Goal: Task Accomplishment & Management: Complete application form

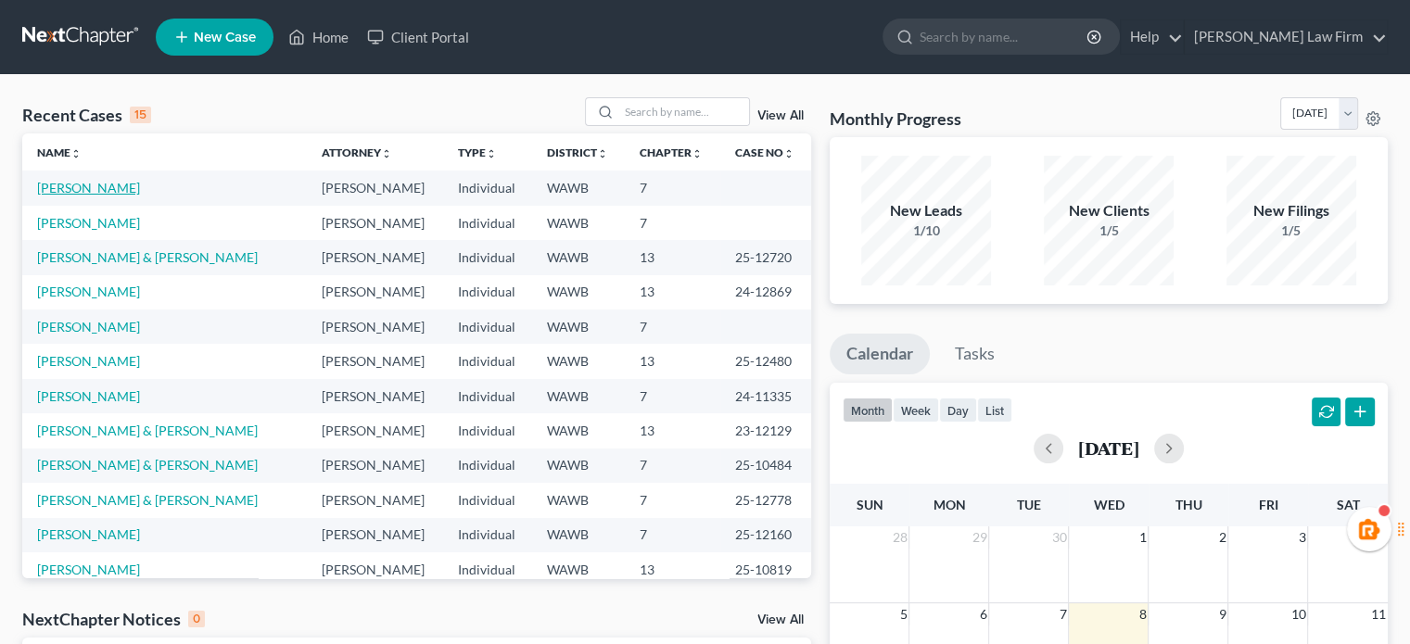
click at [96, 194] on link "[PERSON_NAME]" at bounding box center [88, 188] width 103 height 16
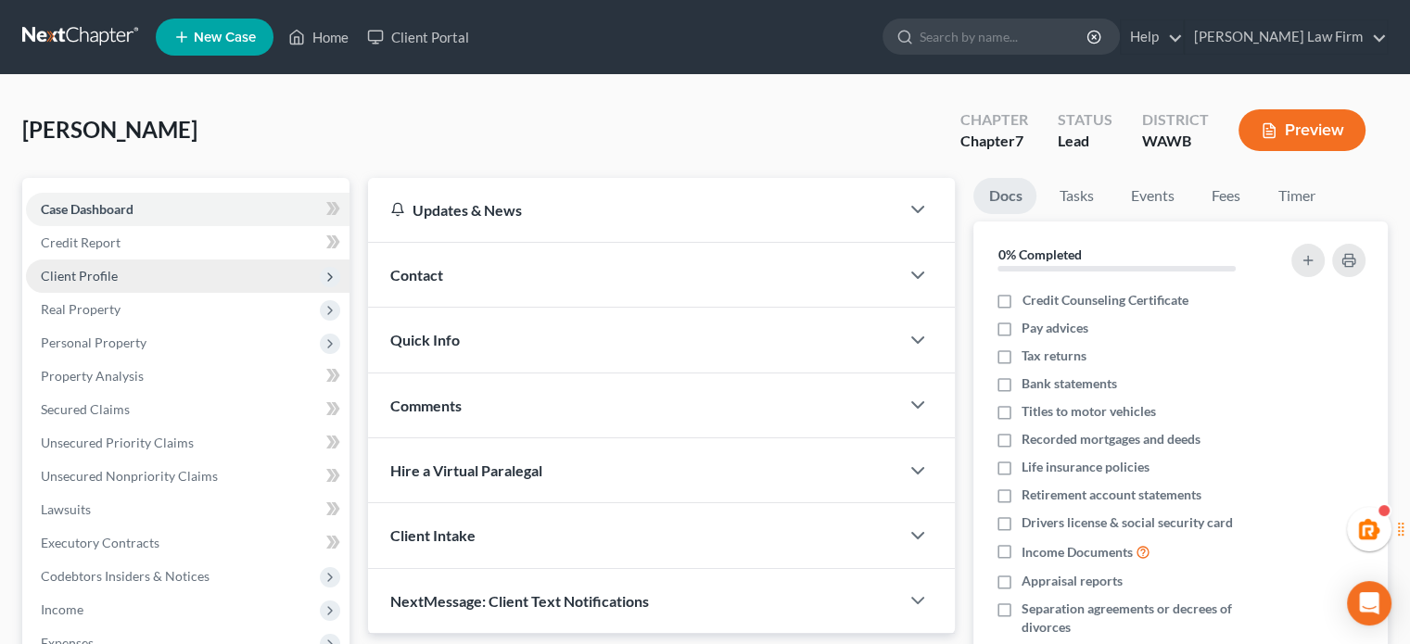
click at [108, 275] on span "Client Profile" at bounding box center [79, 276] width 77 height 16
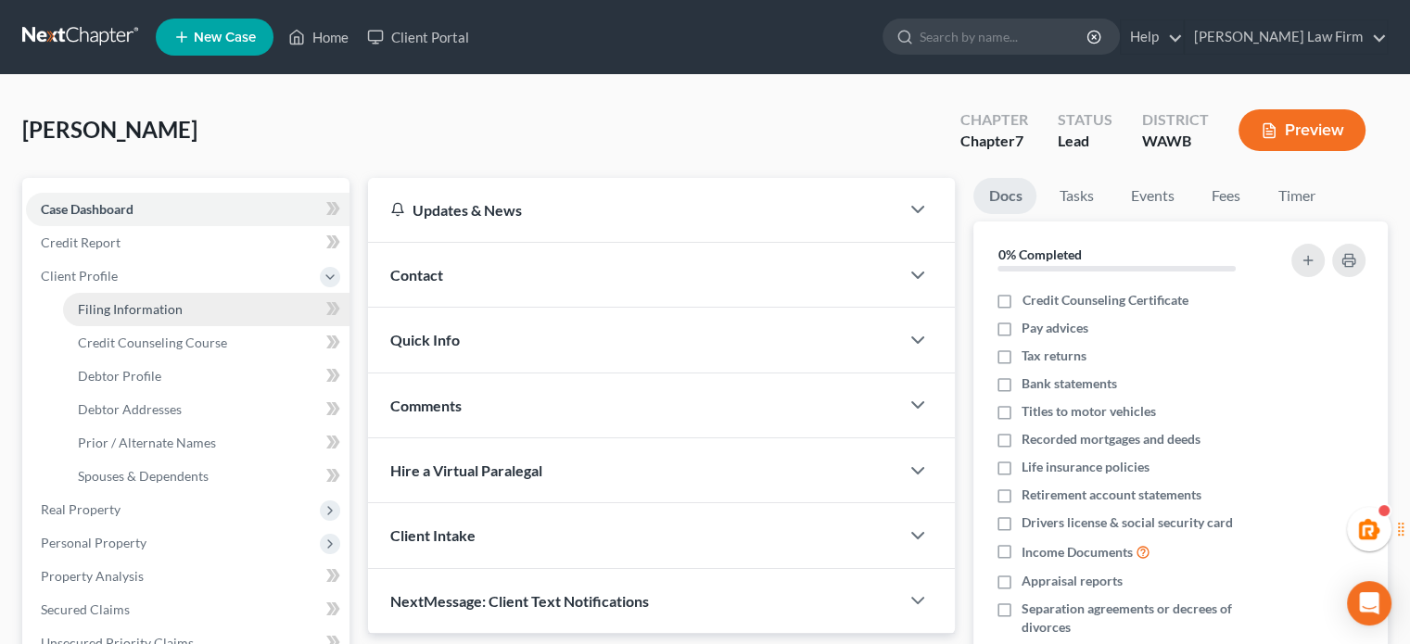
click at [120, 302] on span "Filing Information" at bounding box center [130, 309] width 105 height 16
select select "1"
select select "0"
select select "50"
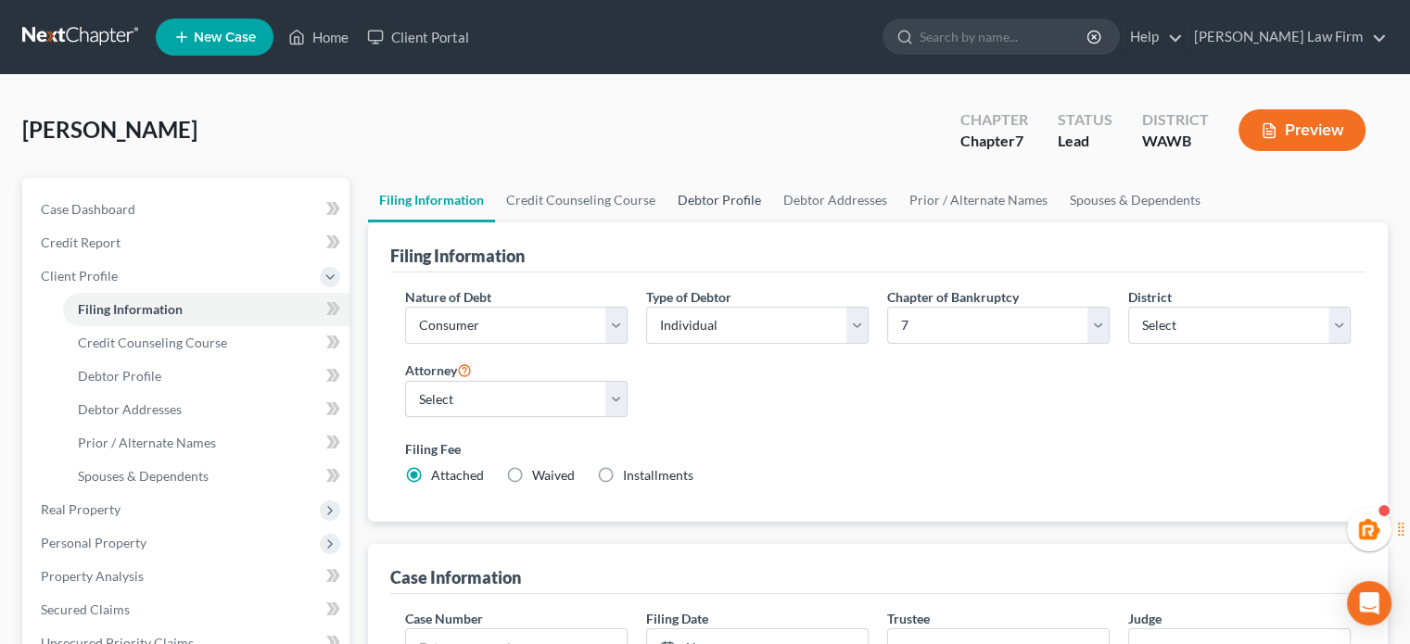
click at [690, 188] on link "Debtor Profile" at bounding box center [720, 200] width 106 height 45
select select "0"
select select "4"
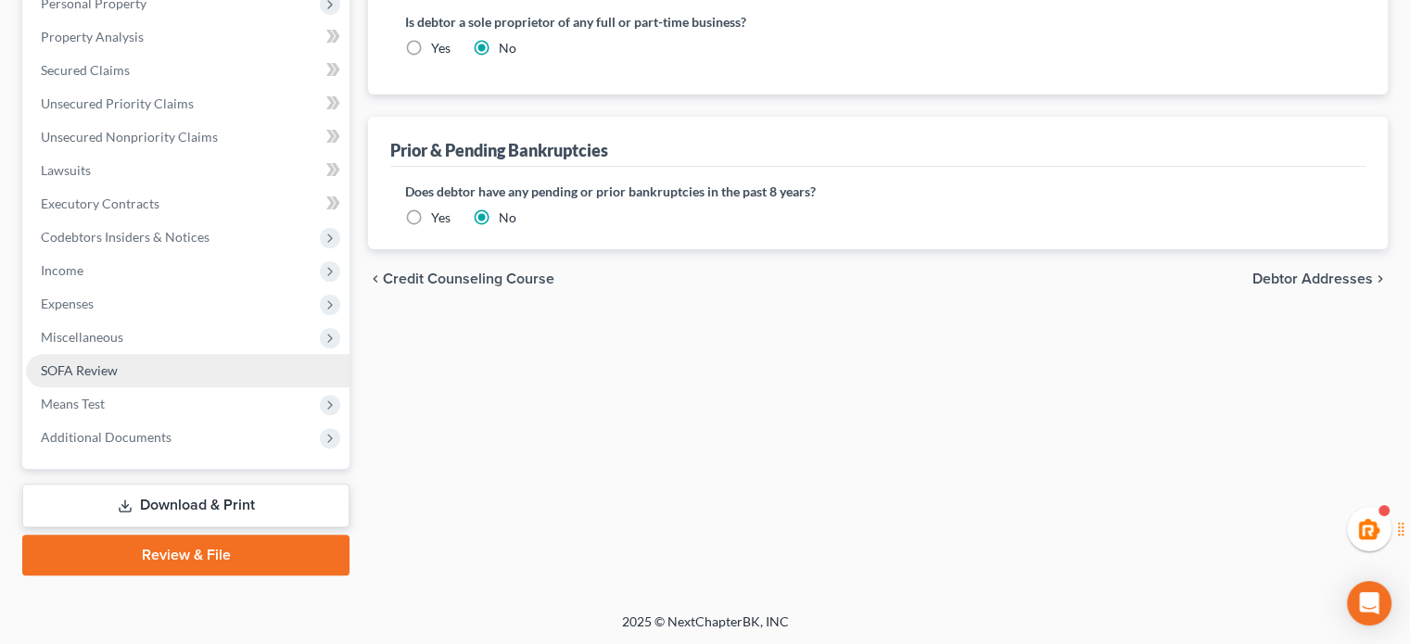
scroll to position [230, 0]
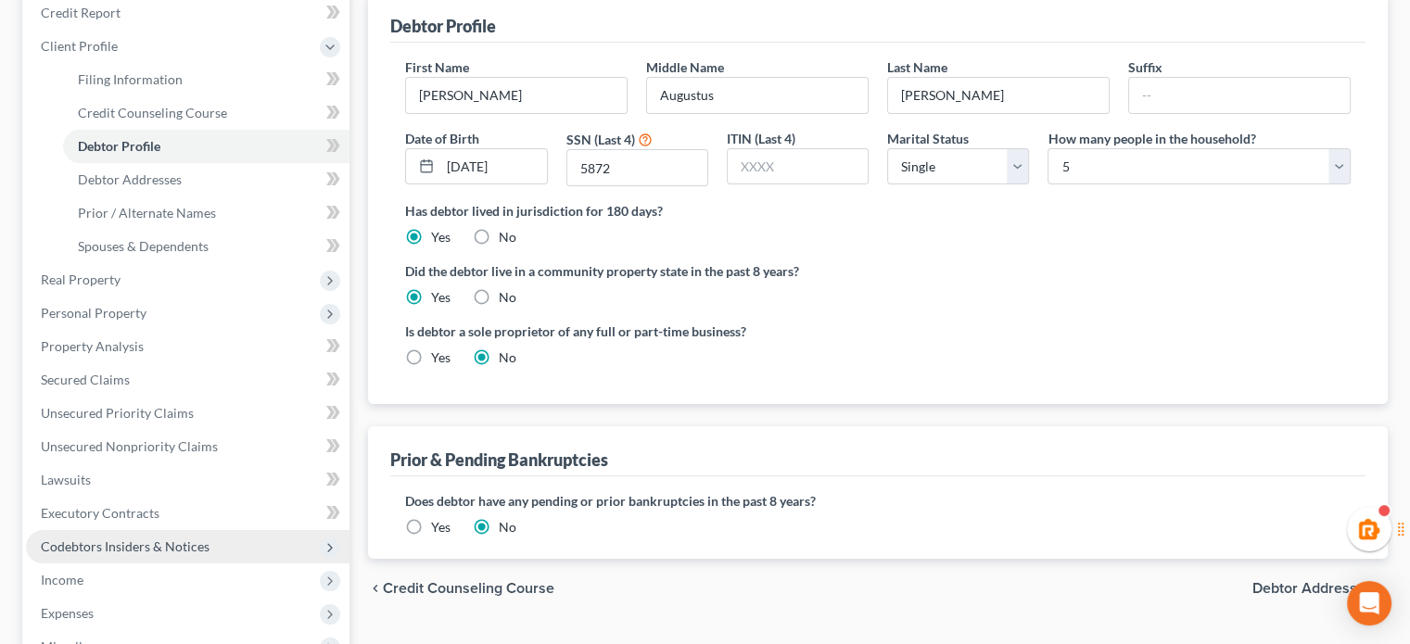
click at [103, 548] on span "Codebtors Insiders & Notices" at bounding box center [125, 547] width 169 height 16
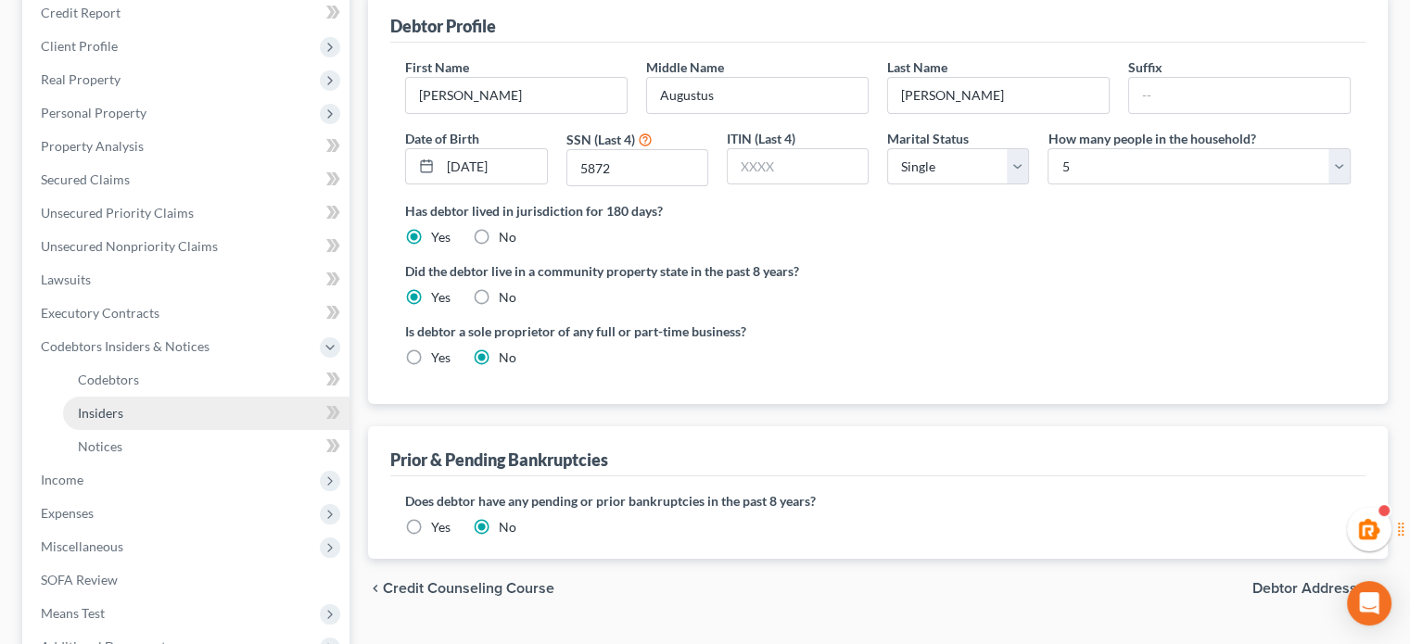
click at [142, 397] on link "Insiders" at bounding box center [206, 413] width 287 height 33
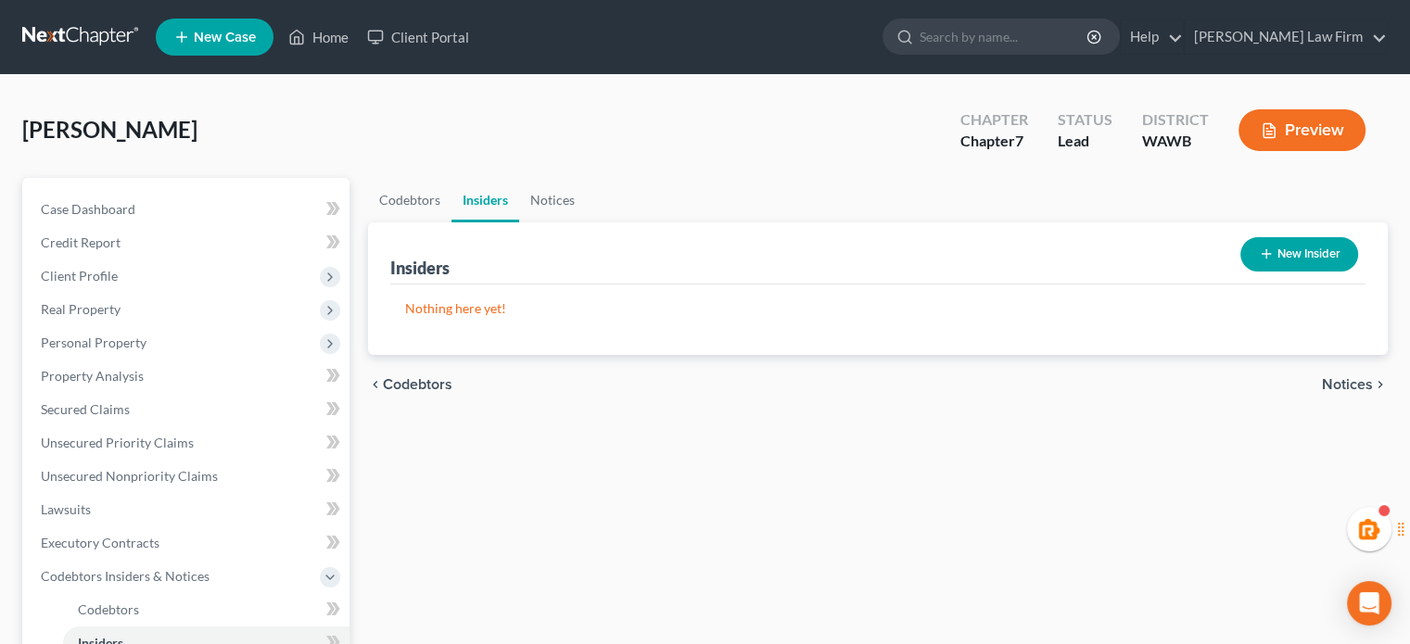
click at [1286, 247] on button "New Insider" at bounding box center [1300, 254] width 118 height 34
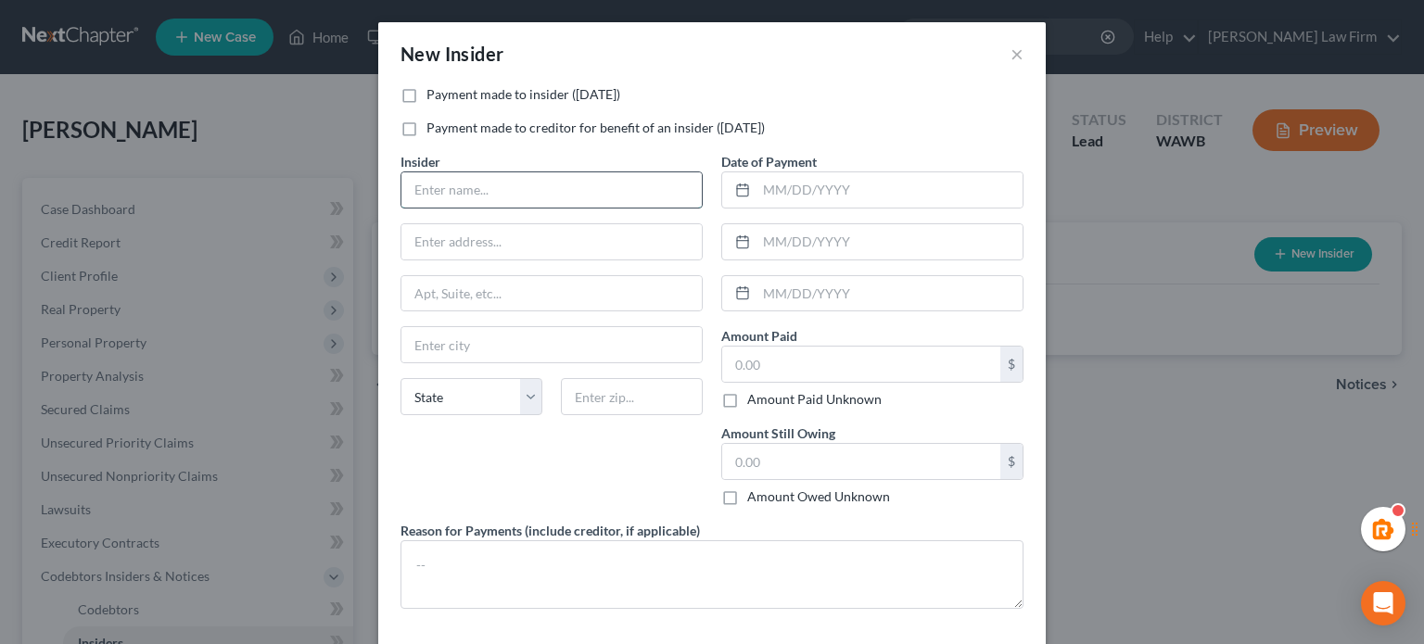
click at [554, 187] on input "text" at bounding box center [552, 189] width 300 height 35
click at [579, 196] on input "Repaid sister on loan - January" at bounding box center [552, 189] width 300 height 35
drag, startPoint x: 601, startPoint y: 197, endPoint x: 532, endPoint y: 205, distance: 69.1
click at [532, 205] on input "Repaid sister on loan - January" at bounding box center [552, 189] width 300 height 35
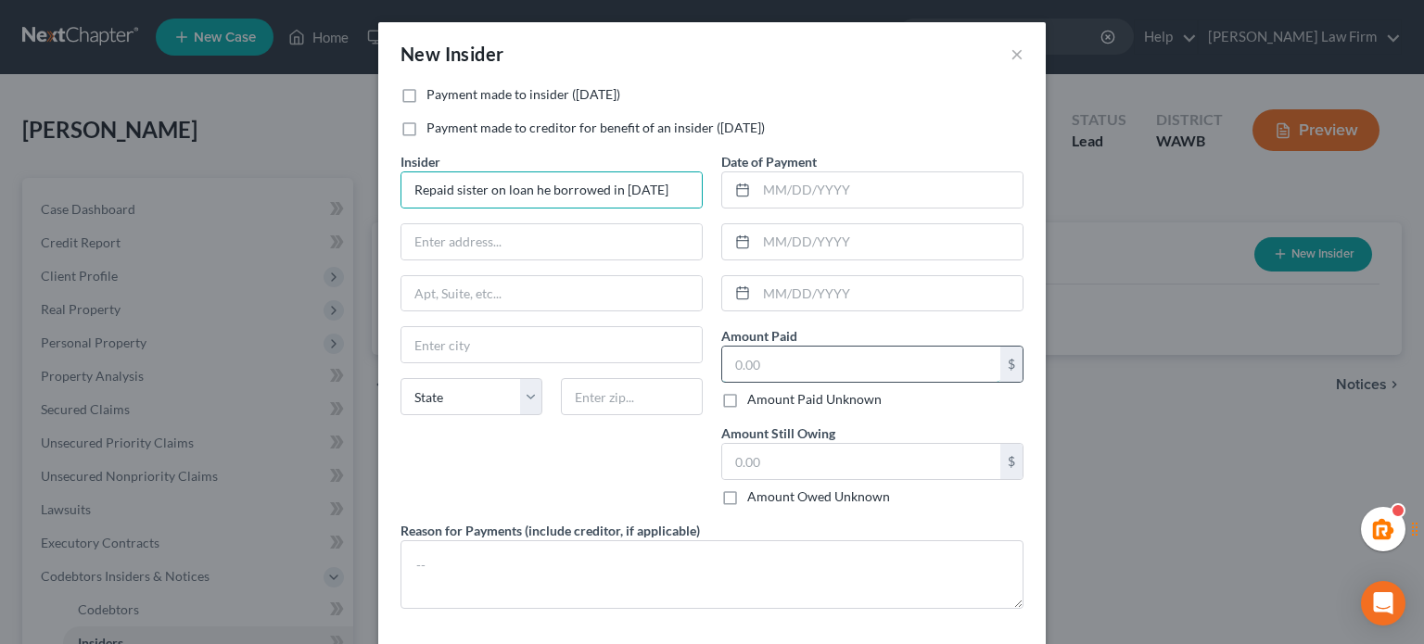
click at [797, 359] on input "text" at bounding box center [861, 364] width 278 height 35
click at [627, 177] on input "Repaid sister on loan he borrowed in [DATE]" at bounding box center [552, 189] width 300 height 35
click at [618, 191] on input "Repaid sister on loan he borrowed in [DATE]" at bounding box center [552, 189] width 300 height 35
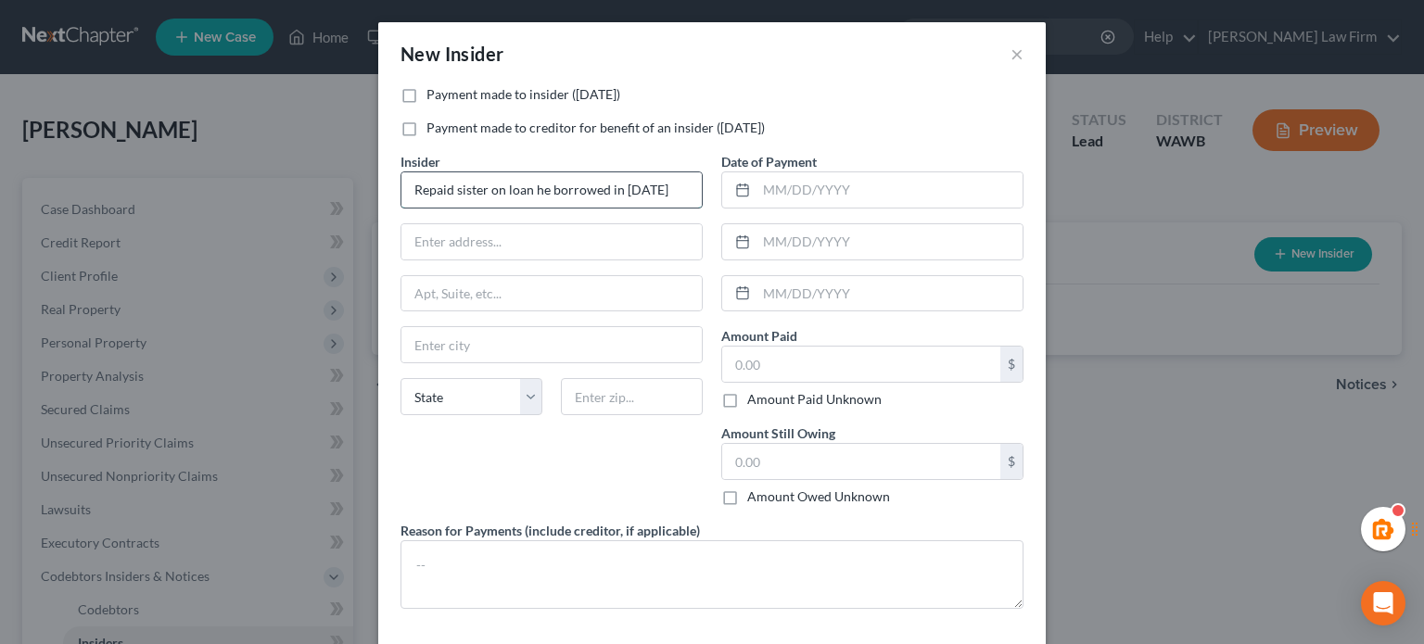
click at [650, 198] on input "Repaid sister on loan he borrowed in [DATE]" at bounding box center [552, 189] width 300 height 35
click at [645, 195] on input "Repaid sister on loan he borrowed in [DATE]" at bounding box center [552, 189] width 300 height 35
click at [794, 361] on input "text" at bounding box center [861, 364] width 278 height 35
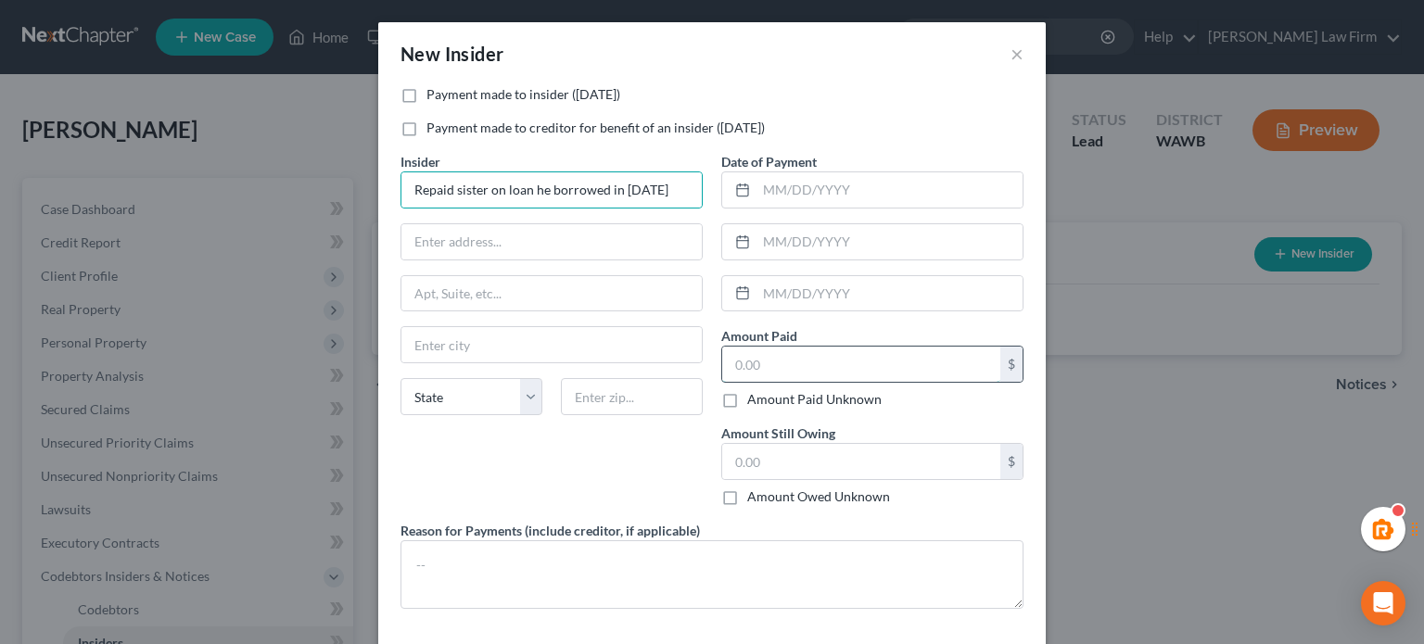
scroll to position [0, 0]
click at [637, 193] on input "Repaid sister on loan he borrowed in [DATE]" at bounding box center [552, 189] width 300 height 35
type input "Repaid sister on loan he borrowed in [DATE]"
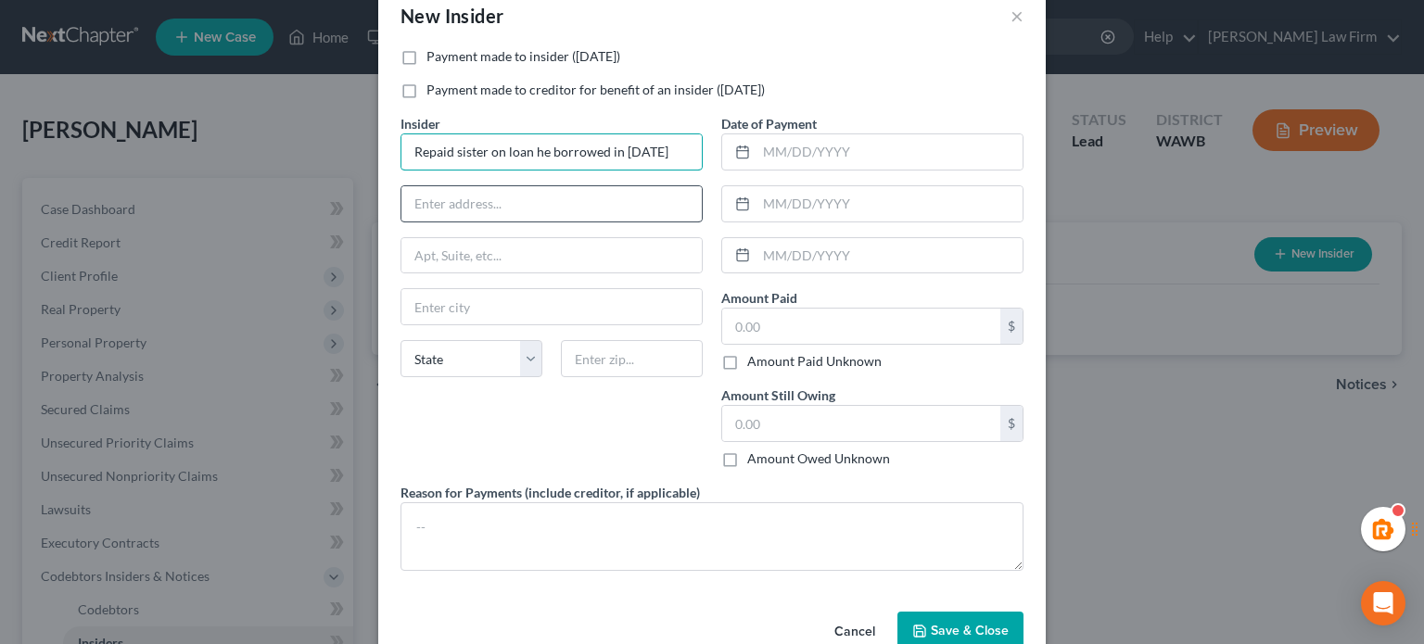
scroll to position [0, 0]
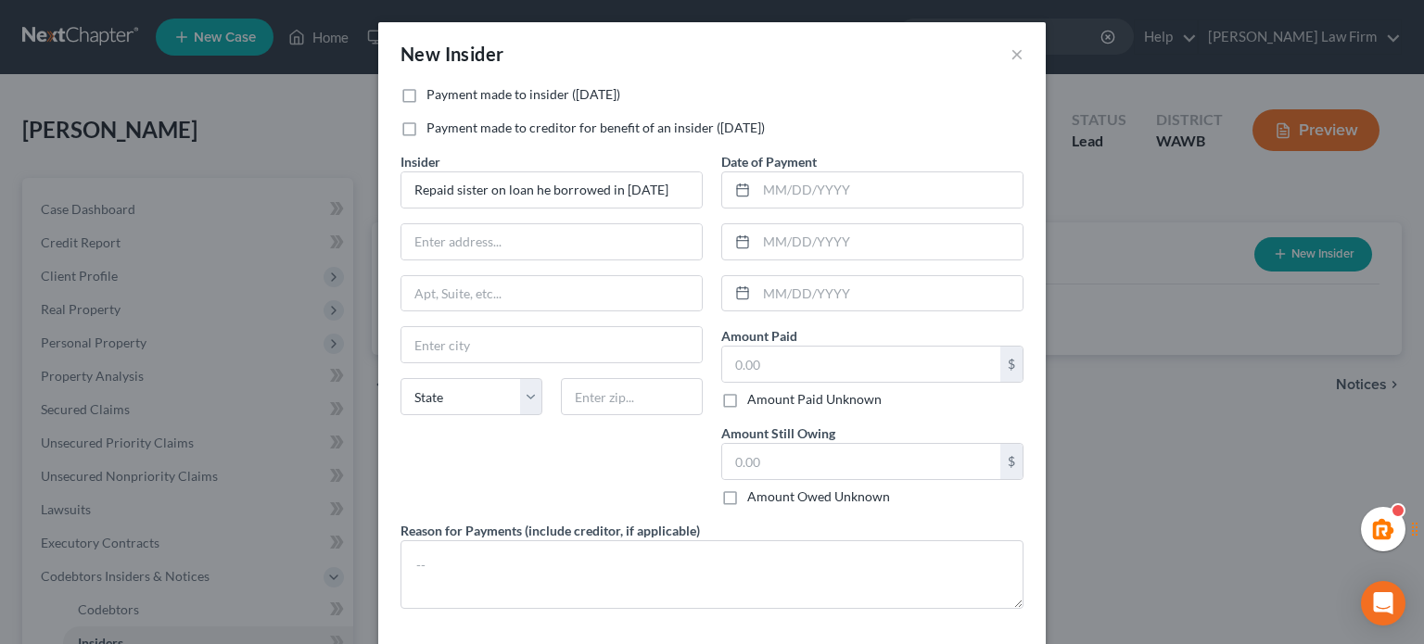
click at [637, 465] on div "Insider * Repaid sister on loan he borrowed in [DATE] State [US_STATE] AK AR AZ…" at bounding box center [551, 336] width 321 height 369
click at [834, 194] on input "text" at bounding box center [890, 189] width 266 height 35
click at [852, 109] on div "Payment made to insider ([DATE]) Payment made to creditor for benefit of an ins…" at bounding box center [712, 118] width 642 height 67
click at [832, 185] on input "text" at bounding box center [890, 189] width 266 height 35
click at [580, 188] on input "Repaid sister on loan he borrowed in [DATE]" at bounding box center [552, 189] width 300 height 35
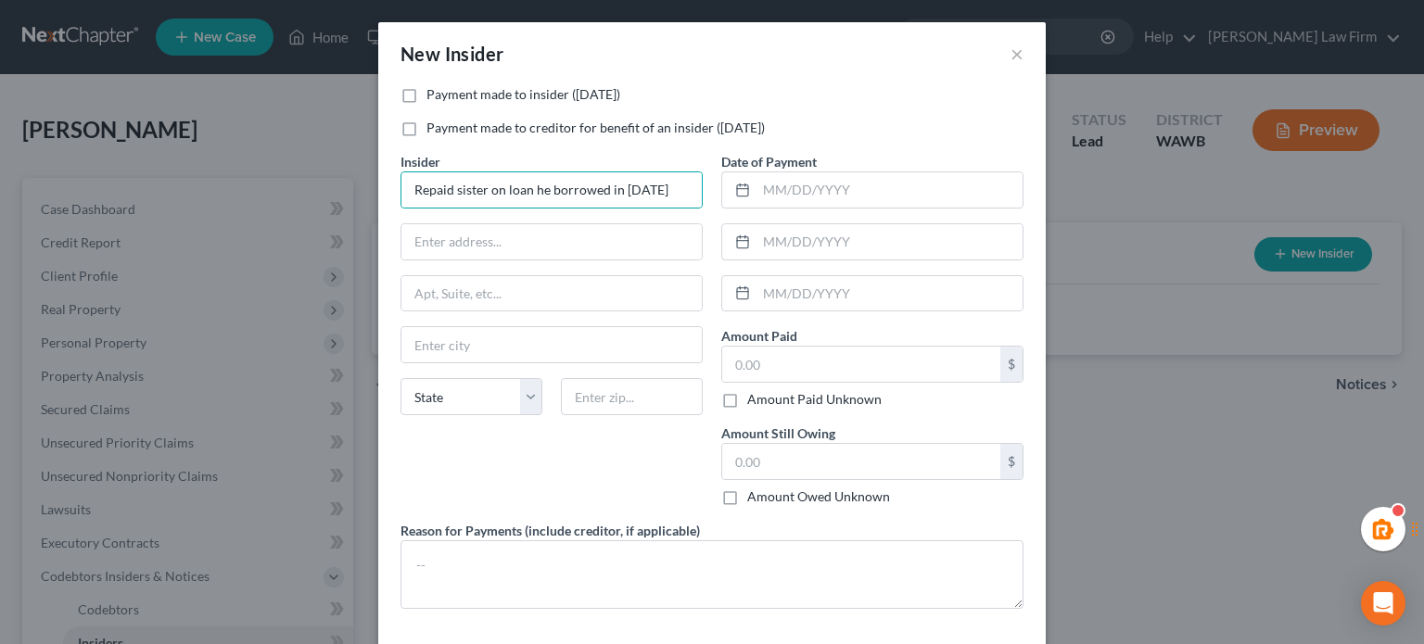
click at [427, 103] on label "Payment made to insider ([DATE])" at bounding box center [524, 94] width 194 height 19
click at [434, 97] on input "Payment made to insider ([DATE])" at bounding box center [440, 91] width 12 height 12
checkbox input "true"
click at [810, 192] on input "text" at bounding box center [890, 189] width 266 height 35
click at [794, 194] on input "text" at bounding box center [890, 189] width 266 height 35
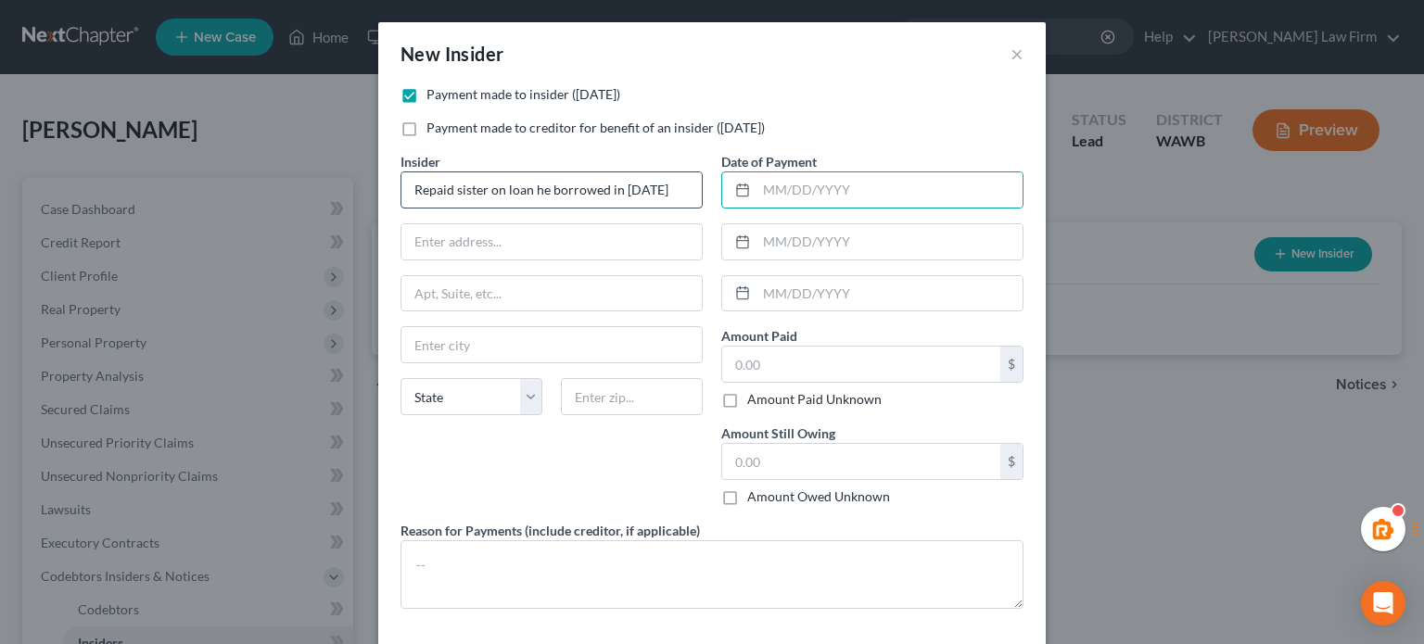
click at [645, 187] on input "Repaid sister on loan he borrowed in [DATE]" at bounding box center [552, 189] width 300 height 35
click at [800, 177] on input "text" at bounding box center [890, 189] width 266 height 35
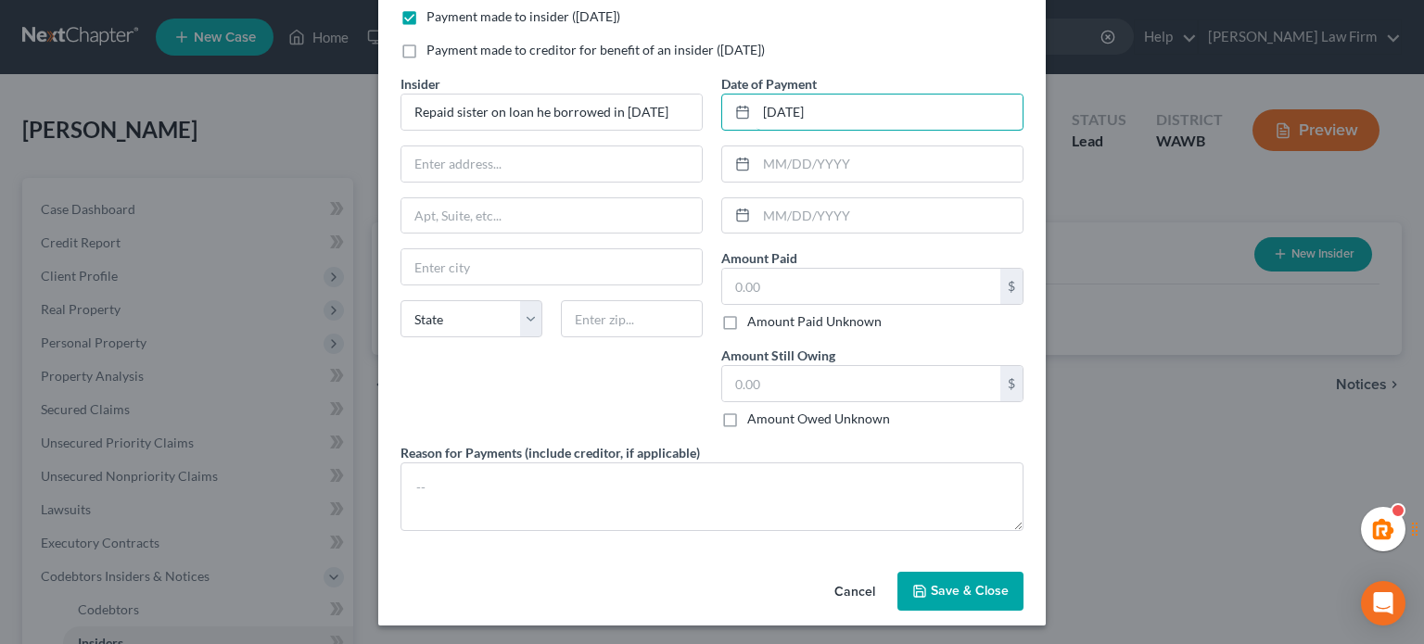
type input "[DATE]"
click at [983, 604] on button "Save & Close" at bounding box center [961, 591] width 126 height 39
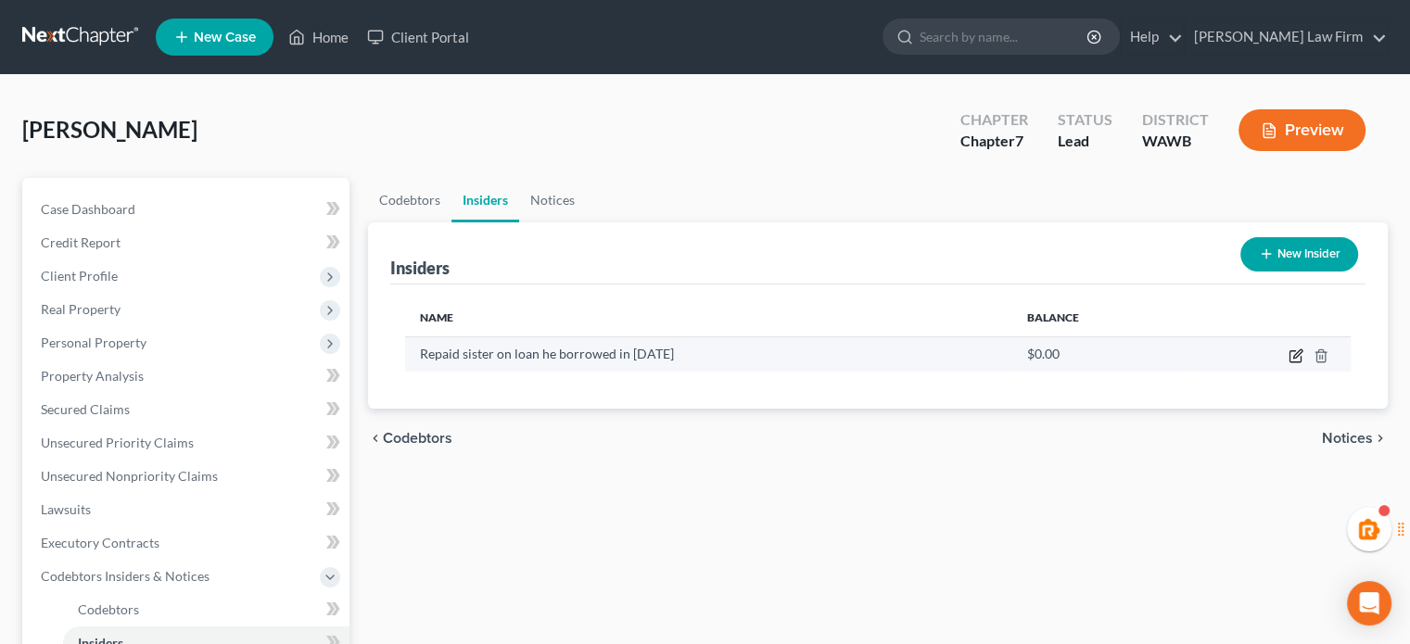
click at [1292, 351] on icon "button" at bounding box center [1295, 356] width 11 height 11
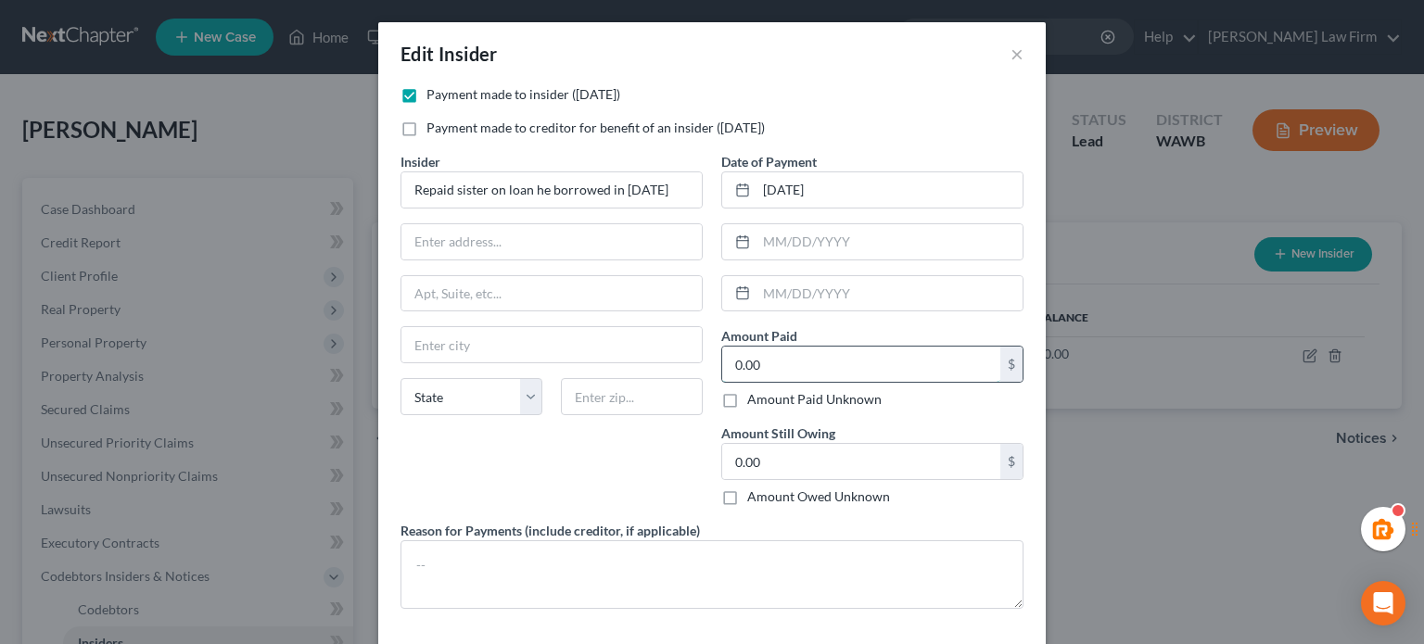
click at [788, 357] on input "0.00" at bounding box center [861, 364] width 278 height 35
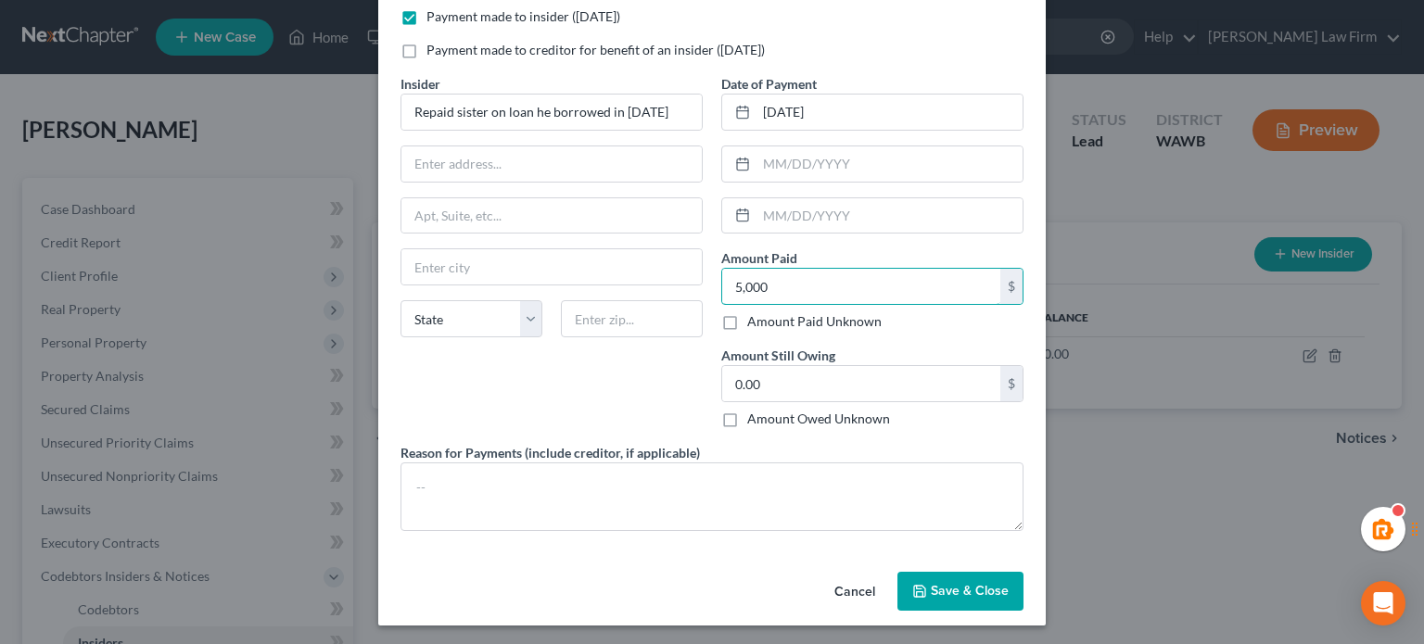
type input "5,000"
click at [940, 583] on span "Save & Close" at bounding box center [970, 591] width 78 height 16
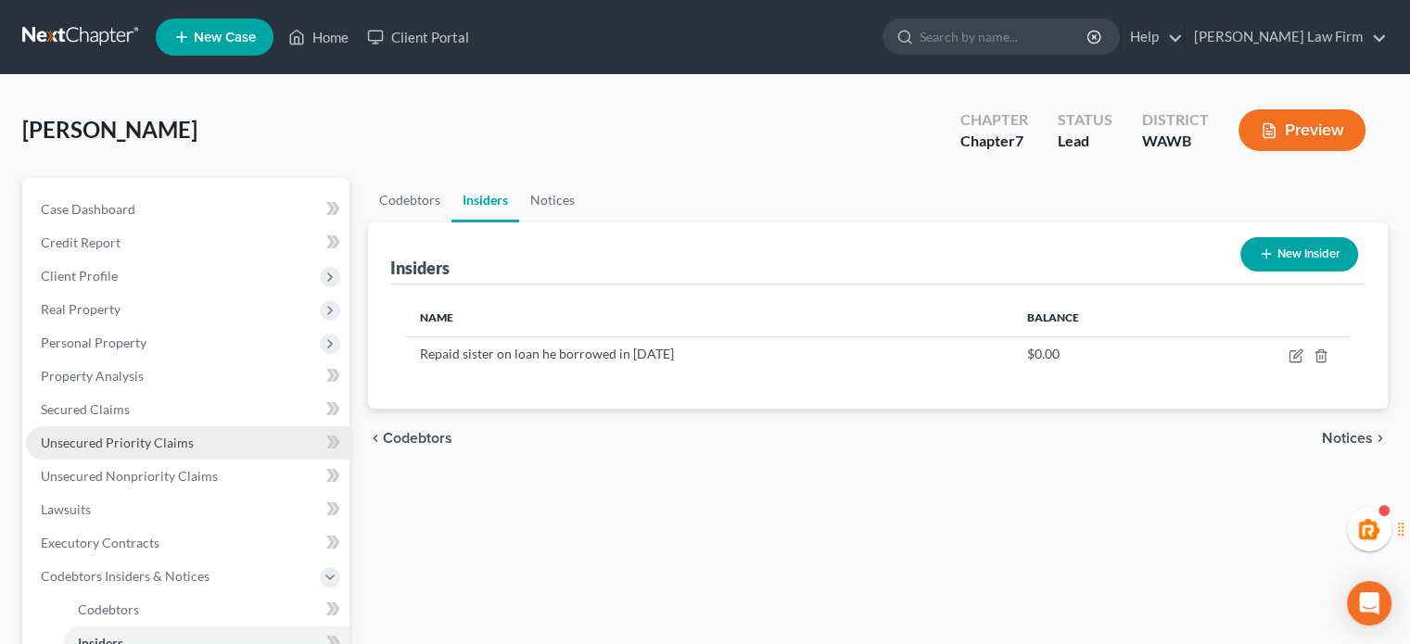
click at [138, 445] on span "Unsecured Priority Claims" at bounding box center [117, 443] width 153 height 16
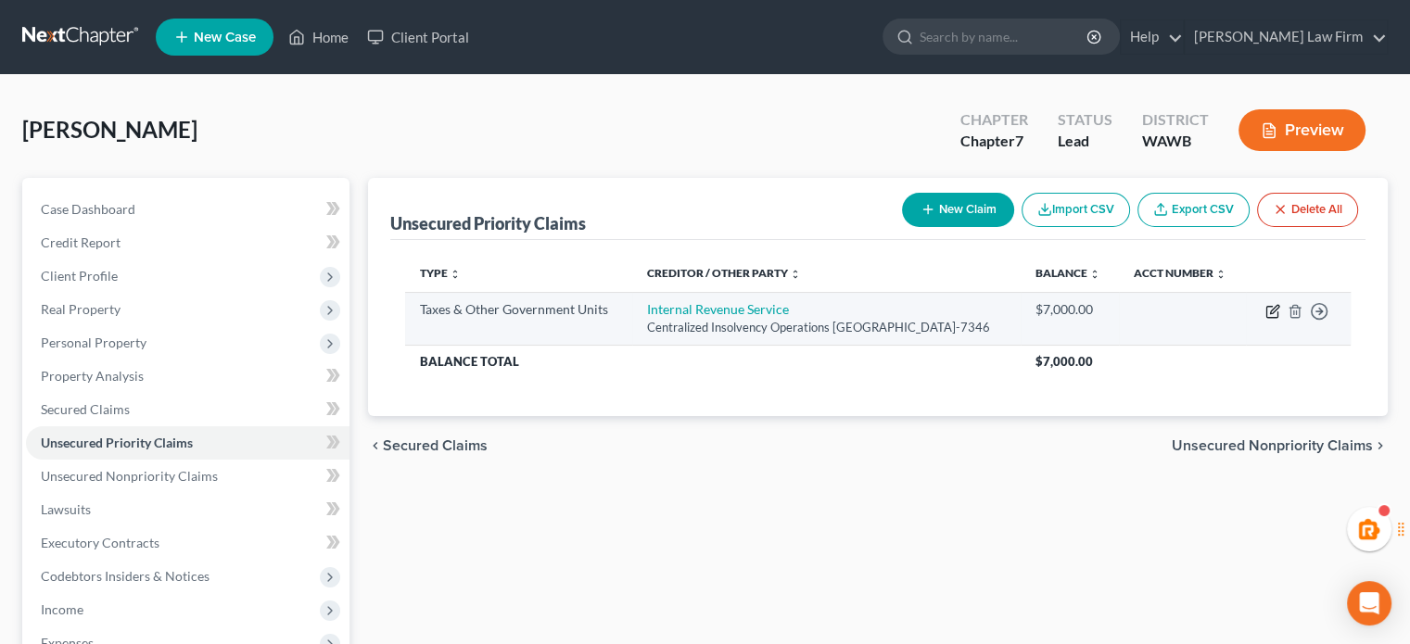
click at [1269, 319] on icon "button" at bounding box center [1273, 311] width 15 height 15
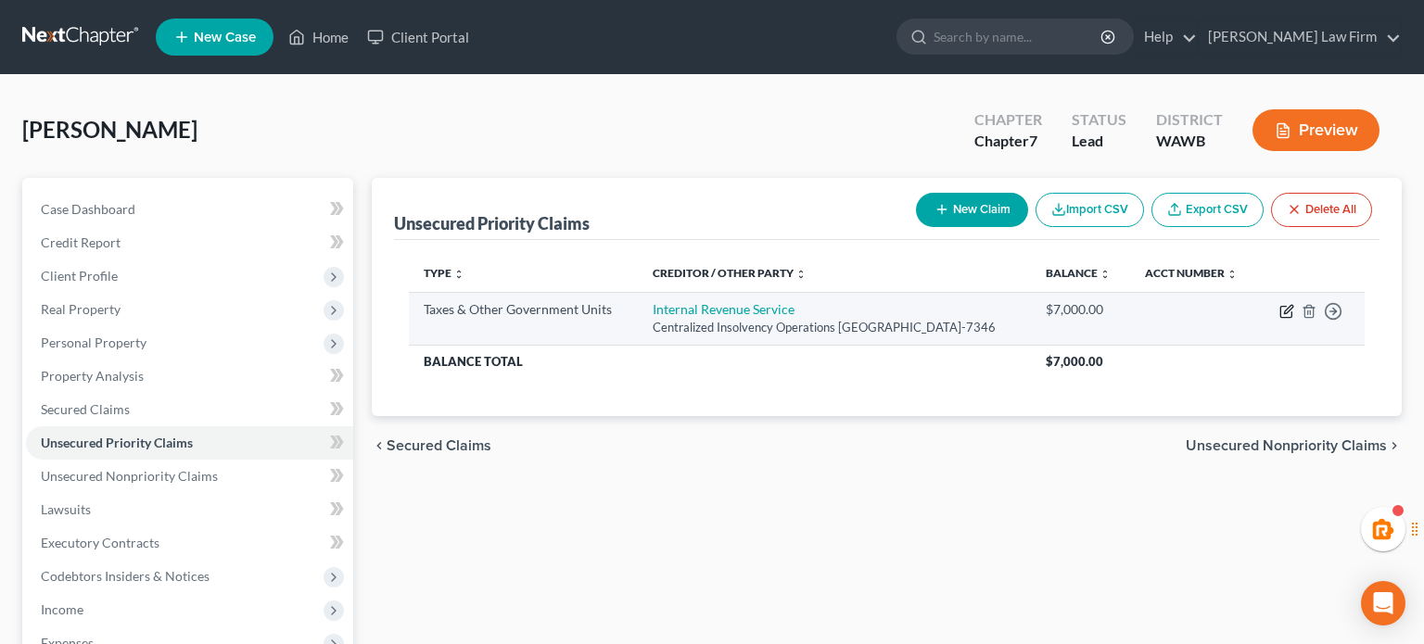
select select "0"
select select "39"
select select "0"
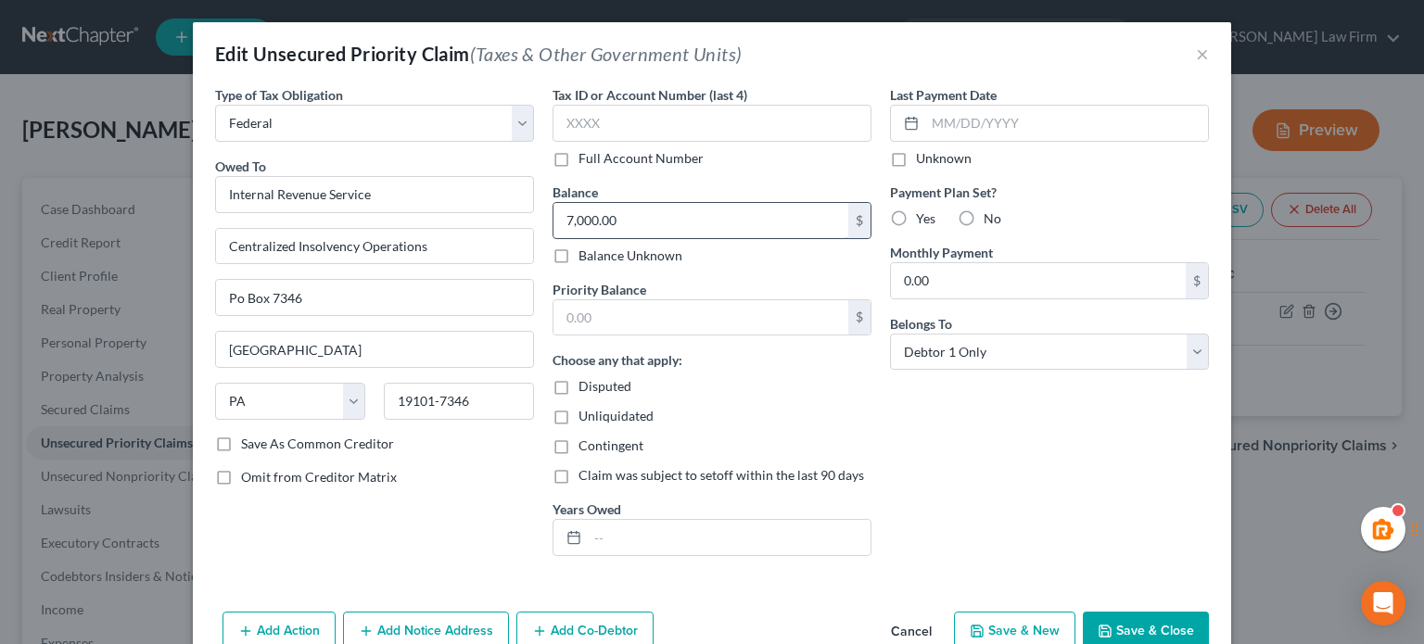
click at [634, 208] on input "7,000.00" at bounding box center [701, 220] width 295 height 35
type input "14,000"
click at [697, 542] on input "text" at bounding box center [729, 537] width 283 height 35
type input "2022 & 2023"
click at [1129, 632] on button "Save & Close" at bounding box center [1146, 631] width 126 height 39
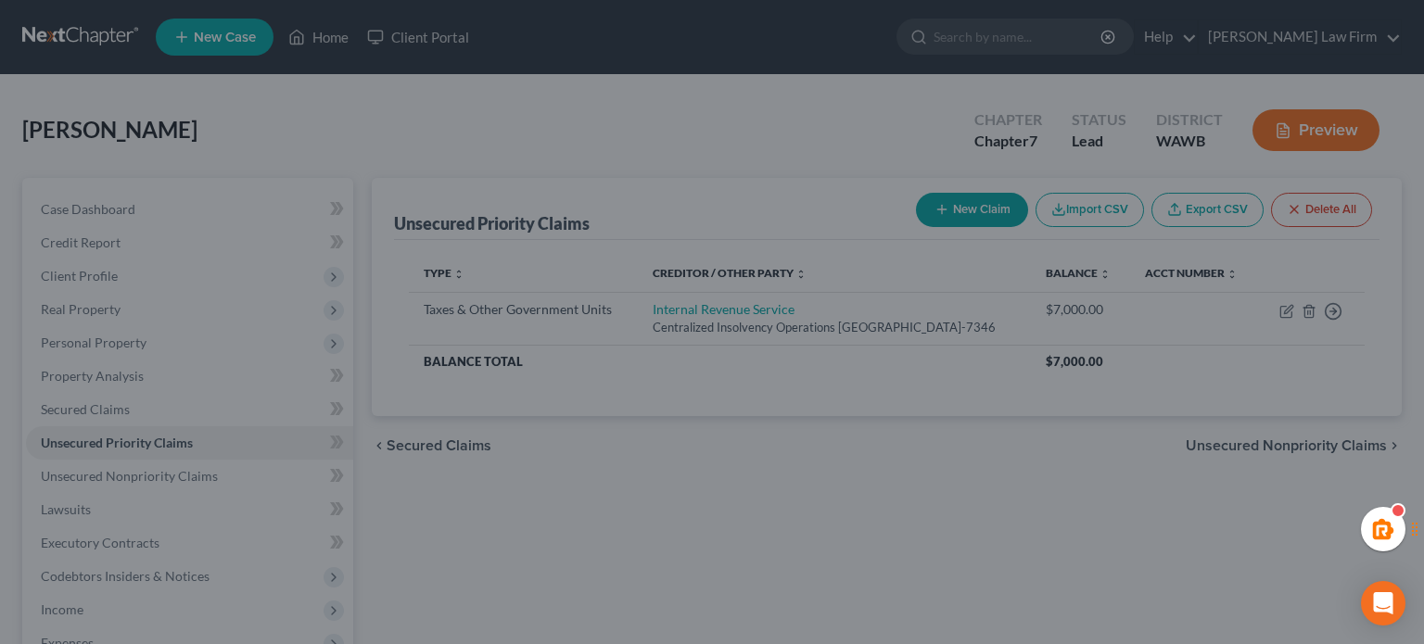
type input "14,000.00"
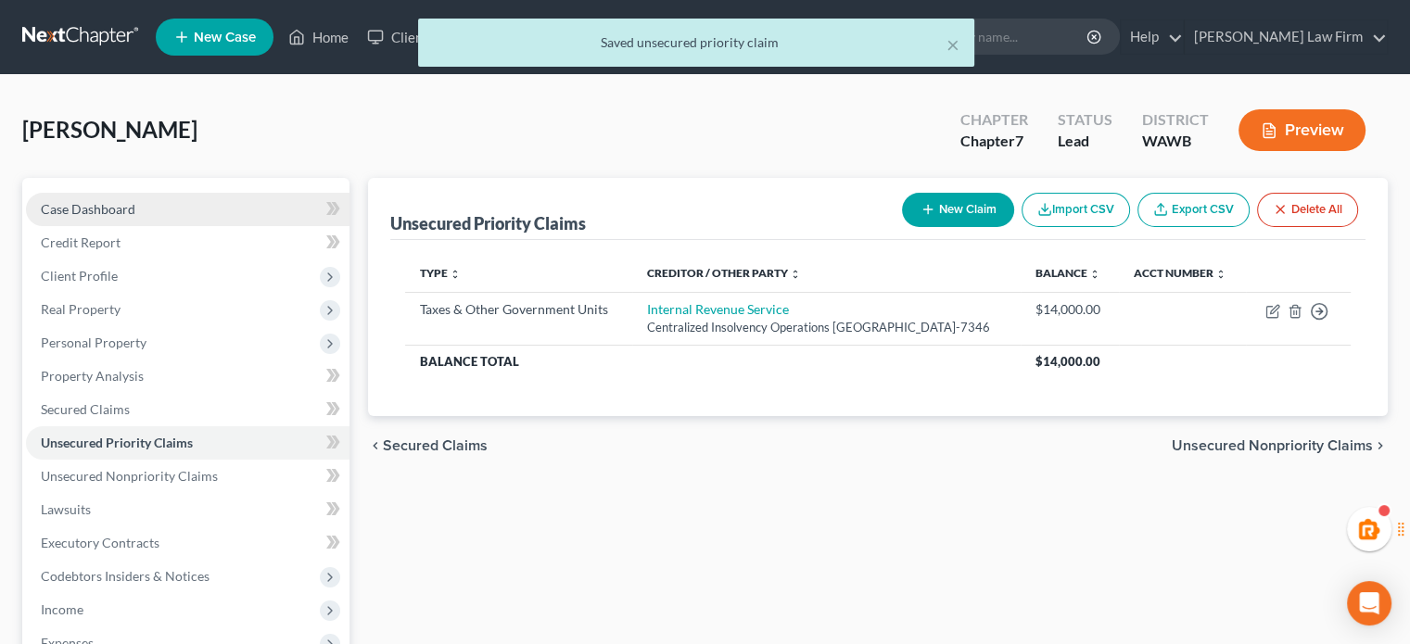
drag, startPoint x: 180, startPoint y: 220, endPoint x: 198, endPoint y: 218, distance: 18.6
click at [180, 220] on link "Case Dashboard" at bounding box center [188, 209] width 324 height 33
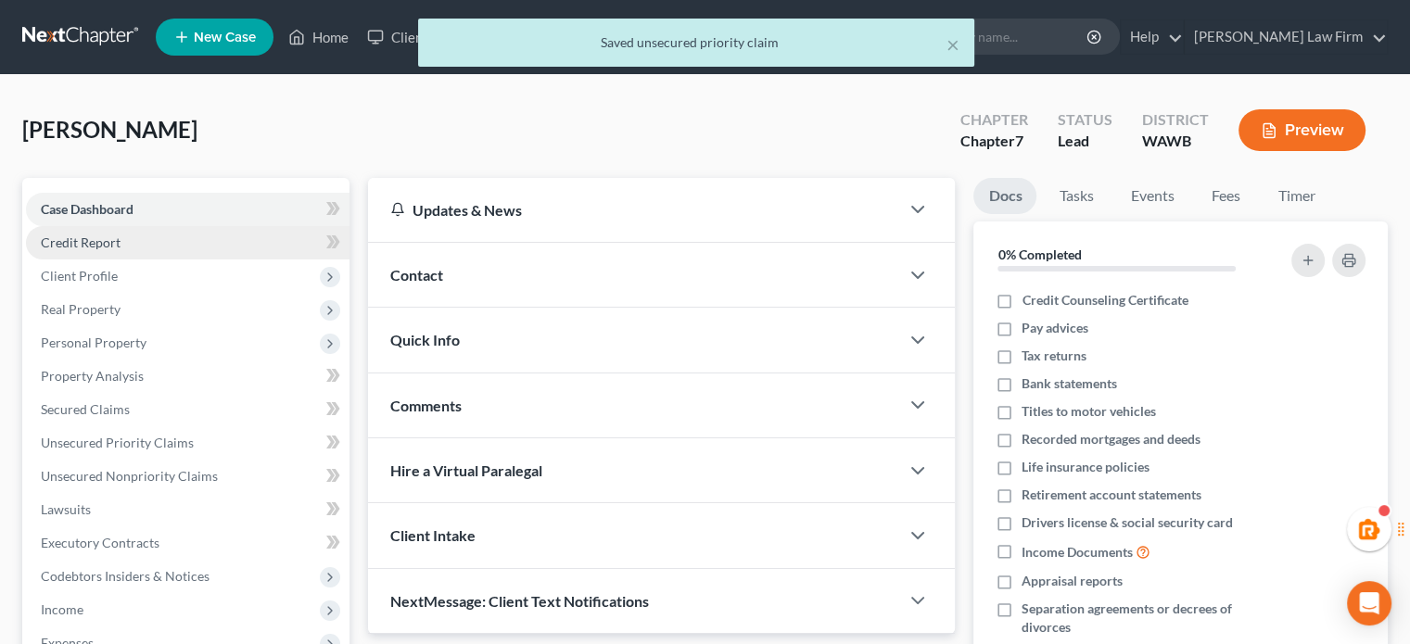
click at [76, 253] on link "Credit Report" at bounding box center [188, 242] width 324 height 33
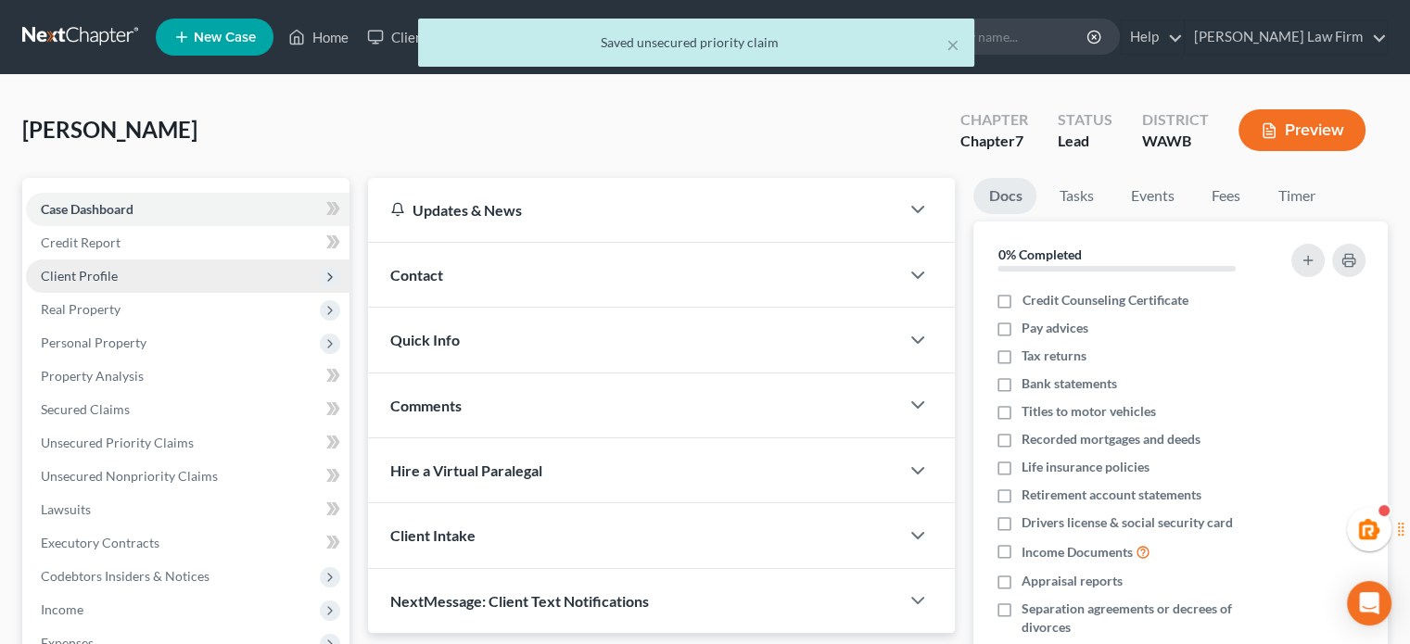
click at [79, 261] on span "Client Profile" at bounding box center [188, 276] width 324 height 33
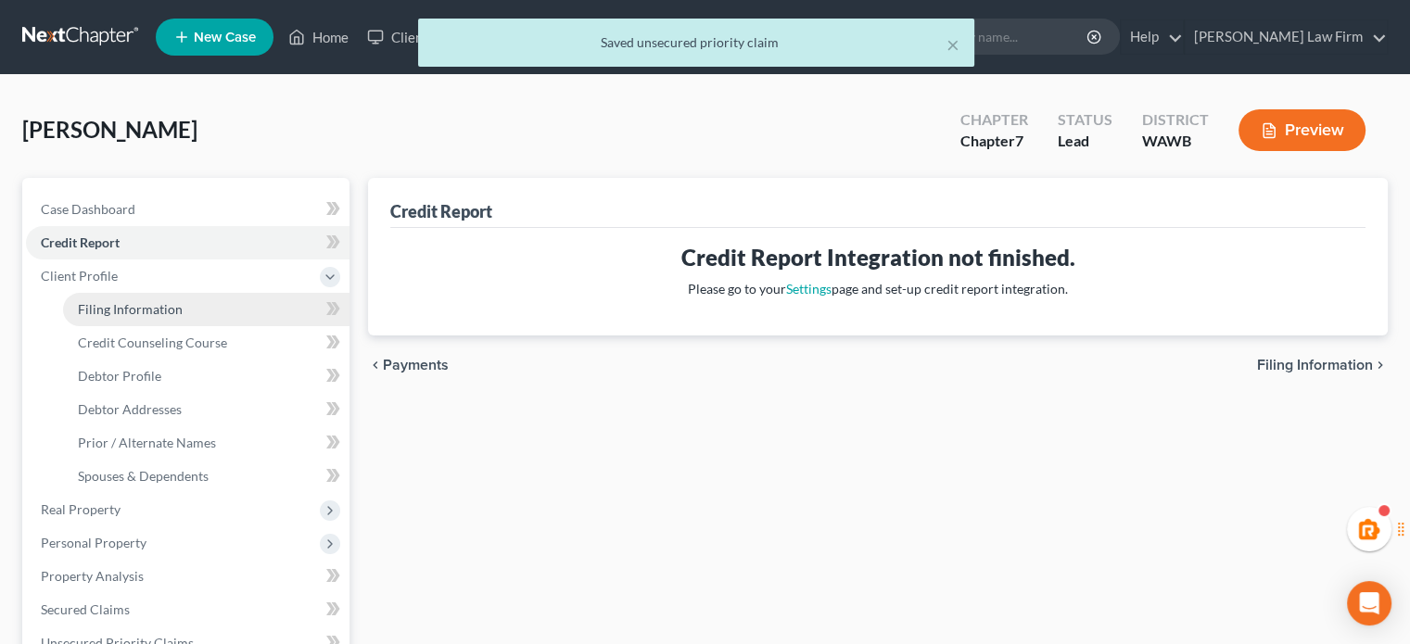
click at [92, 319] on link "Filing Information" at bounding box center [206, 309] width 287 height 33
select select "1"
select select "0"
select select "87"
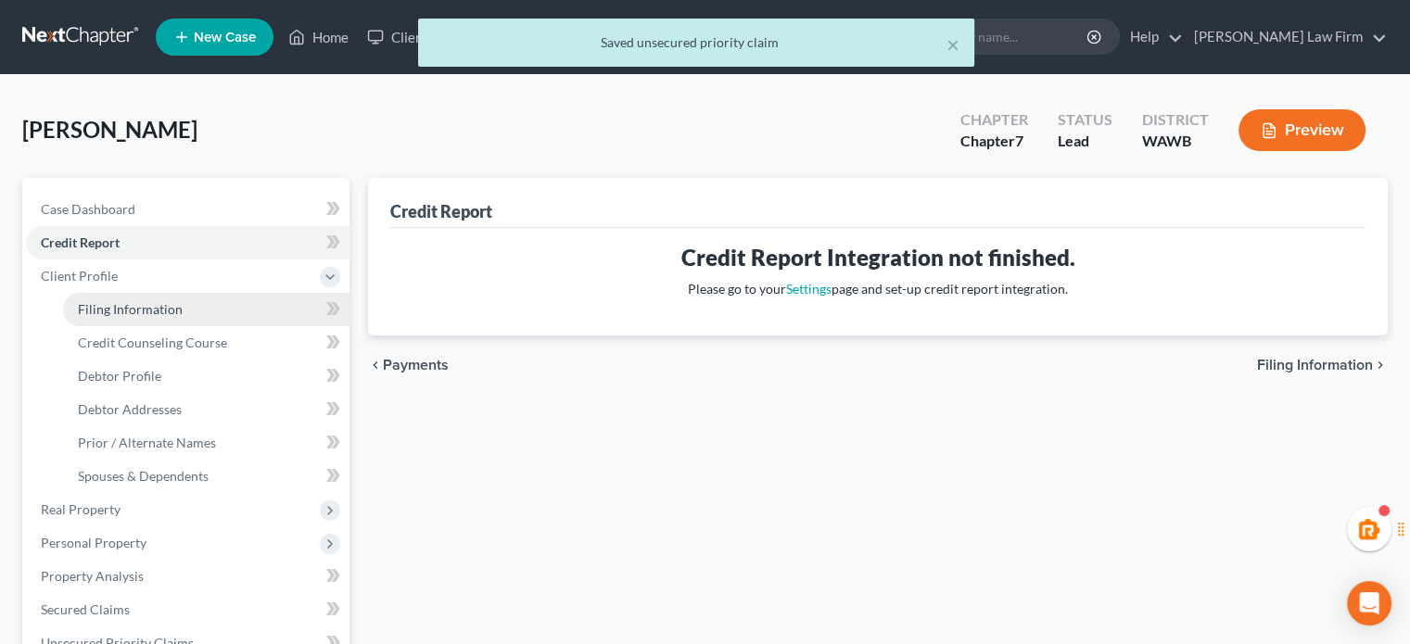
select select "1"
select select "50"
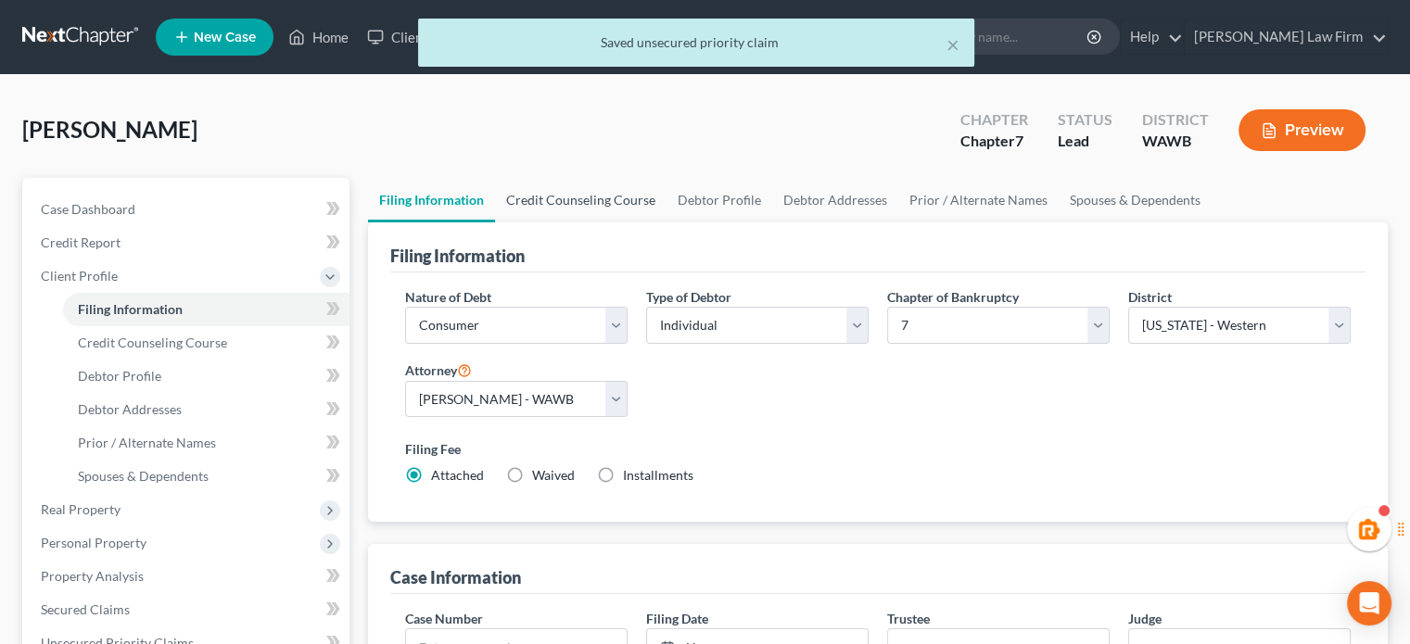
click at [603, 210] on link "Credit Counseling Course" at bounding box center [581, 200] width 172 height 45
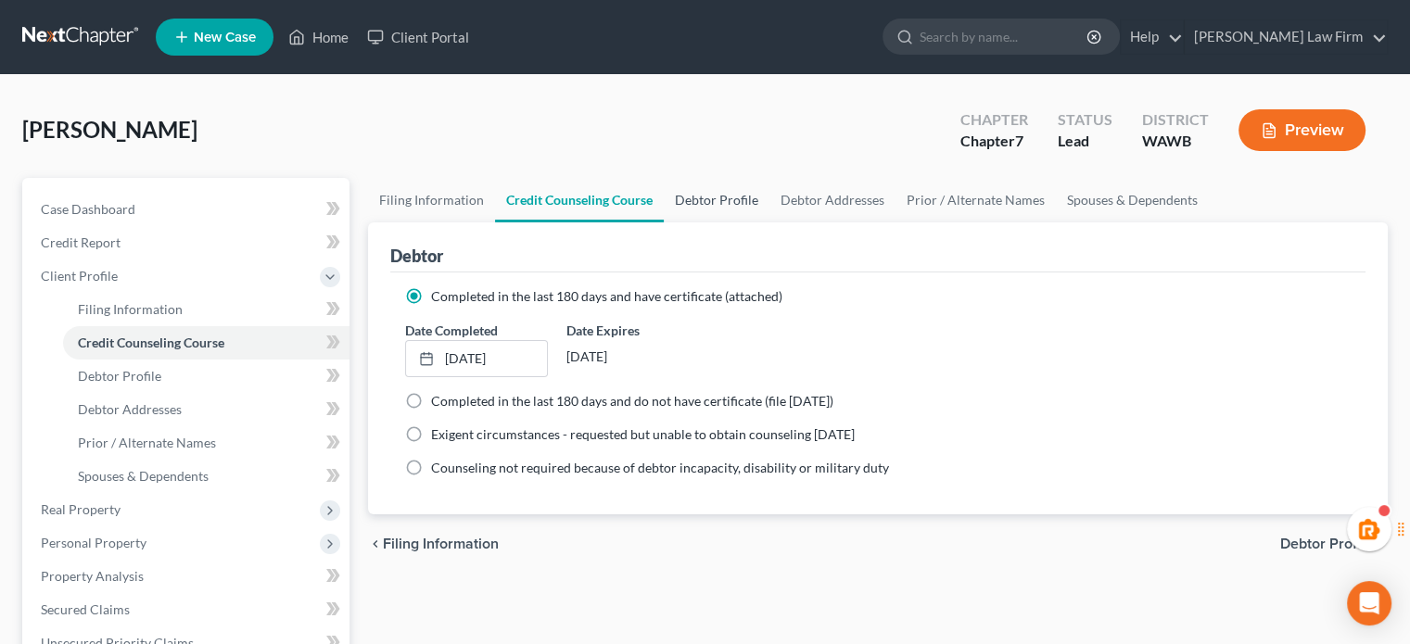
click at [664, 192] on link "Debtor Profile" at bounding box center [717, 200] width 106 height 45
select select "0"
select select "4"
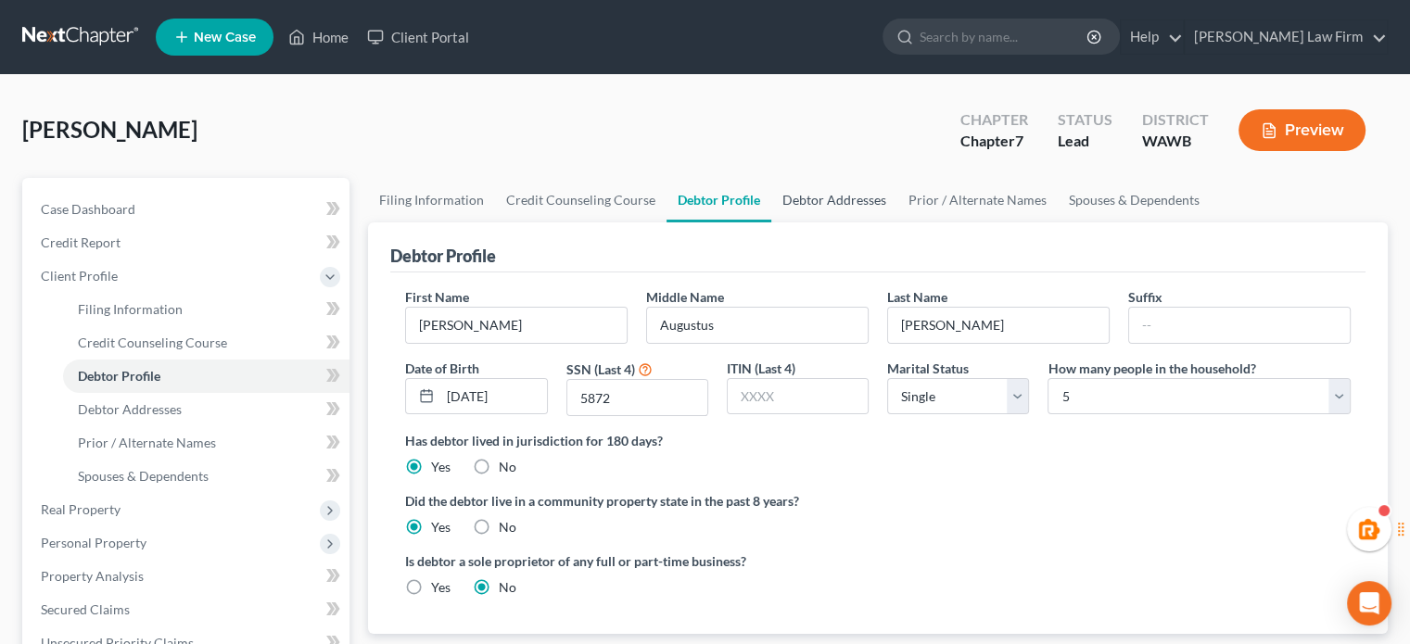
click at [855, 204] on link "Debtor Addresses" at bounding box center [835, 200] width 126 height 45
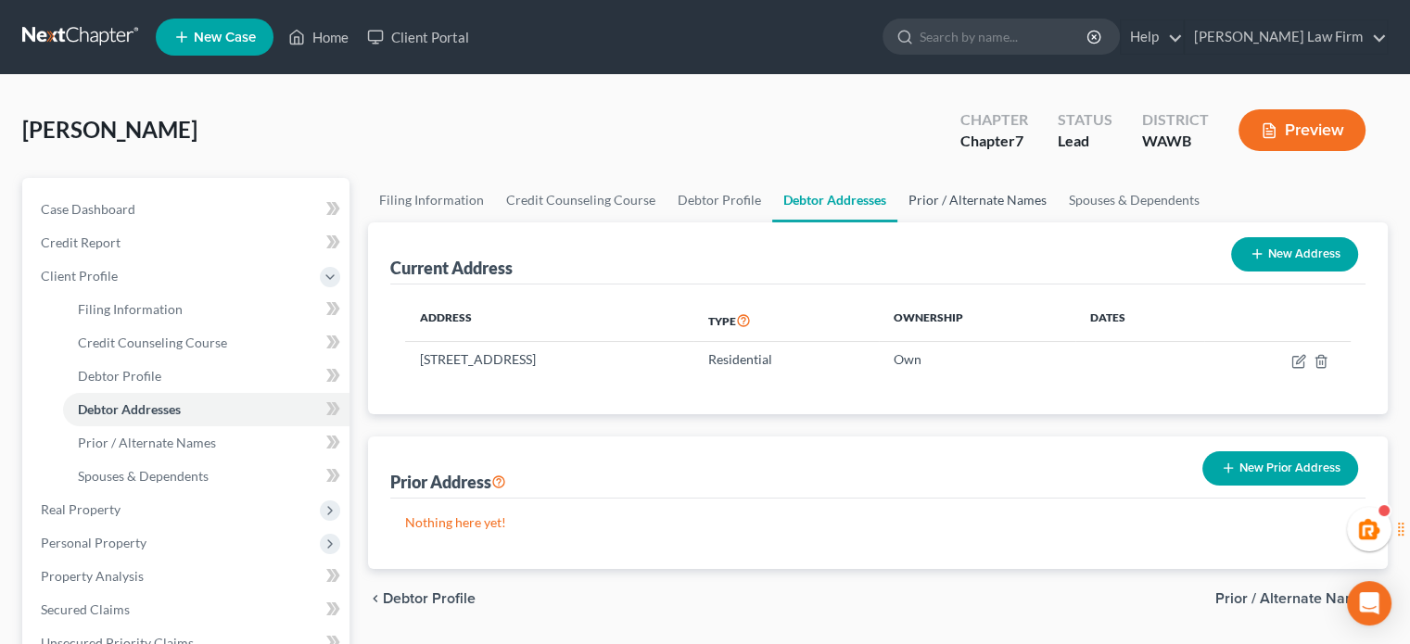
click at [938, 200] on link "Prior / Alternate Names" at bounding box center [978, 200] width 160 height 45
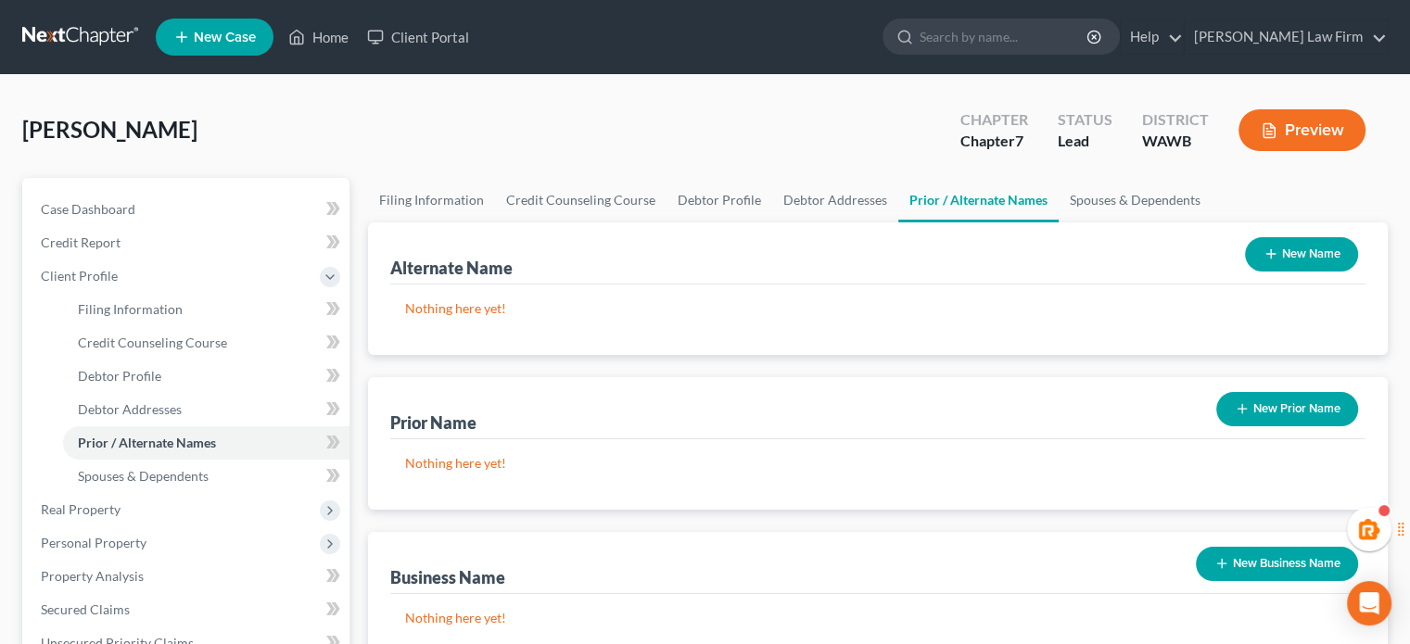
scroll to position [540, 0]
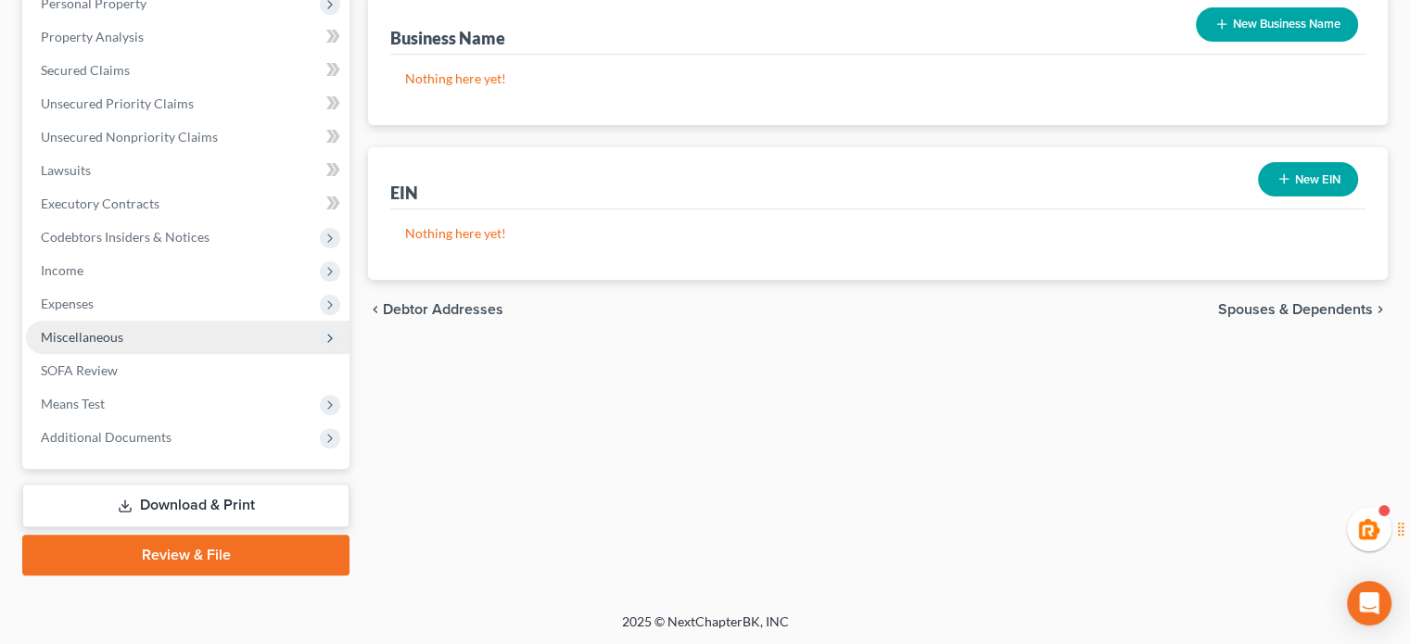
click at [105, 341] on span "Miscellaneous" at bounding box center [82, 337] width 83 height 16
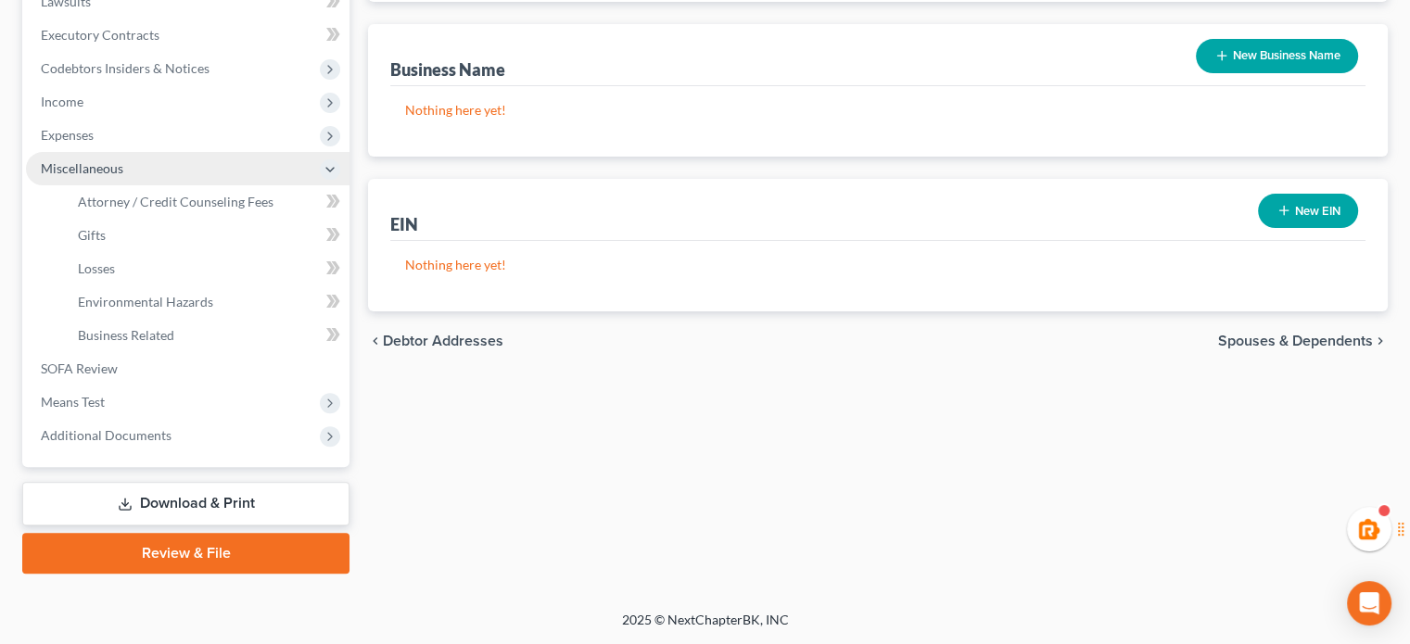
scroll to position [339, 0]
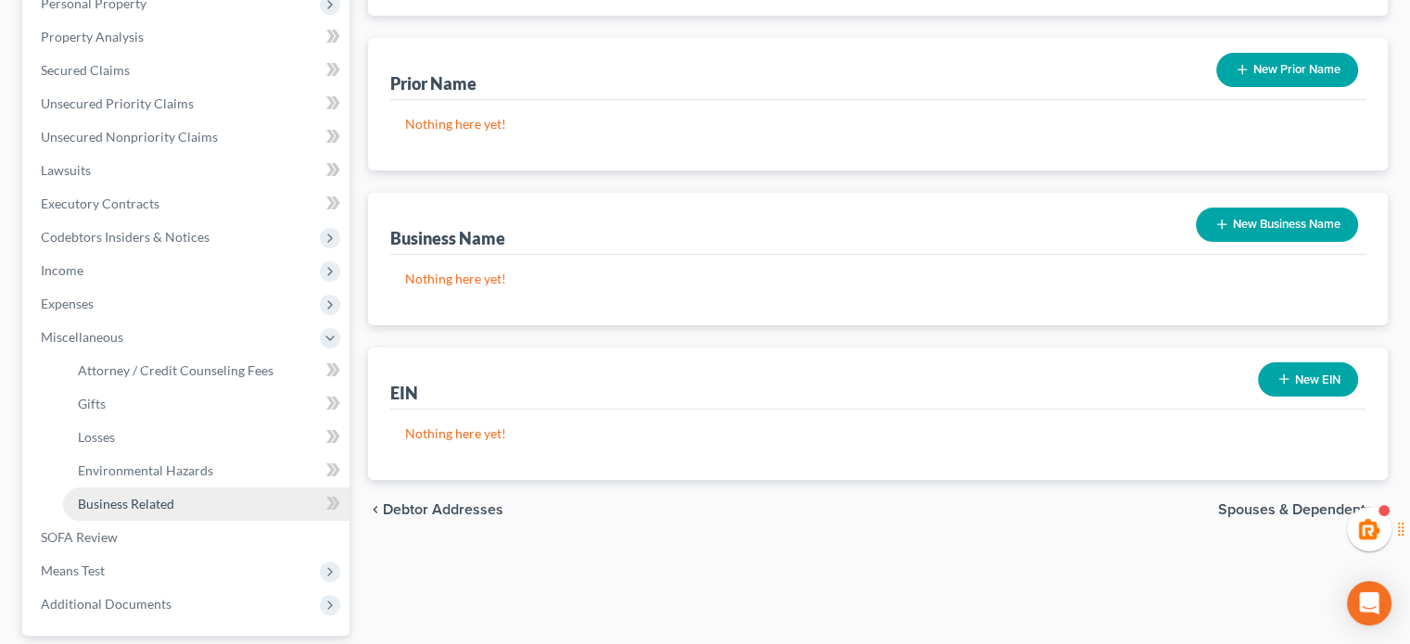
click at [108, 504] on span "Business Related" at bounding box center [126, 504] width 96 height 16
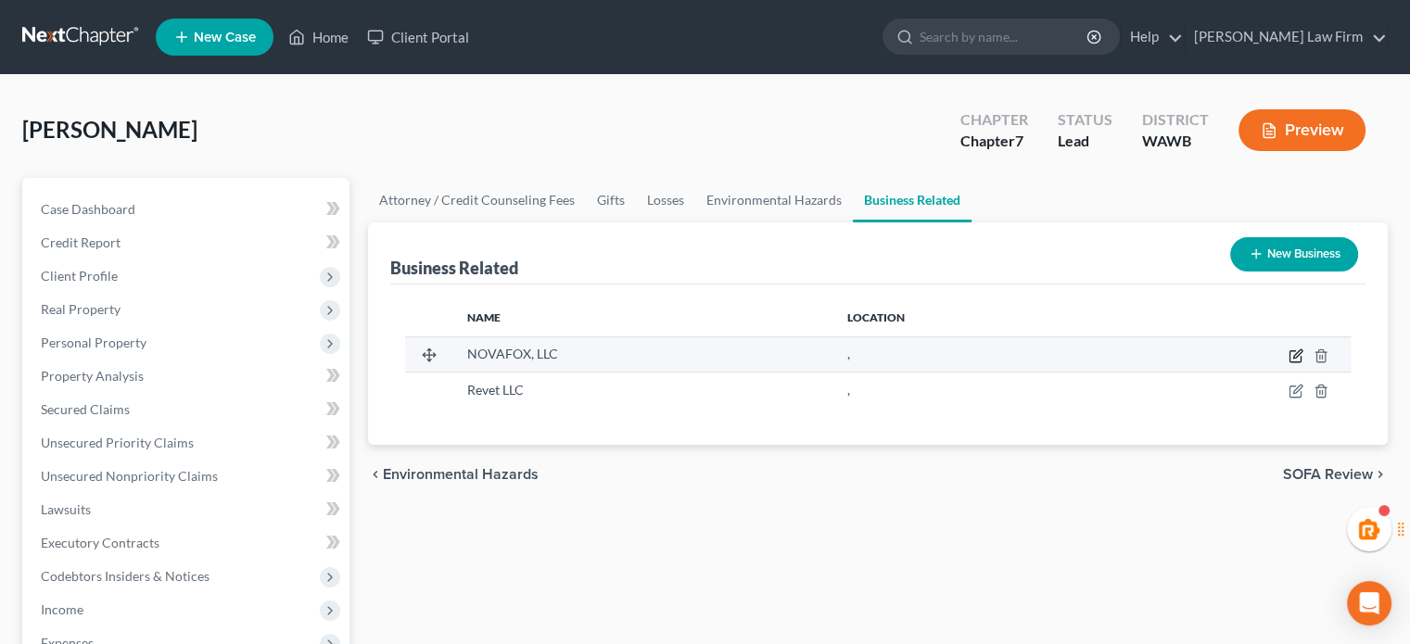
click at [1296, 352] on icon "button" at bounding box center [1298, 354] width 8 height 8
select select "member"
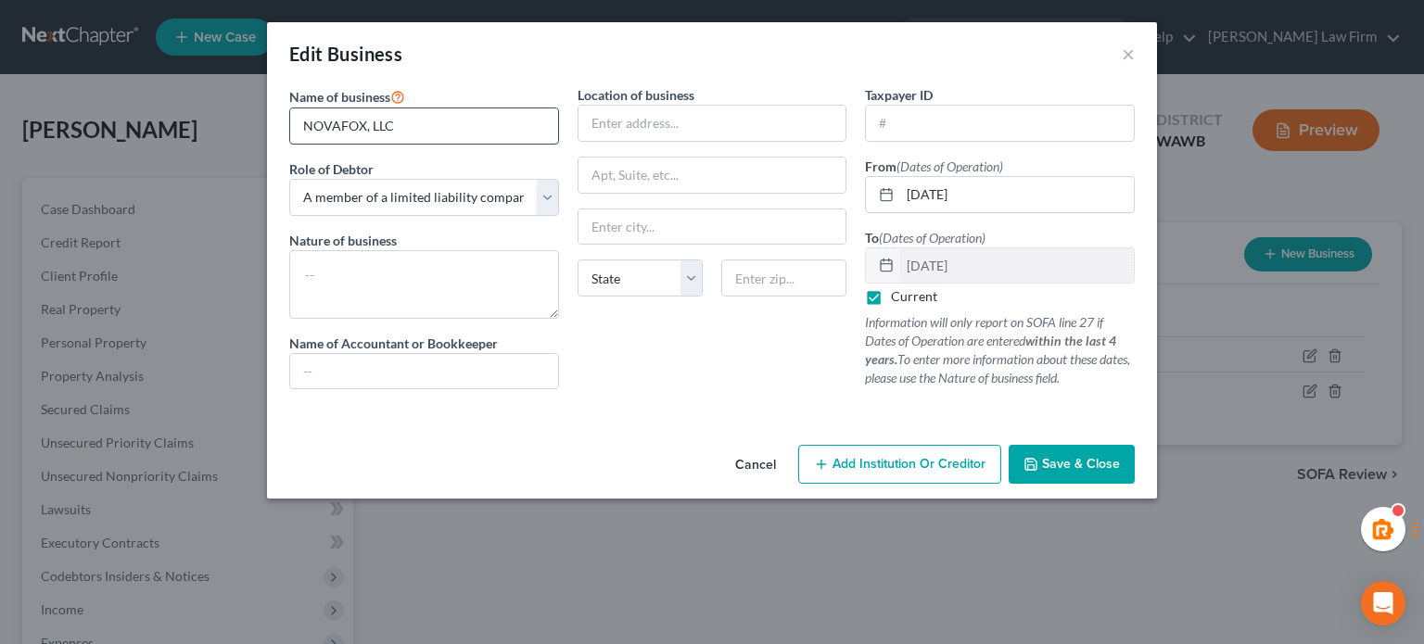
click at [351, 129] on input "NOVAFOX, LLC" at bounding box center [424, 125] width 268 height 35
click at [427, 120] on input "NOVAFOX, LLC" at bounding box center [424, 125] width 268 height 35
click at [1050, 458] on span "Save & Close" at bounding box center [1081, 464] width 78 height 16
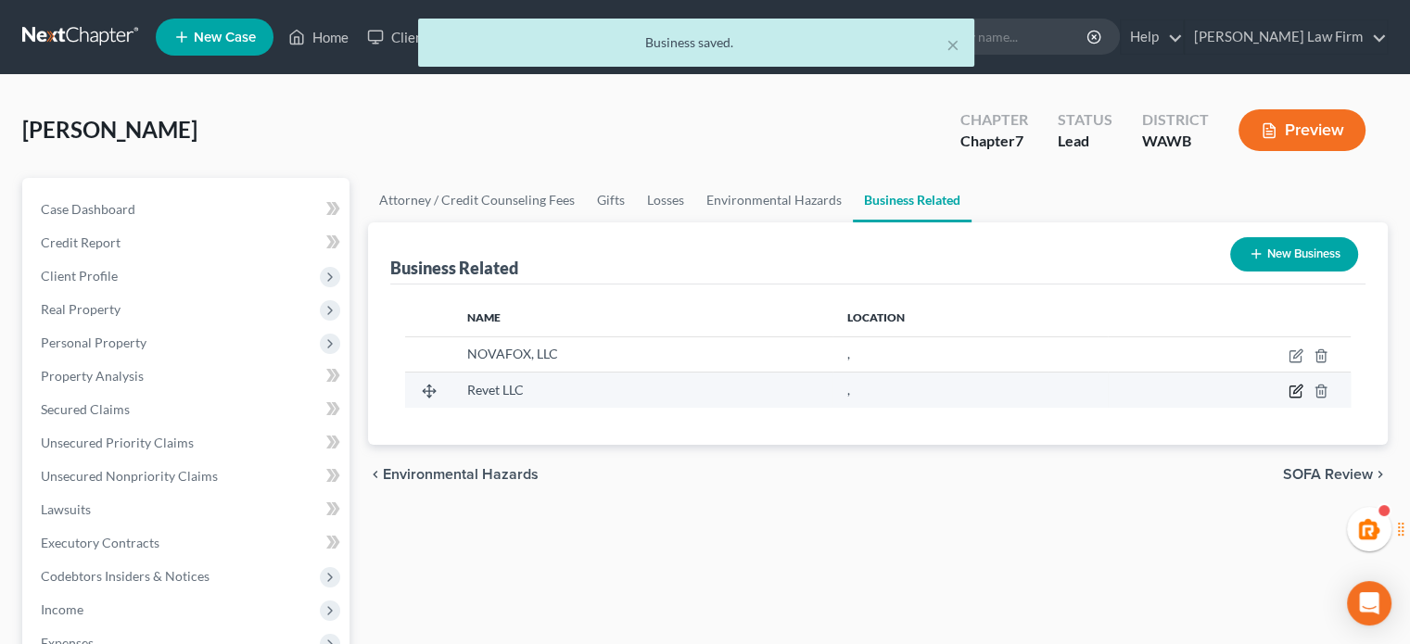
click at [1298, 389] on icon "button" at bounding box center [1296, 391] width 15 height 15
select select "member"
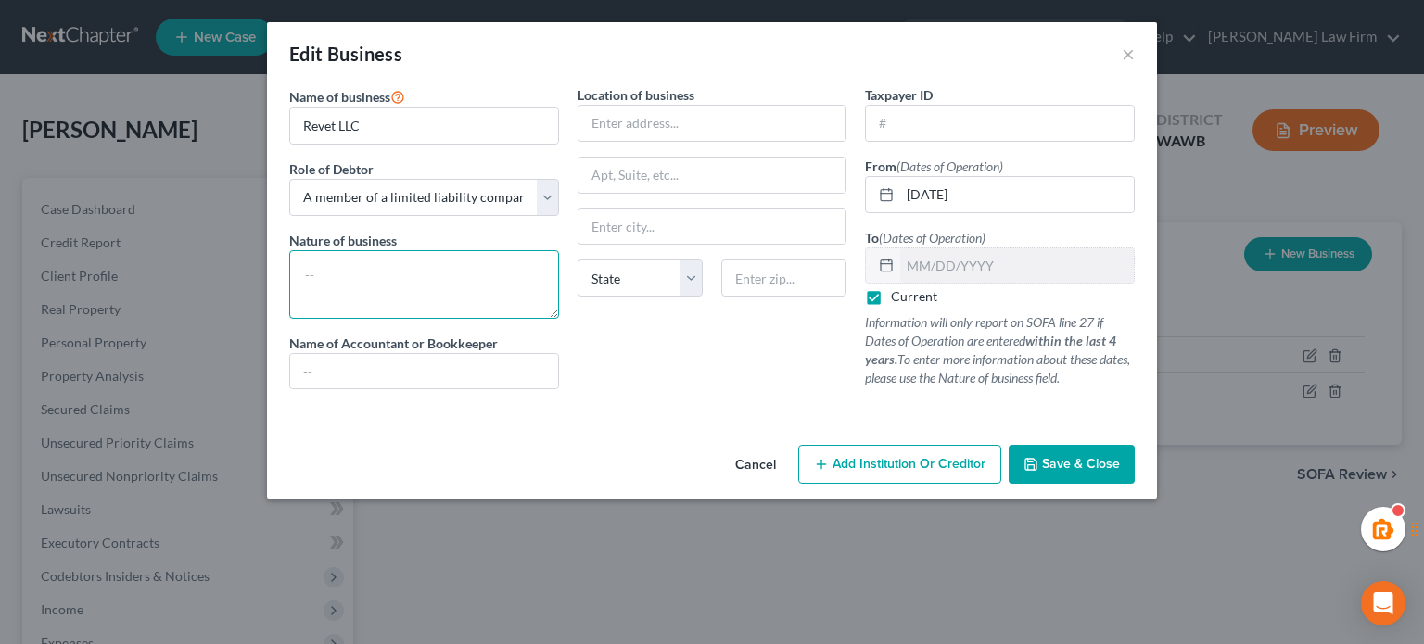
click at [363, 262] on textarea at bounding box center [424, 284] width 270 height 69
type textarea "No business conducted"
click at [1107, 474] on button "Save & Close" at bounding box center [1072, 464] width 126 height 39
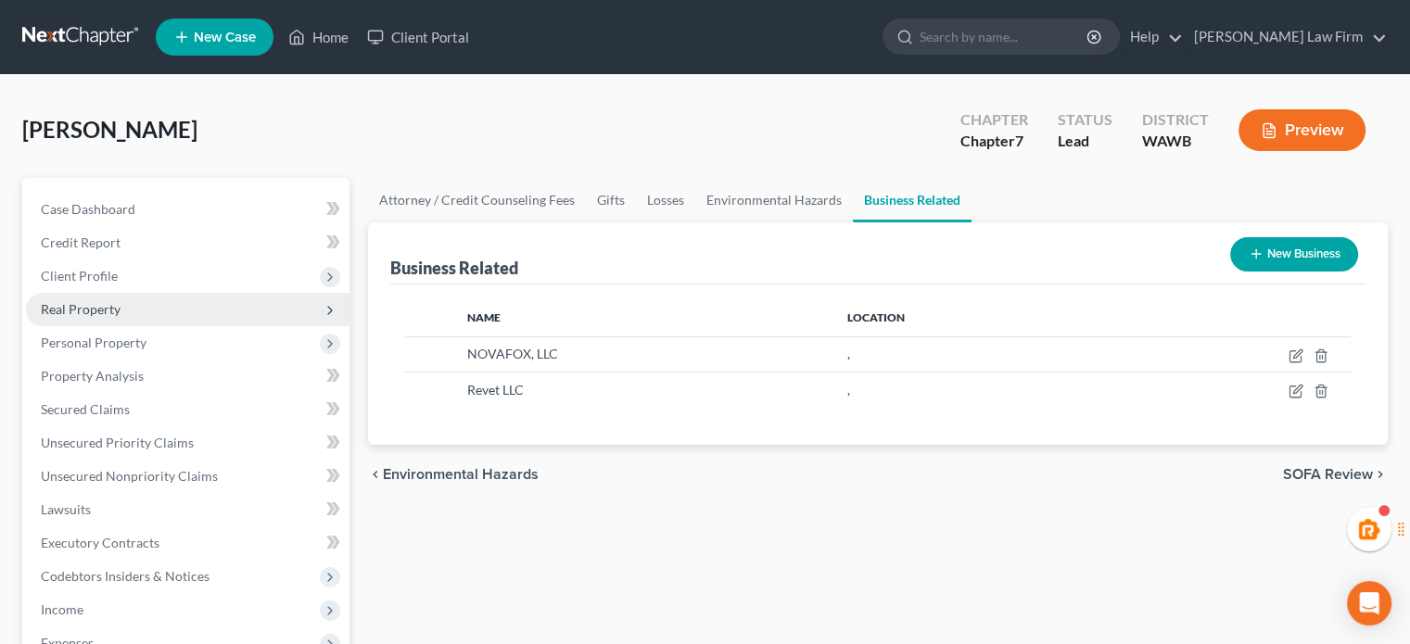
drag, startPoint x: 85, startPoint y: 309, endPoint x: 91, endPoint y: 299, distance: 11.6
click at [85, 309] on span "Real Property" at bounding box center [81, 309] width 80 height 16
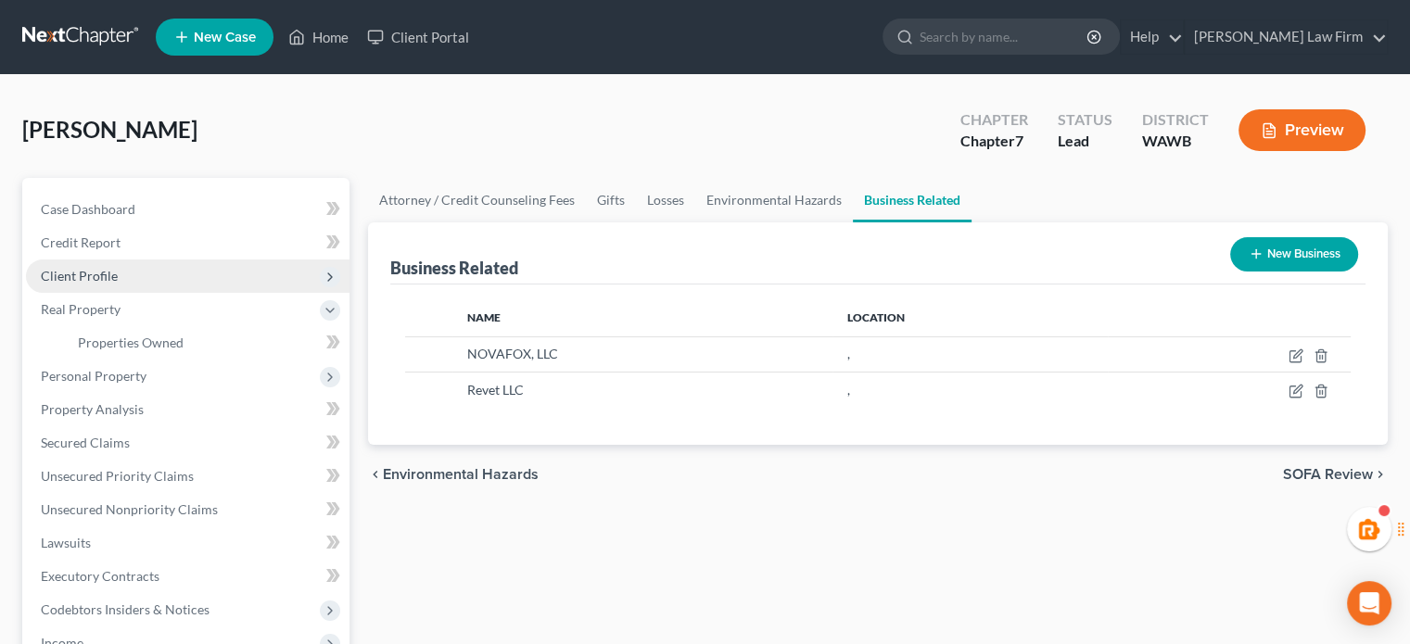
click at [96, 285] on span "Client Profile" at bounding box center [188, 276] width 324 height 33
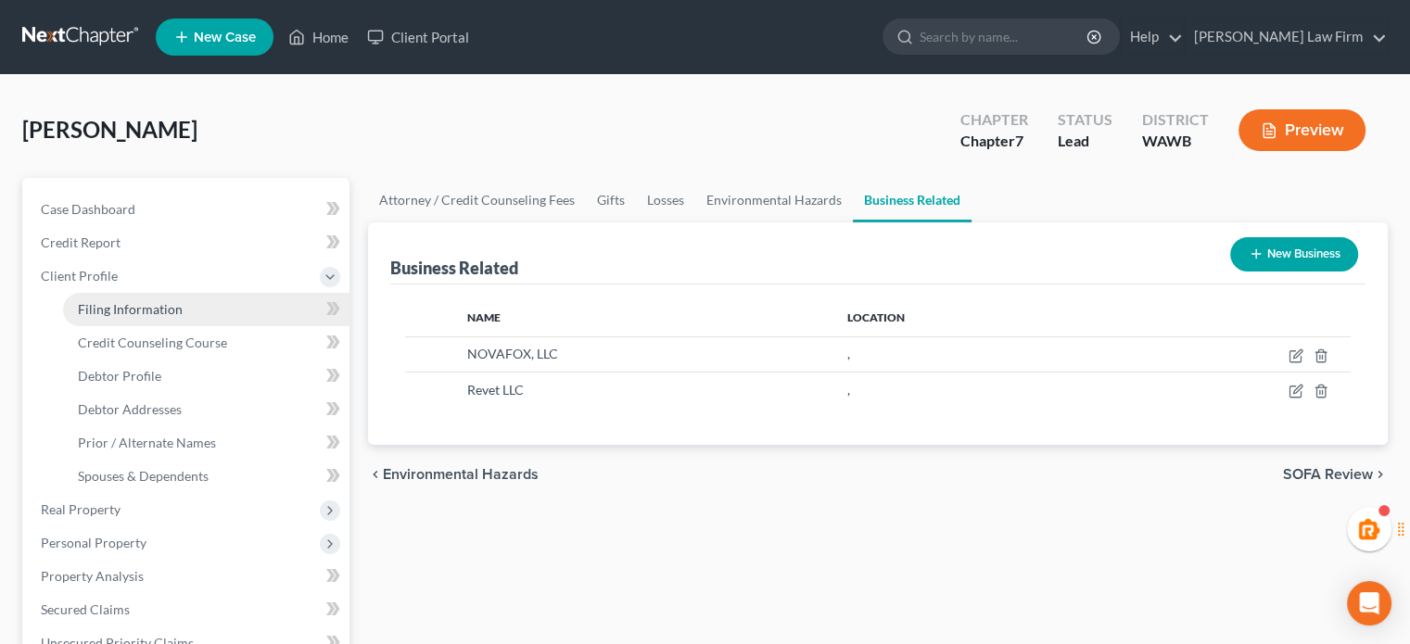
click at [104, 301] on span "Filing Information" at bounding box center [130, 309] width 105 height 16
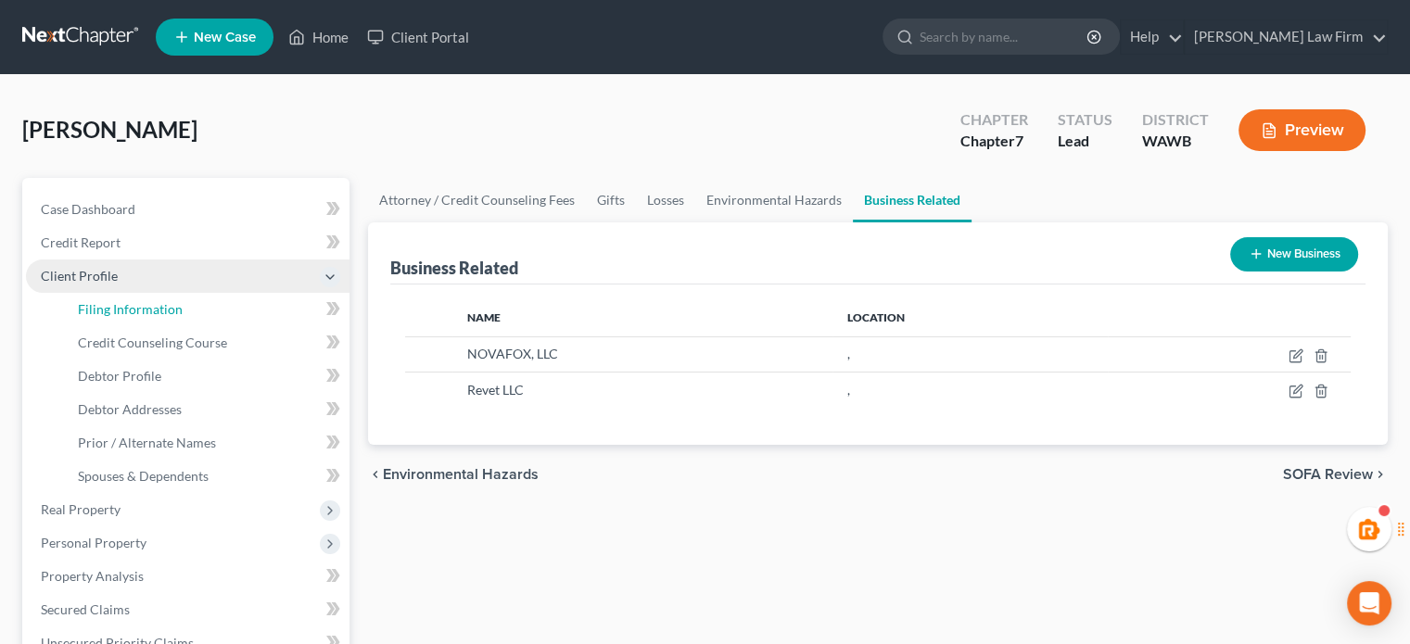
select select "1"
select select "0"
select select "87"
select select "1"
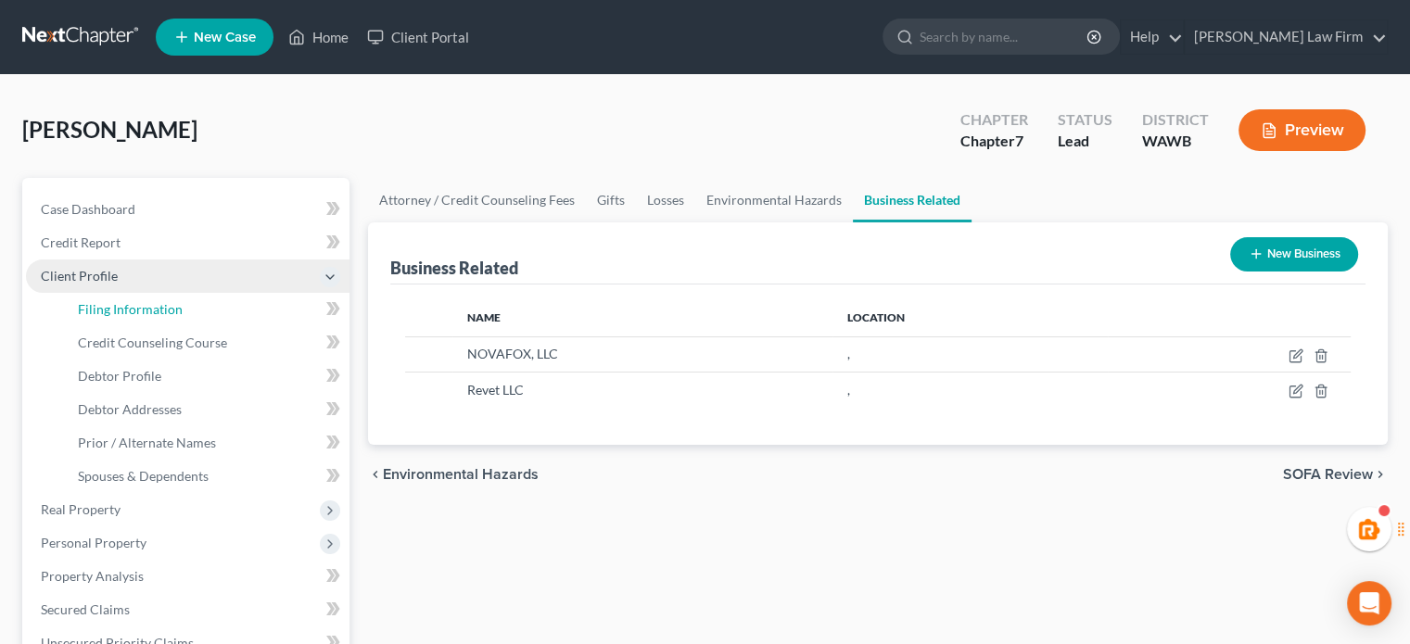
select select "50"
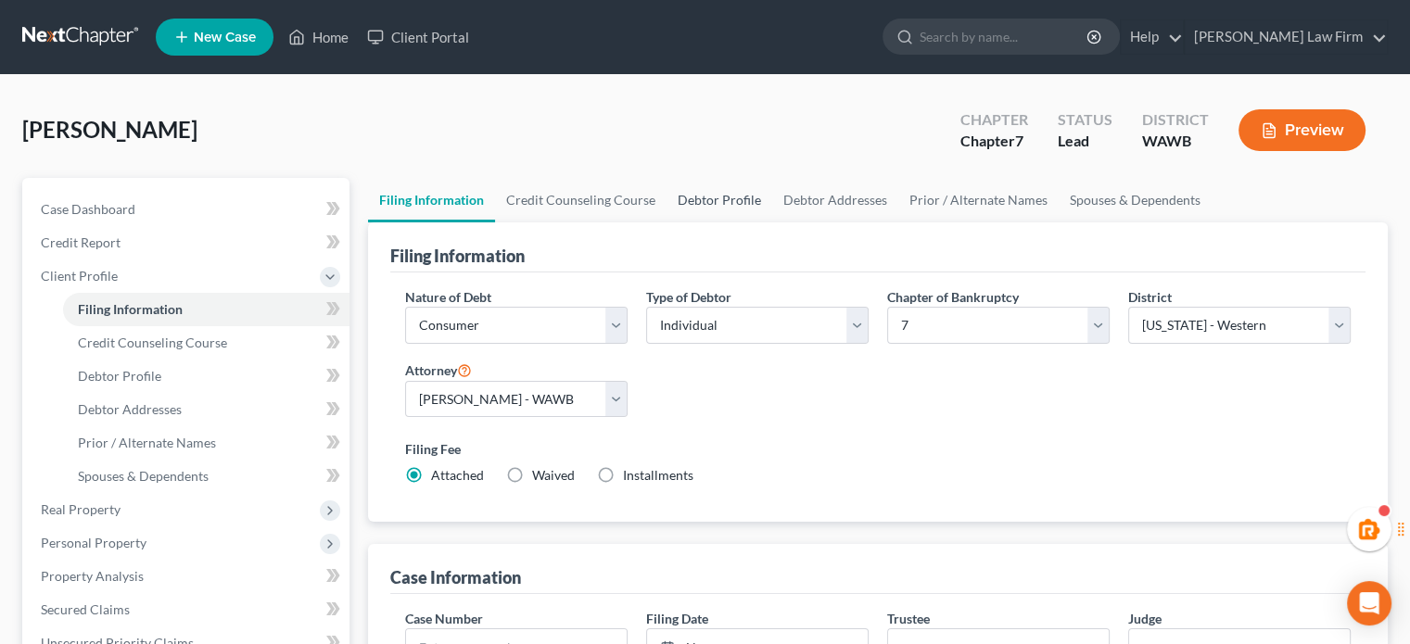
click at [763, 190] on link "Debtor Profile" at bounding box center [720, 200] width 106 height 45
select select "0"
select select "4"
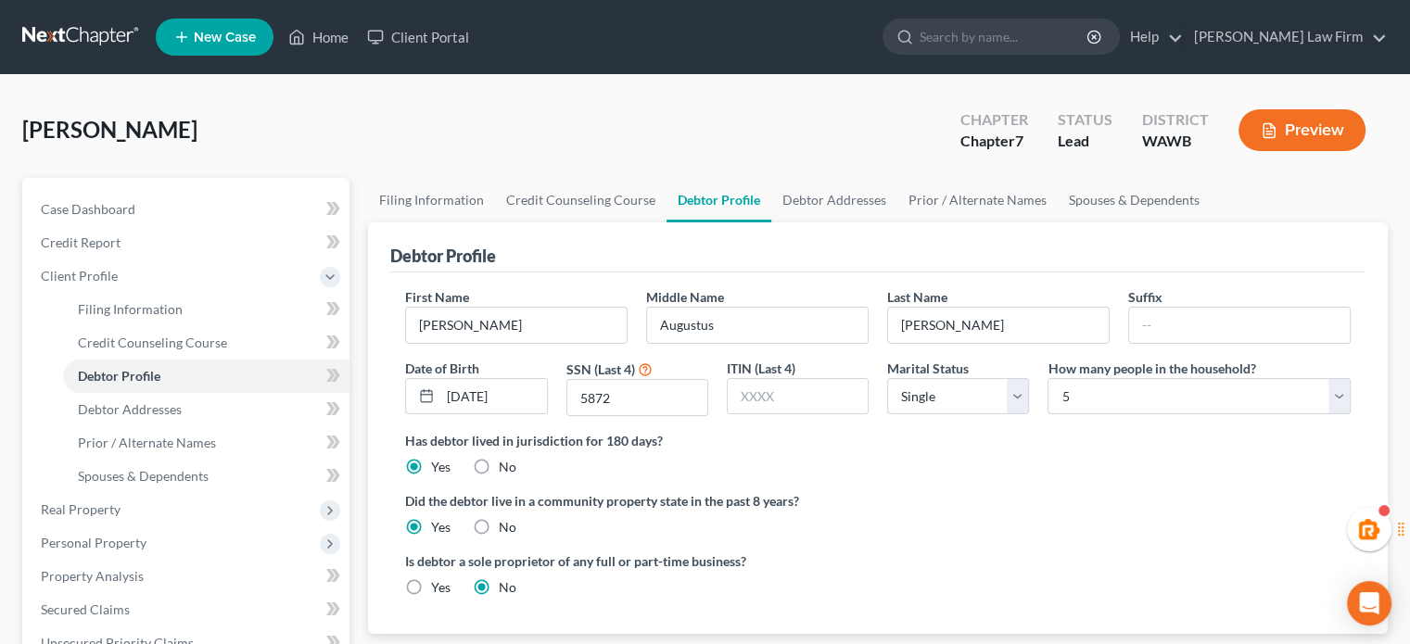
click at [431, 586] on label "Yes" at bounding box center [440, 588] width 19 height 19
click at [439, 586] on input "Yes" at bounding box center [445, 585] width 12 height 12
radio input "true"
radio input "false"
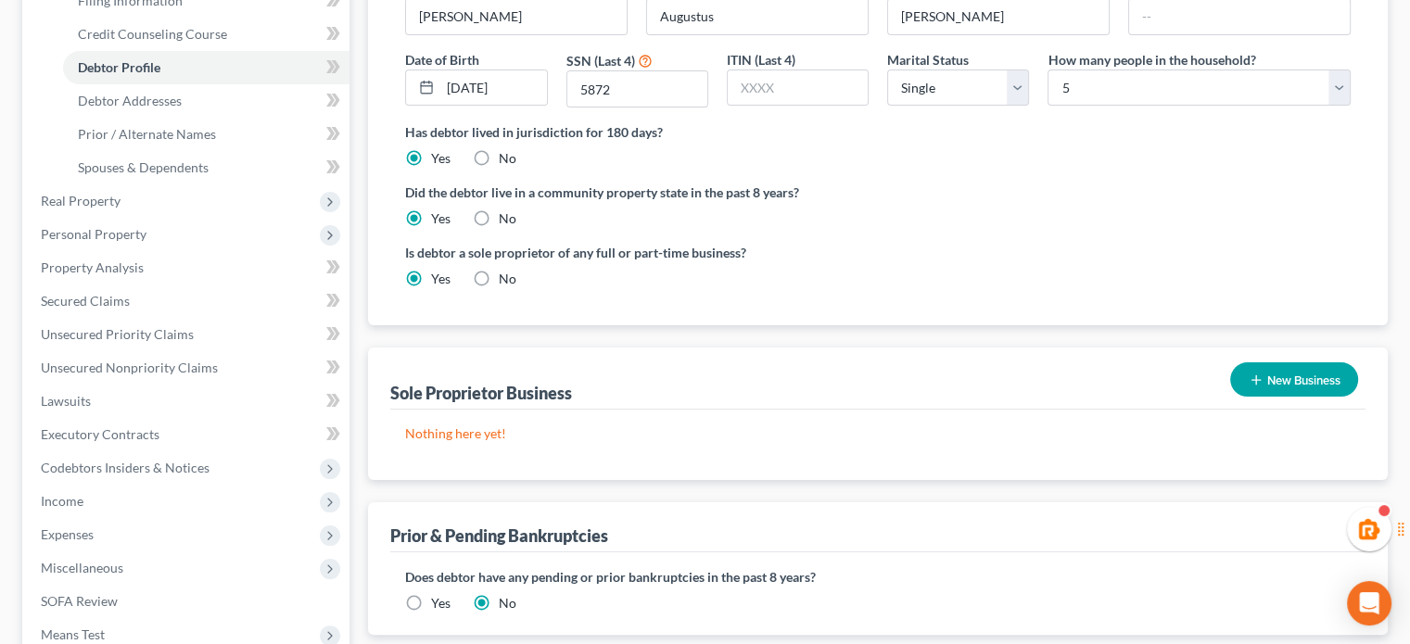
click at [1257, 380] on line "button" at bounding box center [1256, 380] width 8 height 0
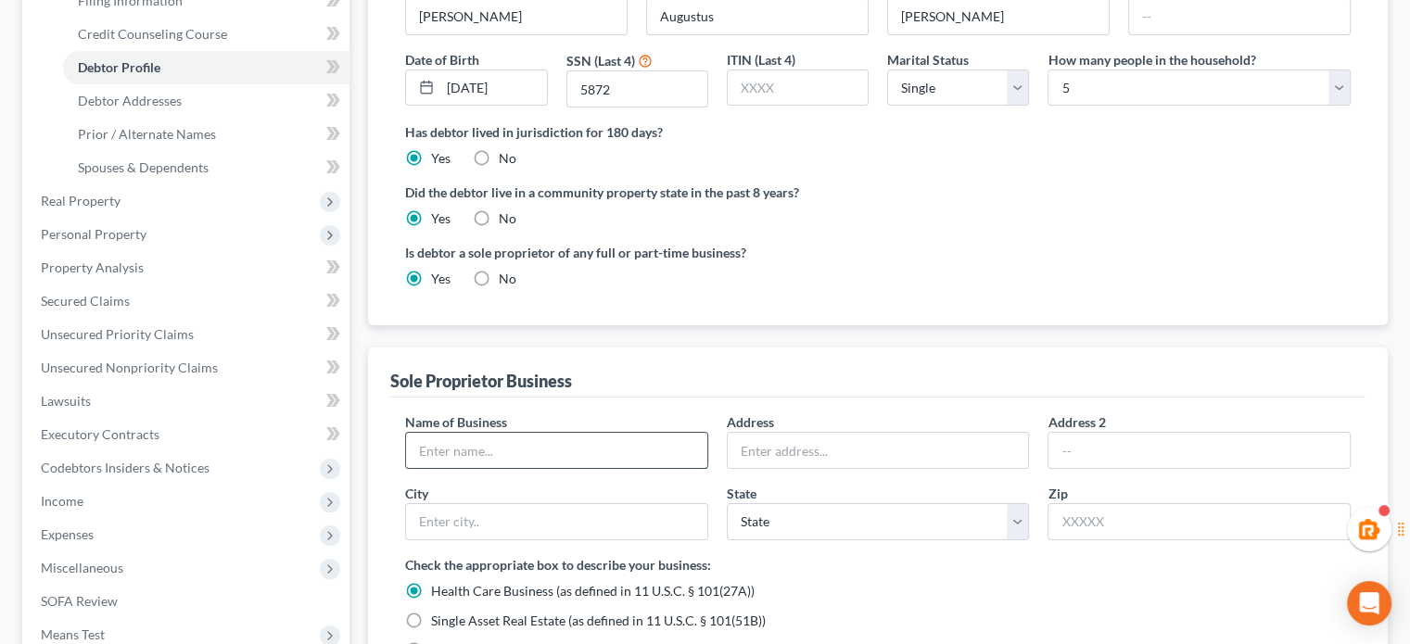
click at [514, 459] on input "text" at bounding box center [556, 450] width 301 height 35
type input "D"
click at [507, 449] on input "Nova Fox" at bounding box center [556, 450] width 301 height 35
click at [499, 449] on input "Nova Fox" at bounding box center [556, 450] width 301 height 35
click at [471, 448] on input "Nova Fox Poetry & Magic" at bounding box center [556, 450] width 301 height 35
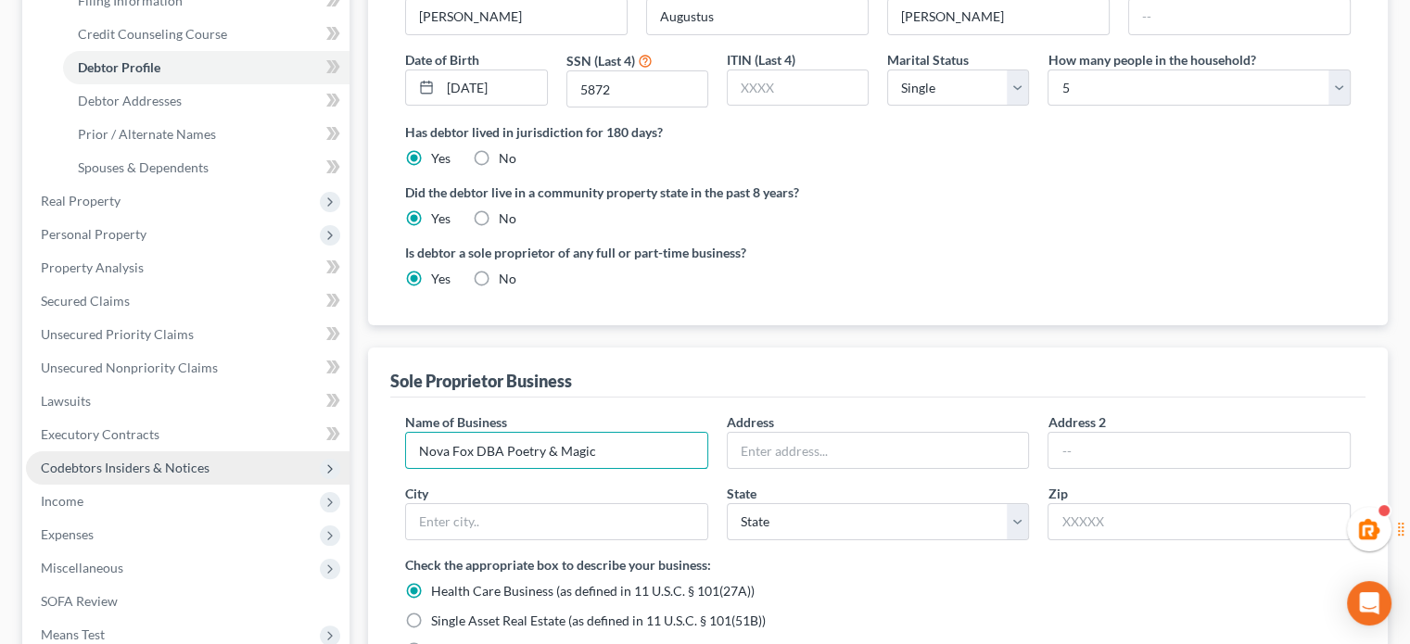
drag, startPoint x: 626, startPoint y: 452, endPoint x: 344, endPoint y: 440, distance: 282.1
click at [334, 454] on div "Petition Navigation Case Dashboard Payments Invoices Payments Payments Credit R…" at bounding box center [705, 447] width 1384 height 1156
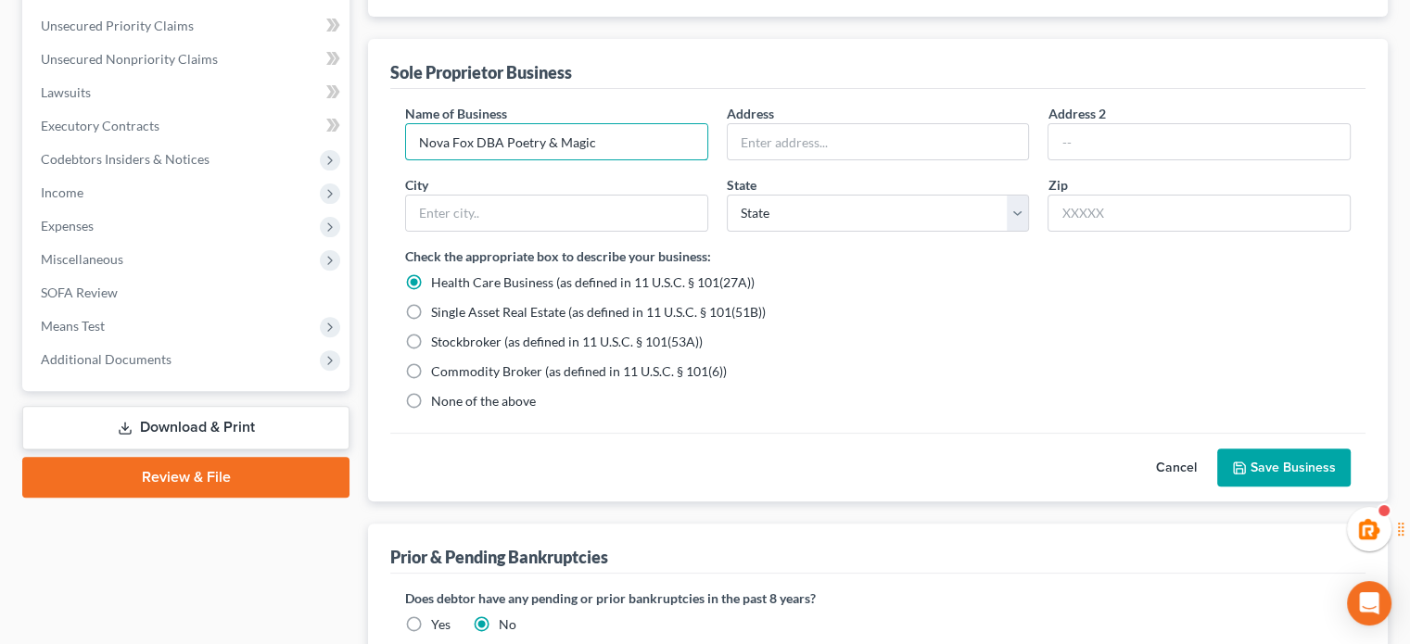
type input "Nova Fox DBA Poetry & Magic"
click at [1307, 475] on button "Save Business" at bounding box center [1285, 468] width 134 height 39
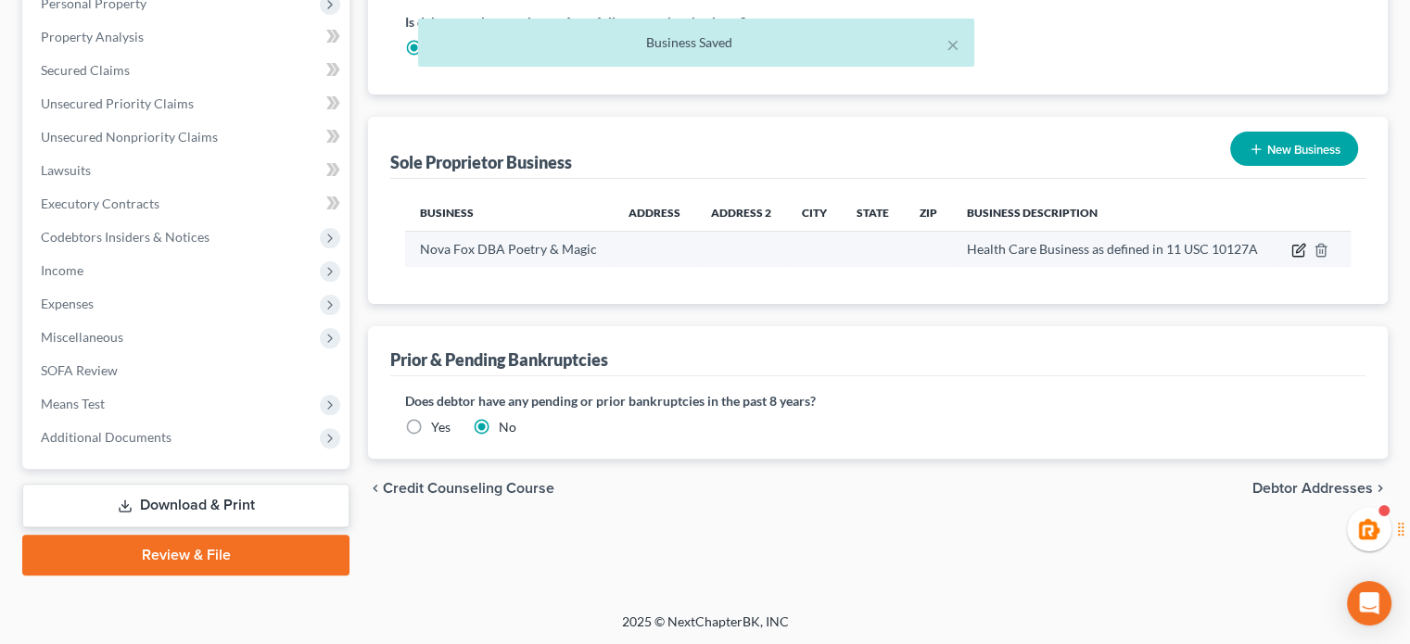
click at [1300, 251] on icon "button" at bounding box center [1299, 250] width 15 height 15
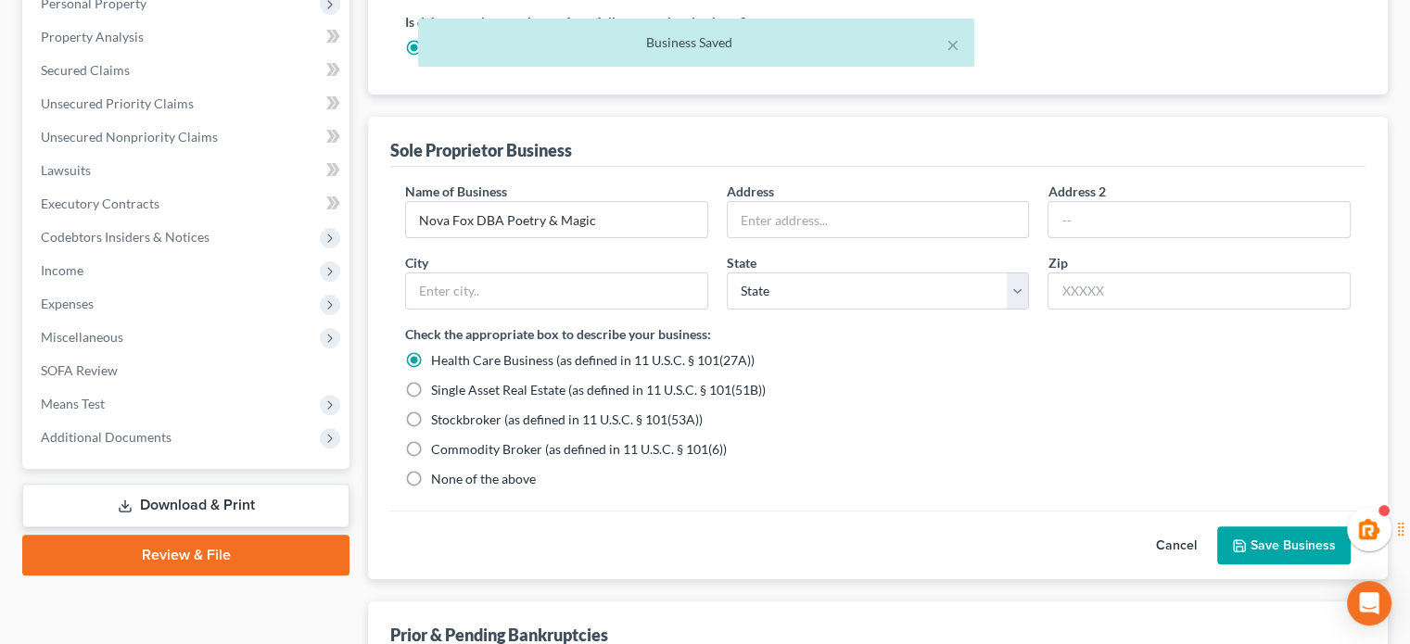
click at [441, 489] on div "Name of Business * Nova Fox DBA Poetry & Magic Address Address 2 [GEOGRAPHIC_DA…" at bounding box center [878, 339] width 976 height 344
click at [565, 471] on div "None of the above" at bounding box center [878, 479] width 946 height 19
click at [521, 470] on label "None of the above" at bounding box center [483, 479] width 105 height 19
click at [451, 470] on input "None of the above" at bounding box center [445, 476] width 12 height 12
radio input "true"
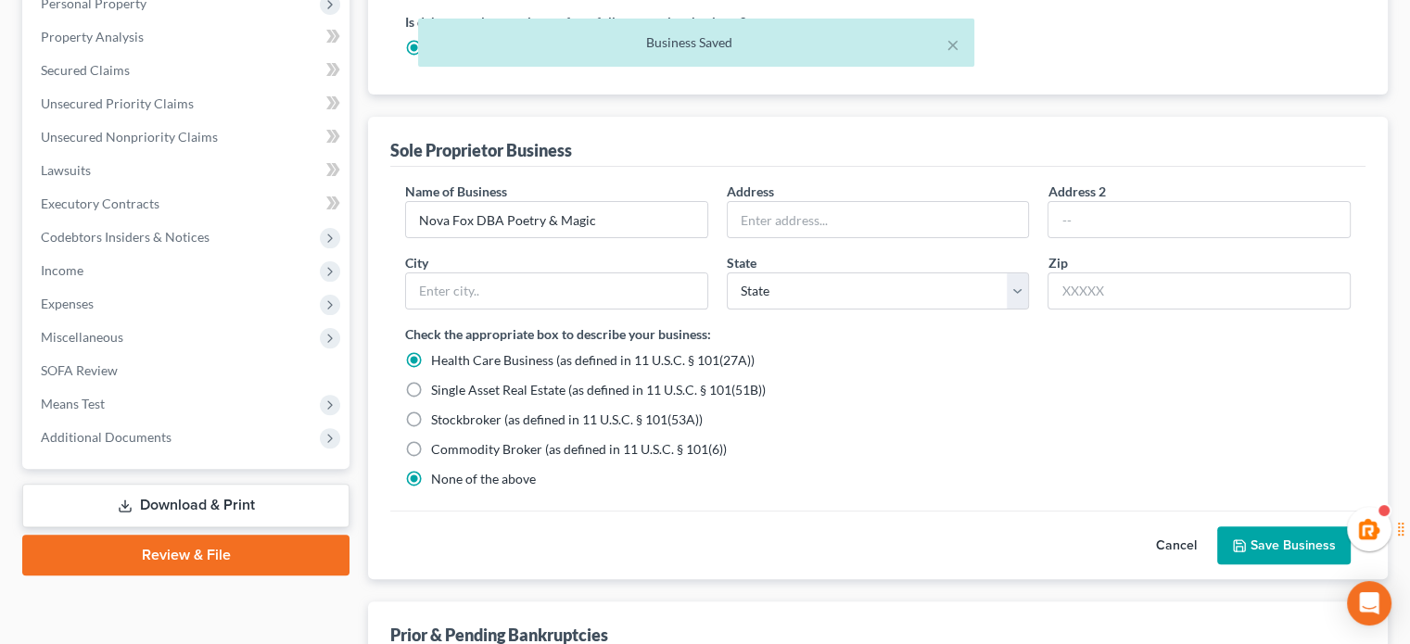
radio input "false"
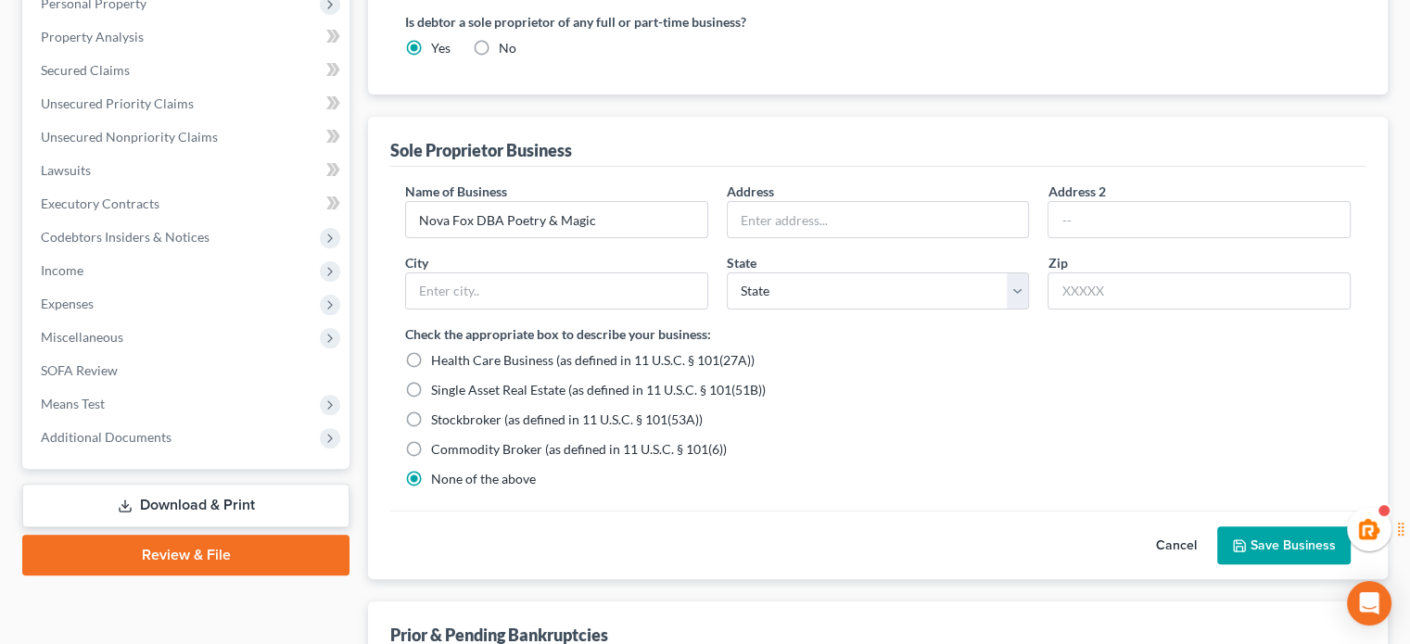
click at [1313, 544] on button "Save Business" at bounding box center [1285, 546] width 134 height 39
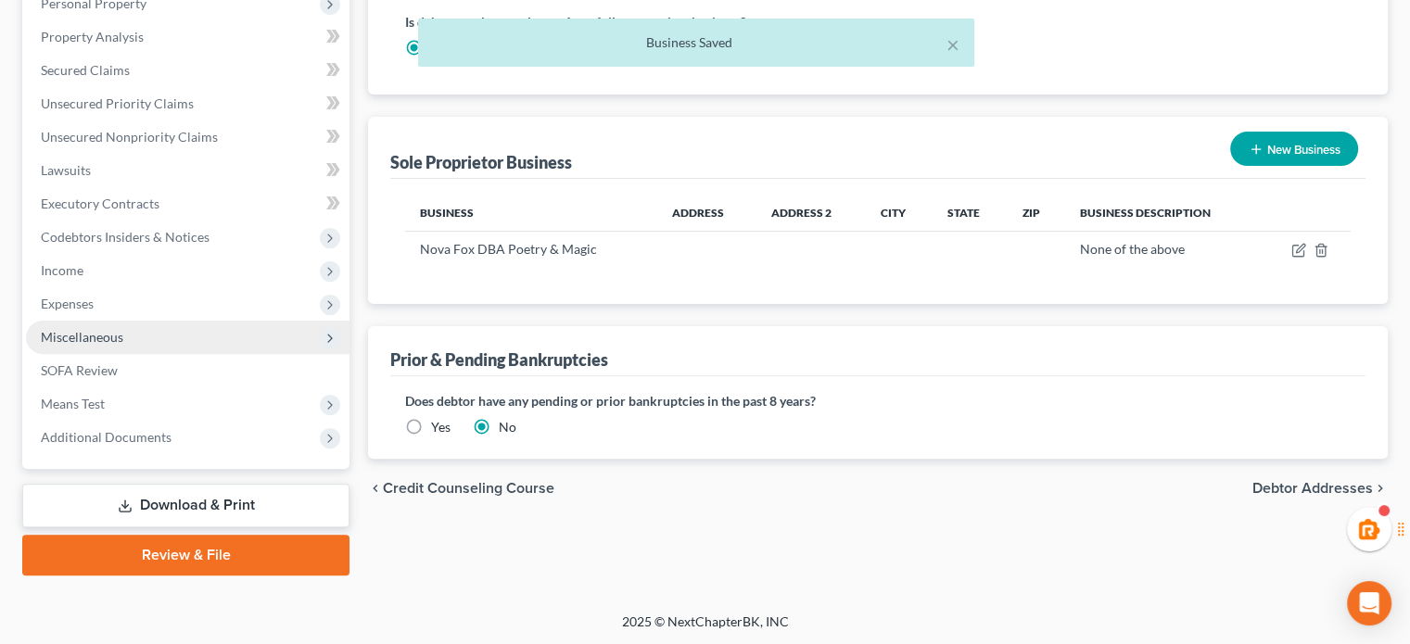
click at [70, 323] on span "Miscellaneous" at bounding box center [188, 337] width 324 height 33
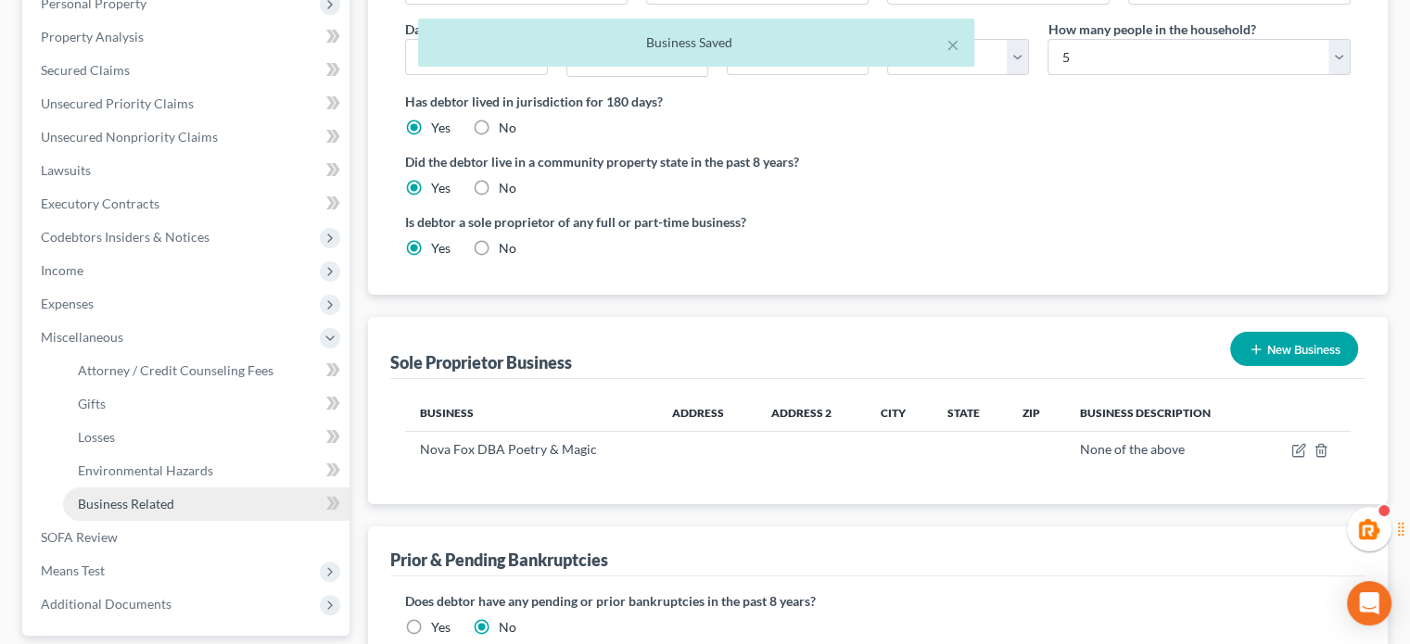
click at [130, 502] on span "Business Related" at bounding box center [126, 504] width 96 height 16
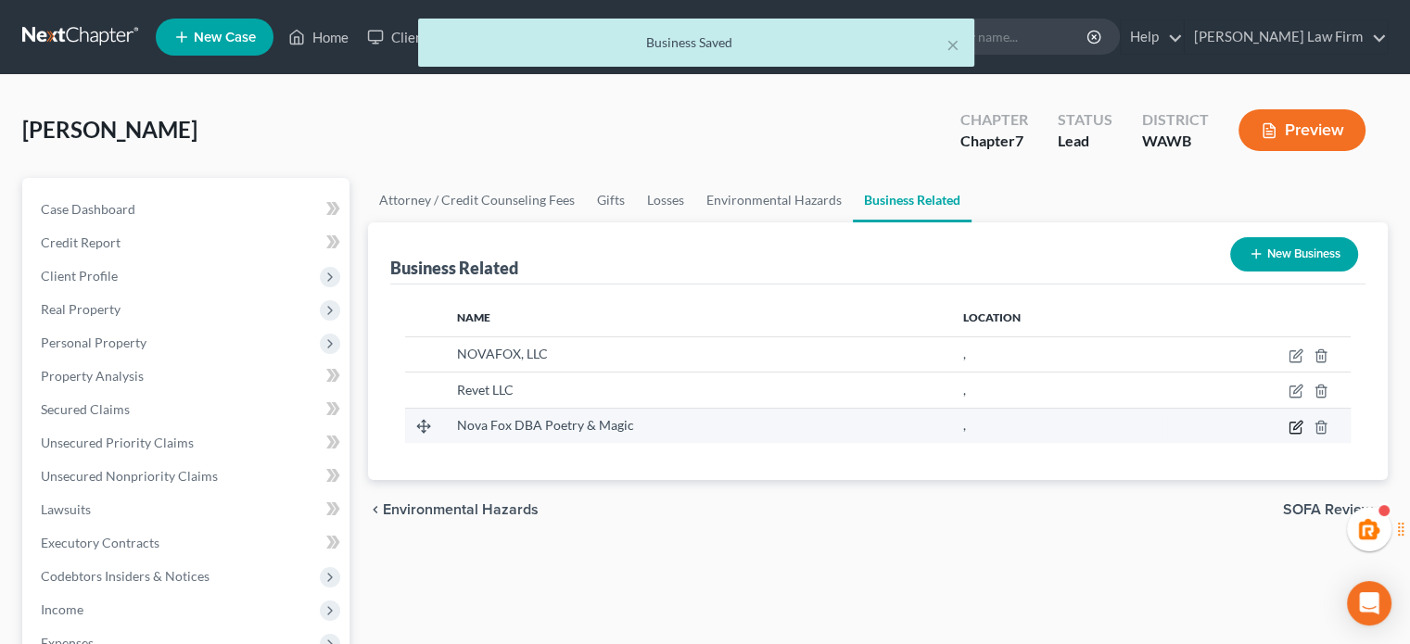
click at [1294, 420] on icon "button" at bounding box center [1296, 427] width 15 height 15
select select "sole_proprietor"
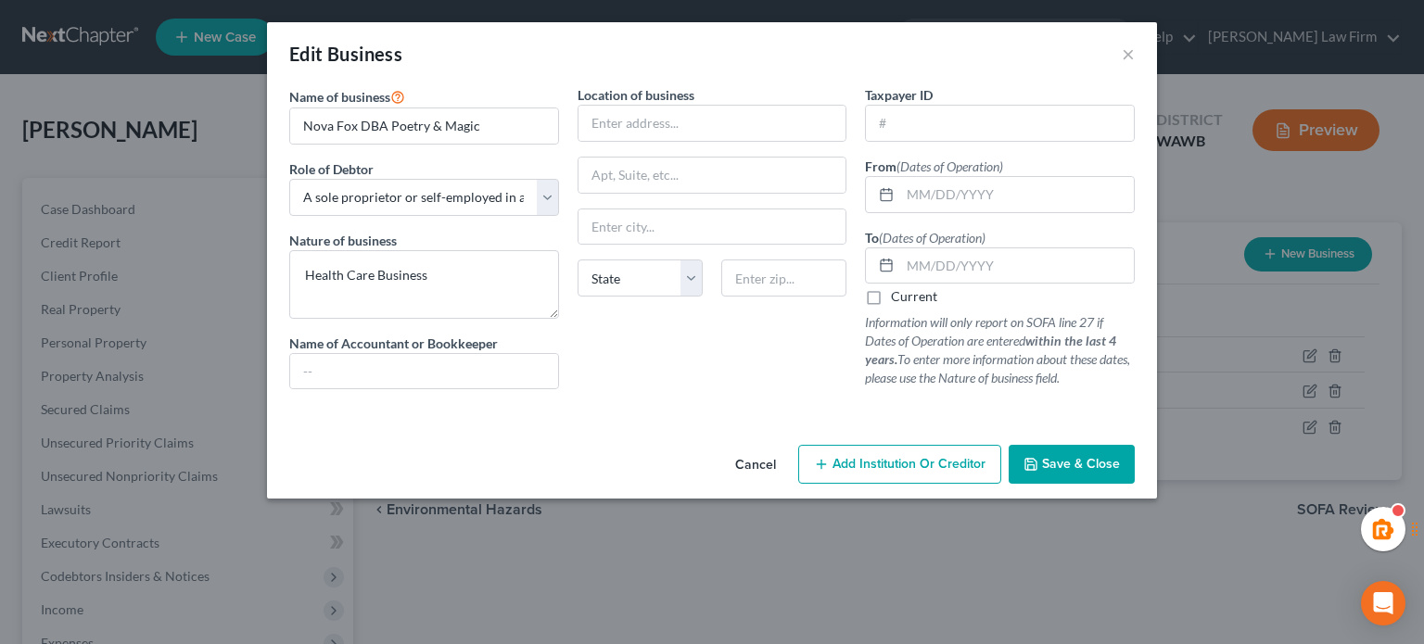
click at [1142, 54] on div "Edit Business ×" at bounding box center [712, 53] width 890 height 63
click at [1133, 53] on button "×" at bounding box center [1128, 54] width 13 height 22
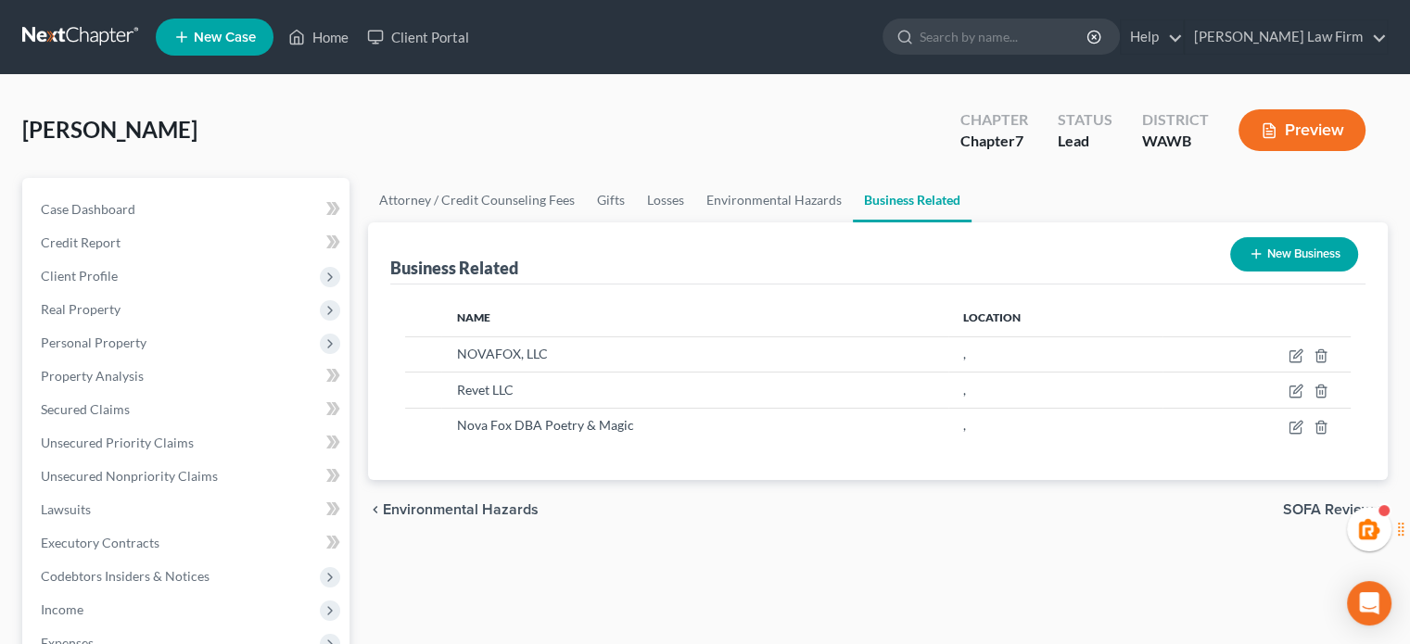
click at [1346, 262] on button "New Business" at bounding box center [1295, 254] width 128 height 34
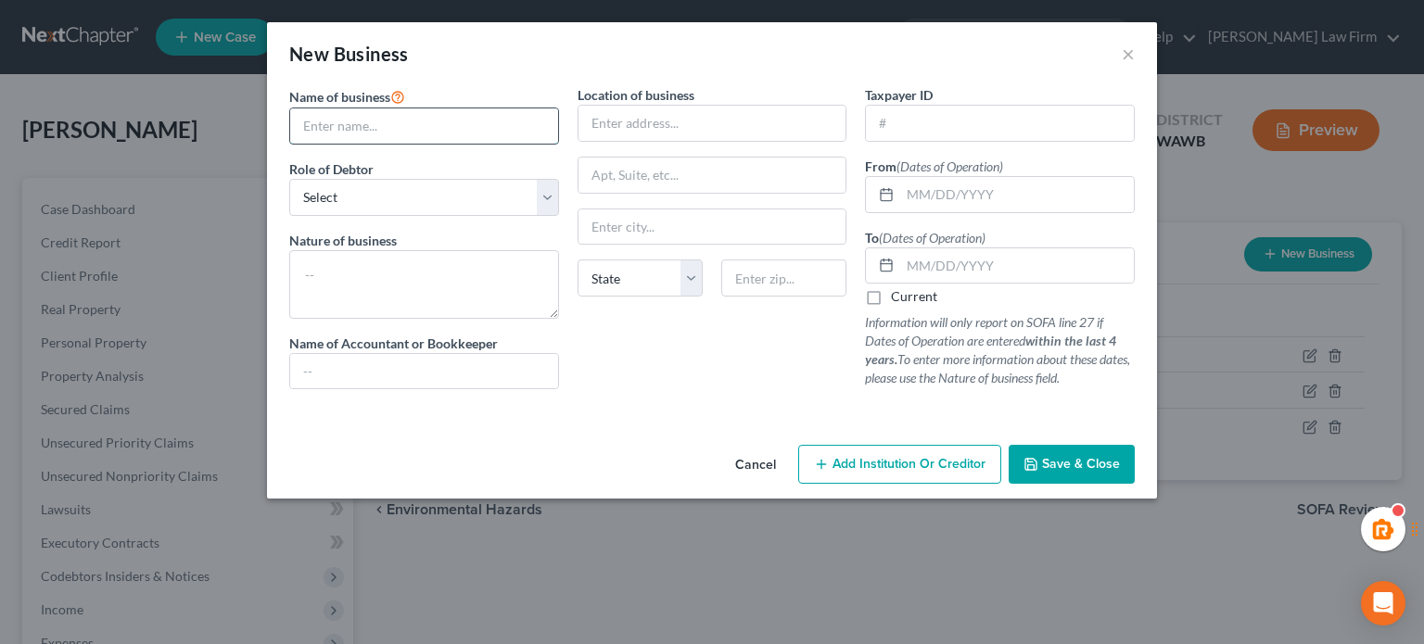
click at [459, 128] on input "text" at bounding box center [424, 125] width 268 height 35
type input "Revet Foundation LLC"
click at [389, 188] on select "Select A member of a limited liability company (LLC) or limited liability partn…" at bounding box center [424, 197] width 270 height 37
select select "member"
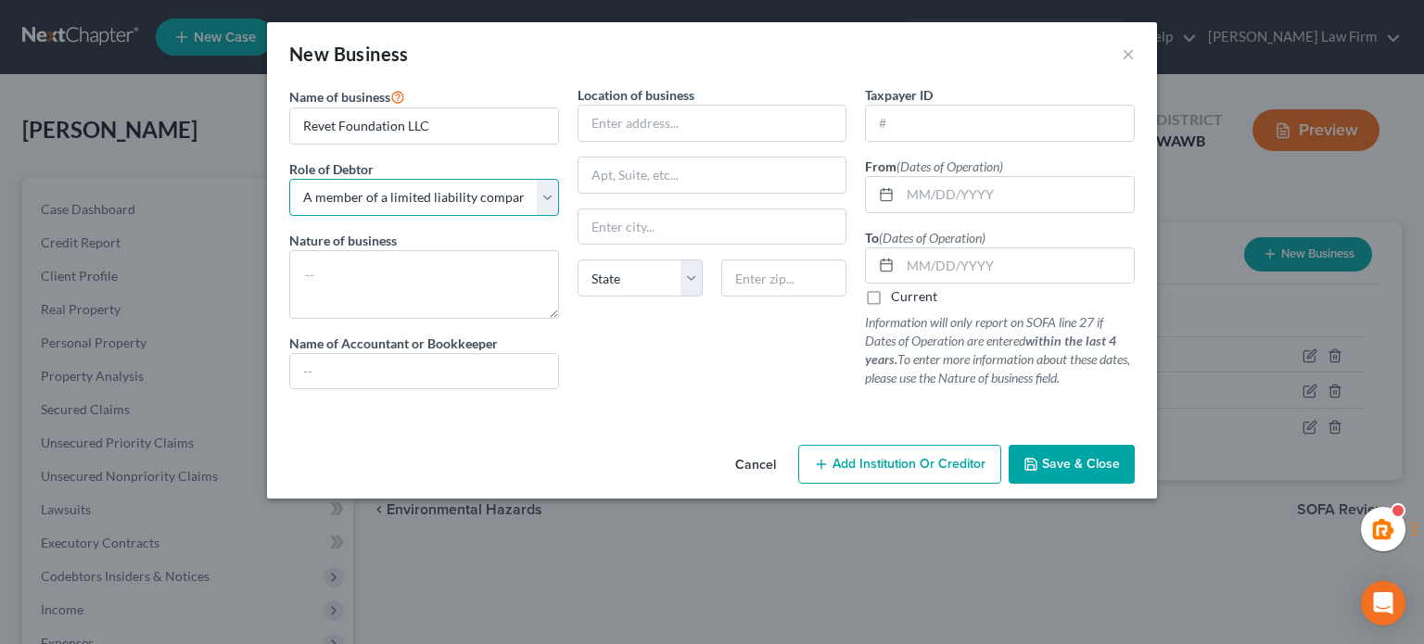
click at [289, 179] on select "Select A member of a limited liability company (LLC) or limited liability partn…" at bounding box center [424, 197] width 270 height 37
click at [914, 202] on input "text" at bounding box center [1017, 194] width 234 height 35
click at [949, 188] on input "text" at bounding box center [1017, 194] width 234 height 35
click at [891, 302] on label "Current" at bounding box center [914, 296] width 46 height 19
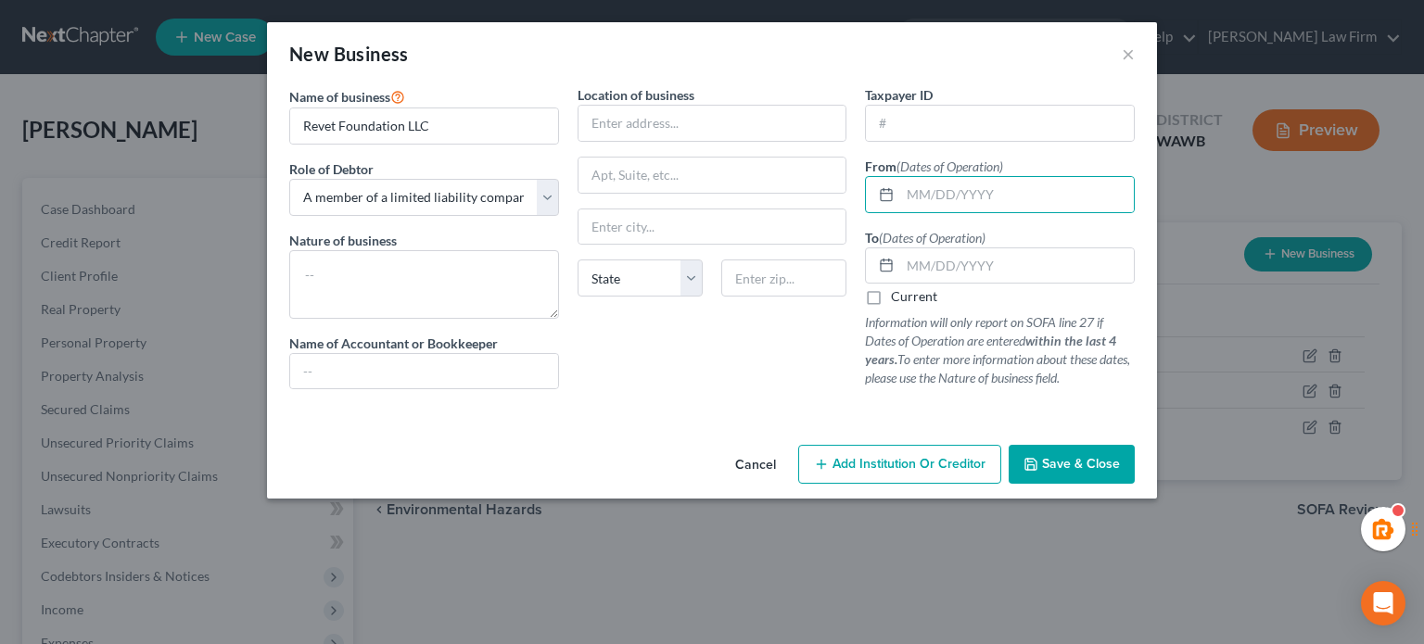
click at [899, 300] on input "Current" at bounding box center [905, 293] width 12 height 12
checkbox input "true"
click at [963, 192] on input "text" at bounding box center [1017, 194] width 234 height 35
click at [926, 186] on input "text" at bounding box center [1017, 194] width 234 height 35
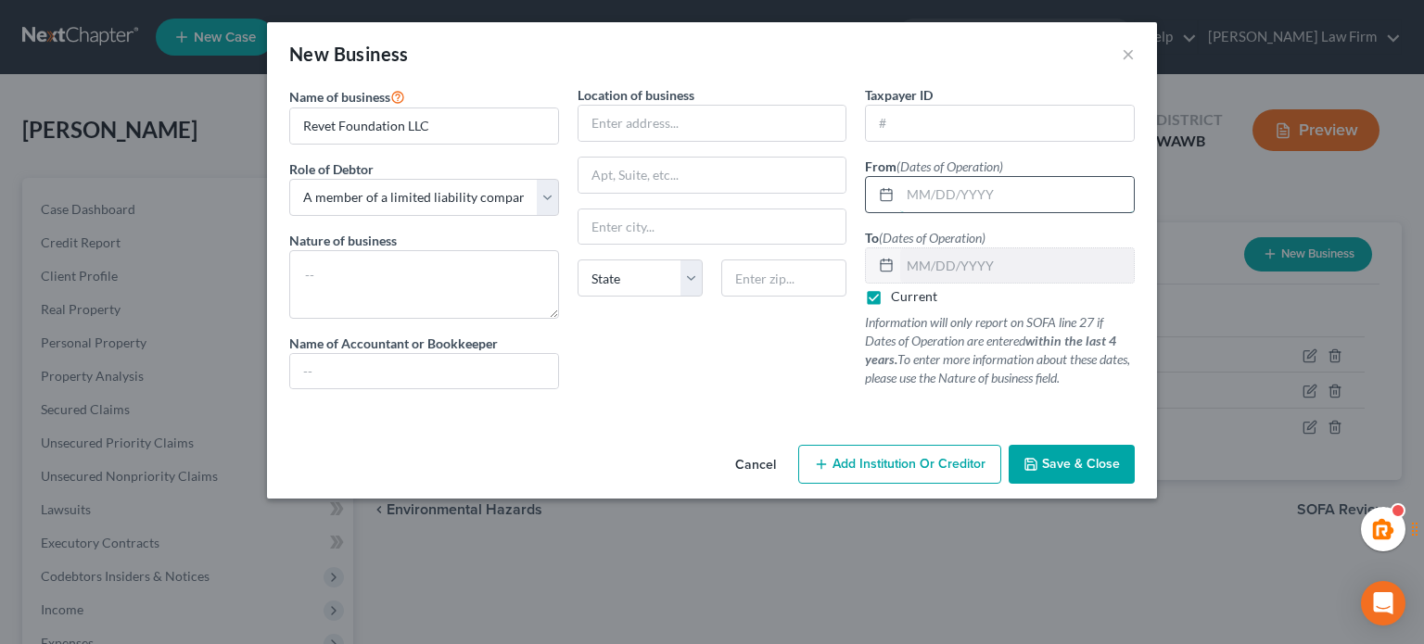
click at [926, 186] on input "text" at bounding box center [1017, 194] width 234 height 35
click at [438, 126] on input "Revet Foundation LLC" at bounding box center [424, 125] width 268 height 35
click at [401, 129] on input "Revet Foundation LLC" at bounding box center [424, 125] width 268 height 35
click at [1054, 458] on span "Save & Close" at bounding box center [1081, 464] width 78 height 16
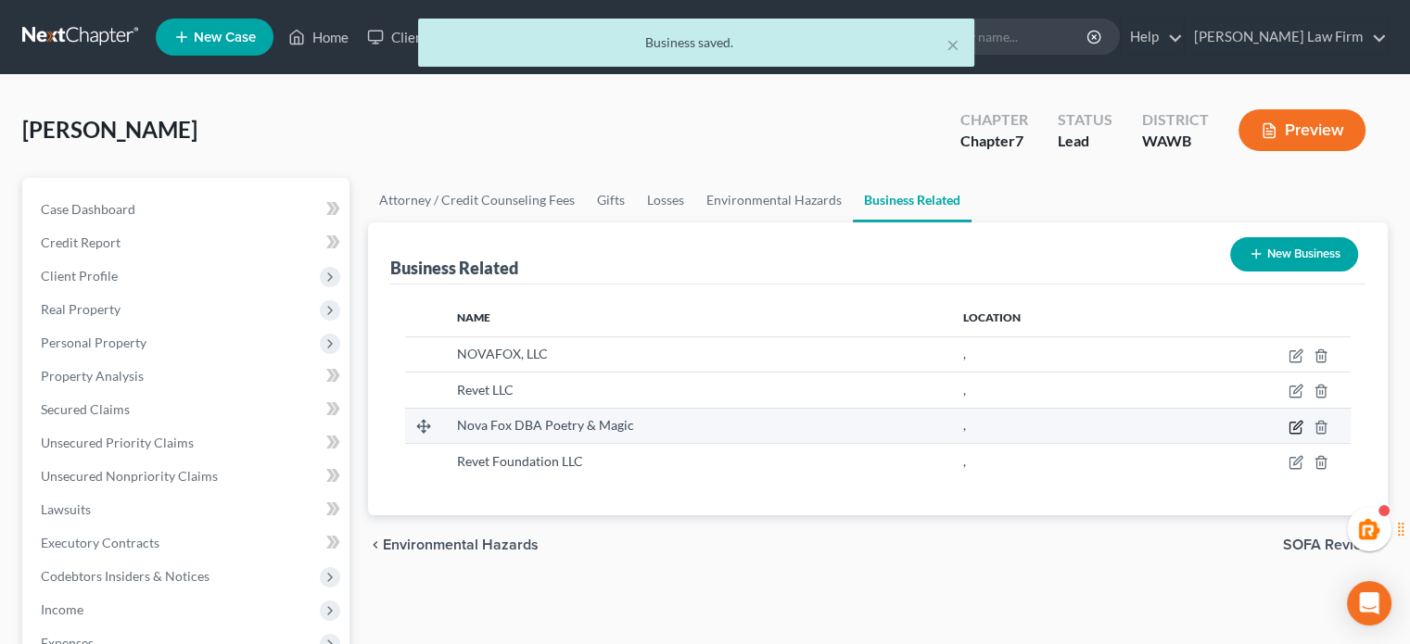
click at [1295, 427] on icon "button" at bounding box center [1296, 427] width 15 height 15
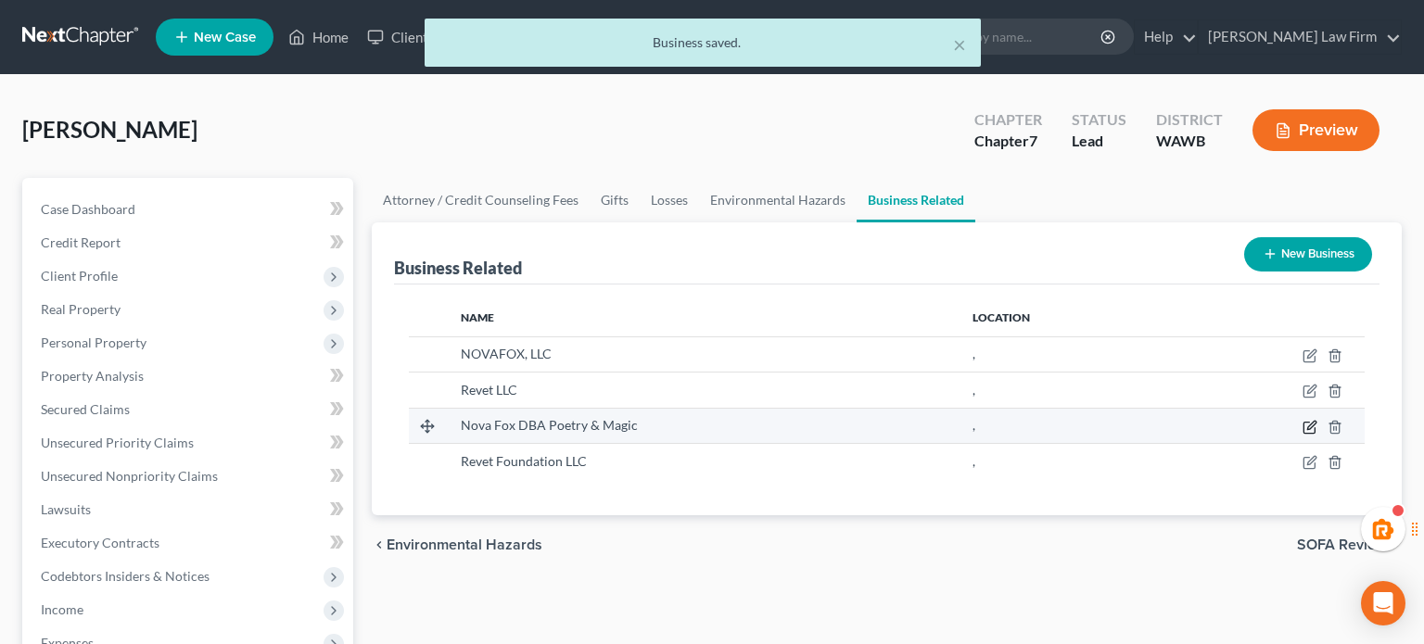
select select "sole_proprietor"
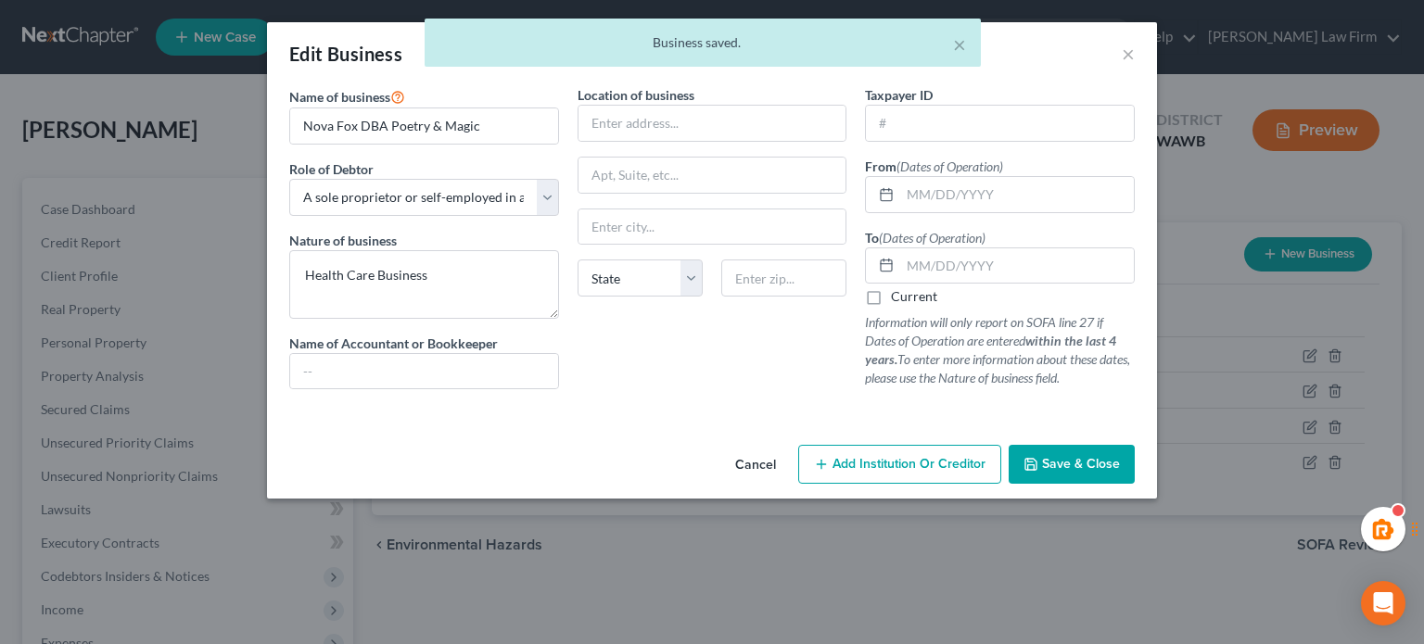
click at [891, 296] on label "Current" at bounding box center [914, 296] width 46 height 19
click at [899, 296] on input "Current" at bounding box center [905, 293] width 12 height 12
checkbox input "true"
click at [1069, 456] on span "Save & Close" at bounding box center [1081, 464] width 78 height 16
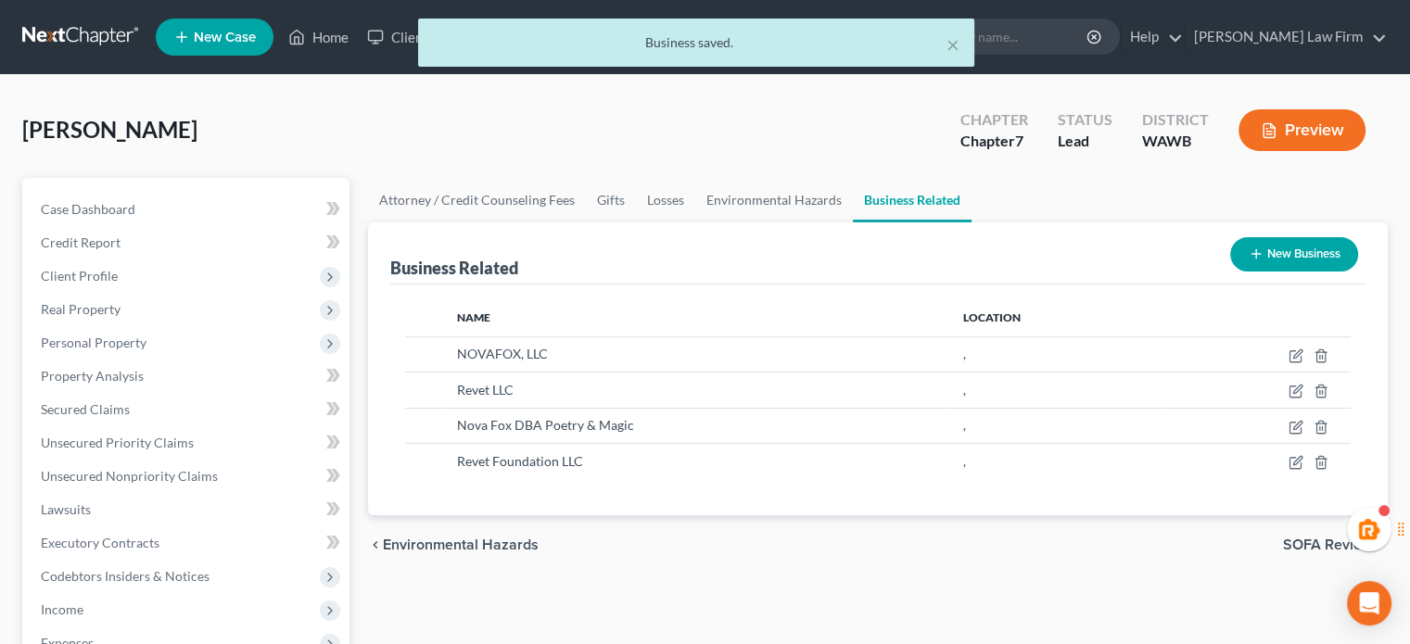
click at [1279, 116] on button "Preview" at bounding box center [1302, 130] width 127 height 42
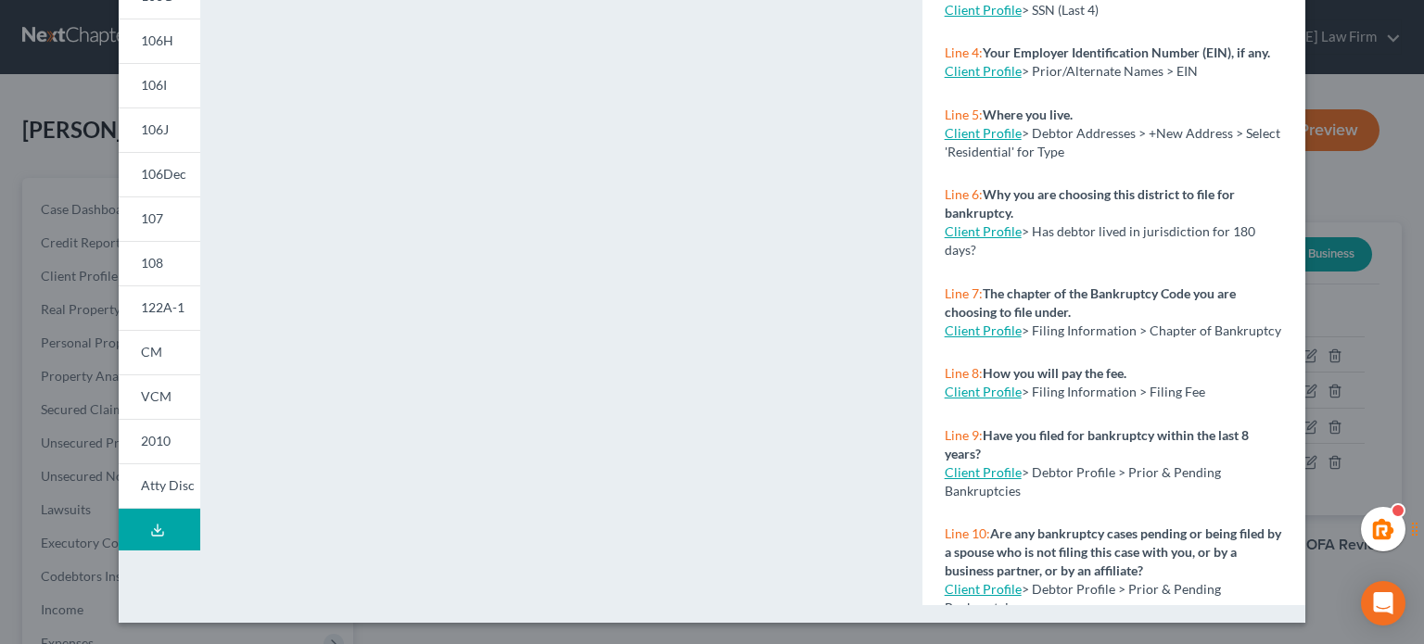
scroll to position [92, 0]
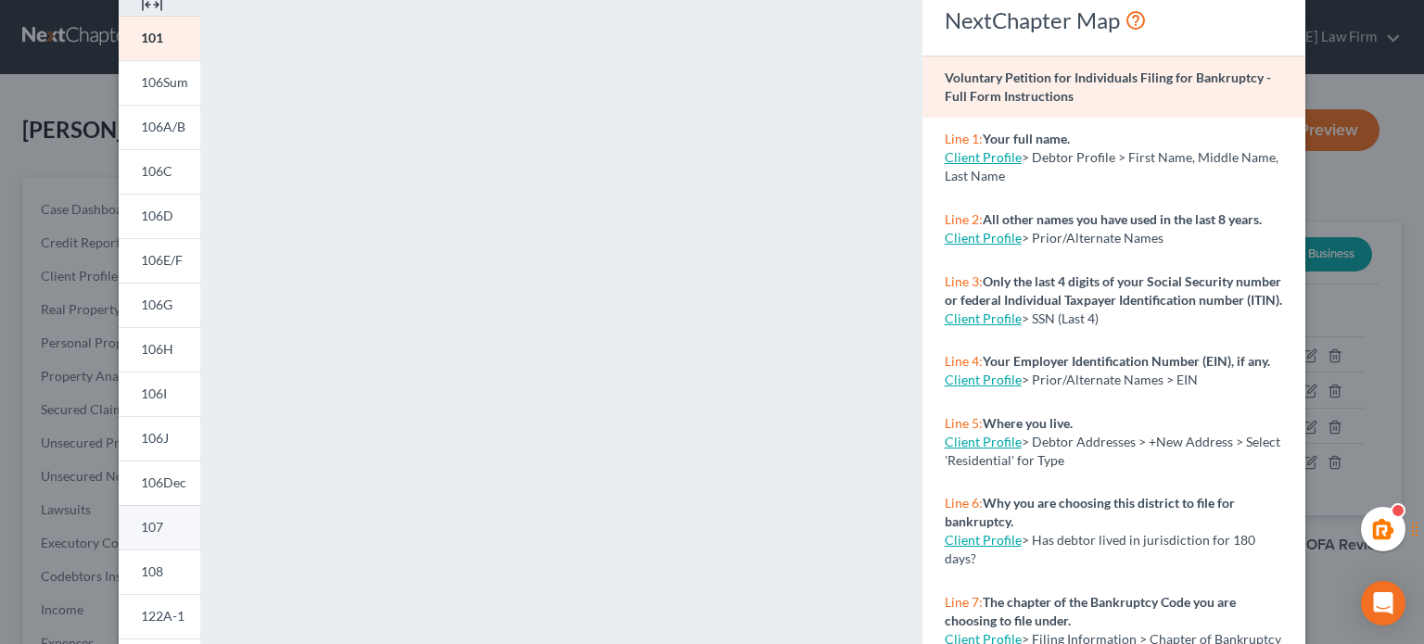
click at [149, 519] on span "107" at bounding box center [152, 527] width 22 height 16
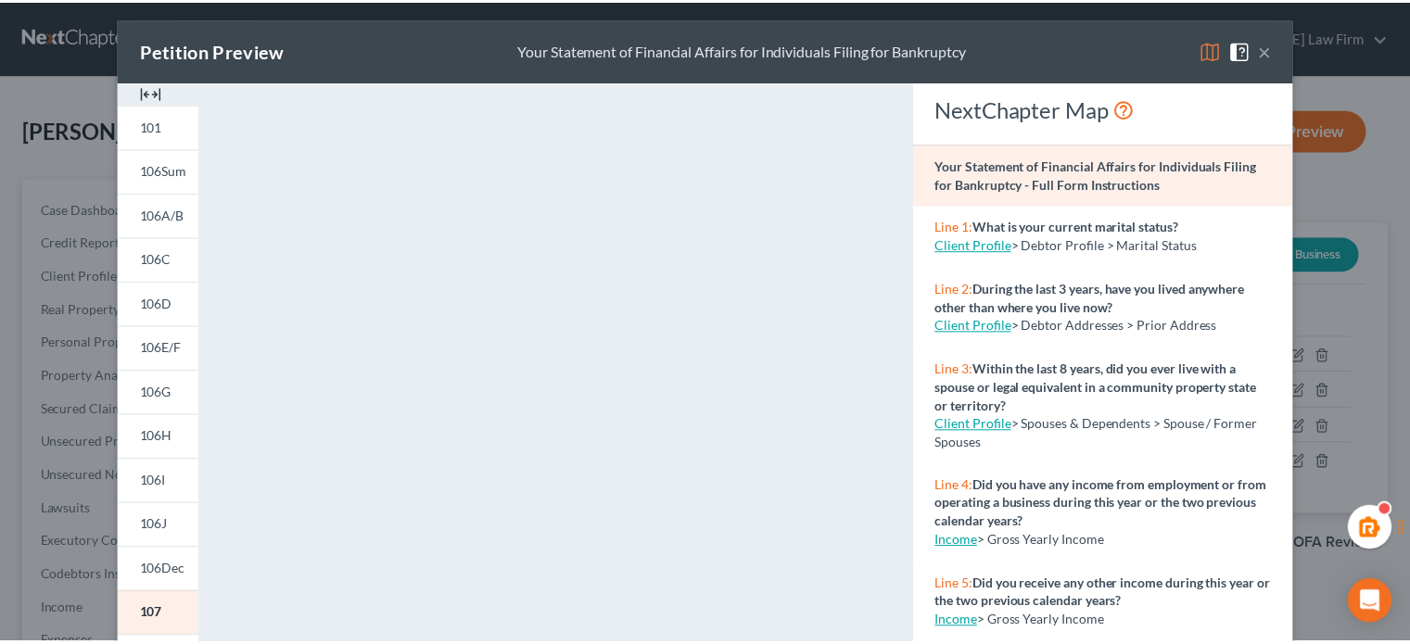
scroll to position [0, 0]
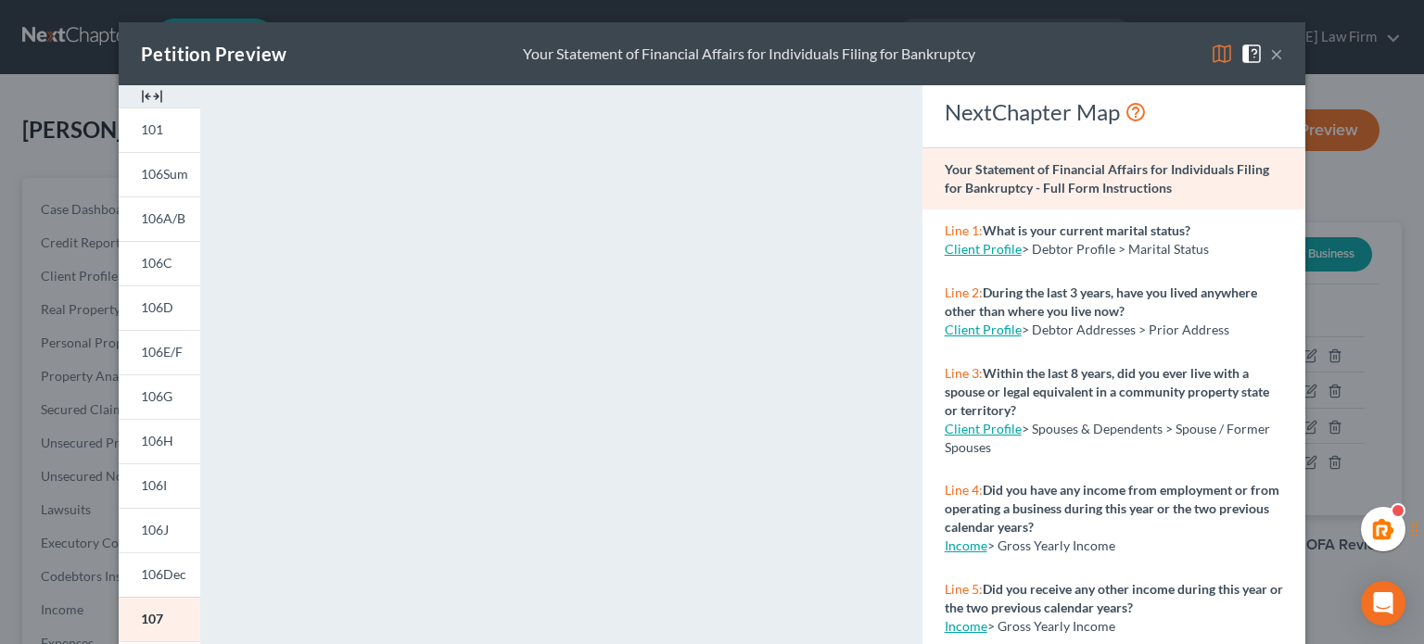
click at [1270, 55] on button "×" at bounding box center [1276, 54] width 13 height 22
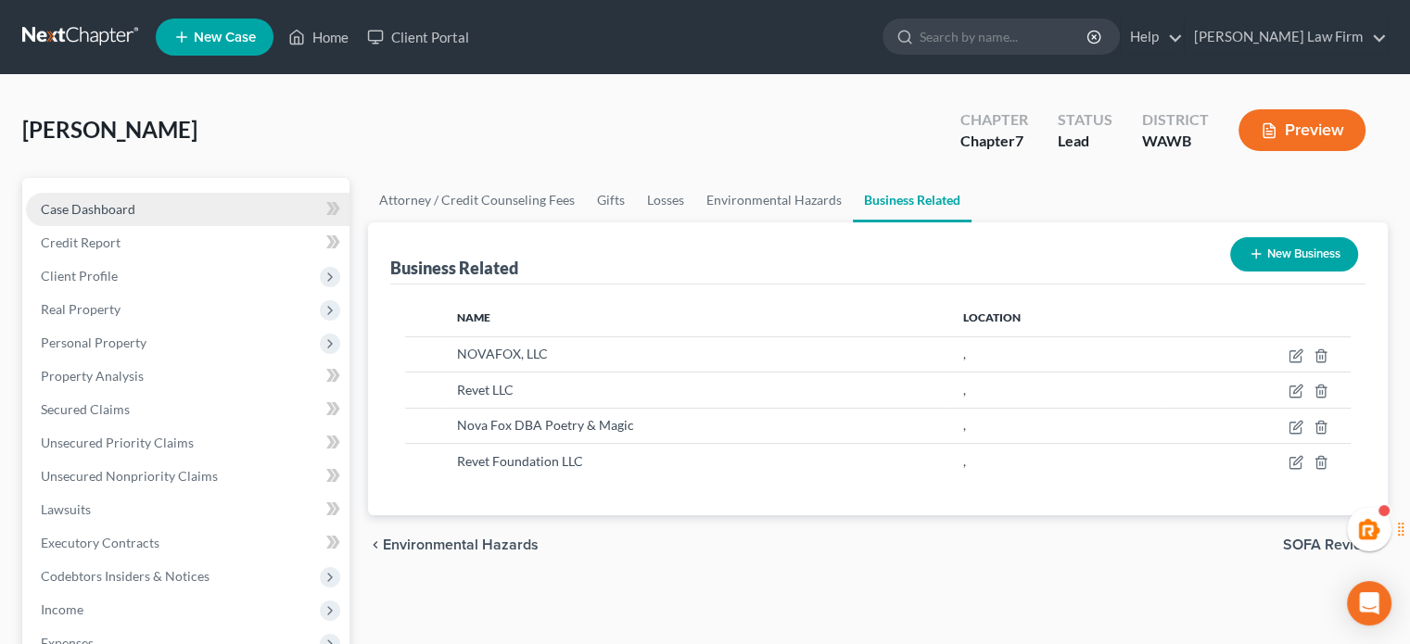
drag, startPoint x: 258, startPoint y: 204, endPoint x: 330, endPoint y: 192, distance: 73.3
click at [258, 204] on link "Case Dashboard" at bounding box center [188, 209] width 324 height 33
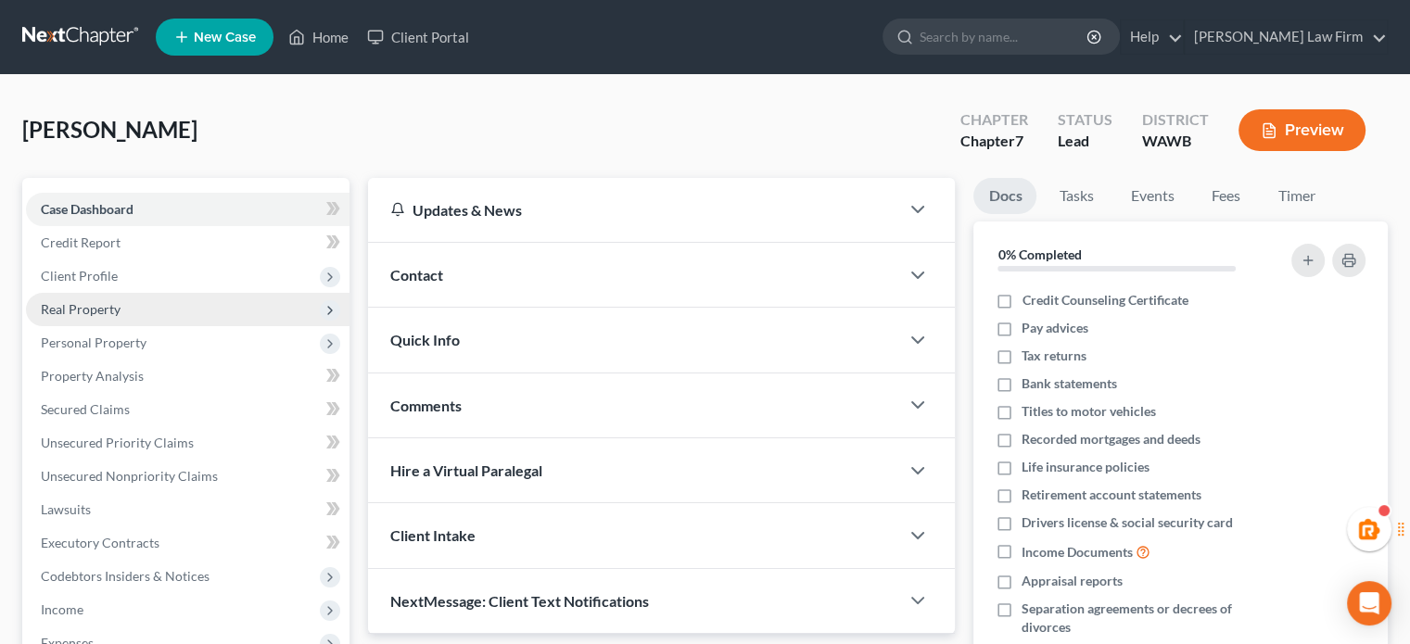
click at [137, 307] on span "Real Property" at bounding box center [188, 309] width 324 height 33
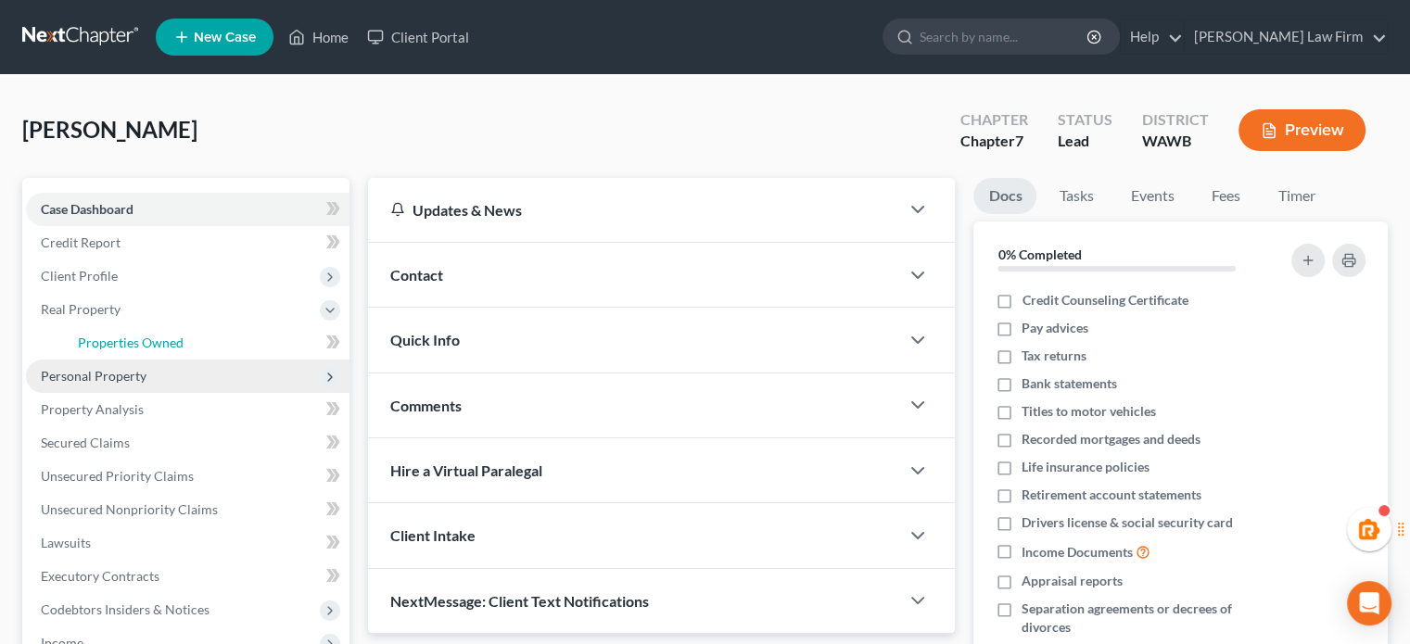
click at [134, 351] on link "Properties Owned" at bounding box center [206, 342] width 287 height 33
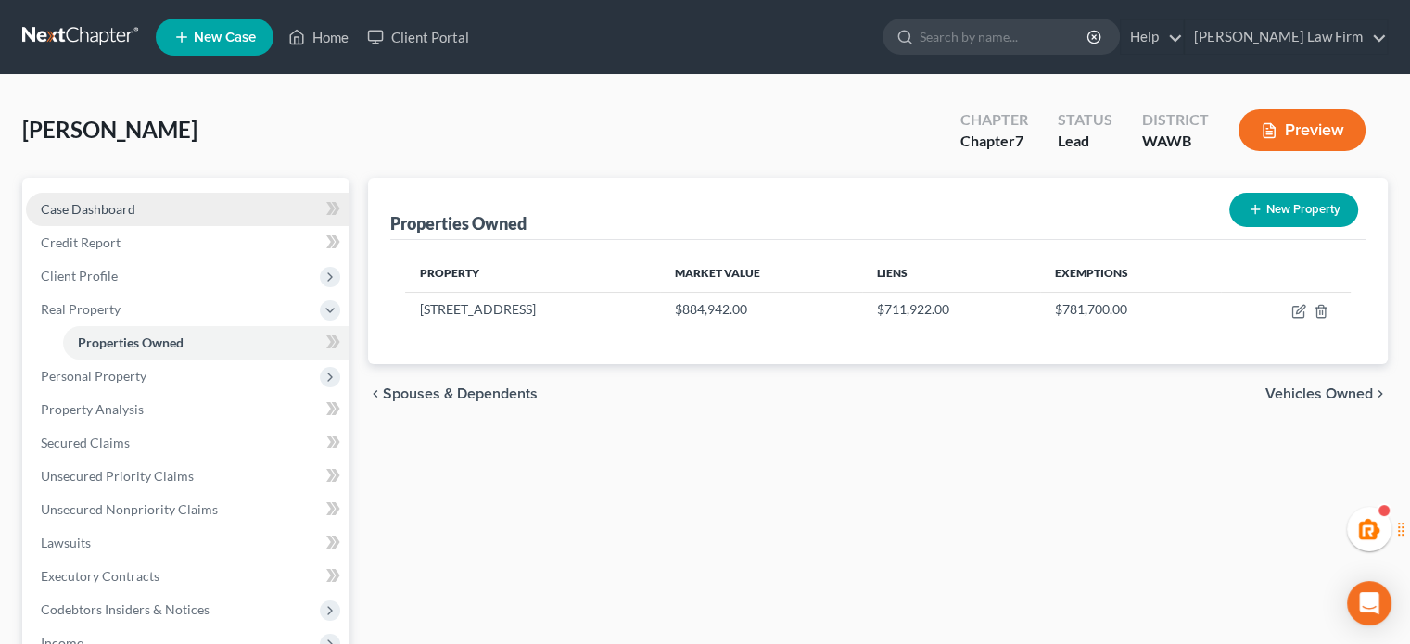
click at [154, 205] on link "Case Dashboard" at bounding box center [188, 209] width 324 height 33
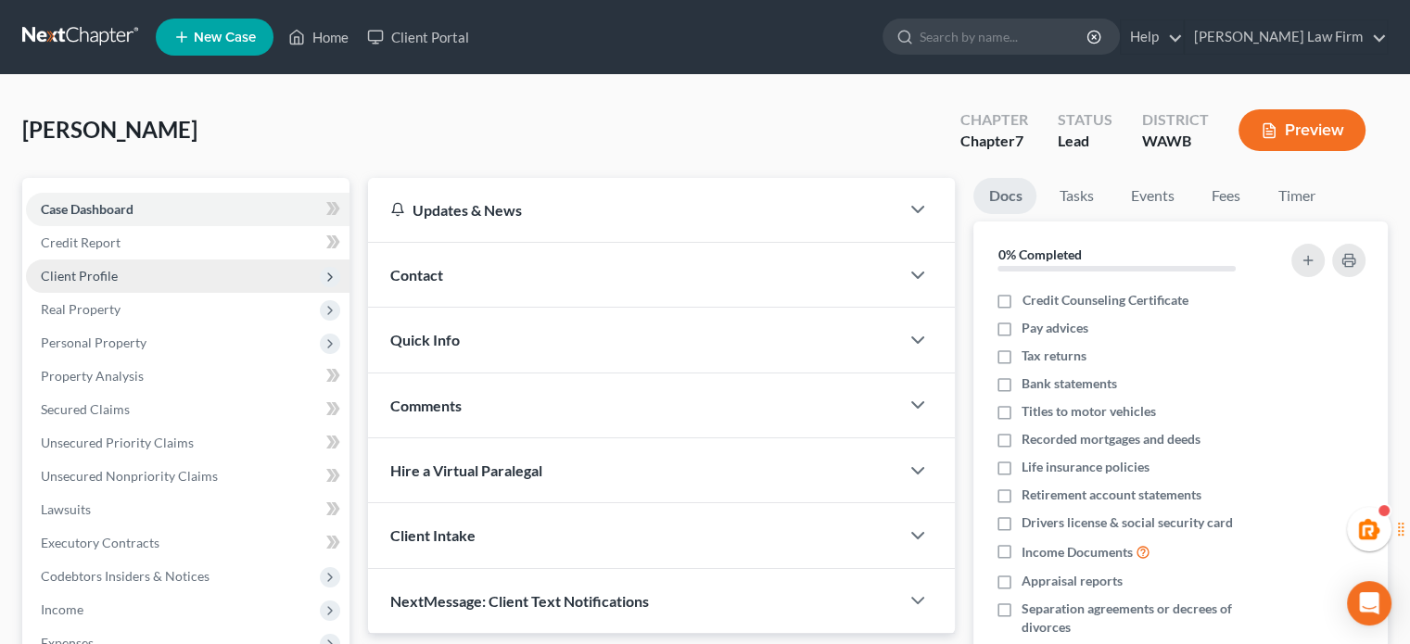
click at [191, 284] on span "Client Profile" at bounding box center [188, 276] width 324 height 33
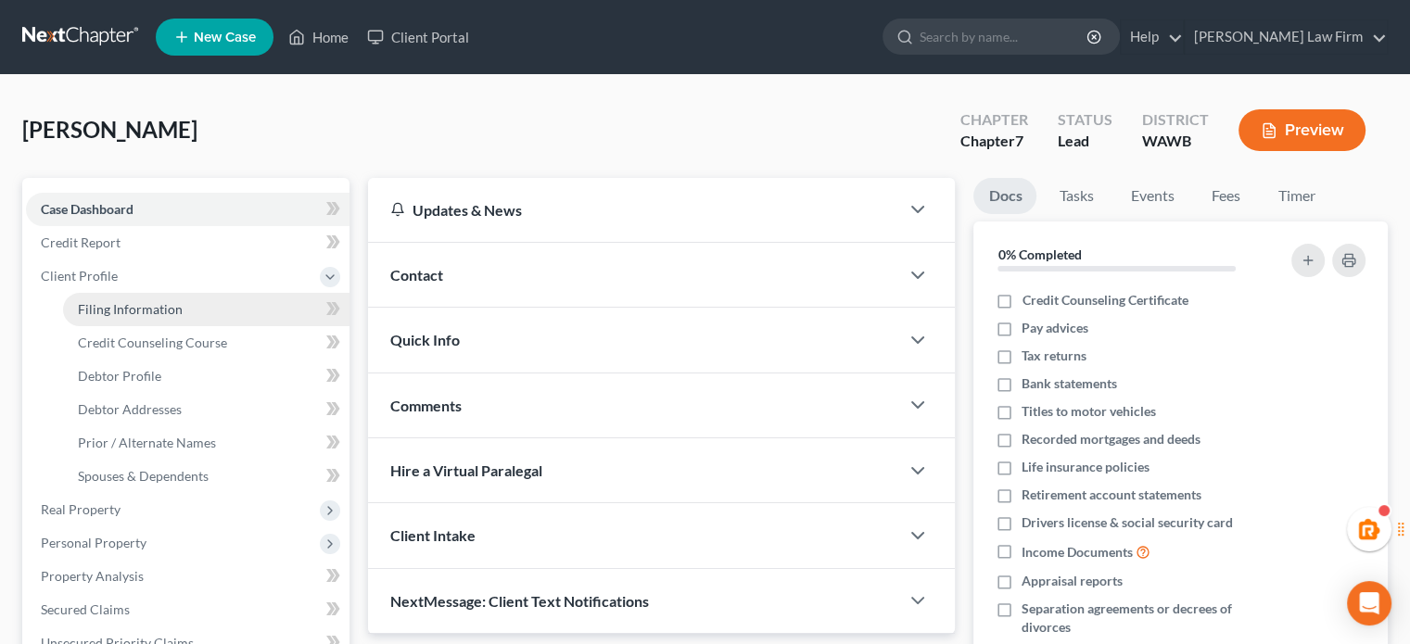
click at [185, 302] on link "Filing Information" at bounding box center [206, 309] width 287 height 33
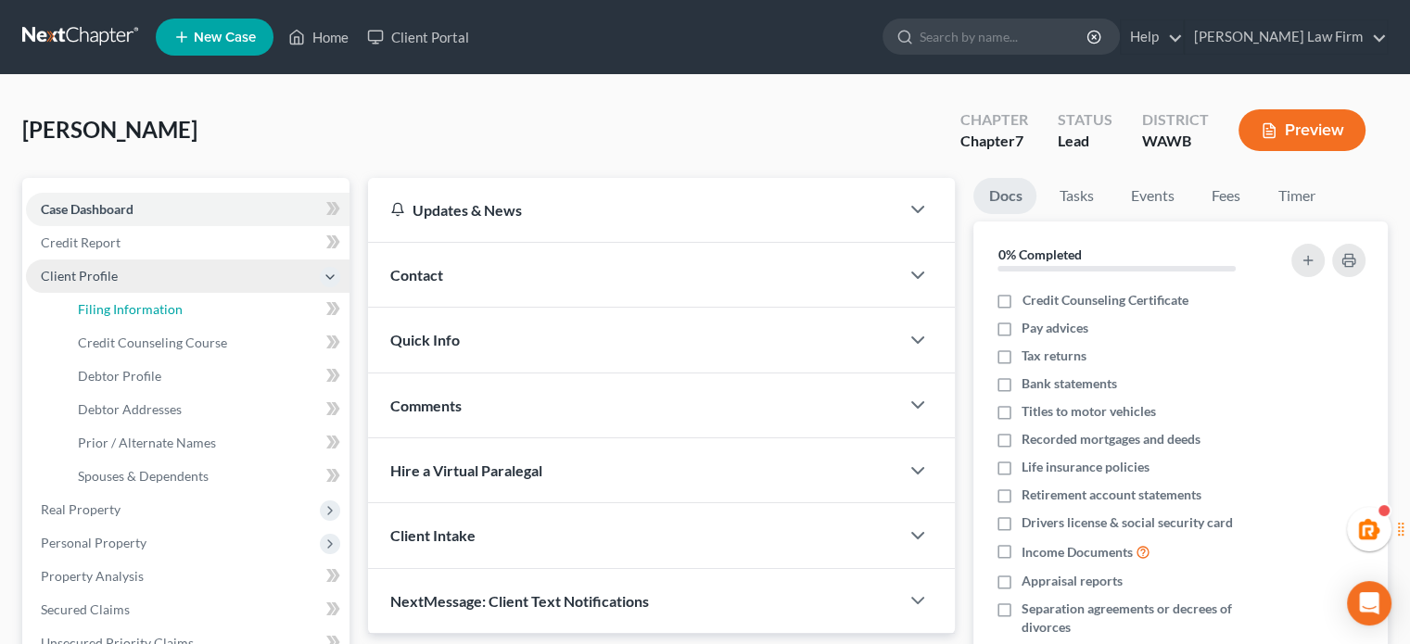
select select "1"
select select "0"
select select "87"
select select "1"
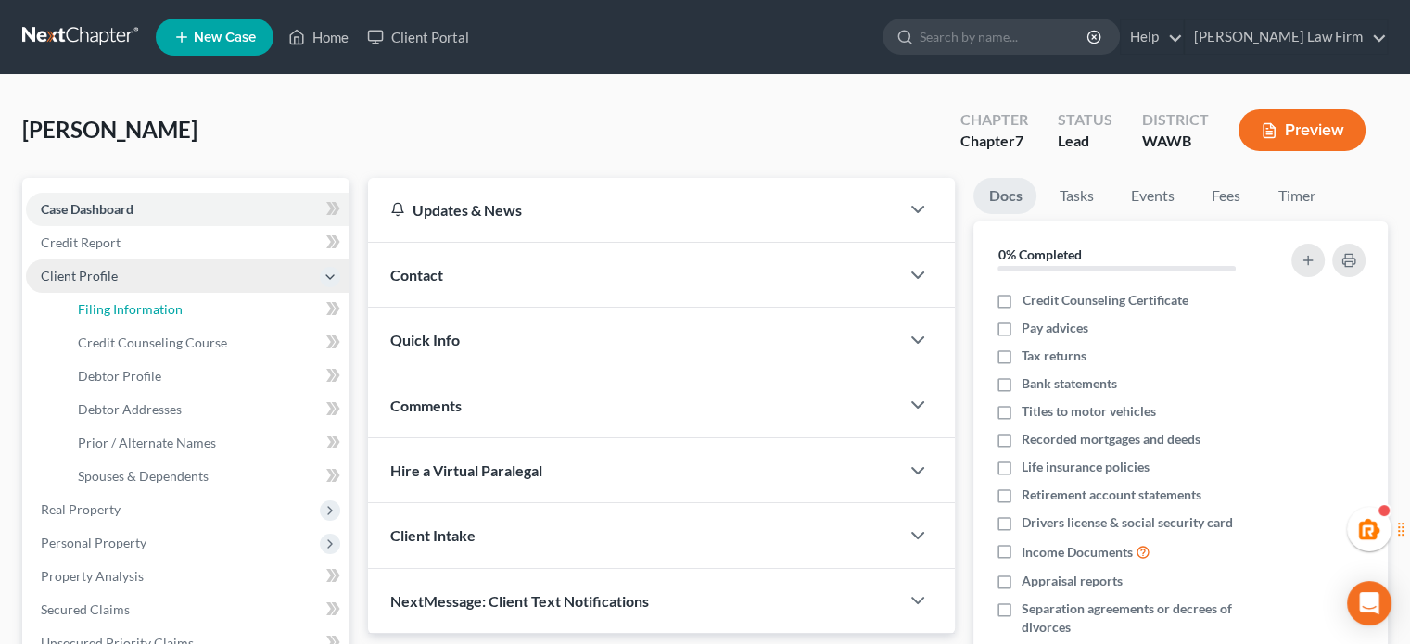
select select "50"
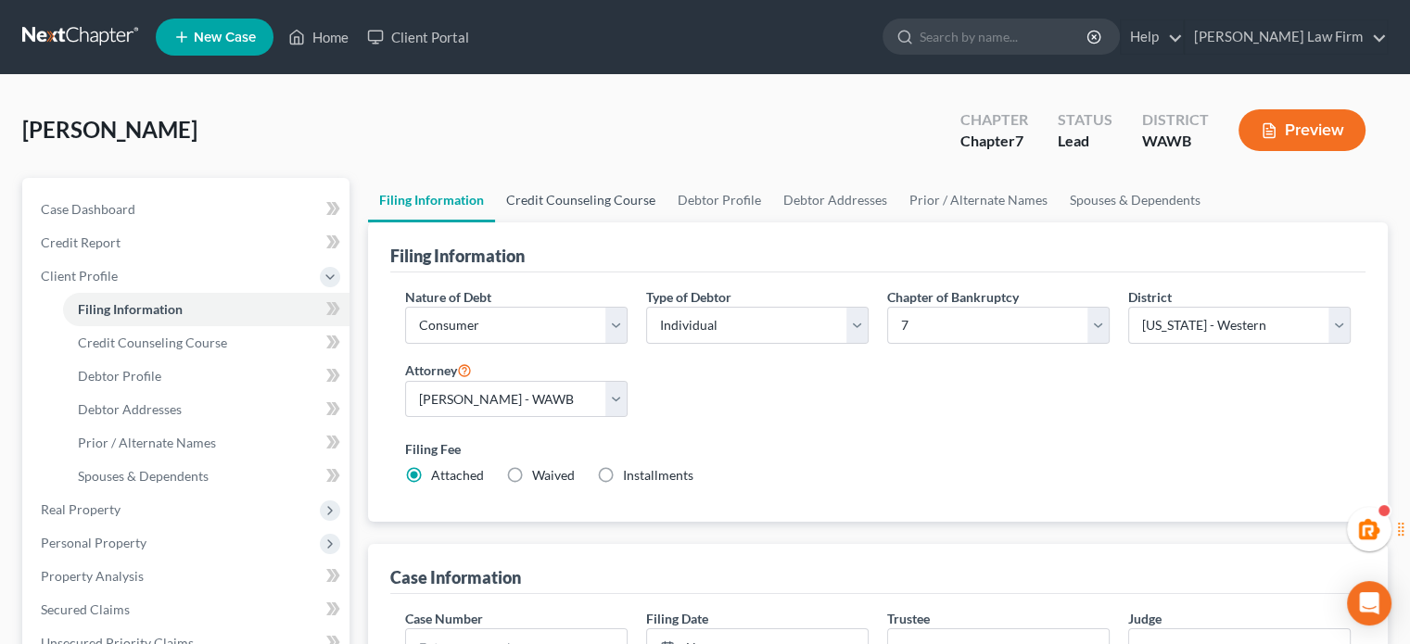
click at [558, 205] on link "Credit Counseling Course" at bounding box center [581, 200] width 172 height 45
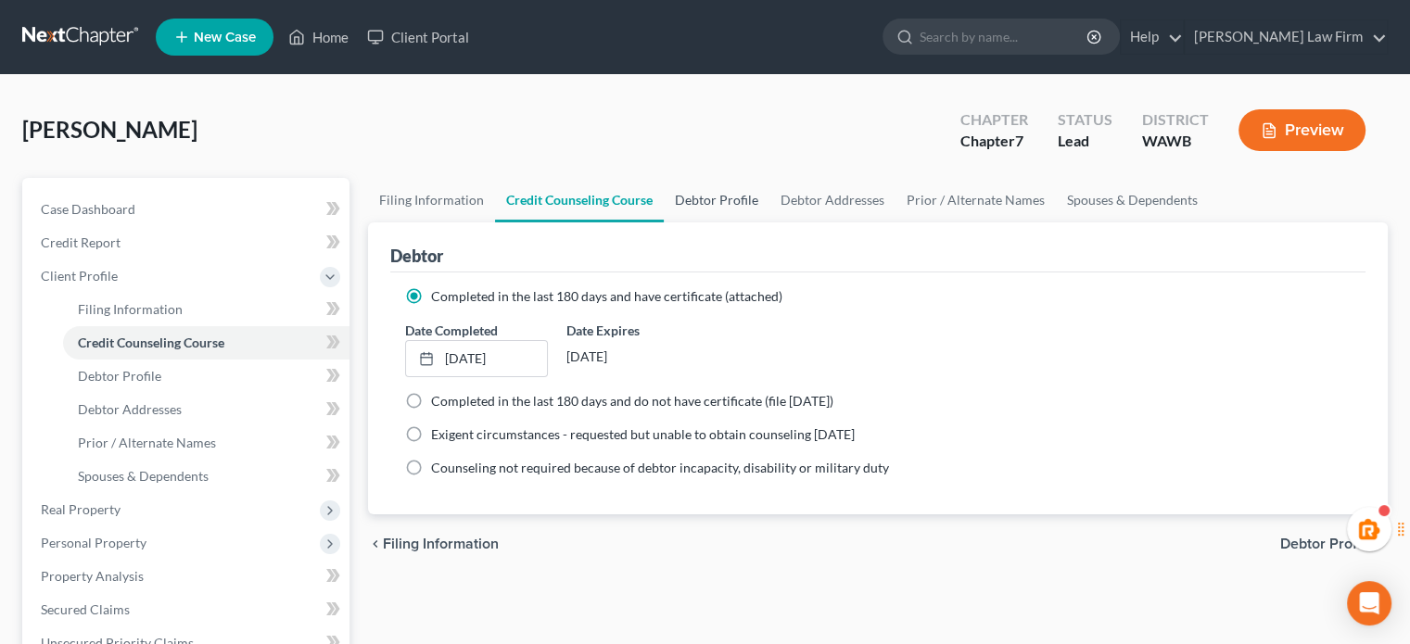
click at [751, 198] on link "Debtor Profile" at bounding box center [717, 200] width 106 height 45
select select "0"
select select "4"
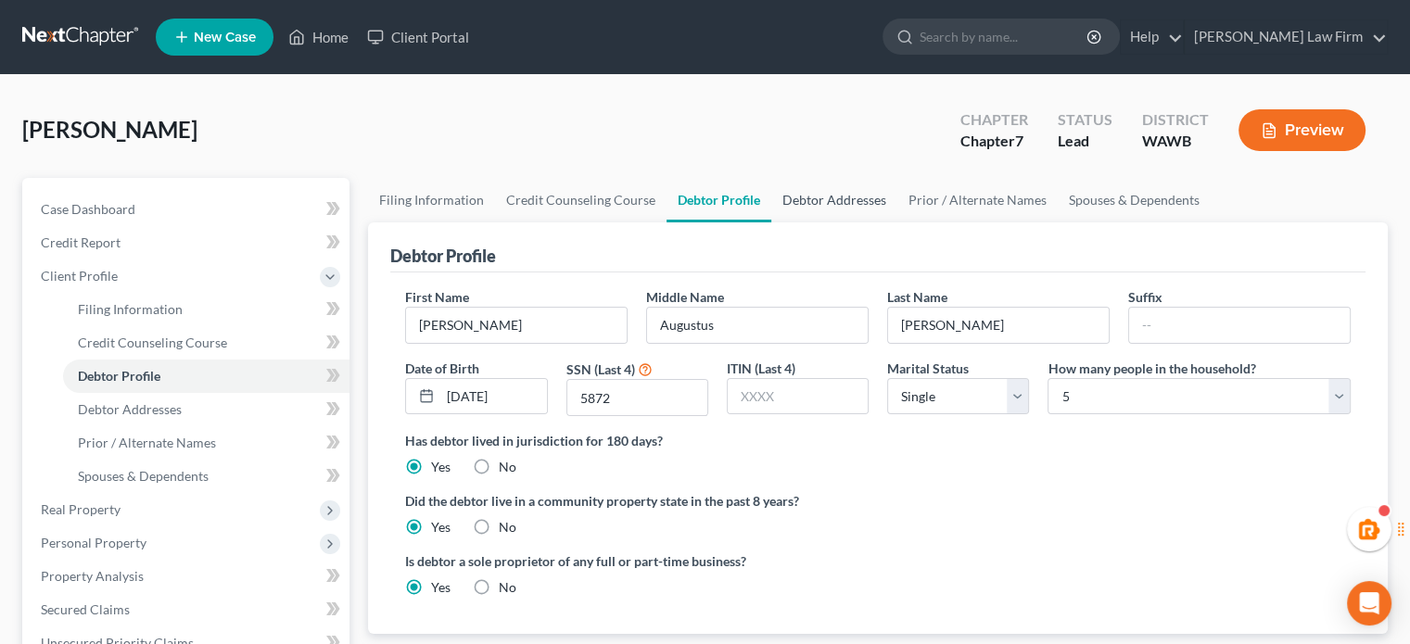
click at [878, 203] on link "Debtor Addresses" at bounding box center [835, 200] width 126 height 45
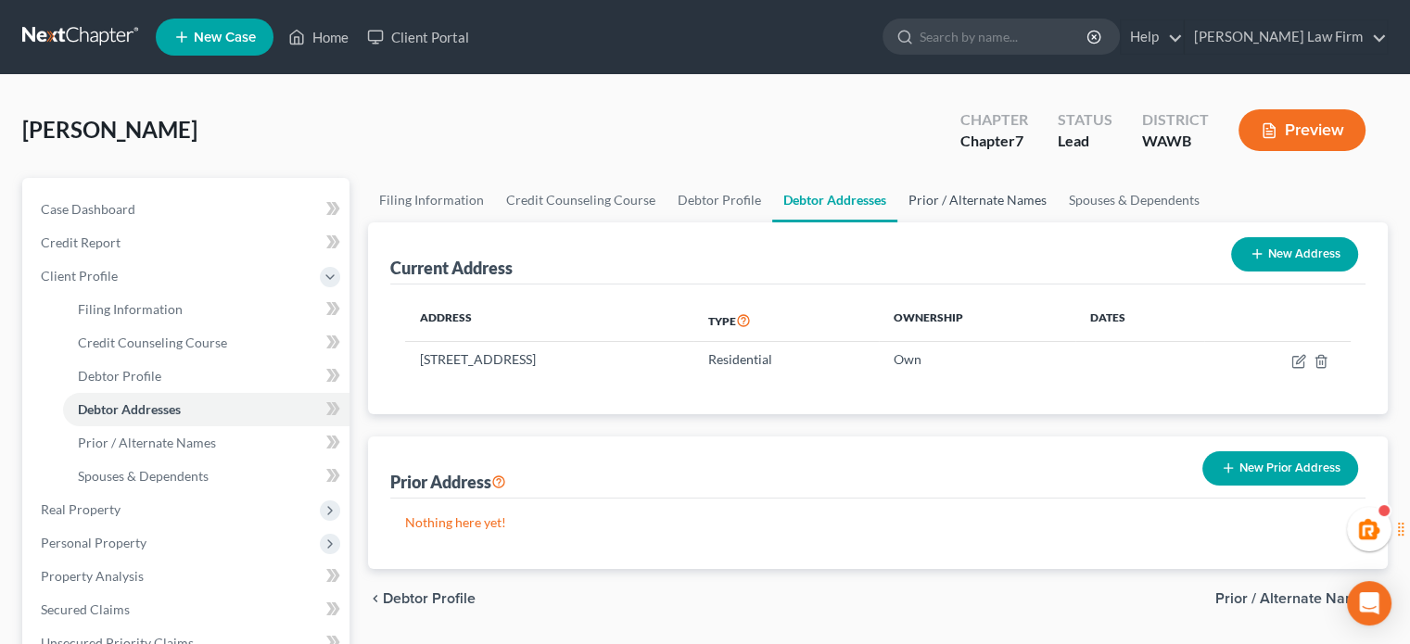
click at [974, 203] on link "Prior / Alternate Names" at bounding box center [978, 200] width 160 height 45
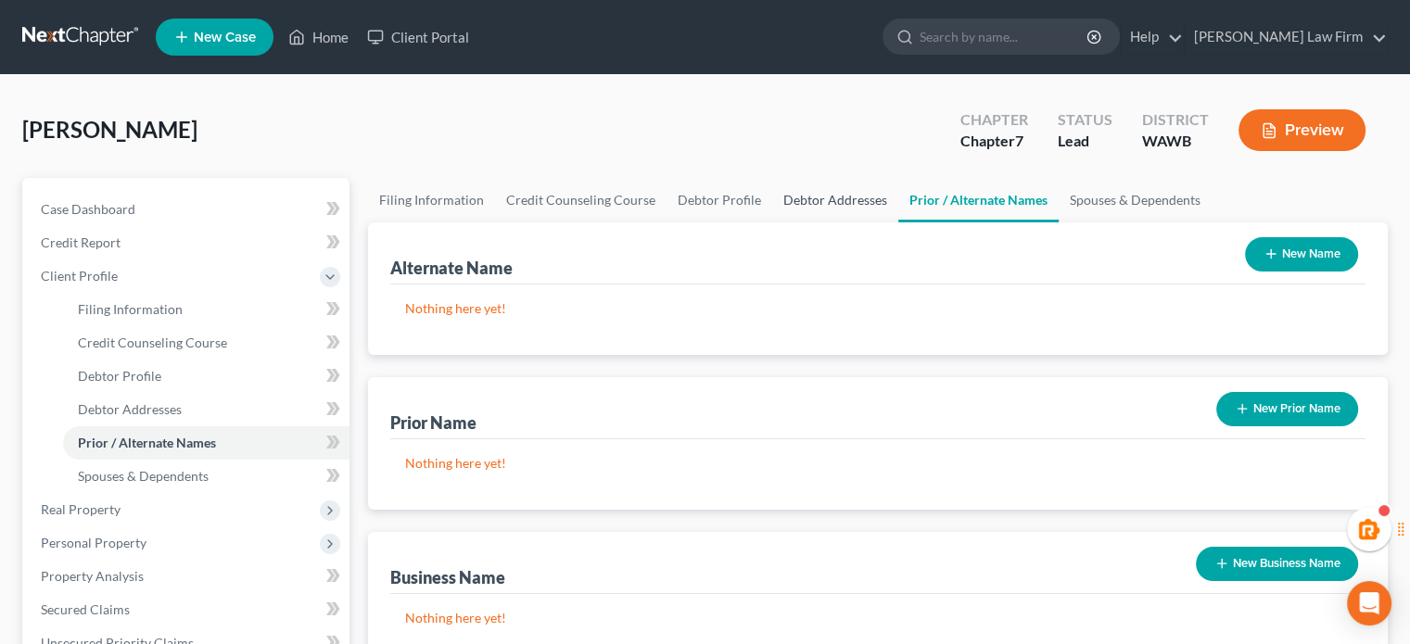
click at [846, 205] on link "Debtor Addresses" at bounding box center [835, 200] width 126 height 45
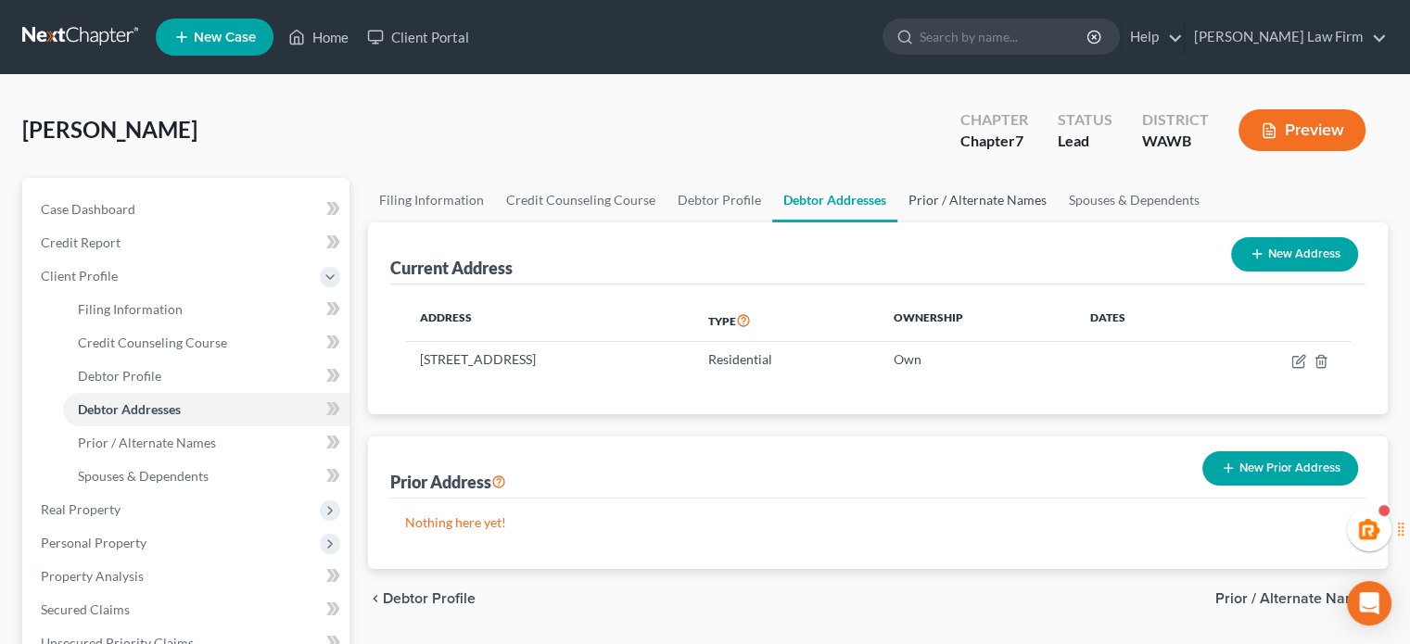
click at [990, 216] on link "Prior / Alternate Names" at bounding box center [978, 200] width 160 height 45
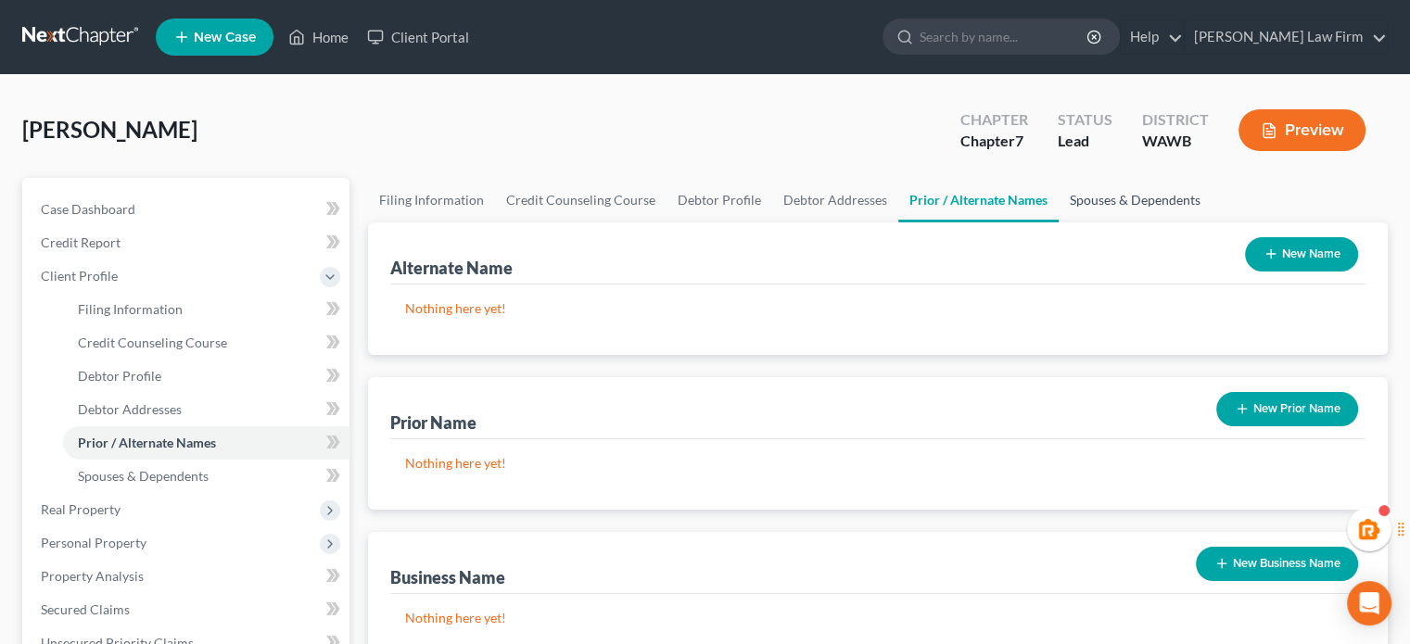
click at [1106, 198] on link "Spouses & Dependents" at bounding box center [1135, 200] width 153 height 45
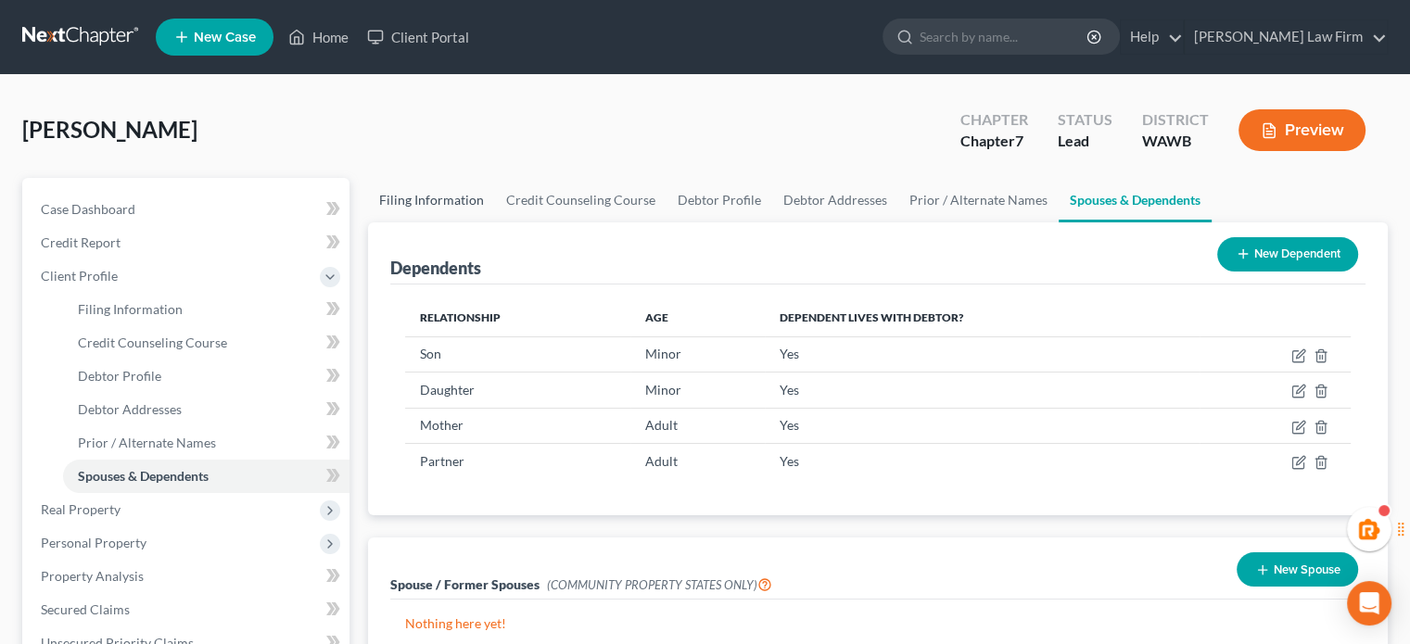
click at [417, 199] on link "Filing Information" at bounding box center [431, 200] width 127 height 45
select select "1"
select select "0"
select select "87"
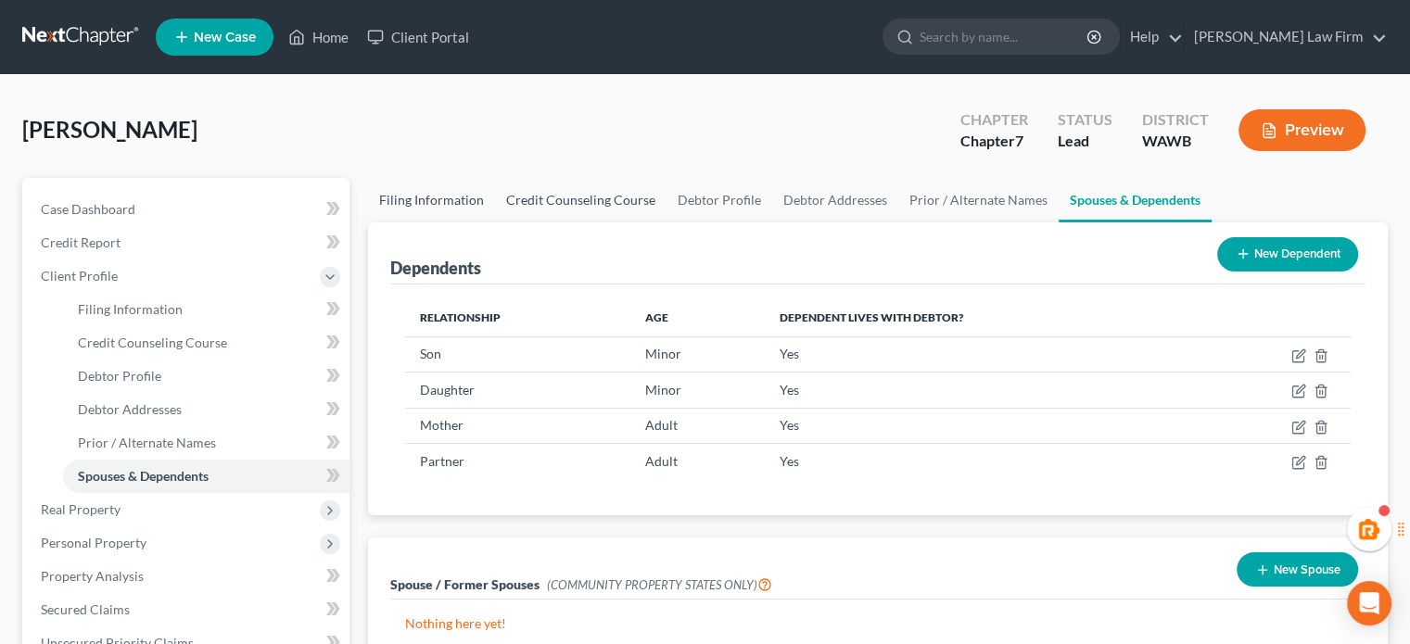
select select "1"
select select "50"
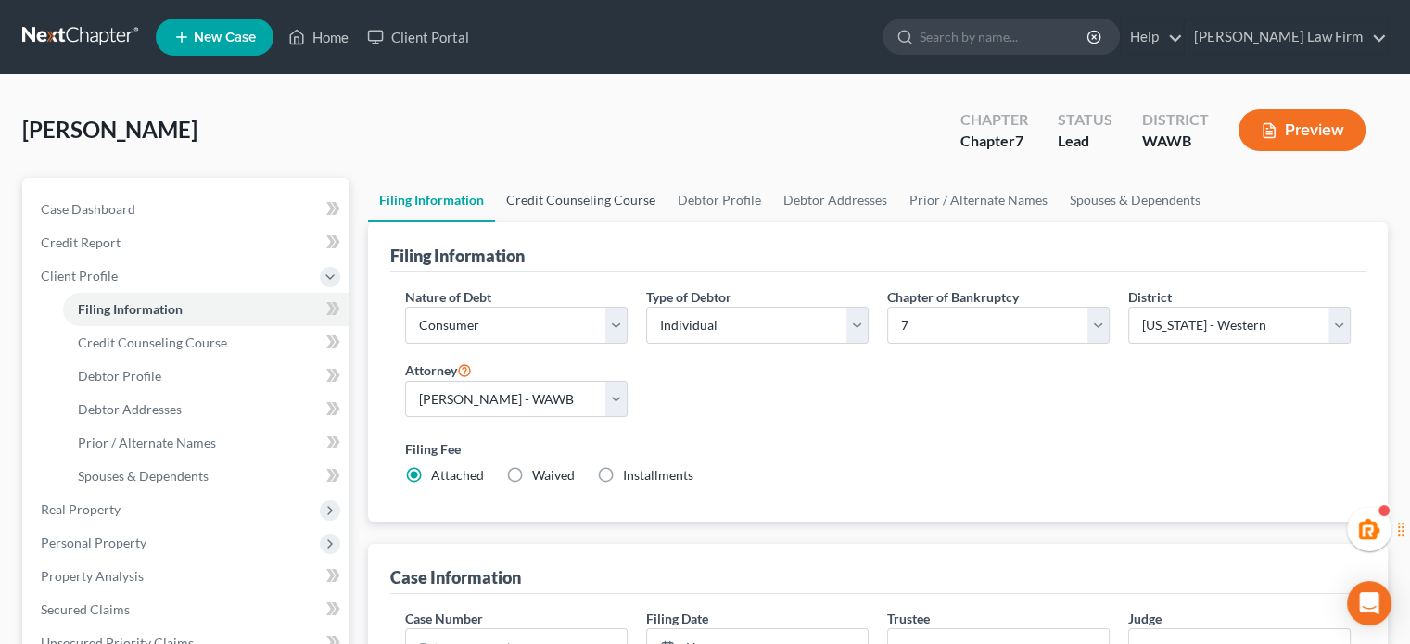
click at [564, 199] on link "Credit Counseling Course" at bounding box center [581, 200] width 172 height 45
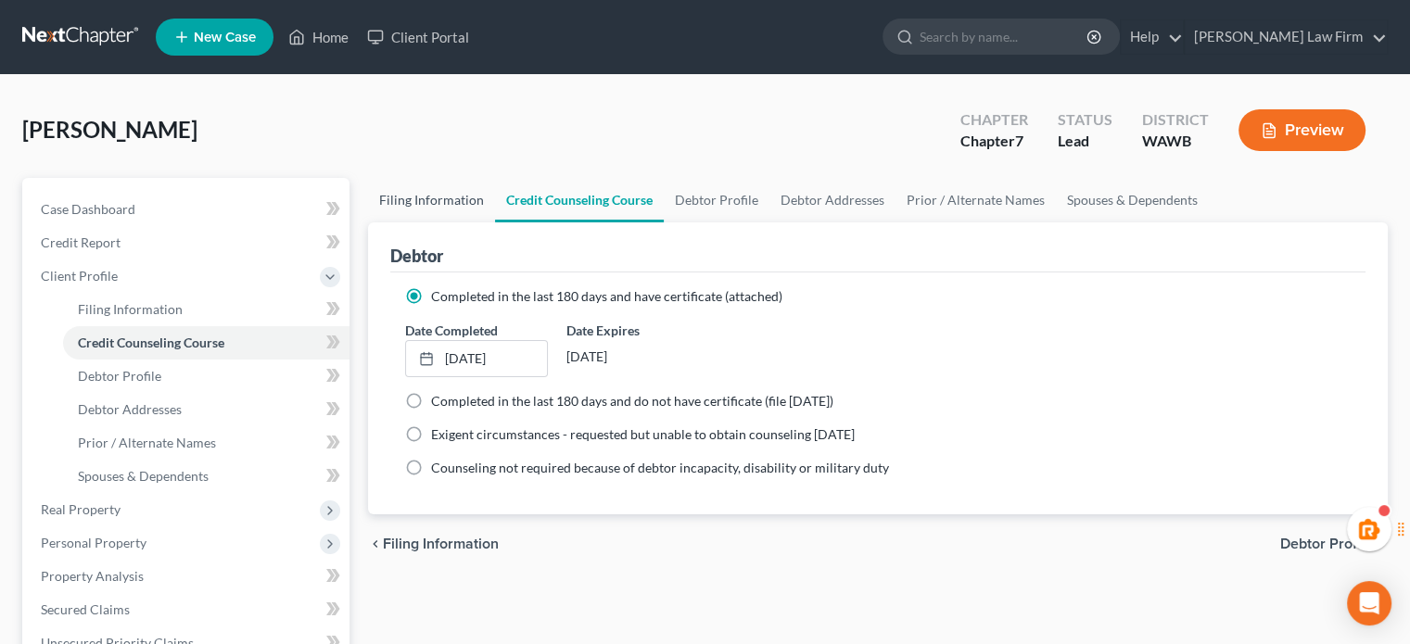
click at [467, 199] on link "Filing Information" at bounding box center [431, 200] width 127 height 45
select select "1"
select select "0"
select select "87"
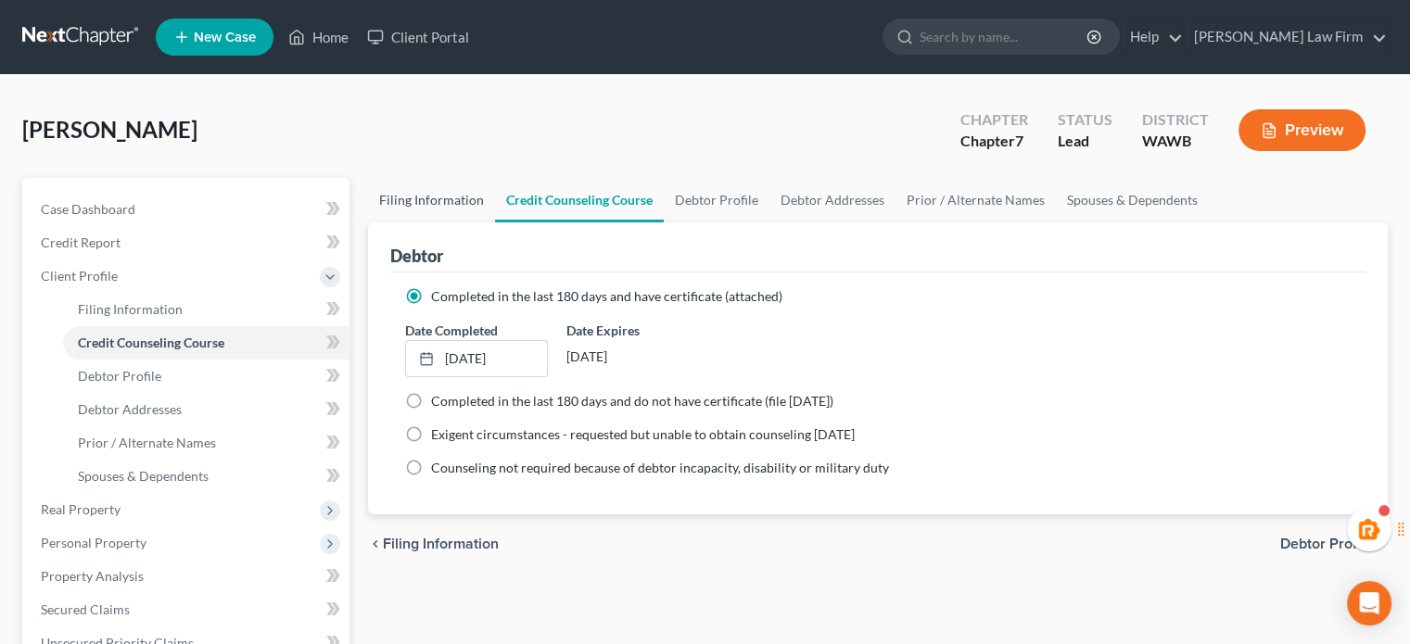
select select "1"
select select "50"
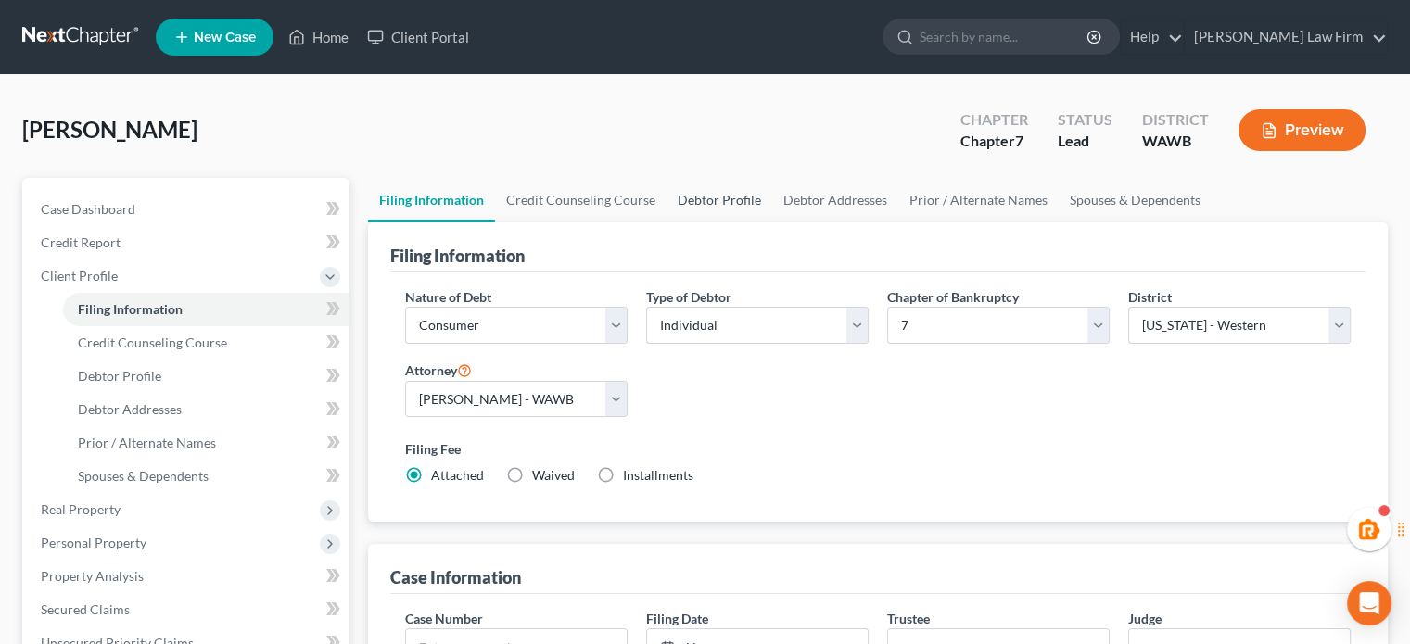
click at [731, 195] on link "Debtor Profile" at bounding box center [720, 200] width 106 height 45
select select "0"
select select "4"
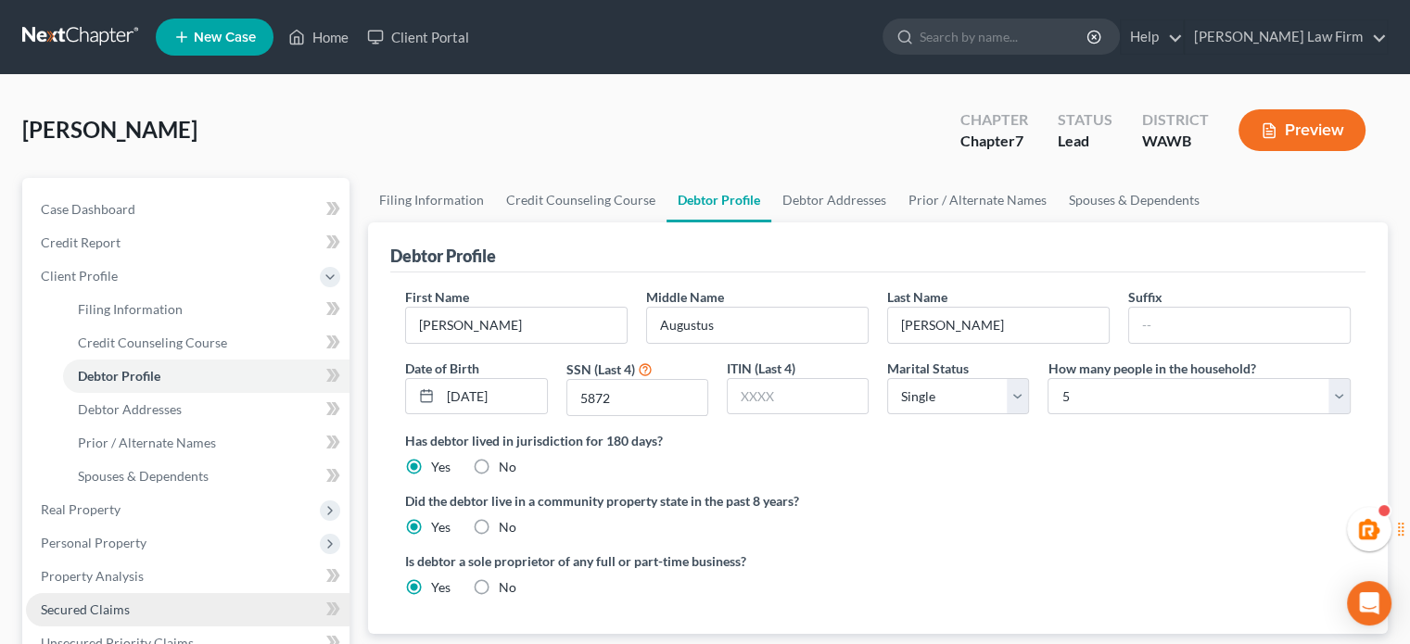
click at [63, 614] on span "Secured Claims" at bounding box center [85, 610] width 89 height 16
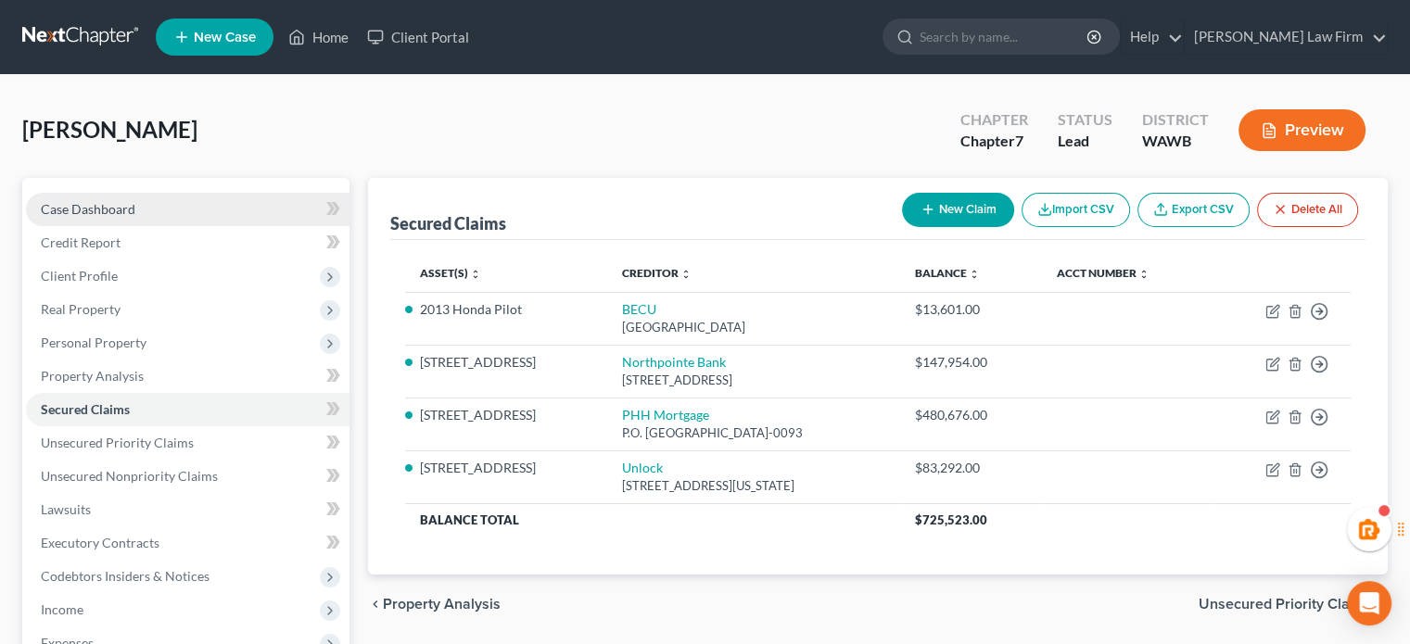
click at [121, 203] on span "Case Dashboard" at bounding box center [88, 209] width 95 height 16
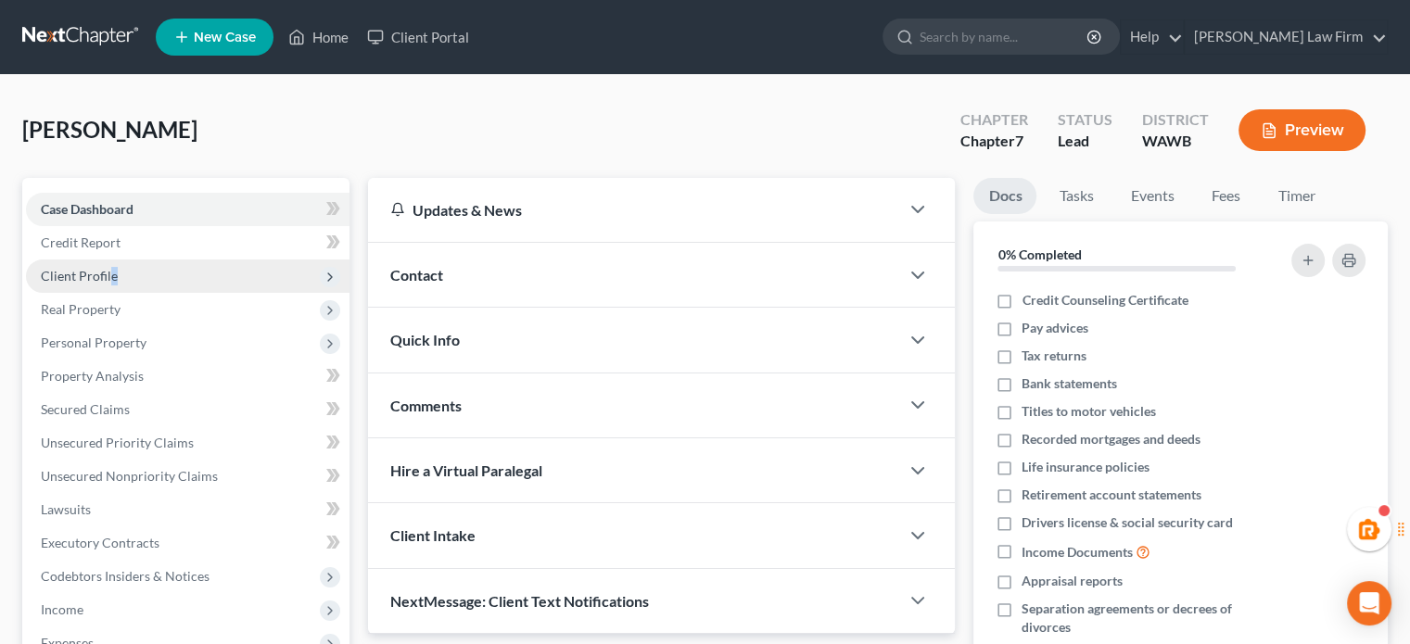
click at [108, 287] on span "Client Profile" at bounding box center [188, 276] width 324 height 33
click at [125, 278] on span "Client Profile" at bounding box center [188, 276] width 324 height 33
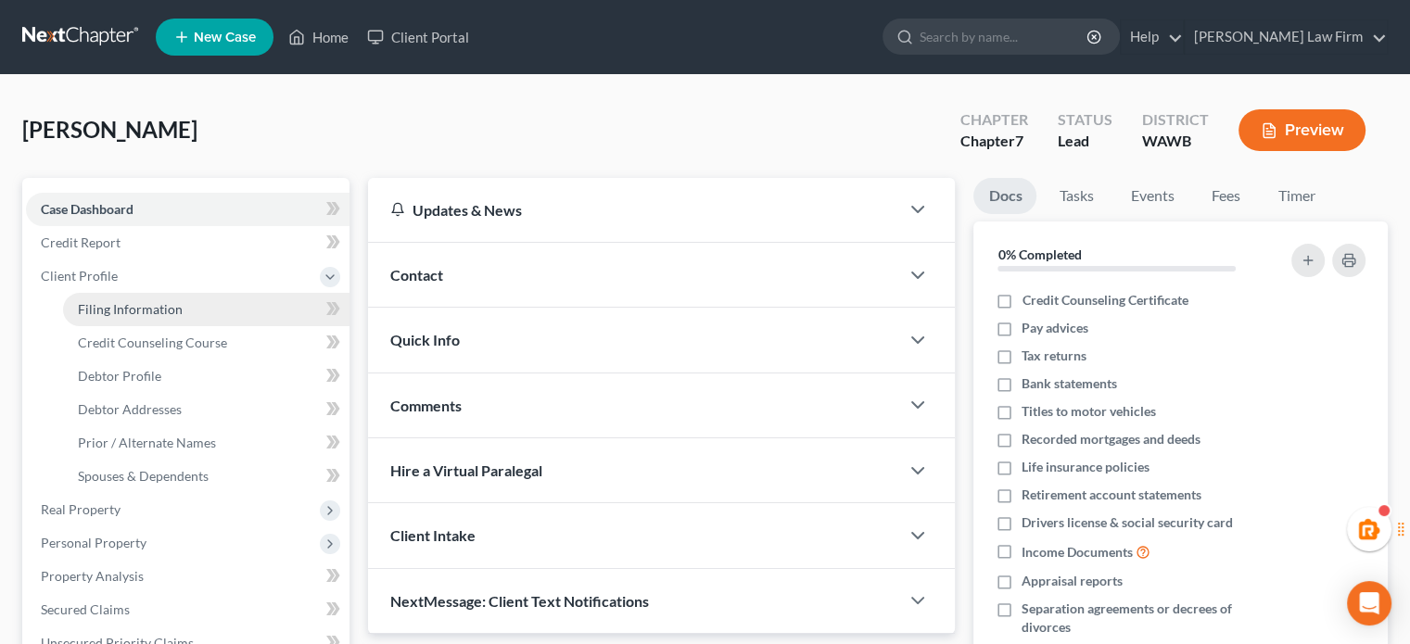
click at [124, 311] on span "Filing Information" at bounding box center [130, 309] width 105 height 16
select select "1"
select select "0"
select select "87"
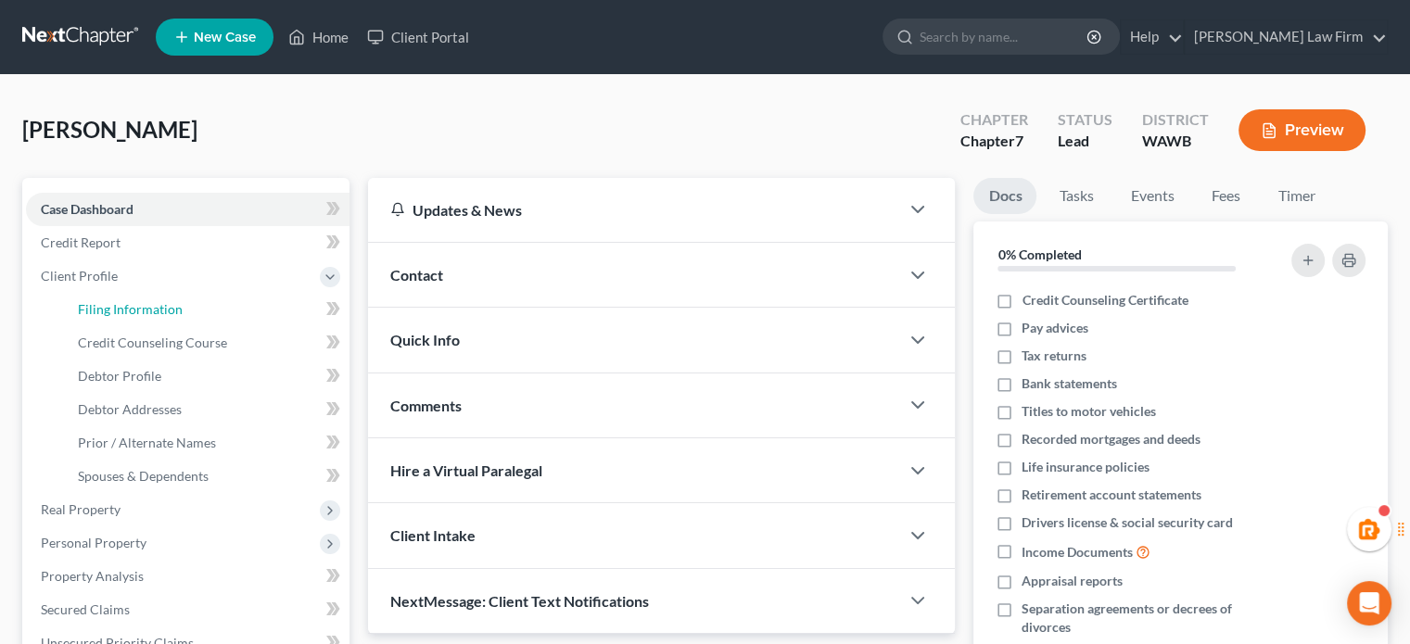
select select "1"
select select "50"
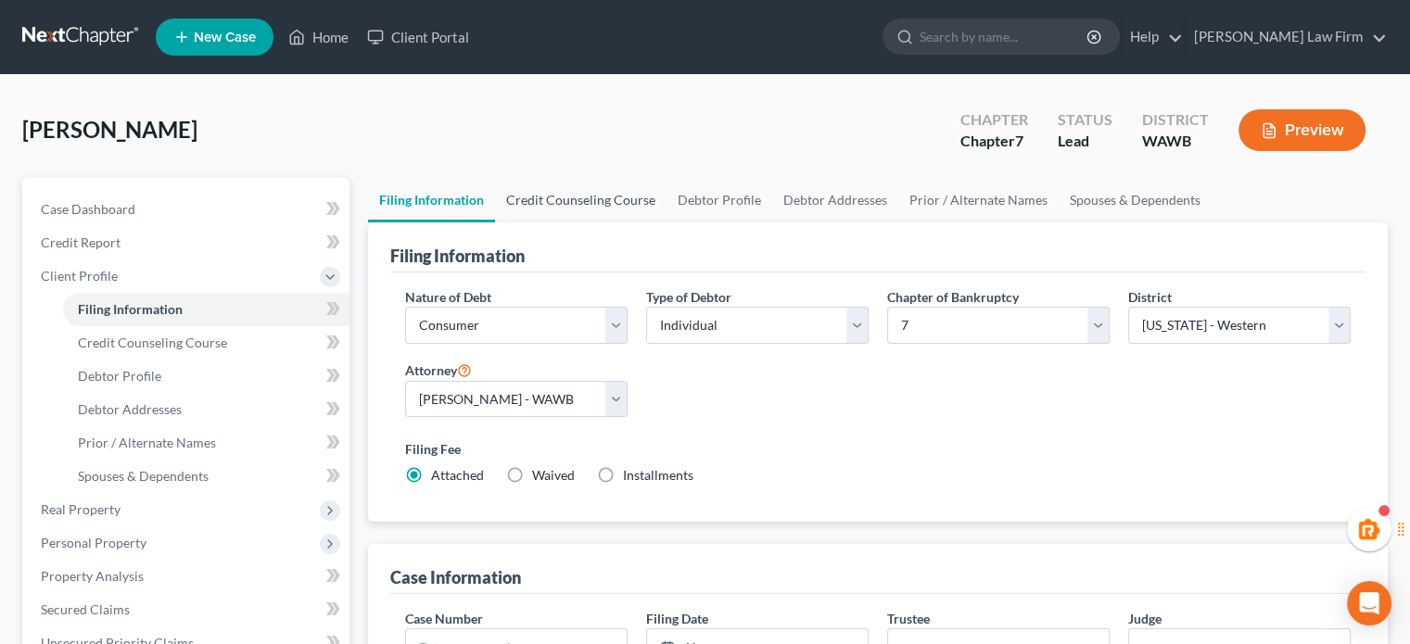
click at [543, 181] on link "Credit Counseling Course" at bounding box center [581, 200] width 172 height 45
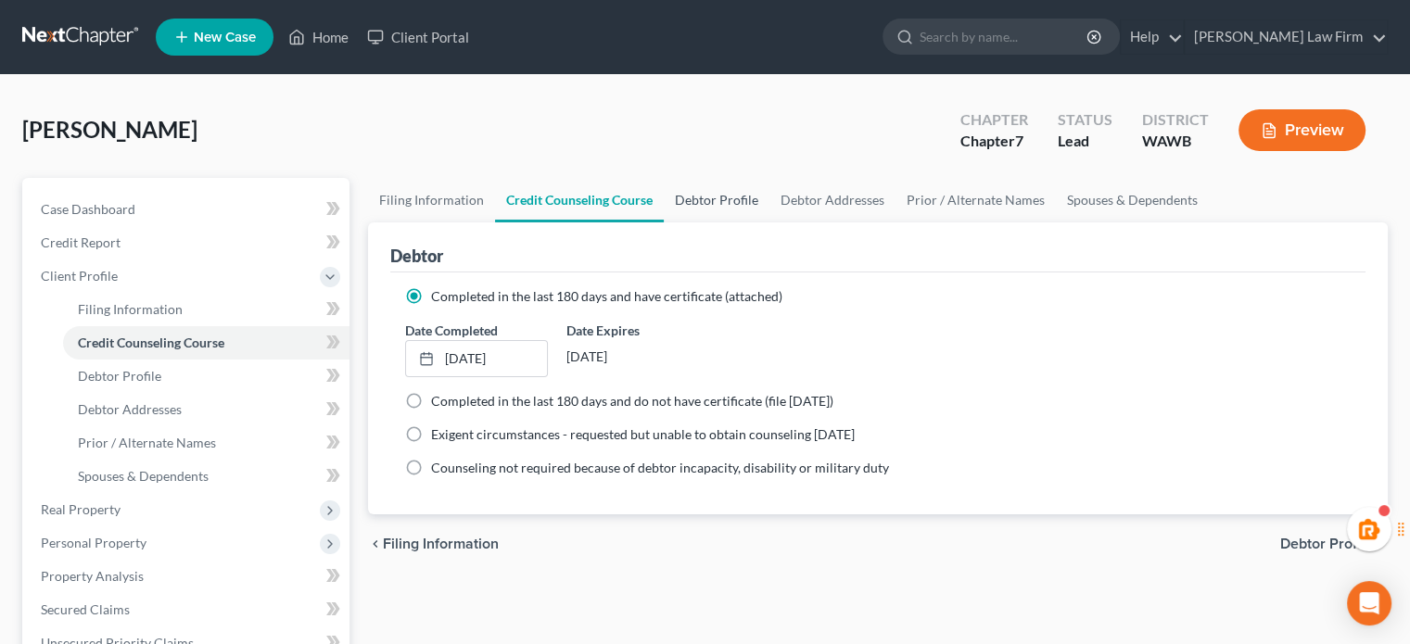
click at [672, 185] on link "Debtor Profile" at bounding box center [717, 200] width 106 height 45
select select "0"
select select "4"
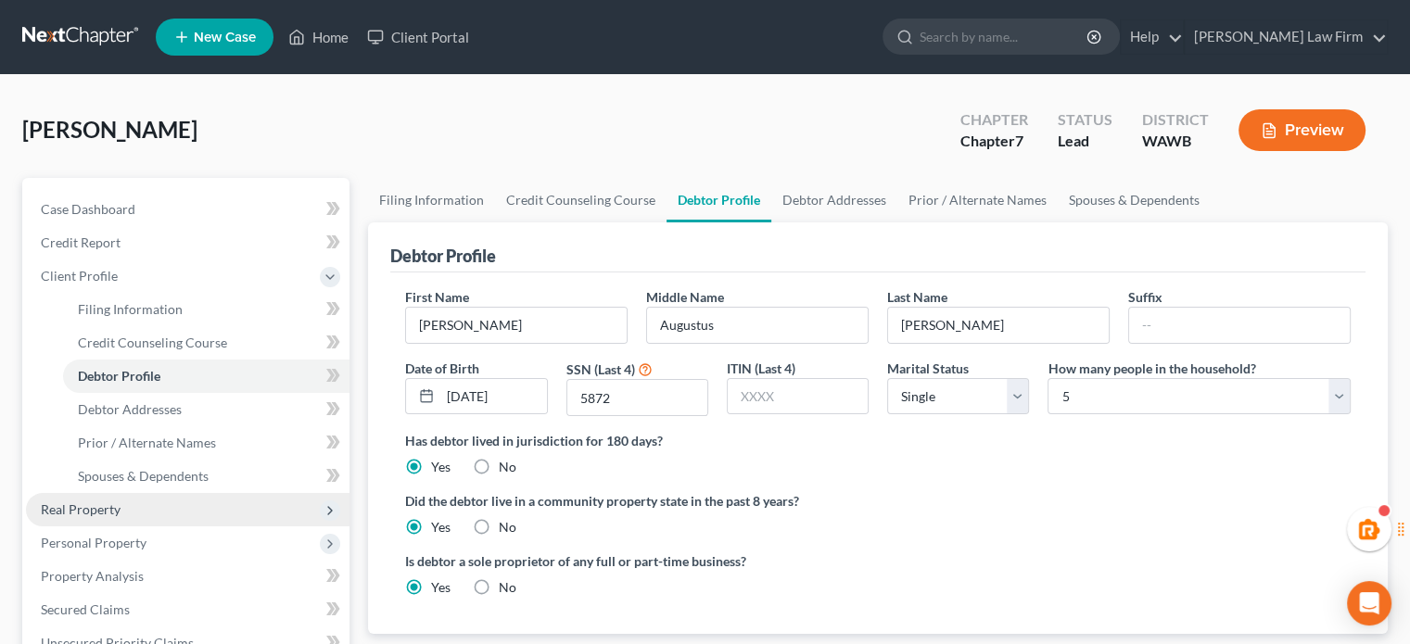
click at [111, 513] on span "Real Property" at bounding box center [81, 510] width 80 height 16
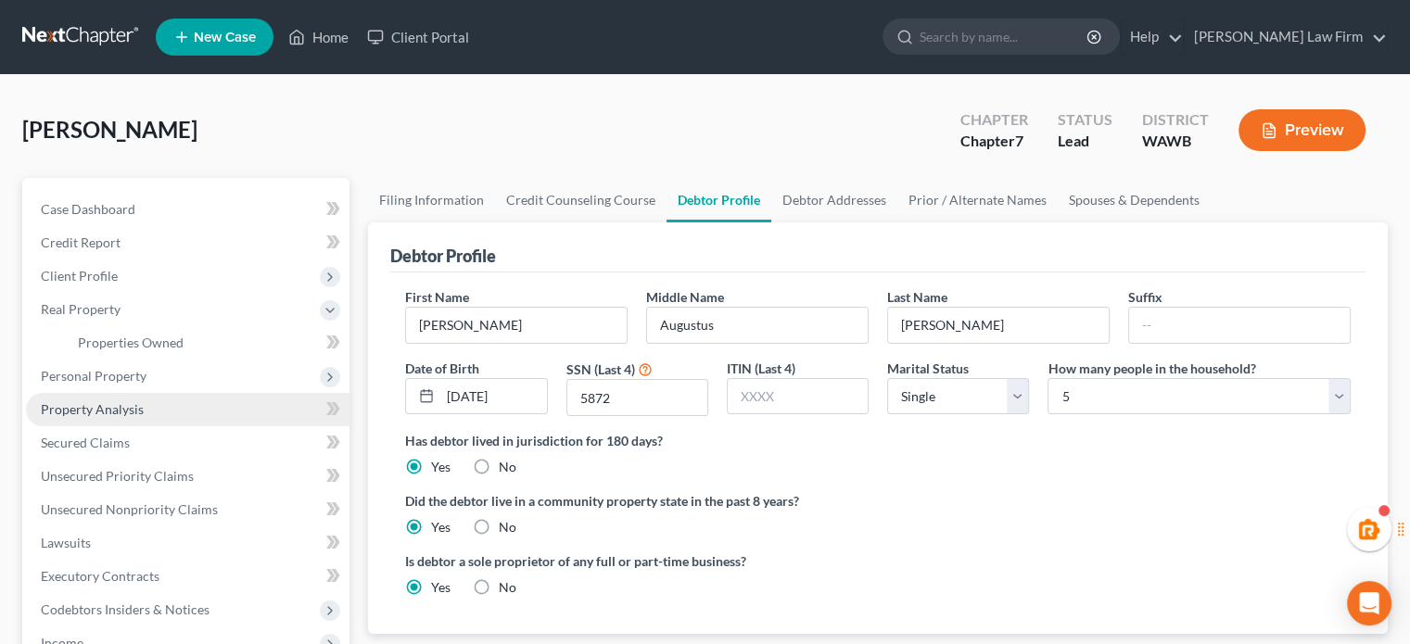
click at [141, 395] on link "Property Analysis" at bounding box center [188, 409] width 324 height 33
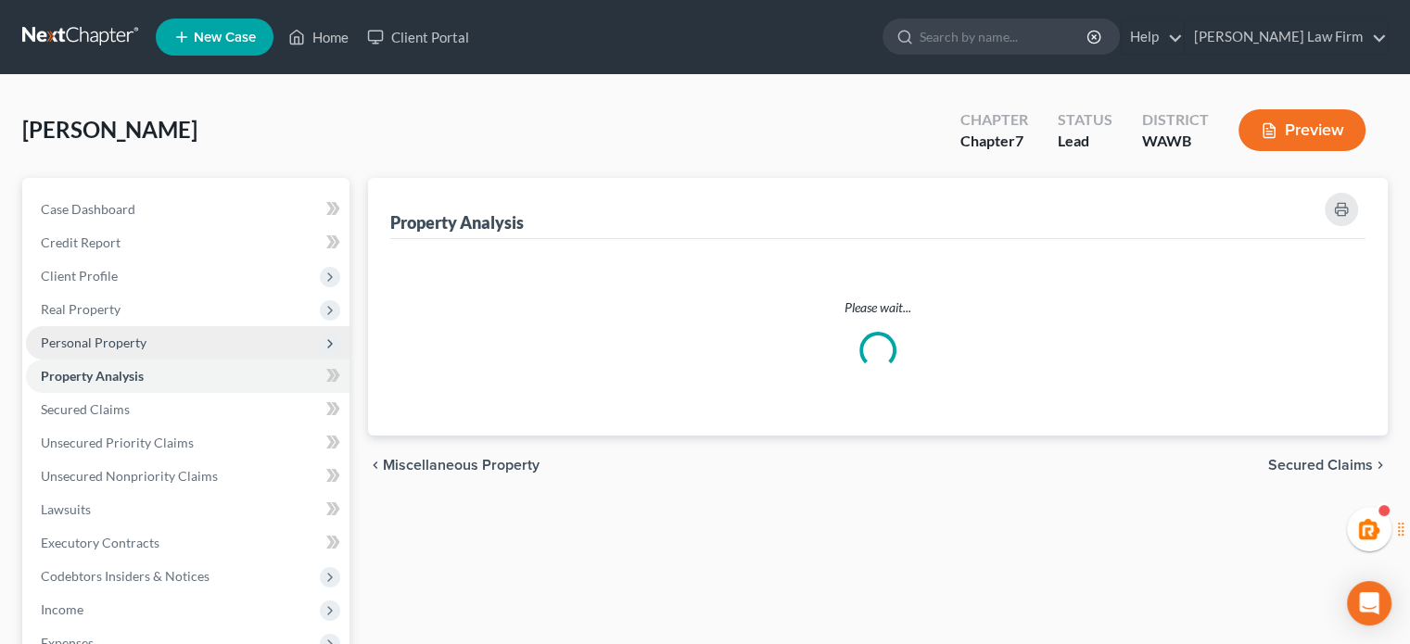
click at [138, 370] on ul "Case Dashboard Payments Invoices Payments Payments Credit Report Client Profile" at bounding box center [188, 493] width 324 height 601
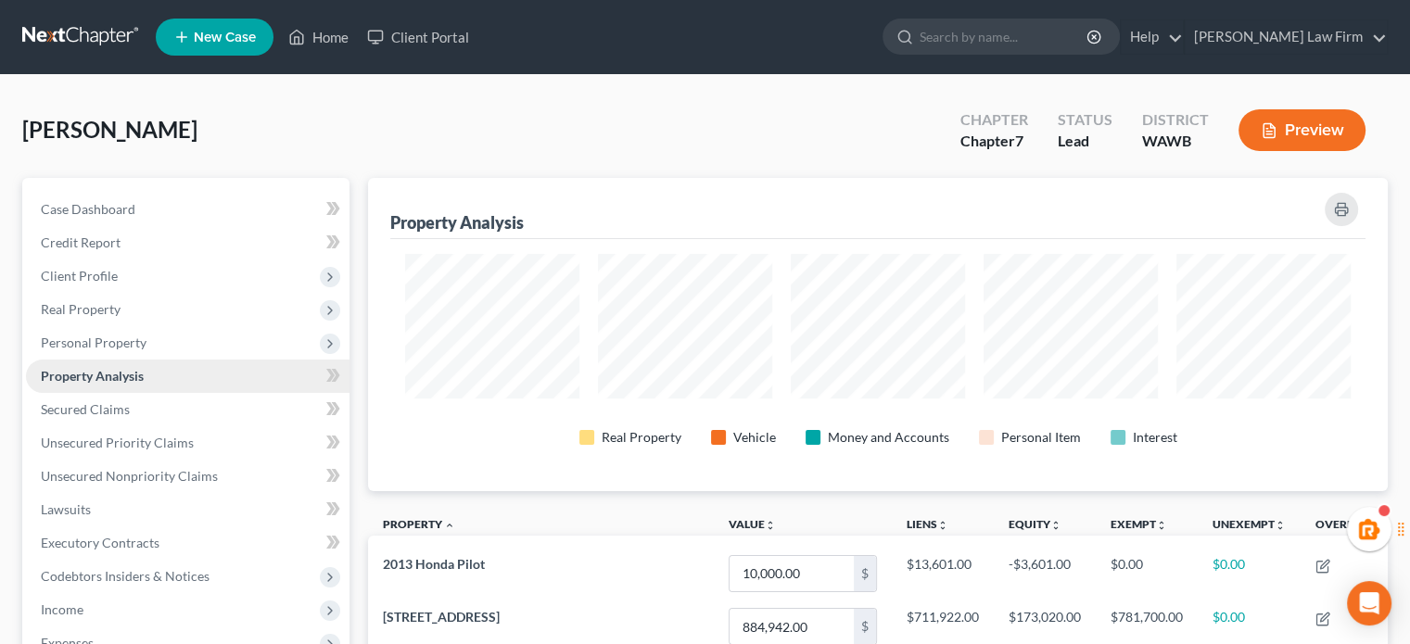
scroll to position [313, 1019]
click at [137, 338] on span "Personal Property" at bounding box center [94, 343] width 106 height 16
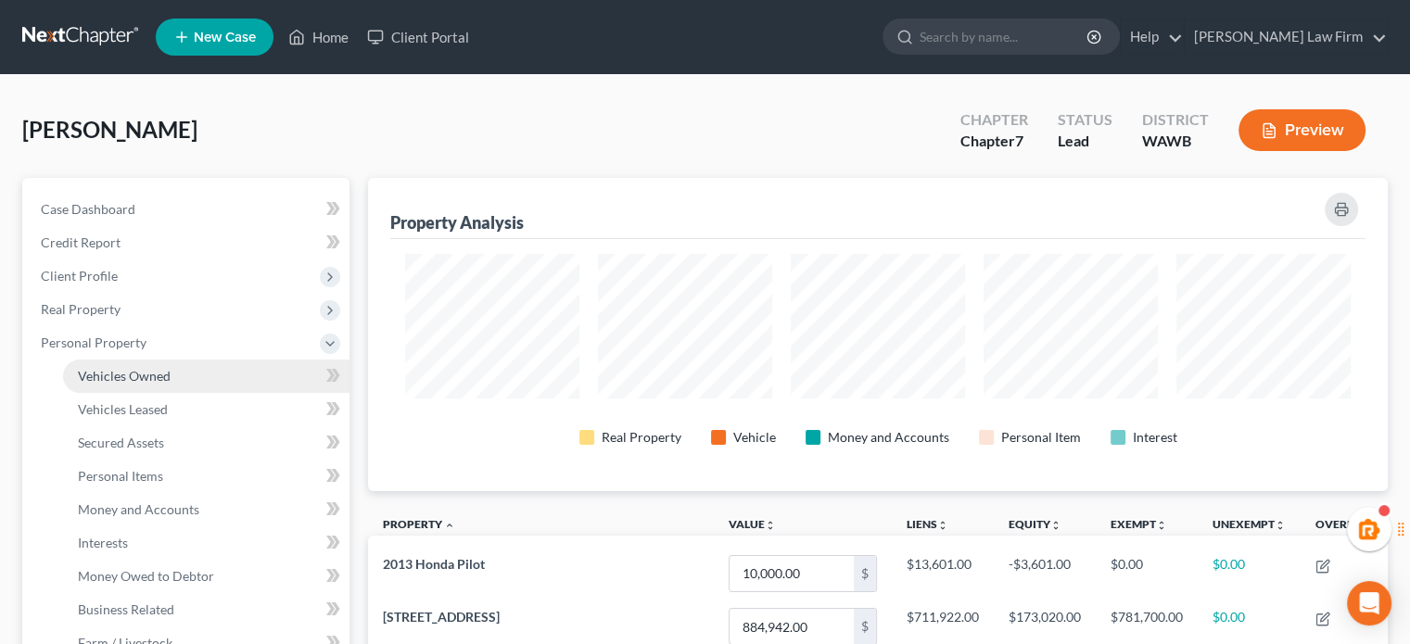
click at [137, 387] on link "Vehicles Owned" at bounding box center [206, 376] width 287 height 33
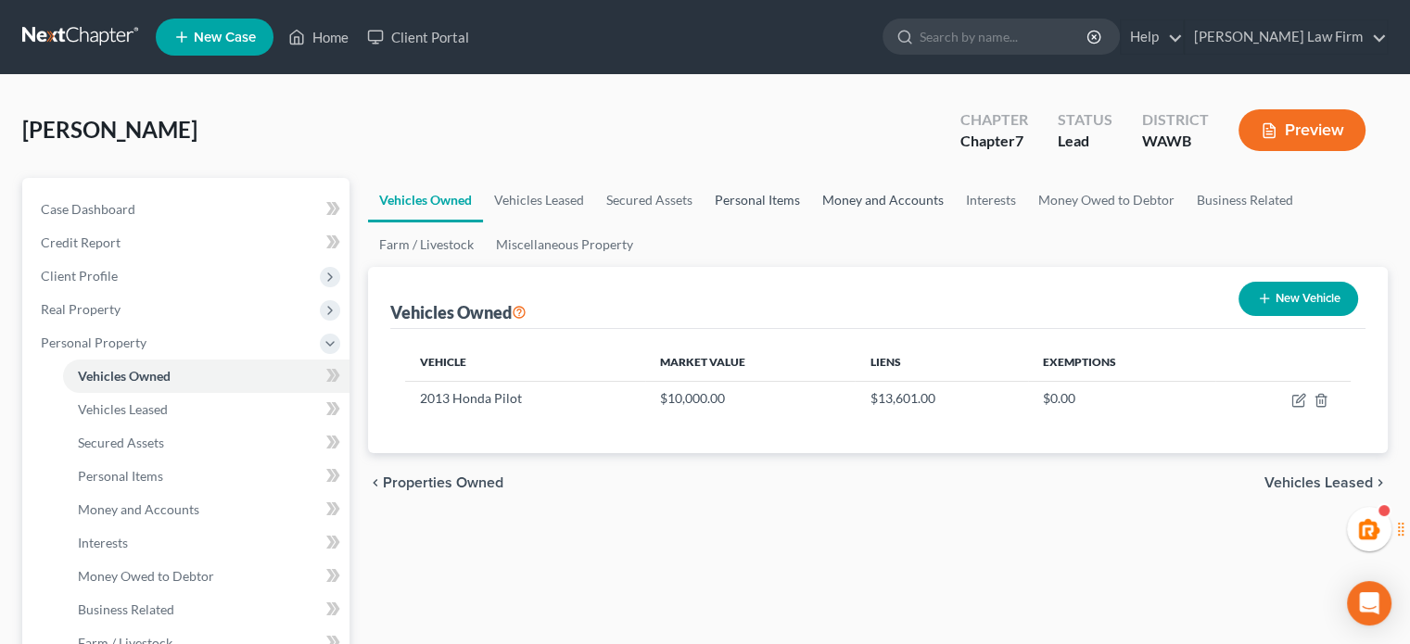
drag, startPoint x: 742, startPoint y: 194, endPoint x: 827, endPoint y: 185, distance: 85.8
click at [742, 195] on link "Personal Items" at bounding box center [758, 200] width 108 height 45
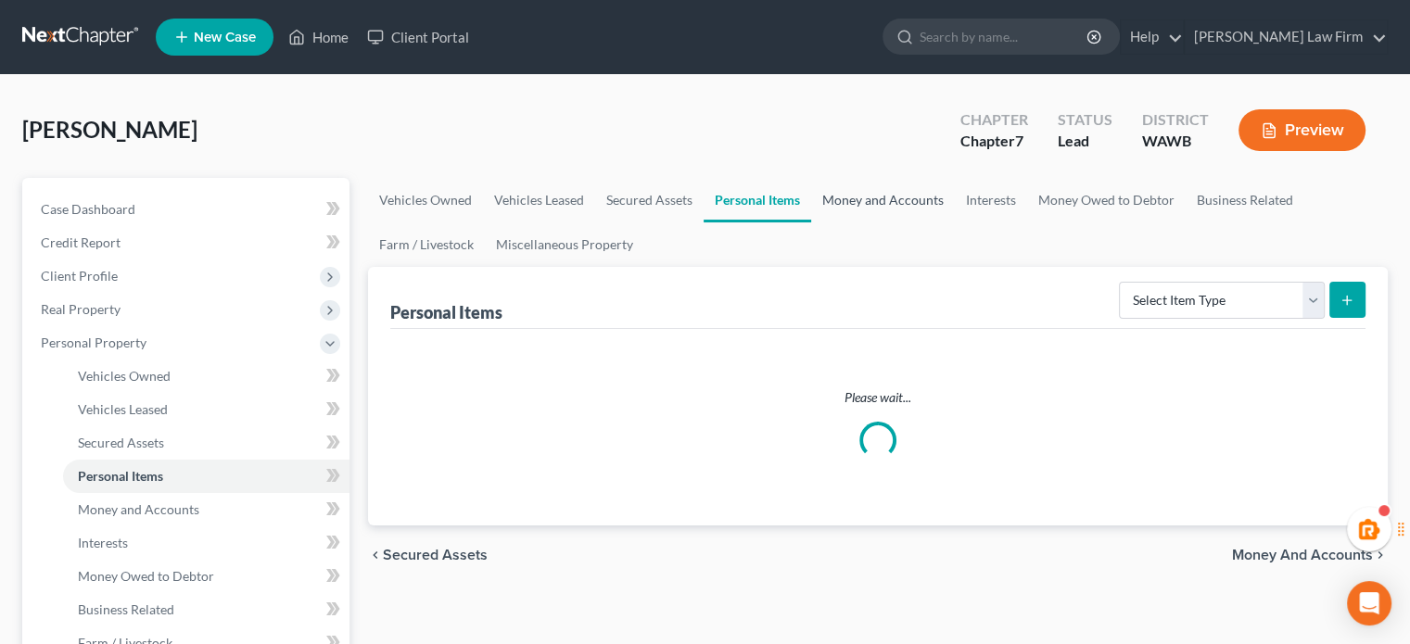
click at [886, 183] on link "Money and Accounts" at bounding box center [883, 200] width 144 height 45
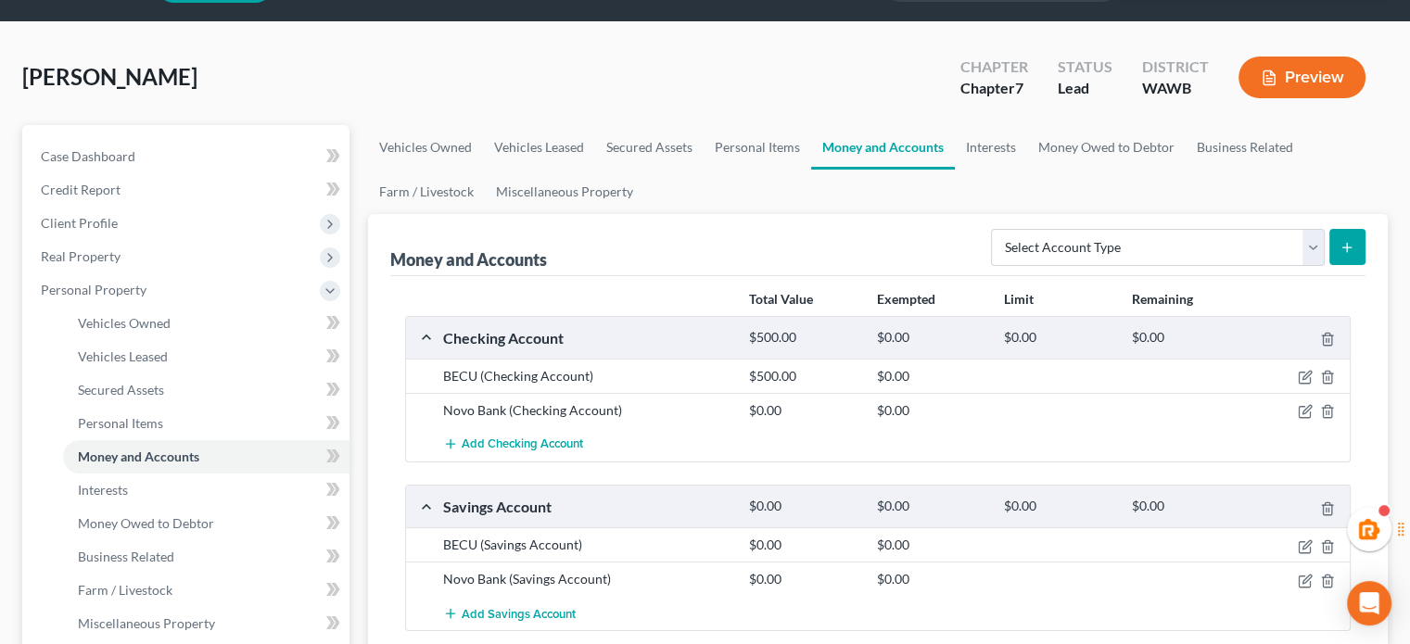
scroll to position [309, 0]
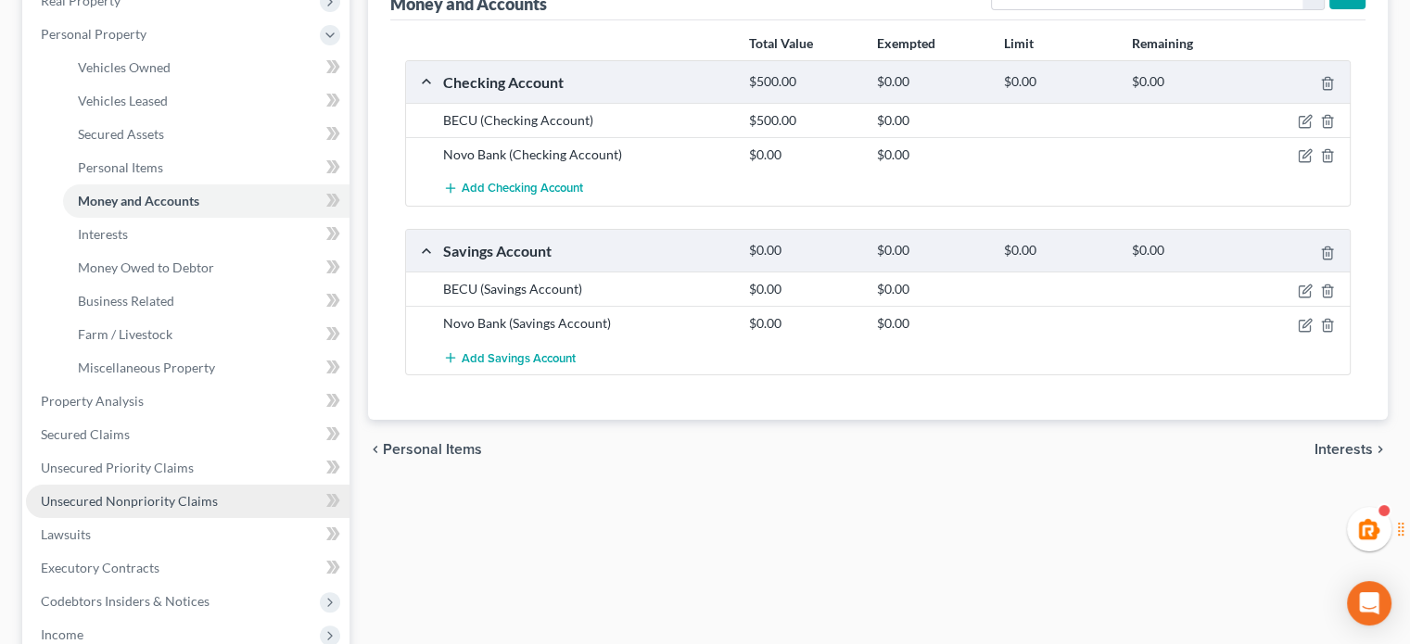
click at [125, 504] on span "Unsecured Nonpriority Claims" at bounding box center [129, 501] width 177 height 16
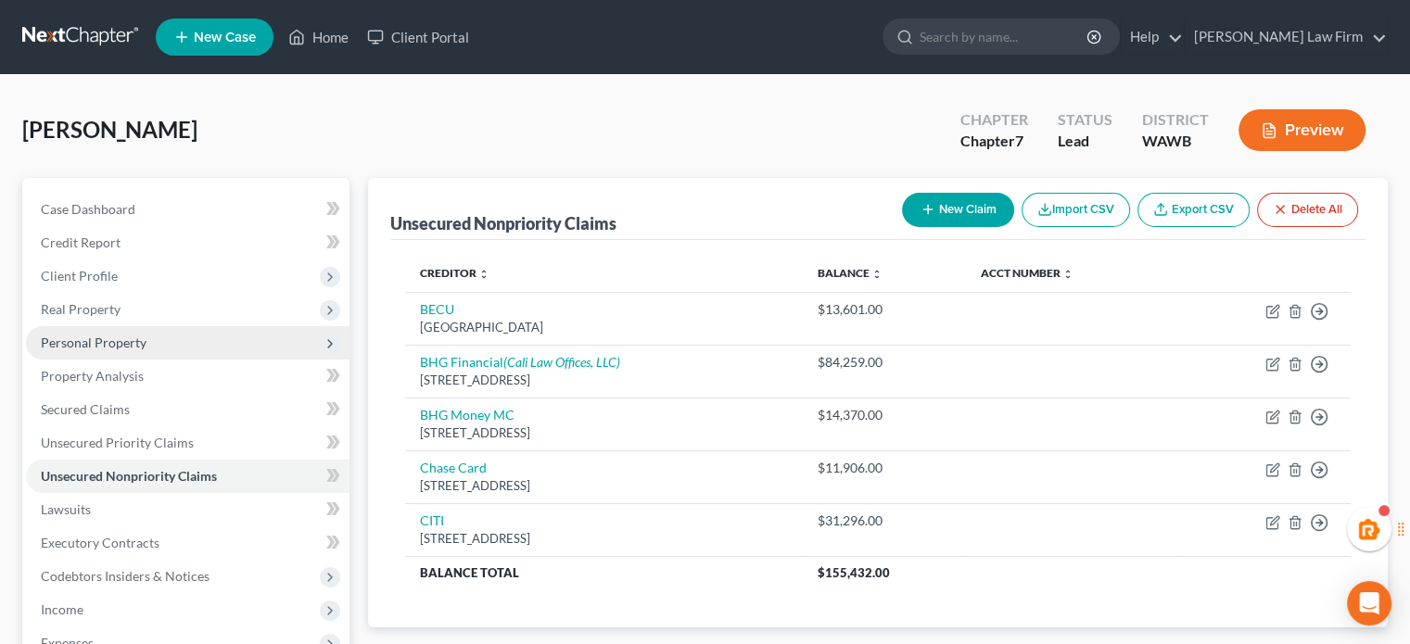
click at [98, 330] on span "Personal Property" at bounding box center [188, 342] width 324 height 33
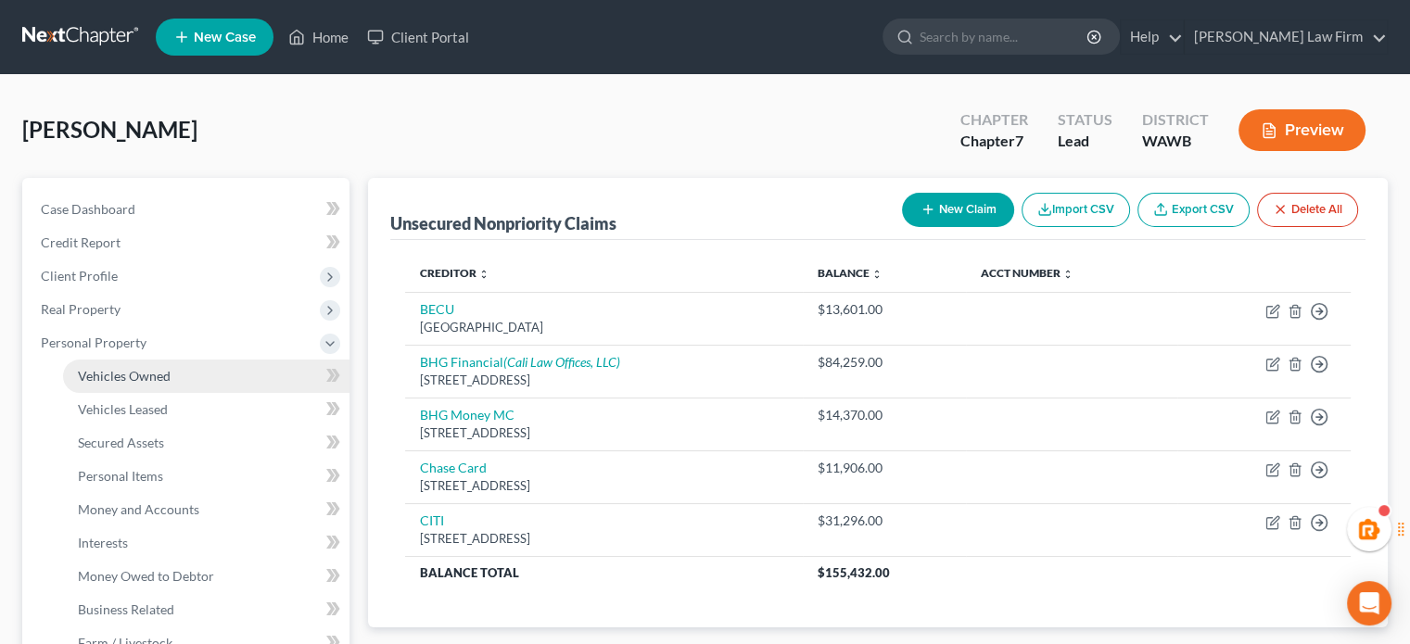
click at [105, 364] on link "Vehicles Owned" at bounding box center [206, 376] width 287 height 33
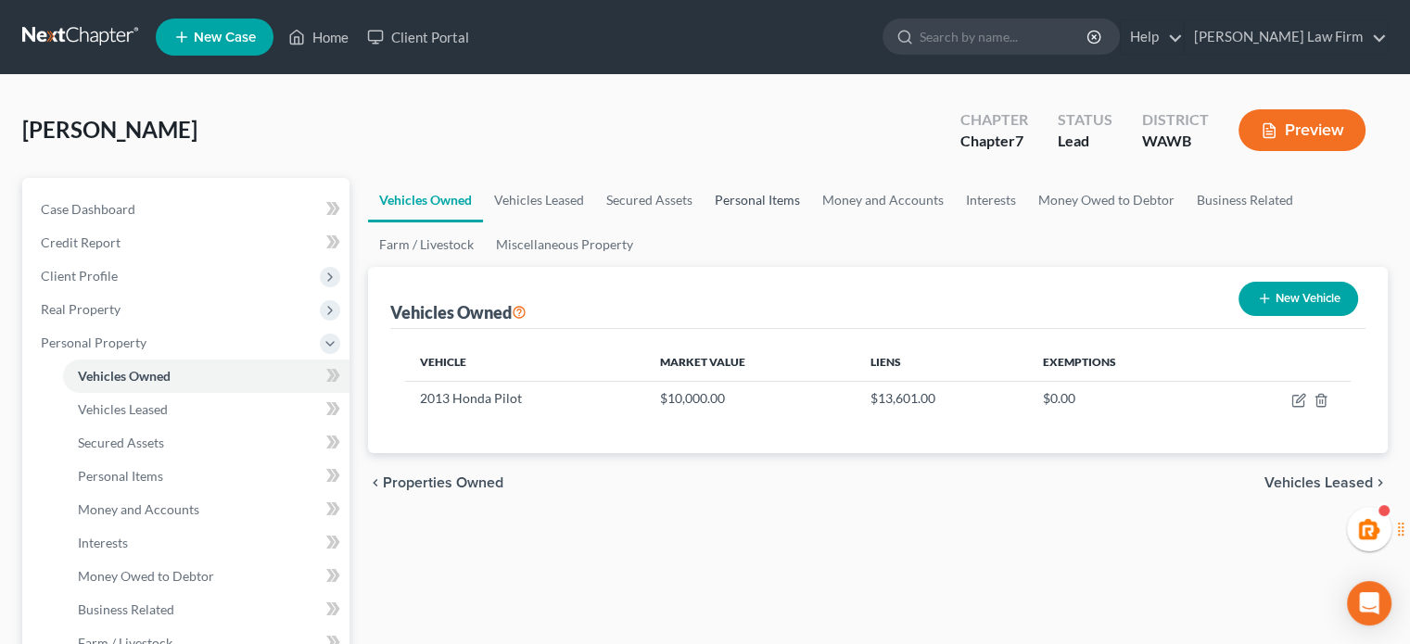
click at [752, 196] on link "Personal Items" at bounding box center [758, 200] width 108 height 45
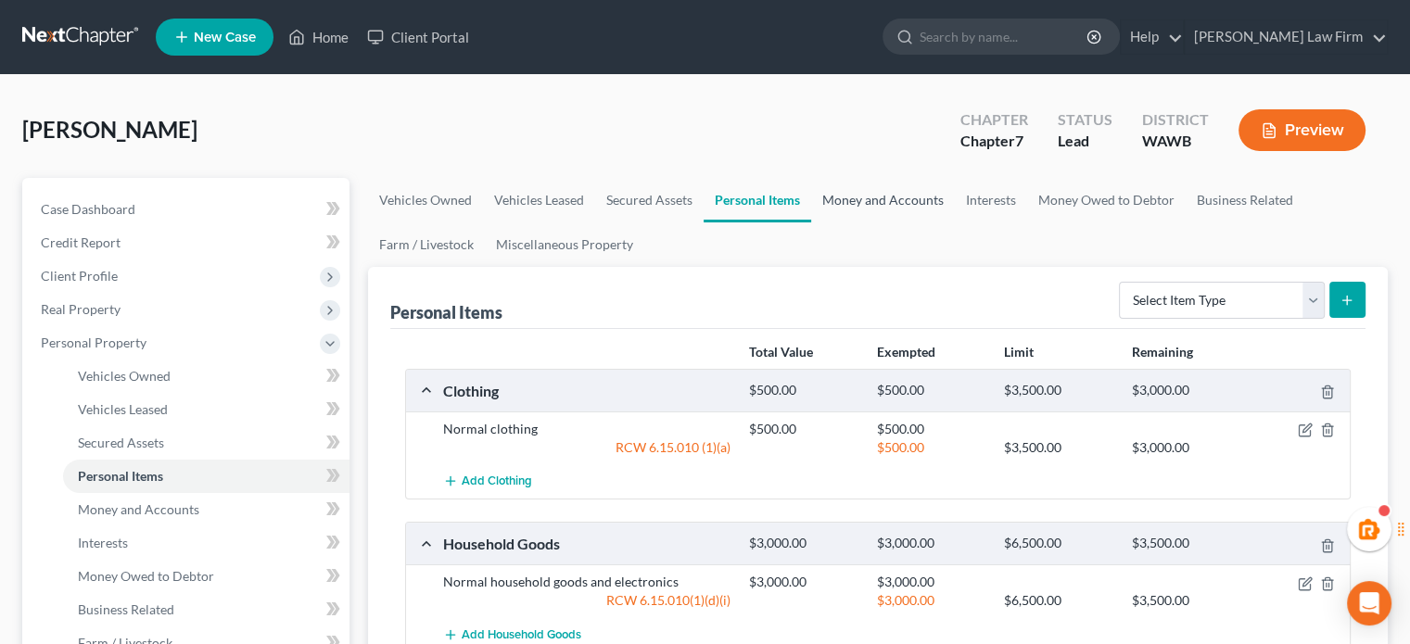
click at [846, 218] on link "Money and Accounts" at bounding box center [883, 200] width 144 height 45
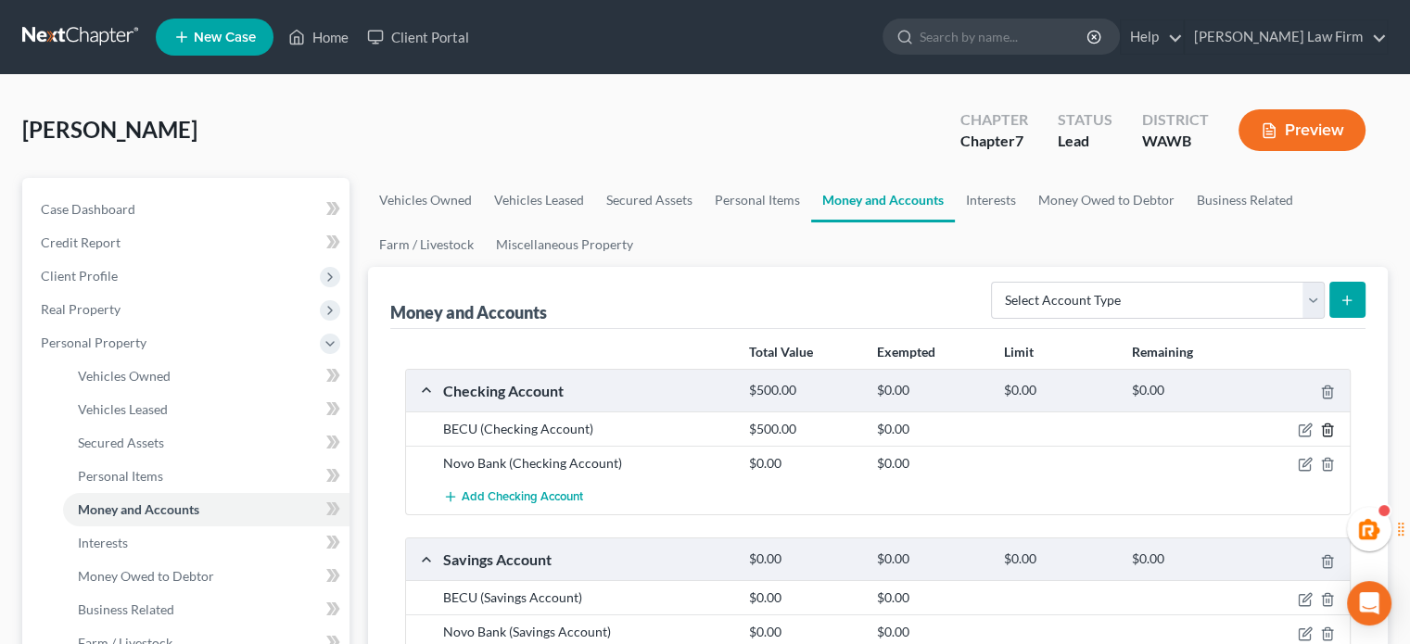
click at [1331, 425] on icon "button" at bounding box center [1327, 431] width 8 height 12
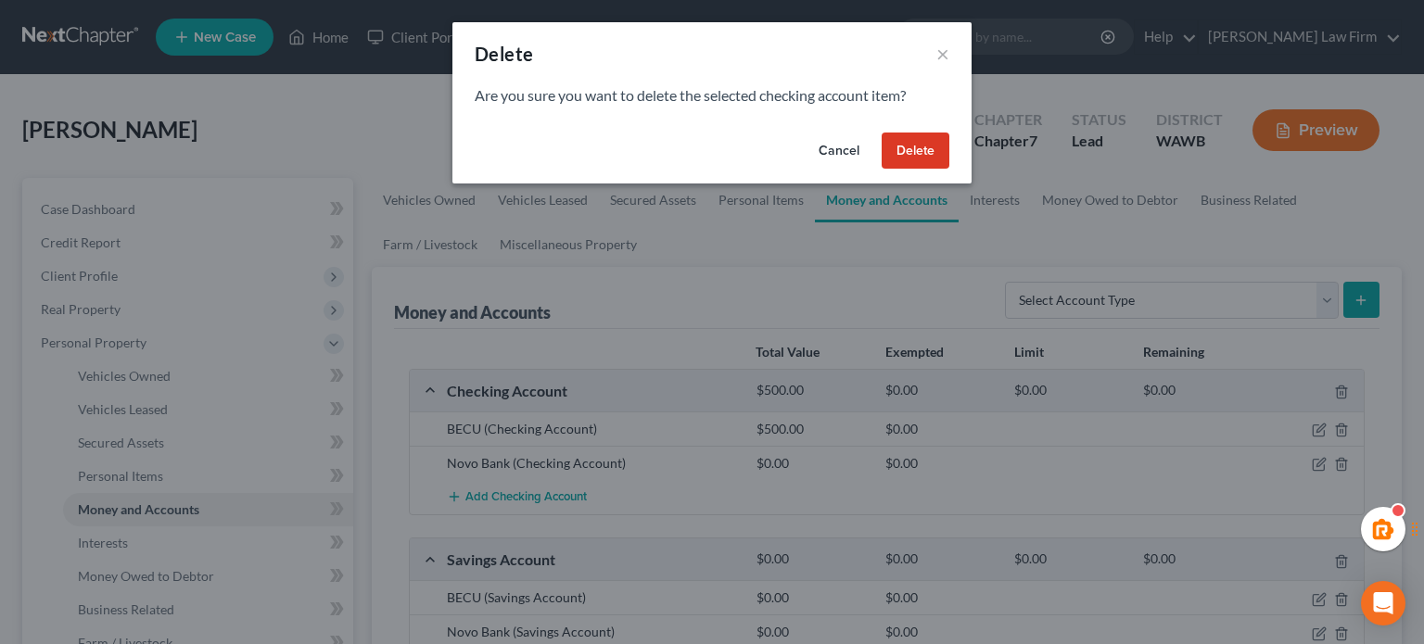
click at [904, 173] on div "Cancel Delete" at bounding box center [712, 154] width 519 height 59
click at [925, 165] on button "Delete" at bounding box center [916, 151] width 68 height 37
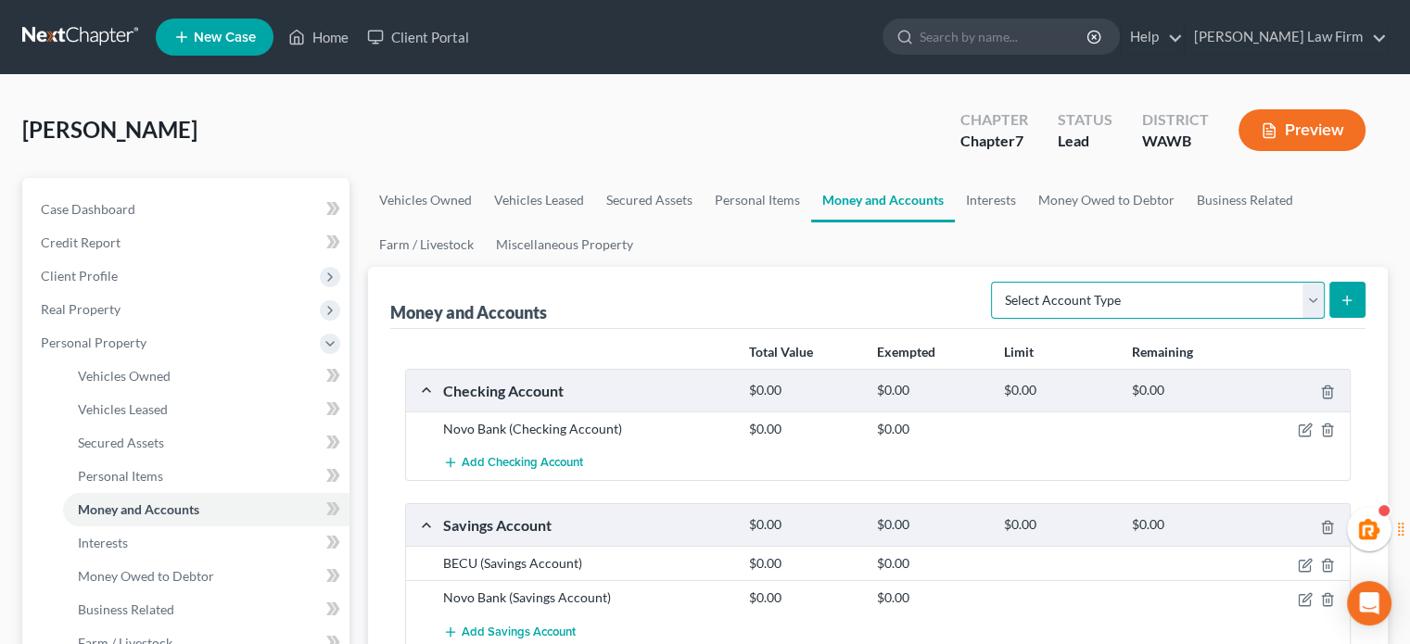
click at [1160, 291] on select "Select Account Type Brokerage Cash on Hand Certificates of Deposit Checking Acc…" at bounding box center [1158, 300] width 334 height 37
select select "checking"
click at [995, 282] on select "Select Account Type Brokerage Cash on Hand Certificates of Deposit Checking Acc…" at bounding box center [1158, 300] width 334 height 37
click at [1357, 295] on button "submit" at bounding box center [1348, 300] width 36 height 36
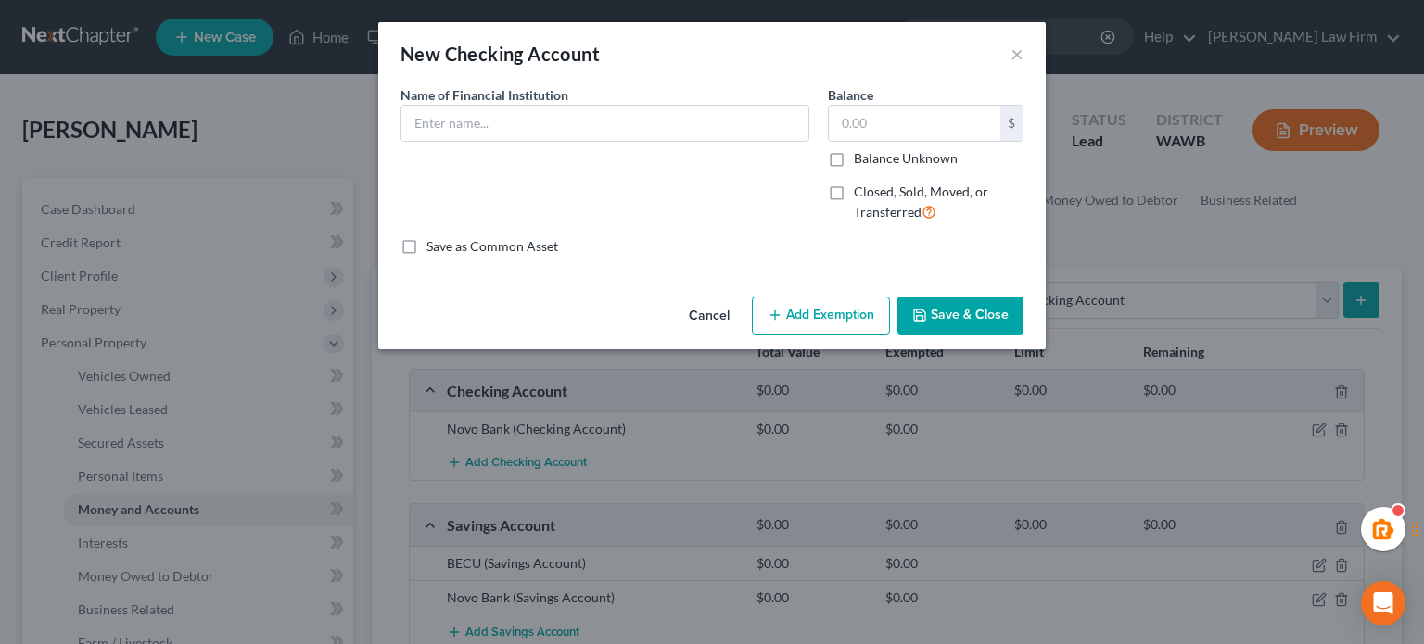
click at [595, 98] on div "Name of Financial Institution *" at bounding box center [605, 113] width 409 height 57
click at [593, 103] on div "Name of Financial Institution *" at bounding box center [605, 113] width 409 height 57
drag, startPoint x: 590, startPoint y: 108, endPoint x: 609, endPoint y: 123, distance: 24.5
click at [590, 108] on input "text" at bounding box center [605, 123] width 407 height 35
type input "Discover Bank"
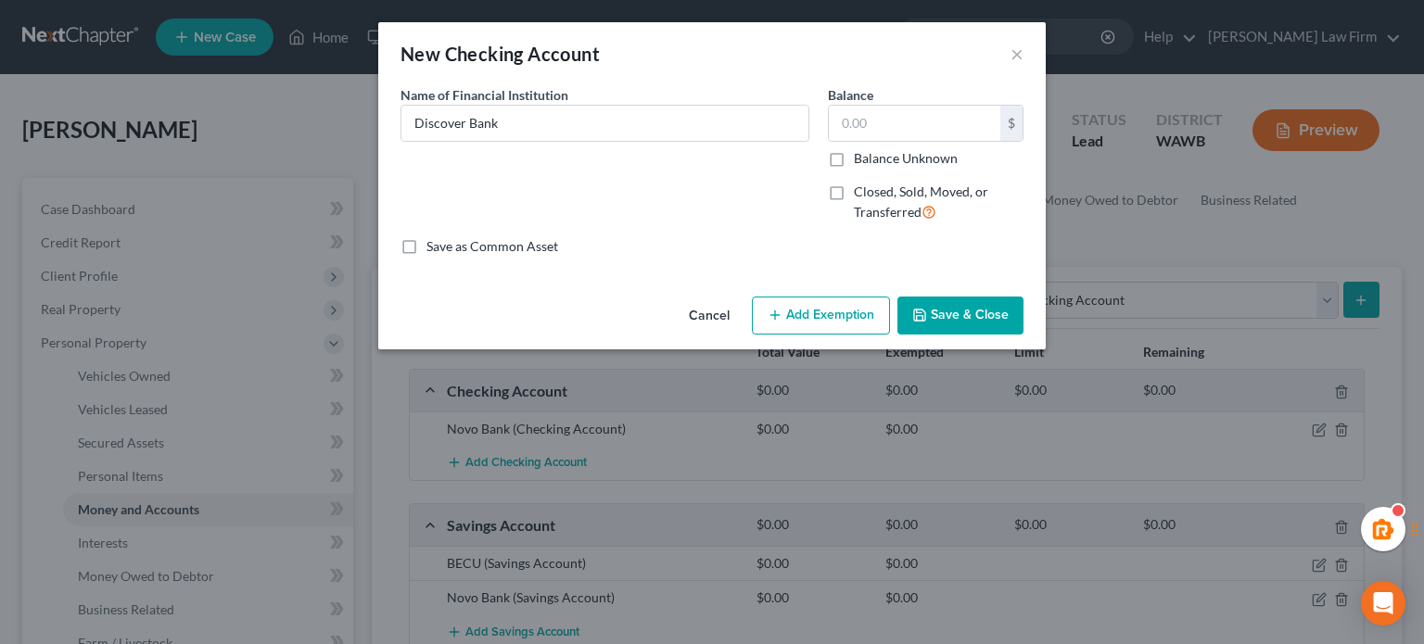
click at [949, 327] on button "Save & Close" at bounding box center [961, 316] width 126 height 39
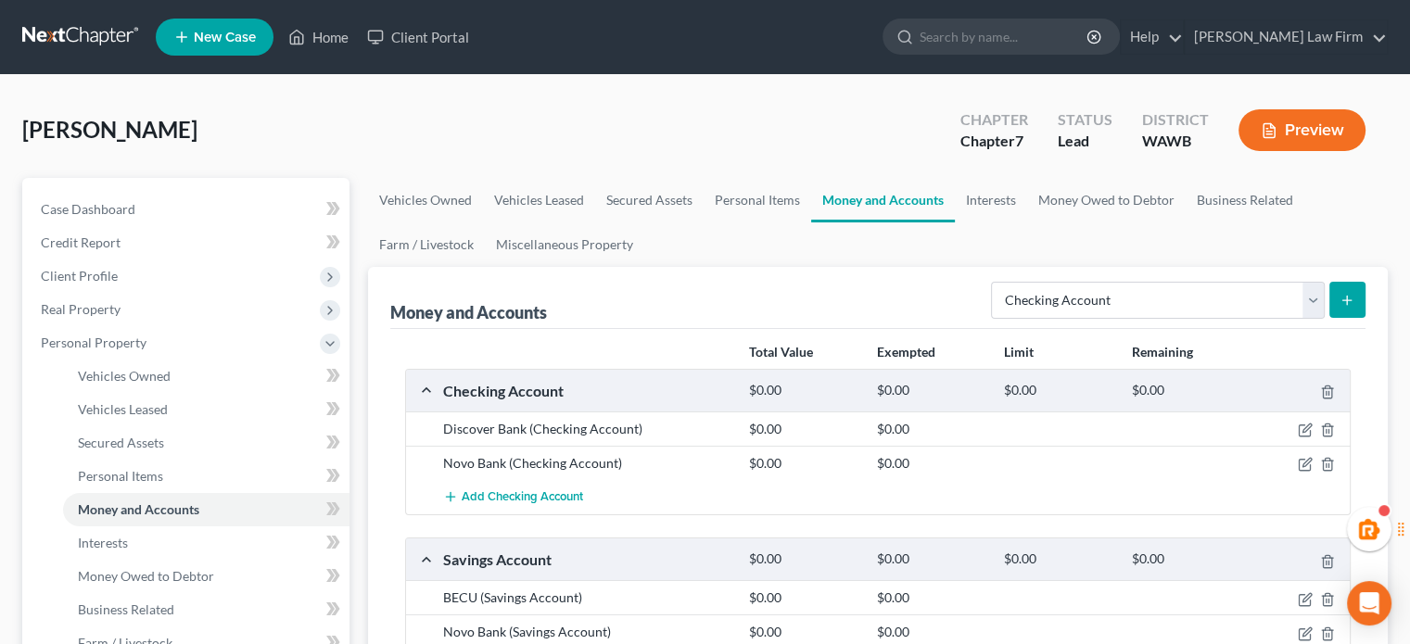
scroll to position [309, 0]
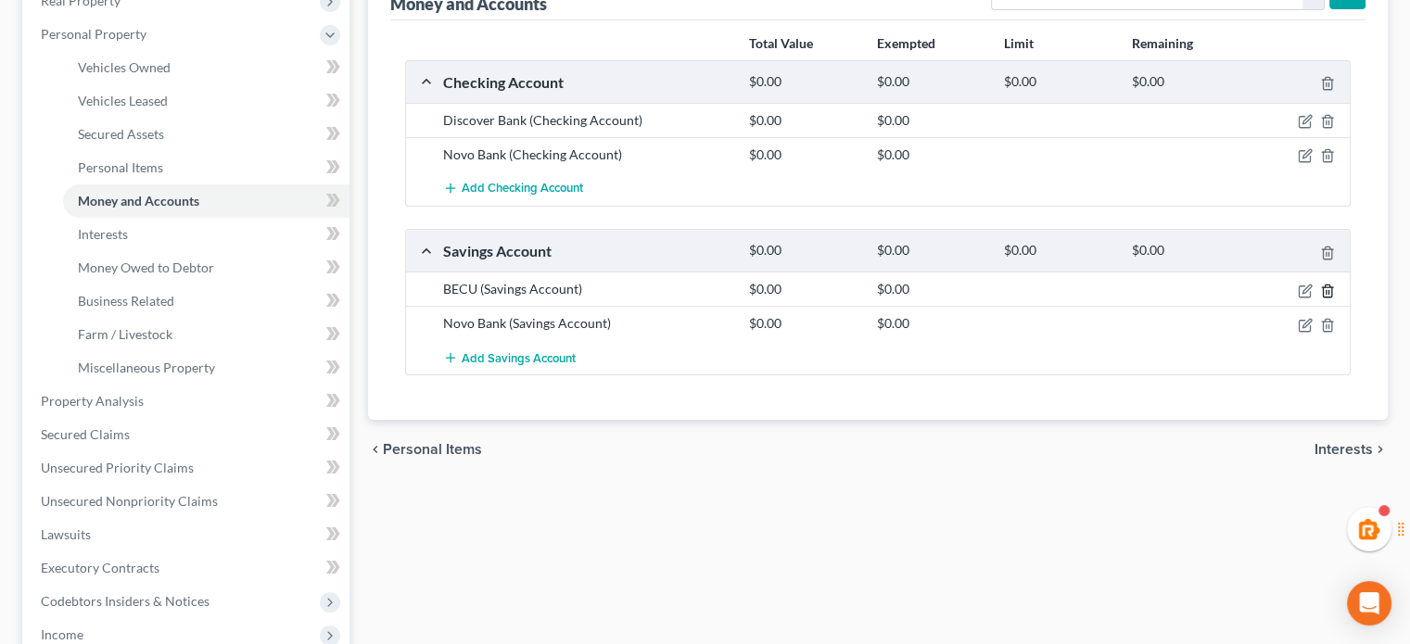
click at [1333, 288] on icon "button" at bounding box center [1327, 291] width 15 height 15
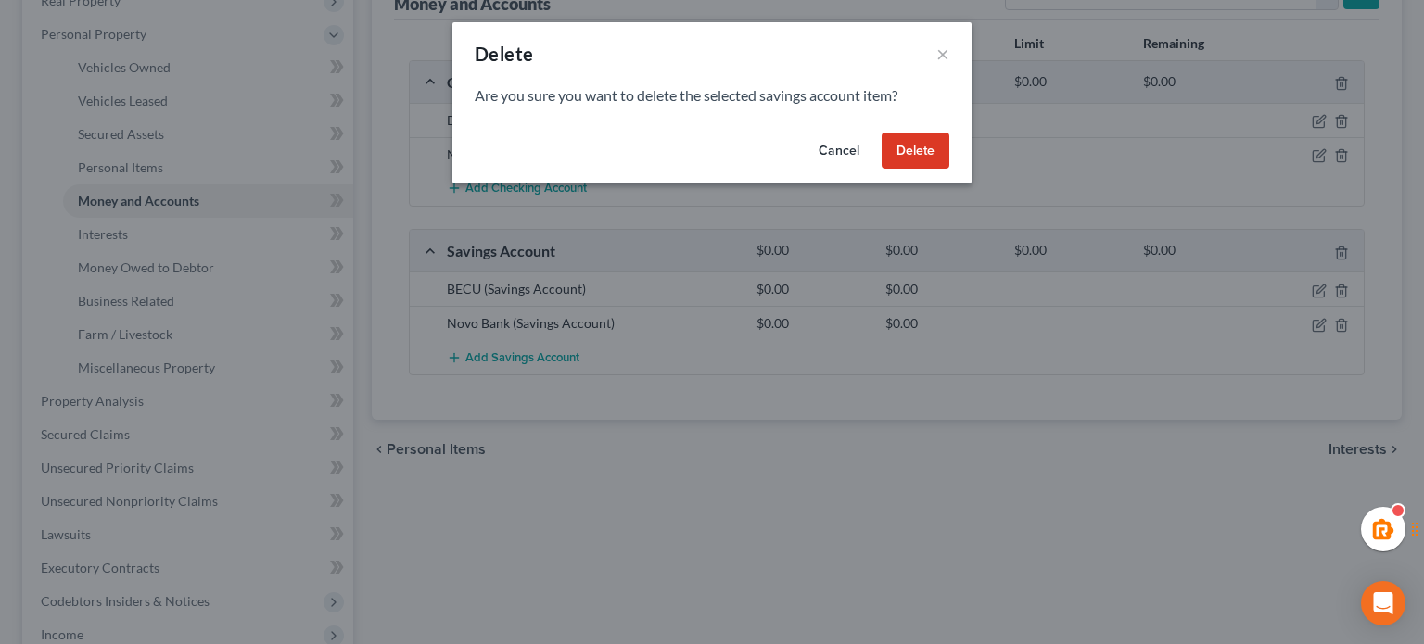
click at [904, 144] on button "Delete" at bounding box center [916, 151] width 68 height 37
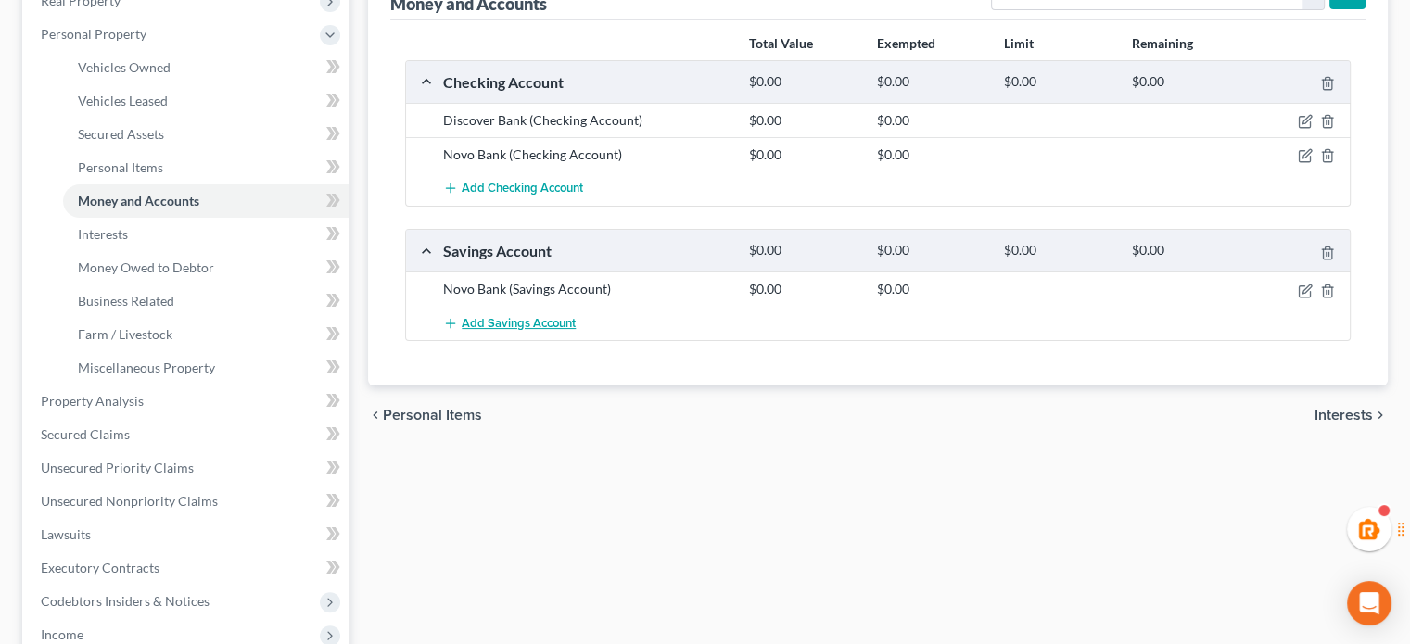
click at [497, 316] on span "Add Savings Account" at bounding box center [519, 323] width 114 height 15
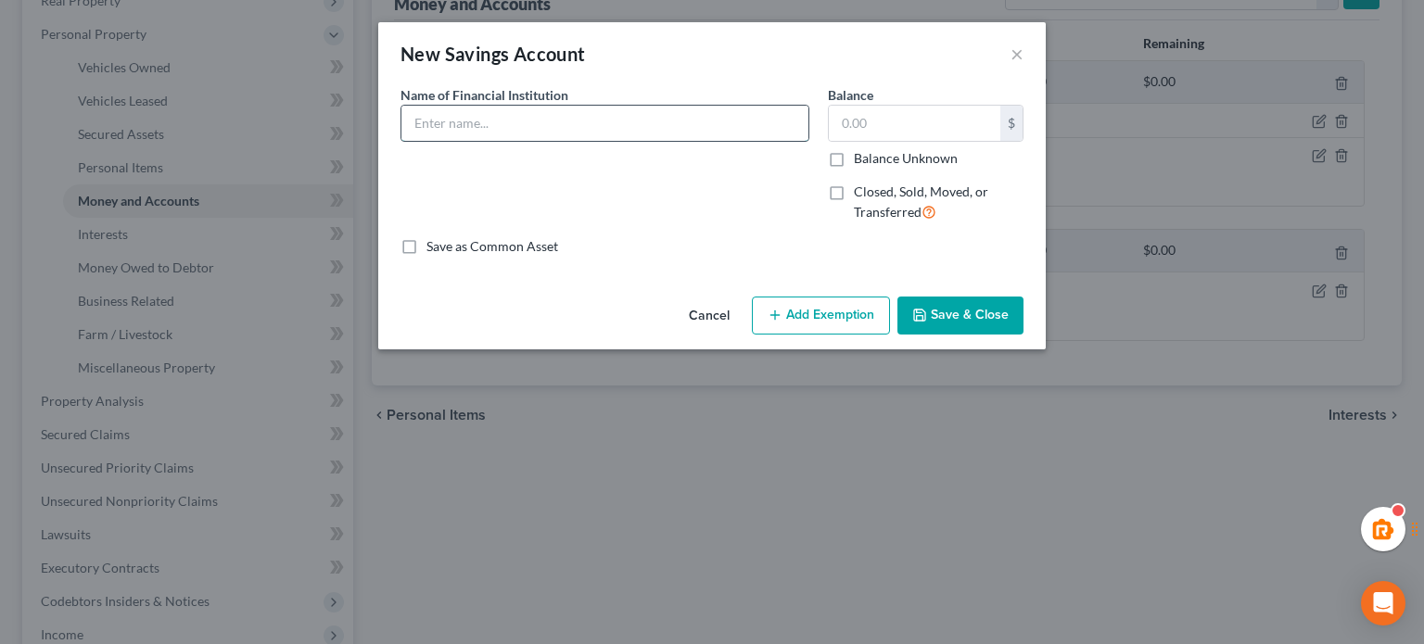
click at [533, 107] on input "text" at bounding box center [605, 123] width 407 height 35
type input "Discover Bank"
click at [918, 304] on button "Save & Close" at bounding box center [961, 316] width 126 height 39
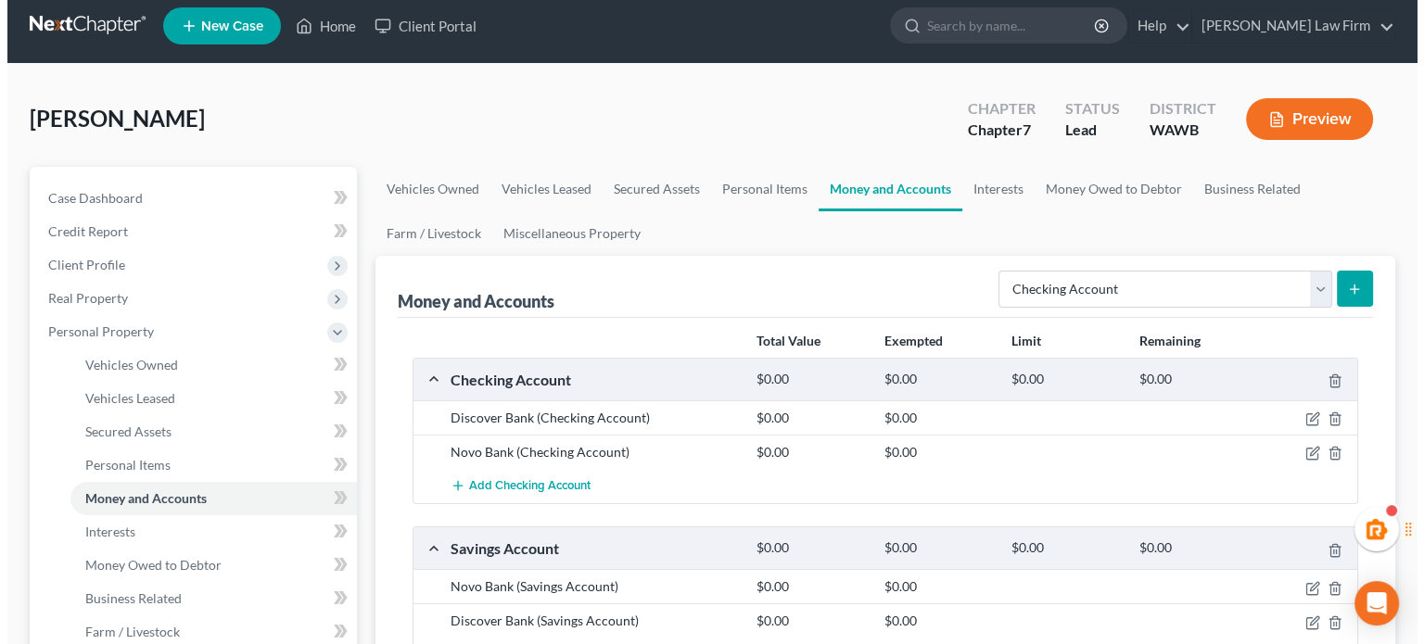
scroll to position [0, 0]
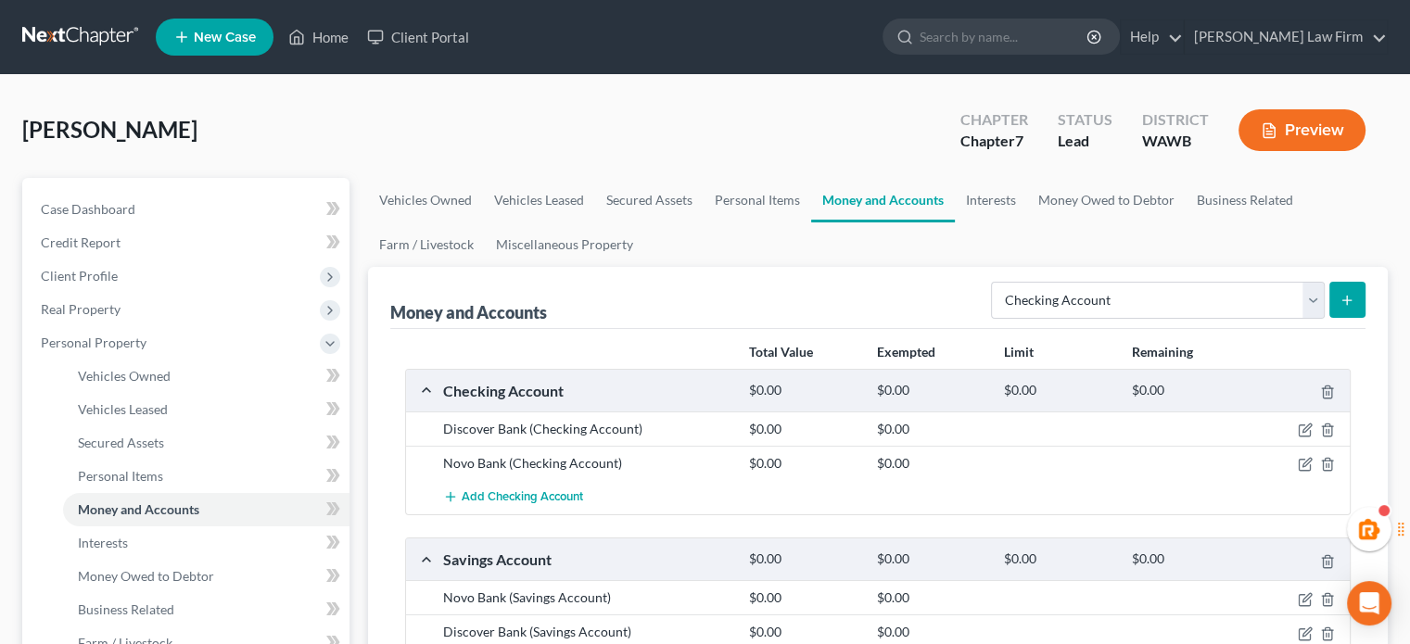
click at [1295, 426] on div at bounding box center [1301, 429] width 102 height 19
click at [1307, 427] on icon "button" at bounding box center [1305, 430] width 15 height 15
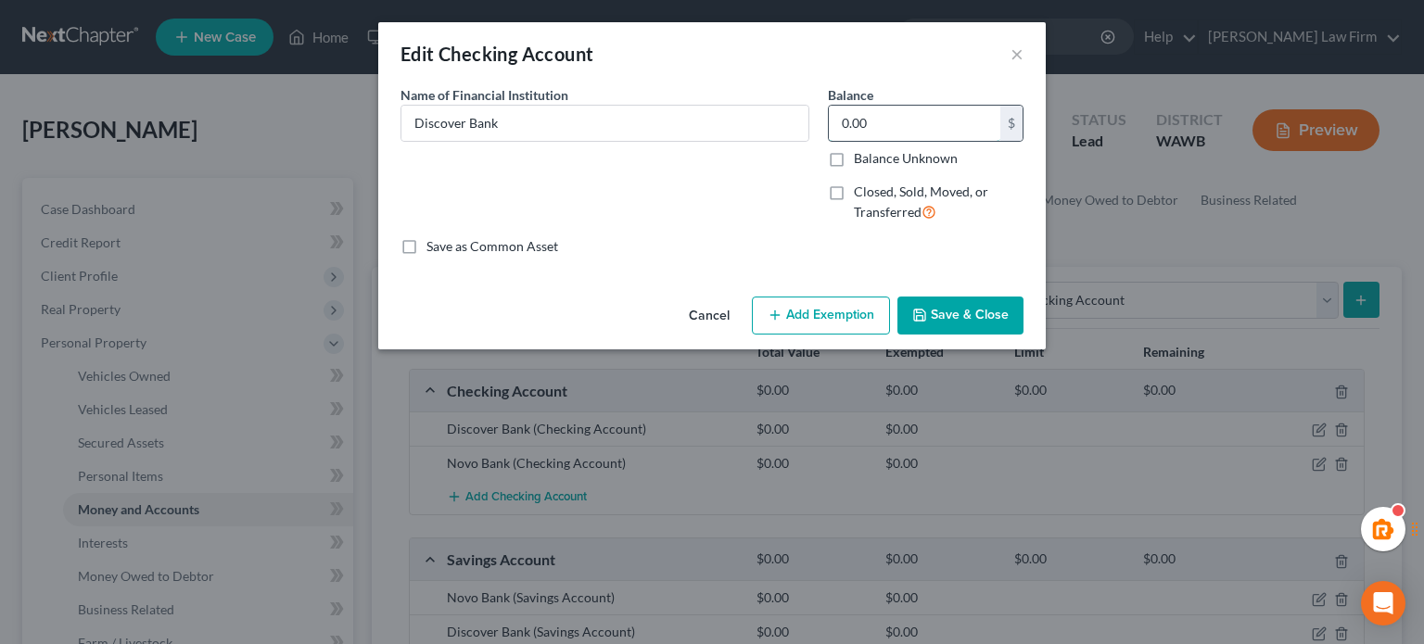
click at [916, 121] on input "0.00" at bounding box center [915, 123] width 172 height 35
type input "1,500"
click at [923, 329] on button "Save & Close" at bounding box center [961, 316] width 126 height 39
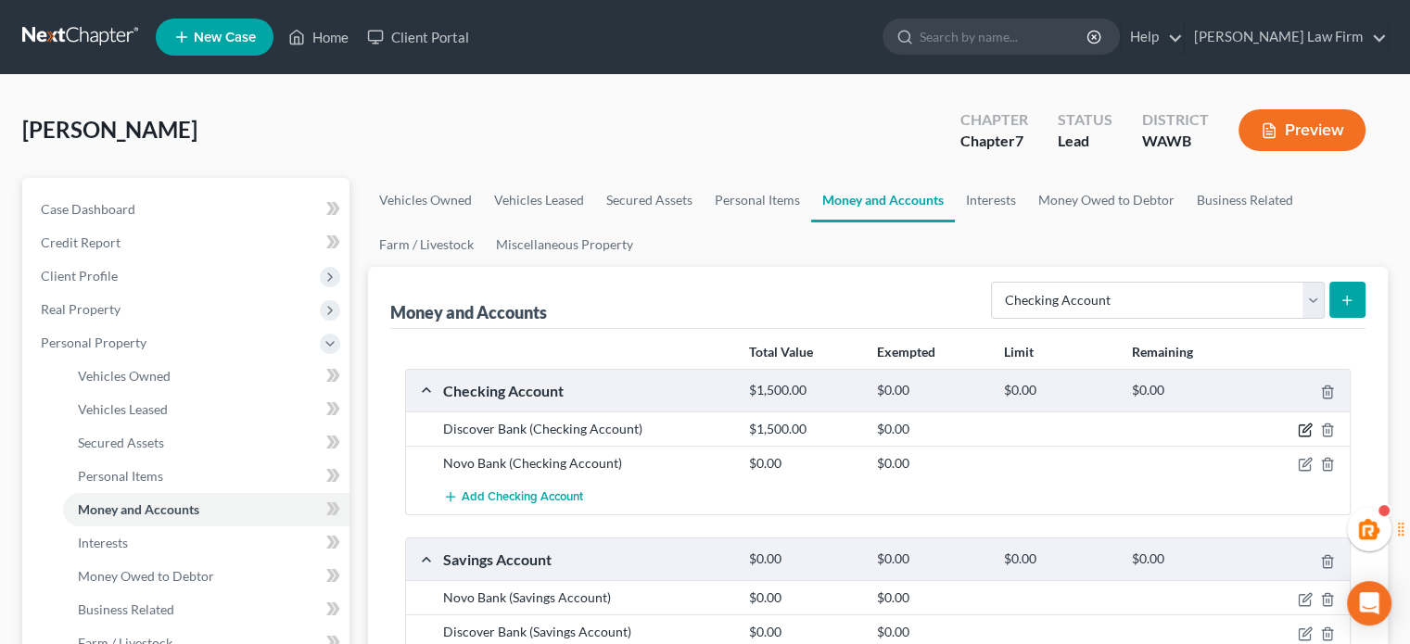
click at [1312, 427] on icon "button" at bounding box center [1305, 430] width 15 height 15
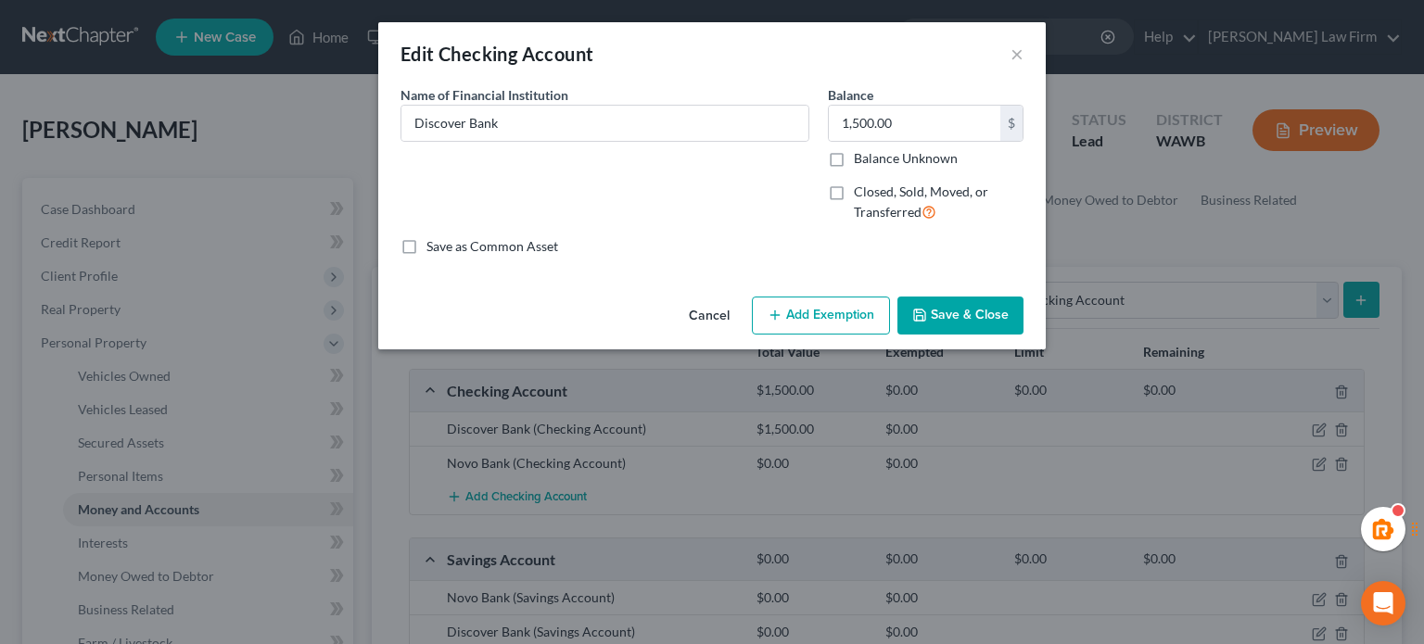
click at [805, 318] on button "Add Exemption" at bounding box center [821, 316] width 138 height 39
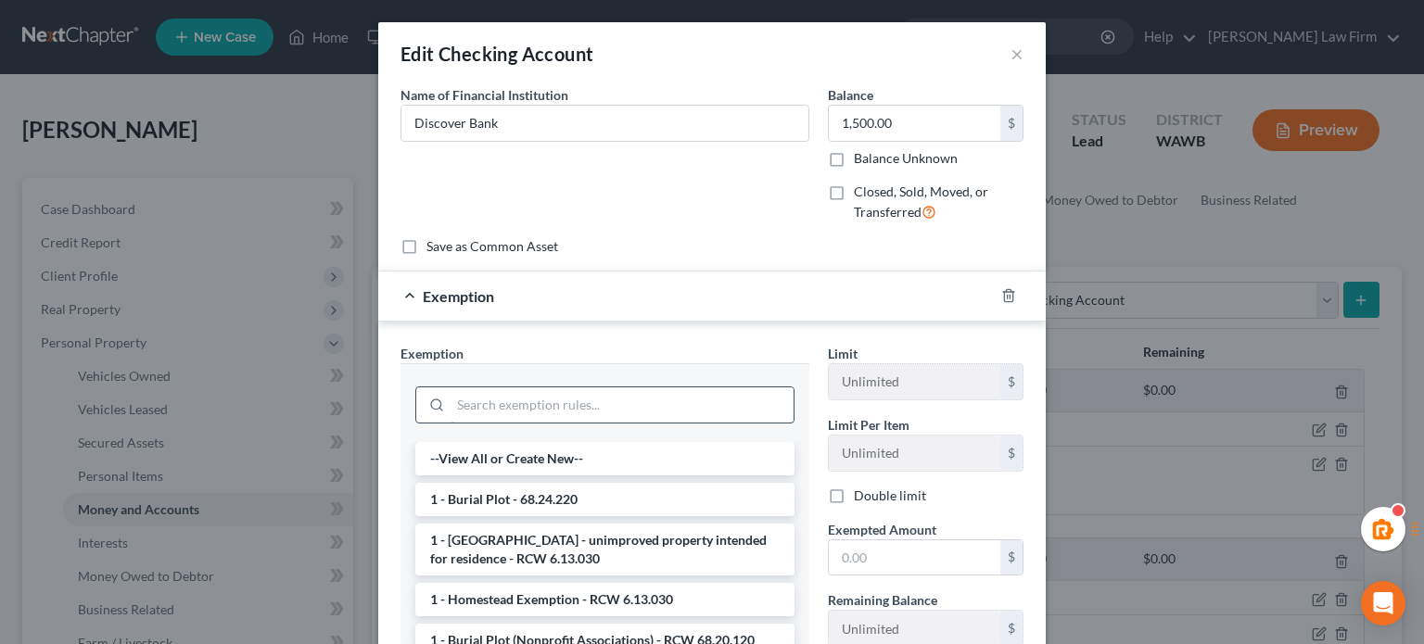
click at [559, 407] on input "search" at bounding box center [622, 405] width 343 height 35
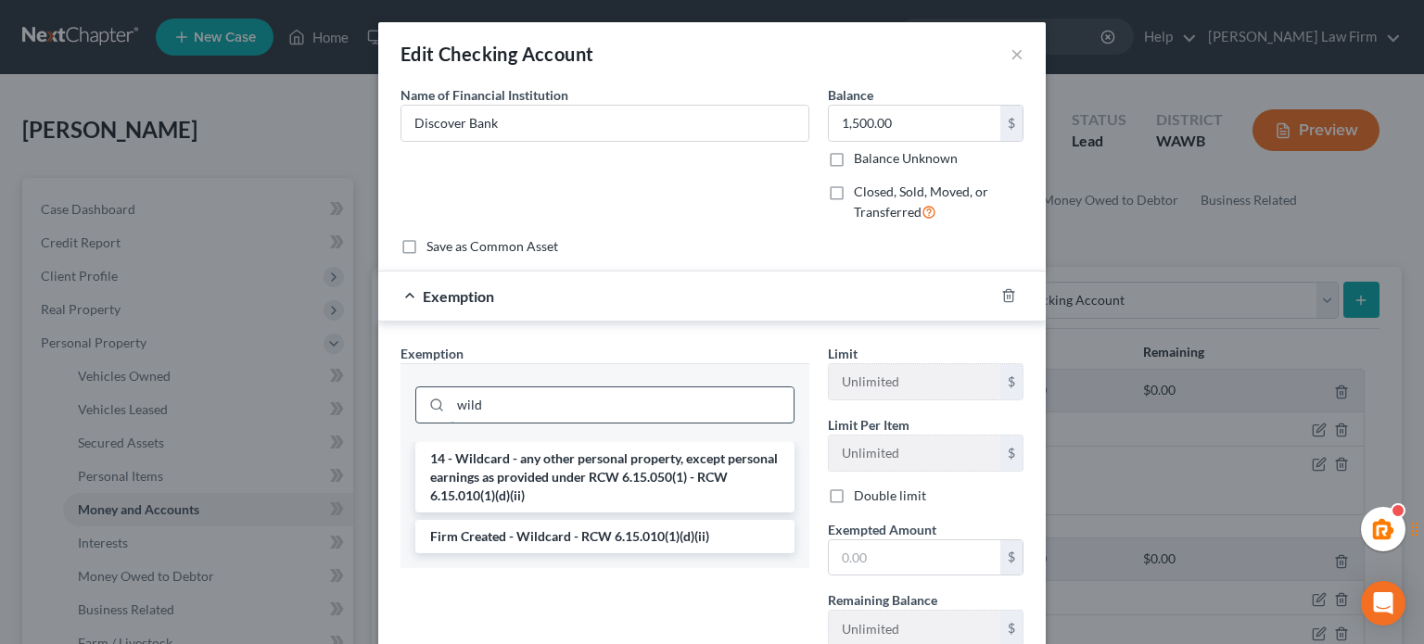
type input "wild"
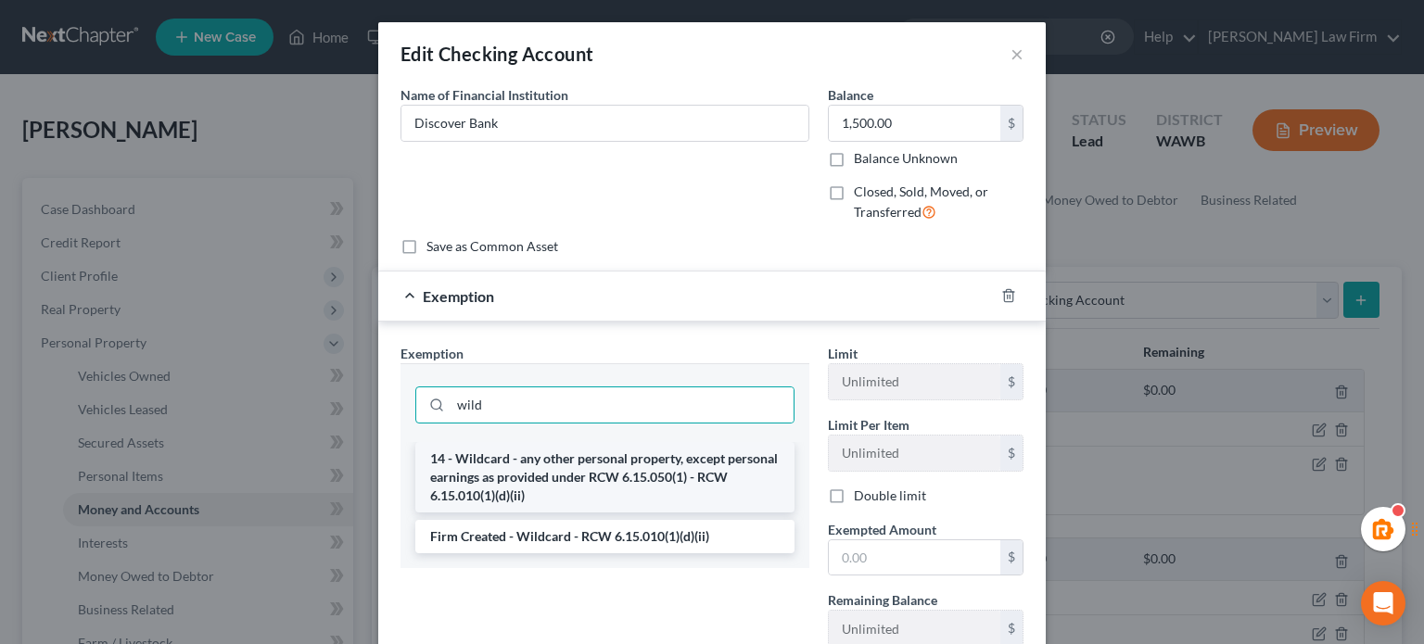
click at [621, 458] on li "14 - Wildcard - any other personal property, except personal earnings as provid…" at bounding box center [604, 477] width 379 height 70
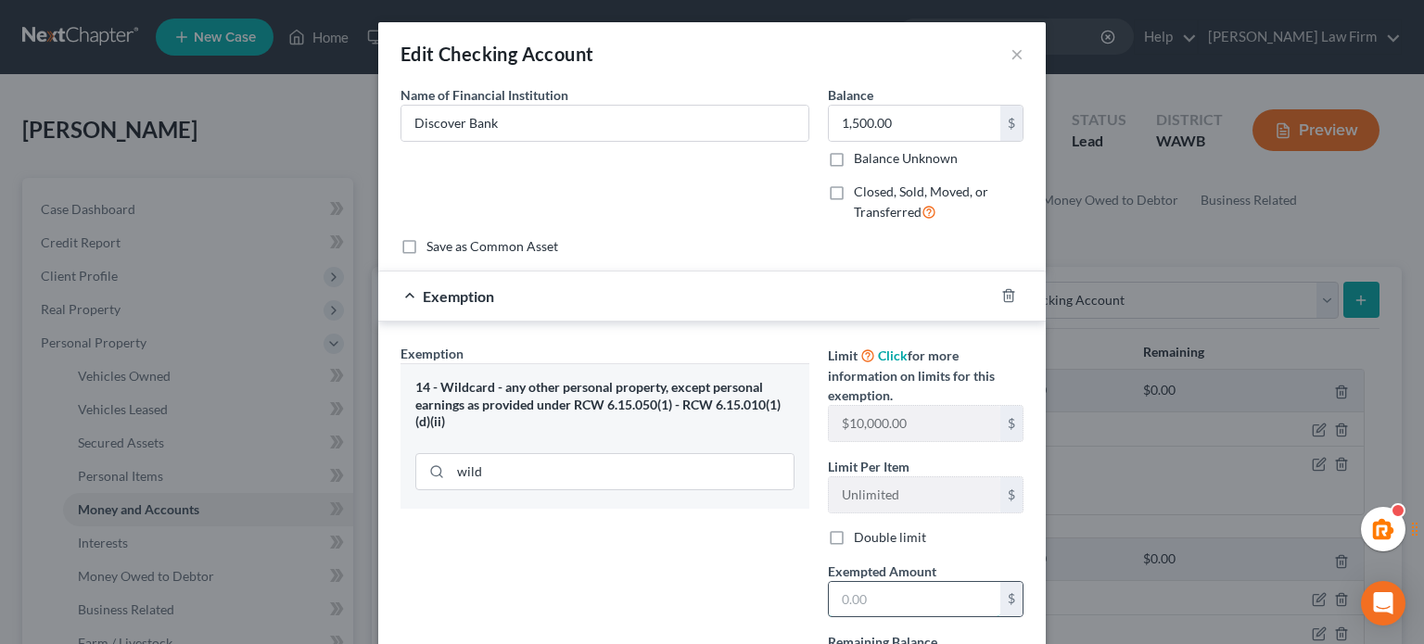
drag, startPoint x: 846, startPoint y: 589, endPoint x: 864, endPoint y: 593, distance: 18.9
click at [846, 589] on input "text" at bounding box center [915, 599] width 172 height 35
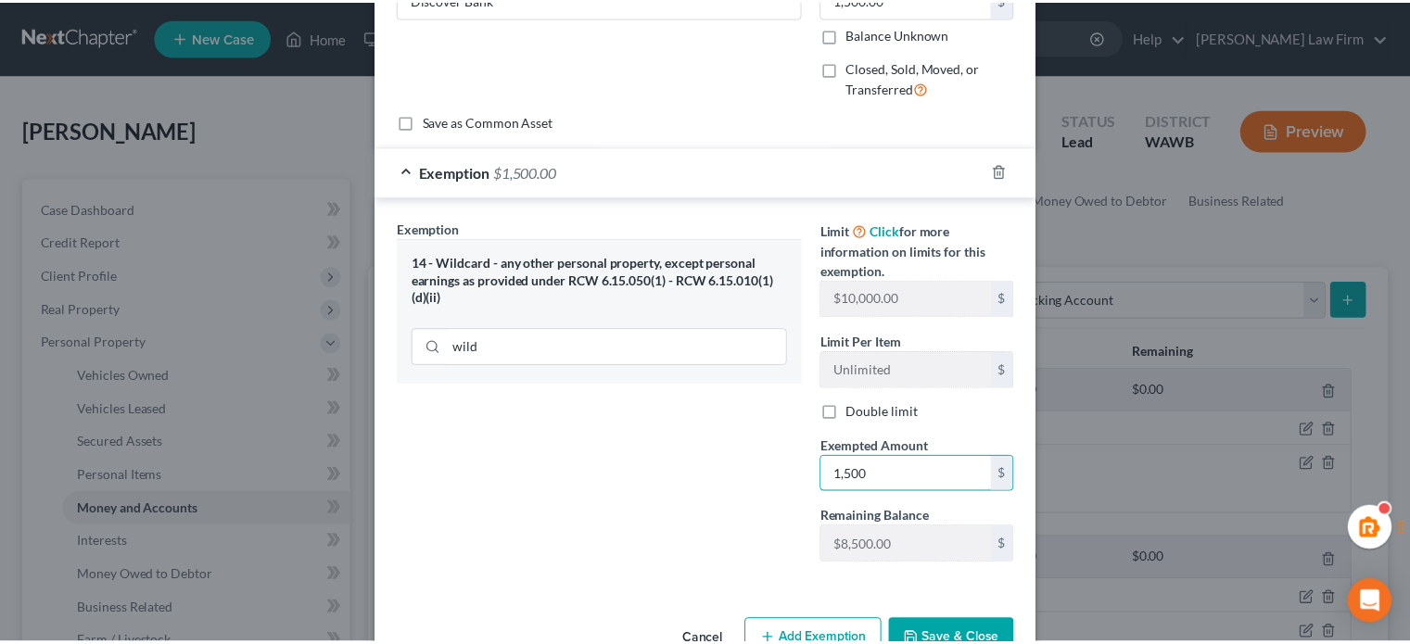
scroll to position [174, 0]
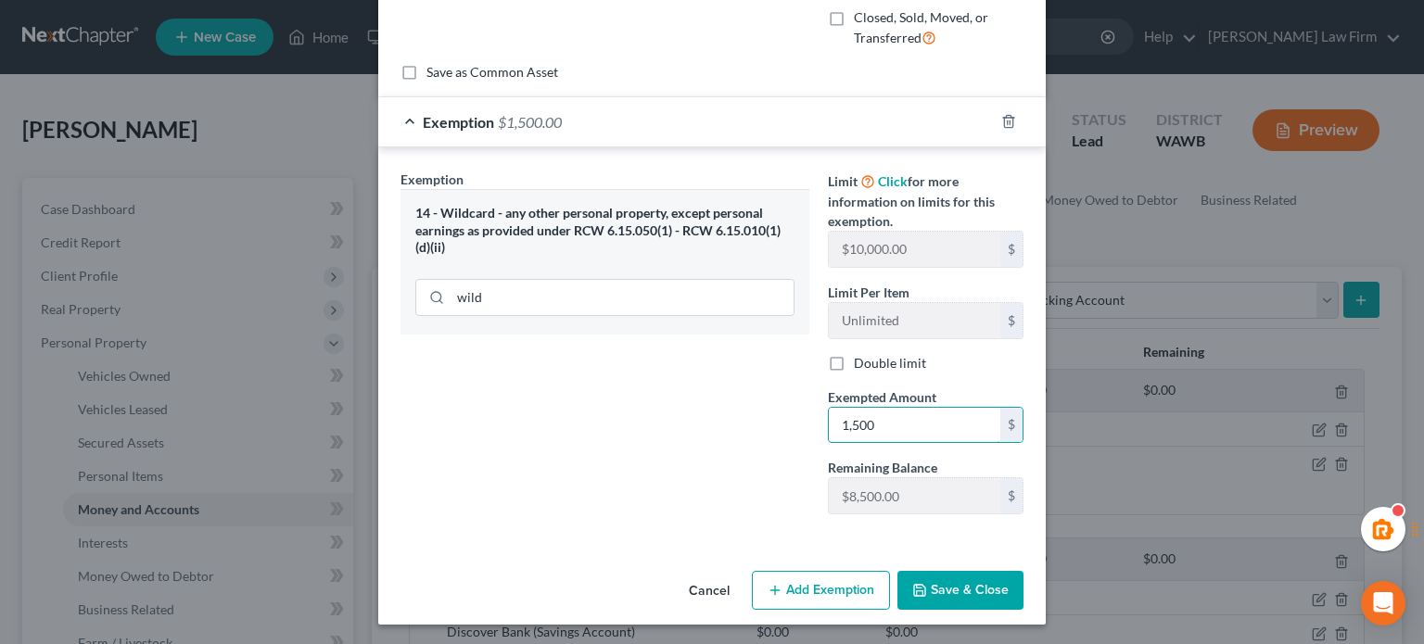
type input "1,500"
click at [960, 608] on div "Cancel Add Exemption Save & Close" at bounding box center [712, 594] width 668 height 61
click at [960, 600] on button "Save & Close" at bounding box center [961, 590] width 126 height 39
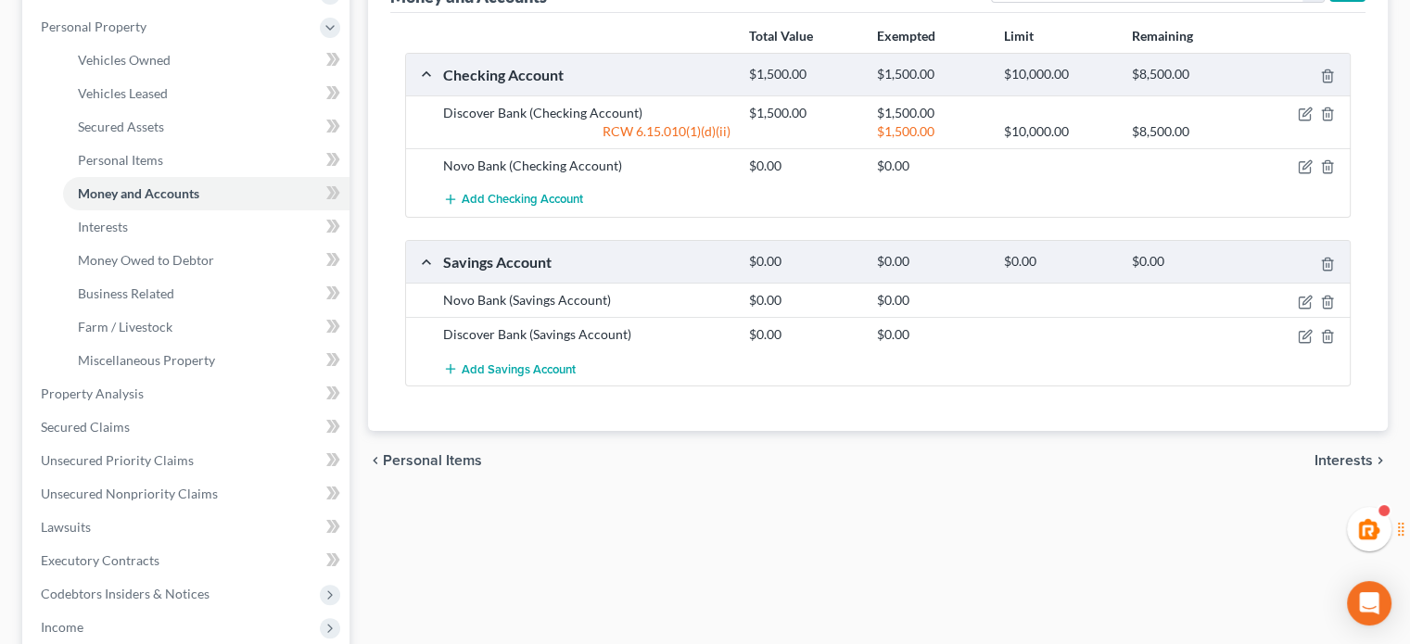
scroll to position [309, 0]
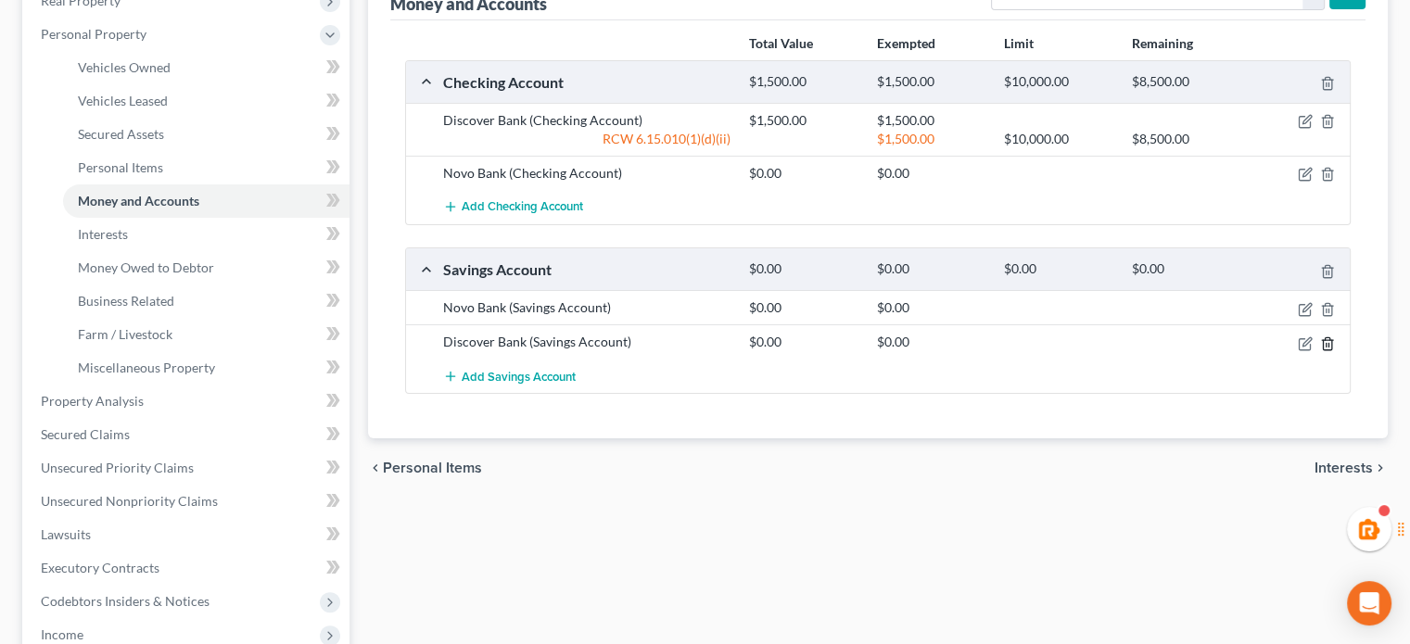
click at [1333, 338] on icon "button" at bounding box center [1327, 344] width 15 height 15
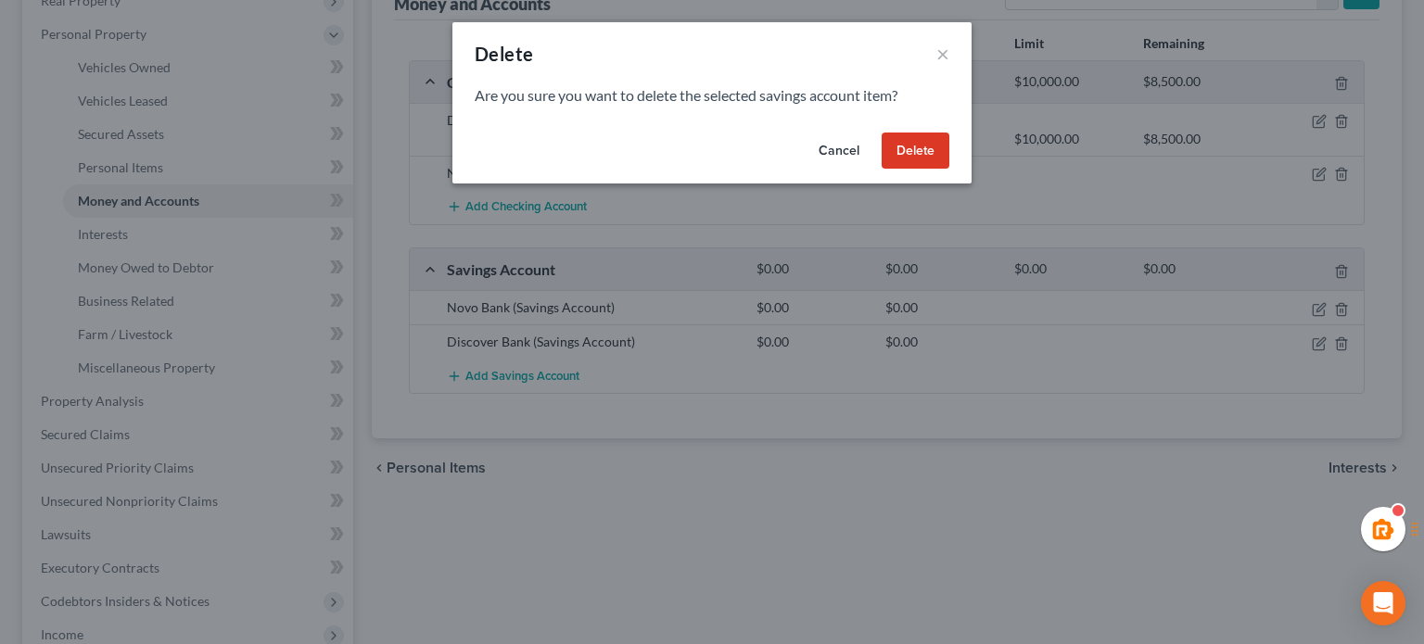
click at [909, 162] on button "Delete" at bounding box center [916, 151] width 68 height 37
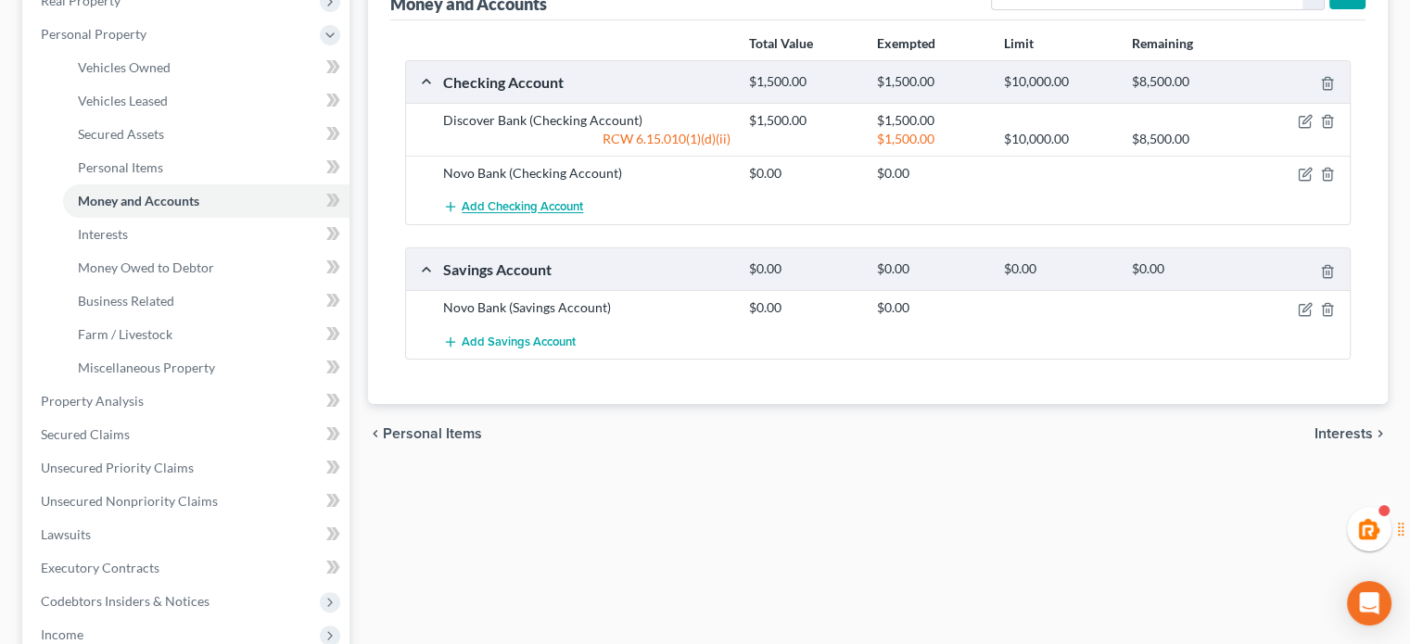
click at [516, 193] on button "Add Checking Account" at bounding box center [513, 207] width 140 height 34
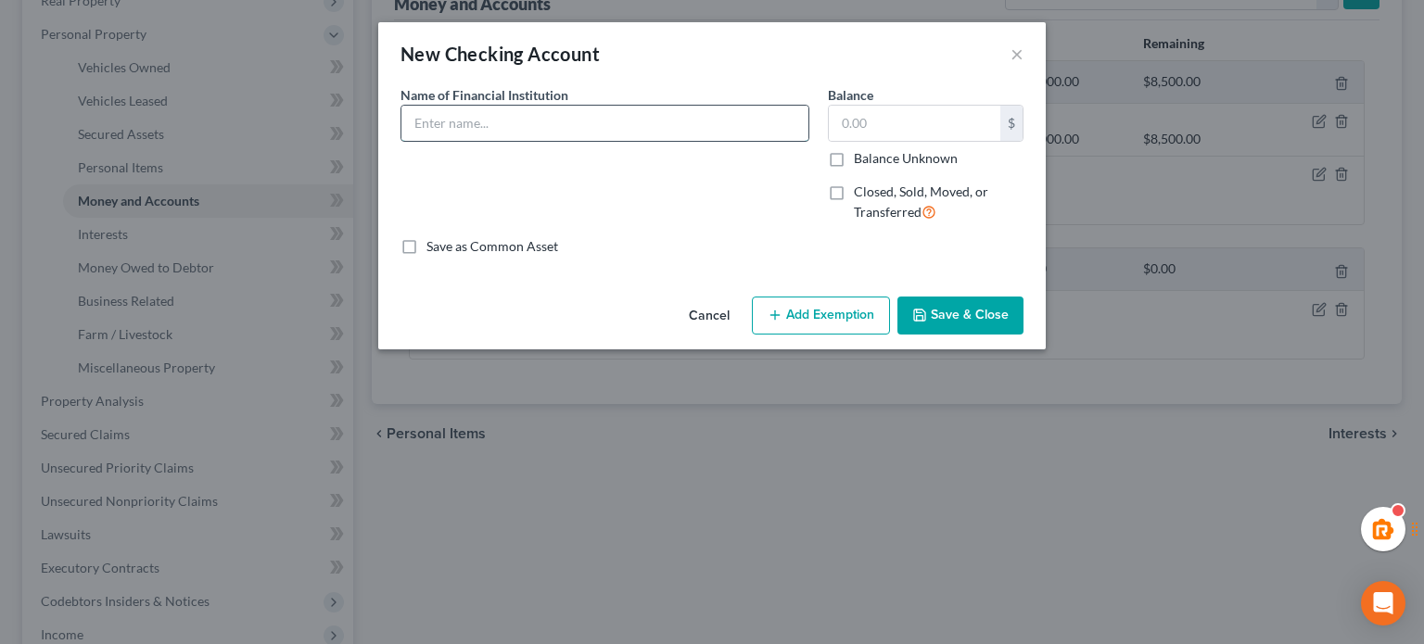
drag, startPoint x: 499, startPoint y: 120, endPoint x: 553, endPoint y: 121, distance: 53.8
click at [499, 120] on input "text" at bounding box center [605, 123] width 407 height 35
type input "Capital One"
click at [869, 120] on input "text" at bounding box center [915, 123] width 172 height 35
click at [922, 320] on icon "button" at bounding box center [919, 315] width 11 height 11
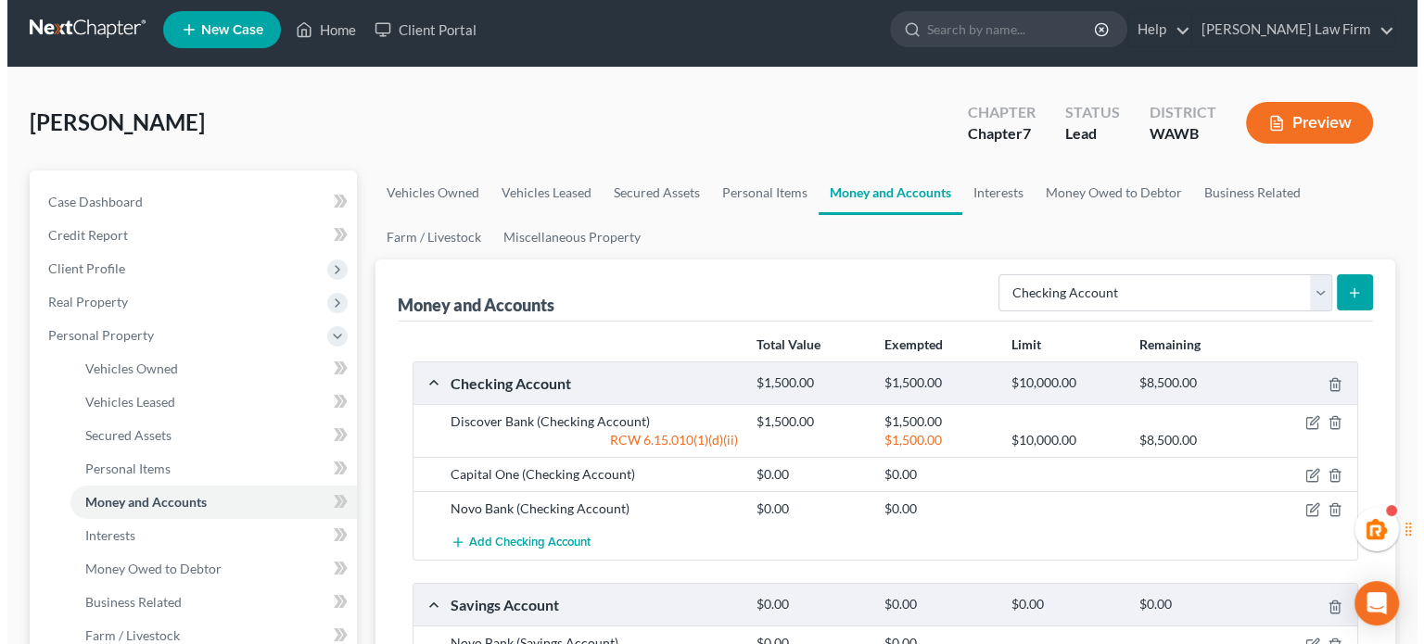
scroll to position [0, 0]
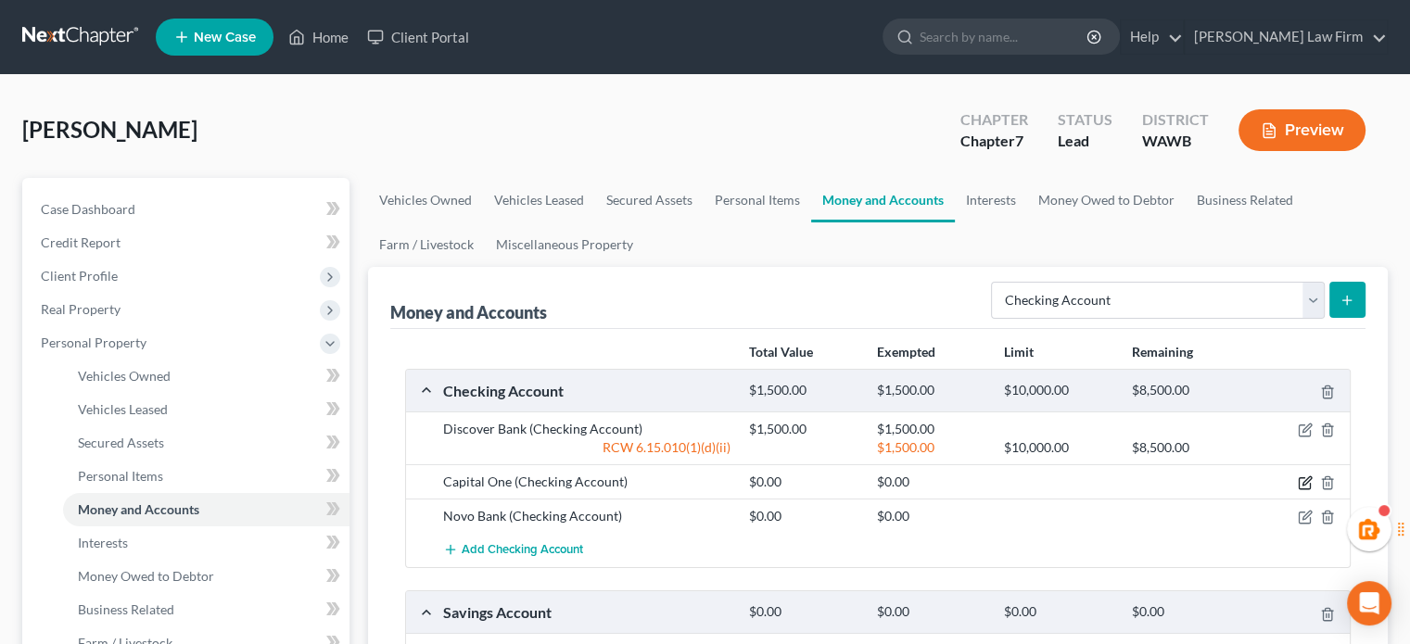
click at [1305, 478] on icon "button" at bounding box center [1305, 483] width 15 height 15
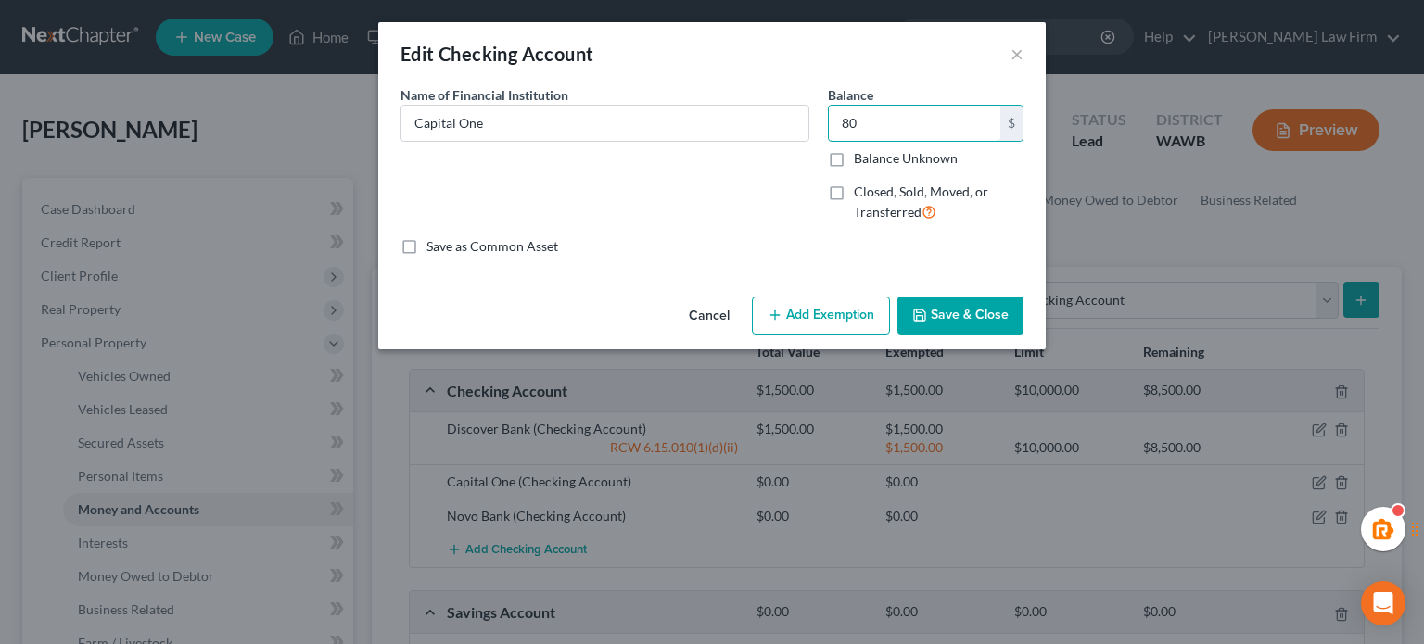
type input "80"
click at [963, 320] on button "Save & Close" at bounding box center [961, 316] width 126 height 39
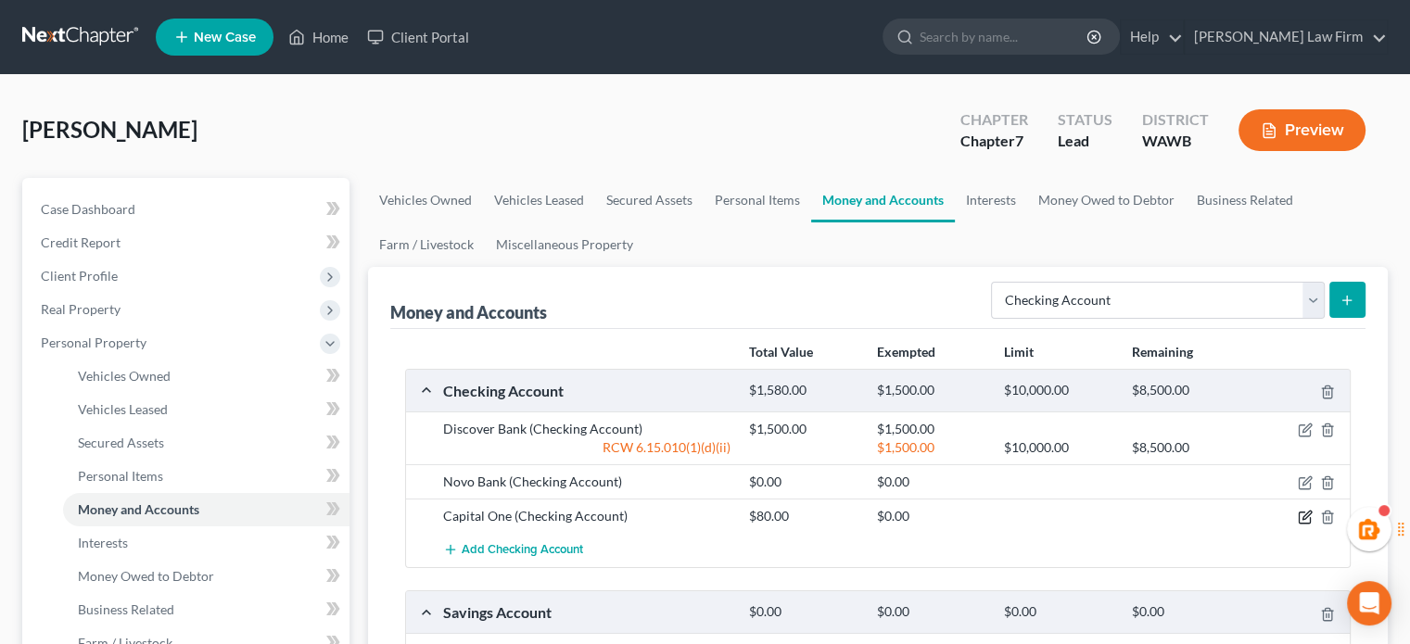
click at [1303, 520] on icon "button" at bounding box center [1305, 517] width 15 height 15
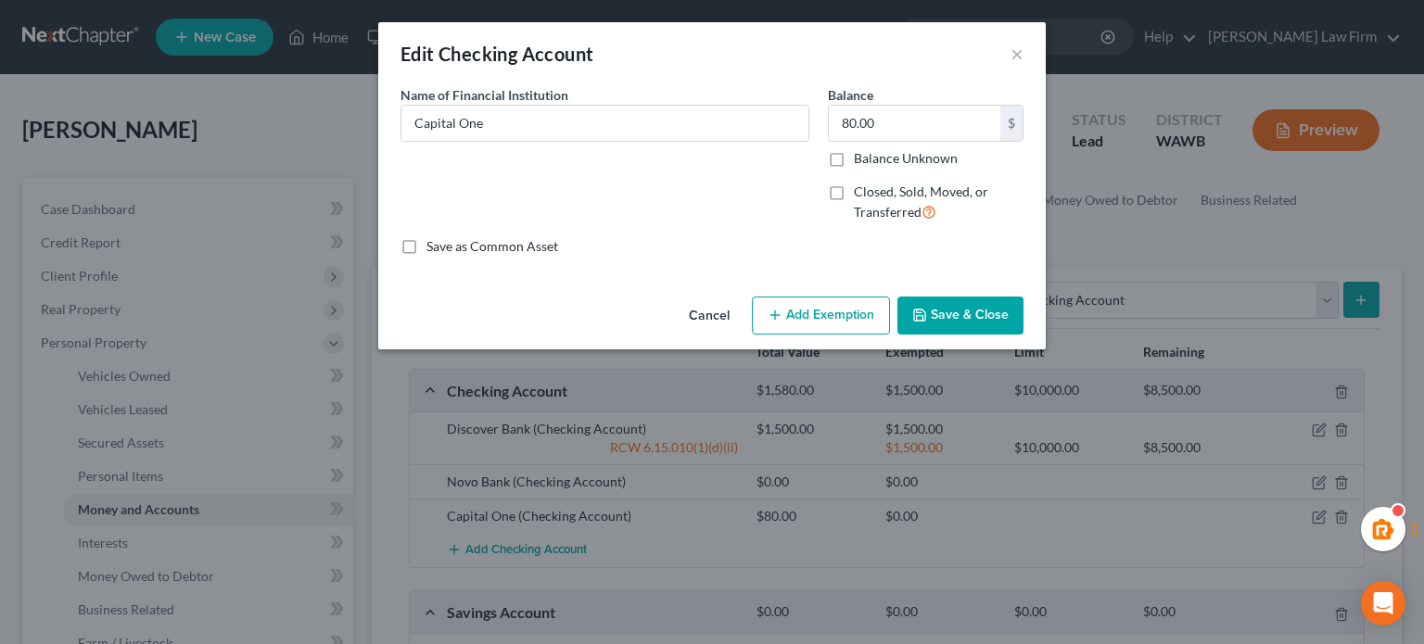
click at [785, 303] on button "Add Exemption" at bounding box center [821, 316] width 138 height 39
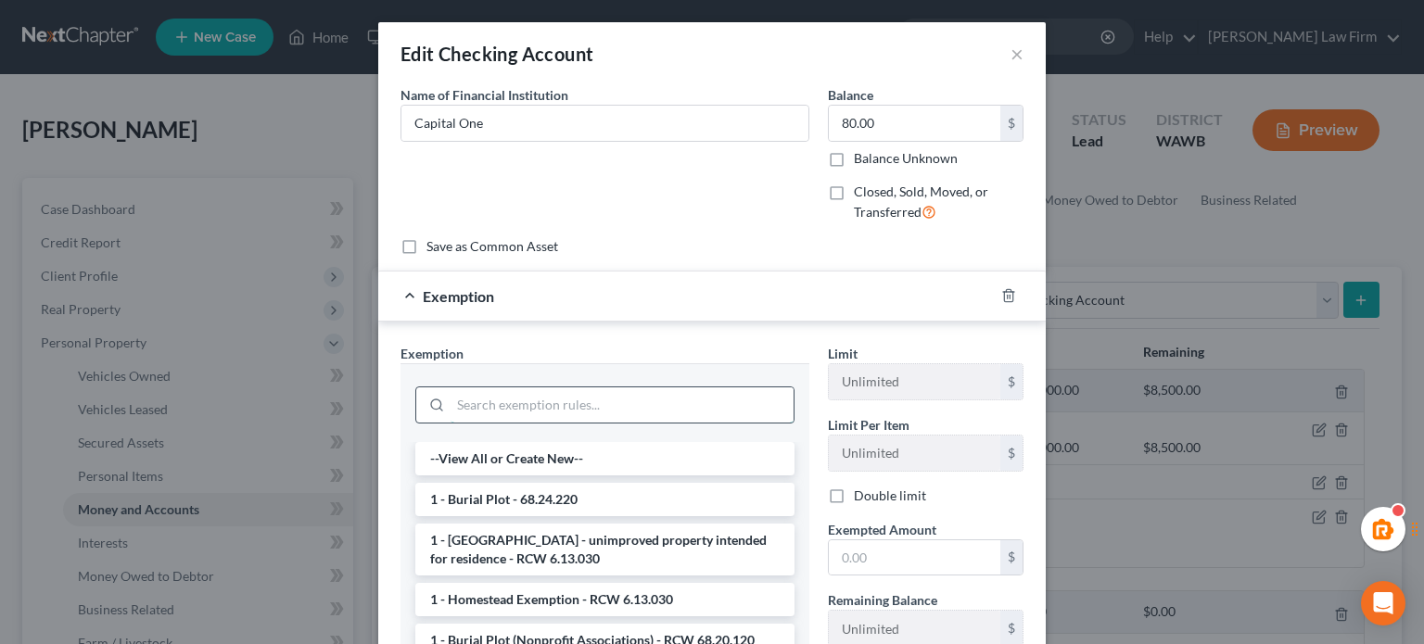
click at [560, 405] on input "search" at bounding box center [622, 405] width 343 height 35
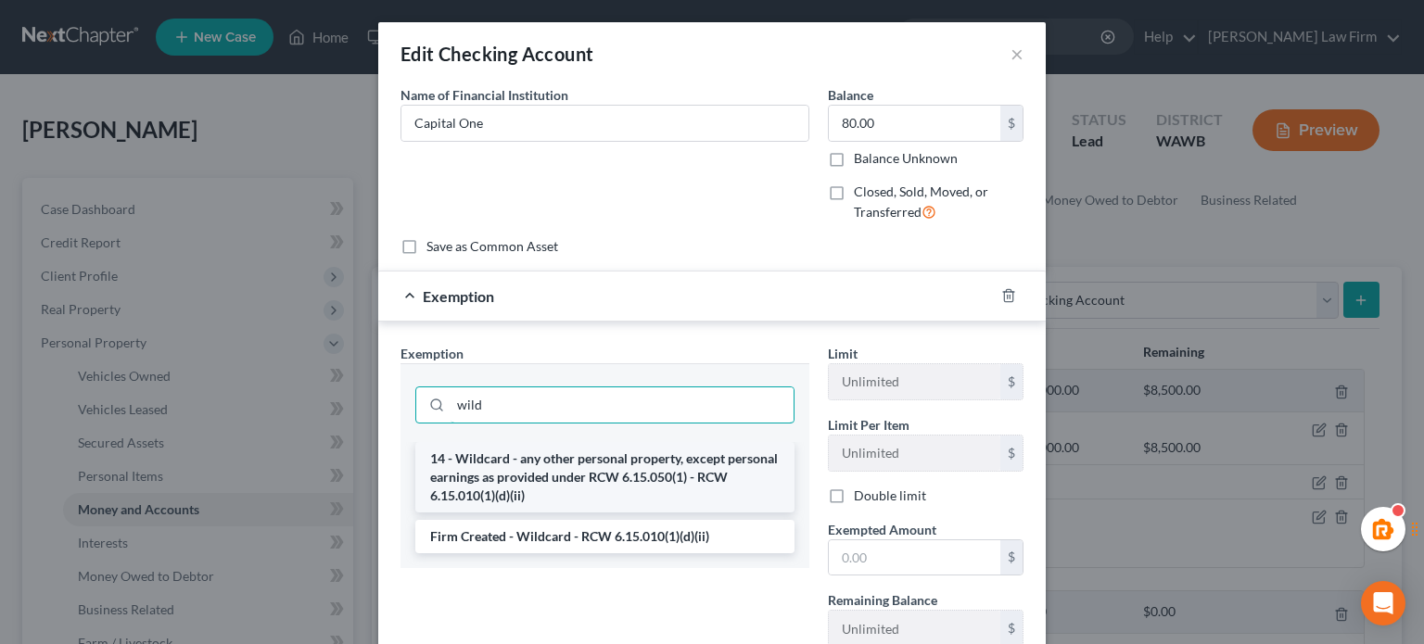
type input "wild"
click at [674, 455] on li "14 - Wildcard - any other personal property, except personal earnings as provid…" at bounding box center [604, 477] width 379 height 70
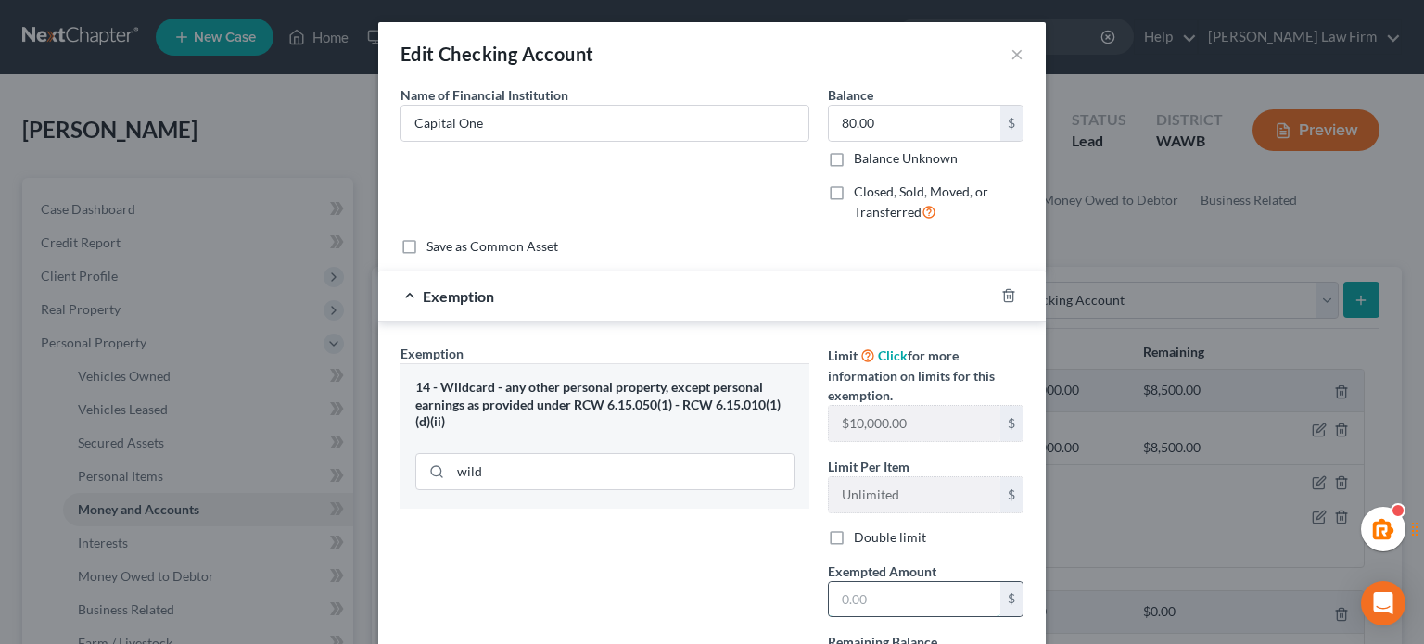
drag, startPoint x: 874, startPoint y: 605, endPoint x: 887, endPoint y: 602, distance: 14.2
click at [874, 605] on input "text" at bounding box center [915, 599] width 172 height 35
type input "80"
click at [658, 570] on div "Exemption Set must be selected for CA. Exemption * 14 - Wildcard - any other pe…" at bounding box center [604, 524] width 427 height 360
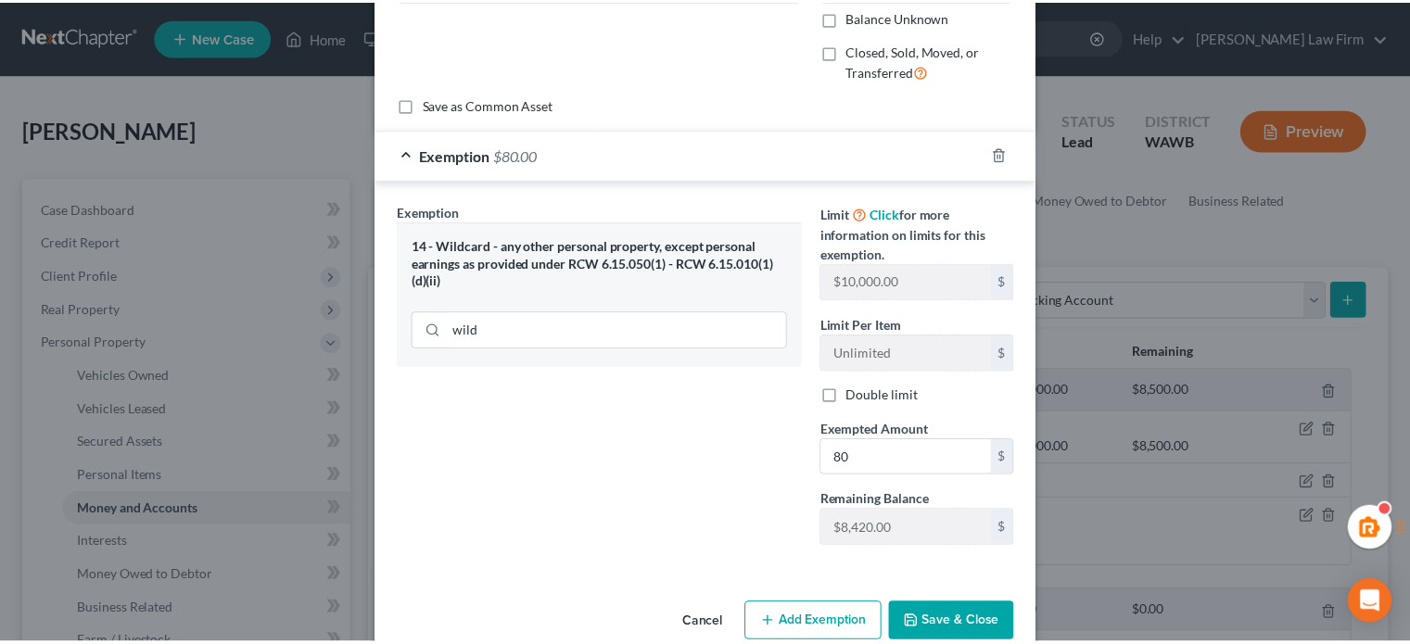
scroll to position [174, 0]
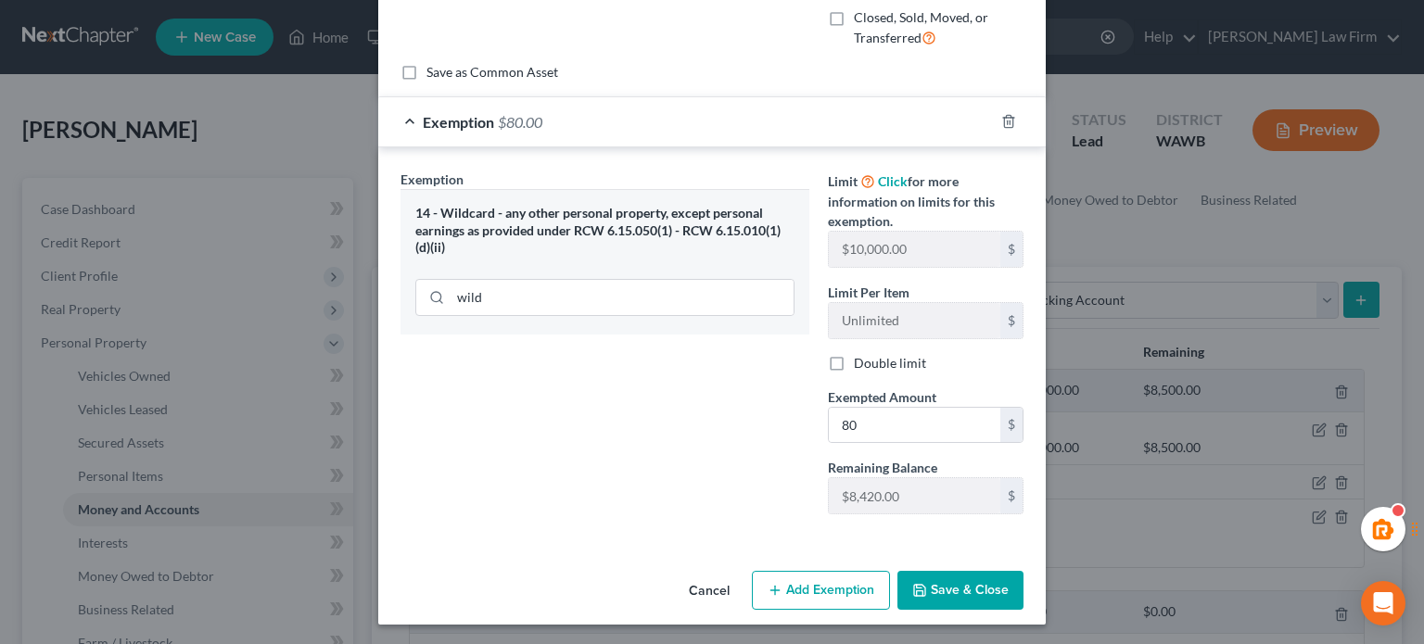
click at [983, 594] on button "Save & Close" at bounding box center [961, 590] width 126 height 39
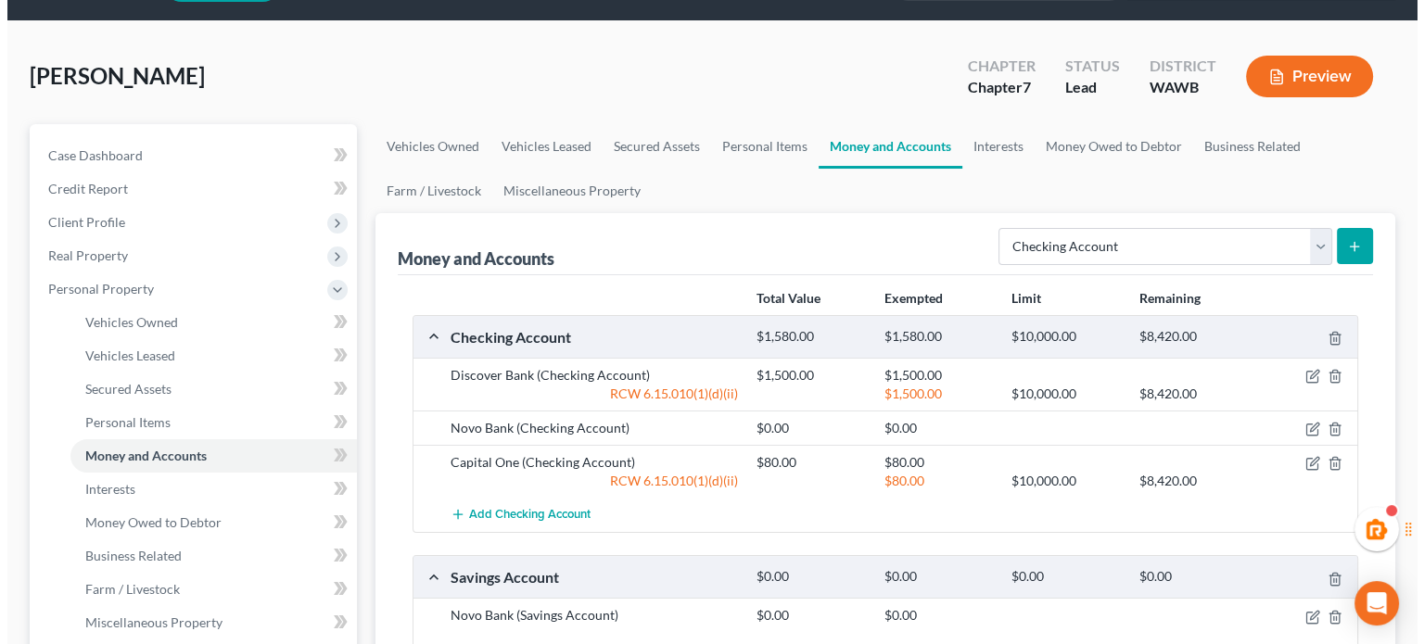
scroll to position [309, 0]
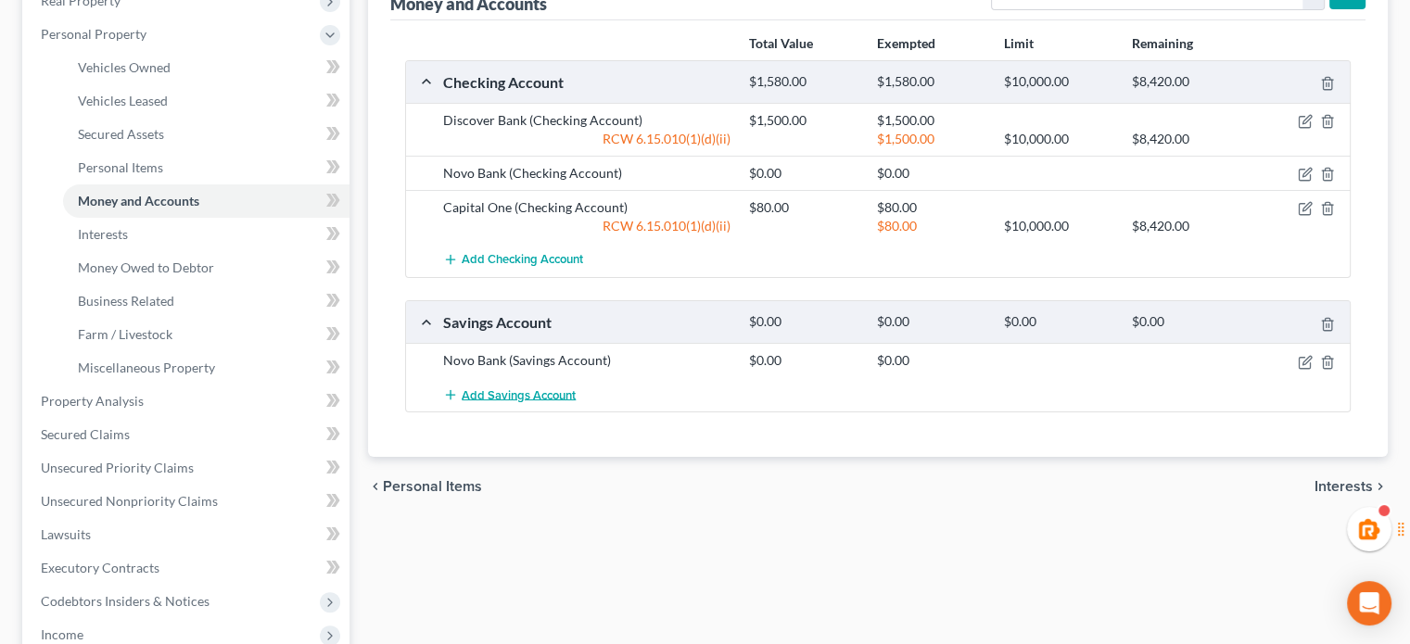
click at [527, 389] on span "Add Savings Account" at bounding box center [519, 395] width 114 height 15
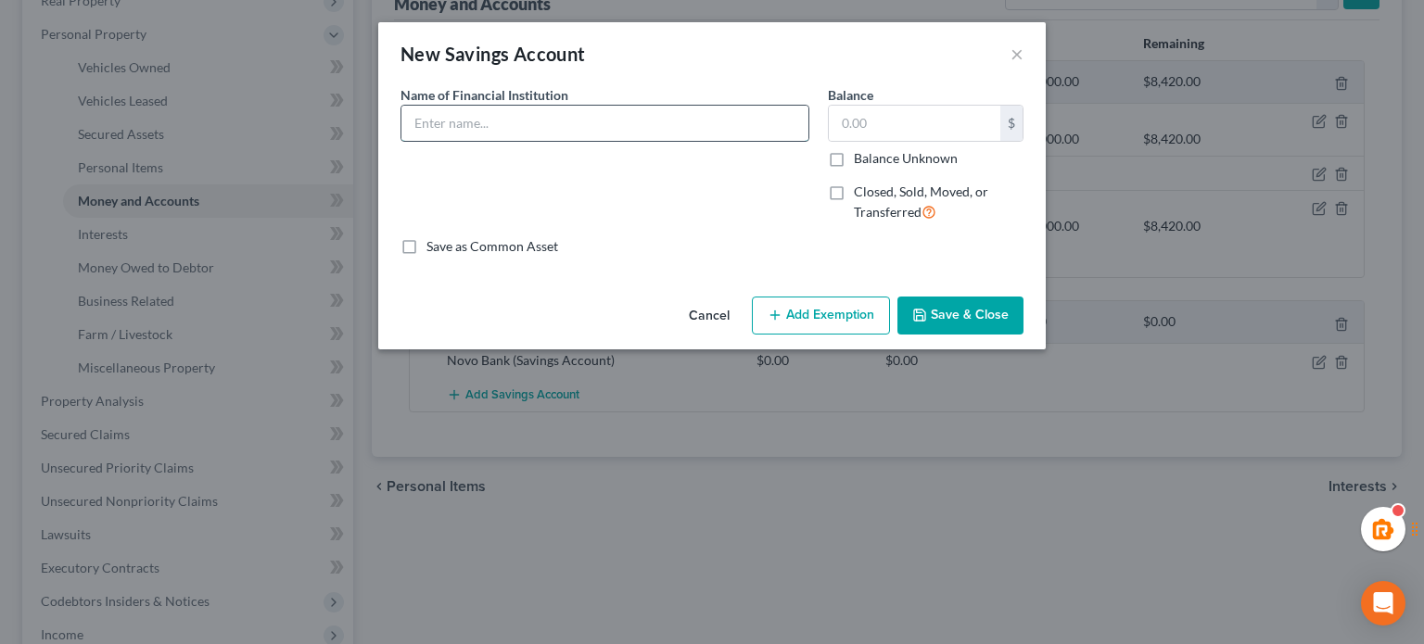
click at [453, 120] on input "text" at bounding box center [605, 123] width 407 height 35
type input "Capital One"
type input "5"
click at [972, 309] on button "Save & Close" at bounding box center [961, 316] width 126 height 39
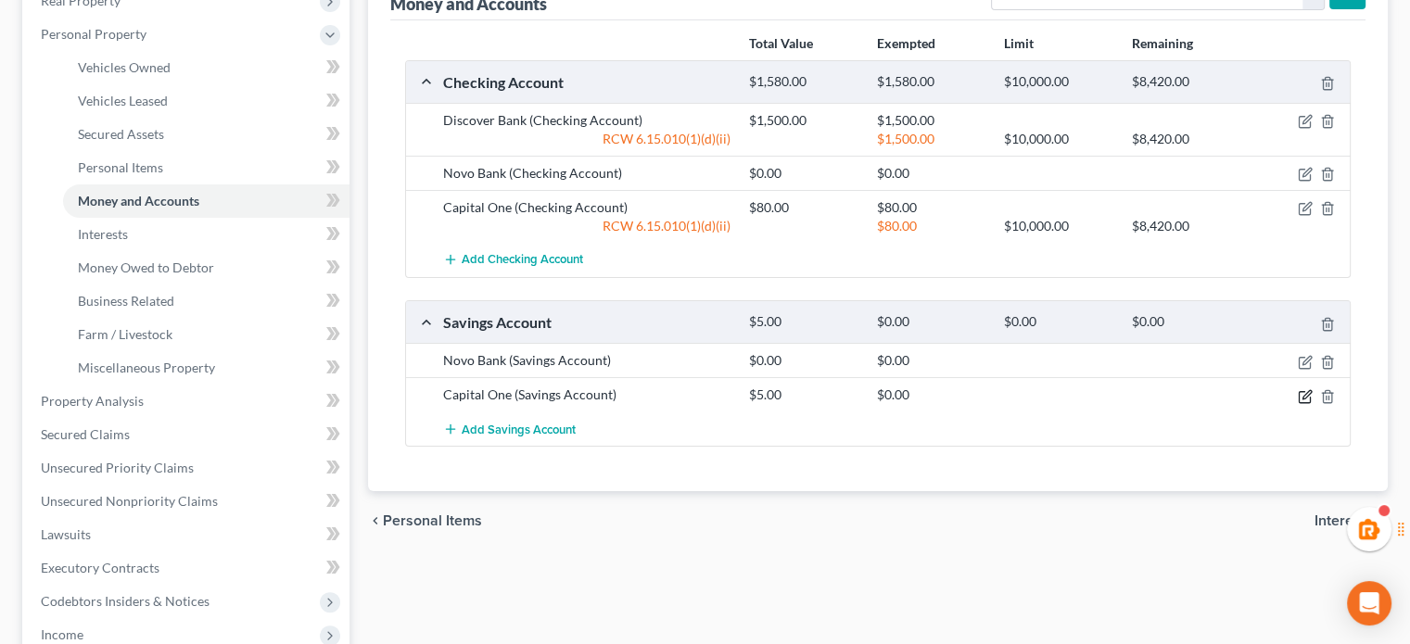
click at [1306, 394] on icon "button" at bounding box center [1307, 394] width 8 height 8
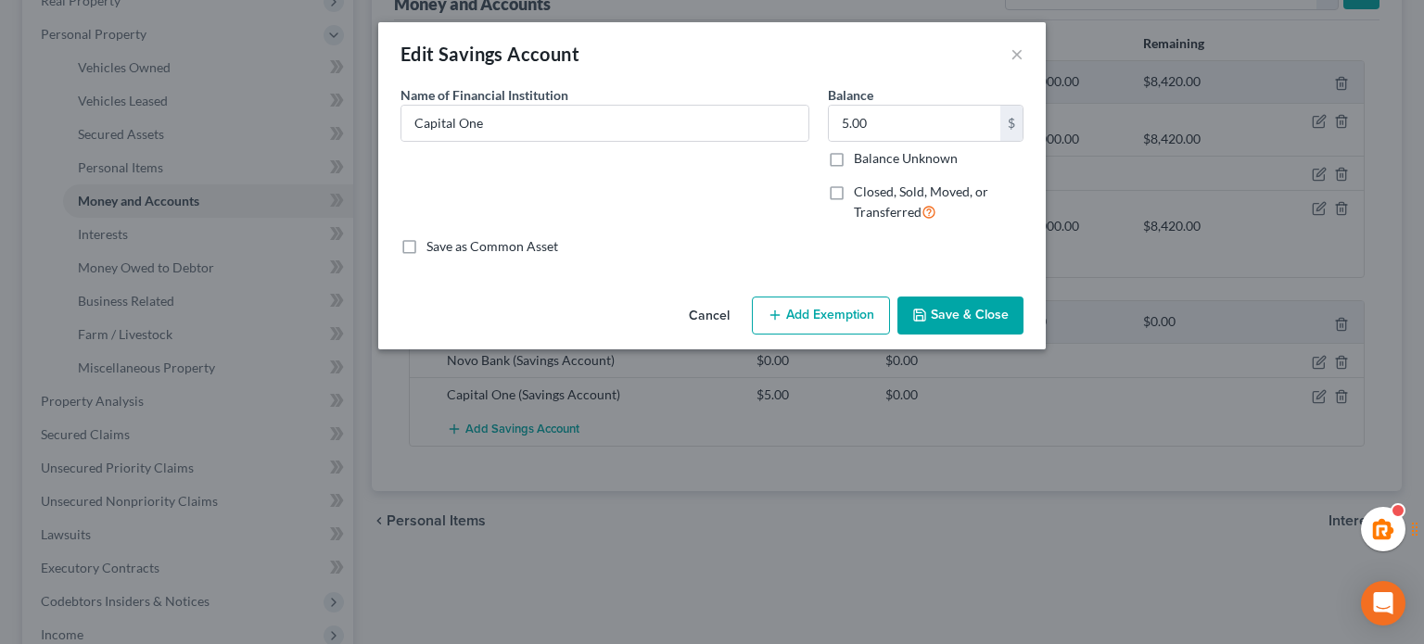
click at [787, 318] on button "Add Exemption" at bounding box center [821, 316] width 138 height 39
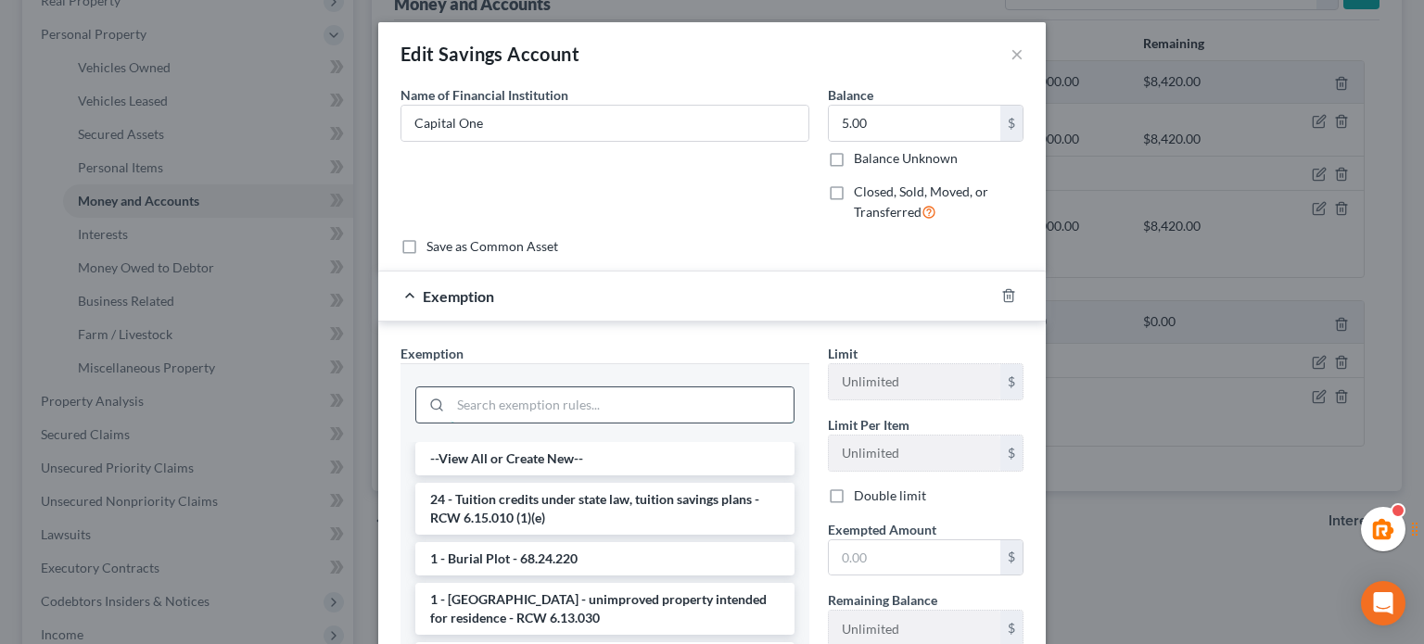
click at [527, 397] on input "search" at bounding box center [622, 405] width 343 height 35
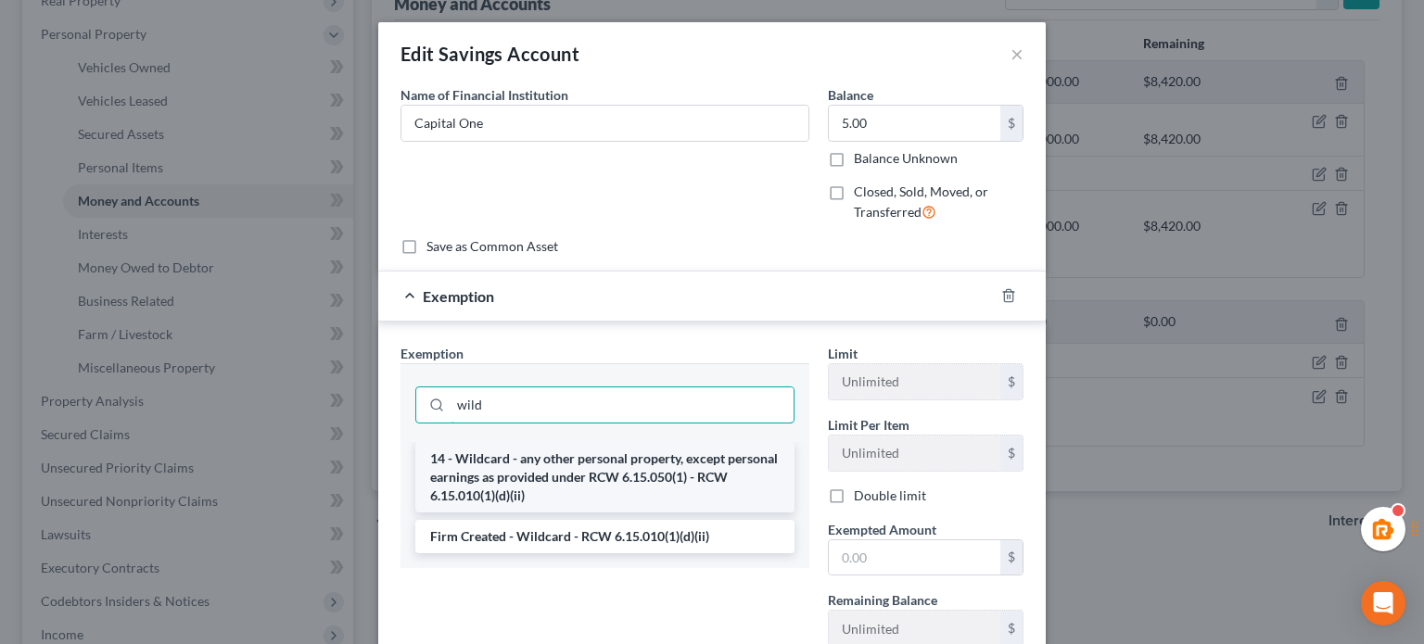
type input "wild"
click at [671, 472] on li "14 - Wildcard - any other personal property, except personal earnings as provid…" at bounding box center [604, 477] width 379 height 70
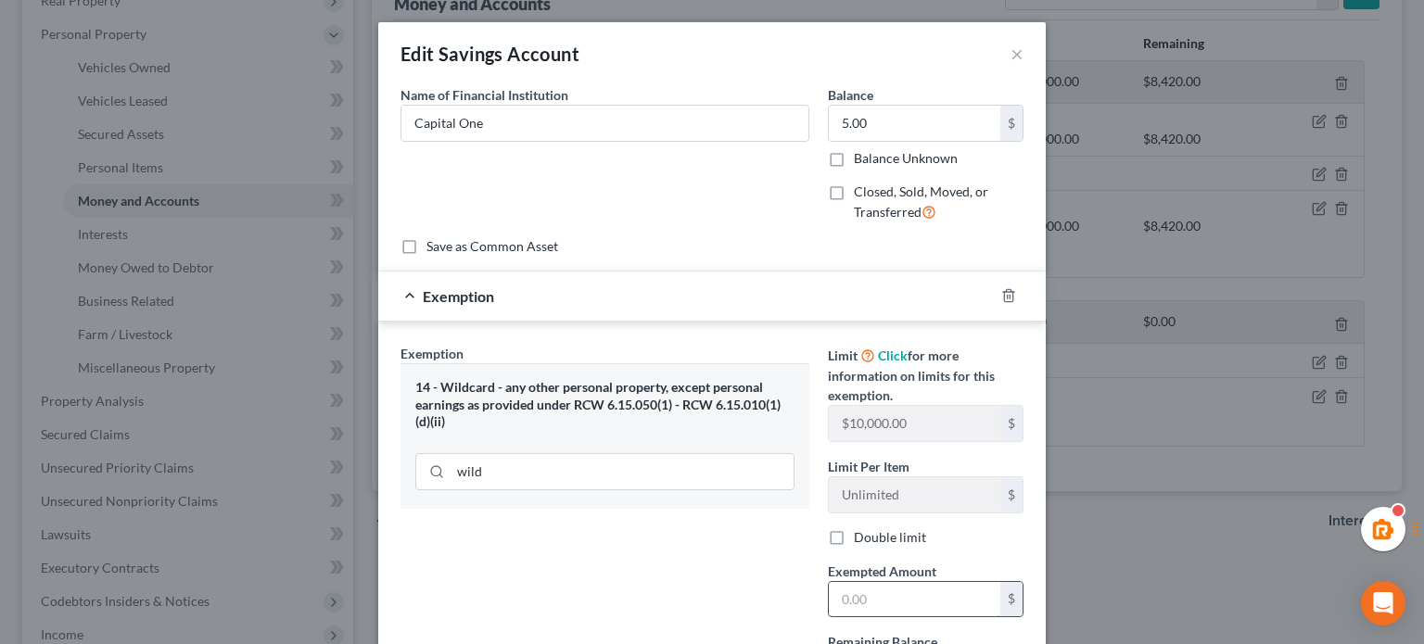
click at [947, 607] on input "text" at bounding box center [915, 599] width 172 height 35
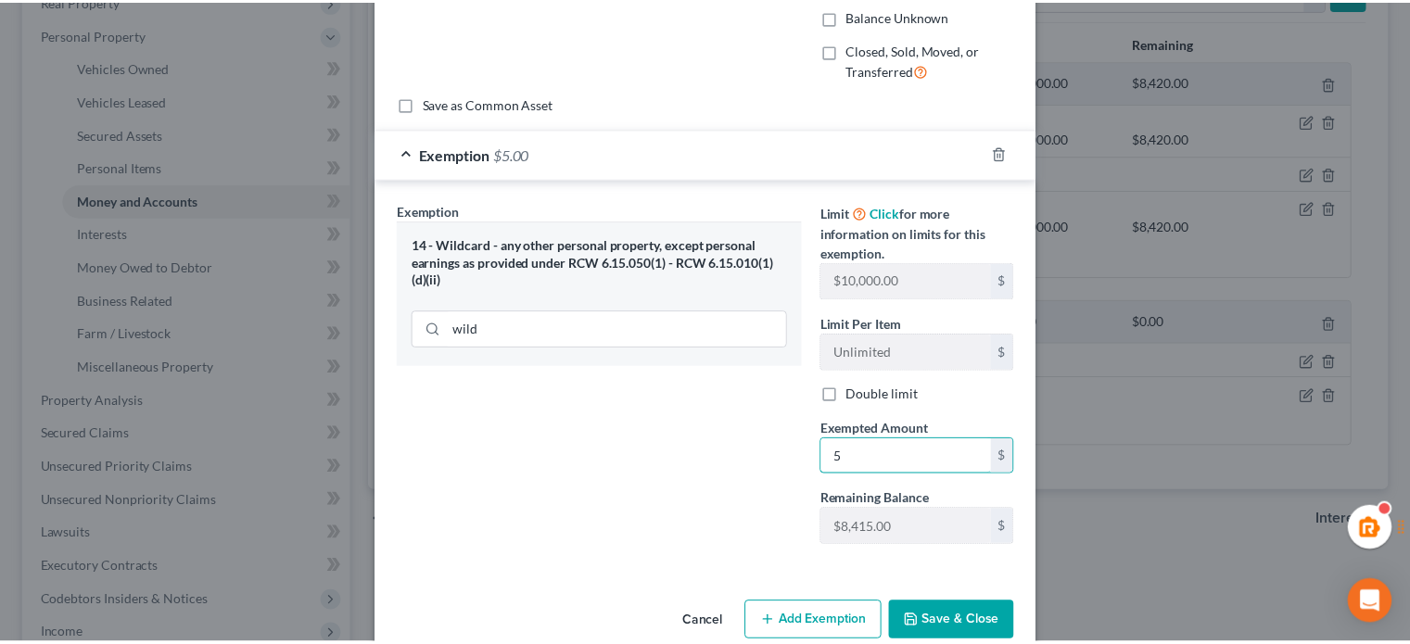
scroll to position [174, 0]
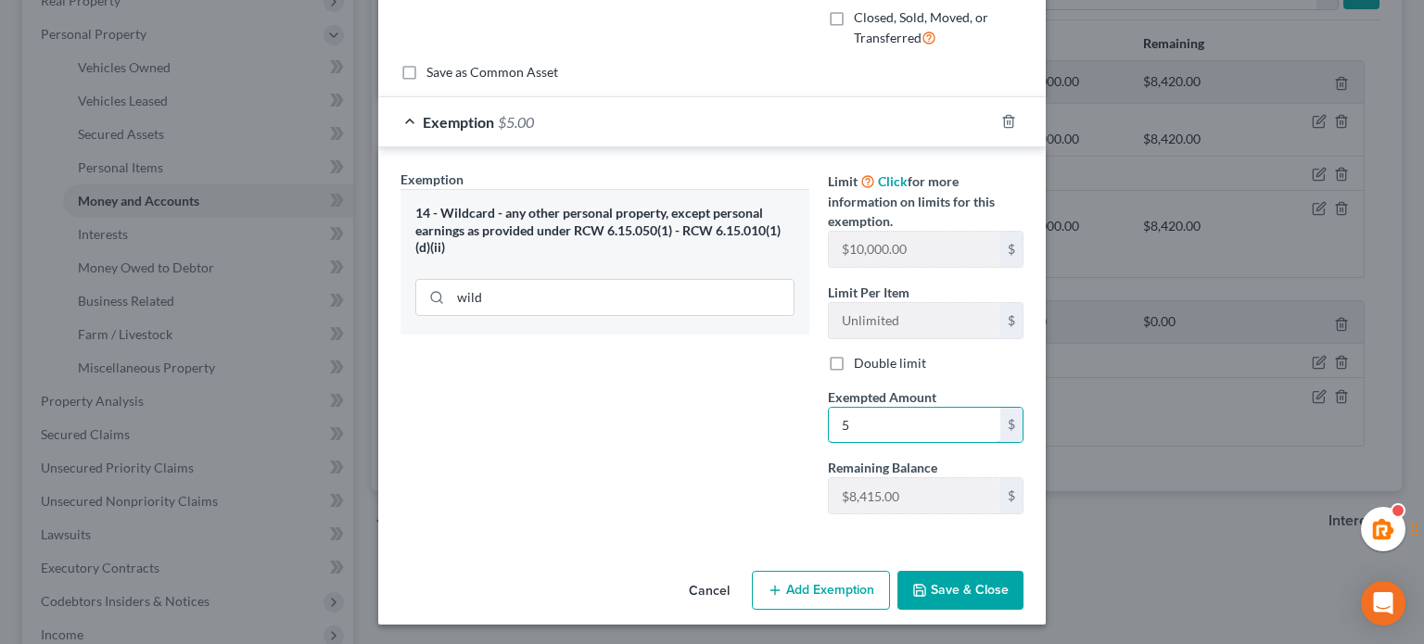
type input "5"
click at [707, 473] on div "Exemption Set must be selected for CA. Exemption * 14 - Wildcard - any other pe…" at bounding box center [604, 350] width 427 height 360
click at [966, 585] on button "Save & Close" at bounding box center [961, 590] width 126 height 39
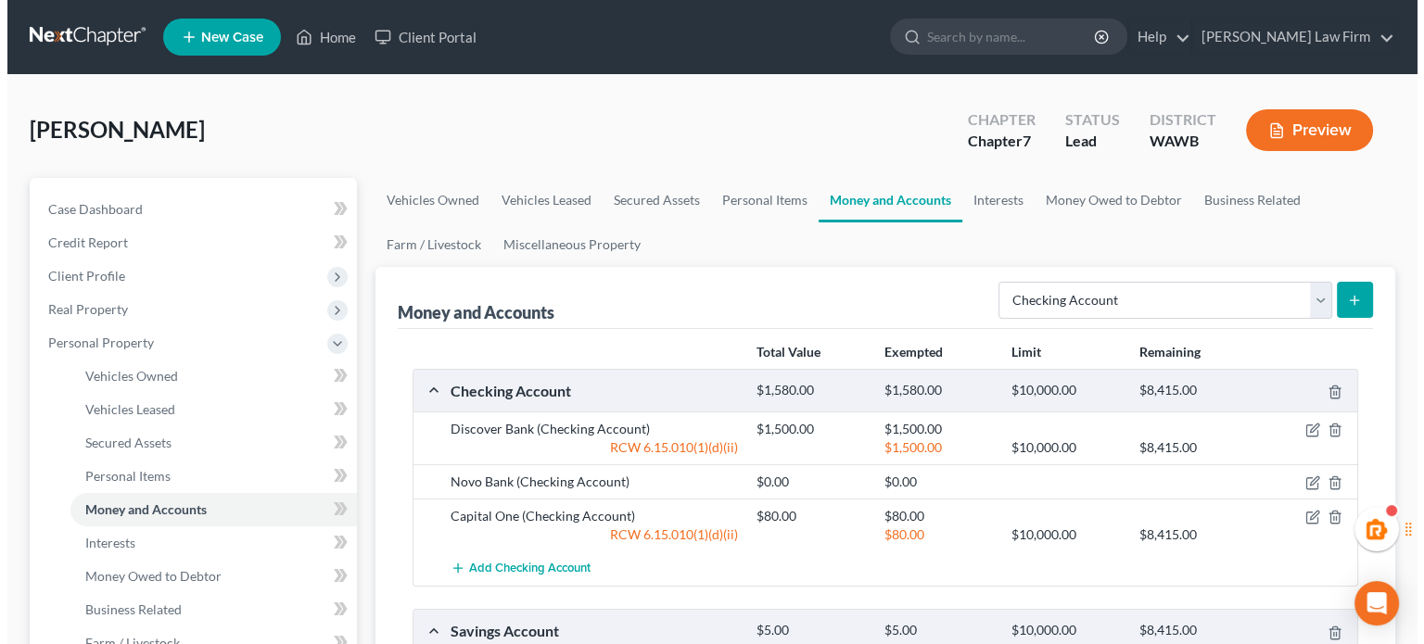
scroll to position [309, 0]
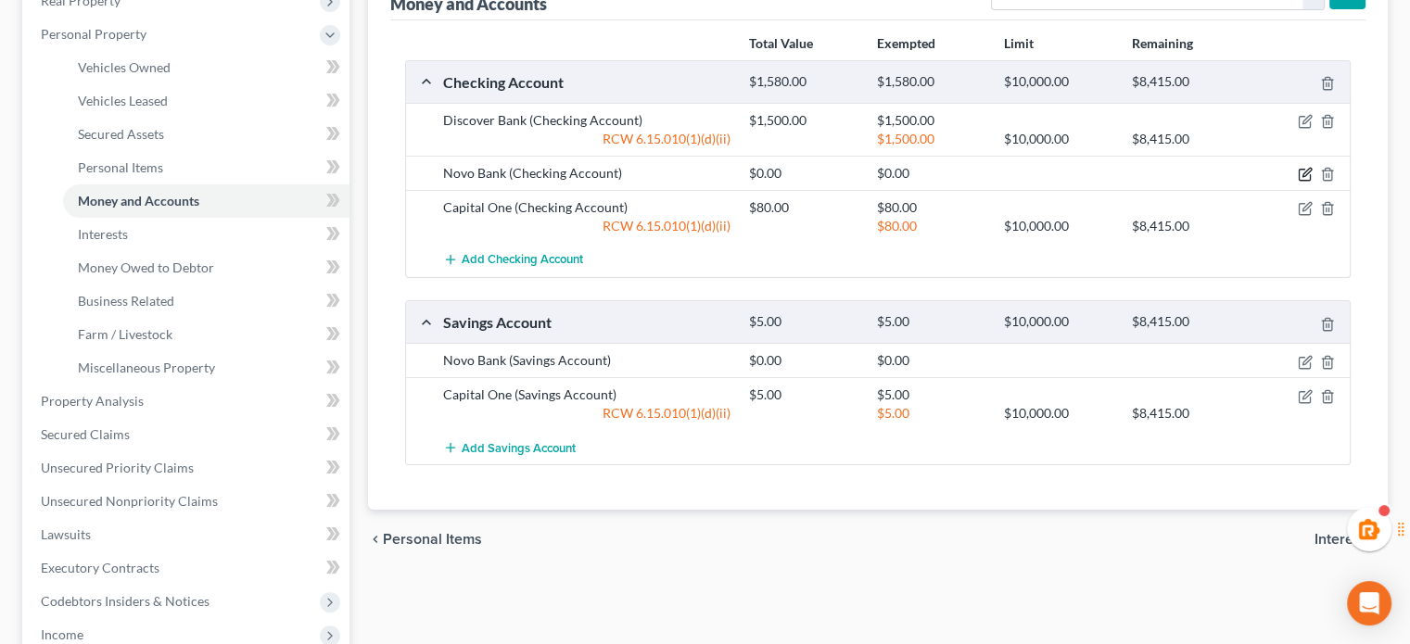
click at [1306, 167] on icon "button" at bounding box center [1305, 174] width 15 height 15
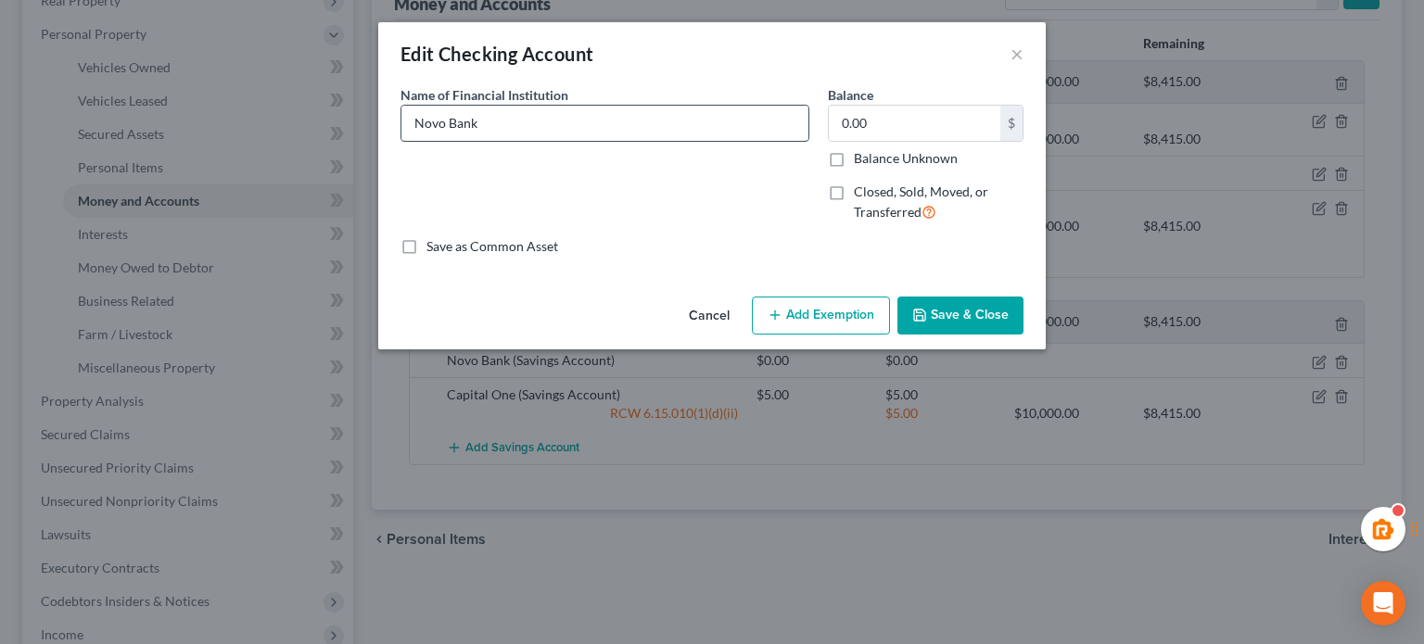
click at [635, 127] on input "Novo Bank" at bounding box center [605, 123] width 407 height 35
type input "Novo Bank (business)"
click at [874, 118] on input "0.00" at bounding box center [915, 123] width 172 height 35
drag, startPoint x: 591, startPoint y: 124, endPoint x: 478, endPoint y: 136, distance: 112.8
click at [478, 136] on input "Novo Bank (business)" at bounding box center [605, 123] width 407 height 35
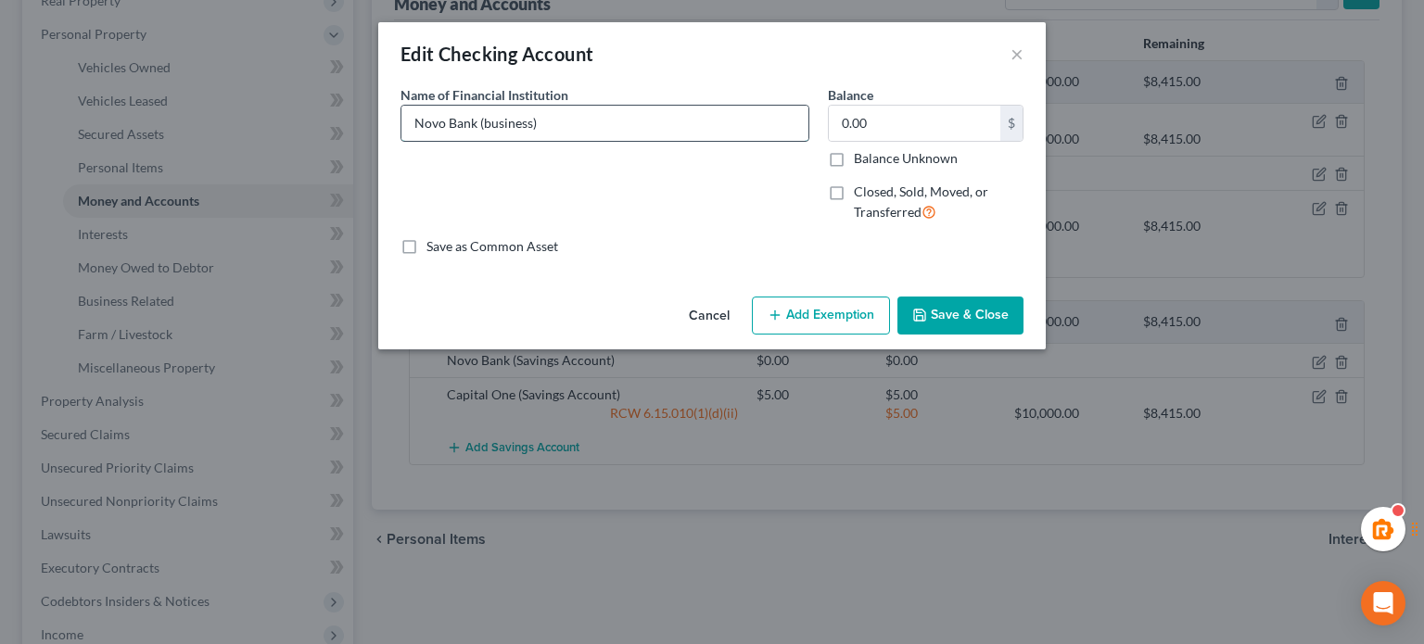
click at [579, 130] on input "Novo Bank (business)" at bounding box center [605, 123] width 407 height 35
click at [979, 120] on input "0.00" at bounding box center [915, 123] width 172 height 35
type input "167"
click at [786, 287] on div "An exemption set must first be selected from the Filing Information section. Co…" at bounding box center [712, 187] width 668 height 204
click at [784, 312] on button "Add Exemption" at bounding box center [821, 316] width 138 height 39
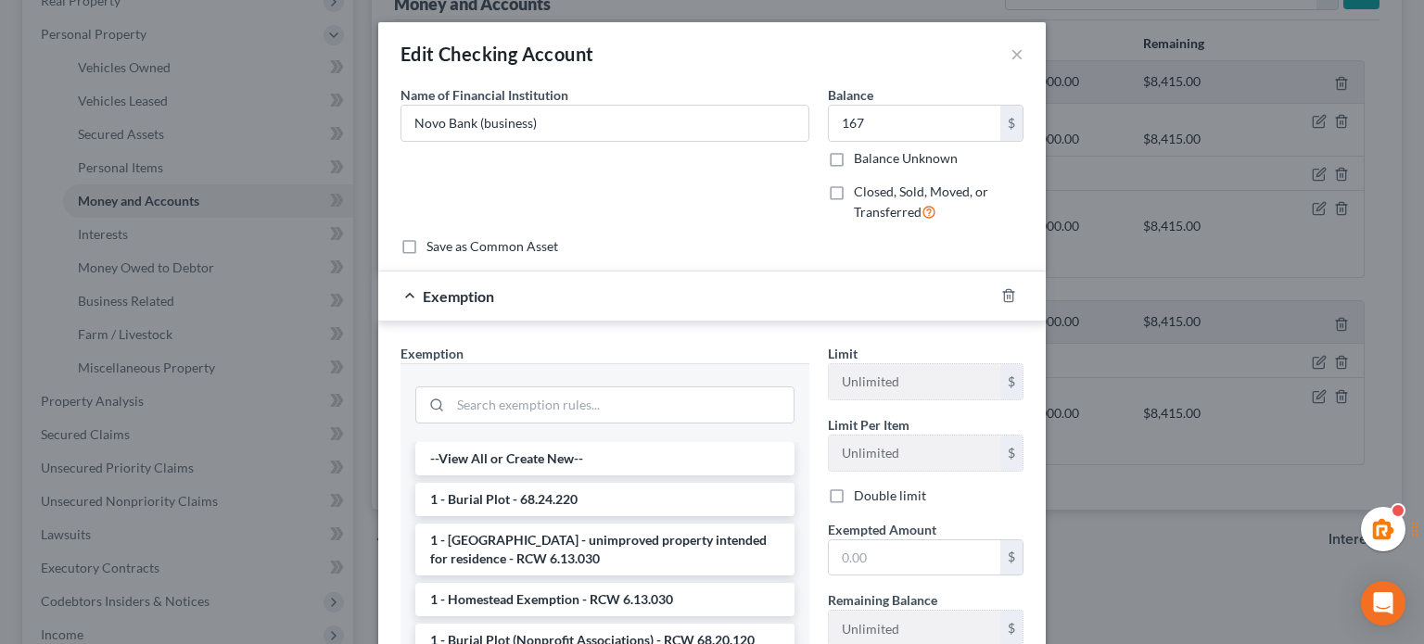
click at [584, 384] on div at bounding box center [604, 403] width 379 height 48
click at [581, 400] on input "search" at bounding box center [622, 405] width 343 height 35
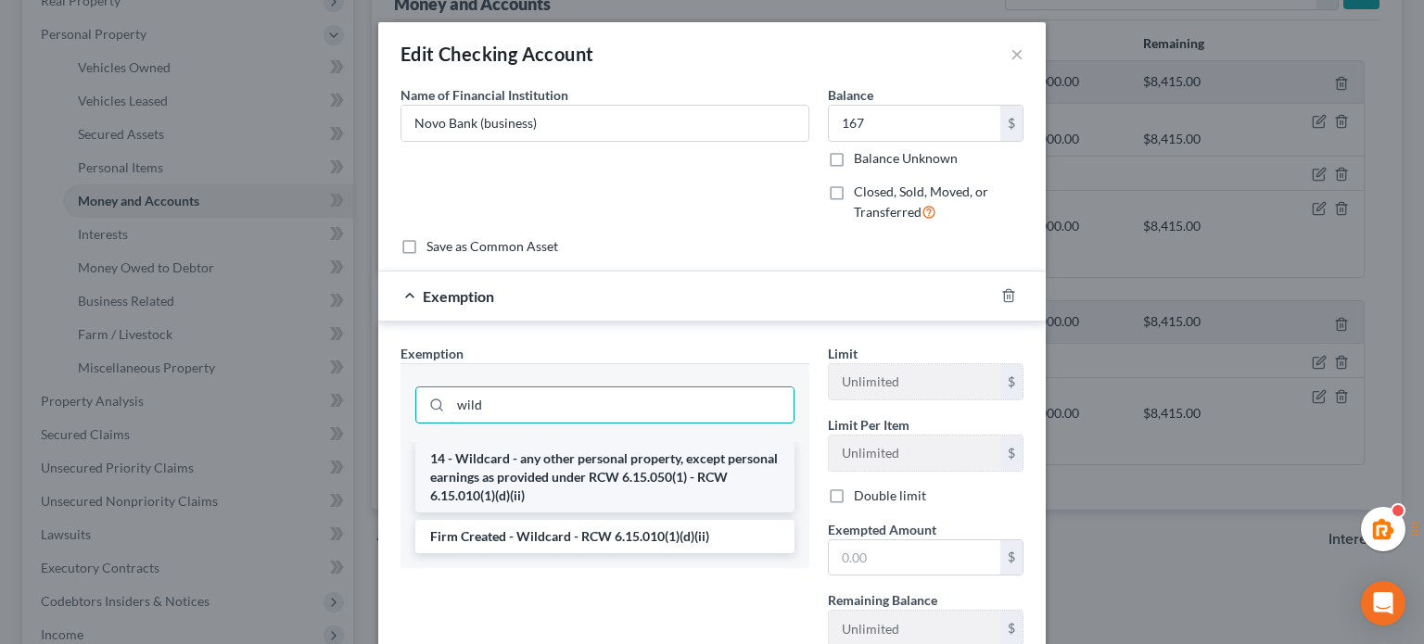
type input "wild"
click at [638, 464] on li "14 - Wildcard - any other personal property, except personal earnings as provid…" at bounding box center [604, 477] width 379 height 70
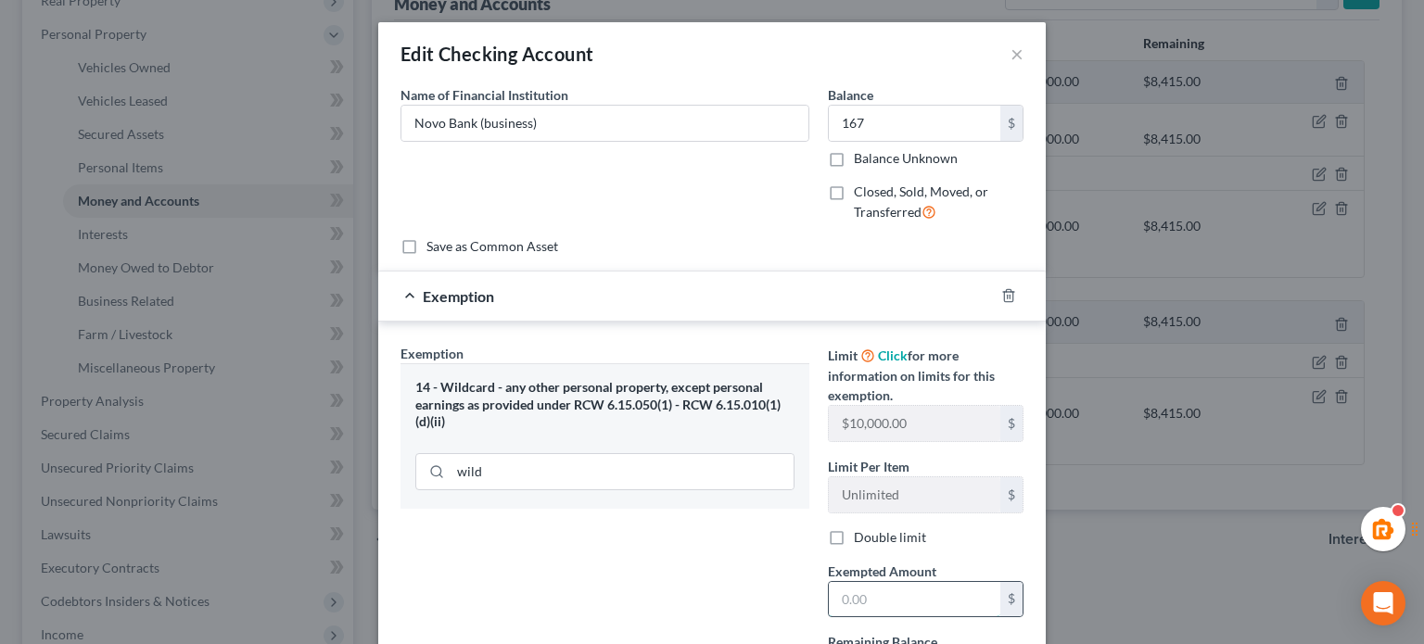
click at [874, 606] on input "text" at bounding box center [915, 599] width 172 height 35
type input "167"
click at [763, 539] on div "Exemption Set must be selected for CA. Exemption * 14 - Wildcard - any other pe…" at bounding box center [604, 524] width 427 height 360
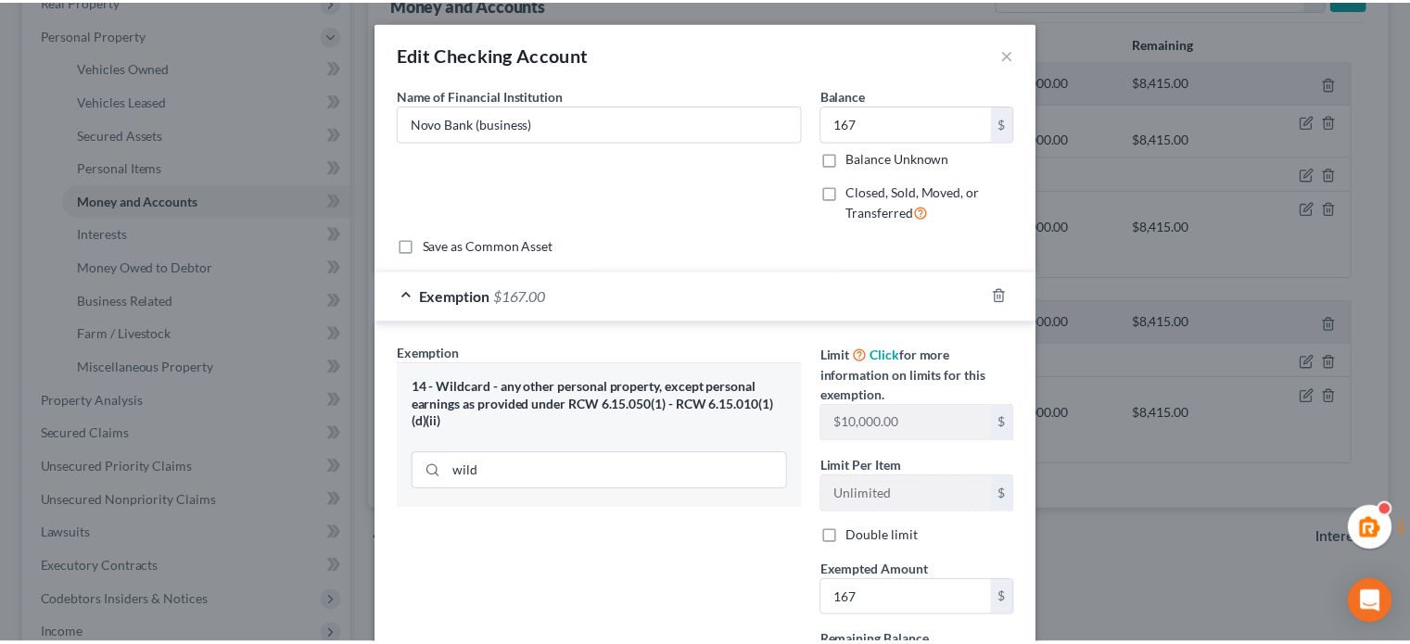
scroll to position [174, 0]
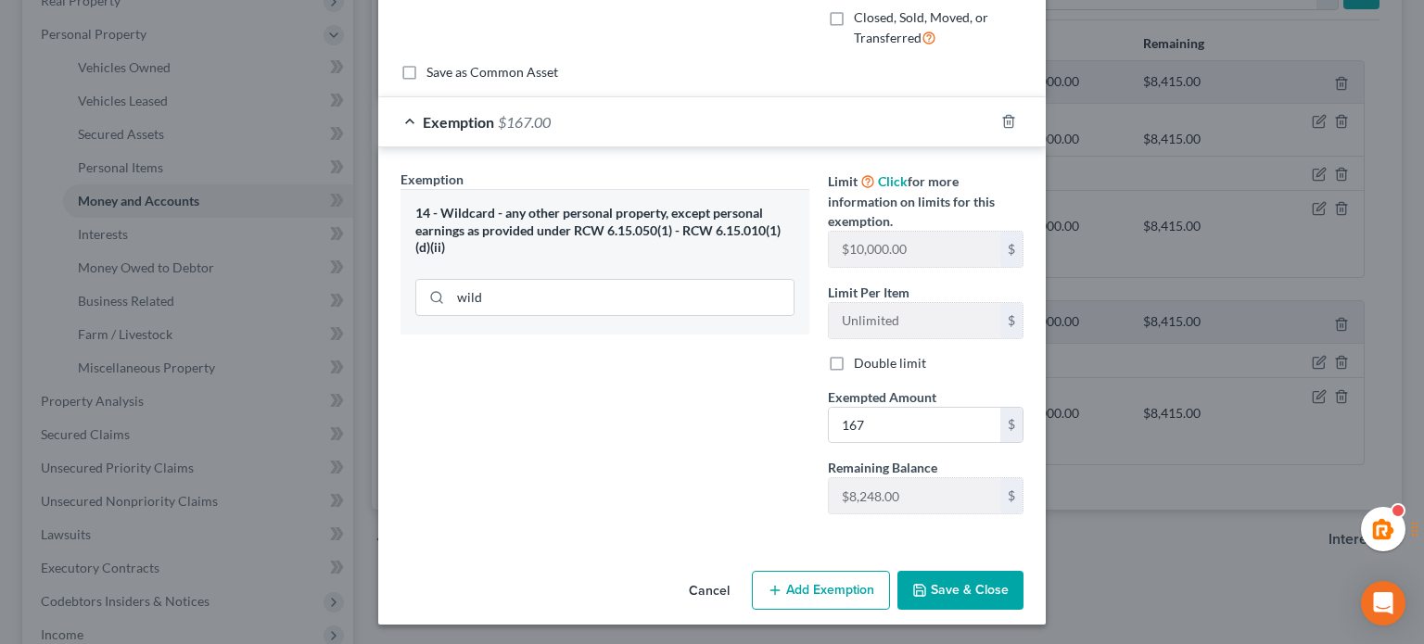
click at [952, 608] on div "Cancel Add Exemption Save & Close" at bounding box center [712, 594] width 668 height 61
click at [955, 592] on button "Save & Close" at bounding box center [961, 590] width 126 height 39
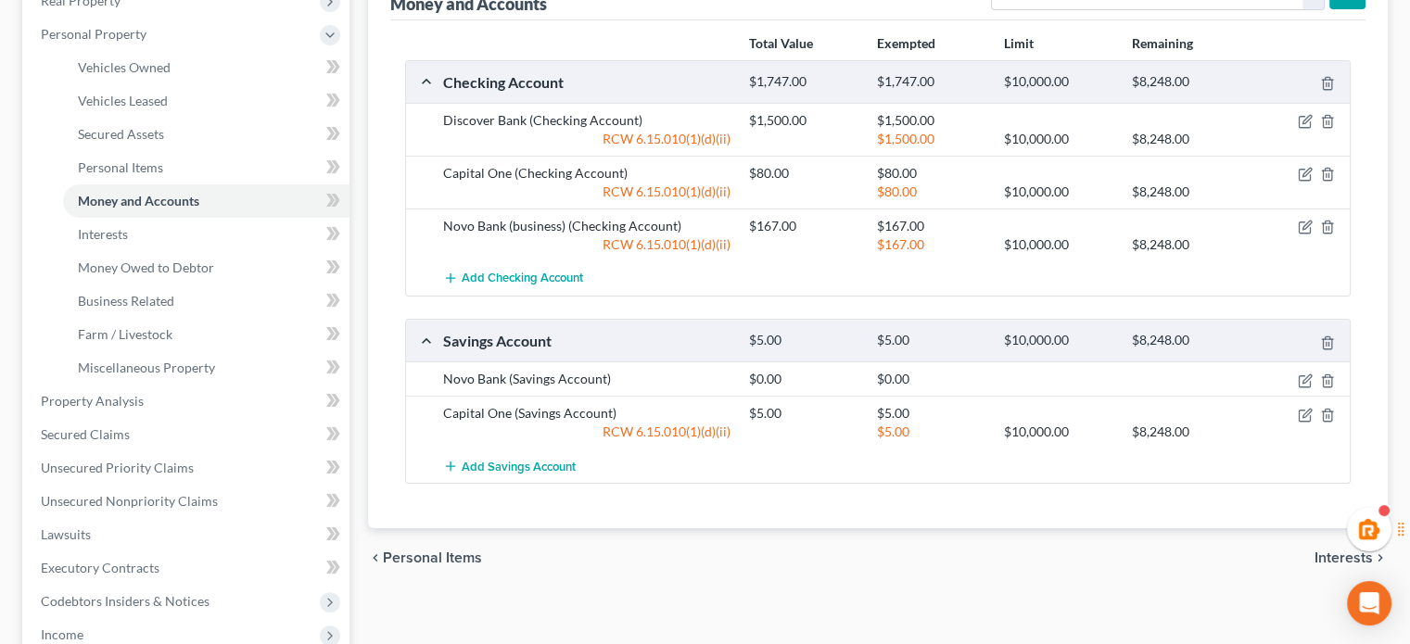
scroll to position [0, 0]
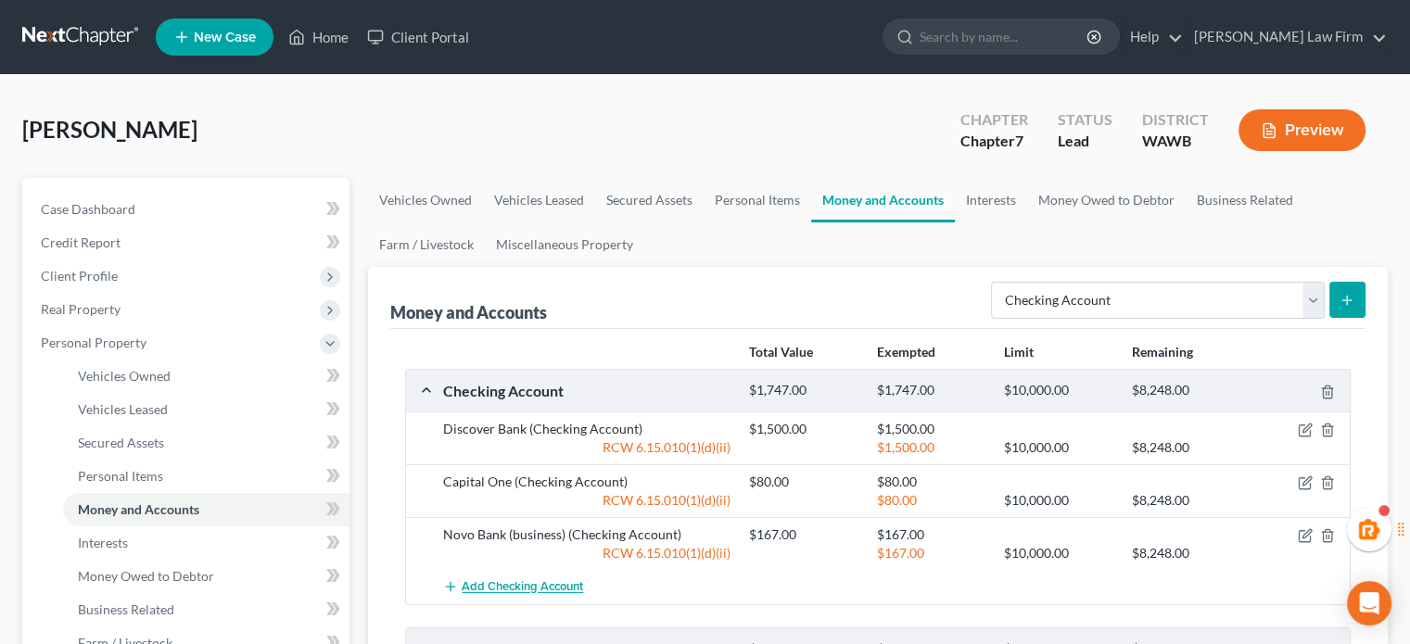
click at [485, 570] on button "Add Checking Account" at bounding box center [513, 587] width 140 height 34
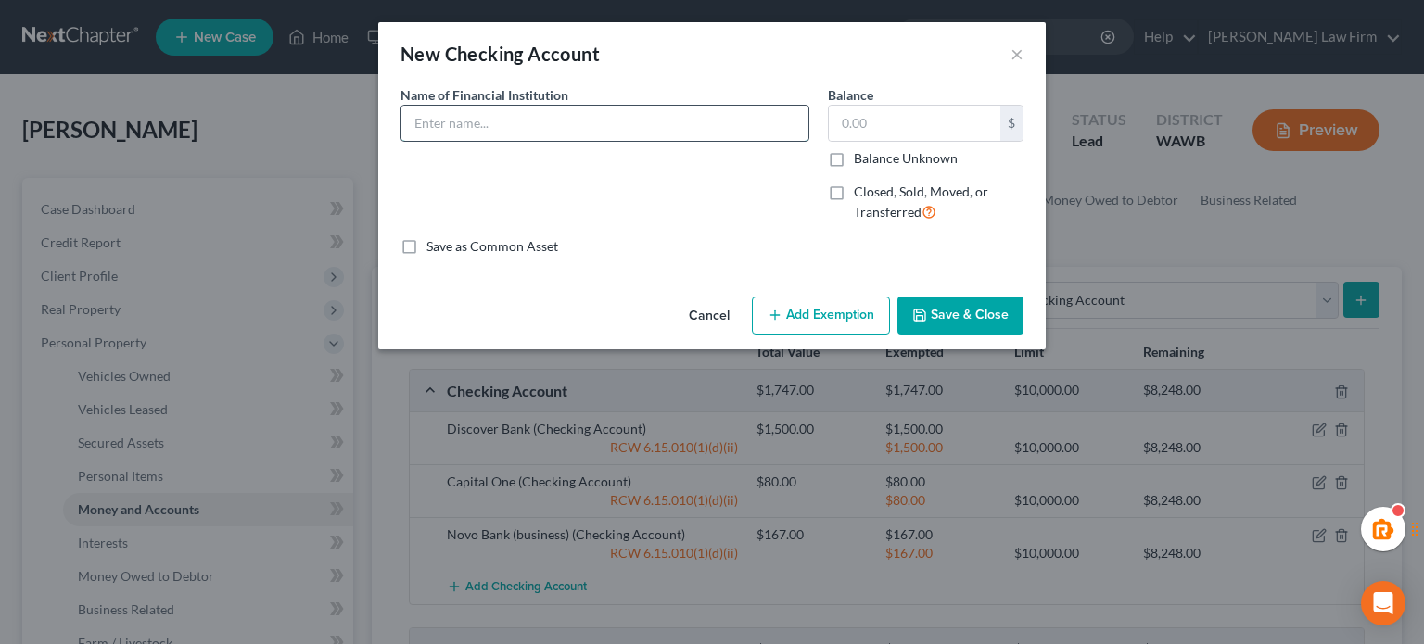
click at [478, 125] on input "text" at bounding box center [605, 123] width 407 height 35
type input "N"
type input "Bank of America"
drag, startPoint x: 622, startPoint y: 119, endPoint x: 125, endPoint y: 140, distance: 497.5
click at [121, 154] on div "New Checking Account × An exemption set must first be selected from the Filing …" at bounding box center [712, 322] width 1424 height 644
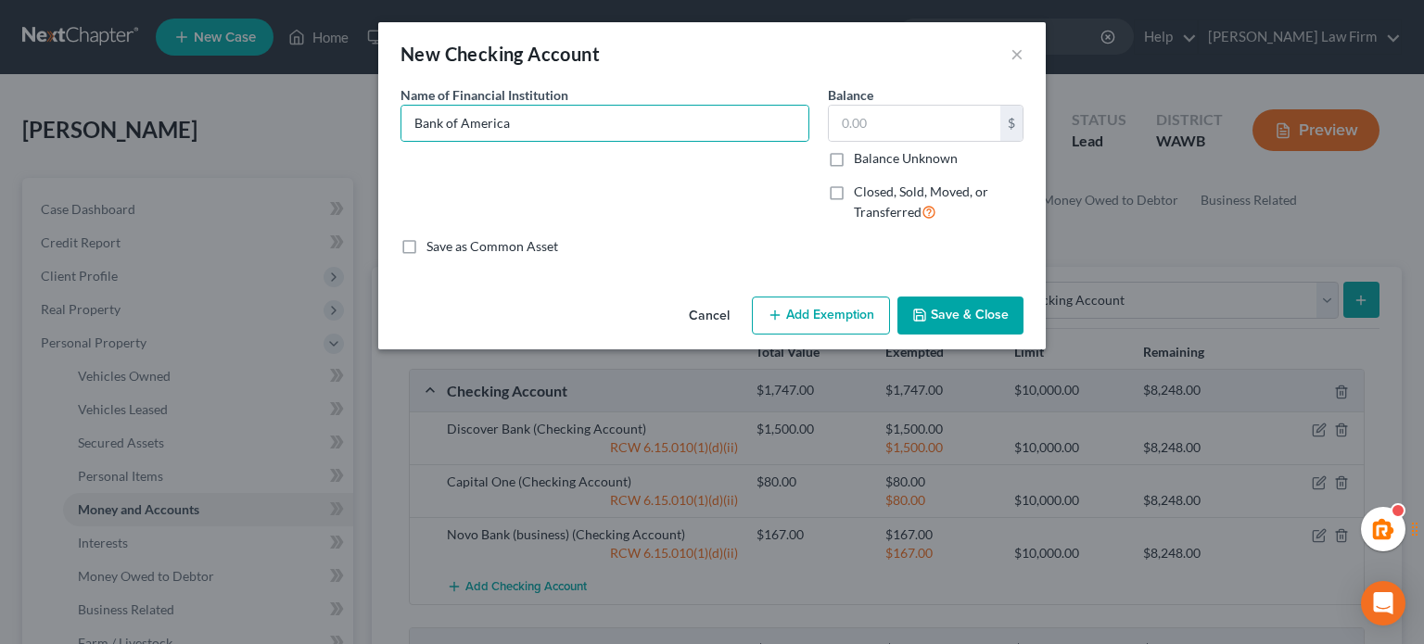
click at [952, 324] on button "Save & Close" at bounding box center [961, 316] width 126 height 39
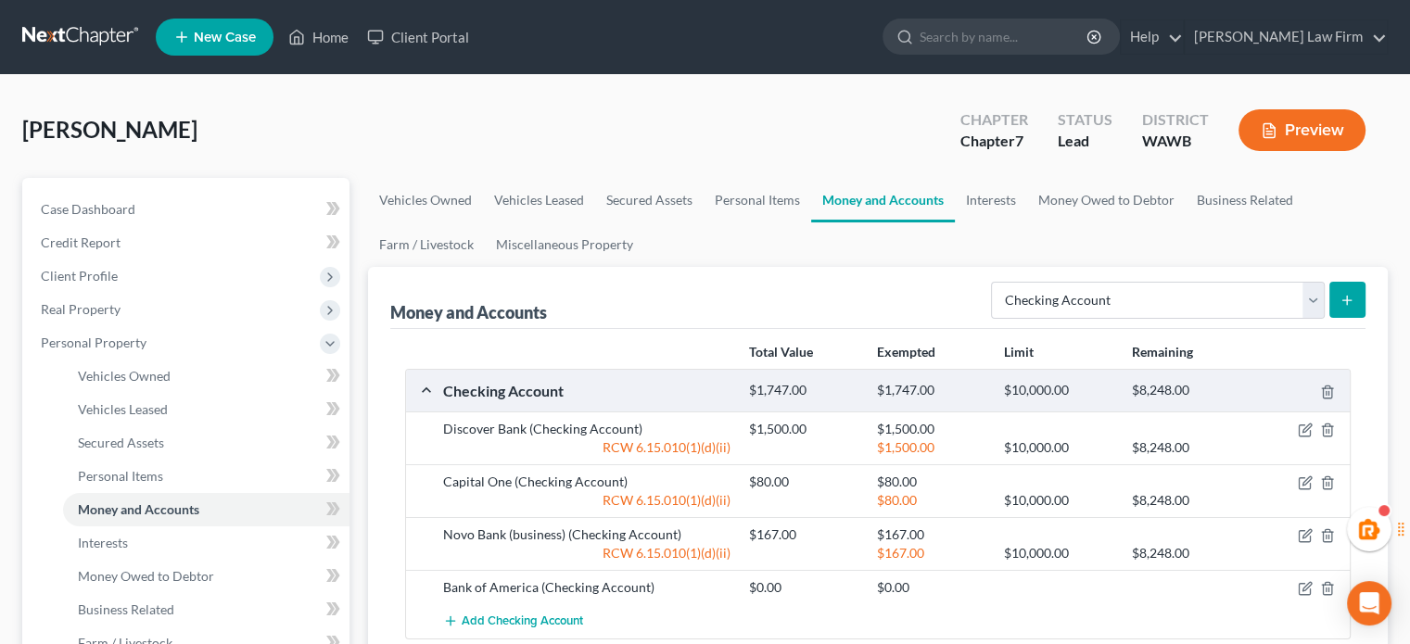
scroll to position [309, 0]
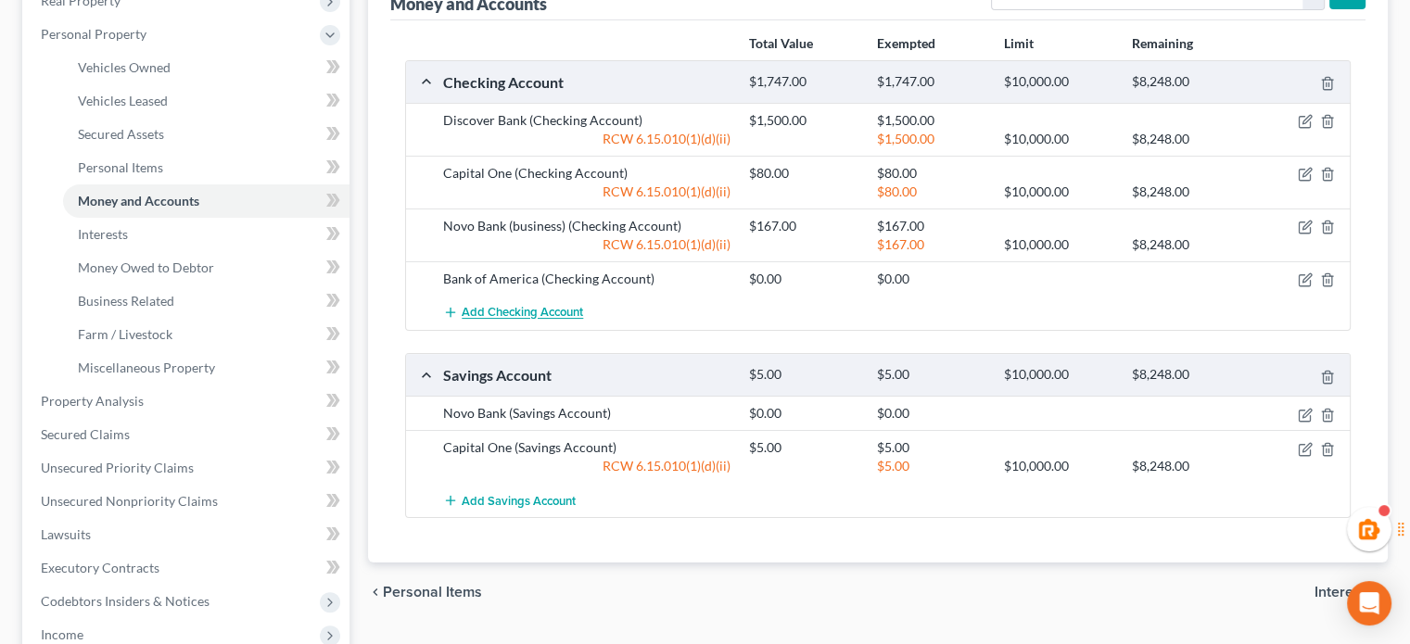
click at [517, 307] on span "Add Checking Account" at bounding box center [522, 313] width 121 height 15
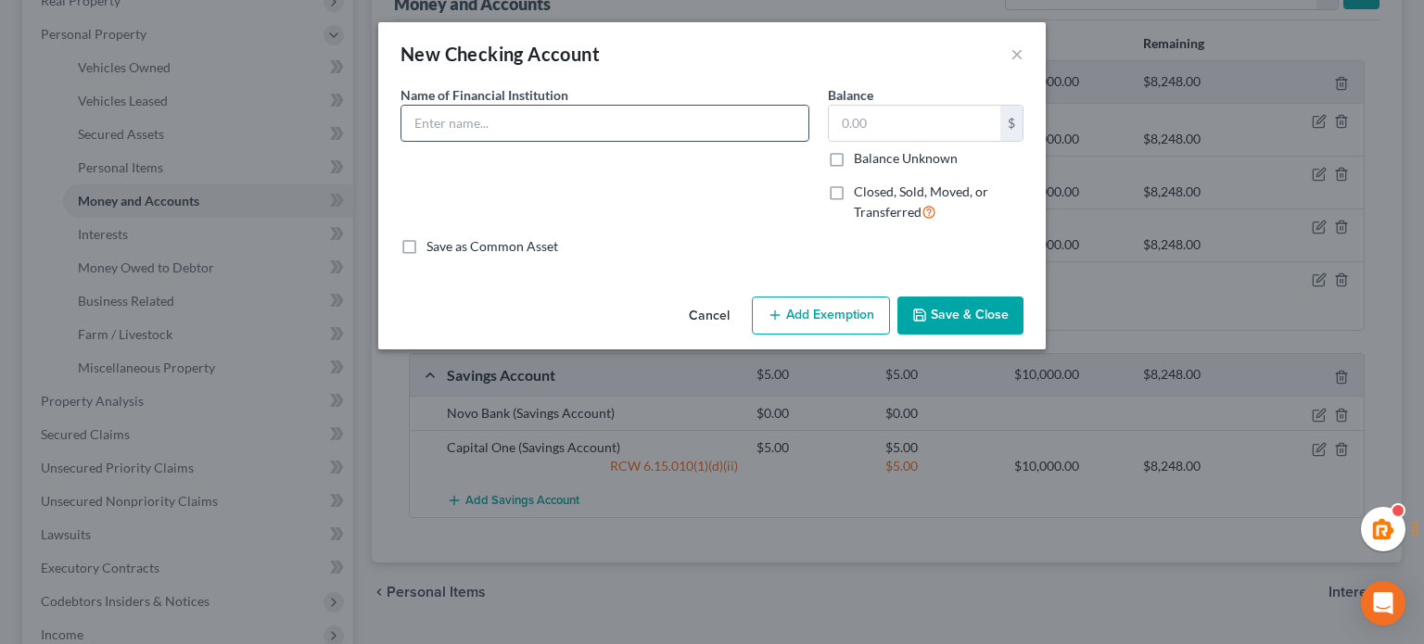
click at [484, 129] on input "text" at bounding box center [605, 123] width 407 height 35
drag, startPoint x: 523, startPoint y: 118, endPoint x: 281, endPoint y: 111, distance: 242.1
click at [274, 130] on div "New Checking Account × An exemption set must first be selected from the Filing …" at bounding box center [712, 322] width 1424 height 644
type input "SoFi Bank"
click at [924, 136] on input "text" at bounding box center [915, 123] width 172 height 35
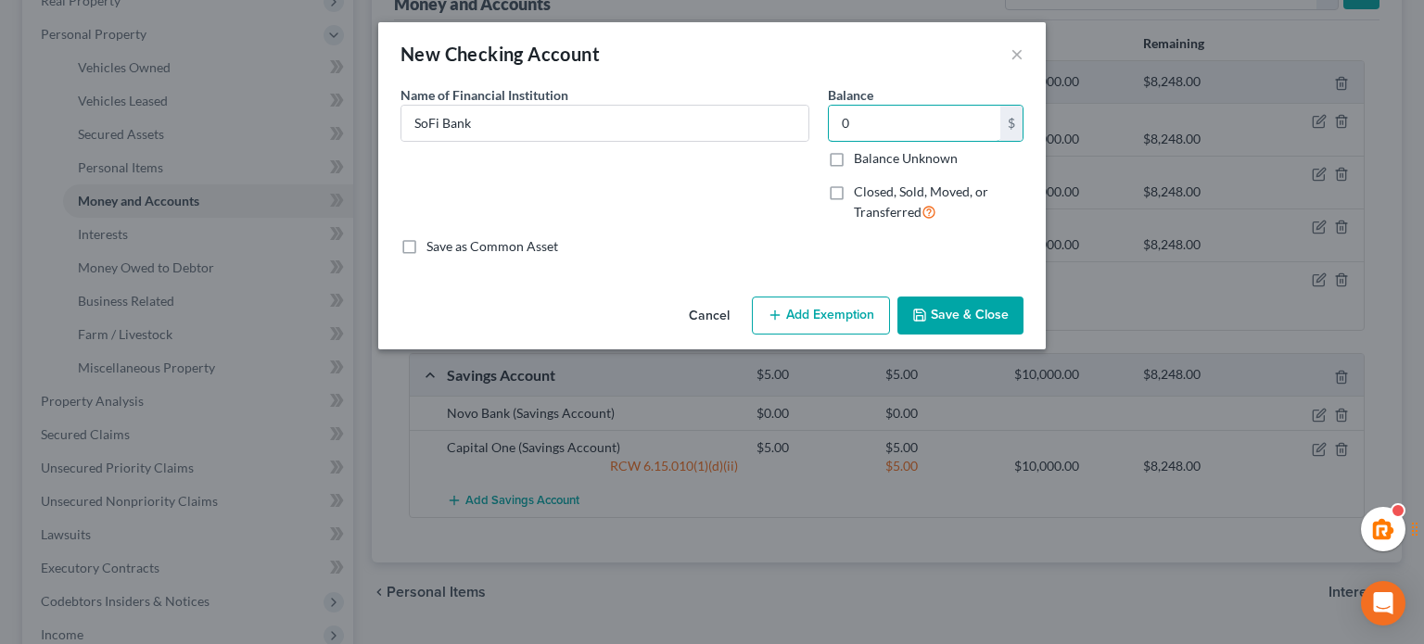
type input "0"
click at [977, 314] on button "Save & Close" at bounding box center [961, 316] width 126 height 39
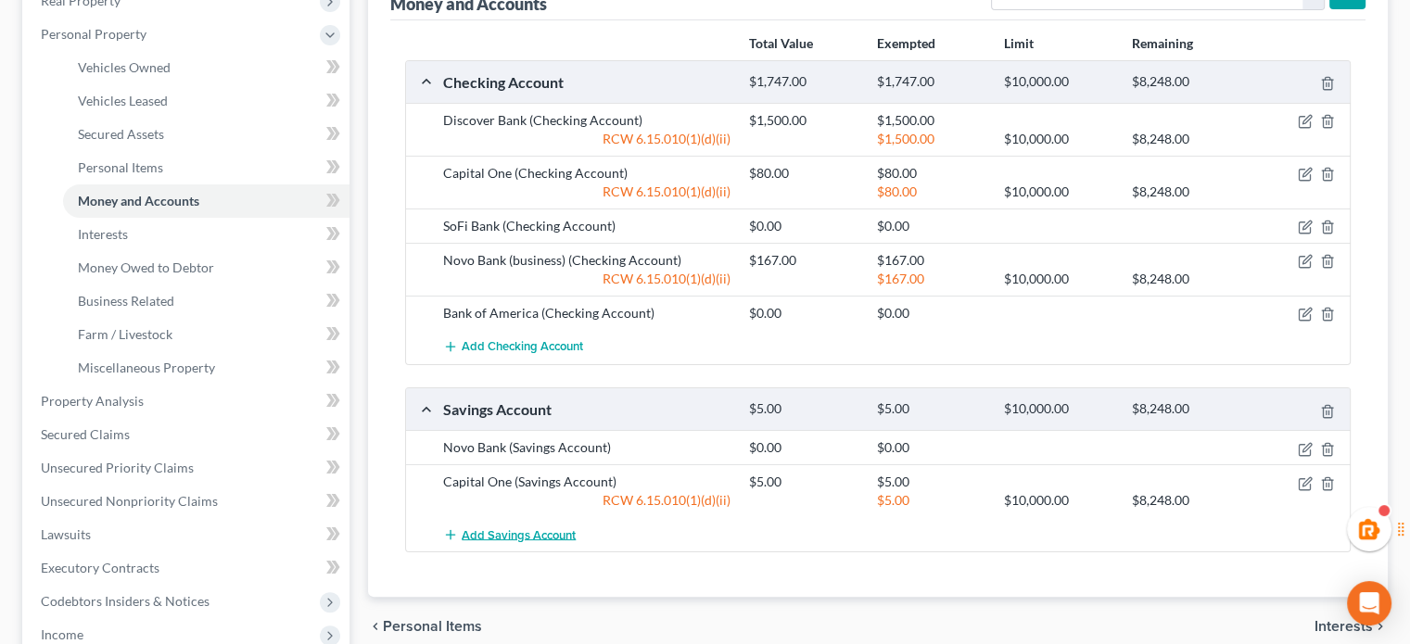
click at [530, 535] on span "Add Savings Account" at bounding box center [519, 535] width 114 height 15
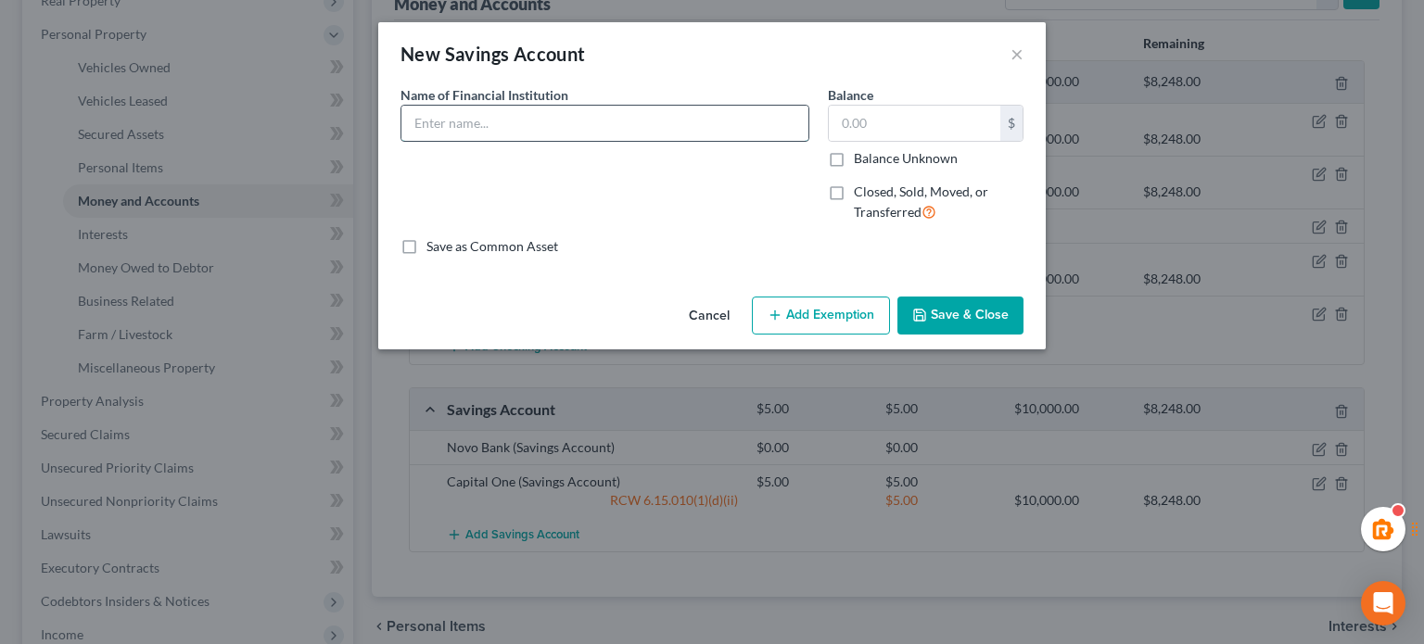
click at [511, 133] on input "text" at bounding box center [605, 123] width 407 height 35
paste input "SoFi Bank"
type input "SoFi Bank"
click at [984, 310] on button "Save & Close" at bounding box center [961, 316] width 126 height 39
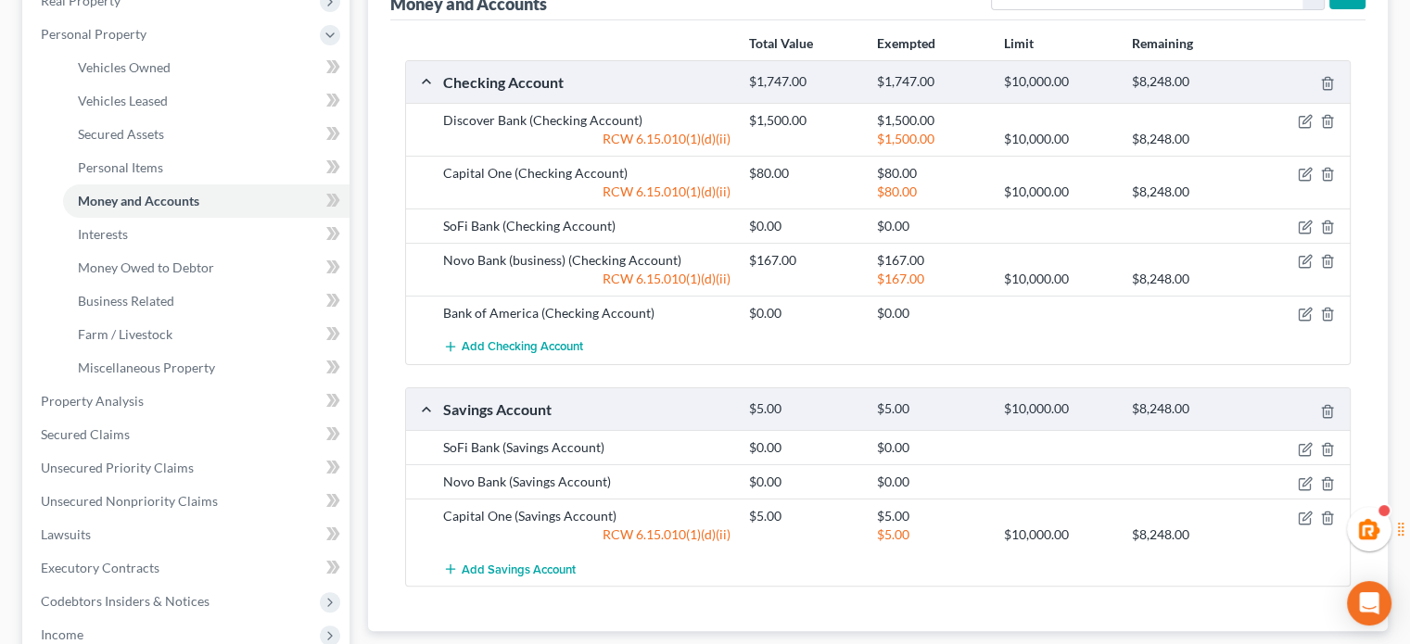
scroll to position [0, 0]
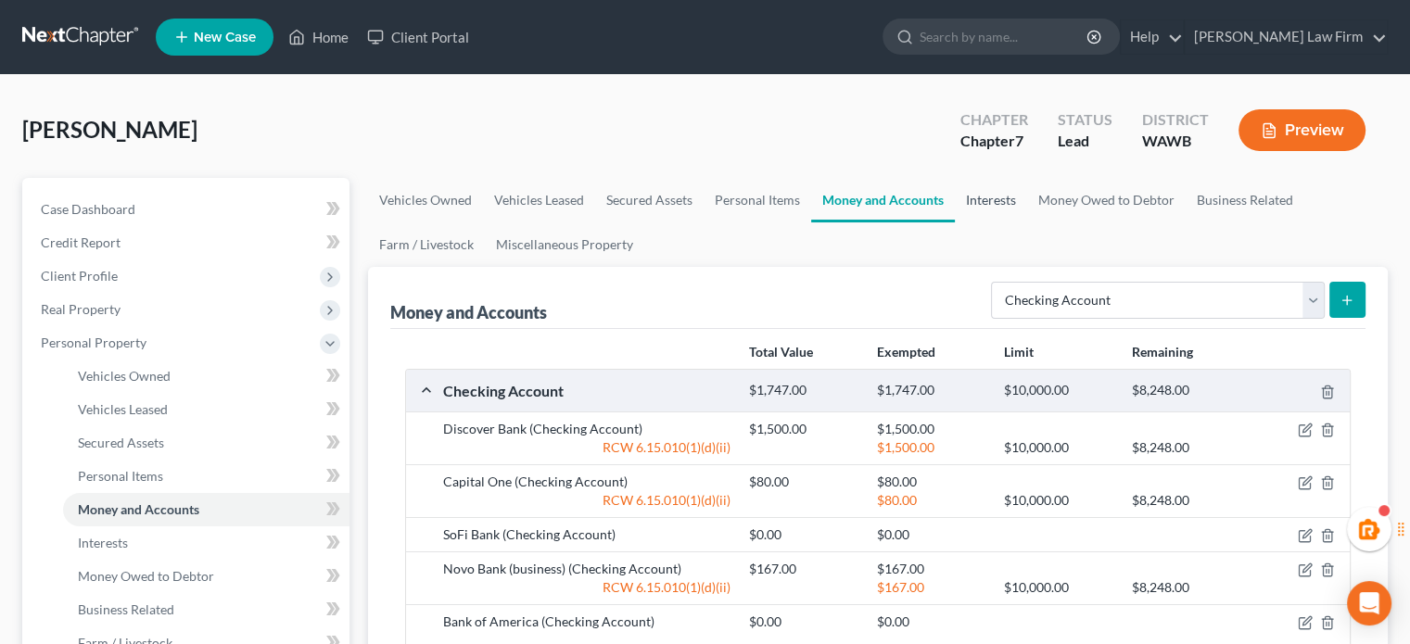
click at [1019, 198] on link "Interests" at bounding box center [991, 200] width 72 height 45
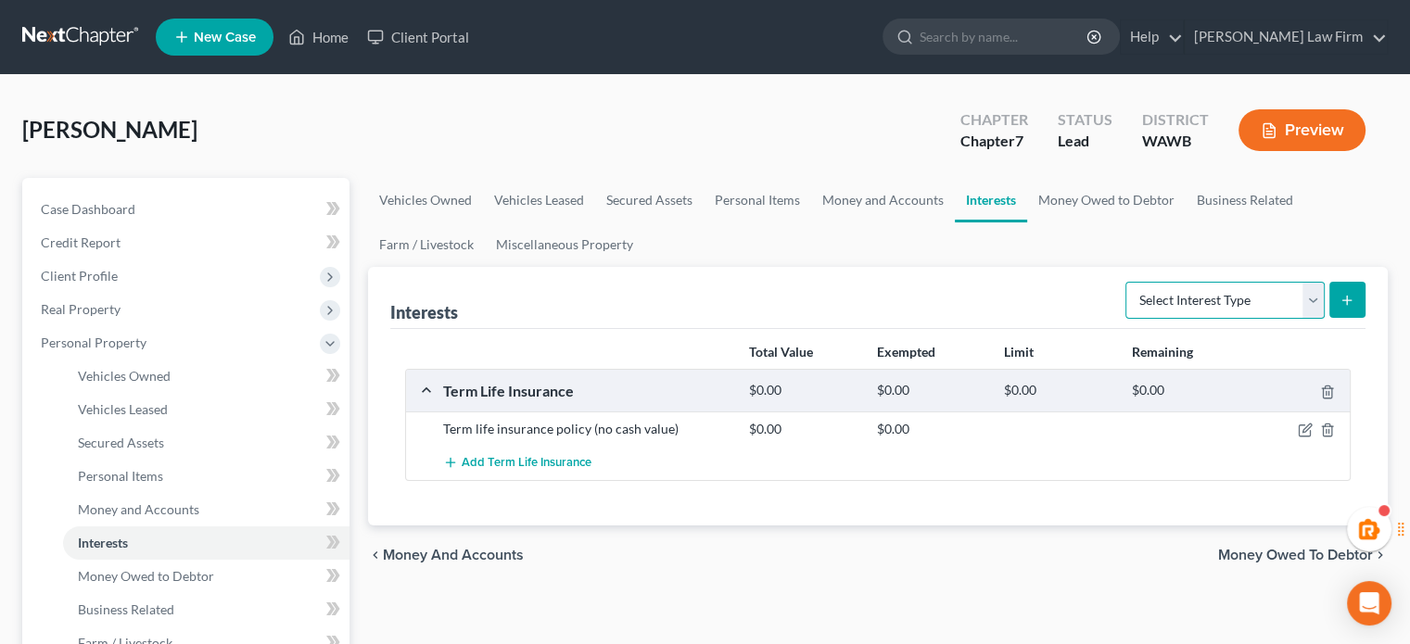
click at [1234, 287] on select "Select Interest Type 401K Annuity Bond Education IRA Government Bond Government…" at bounding box center [1225, 300] width 199 height 37
select select "401k"
click at [1128, 282] on select "Select Interest Type 401K Annuity Bond Education IRA Government Bond Government…" at bounding box center [1225, 300] width 199 height 37
click at [1353, 294] on icon "submit" at bounding box center [1347, 300] width 15 height 15
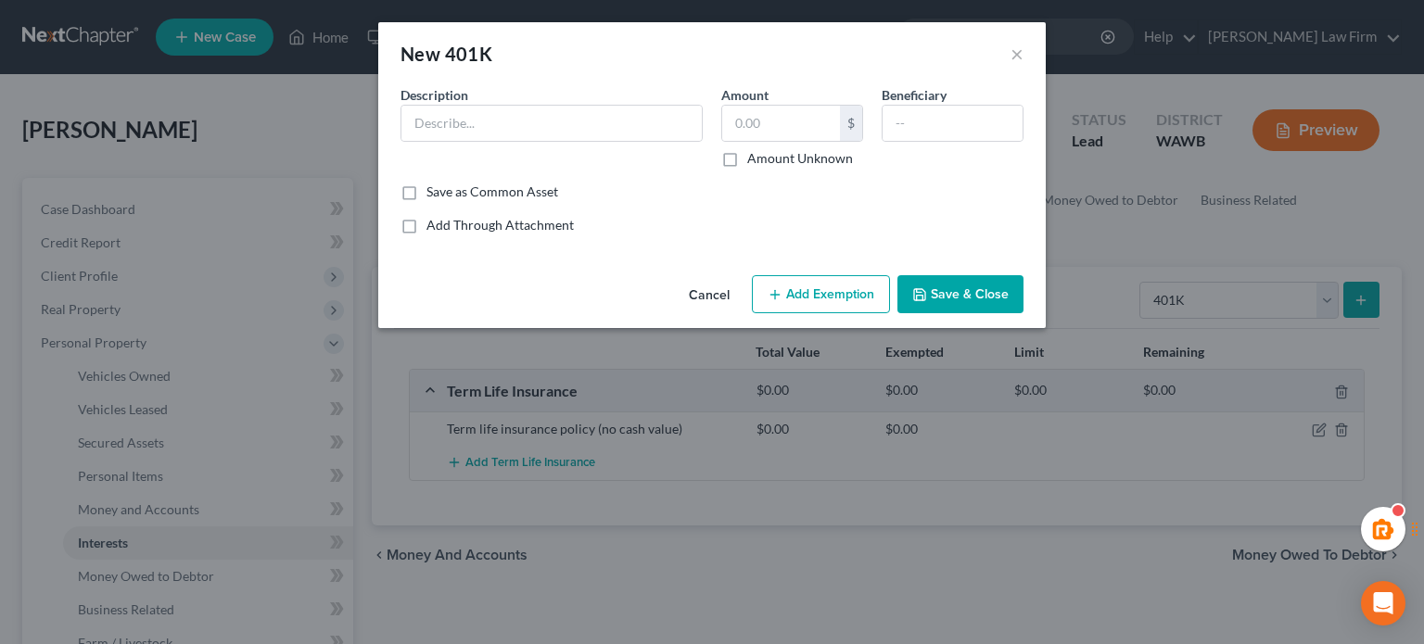
click at [465, 102] on span "Description" at bounding box center [435, 95] width 68 height 16
click at [463, 126] on input "text" at bounding box center [552, 123] width 300 height 35
type input "$"
type input "401(k) through current employer - estimate"
click at [942, 277] on button "Save & Close" at bounding box center [961, 294] width 126 height 39
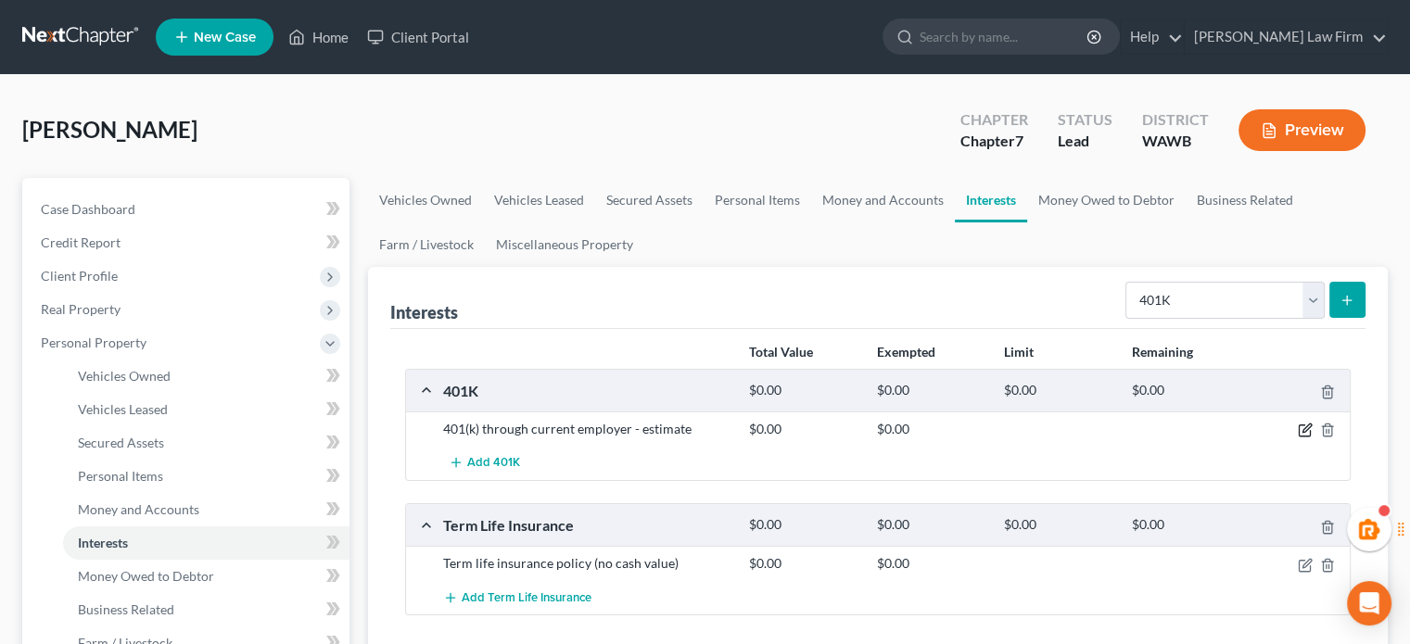
click at [1306, 425] on icon "button" at bounding box center [1305, 430] width 15 height 15
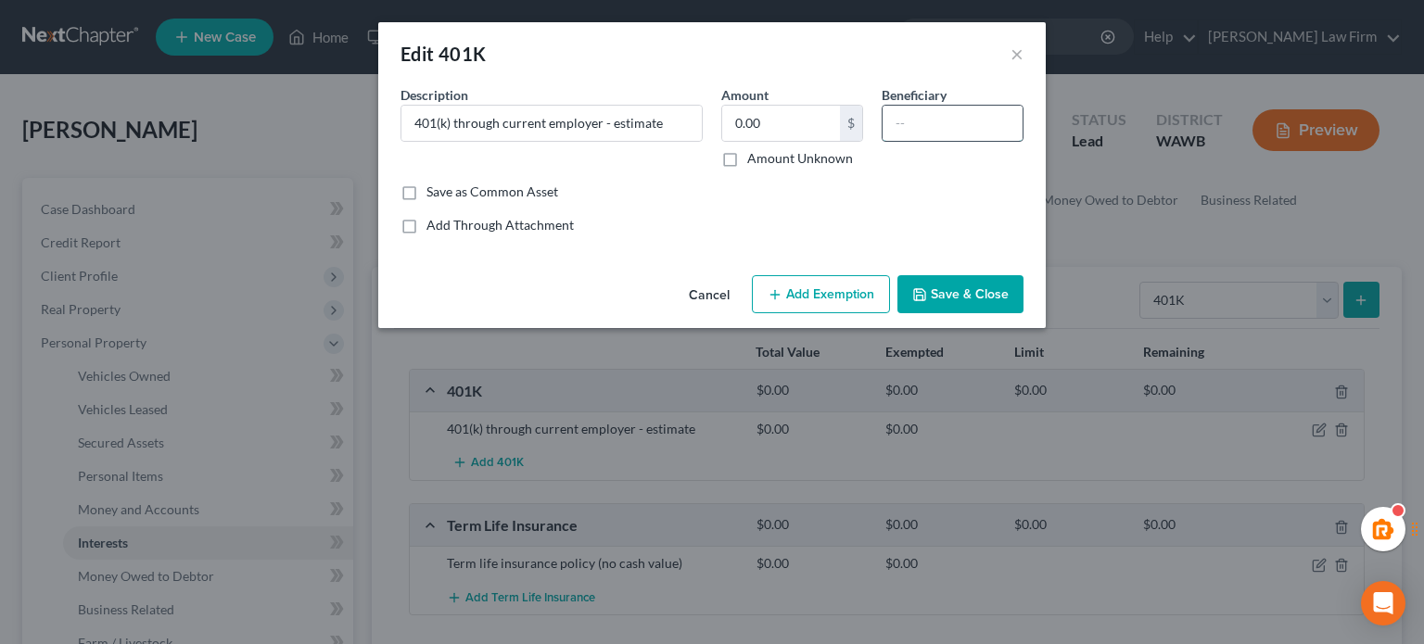
click at [916, 113] on input "text" at bounding box center [953, 123] width 140 height 35
type input "832"
click at [797, 271] on div "Cancel Add Exemption Save & Close" at bounding box center [712, 298] width 668 height 61
click at [797, 274] on div "Cancel Add Exemption Save & Close" at bounding box center [712, 298] width 668 height 61
click at [798, 284] on button "Add Exemption" at bounding box center [821, 294] width 138 height 39
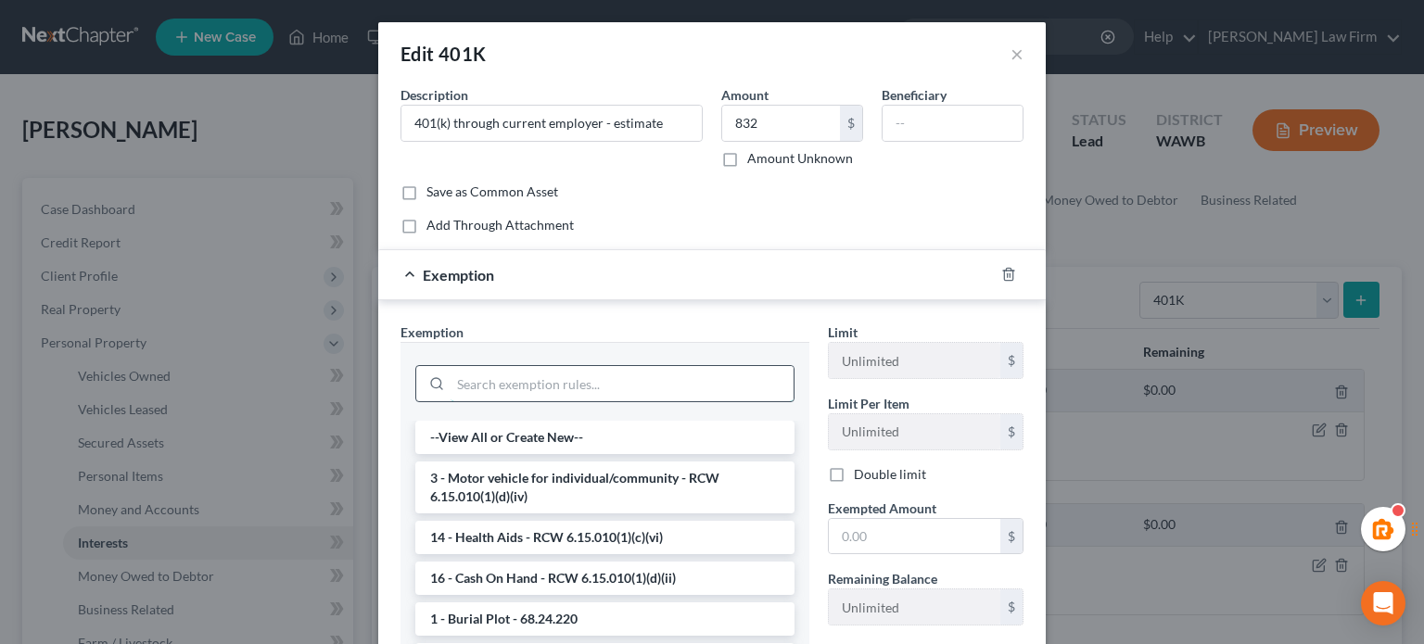
click at [546, 379] on input "search" at bounding box center [622, 383] width 343 height 35
type input "r"
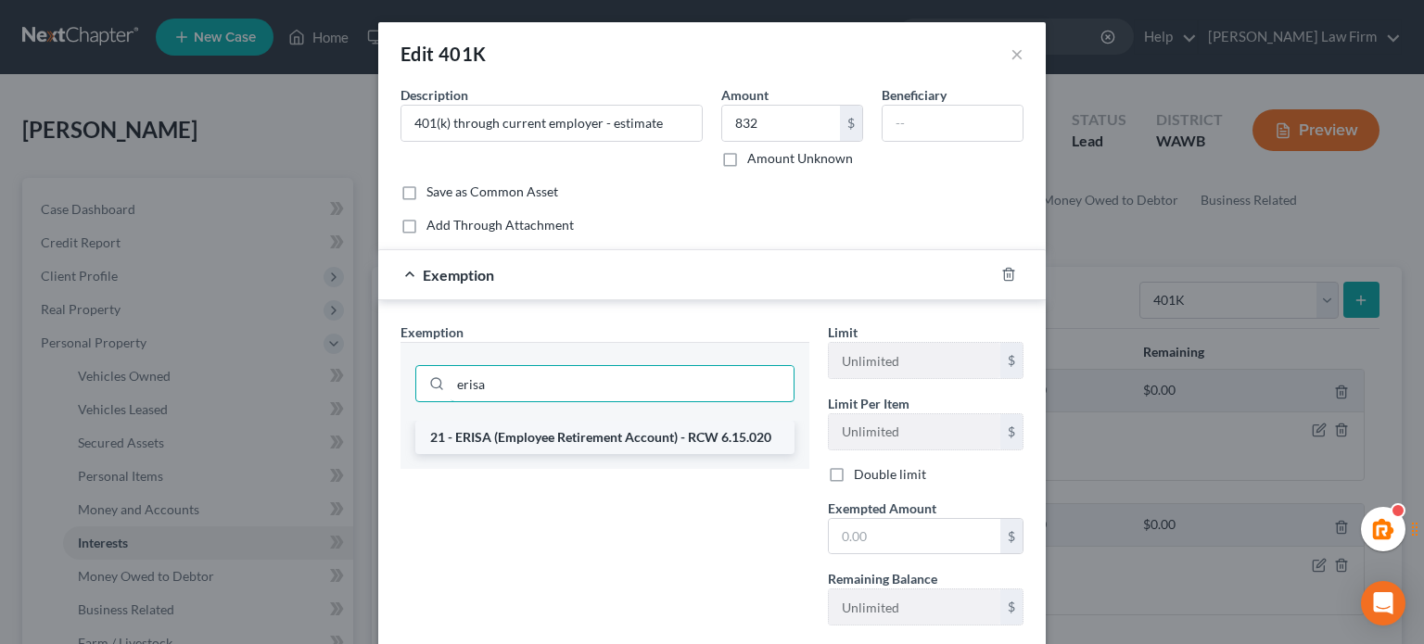
type input "erisa"
click at [601, 434] on li "21 - ERISA (Employee Retirement Account) - RCW 6.15.020" at bounding box center [604, 437] width 379 height 33
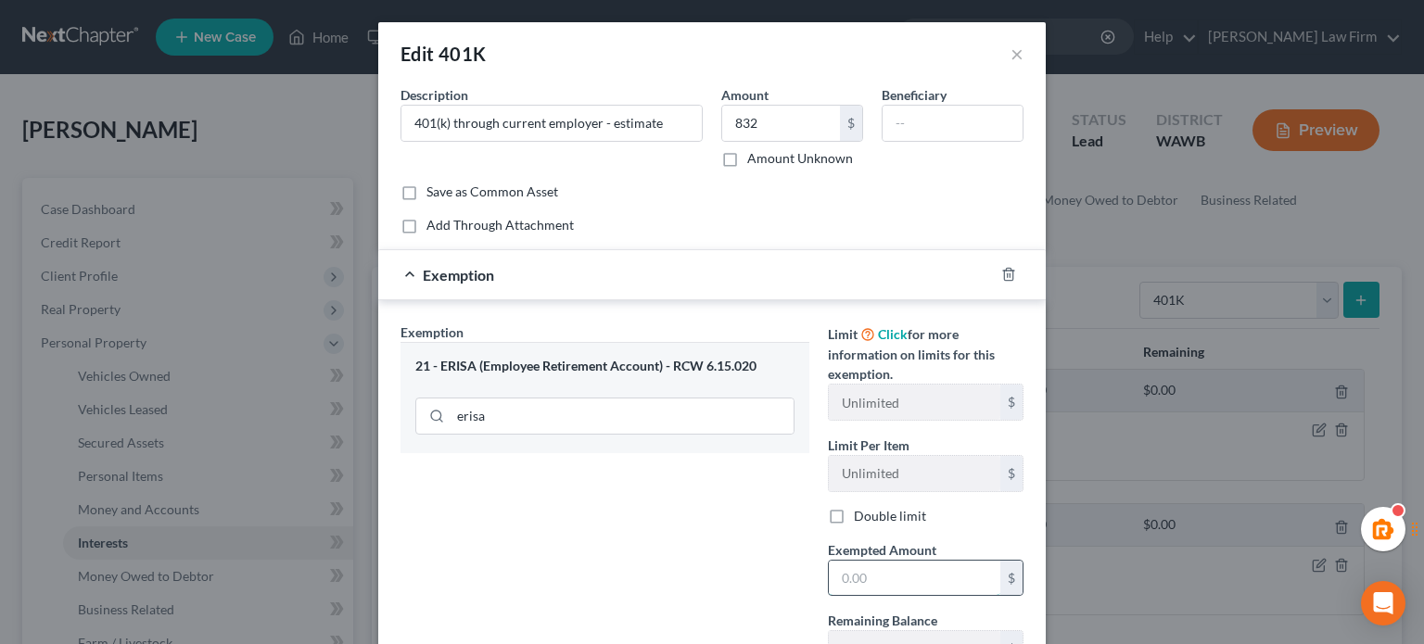
click at [906, 571] on input "text" at bounding box center [915, 578] width 172 height 35
type input "832"
click at [775, 590] on div "Exemption Set must be selected for CA. Exemption * 21 - ERISA (Employee Retirem…" at bounding box center [604, 503] width 427 height 360
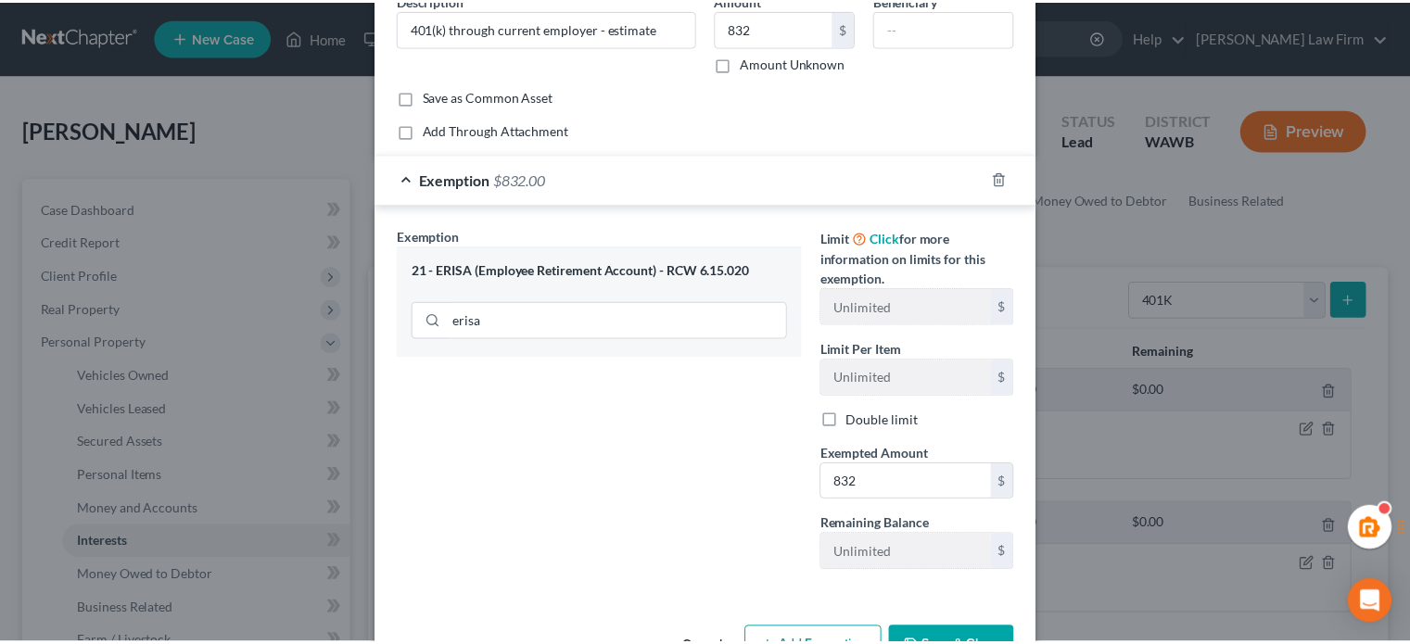
scroll to position [153, 0]
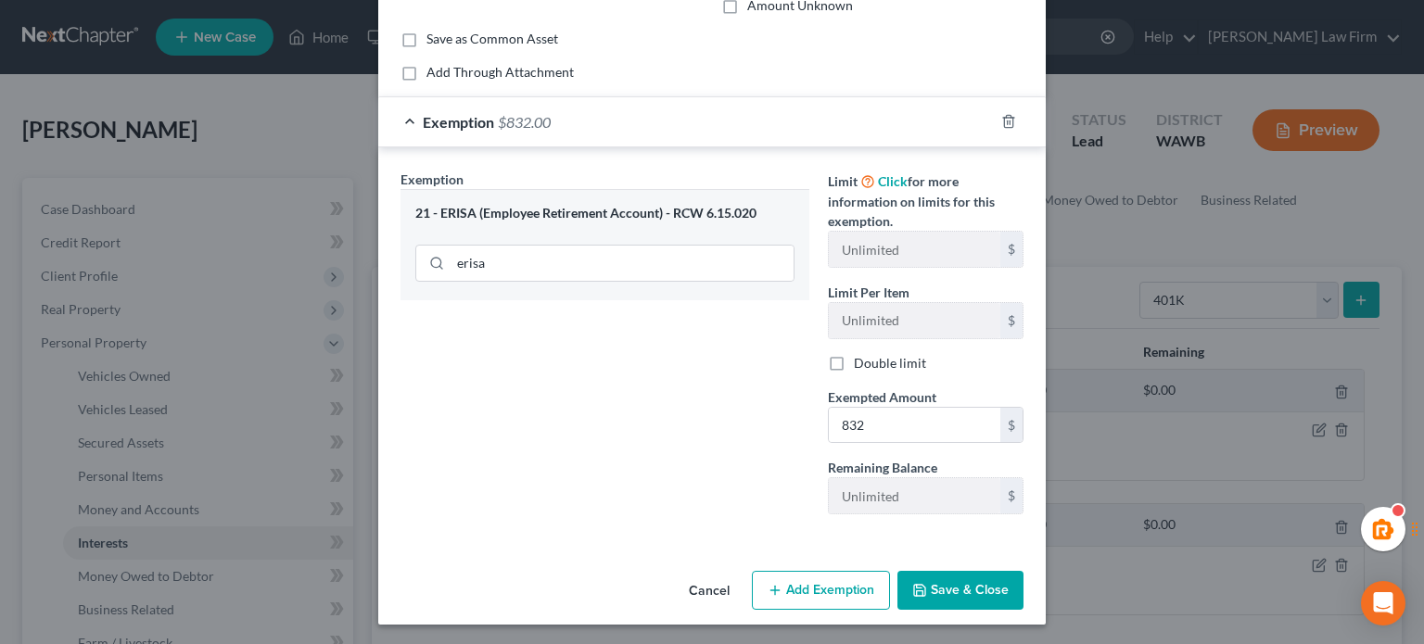
click at [963, 607] on div "Cancel Add Exemption Save & Close" at bounding box center [712, 594] width 668 height 61
click at [962, 604] on button "Save & Close" at bounding box center [961, 590] width 126 height 39
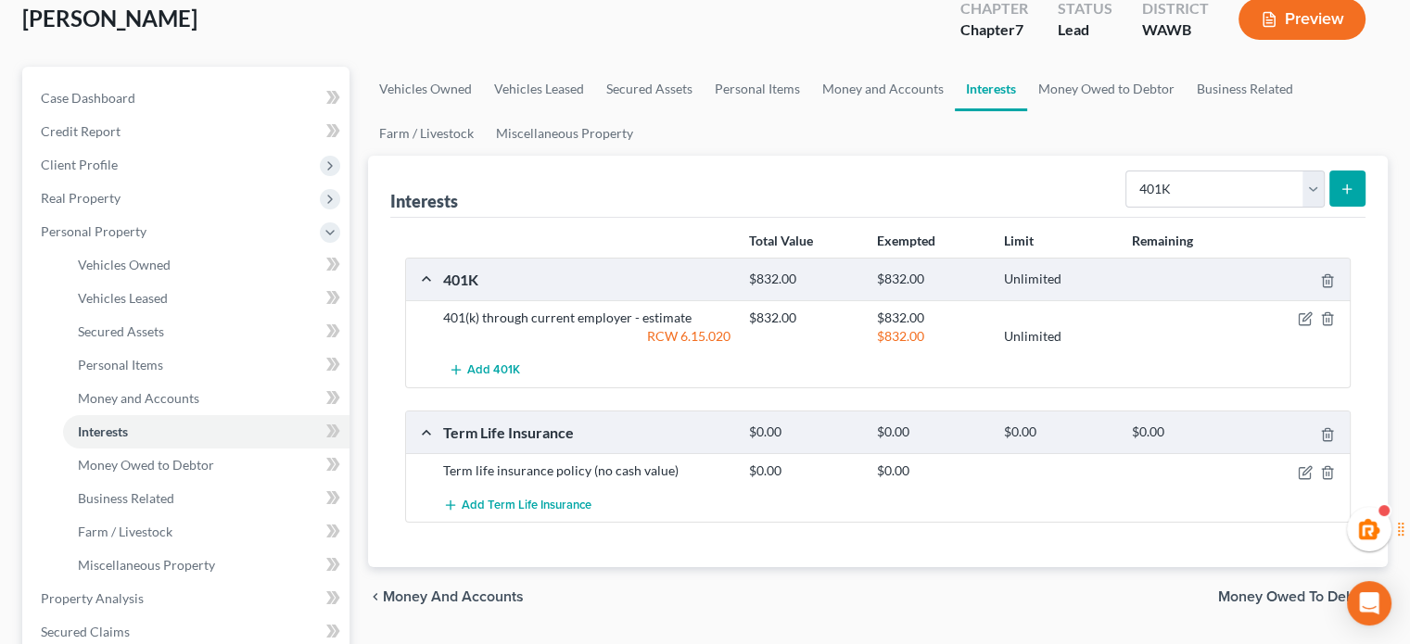
scroll to position [0, 0]
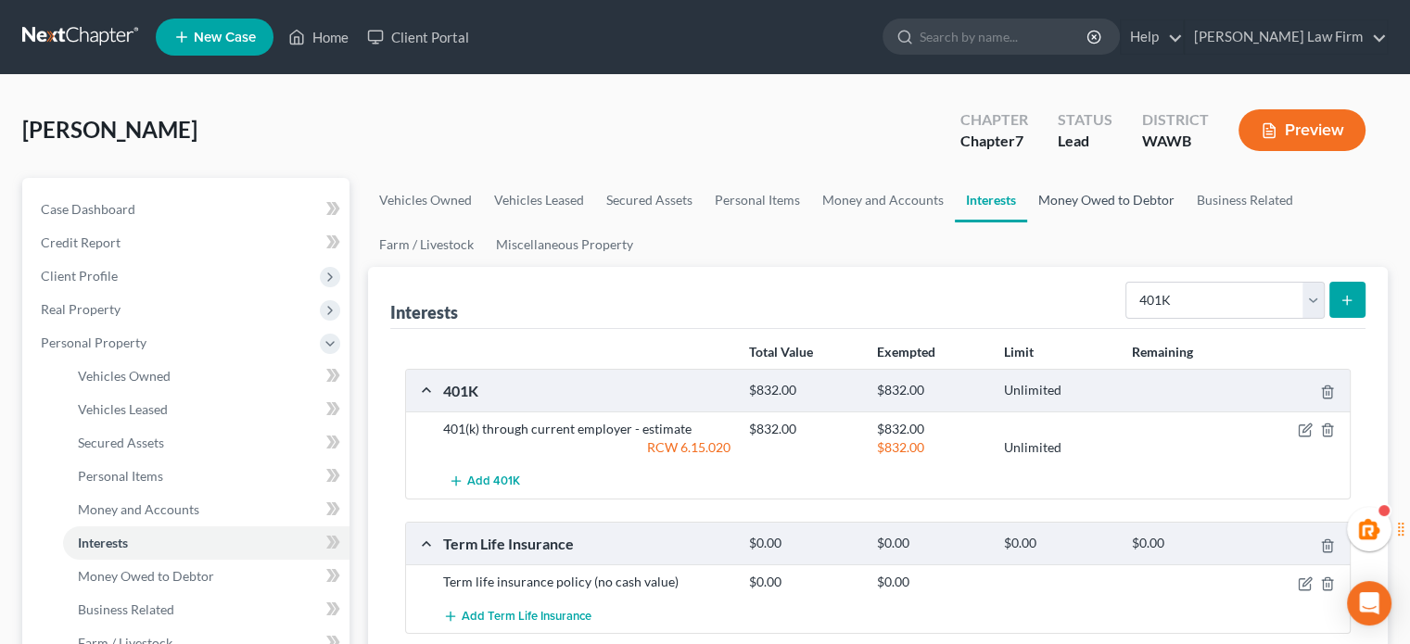
click at [1102, 207] on link "Money Owed to Debtor" at bounding box center [1106, 200] width 159 height 45
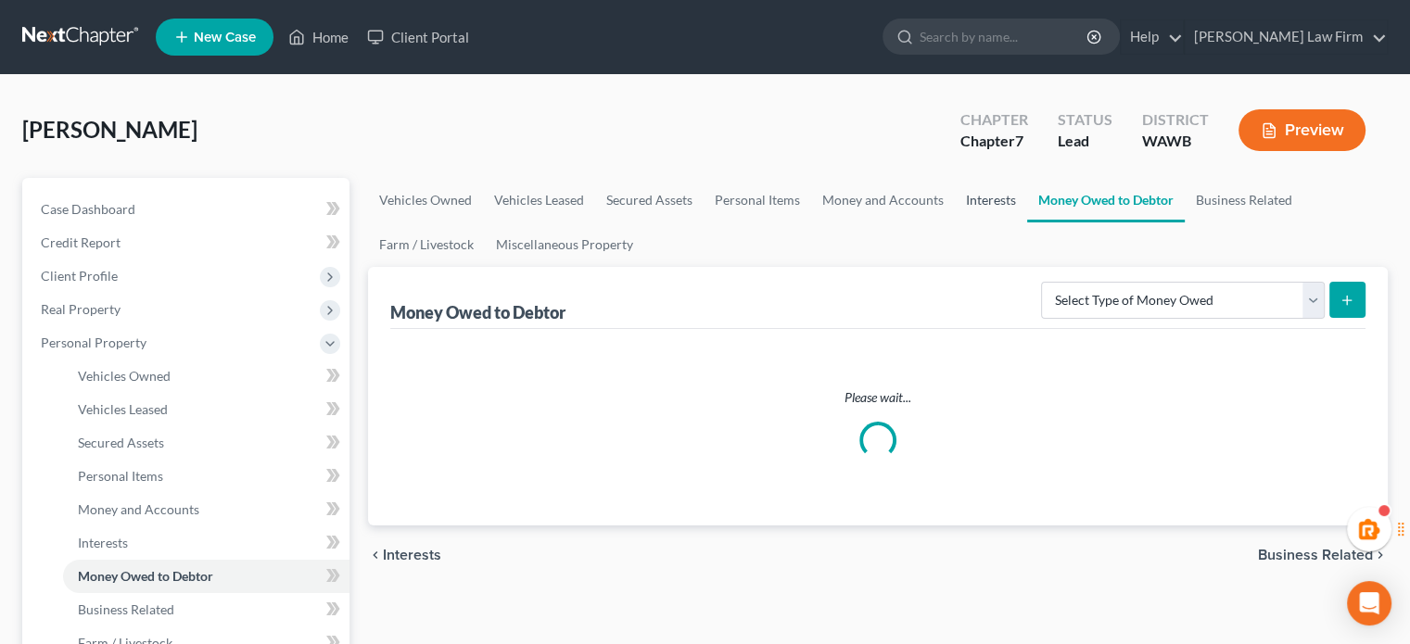
click at [976, 209] on link "Interests" at bounding box center [991, 200] width 72 height 45
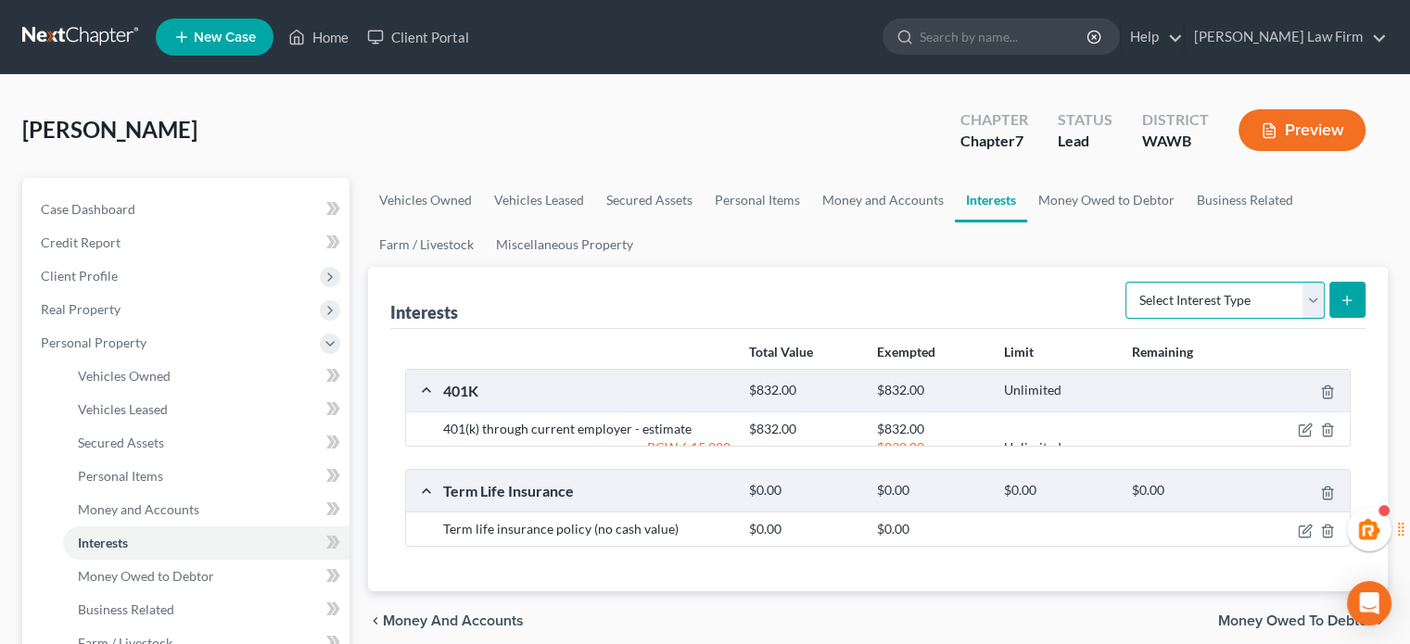
click at [1200, 307] on select "Select Interest Type 401K Annuity Bond Education IRA Government Bond Government…" at bounding box center [1225, 300] width 199 height 37
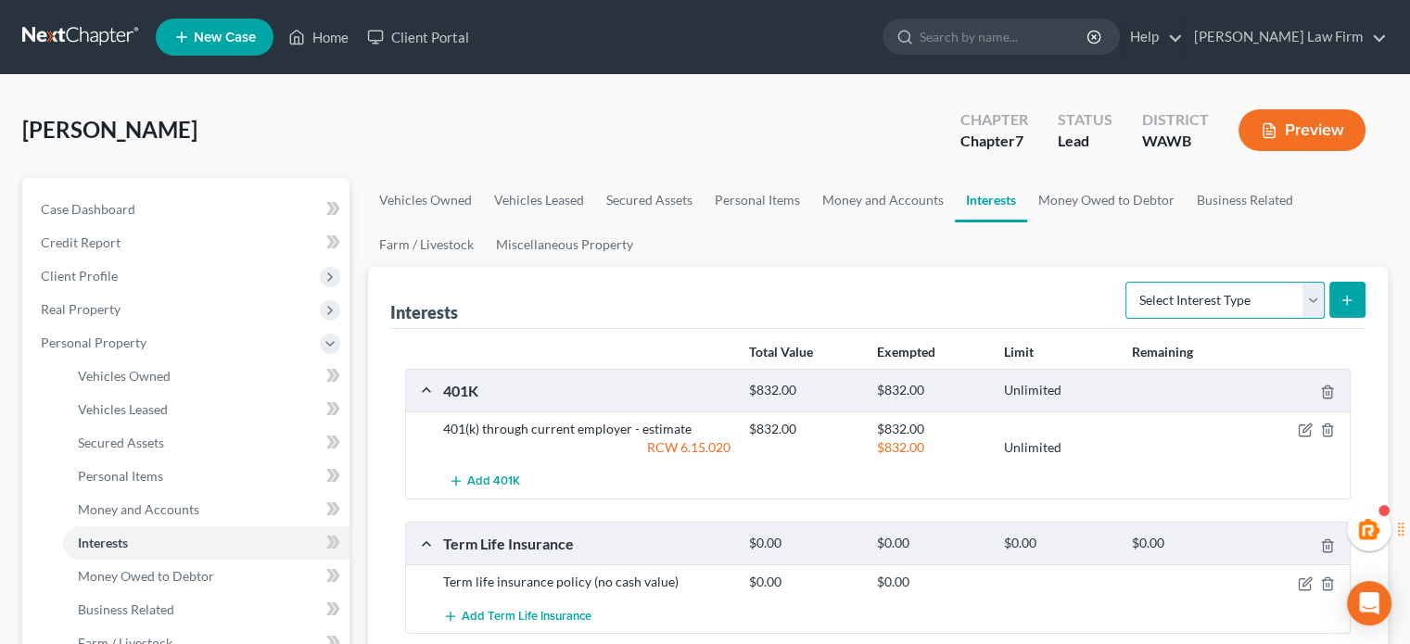
select select "other_retirement_plan"
click at [1128, 282] on select "Select Interest Type 401K Annuity Bond Education IRA Government Bond Government…" at bounding box center [1225, 300] width 199 height 37
click at [1356, 300] on button "submit" at bounding box center [1348, 300] width 36 height 36
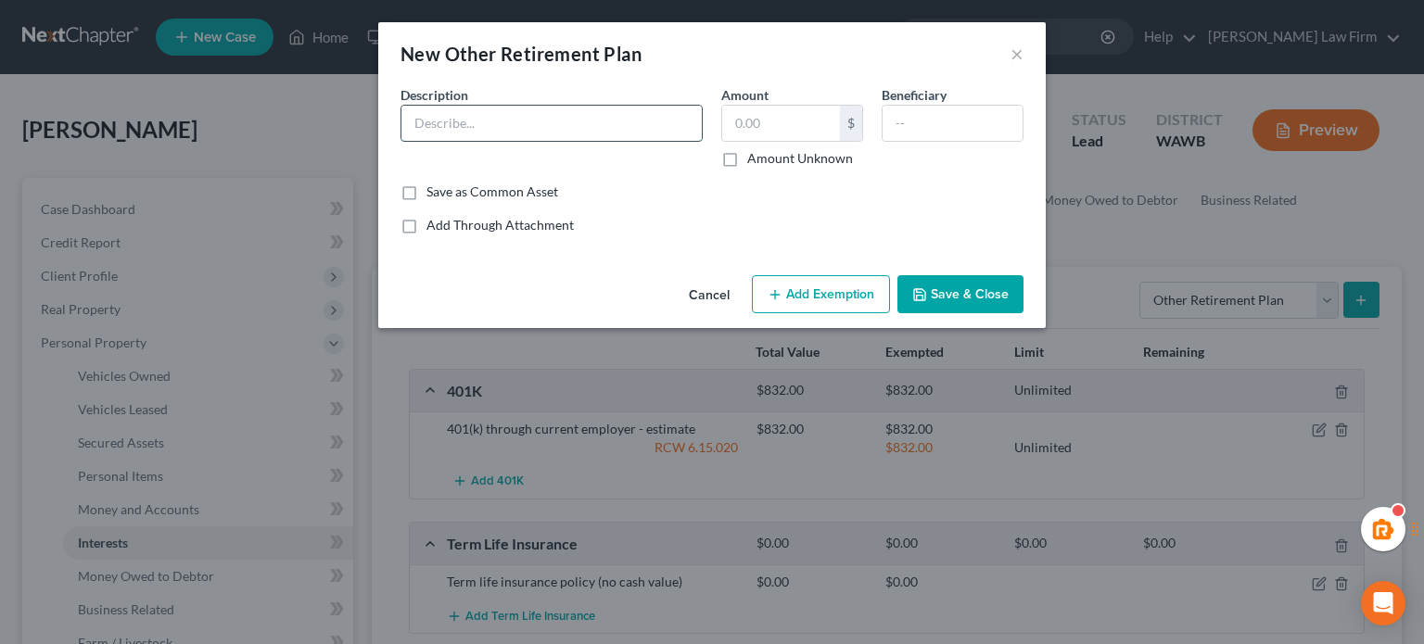
click at [590, 120] on input "text" at bounding box center [552, 123] width 300 height 35
type input "403(b) through previous employer"
click at [984, 292] on button "Save & Close" at bounding box center [961, 294] width 126 height 39
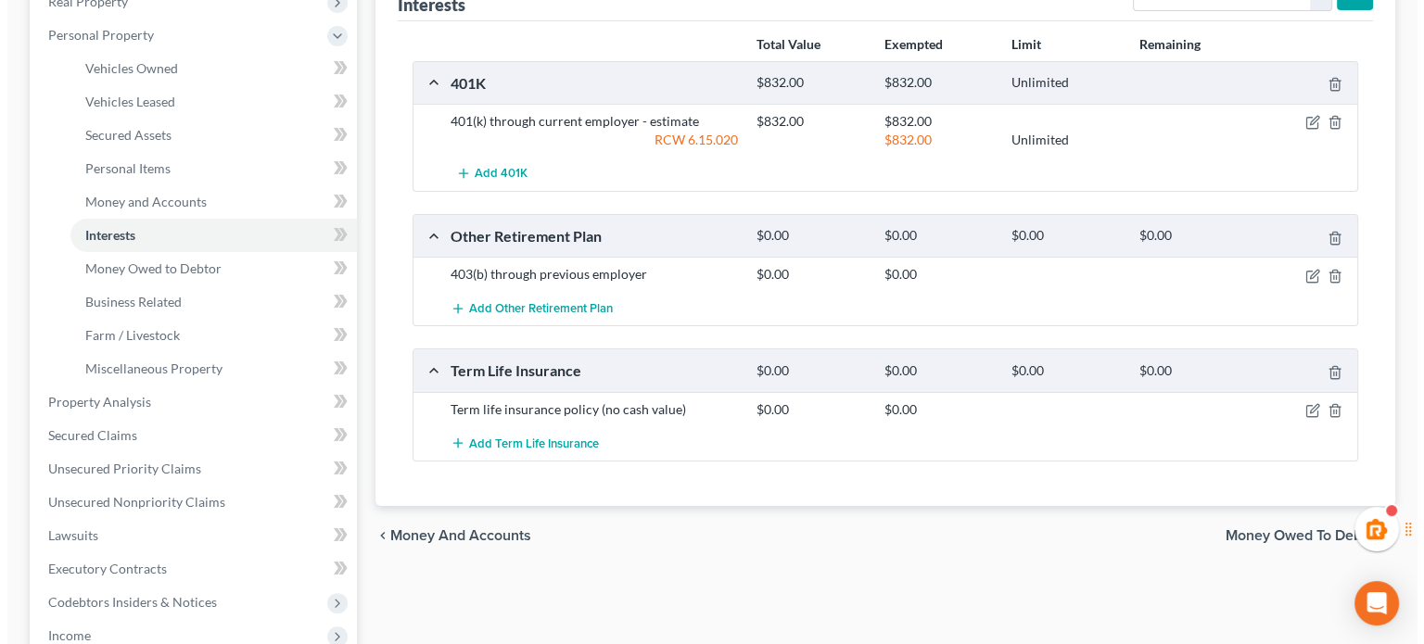
scroll to position [309, 0]
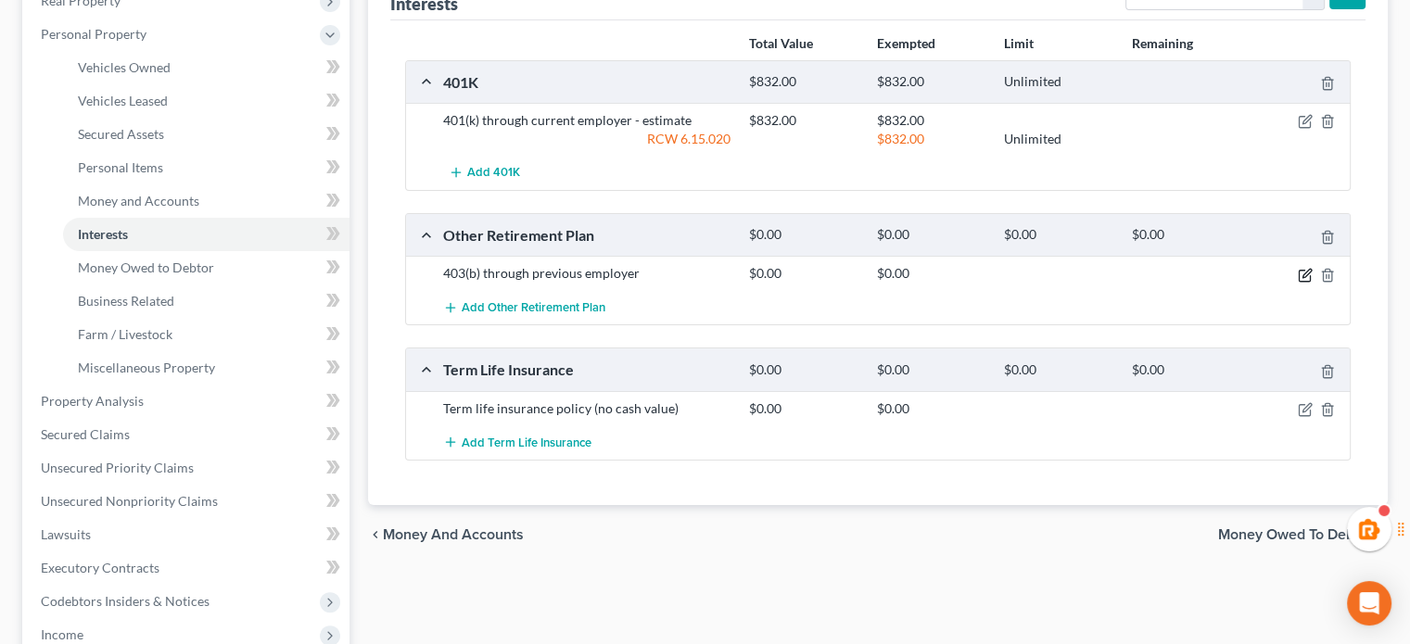
click at [1301, 279] on icon "button" at bounding box center [1305, 275] width 15 height 15
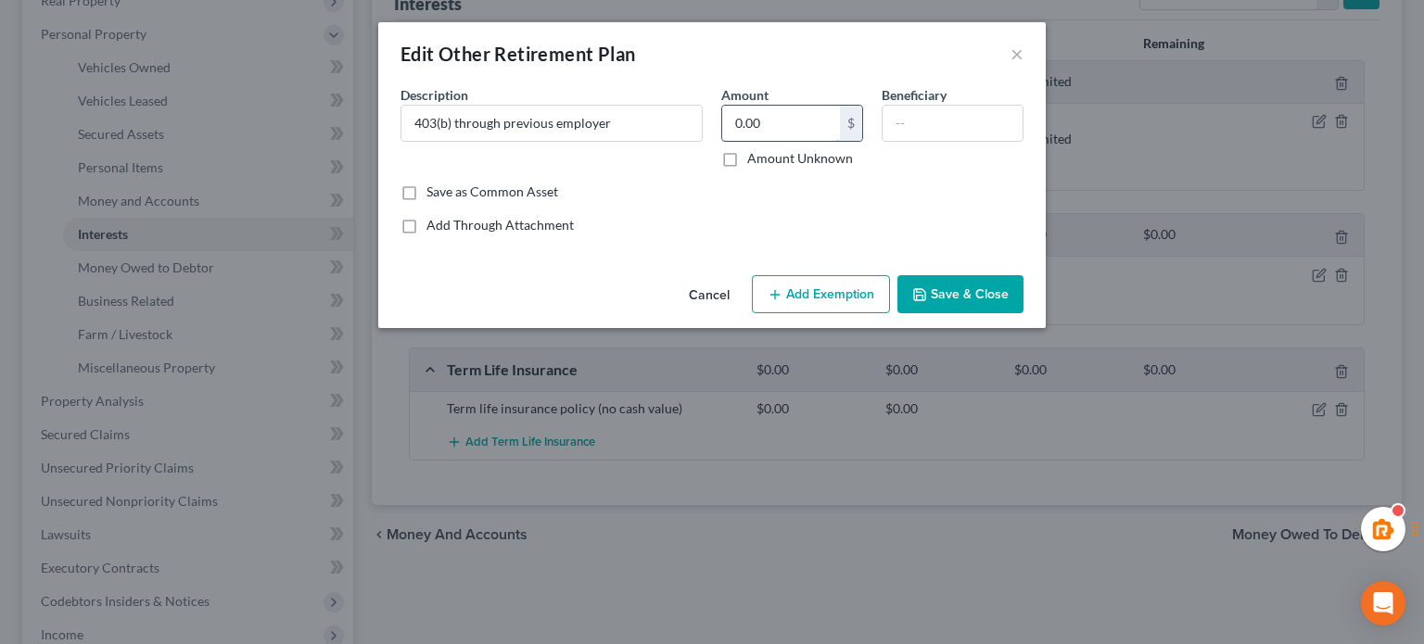
click at [803, 123] on input "0.00" at bounding box center [781, 123] width 118 height 35
type input "446"
click at [840, 305] on button "Add Exemption" at bounding box center [821, 294] width 138 height 39
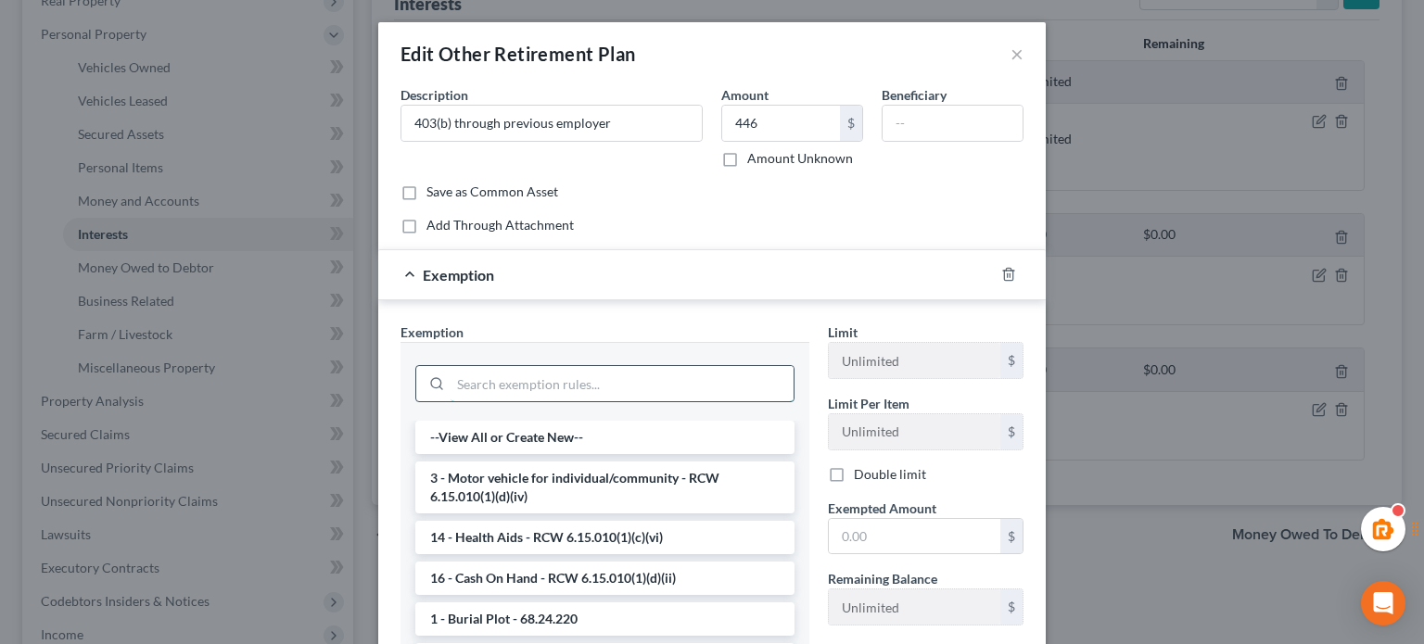
click at [453, 399] on input "search" at bounding box center [622, 383] width 343 height 35
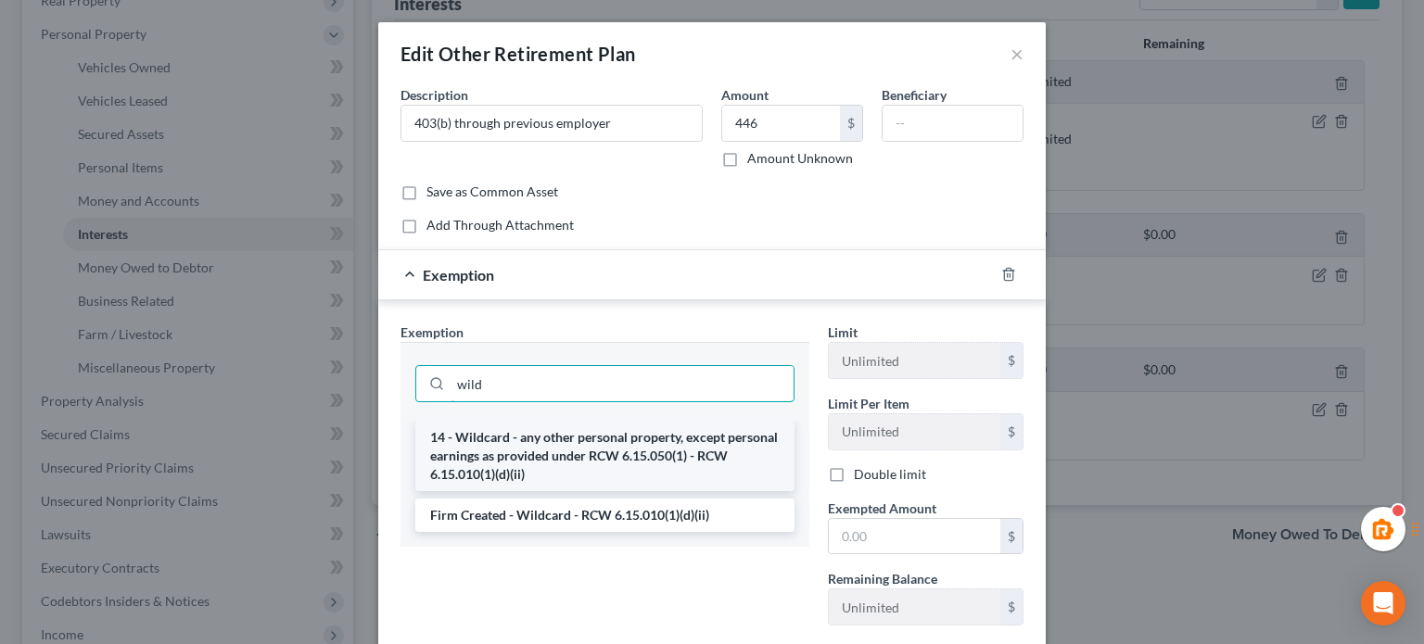
type input "wild"
click at [595, 445] on li "14 - Wildcard - any other personal property, except personal earnings as provid…" at bounding box center [604, 456] width 379 height 70
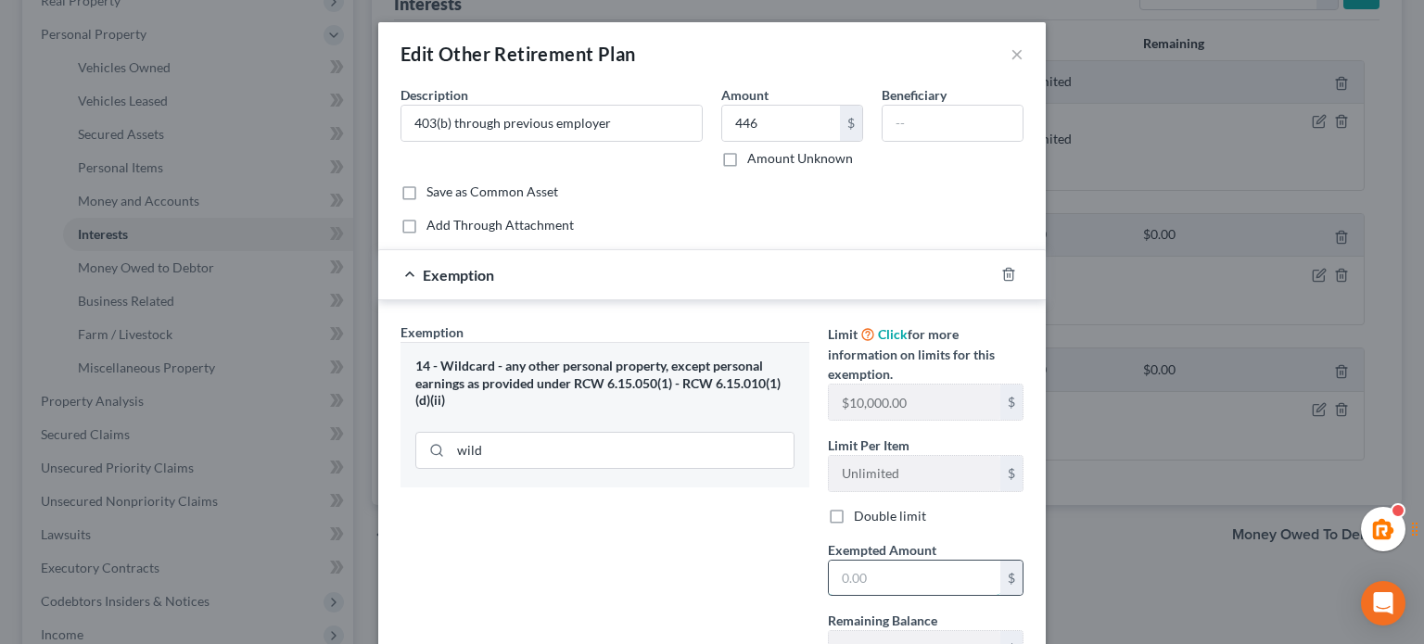
click at [861, 588] on input "text" at bounding box center [915, 578] width 172 height 35
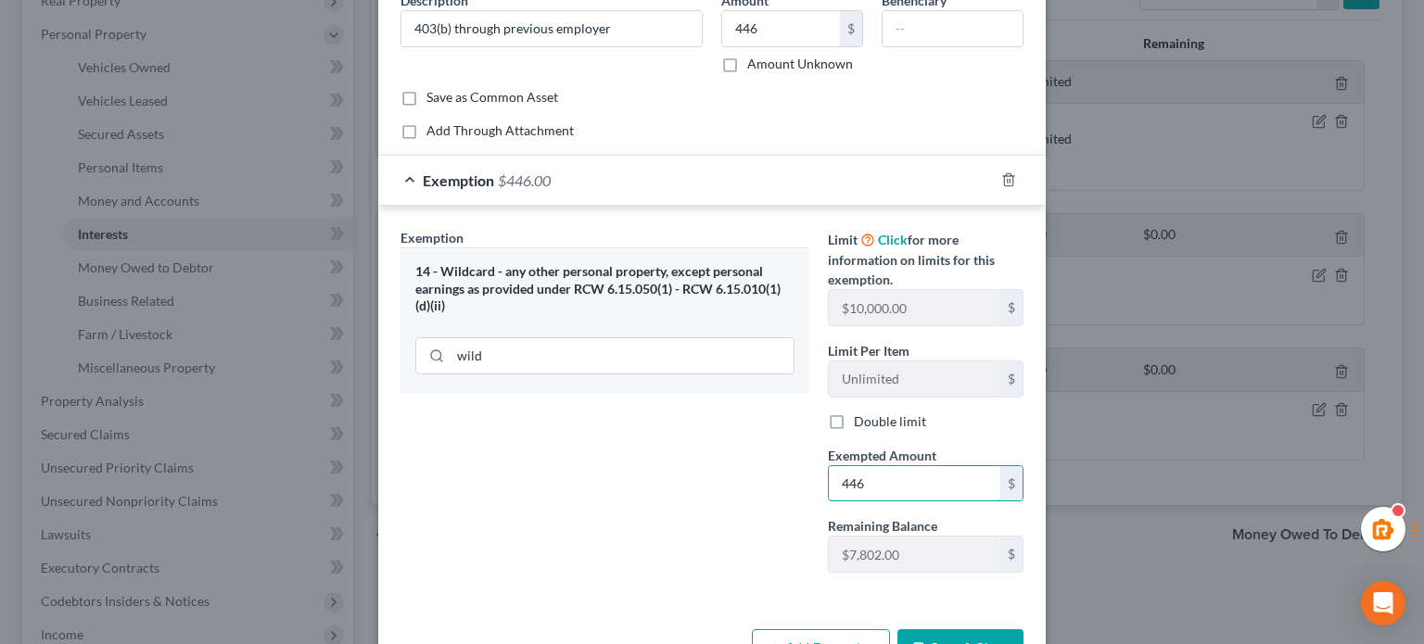
scroll to position [153, 0]
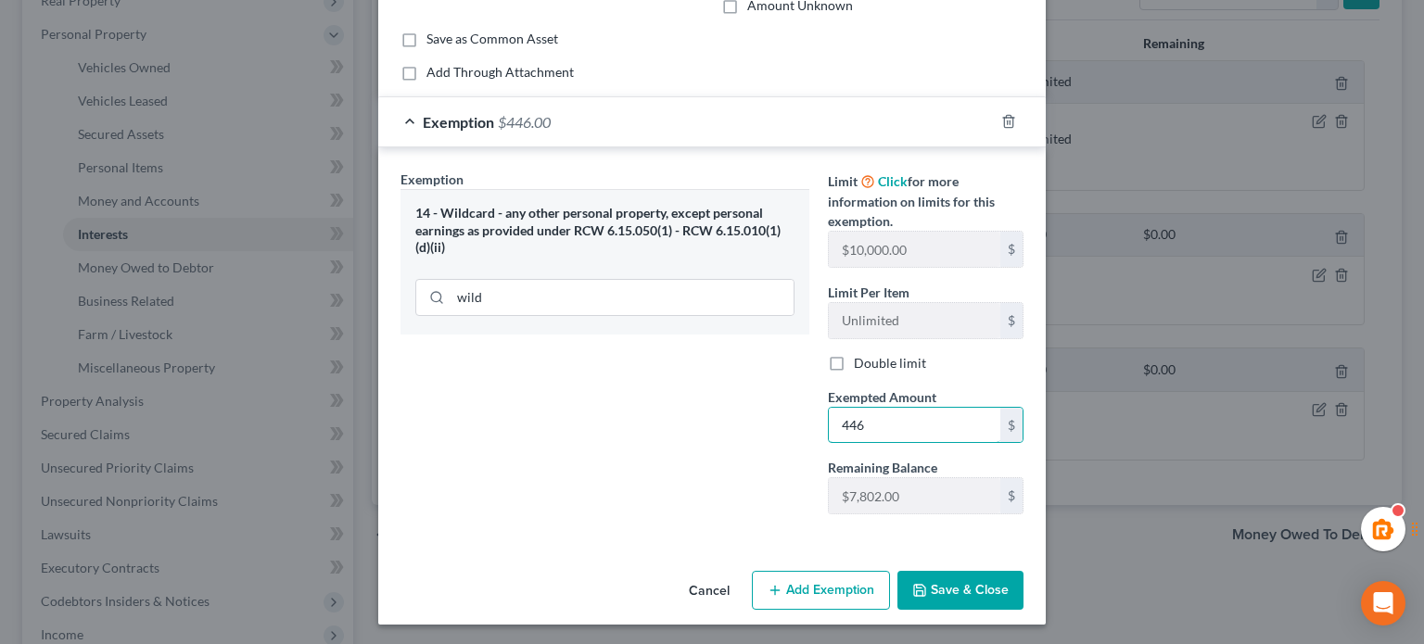
type input "446"
click at [930, 578] on button "Save & Close" at bounding box center [961, 590] width 126 height 39
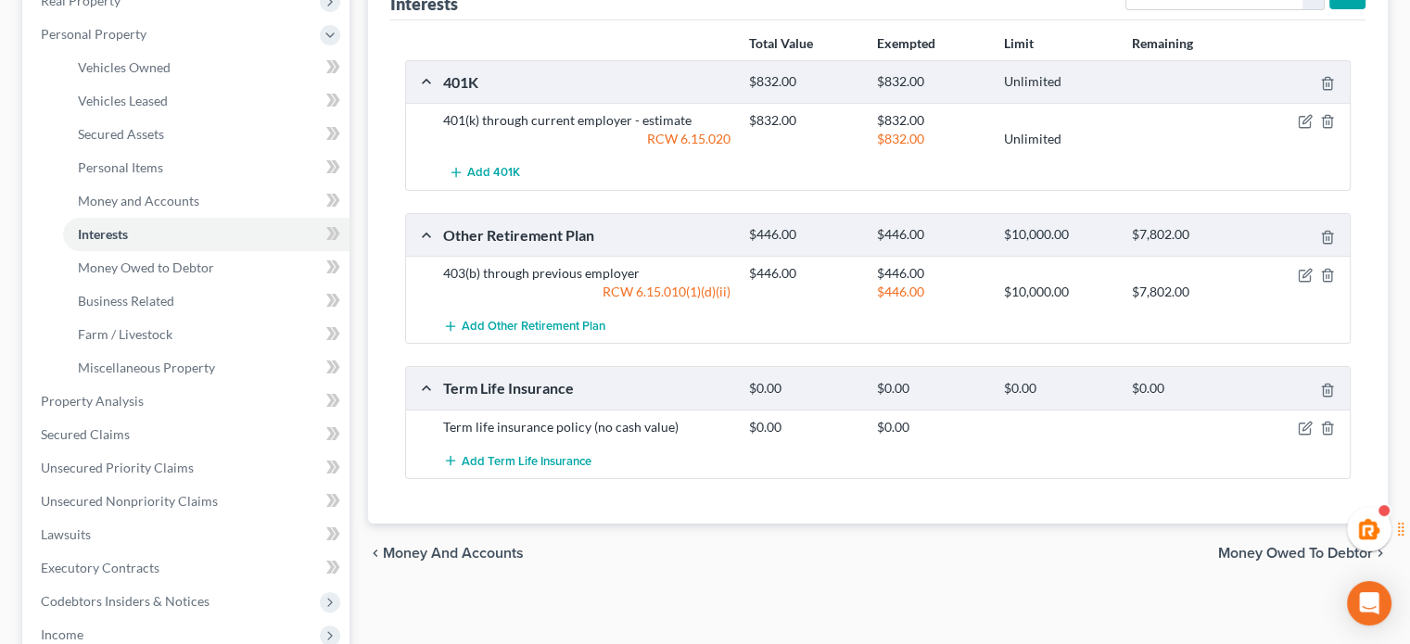
click at [1297, 273] on div at bounding box center [1301, 273] width 102 height 19
click at [1311, 274] on icon "button" at bounding box center [1305, 275] width 15 height 15
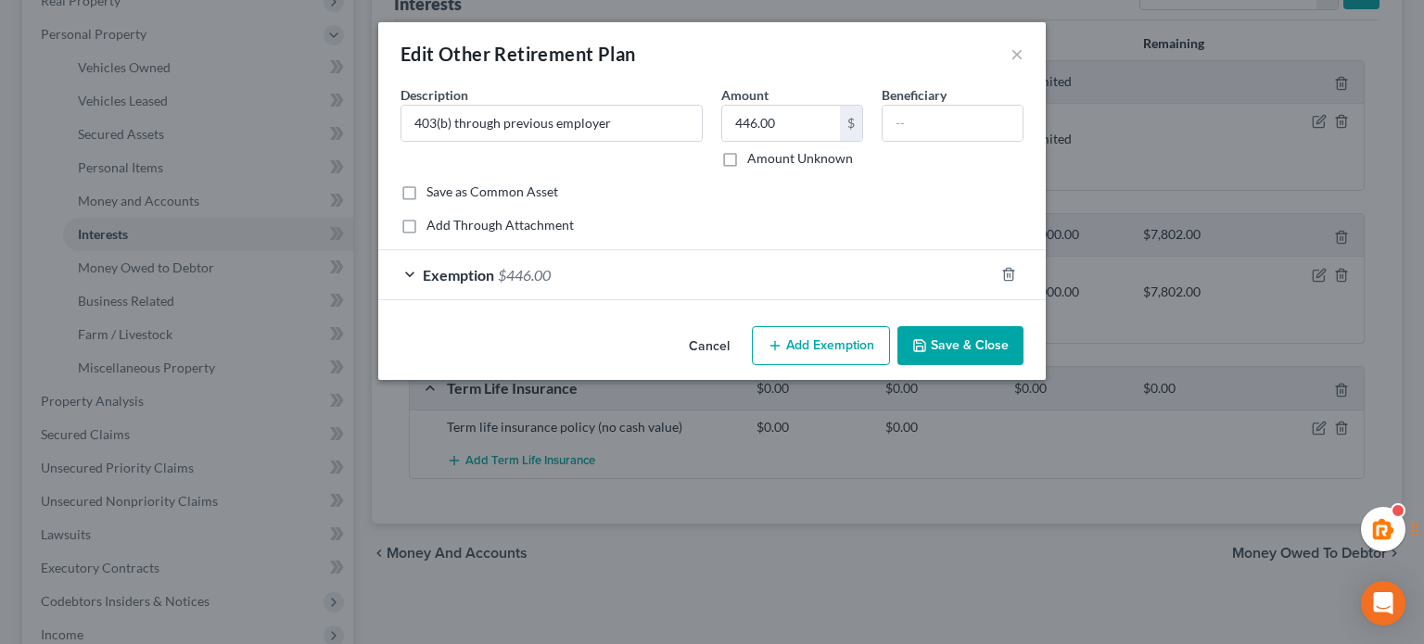
click at [1003, 263] on div at bounding box center [1020, 275] width 52 height 30
click at [1016, 288] on div at bounding box center [1020, 275] width 52 height 30
click at [1010, 274] on line "button" at bounding box center [1010, 276] width 0 height 4
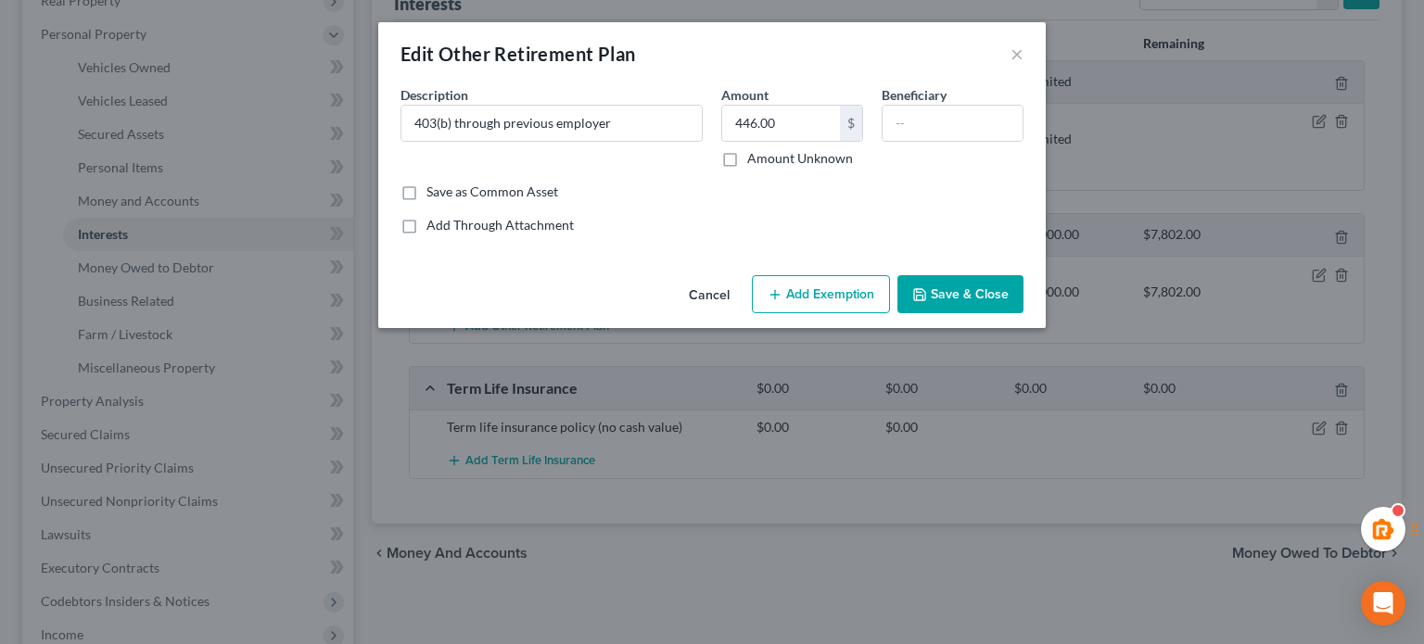
click at [835, 273] on div "Cancel Add Exemption Save & Close" at bounding box center [712, 298] width 668 height 61
click at [772, 295] on icon "button" at bounding box center [775, 294] width 15 height 15
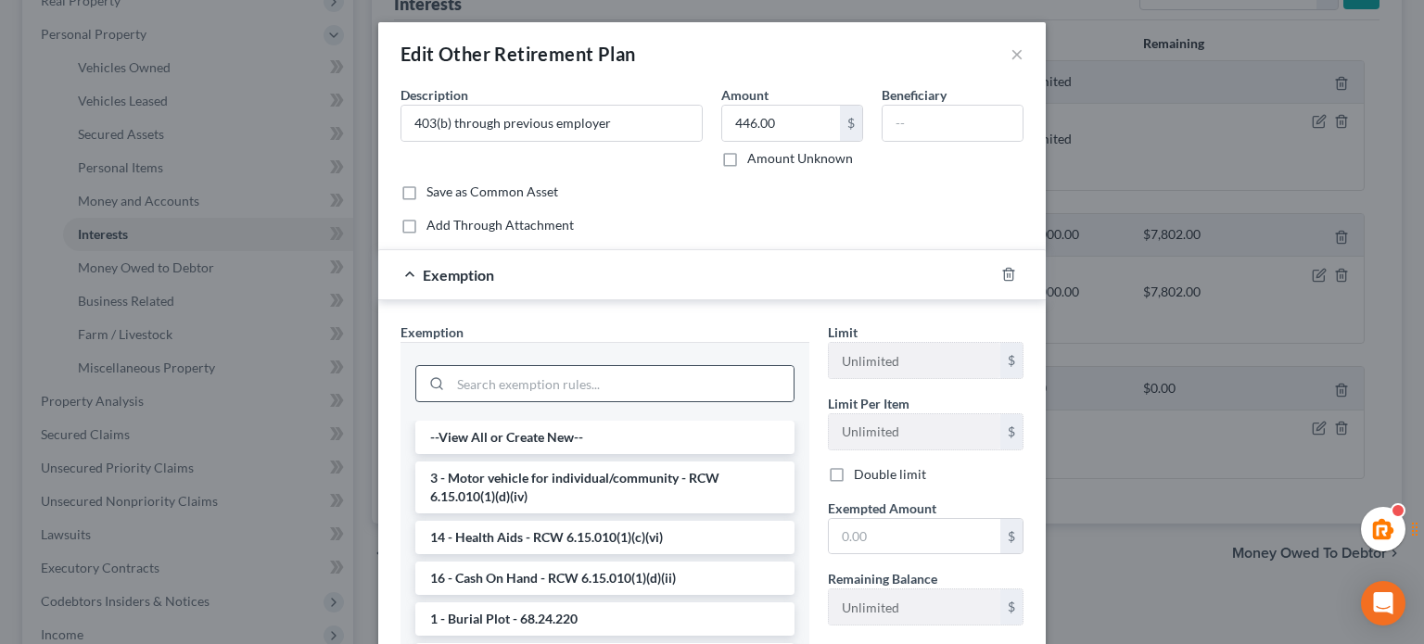
click at [440, 369] on div at bounding box center [433, 383] width 34 height 35
click at [452, 379] on input "search" at bounding box center [622, 383] width 343 height 35
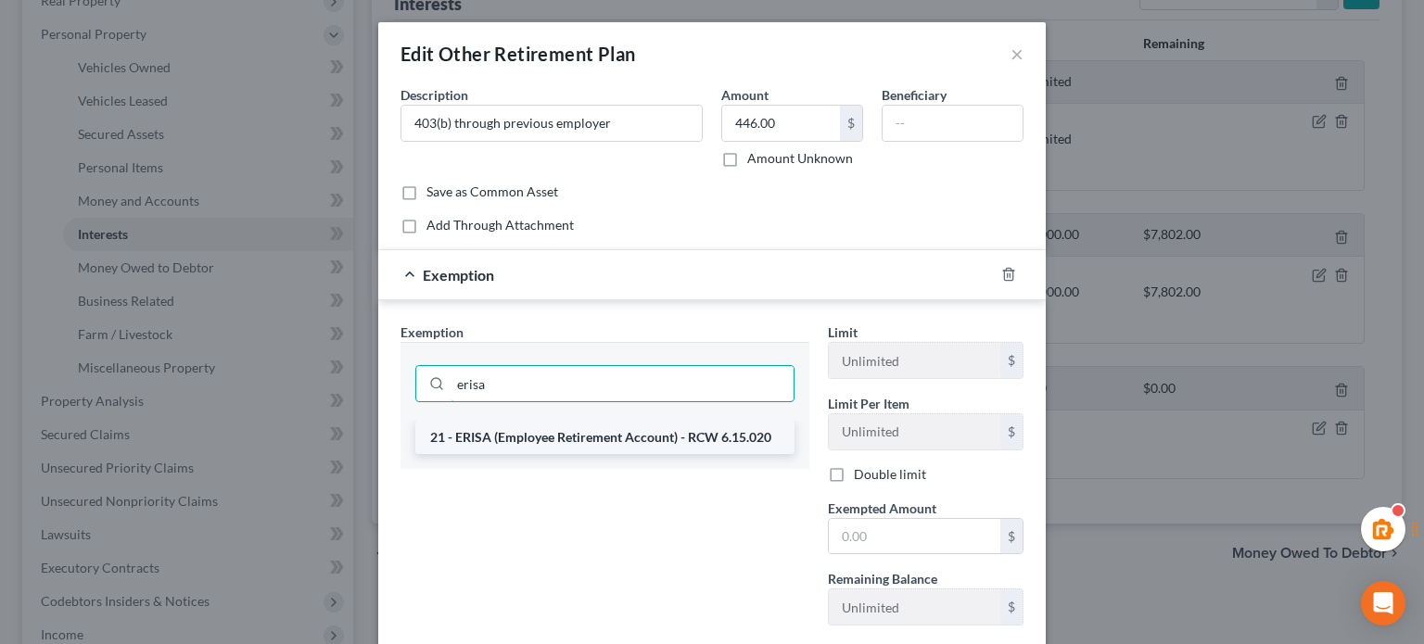
type input "erisa"
click at [591, 443] on li "21 - ERISA (Employee Retirement Account) - RCW 6.15.020" at bounding box center [604, 437] width 379 height 33
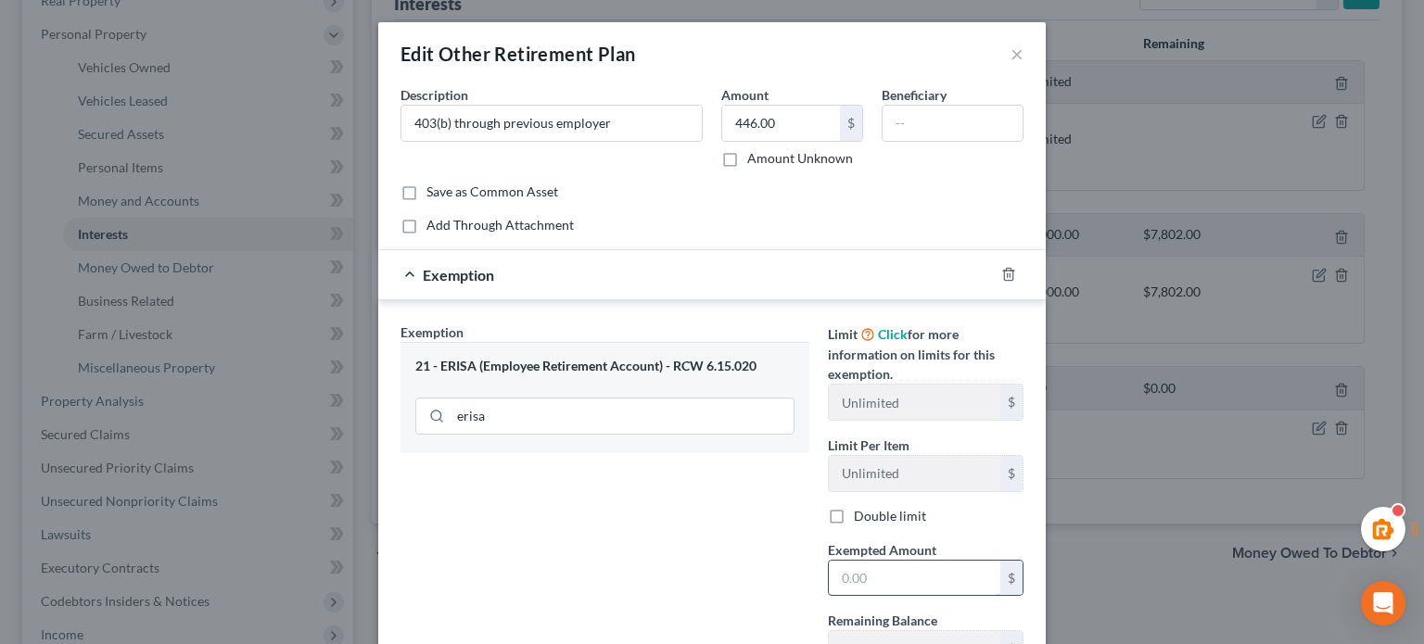
click at [868, 571] on input "text" at bounding box center [915, 578] width 172 height 35
type input "446"
click at [382, 263] on div "Exemption $446.00" at bounding box center [686, 274] width 616 height 49
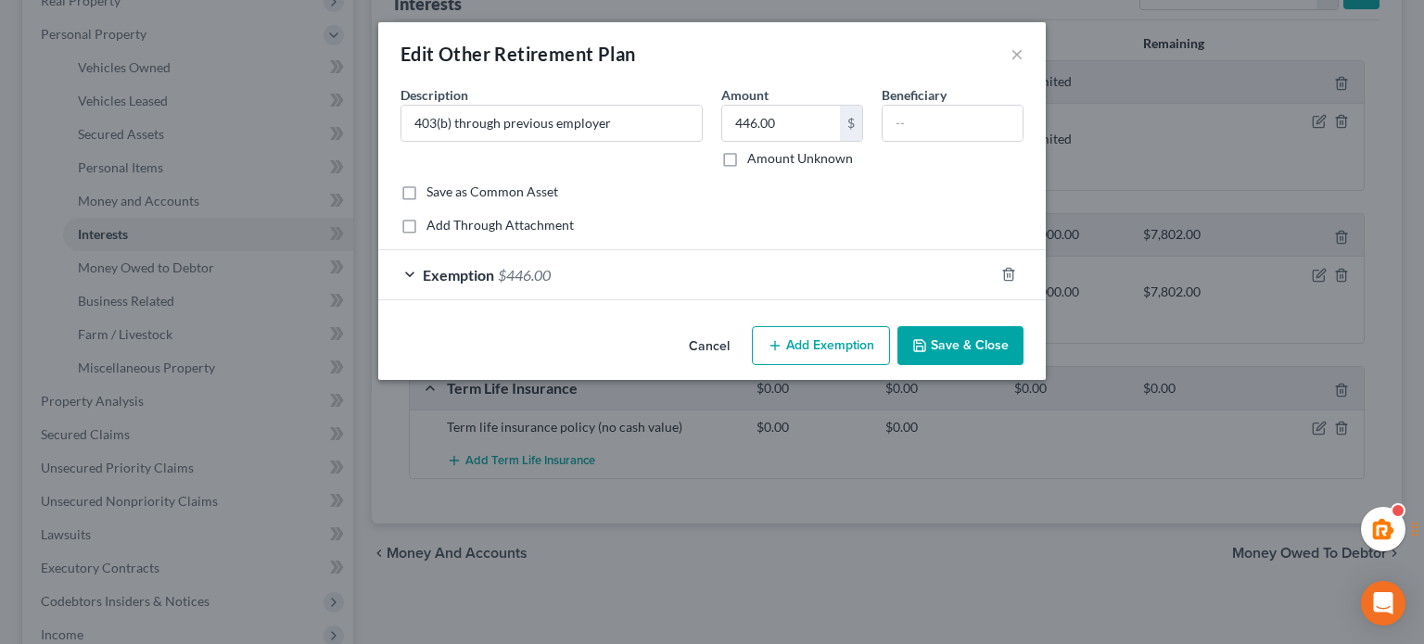
click at [939, 265] on div "Exemption $446.00" at bounding box center [686, 274] width 616 height 49
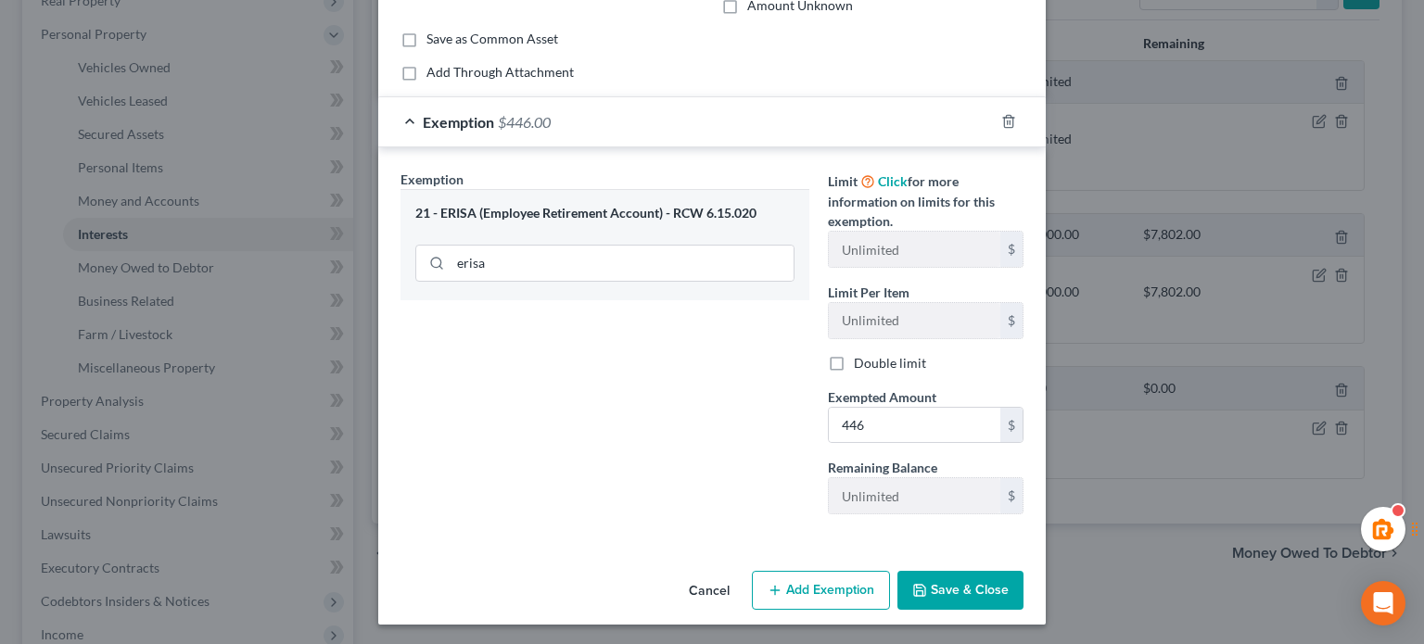
click at [974, 584] on button "Save & Close" at bounding box center [961, 590] width 126 height 39
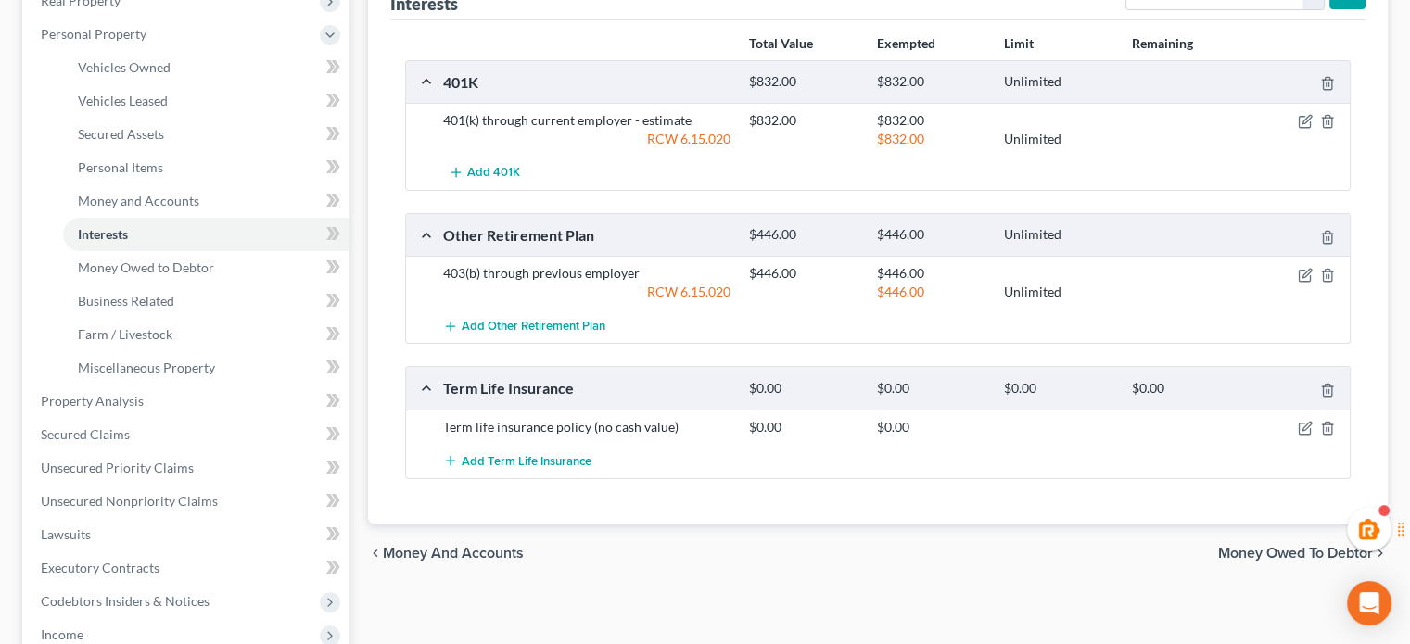
scroll to position [0, 0]
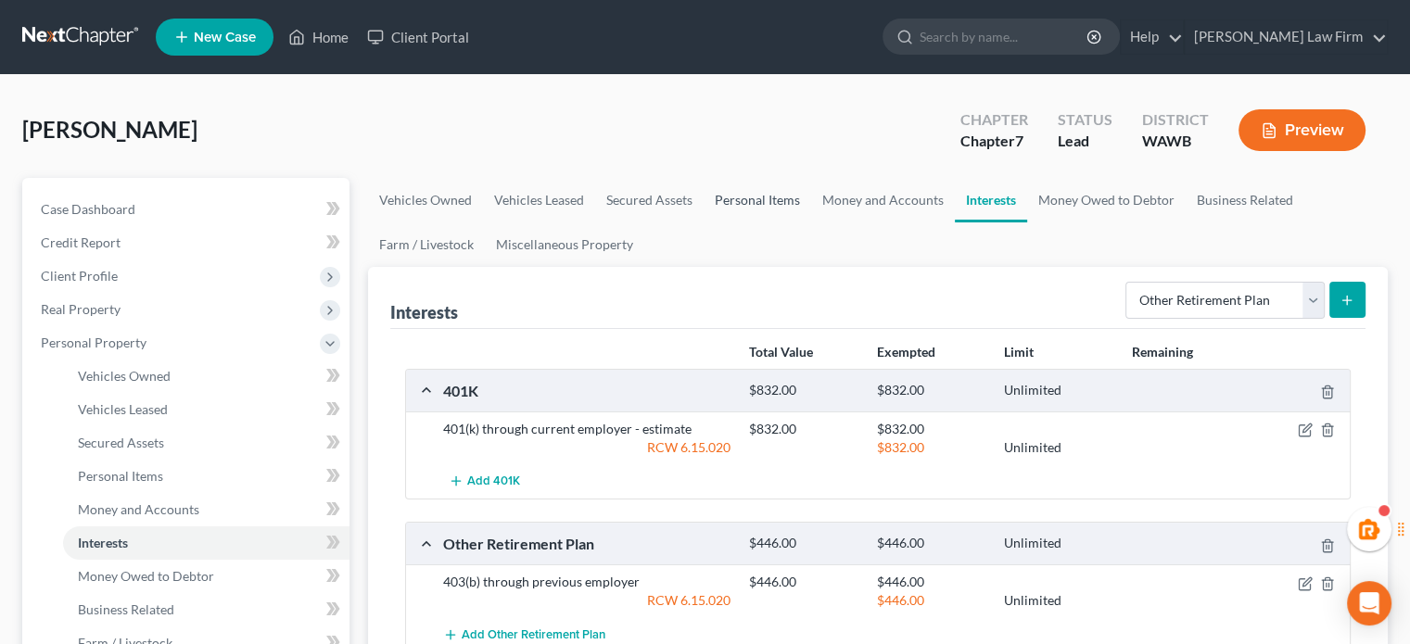
click at [748, 190] on link "Personal Items" at bounding box center [758, 200] width 108 height 45
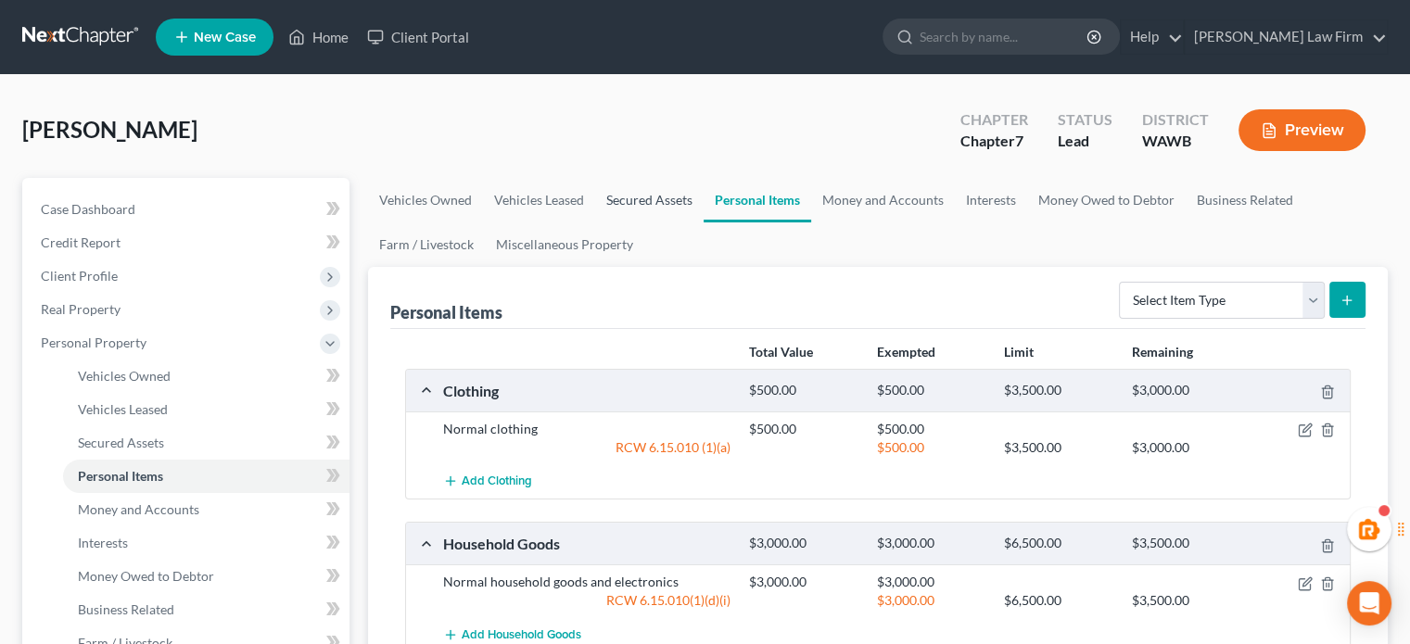
click at [668, 197] on link "Secured Assets" at bounding box center [649, 200] width 108 height 45
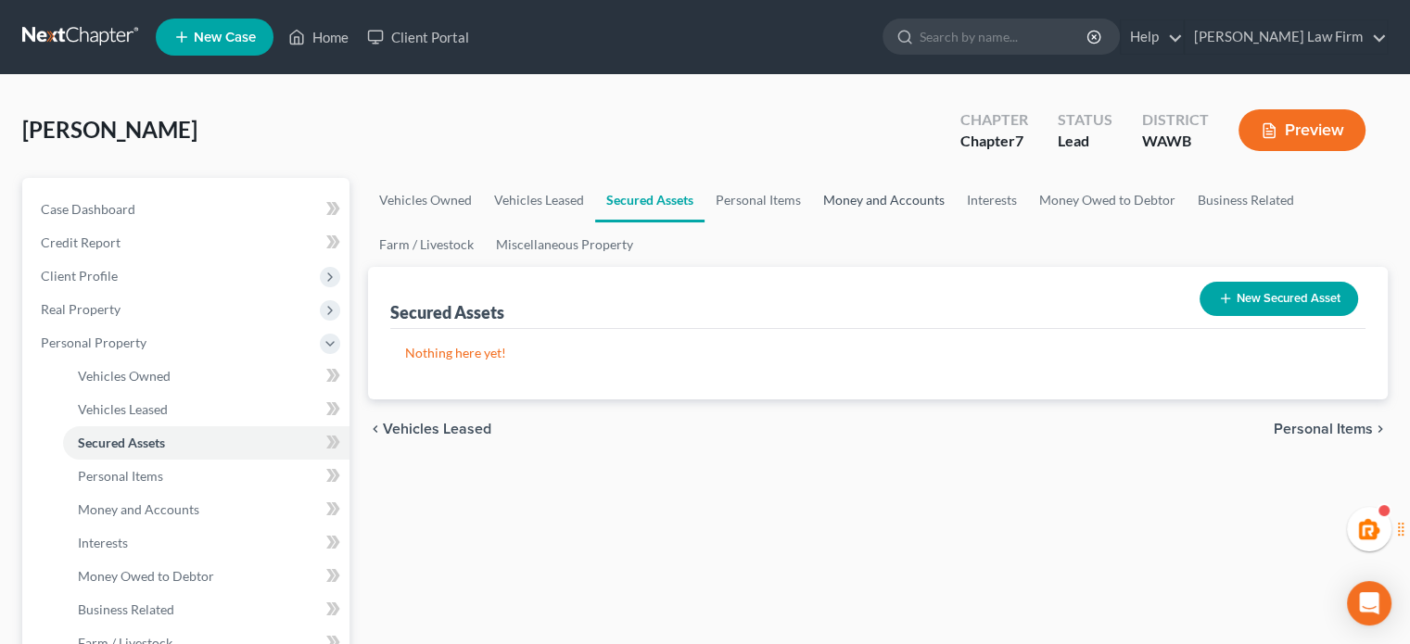
click at [907, 221] on link "Money and Accounts" at bounding box center [884, 200] width 144 height 45
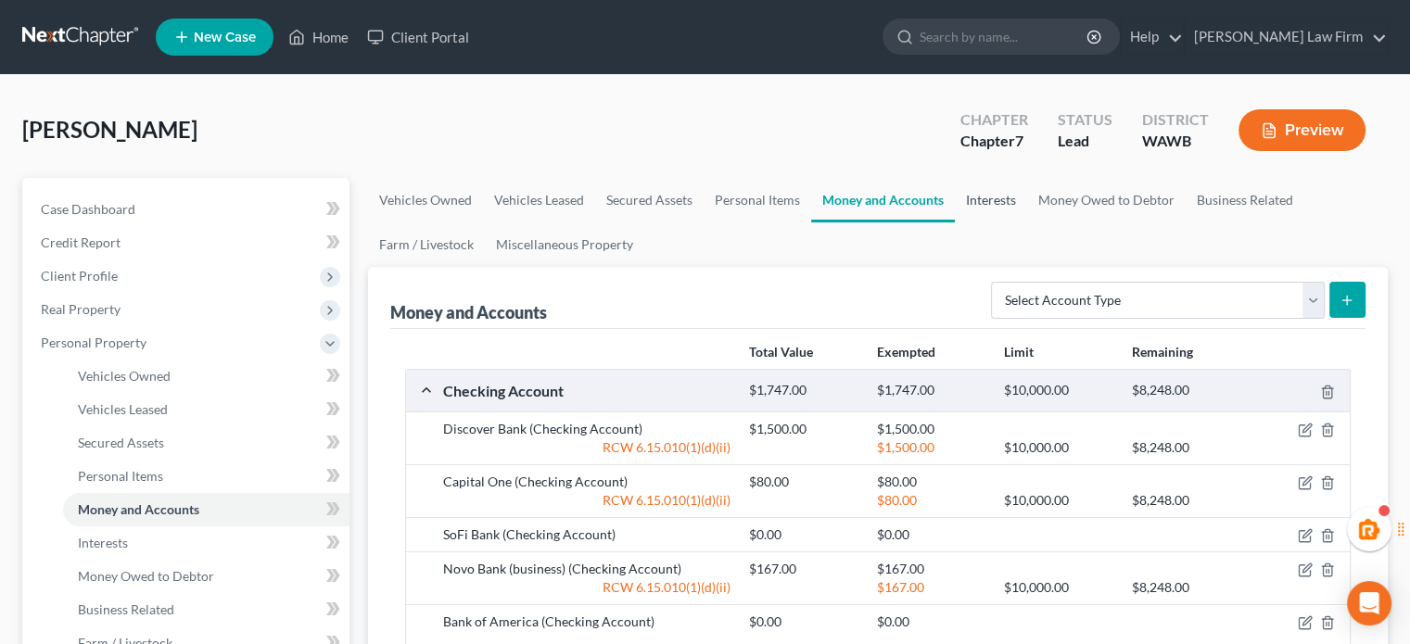
click at [967, 198] on link "Interests" at bounding box center [991, 200] width 72 height 45
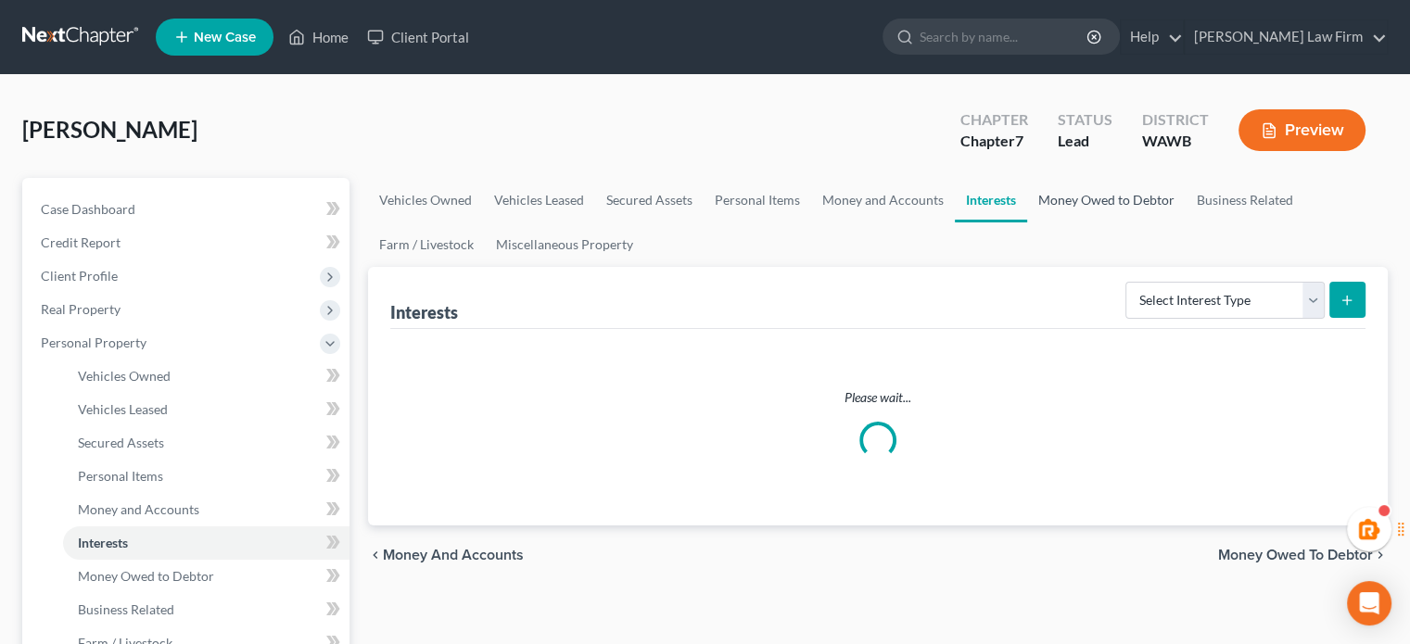
click at [1065, 203] on link "Money Owed to Debtor" at bounding box center [1106, 200] width 159 height 45
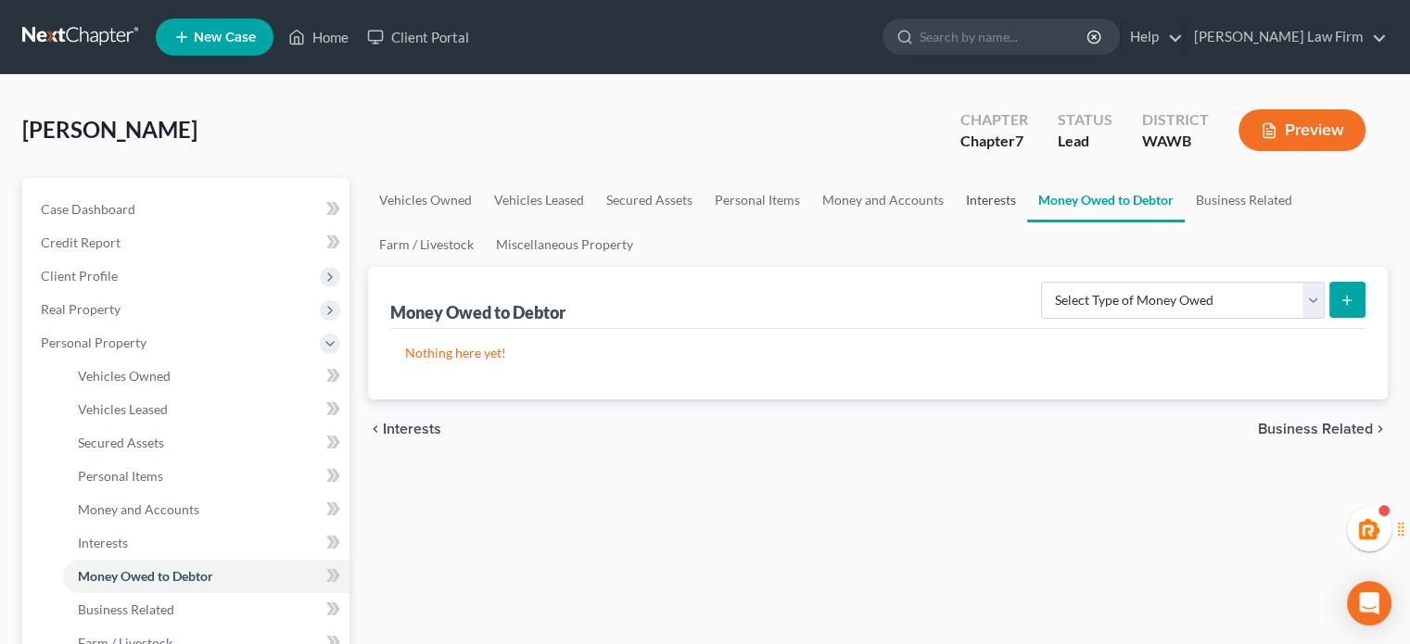
click at [984, 198] on link "Interests" at bounding box center [991, 200] width 72 height 45
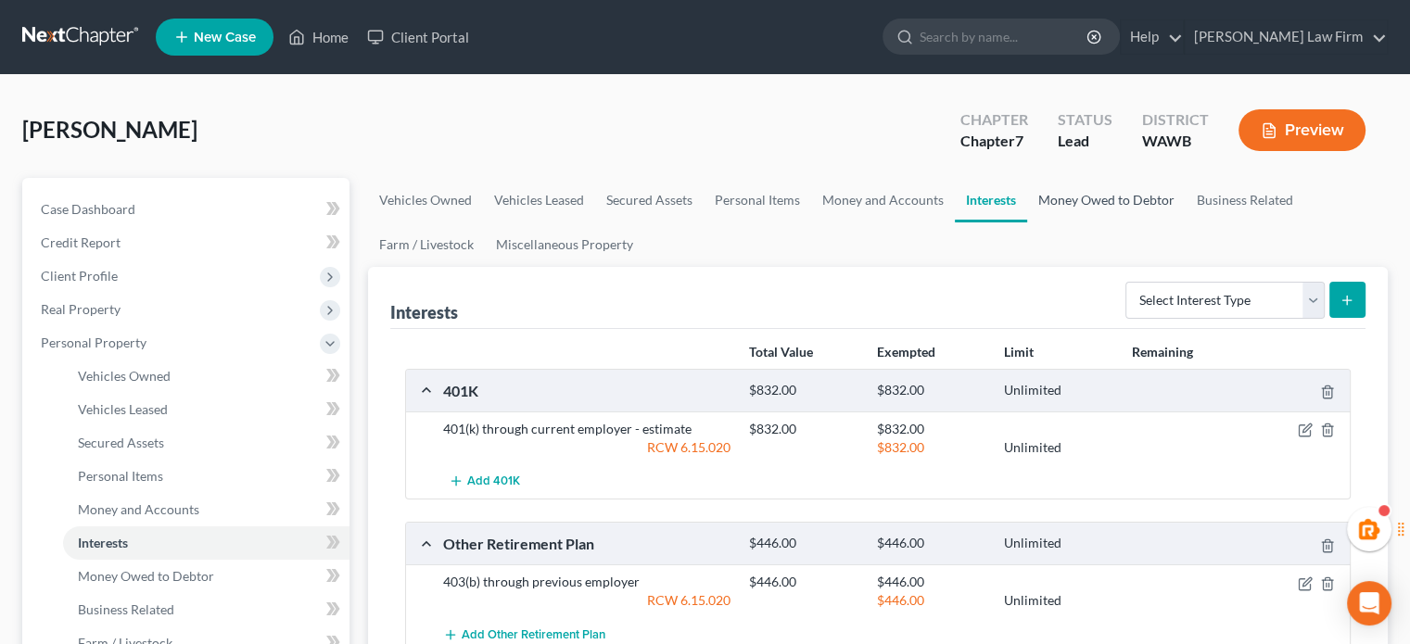
click at [1116, 187] on link "Money Owed to Debtor" at bounding box center [1106, 200] width 159 height 45
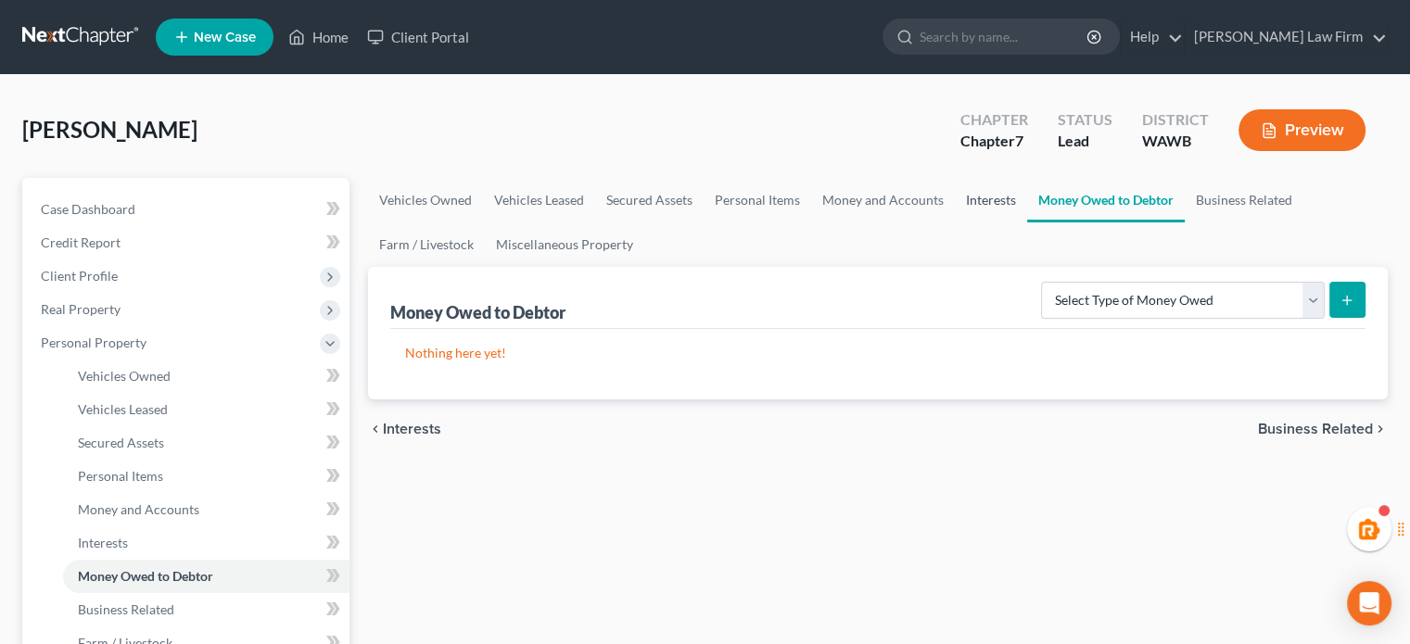
click at [974, 192] on link "Interests" at bounding box center [991, 200] width 72 height 45
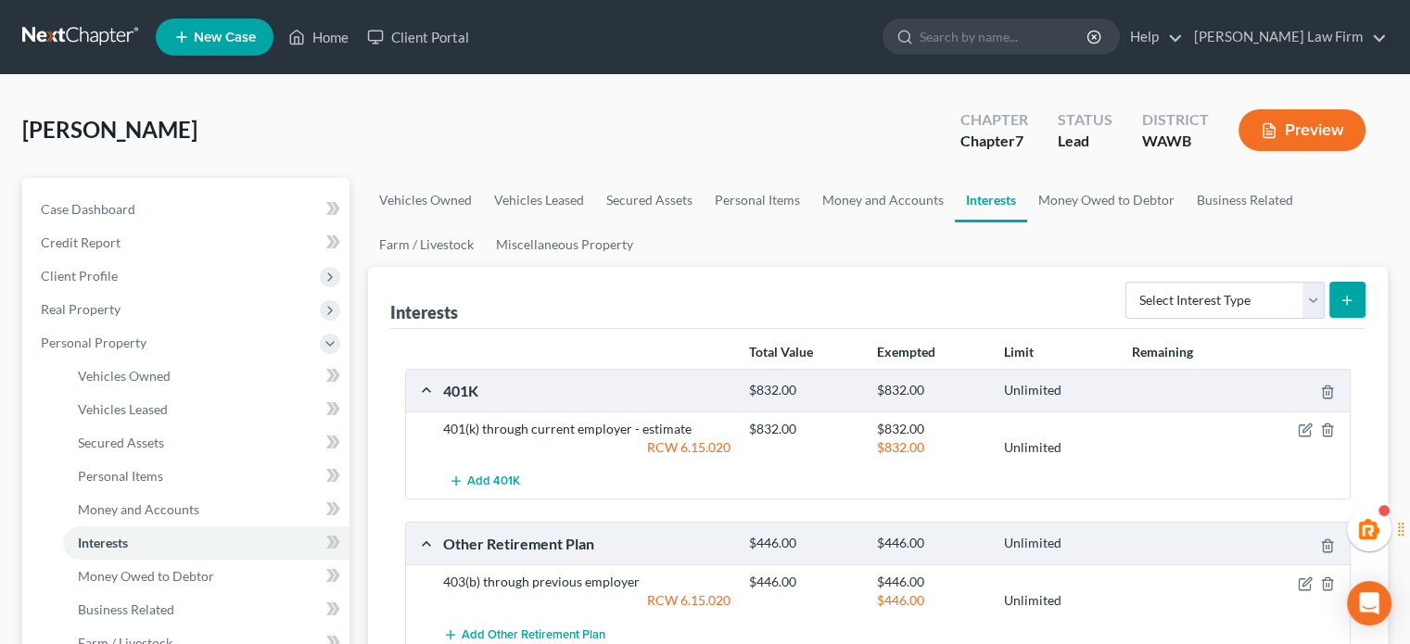
click at [193, 127] on div "[PERSON_NAME] Upgraded Chapter Chapter 7 Status Lead District [GEOGRAPHIC_DATA]…" at bounding box center [705, 137] width 1366 height 81
click at [853, 194] on link "Money and Accounts" at bounding box center [883, 200] width 144 height 45
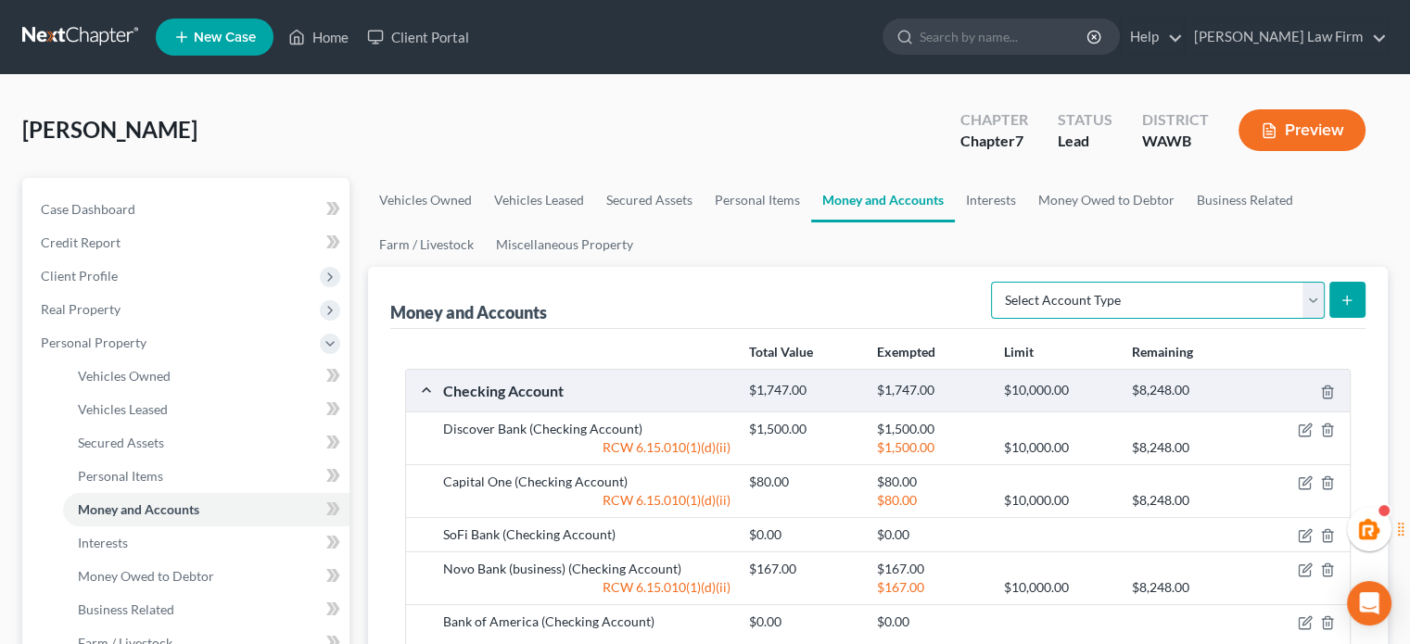
click at [1082, 299] on select "Select Account Type Brokerage Cash on Hand Certificates of Deposit Checking Acc…" at bounding box center [1158, 300] width 334 height 37
click at [991, 204] on link "Interests" at bounding box center [991, 200] width 72 height 45
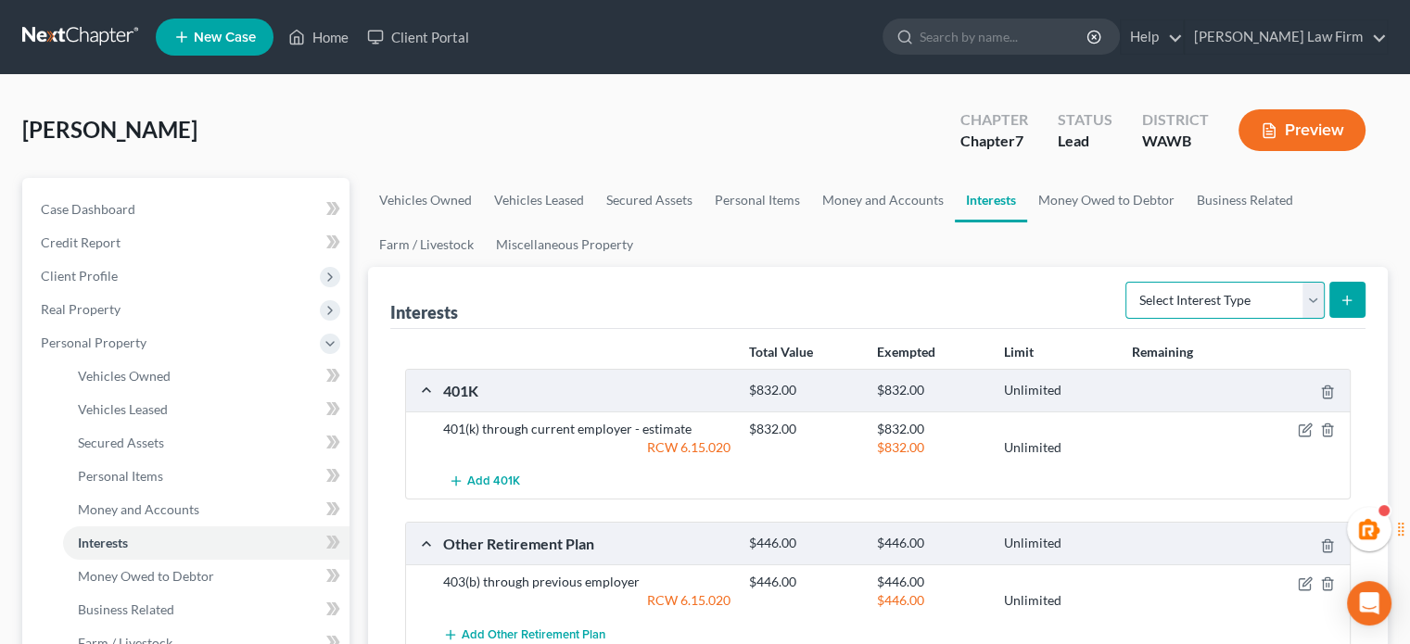
click at [1165, 295] on select "Select Interest Type 401K Annuity Bond Education IRA Government Bond Government…" at bounding box center [1225, 300] width 199 height 37
click at [1217, 304] on select "Select Interest Type 401K Annuity Bond Education IRA Government Bond Government…" at bounding box center [1225, 300] width 199 height 37
drag, startPoint x: 1138, startPoint y: 209, endPoint x: 1183, endPoint y: 256, distance: 65.6
click at [1138, 209] on link "Money Owed to Debtor" at bounding box center [1106, 200] width 159 height 45
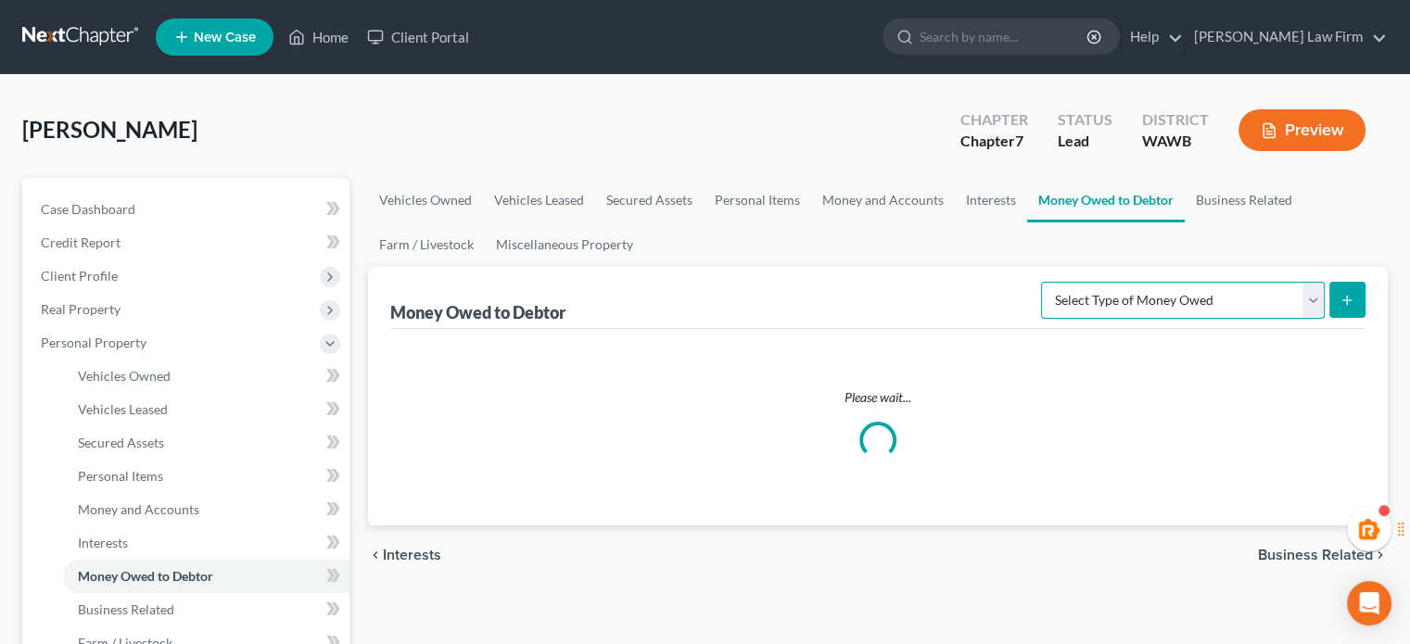
click at [1204, 297] on select "Select Type of Money Owed Accounts Receivable Alimony Child Support Claims Agai…" at bounding box center [1183, 300] width 284 height 37
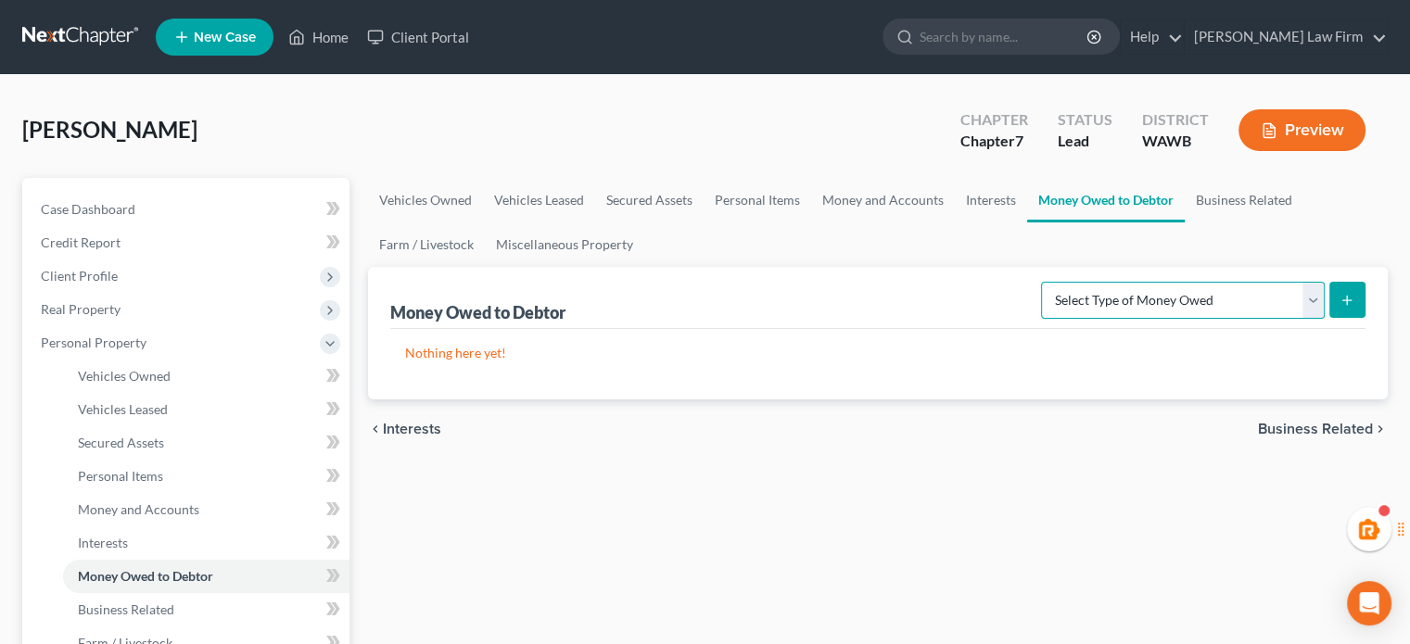
select select "financial_assets_not_yet_listed"
click at [1045, 282] on select "Select Type of Money Owed Accounts Receivable Alimony Child Support Claims Agai…" at bounding box center [1183, 300] width 284 height 37
click at [1346, 308] on button "submit" at bounding box center [1348, 300] width 36 height 36
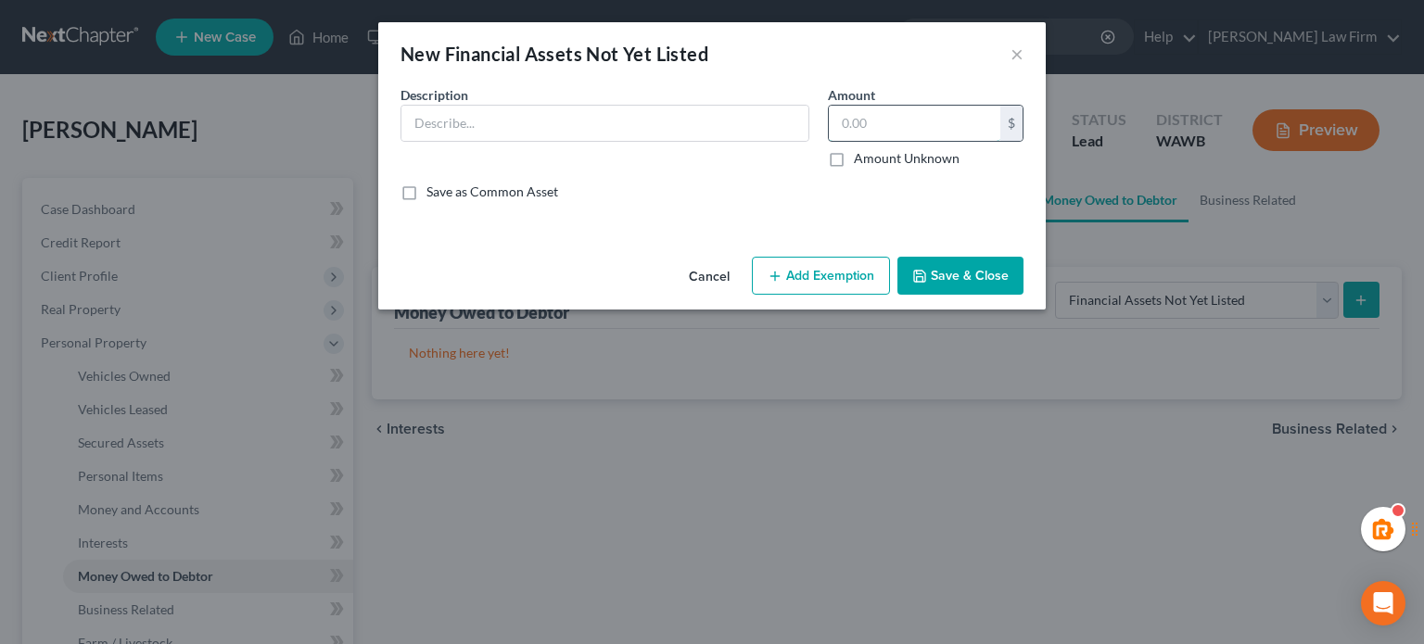
click at [887, 138] on input "text" at bounding box center [915, 123] width 172 height 35
type input "2,450"
click at [665, 120] on input "text" at bounding box center [605, 123] width 407 height 35
type input "M"
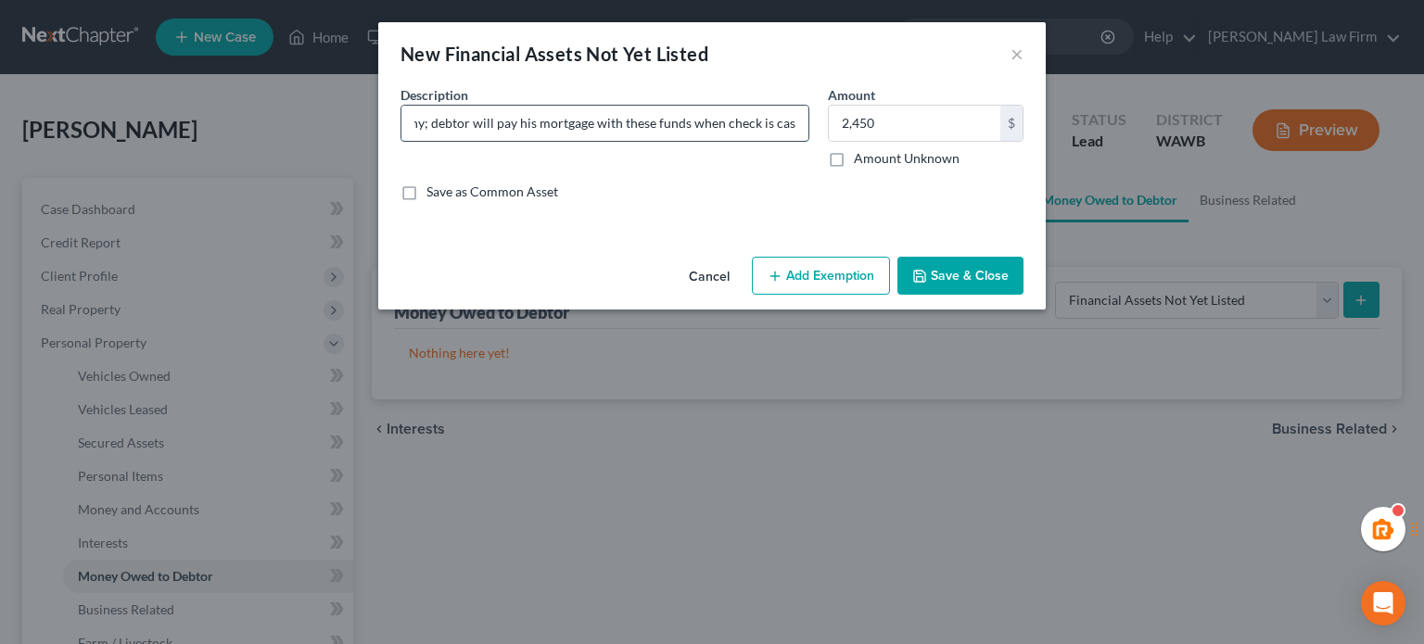
scroll to position [0, 232]
type input "Returned check from mortgage company; debtor will pay his mortgage with these f…"
click at [869, 268] on button "Add Exemption" at bounding box center [821, 276] width 138 height 39
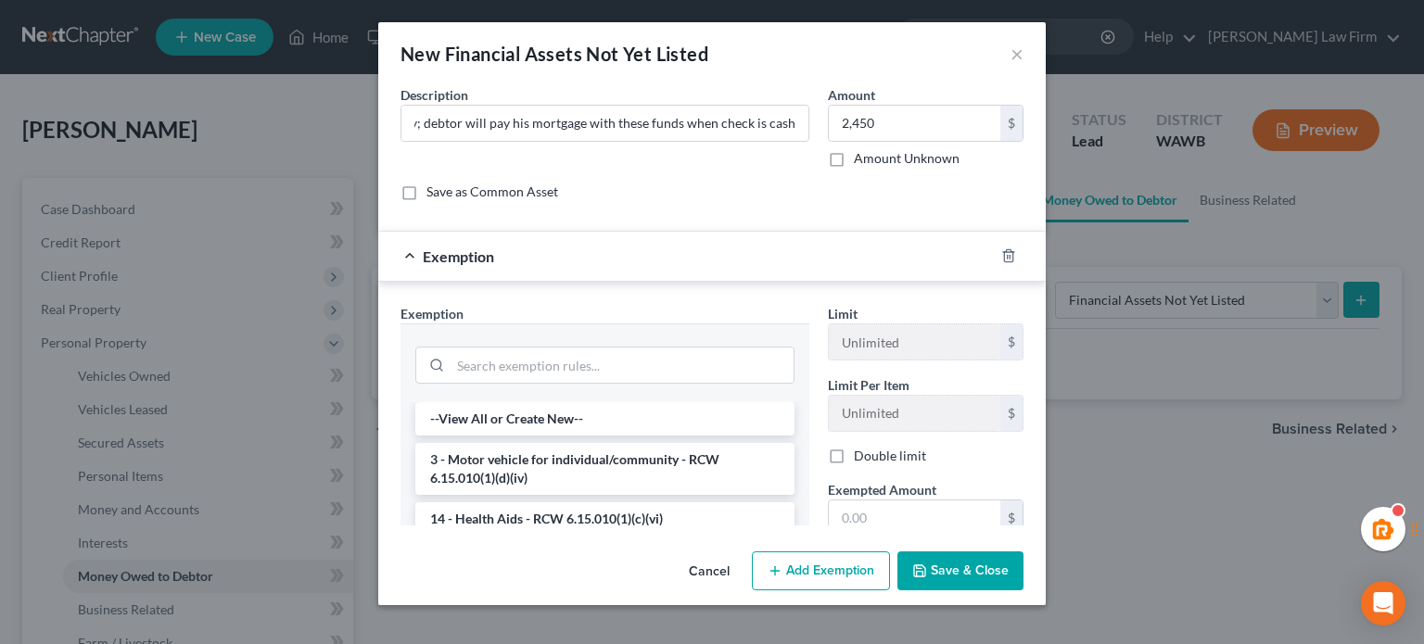
scroll to position [0, 0]
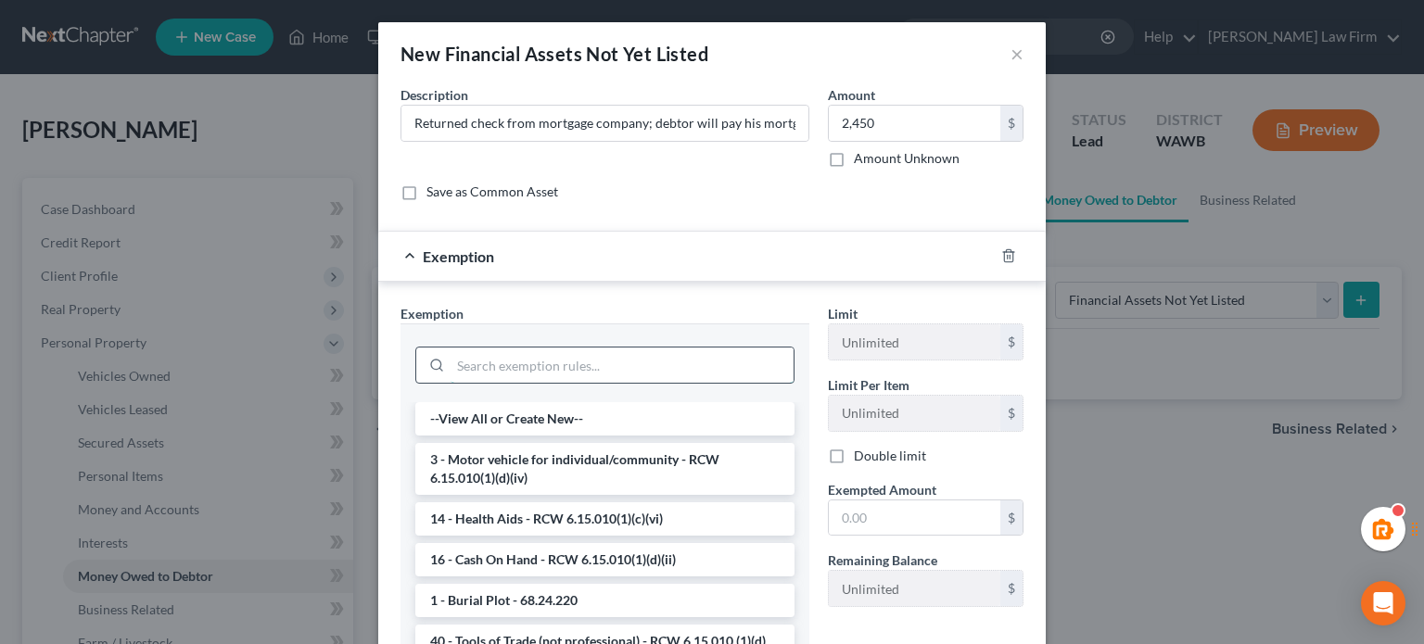
click at [511, 351] on input "search" at bounding box center [622, 365] width 343 height 35
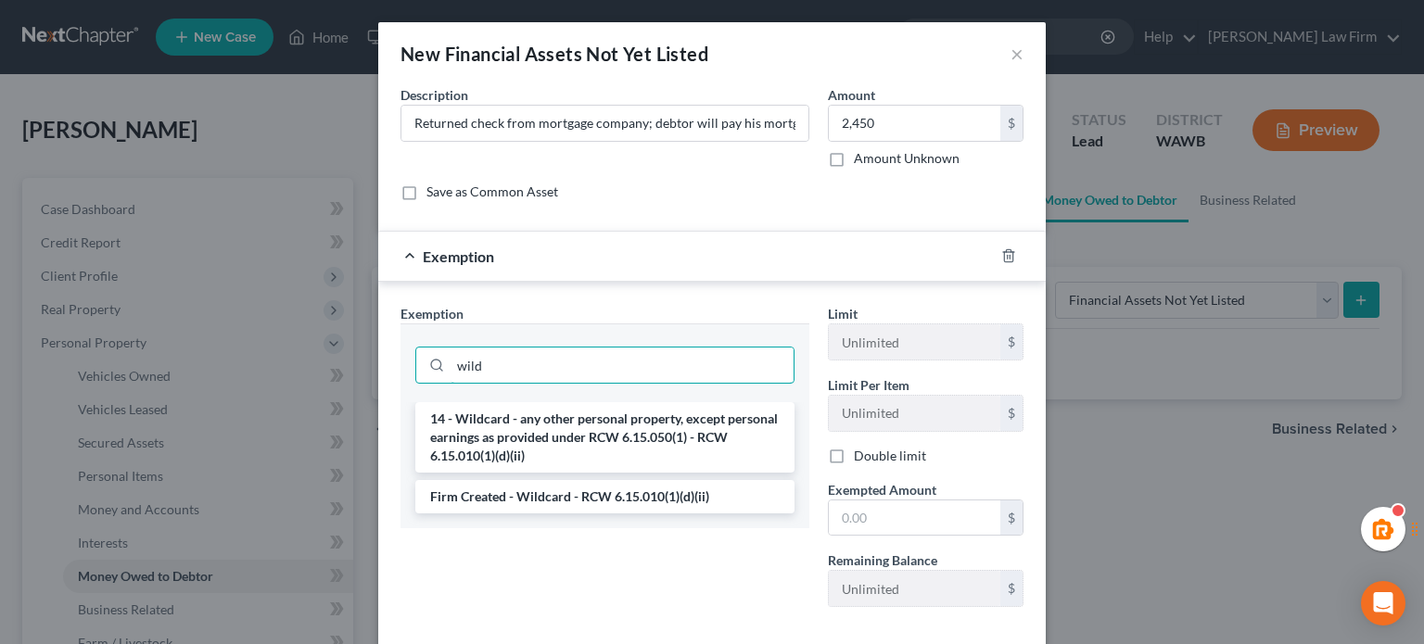
type input "wild"
click at [612, 416] on li "14 - Wildcard - any other personal property, except personal earnings as provid…" at bounding box center [604, 437] width 379 height 70
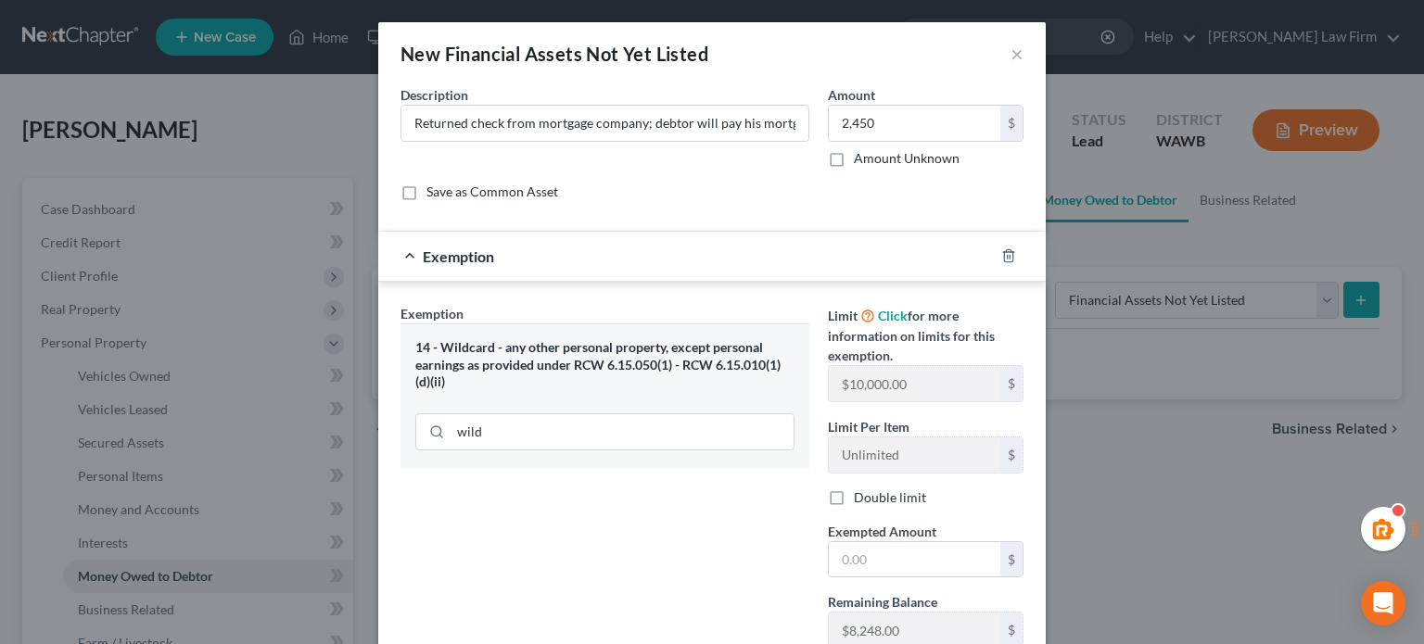
click at [880, 577] on div "Limit Click for more information on limits for this exemption. $10,000.00 $ Lim…" at bounding box center [926, 484] width 214 height 360
click at [883, 561] on input "text" at bounding box center [915, 559] width 172 height 35
type input "2,450"
click at [819, 544] on div "Exempted Amount * 2,450 $" at bounding box center [926, 550] width 214 height 57
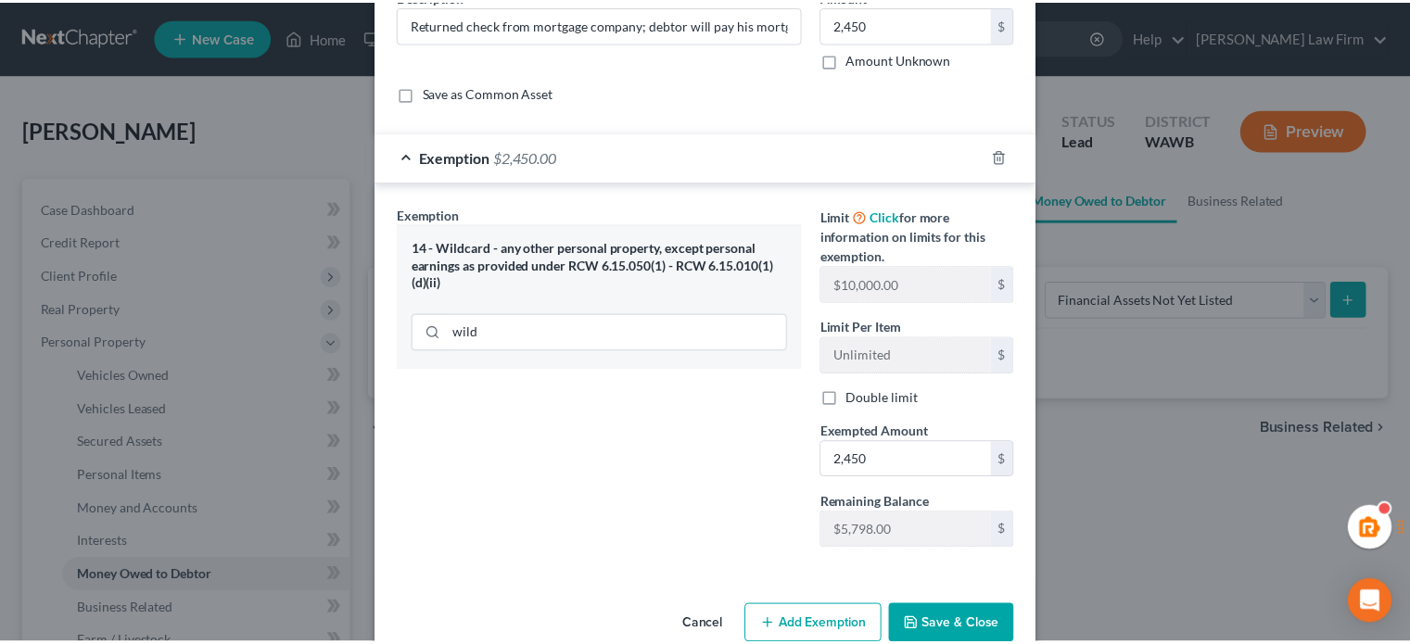
scroll to position [134, 0]
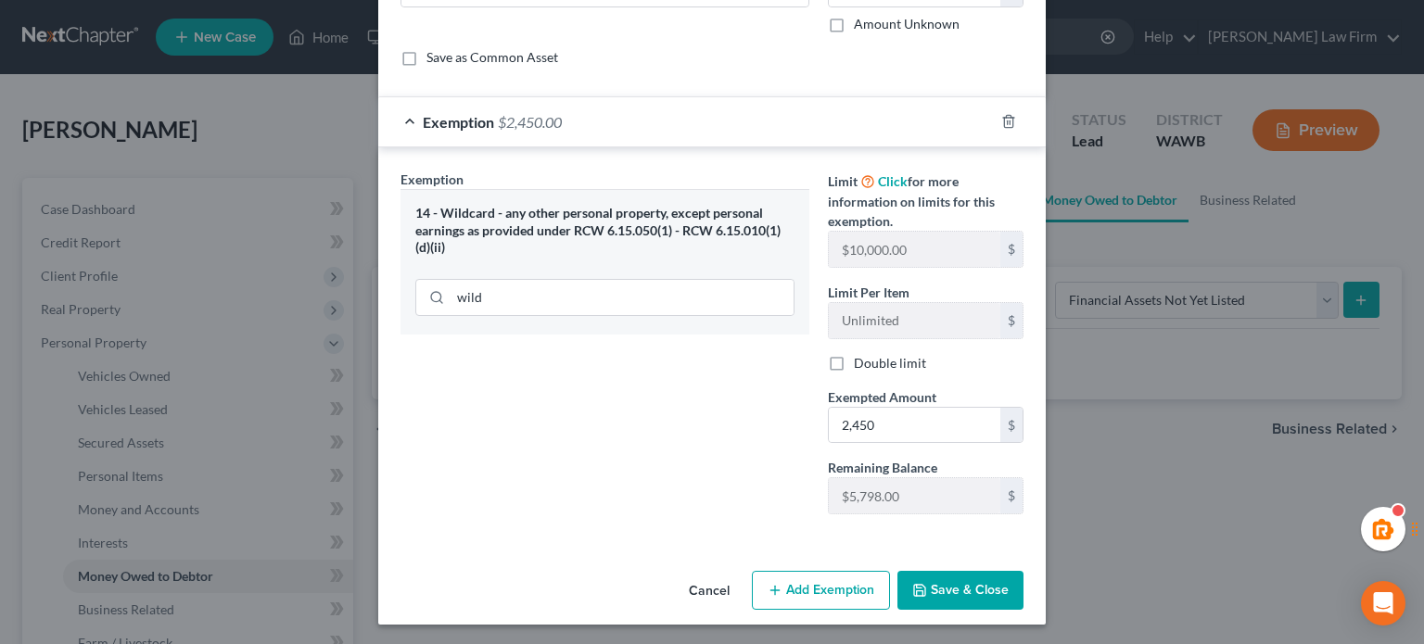
click at [966, 603] on button "Save & Close" at bounding box center [961, 590] width 126 height 39
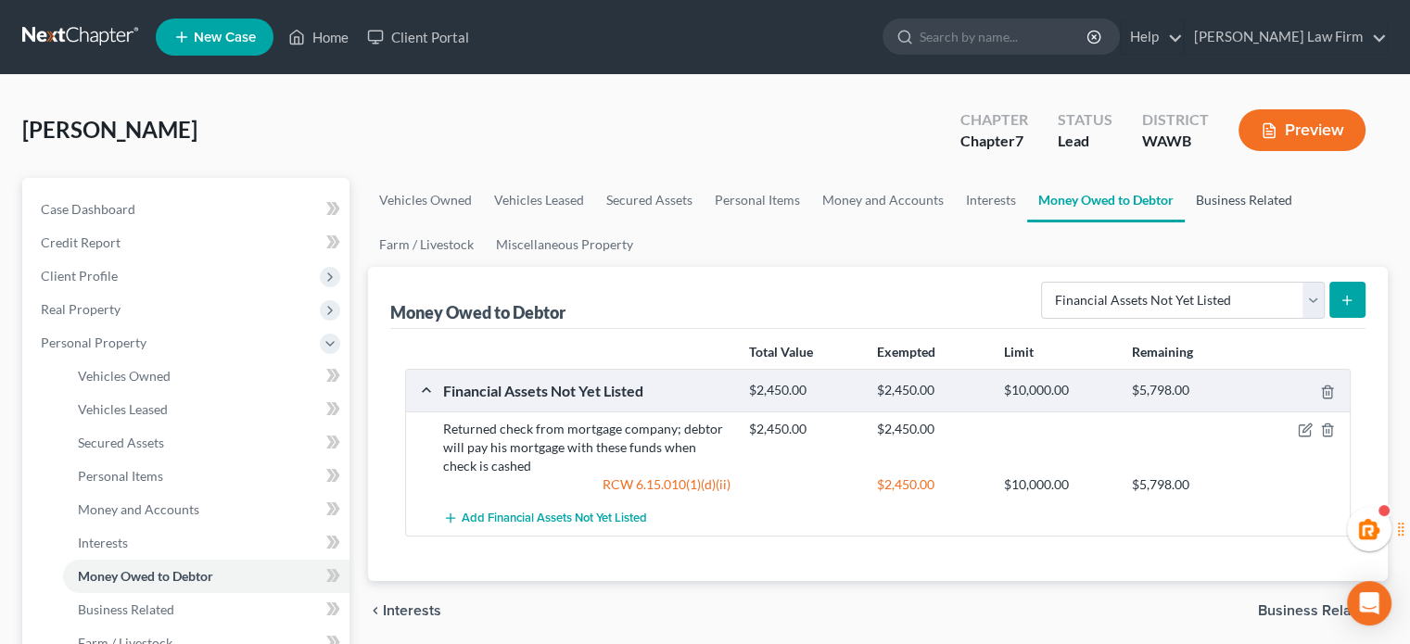
click at [1222, 201] on link "Business Related" at bounding box center [1244, 200] width 119 height 45
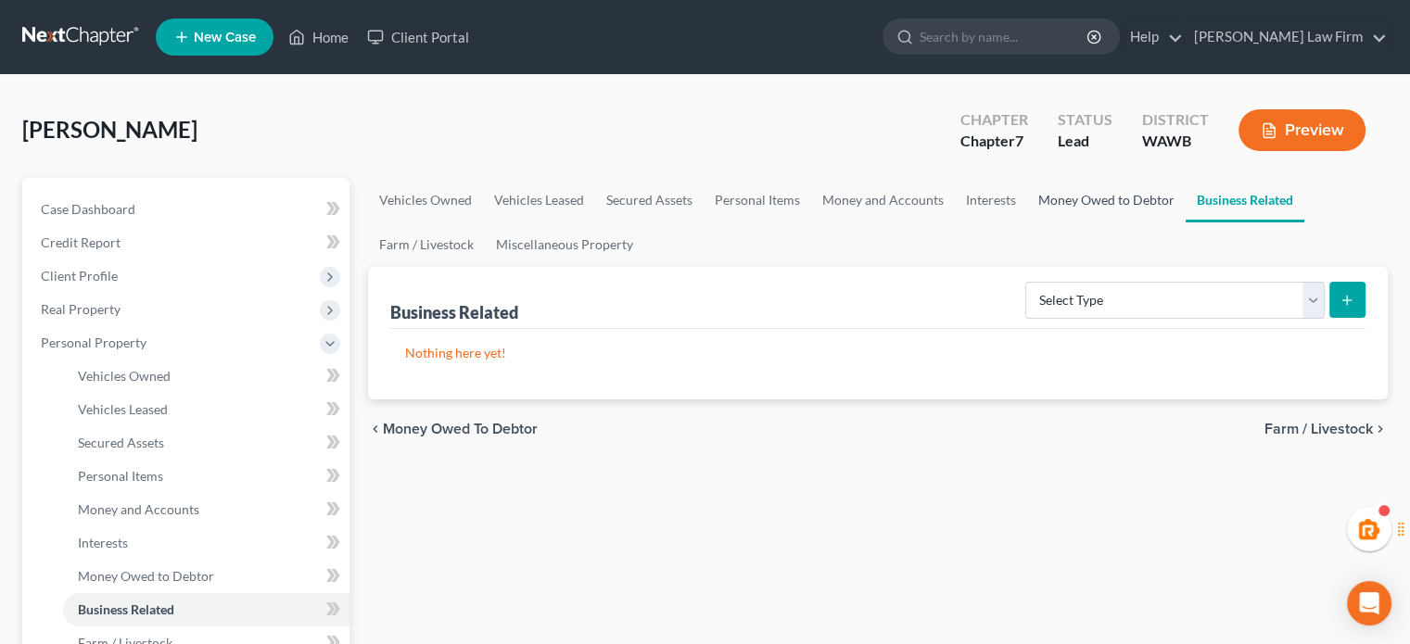
click at [1156, 203] on link "Money Owed to Debtor" at bounding box center [1106, 200] width 159 height 45
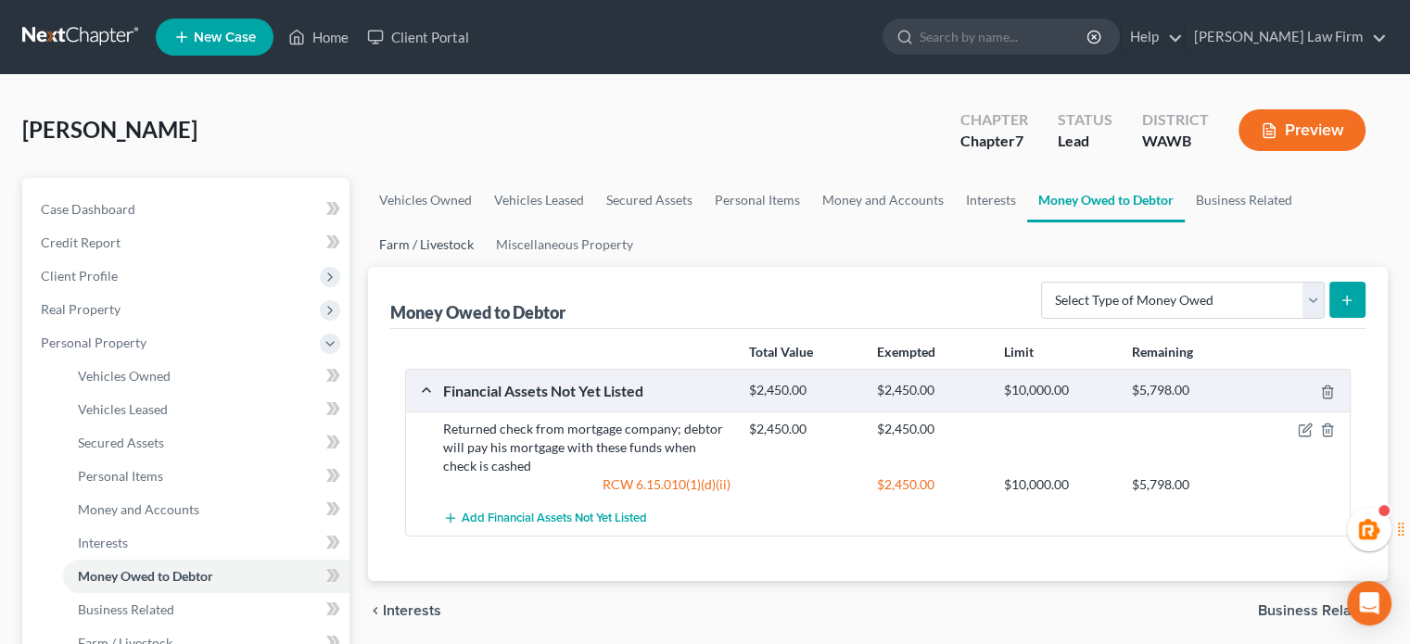
click at [471, 253] on link "Farm / Livestock" at bounding box center [426, 245] width 117 height 45
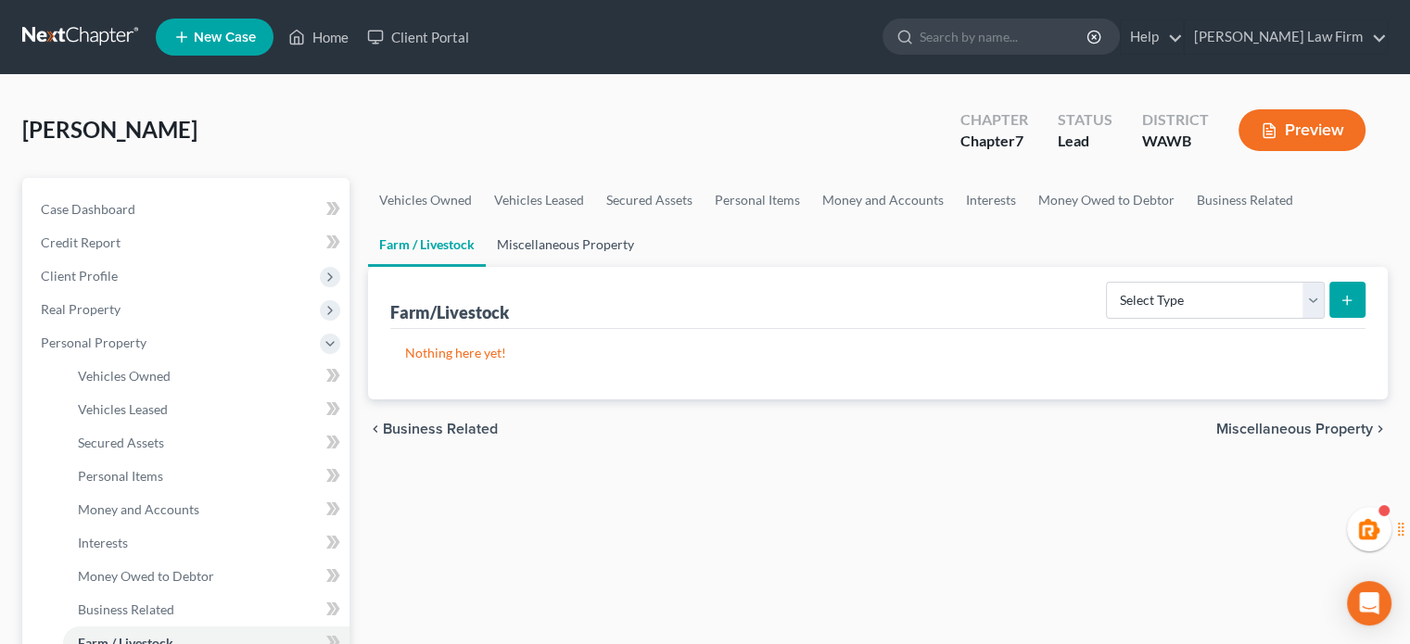
click at [542, 249] on link "Miscellaneous Property" at bounding box center [565, 245] width 159 height 45
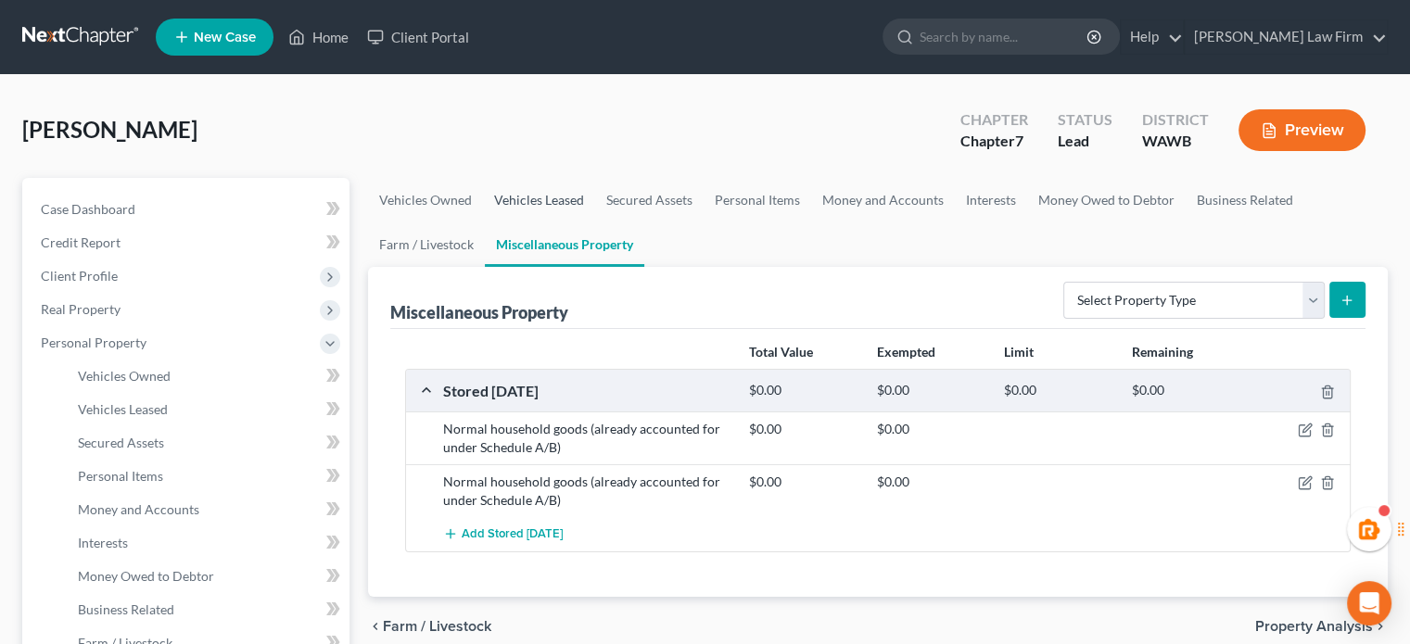
click at [574, 208] on link "Vehicles Leased" at bounding box center [539, 200] width 112 height 45
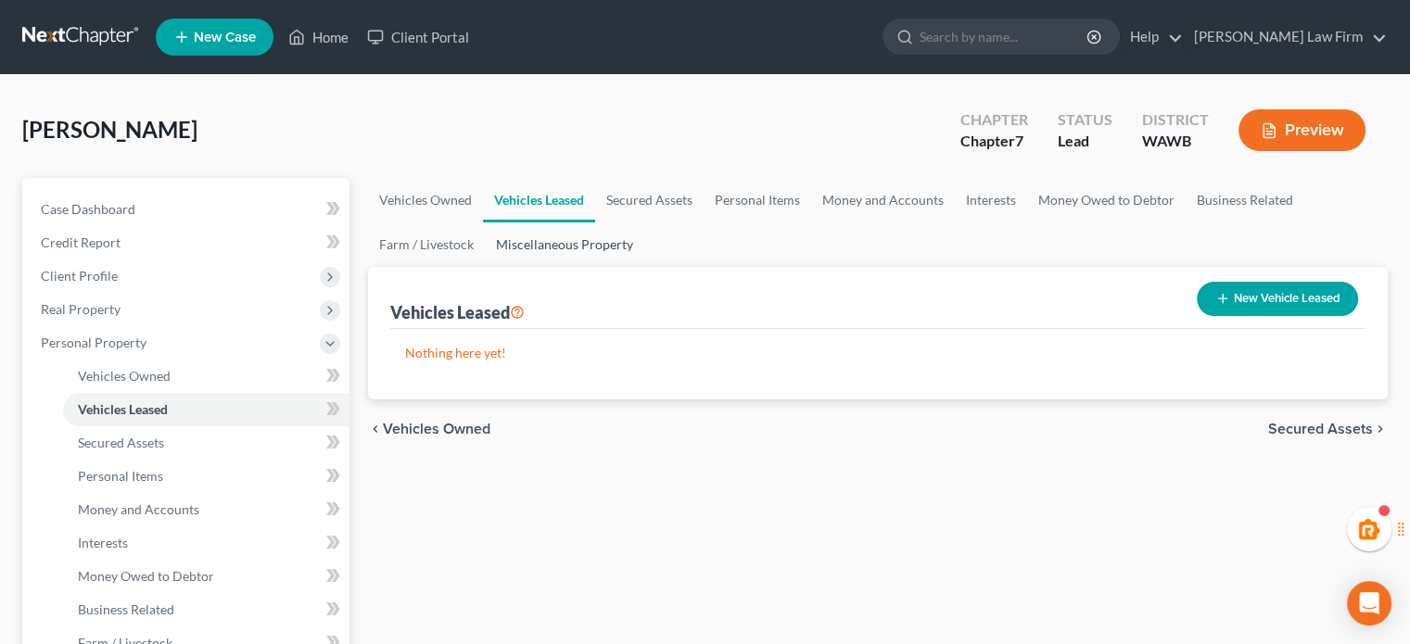
click at [531, 253] on link "Miscellaneous Property" at bounding box center [564, 245] width 159 height 45
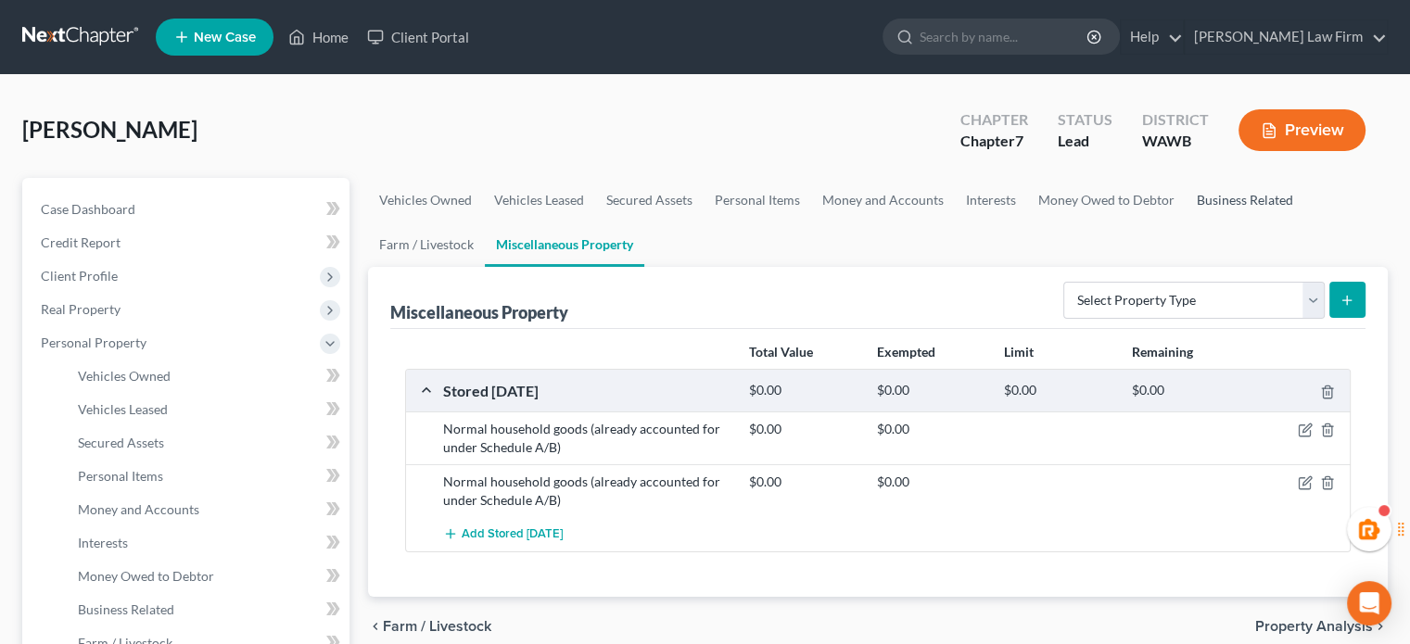
click at [1235, 206] on link "Business Related" at bounding box center [1245, 200] width 119 height 45
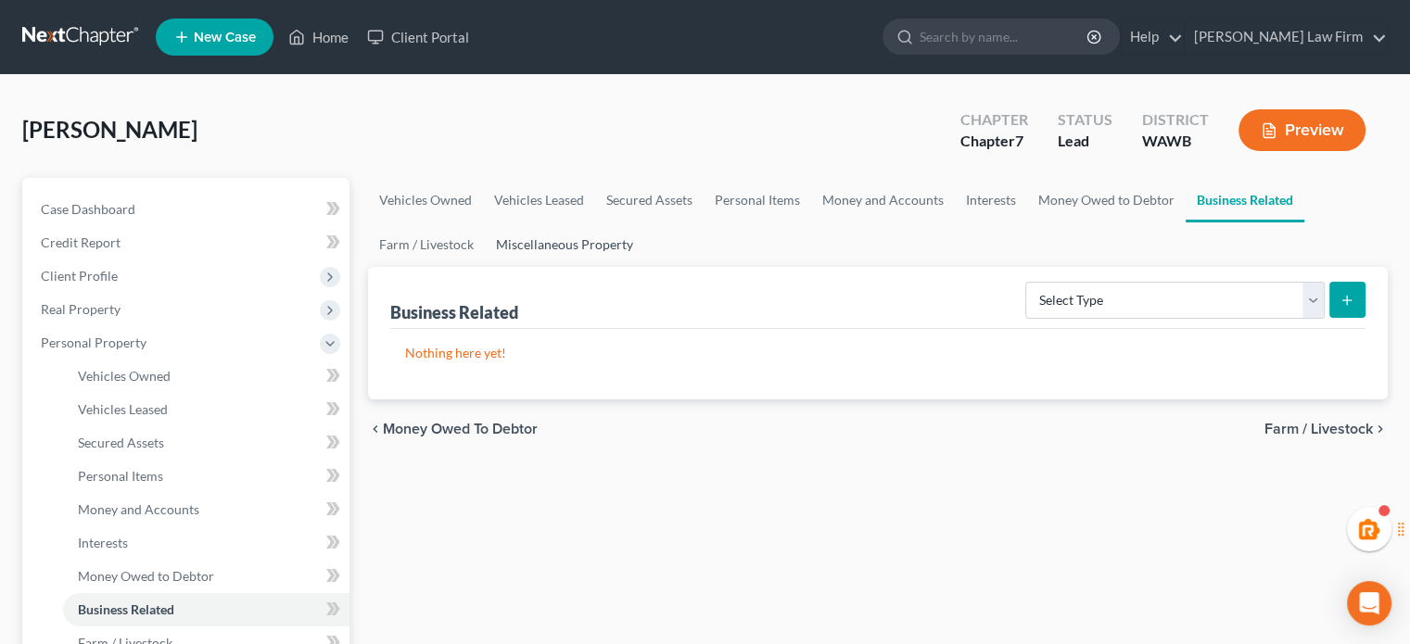
click at [552, 233] on link "Miscellaneous Property" at bounding box center [564, 245] width 159 height 45
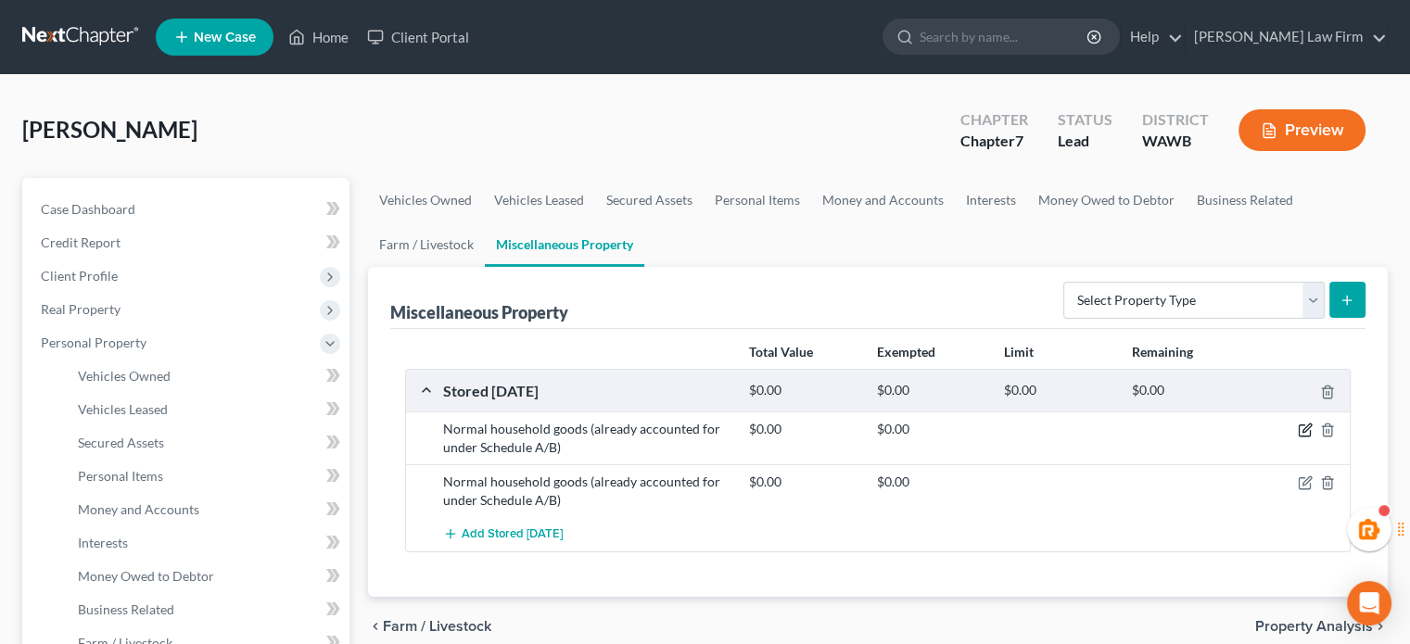
click at [1309, 425] on icon "button" at bounding box center [1307, 429] width 8 height 8
select select "50"
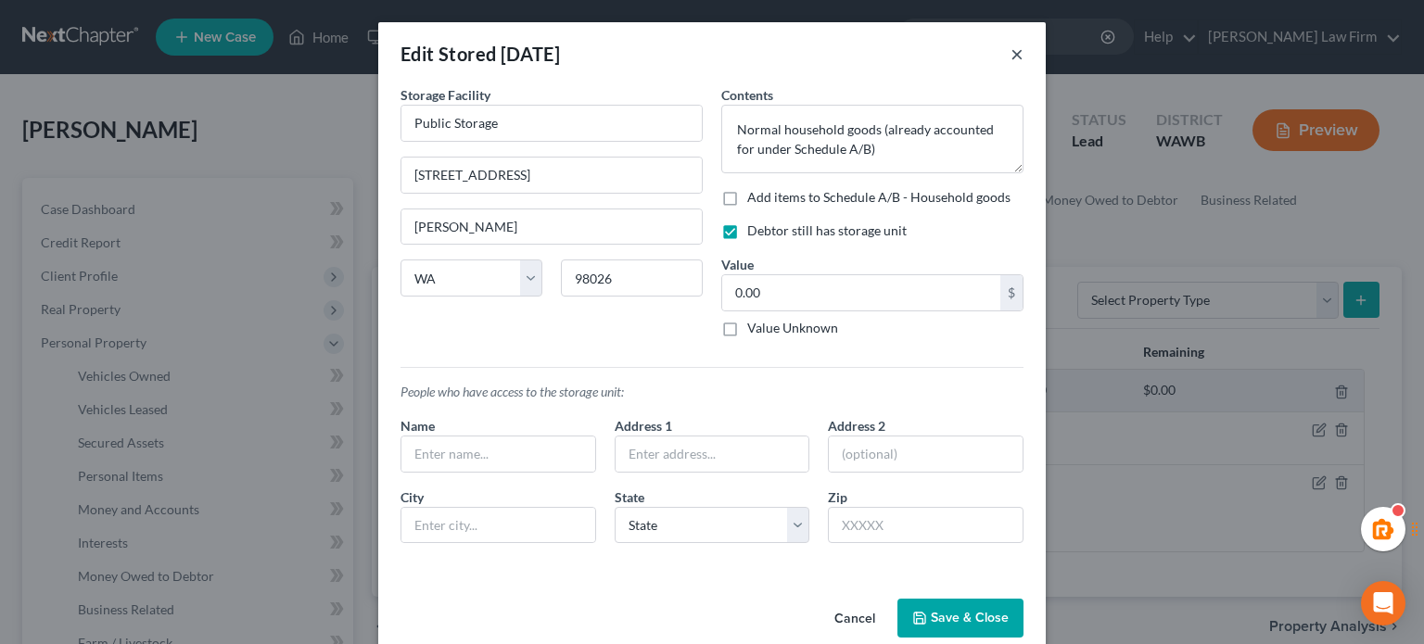
click at [1015, 47] on button "×" at bounding box center [1017, 54] width 13 height 22
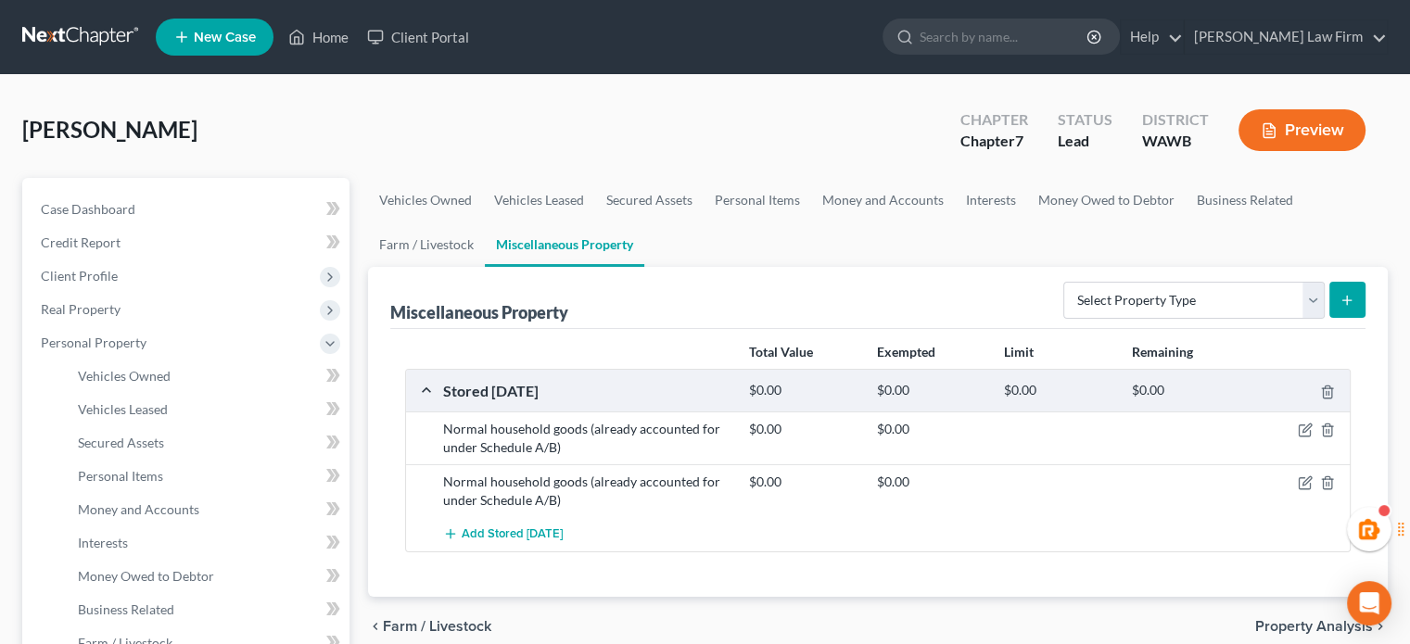
click at [668, 491] on div "Normal household goods (already accounted for under Schedule A/B)" at bounding box center [587, 491] width 306 height 37
click at [1309, 426] on icon "button" at bounding box center [1307, 429] width 8 height 8
select select "50"
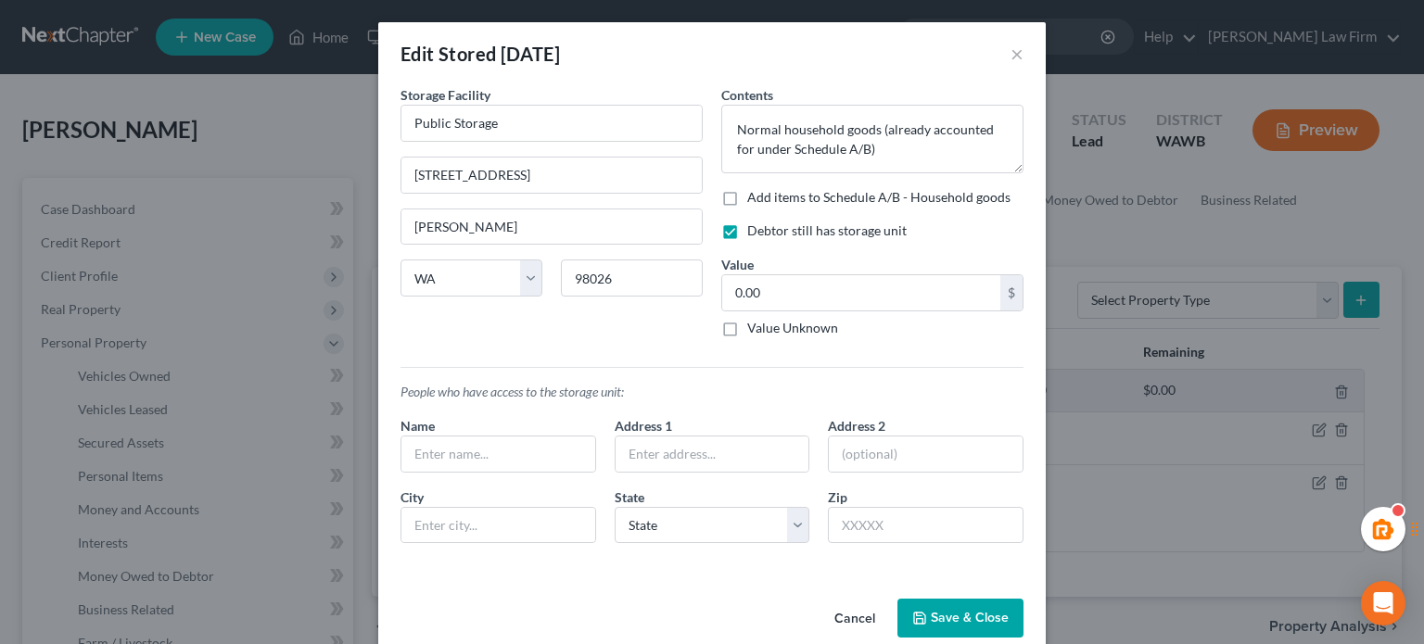
click at [1017, 53] on div "Edit Stored [DATE] ×" at bounding box center [712, 53] width 668 height 63
click at [1001, 55] on div "Edit Stored [DATE] ×" at bounding box center [712, 53] width 668 height 63
click at [1002, 52] on div "Edit Stored [DATE] ×" at bounding box center [712, 53] width 668 height 63
click at [1022, 68] on div "Edit Stored [DATE] ×" at bounding box center [712, 53] width 668 height 63
click at [1016, 65] on button "×" at bounding box center [1017, 54] width 13 height 22
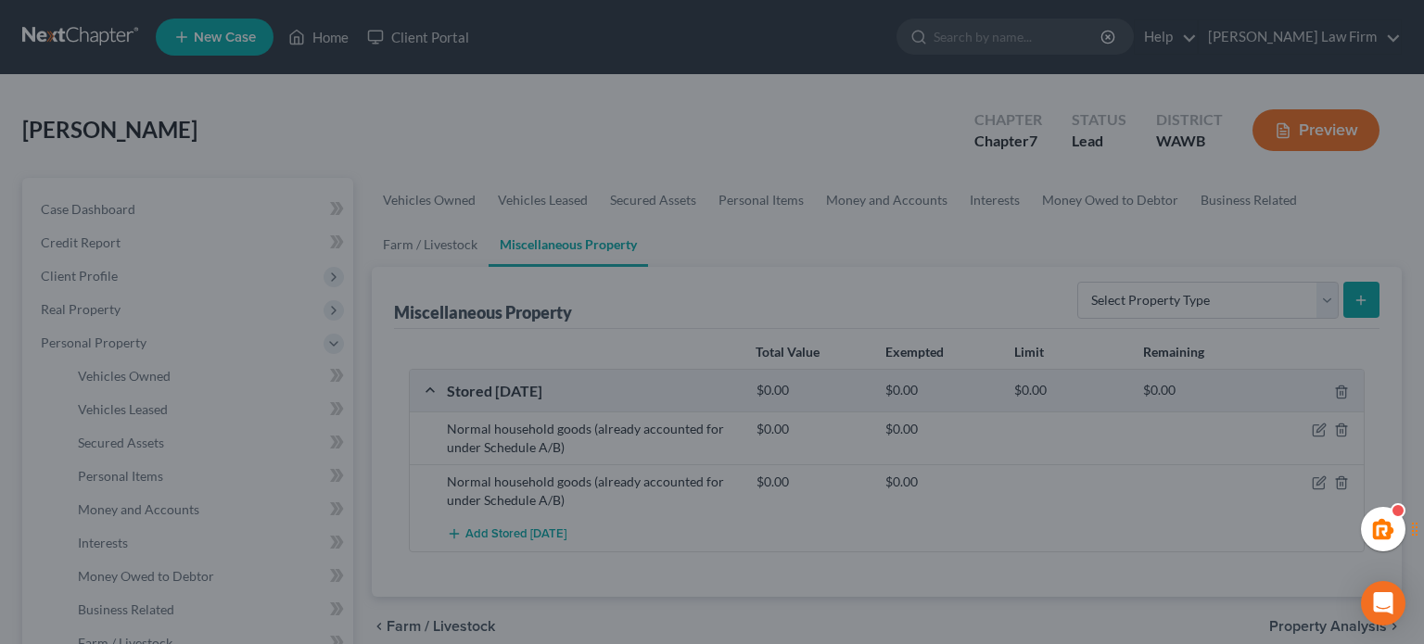
click at [1013, 60] on div at bounding box center [712, 322] width 1424 height 644
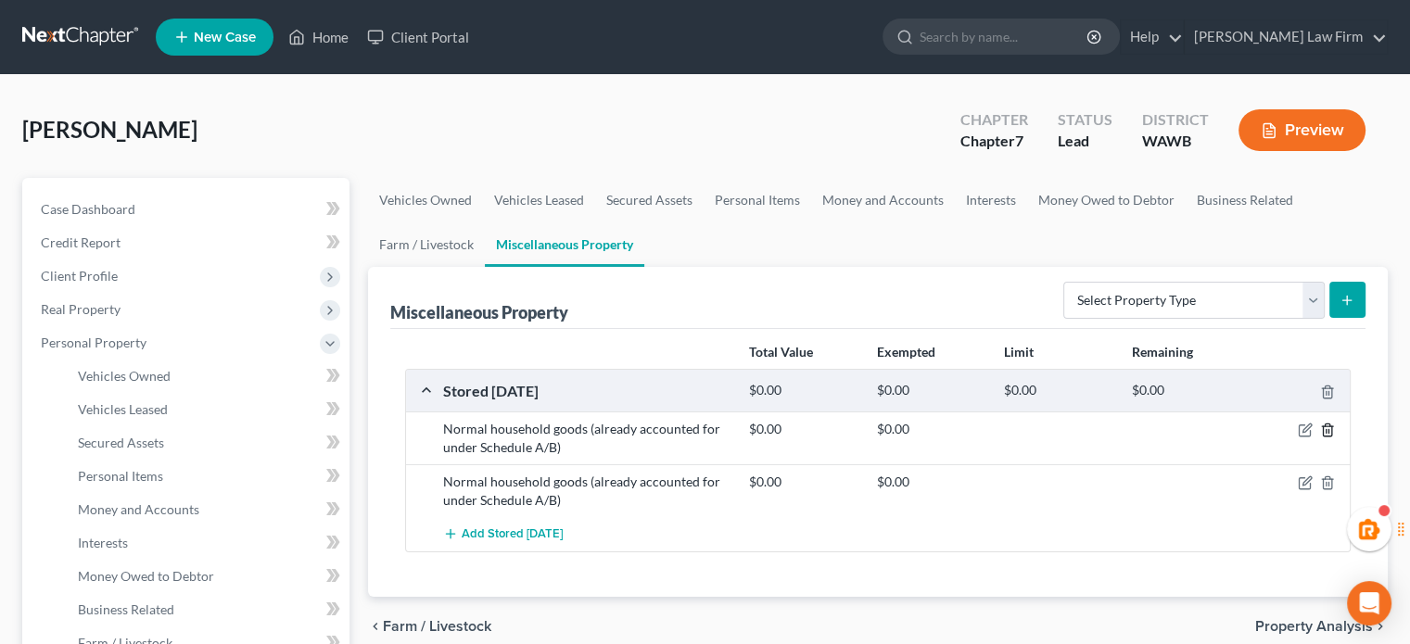
click at [1333, 427] on icon "button" at bounding box center [1327, 430] width 15 height 15
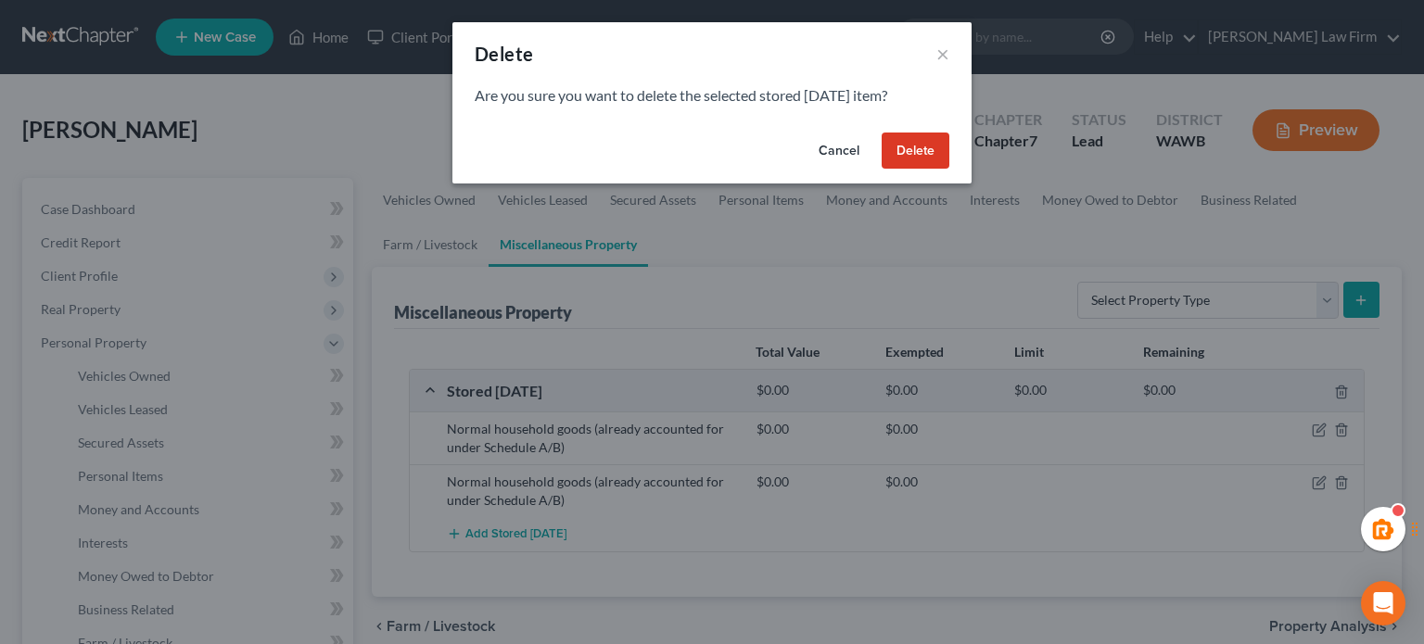
click at [890, 143] on button "Delete" at bounding box center [916, 151] width 68 height 37
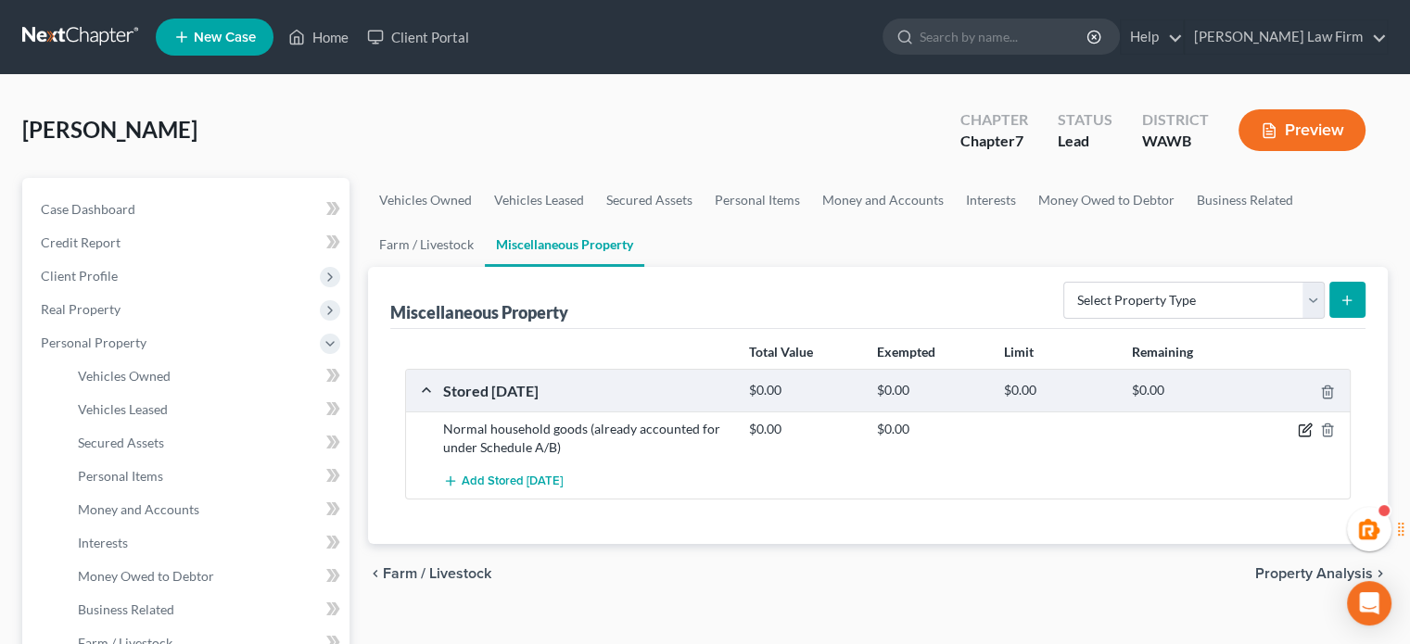
click at [1302, 427] on icon "button" at bounding box center [1305, 430] width 15 height 15
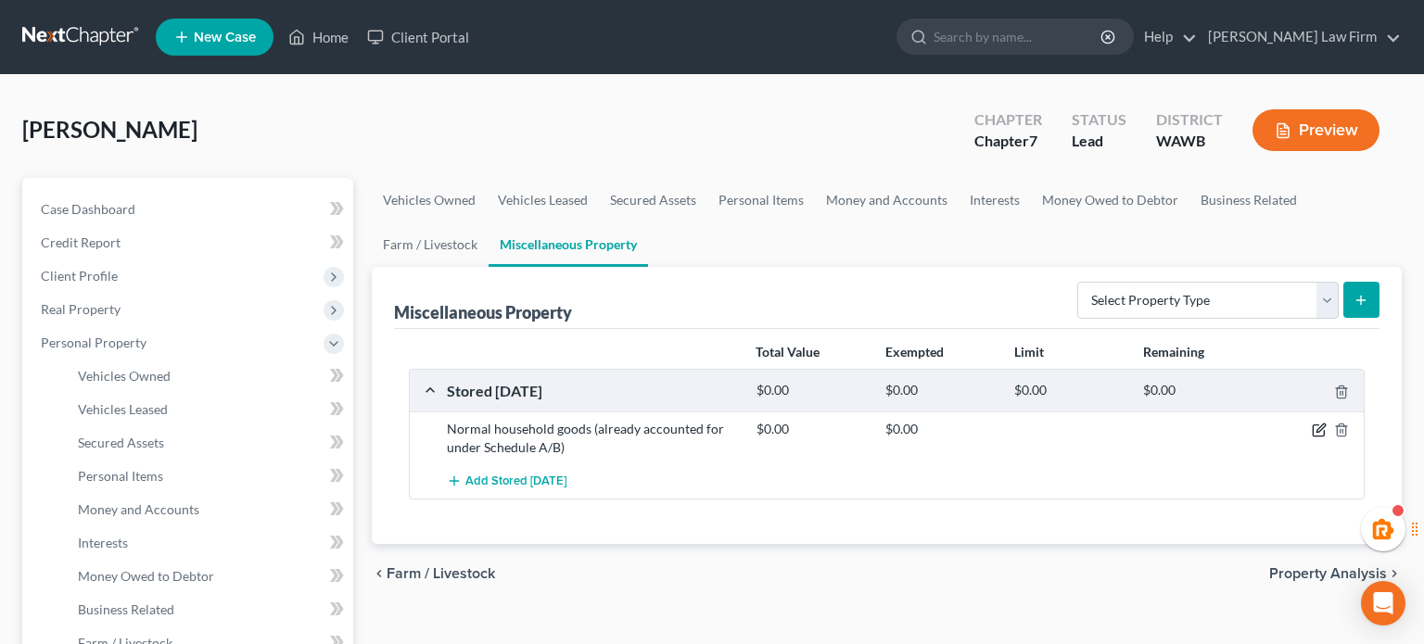
select select "50"
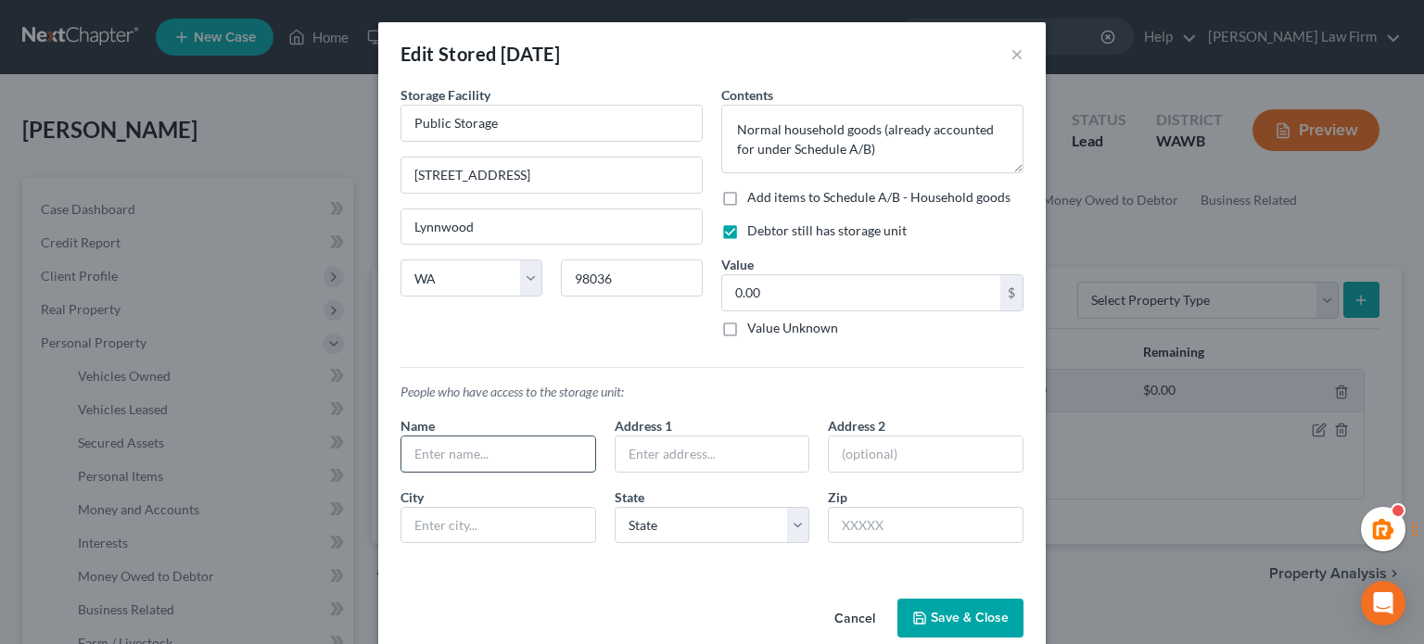
click at [482, 452] on input "text" at bounding box center [499, 454] width 194 height 35
type input "[PERSON_NAME]"
click at [966, 617] on button "Save & Close" at bounding box center [961, 618] width 126 height 39
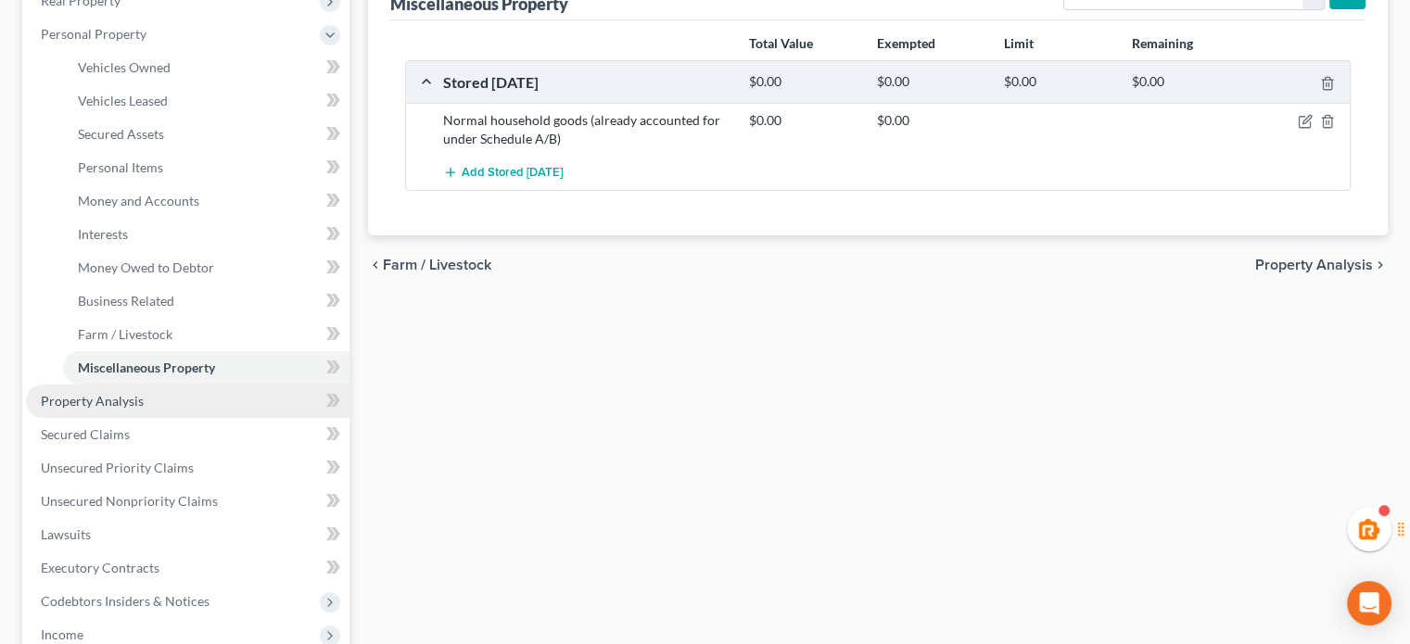
click at [163, 387] on link "Property Analysis" at bounding box center [188, 401] width 324 height 33
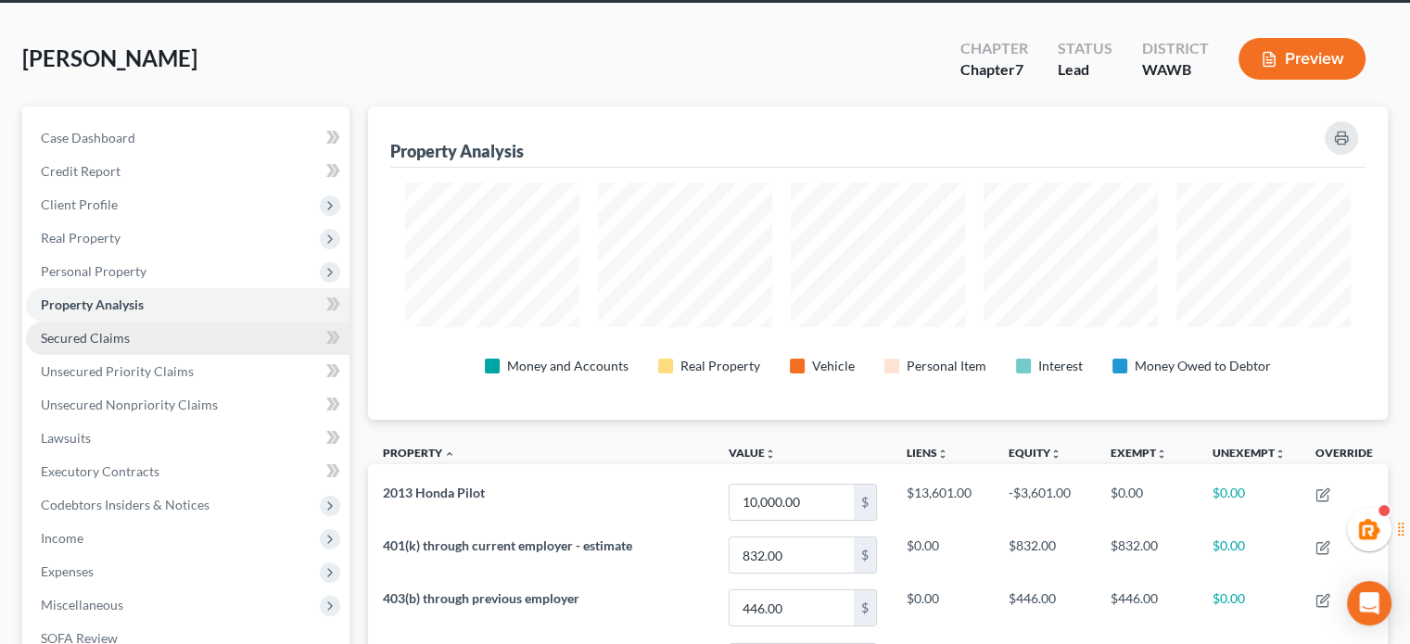
click at [115, 342] on span "Secured Claims" at bounding box center [85, 338] width 89 height 16
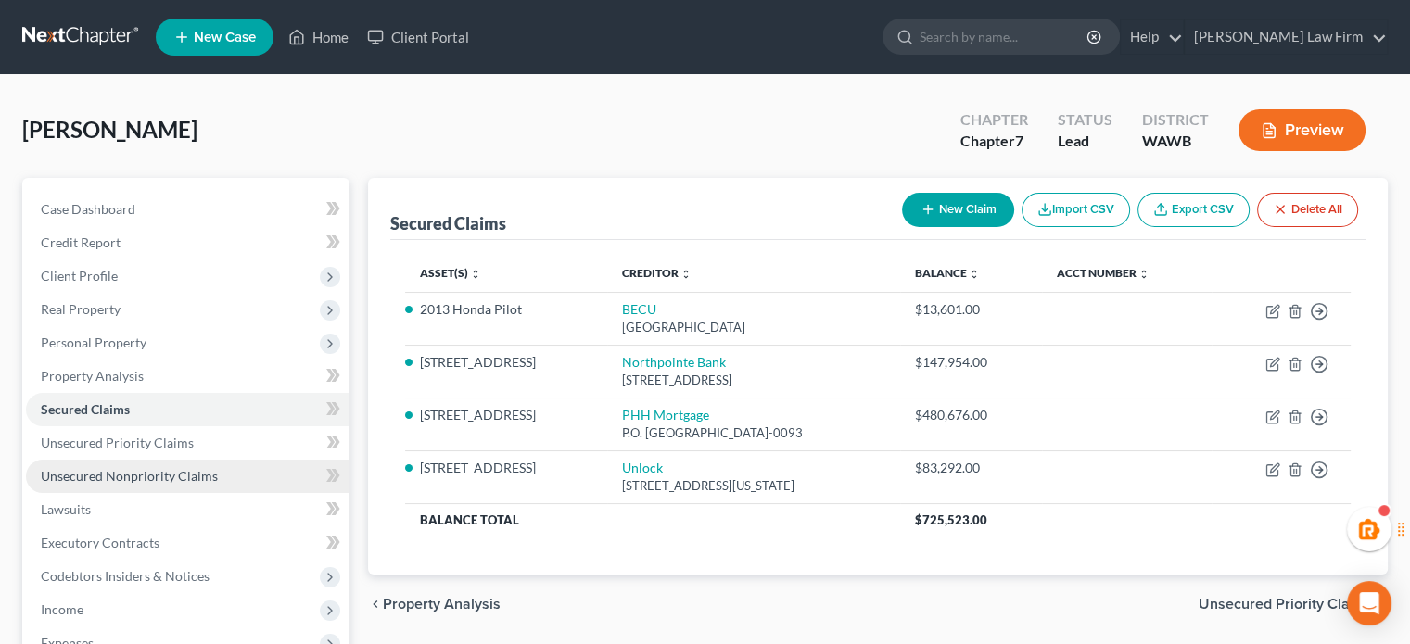
click at [130, 477] on span "Unsecured Nonpriority Claims" at bounding box center [129, 476] width 177 height 16
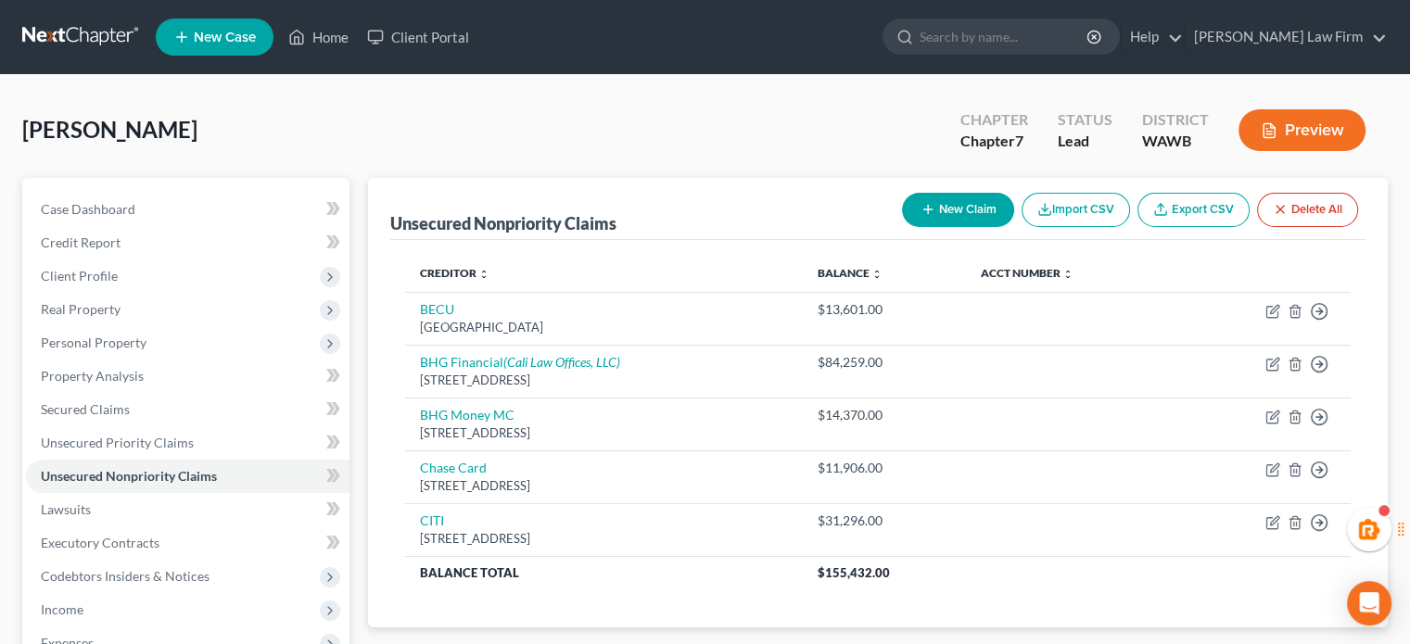
click at [947, 201] on button "New Claim" at bounding box center [958, 210] width 112 height 34
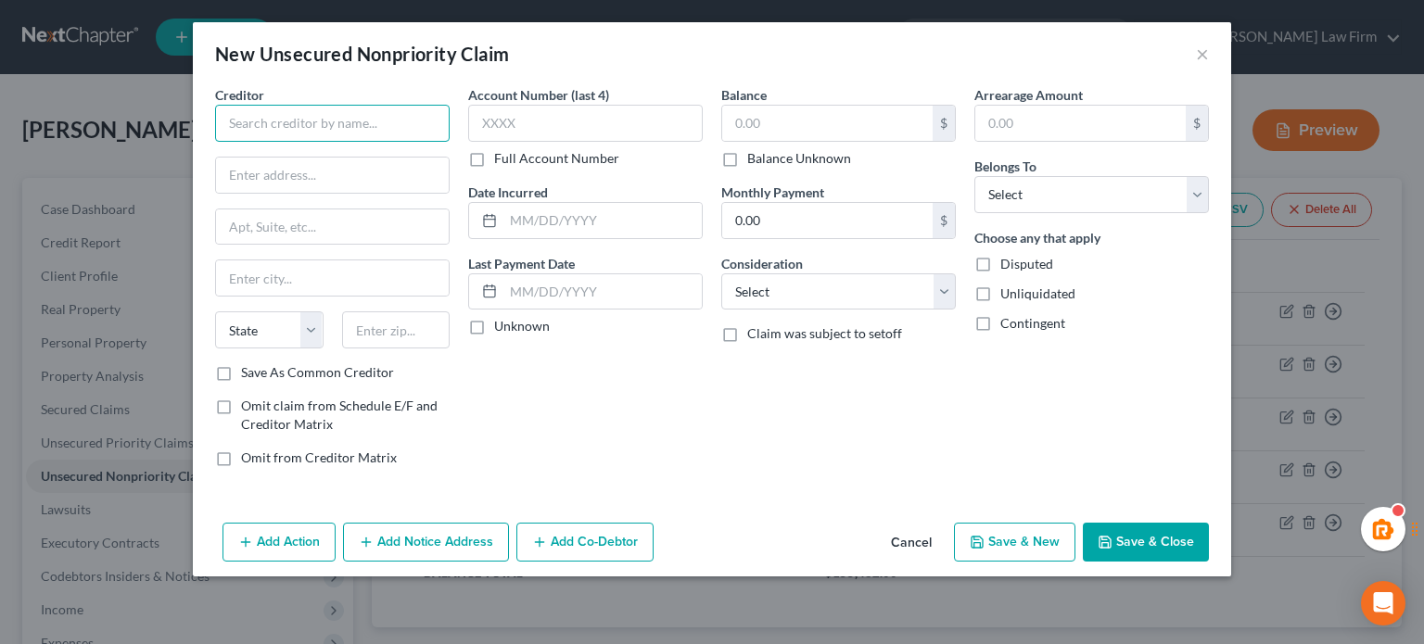
click at [378, 122] on input "text" at bounding box center [332, 123] width 235 height 37
click at [759, 112] on input "text" at bounding box center [827, 123] width 210 height 35
type input "150"
click at [327, 114] on input "text" at bounding box center [332, 123] width 235 height 37
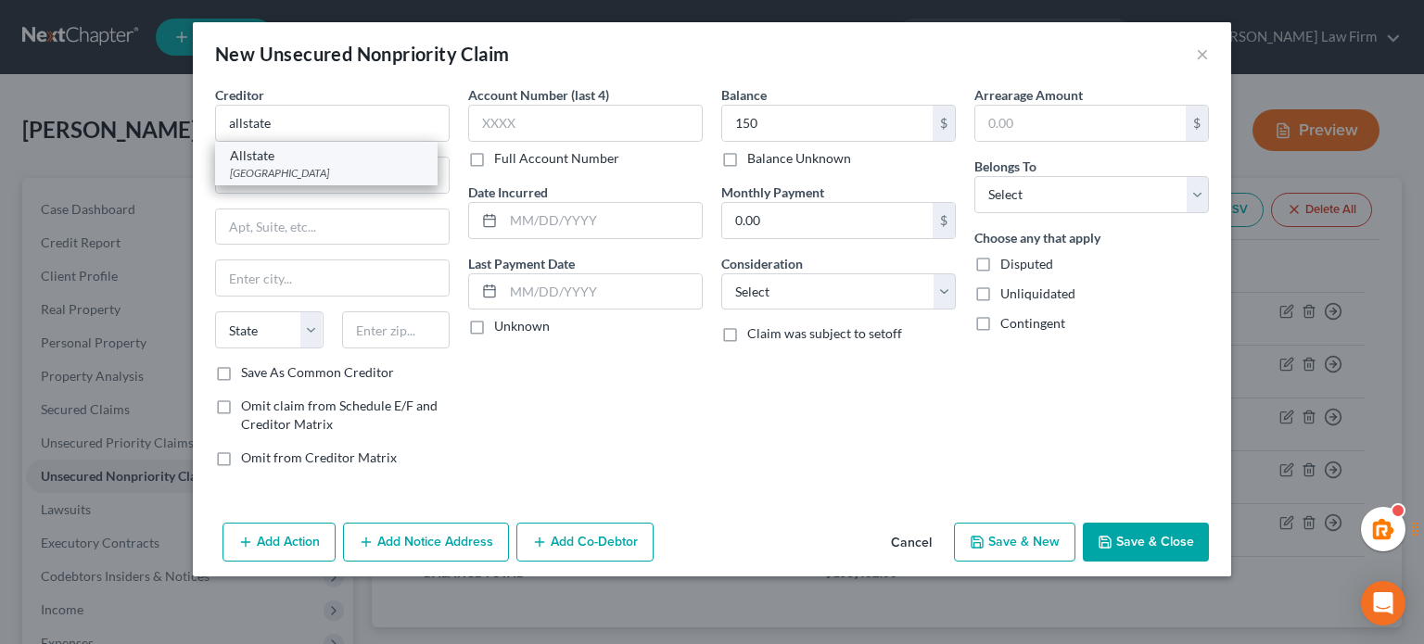
click at [320, 151] on div "Allstate" at bounding box center [326, 156] width 193 height 19
type input "Allstate"
type input "PO Box 660598"
type input "[GEOGRAPHIC_DATA]"
select select "45"
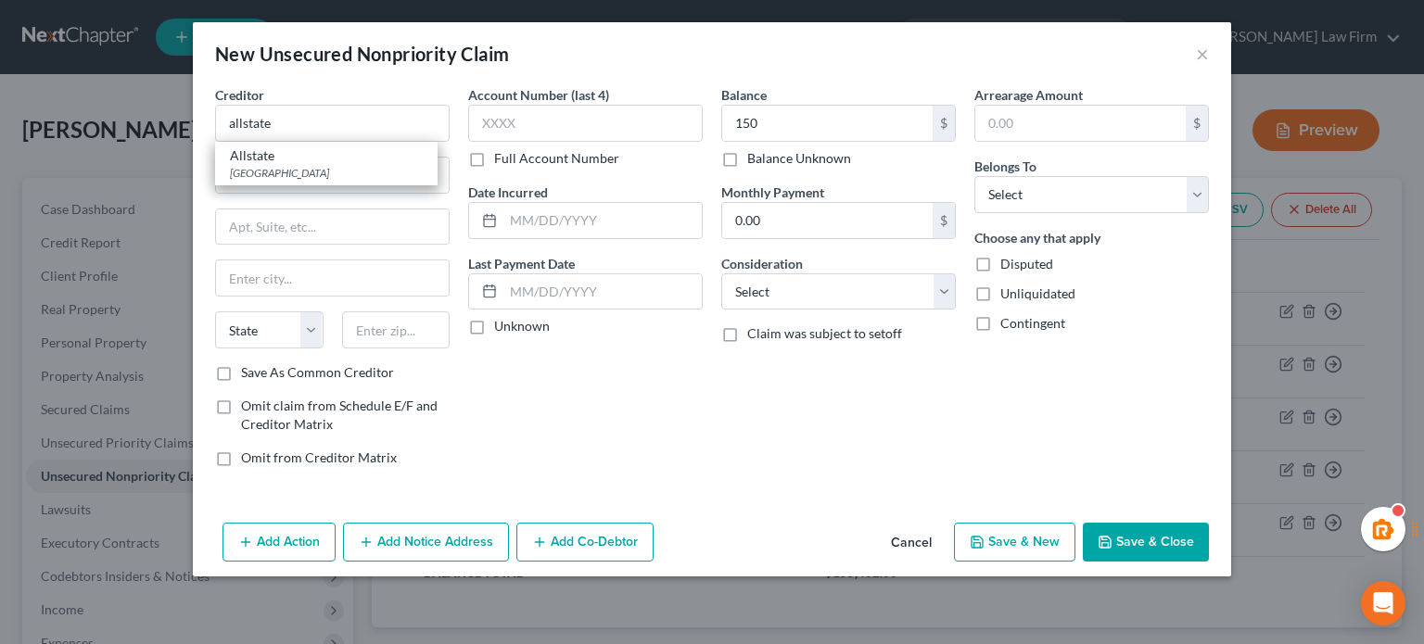
type input "75266"
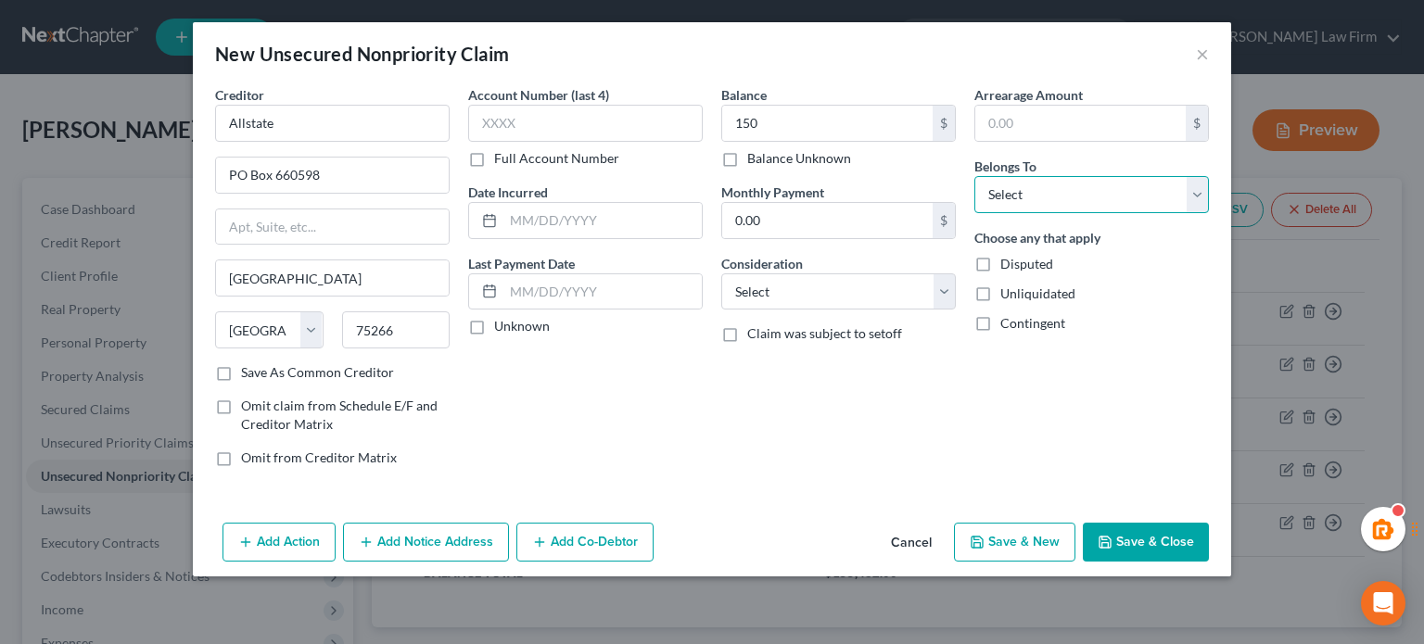
drag, startPoint x: 1014, startPoint y: 190, endPoint x: 1003, endPoint y: 210, distance: 22.8
click at [1014, 190] on select "Select Debtor 1 Only Debtor 2 Only Debtor 1 And Debtor 2 Only At Least One Of T…" at bounding box center [1092, 194] width 235 height 37
select select "0"
click at [975, 176] on select "Select Debtor 1 Only Debtor 2 Only Debtor 1 And Debtor 2 Only At Least One Of T…" at bounding box center [1092, 194] width 235 height 37
click at [885, 301] on select "Select Cable / Satellite Services Collection Agency Credit Card Debt Debt Couns…" at bounding box center [838, 292] width 235 height 37
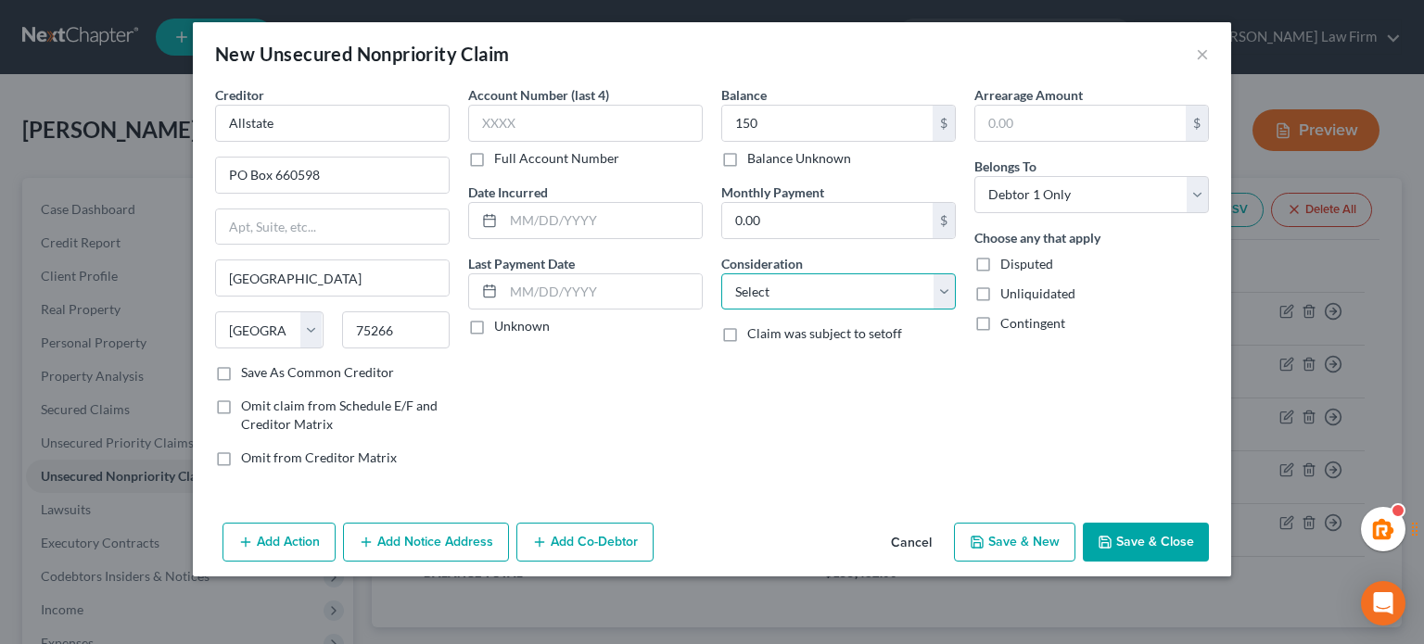
select select "10"
click at [721, 274] on select "Select Cable / Satellite Services Collection Agency Credit Card Debt Debt Couns…" at bounding box center [838, 292] width 235 height 37
click at [1150, 552] on button "Save & Close" at bounding box center [1146, 542] width 126 height 39
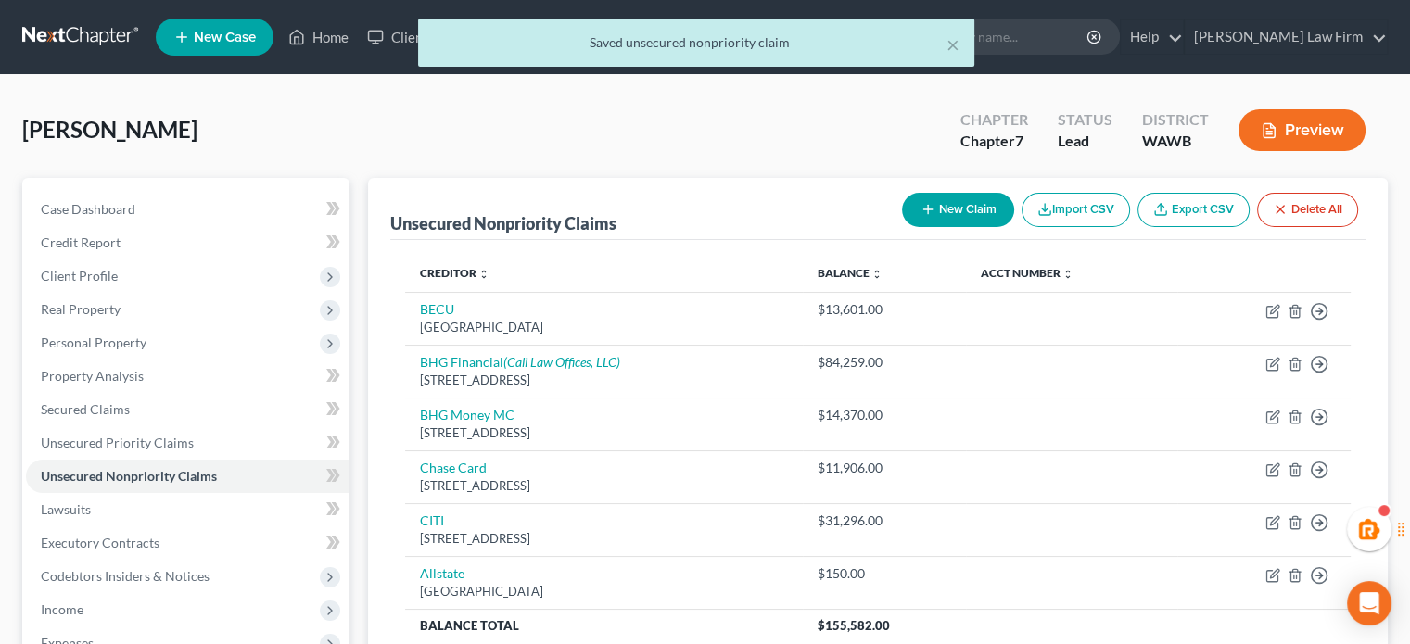
click at [962, 210] on button "New Claim" at bounding box center [958, 210] width 112 height 34
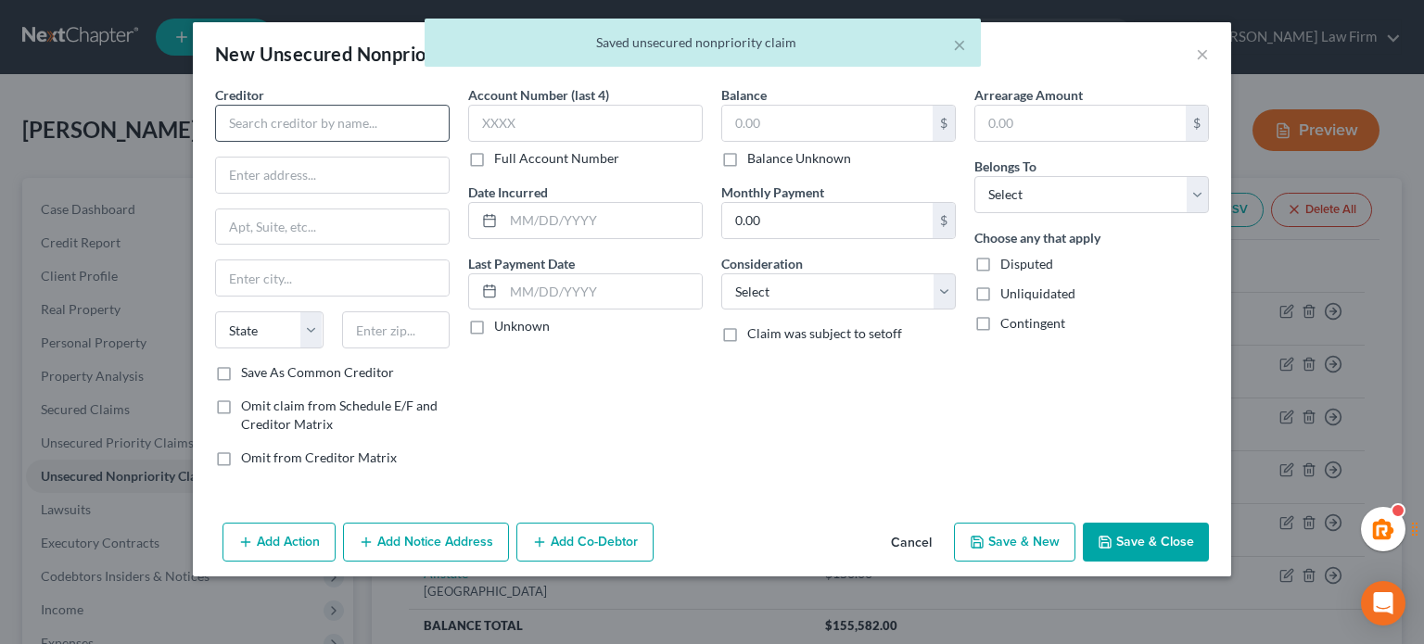
click at [314, 103] on div "Creditor *" at bounding box center [332, 113] width 235 height 57
click at [321, 130] on input "text" at bounding box center [332, 123] width 235 height 37
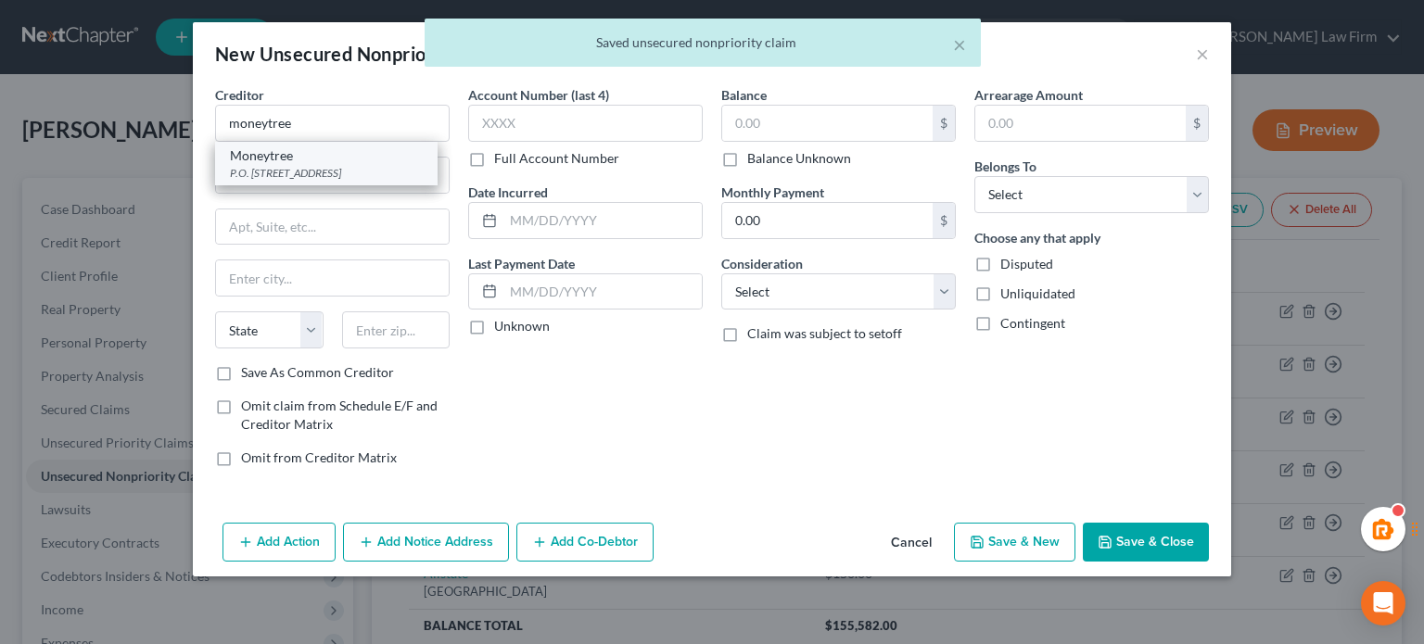
click at [311, 159] on div "Moneytree" at bounding box center [326, 156] width 193 height 19
type input "Moneytree"
type input "P.O. Box 58443"
type input "[GEOGRAPHIC_DATA]"
select select "50"
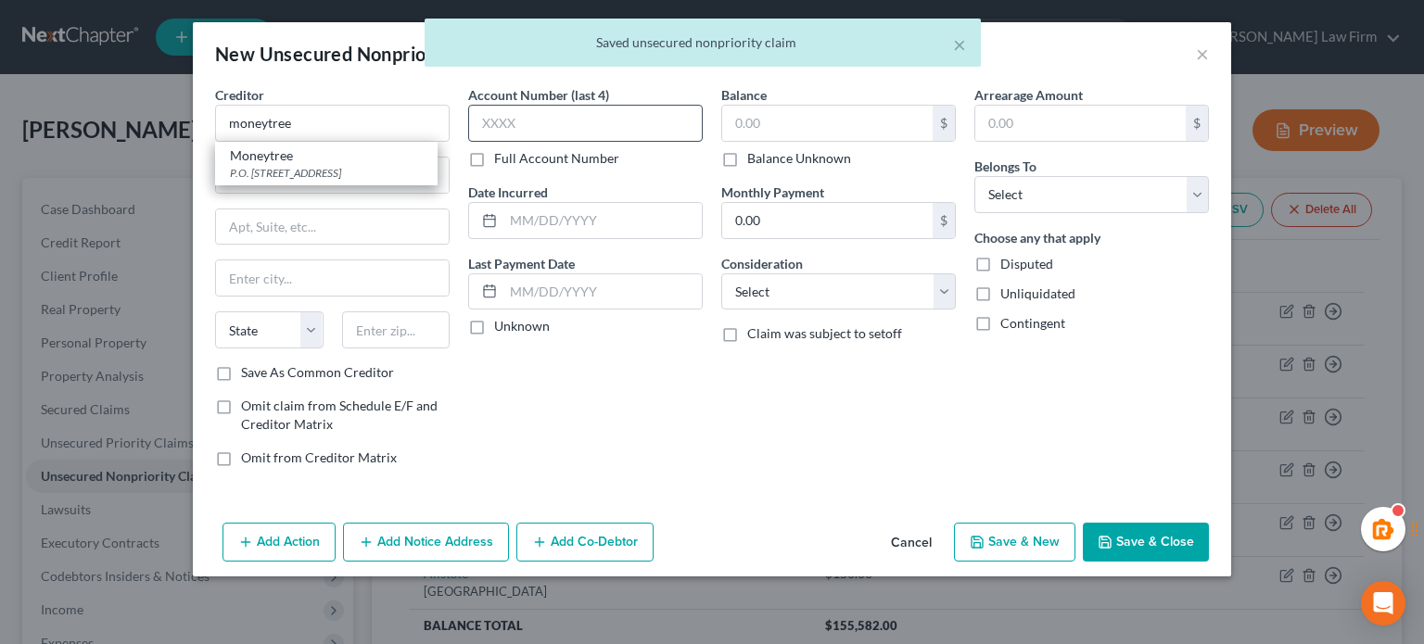
type input "98138"
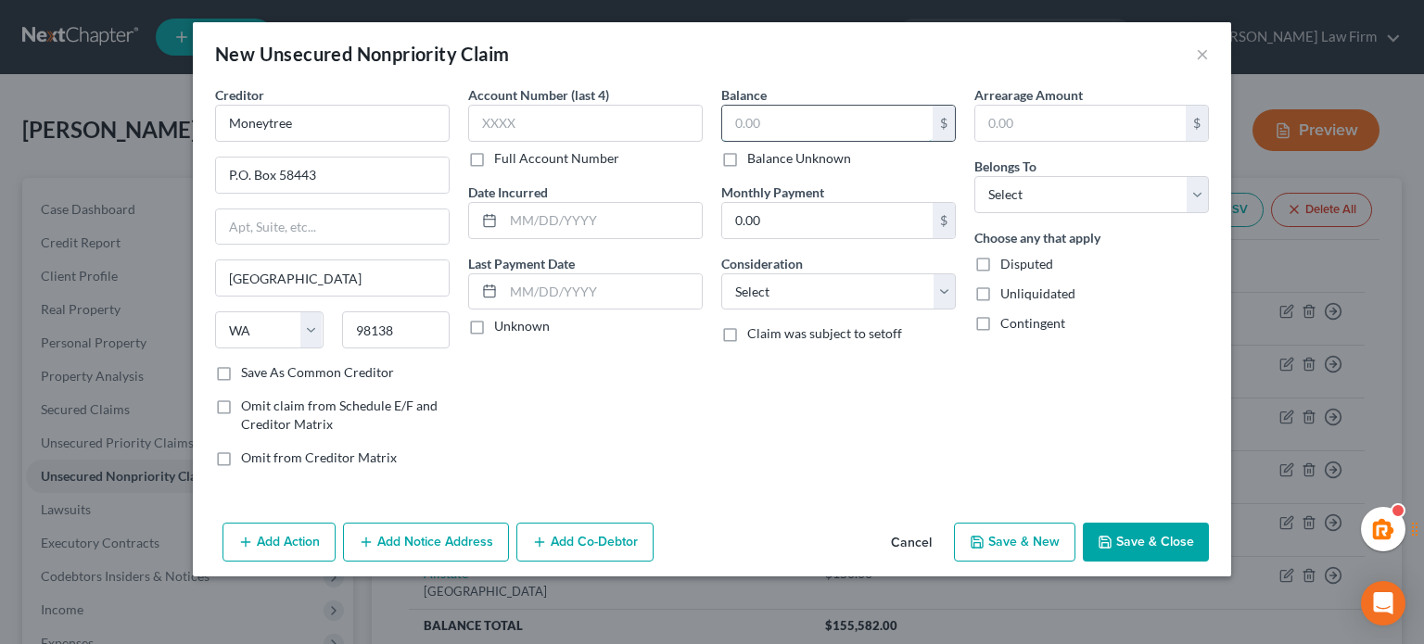
click at [753, 124] on input "text" at bounding box center [827, 123] width 210 height 35
type input "550"
drag, startPoint x: 1091, startPoint y: 177, endPoint x: 1103, endPoint y: 210, distance: 35.5
click at [1091, 177] on select "Select Debtor 1 Only Debtor 2 Only Debtor 1 And Debtor 2 Only At Least One Of T…" at bounding box center [1092, 194] width 235 height 37
select select "0"
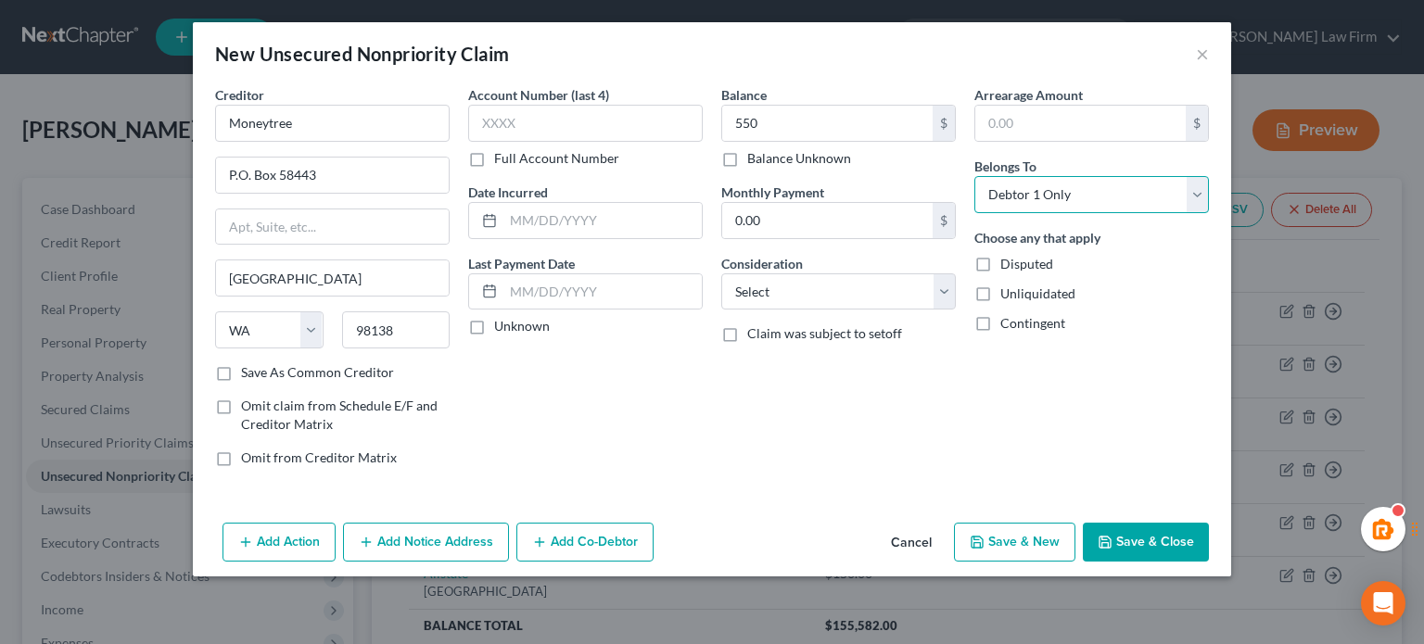
click at [975, 176] on select "Select Debtor 1 Only Debtor 2 Only Debtor 1 And Debtor 2 Only At Least One Of T…" at bounding box center [1092, 194] width 235 height 37
click at [854, 304] on select "Select Cable / Satellite Services Collection Agency Credit Card Debt Debt Couns…" at bounding box center [838, 292] width 235 height 37
select select "10"
click at [721, 274] on select "Select Cable / Satellite Services Collection Agency Credit Card Debt Debt Couns…" at bounding box center [838, 292] width 235 height 37
click at [1124, 530] on button "Save & Close" at bounding box center [1146, 542] width 126 height 39
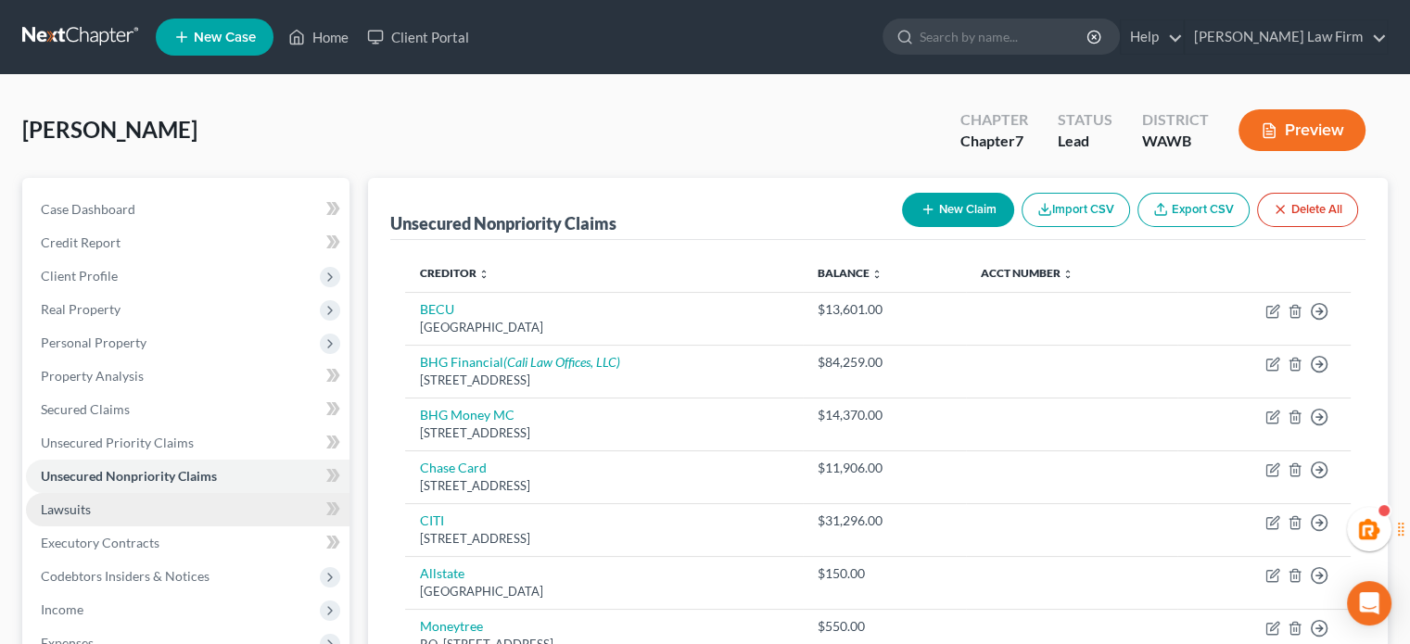
click at [113, 497] on link "Lawsuits" at bounding box center [188, 509] width 324 height 33
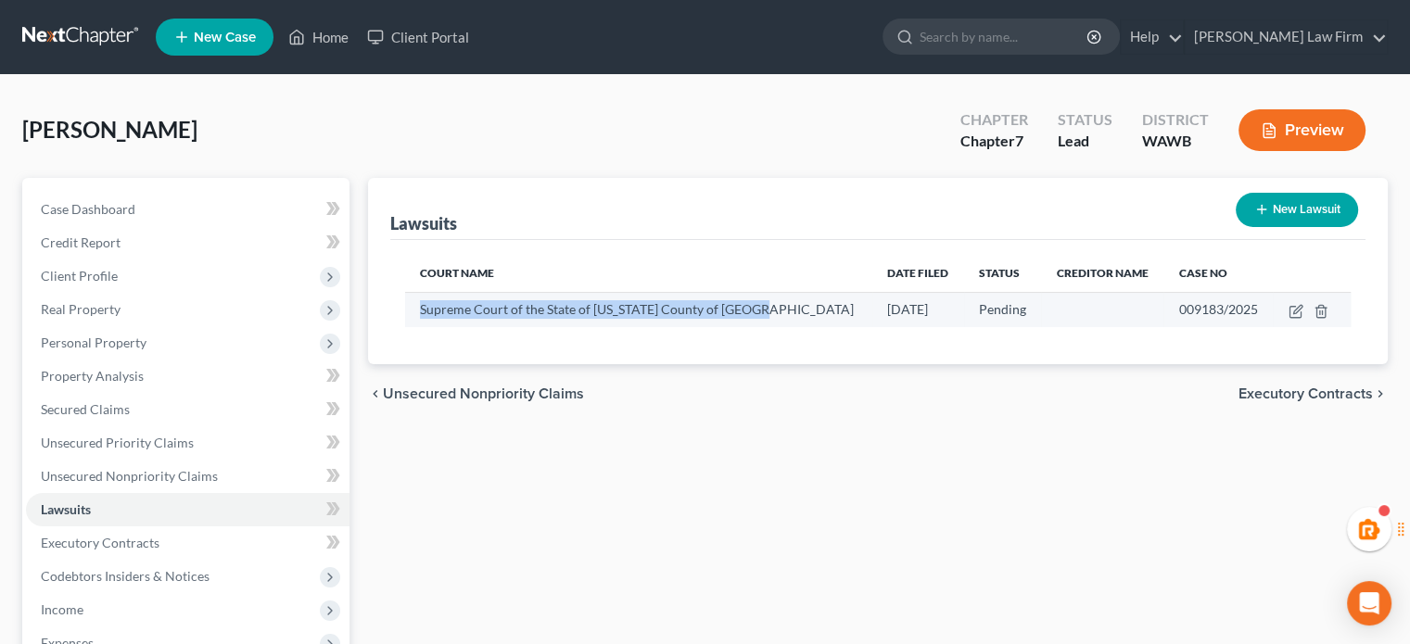
drag, startPoint x: 418, startPoint y: 311, endPoint x: 790, endPoint y: 316, distance: 371.9
click at [790, 316] on td "Supreme Court of the State of [US_STATE] County of [GEOGRAPHIC_DATA]" at bounding box center [638, 309] width 467 height 35
click at [790, 316] on div "Supreme Court of the State of [US_STATE] County of [GEOGRAPHIC_DATA]" at bounding box center [639, 309] width 438 height 19
click at [777, 311] on div "Supreme Court of the State of [US_STATE] County of [GEOGRAPHIC_DATA]" at bounding box center [639, 309] width 438 height 19
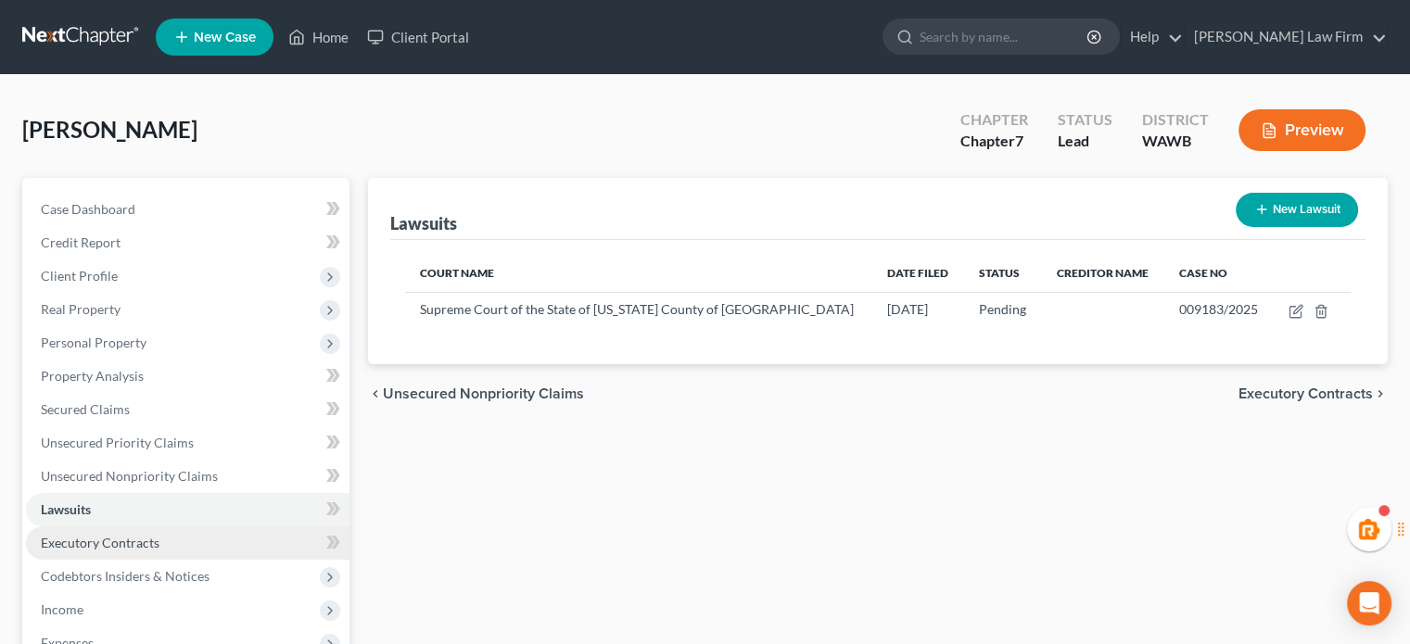
click at [159, 540] on link "Executory Contracts" at bounding box center [188, 543] width 324 height 33
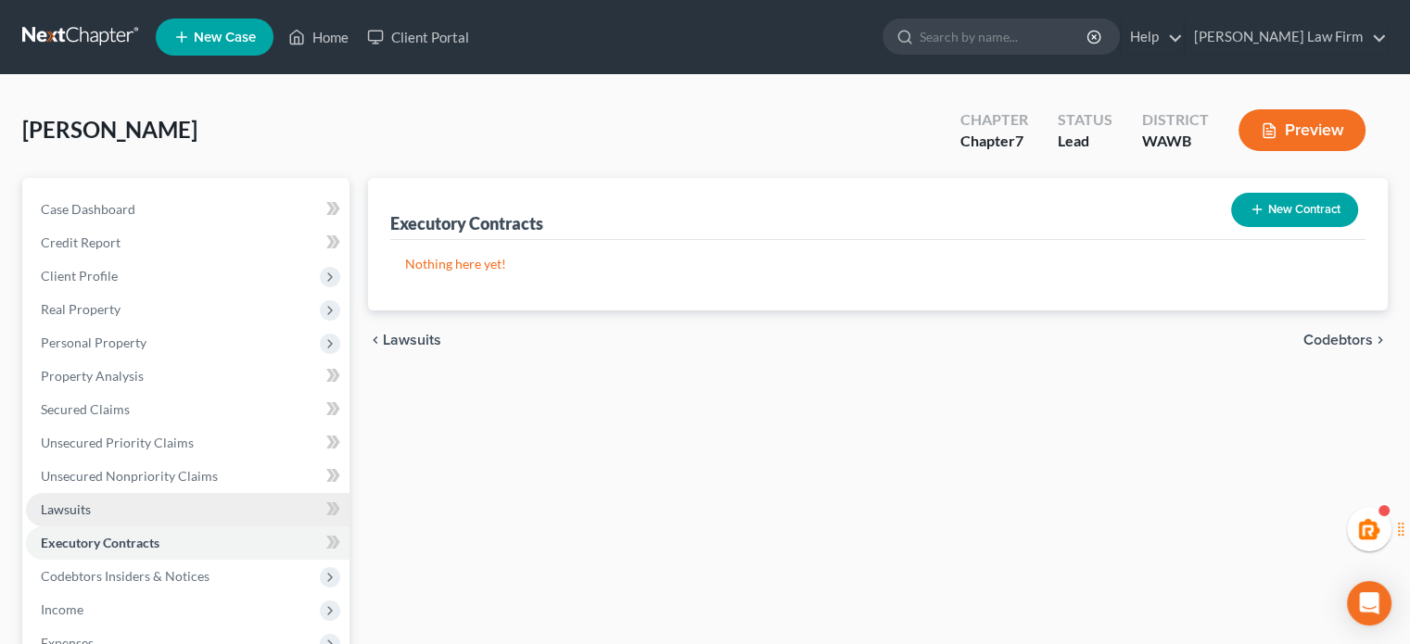
click at [159, 518] on link "Lawsuits" at bounding box center [188, 509] width 324 height 33
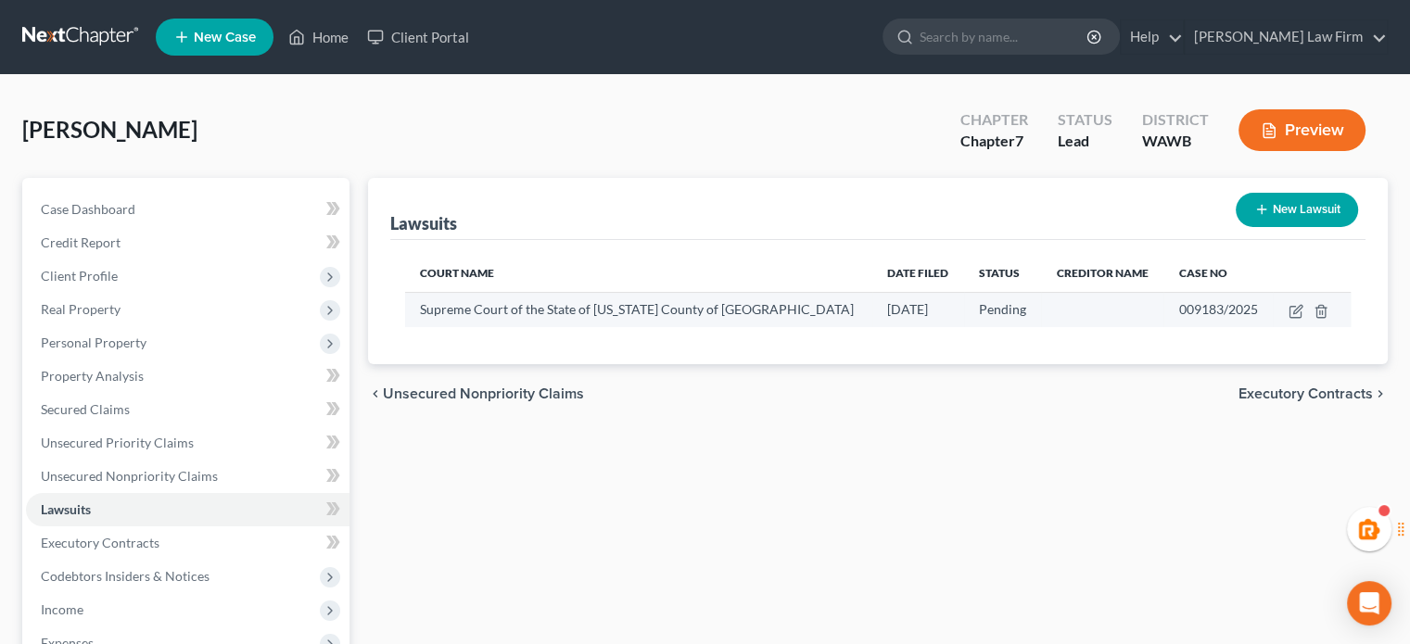
click at [664, 302] on span "Supreme Court of the State of [US_STATE] County of [GEOGRAPHIC_DATA]" at bounding box center [637, 309] width 434 height 16
drag, startPoint x: 417, startPoint y: 314, endPoint x: 787, endPoint y: 300, distance: 370.3
click at [787, 300] on td "Supreme Court of the State of [US_STATE] County of [GEOGRAPHIC_DATA]" at bounding box center [638, 309] width 467 height 35
click at [787, 300] on div "Supreme Court of the State of [US_STATE] County of [GEOGRAPHIC_DATA]" at bounding box center [639, 309] width 438 height 19
drag, startPoint x: 407, startPoint y: 313, endPoint x: 820, endPoint y: 310, distance: 412.7
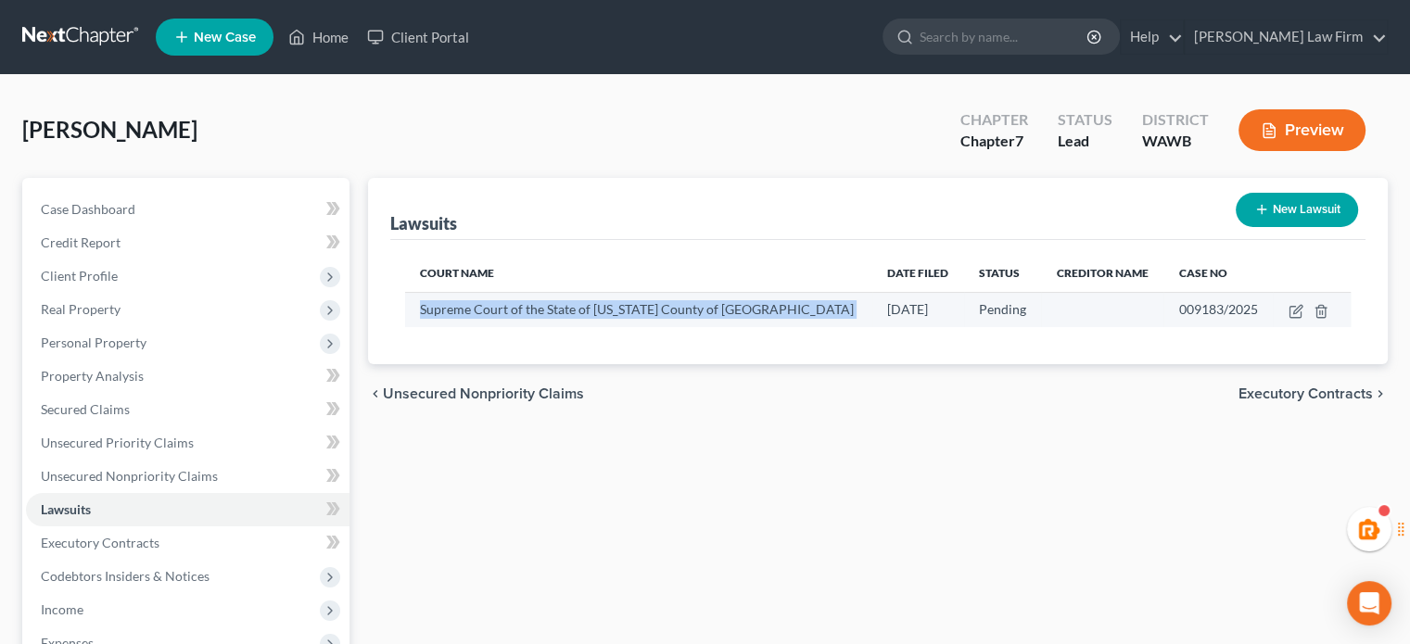
click at [820, 310] on tr "Supreme Court of the State of [US_STATE] County of [GEOGRAPHIC_DATA] [DATE] Pen…" at bounding box center [878, 309] width 946 height 35
click at [811, 309] on td "Supreme Court of the State of [US_STATE] County of [GEOGRAPHIC_DATA]" at bounding box center [638, 309] width 467 height 35
click at [765, 311] on span "Supreme Court of the State of [US_STATE] County of [GEOGRAPHIC_DATA]" at bounding box center [637, 309] width 434 height 16
drag, startPoint x: 418, startPoint y: 311, endPoint x: 790, endPoint y: 309, distance: 371.9
click at [790, 309] on td "Supreme Court of the State of [US_STATE] County of [GEOGRAPHIC_DATA]" at bounding box center [638, 309] width 467 height 35
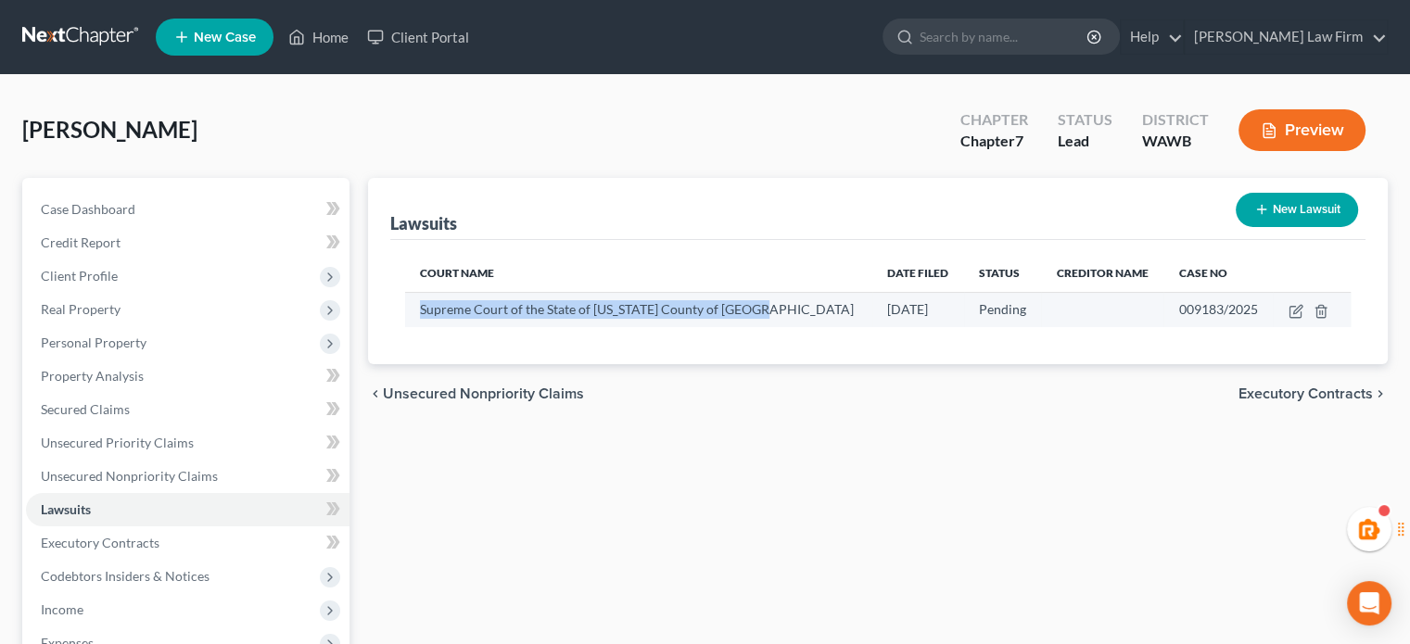
click at [790, 309] on div "Supreme Court of the State of [US_STATE] County of [GEOGRAPHIC_DATA]" at bounding box center [639, 309] width 438 height 19
drag, startPoint x: 772, startPoint y: 307, endPoint x: 415, endPoint y: 311, distance: 356.1
click at [414, 312] on td "Supreme Court of the State of [US_STATE] County of [GEOGRAPHIC_DATA]" at bounding box center [638, 309] width 467 height 35
click at [415, 311] on td "Supreme Court of the State of [US_STATE] County of [GEOGRAPHIC_DATA]" at bounding box center [638, 309] width 467 height 35
click at [424, 300] on div "Supreme Court of the State of [US_STATE] County of [GEOGRAPHIC_DATA]" at bounding box center [639, 309] width 438 height 19
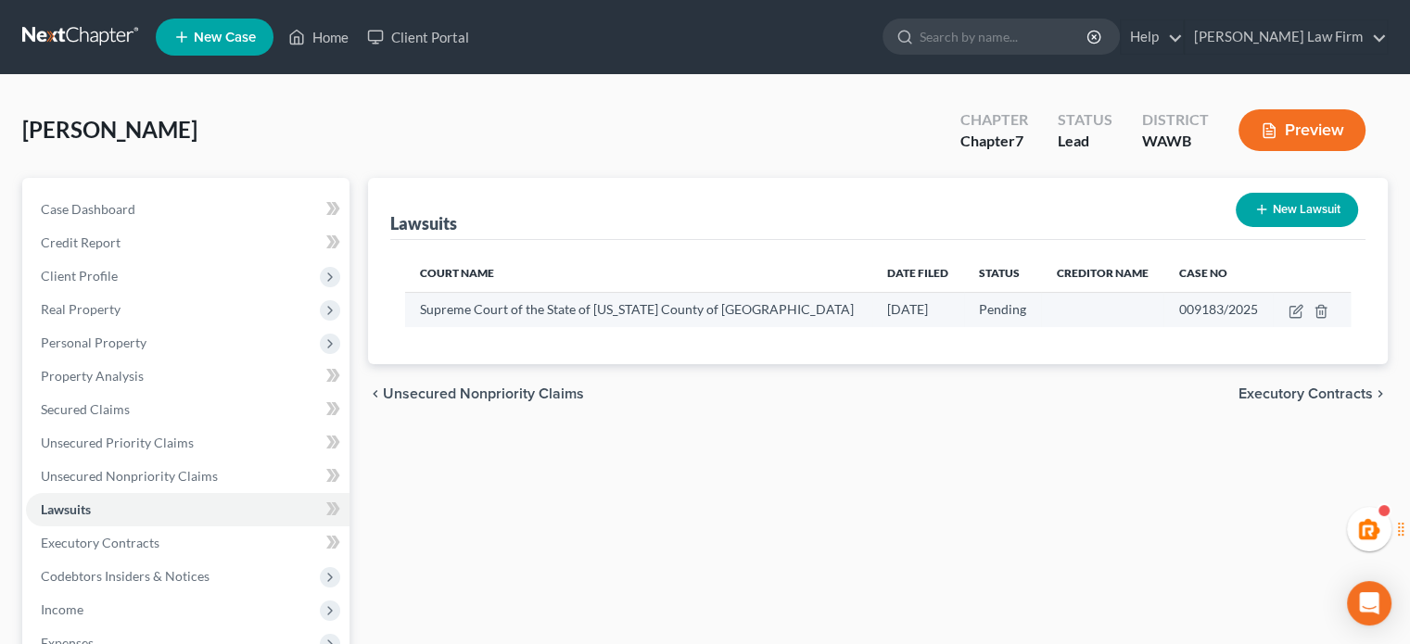
click at [508, 310] on span "Supreme Court of the State of [US_STATE] County of [GEOGRAPHIC_DATA]" at bounding box center [637, 309] width 434 height 16
click at [429, 304] on span "Supreme Court of the State of [US_STATE] County of [GEOGRAPHIC_DATA]" at bounding box center [637, 309] width 434 height 16
drag, startPoint x: 415, startPoint y: 310, endPoint x: 835, endPoint y: 311, distance: 419.1
click at [835, 311] on tr "Supreme Court of the State of [US_STATE] County of [GEOGRAPHIC_DATA] [DATE] Pen…" at bounding box center [878, 309] width 946 height 35
click at [757, 300] on div "Supreme Court of the State of [US_STATE] County of [GEOGRAPHIC_DATA]" at bounding box center [639, 309] width 438 height 19
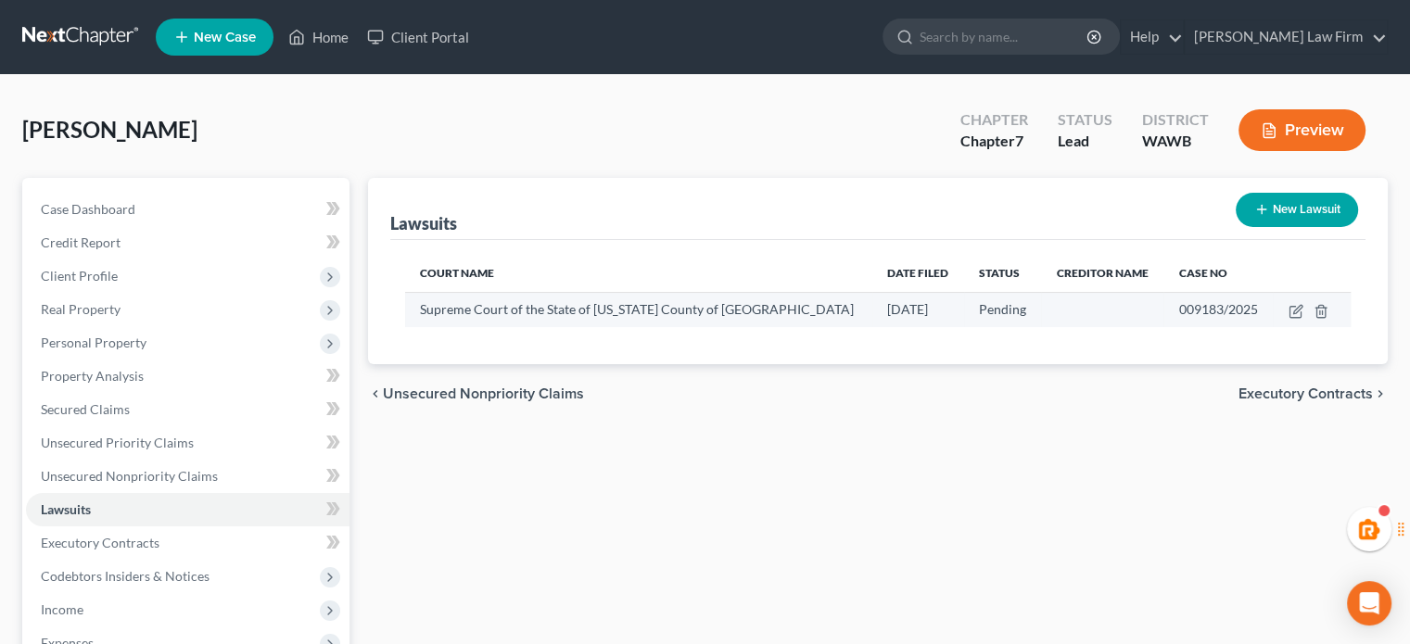
click at [784, 307] on div "Supreme Court of the State of [US_STATE] County of [GEOGRAPHIC_DATA]" at bounding box center [639, 309] width 438 height 19
click at [772, 307] on div "Supreme Court of the State of [US_STATE] County of [GEOGRAPHIC_DATA]" at bounding box center [639, 309] width 438 height 19
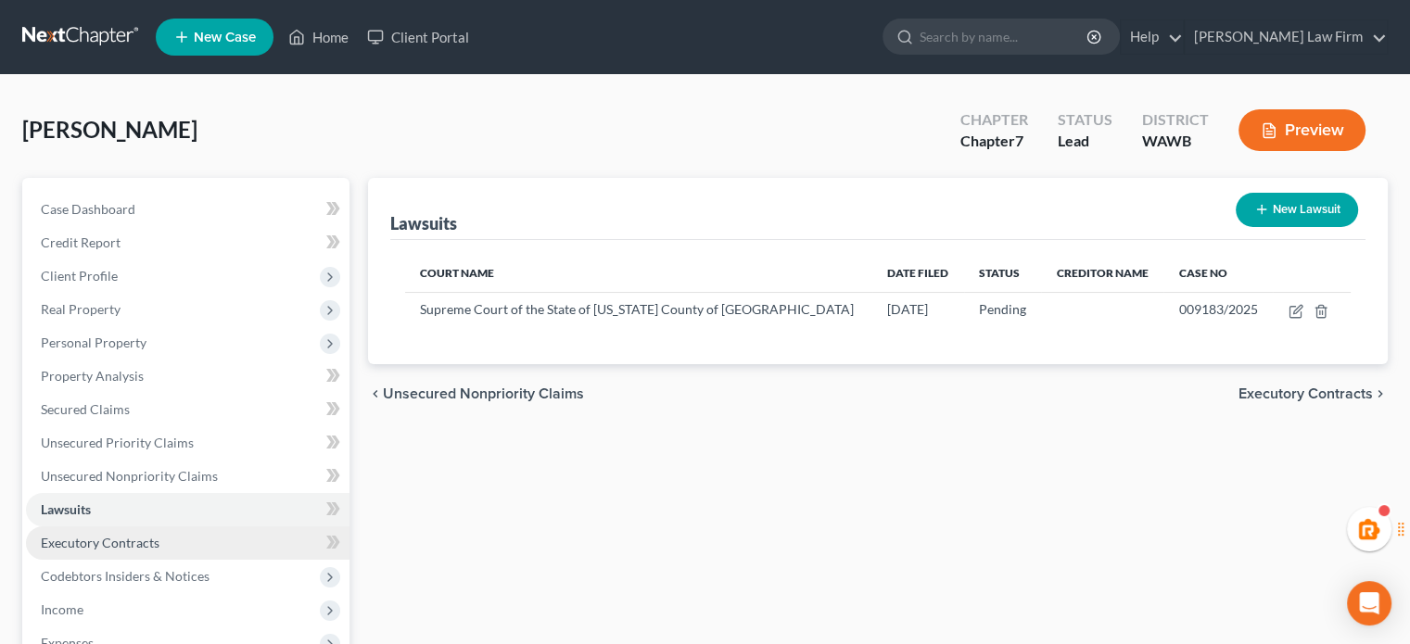
click at [191, 537] on link "Executory Contracts" at bounding box center [188, 543] width 324 height 33
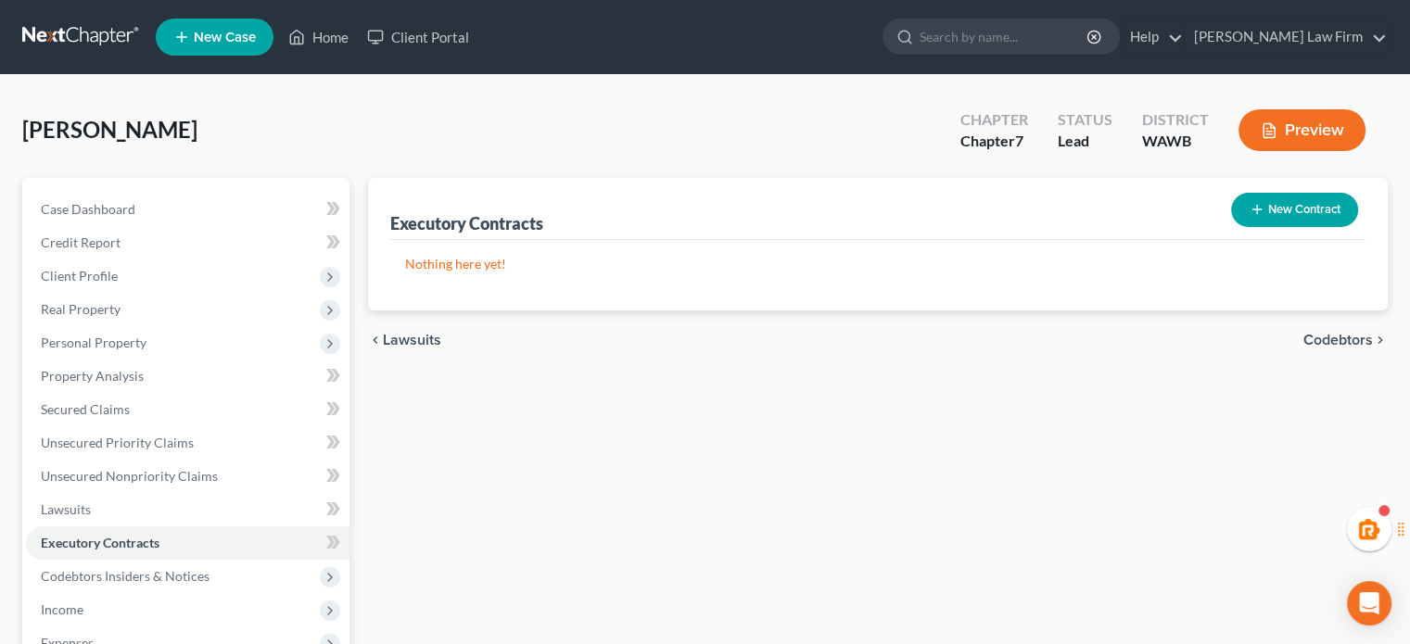
click at [445, 257] on p "Nothing here yet!" at bounding box center [878, 264] width 946 height 19
click at [431, 270] on p "Nothing here yet!" at bounding box center [878, 264] width 946 height 19
click at [104, 563] on span "Codebtors Insiders & Notices" at bounding box center [188, 576] width 324 height 33
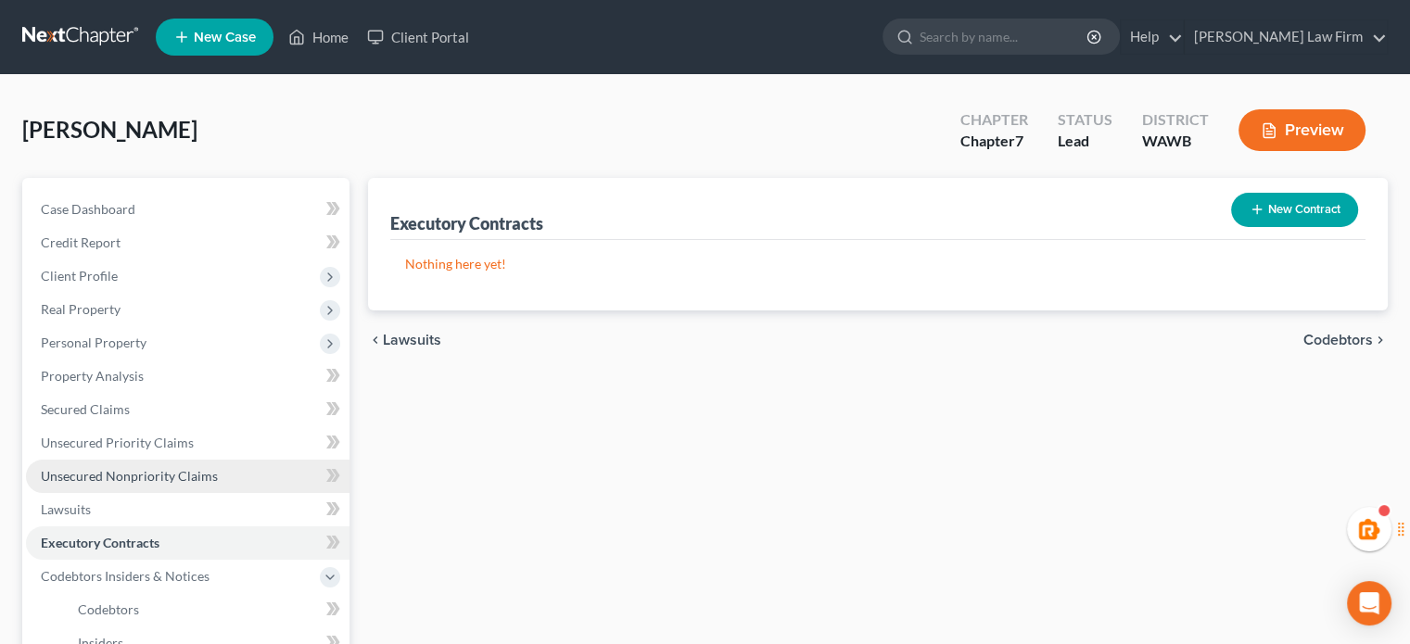
scroll to position [309, 0]
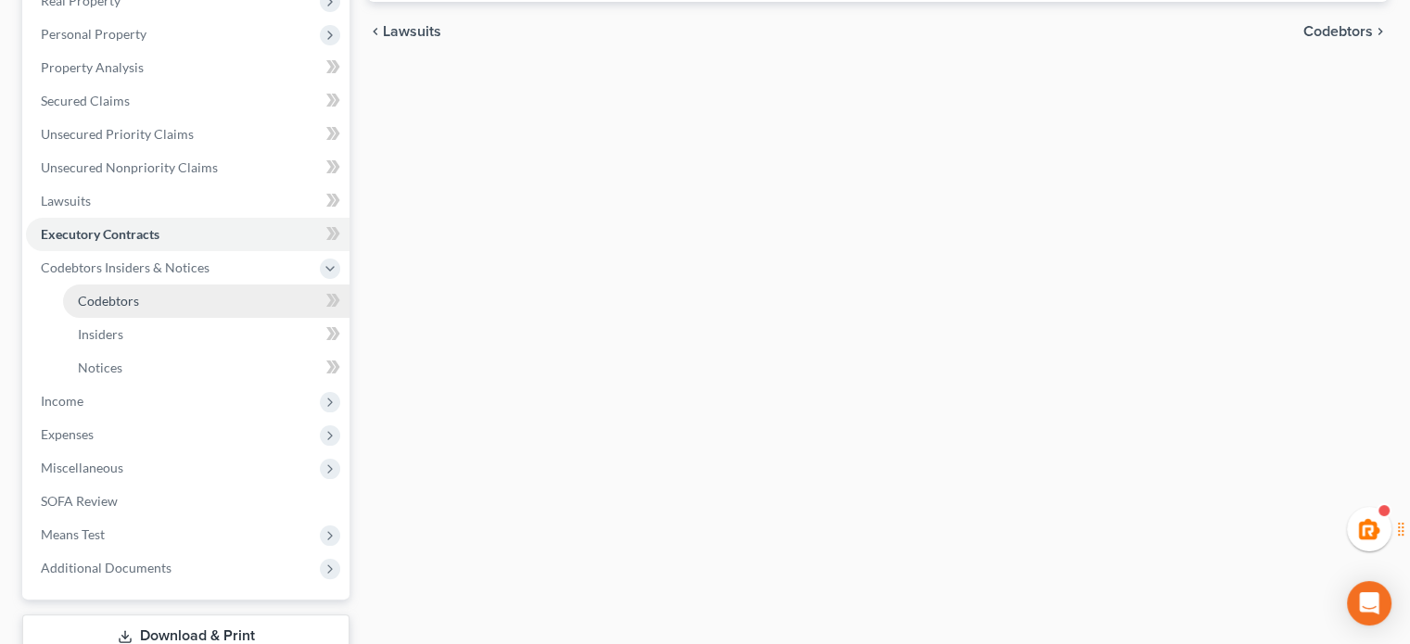
click at [106, 302] on span "Codebtors" at bounding box center [108, 301] width 61 height 16
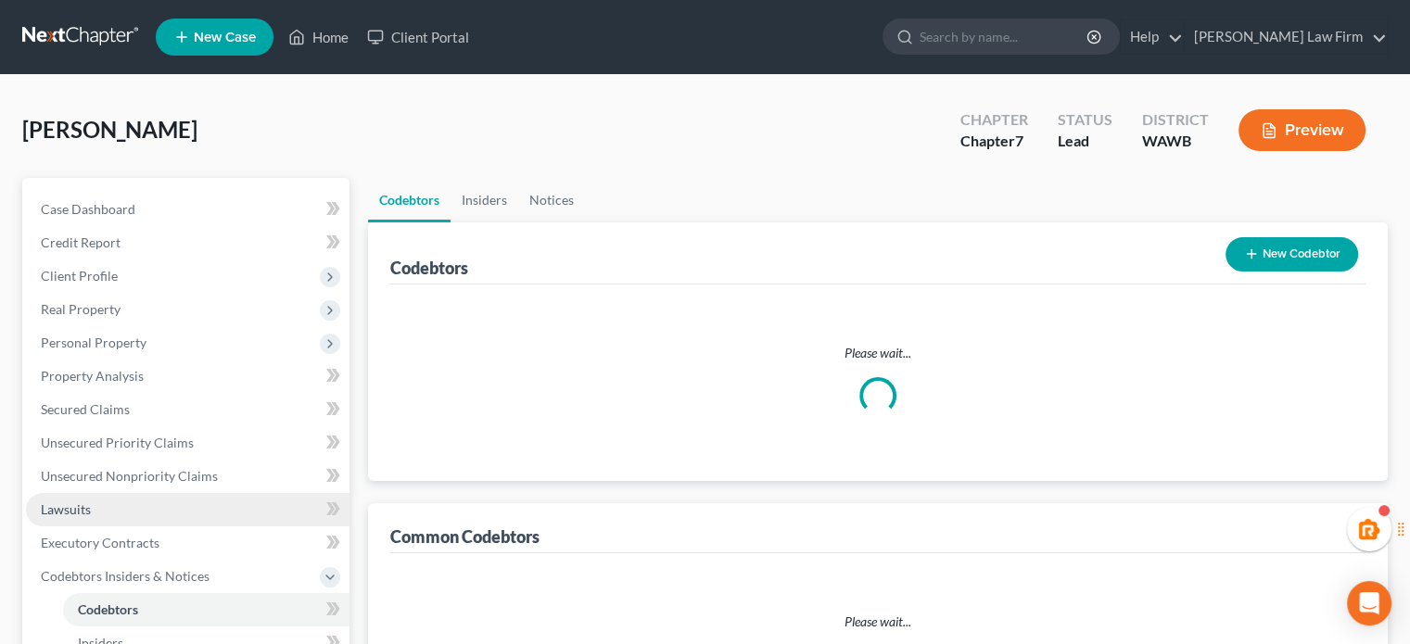
scroll to position [309, 0]
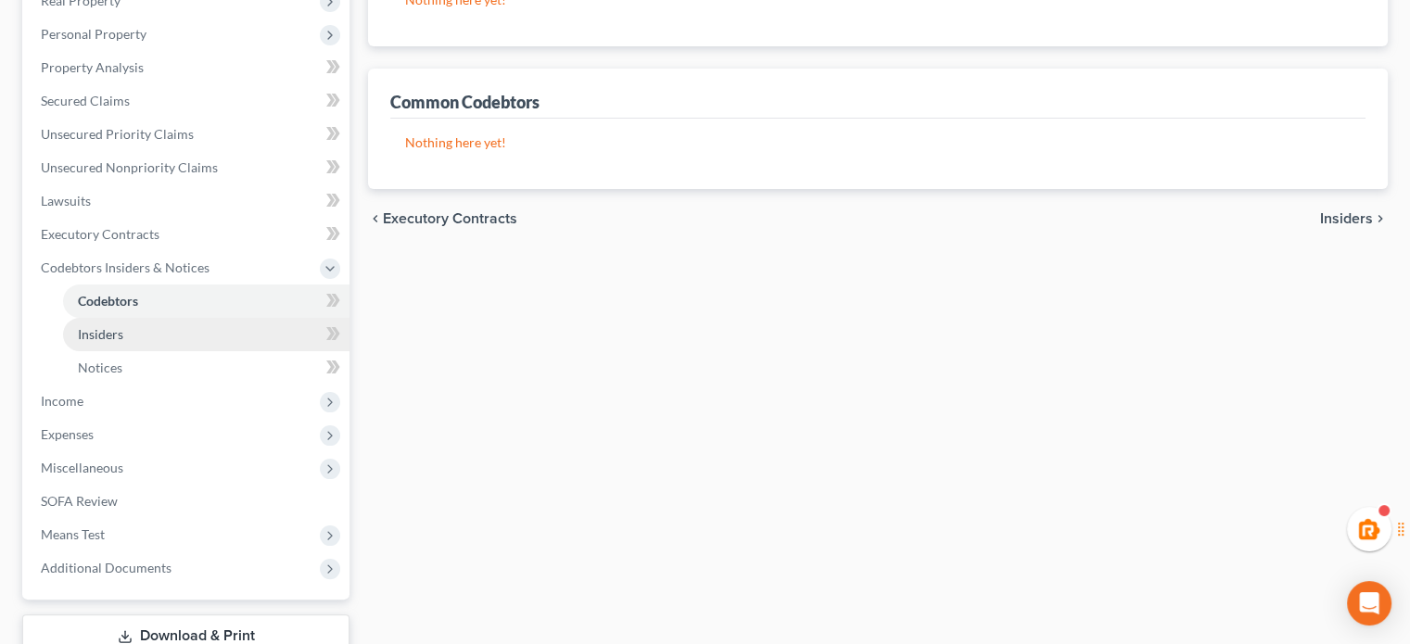
click at [129, 326] on link "Insiders" at bounding box center [206, 334] width 287 height 33
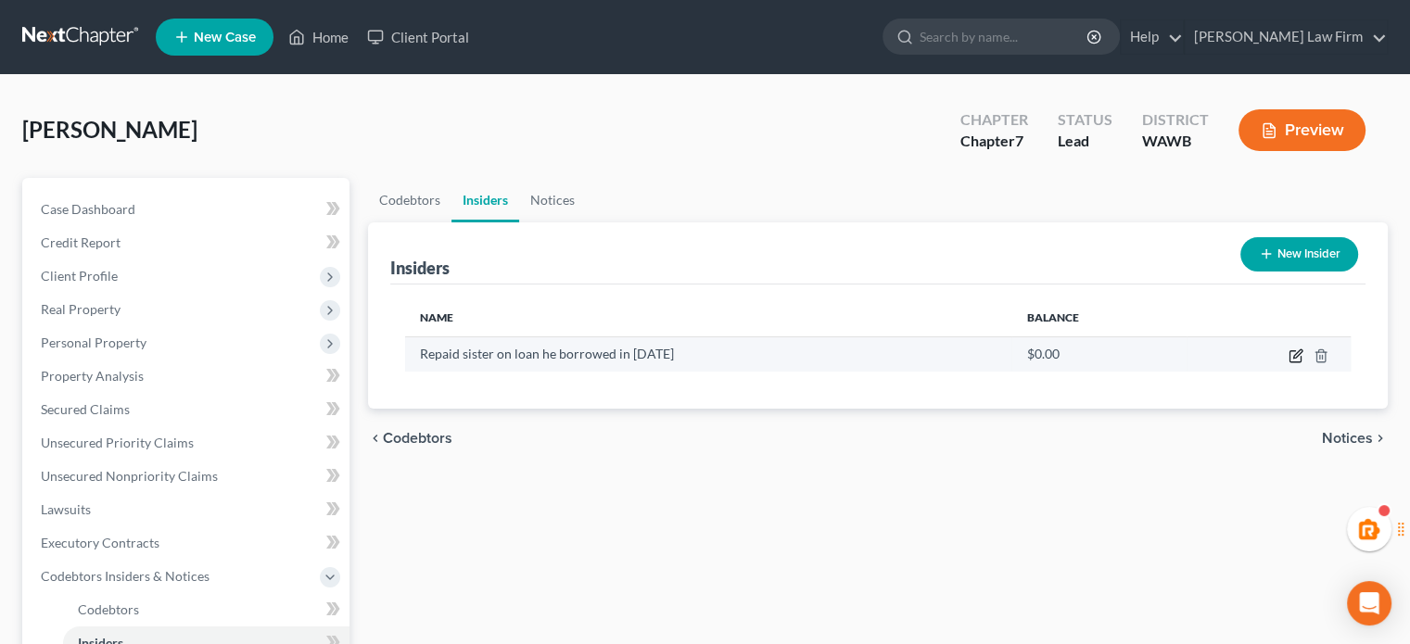
click at [1292, 361] on icon "button" at bounding box center [1295, 356] width 11 height 11
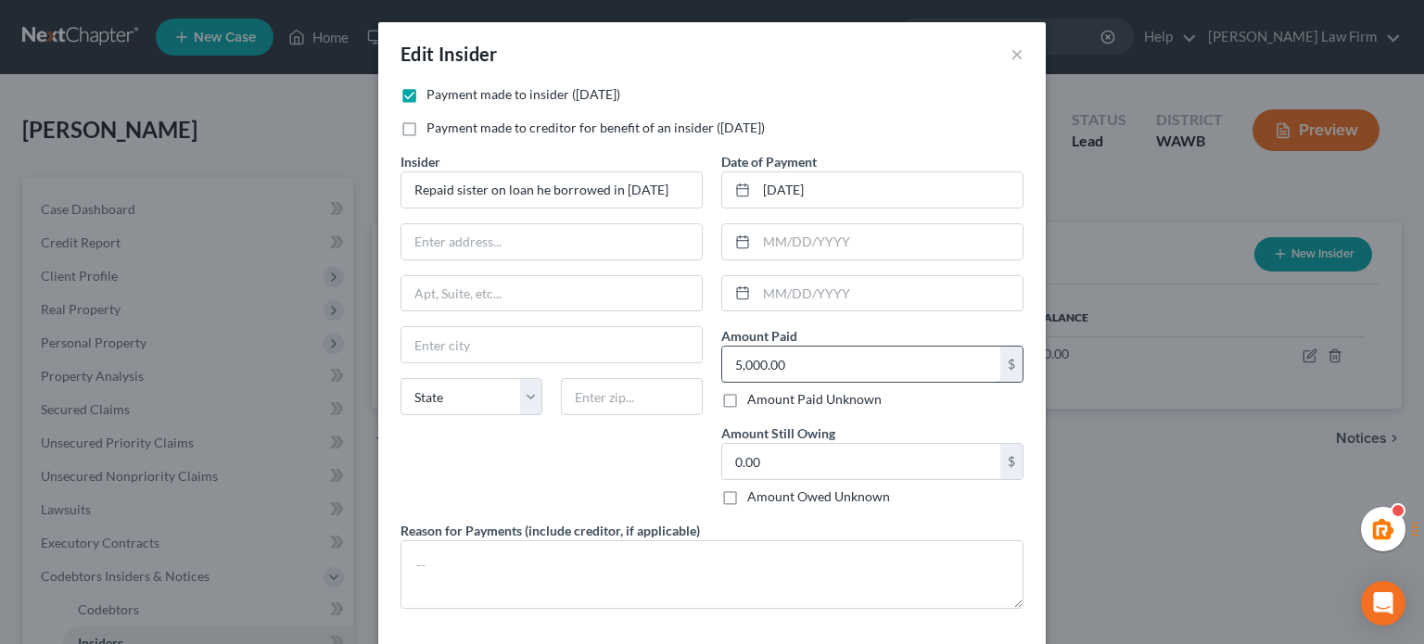
click at [816, 353] on input "5,000.00" at bounding box center [861, 364] width 278 height 35
click at [817, 355] on input "5,000.00" at bounding box center [861, 364] width 278 height 35
click at [593, 191] on input "Repaid sister on loan he borrowed in [DATE]" at bounding box center [552, 189] width 300 height 35
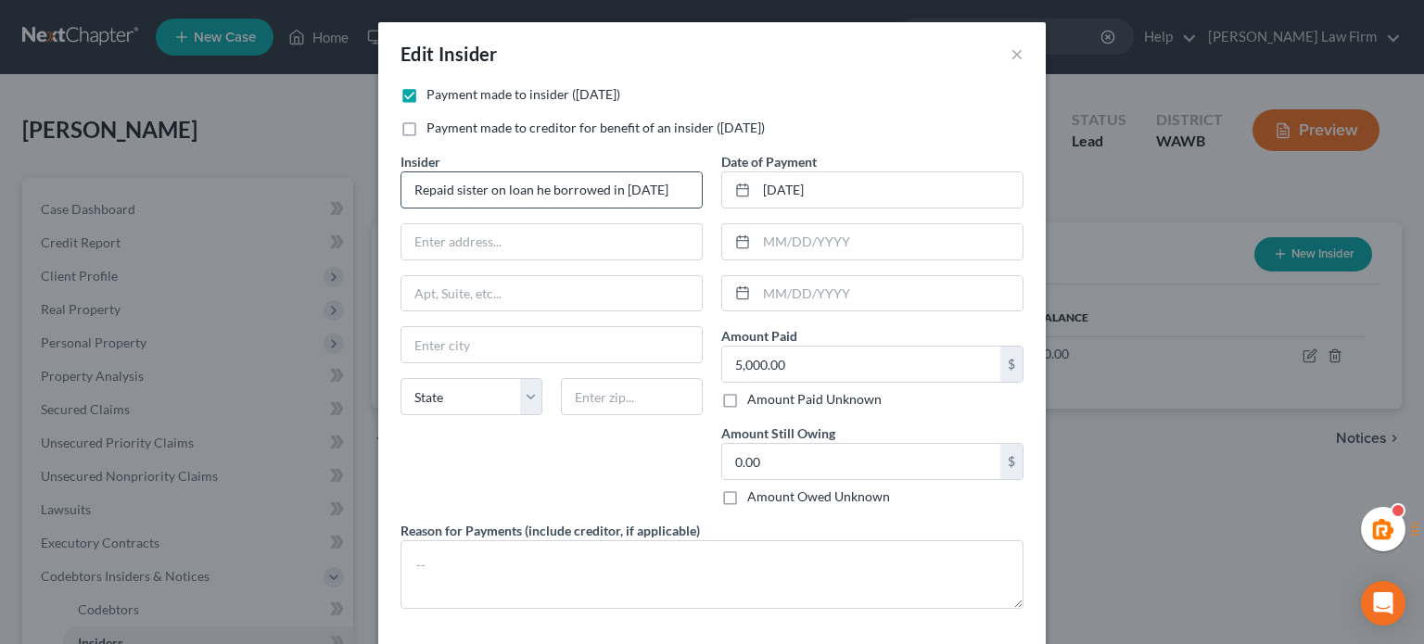
click at [601, 192] on input "Repaid sister on loan he borrowed in [DATE]" at bounding box center [552, 189] width 300 height 35
type input "Repaid sister on loan he borrowed for $5,000 in [DATE]"
click at [796, 73] on div "Edit Insider ×" at bounding box center [712, 53] width 668 height 63
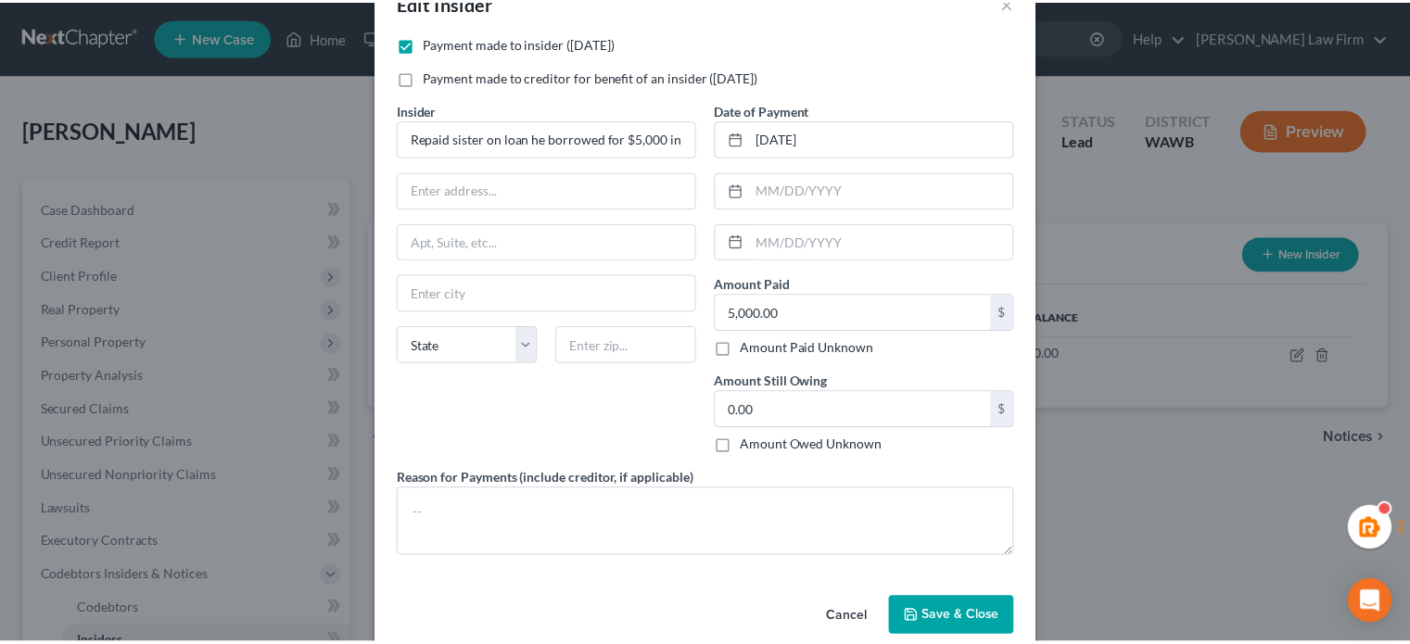
scroll to position [78, 0]
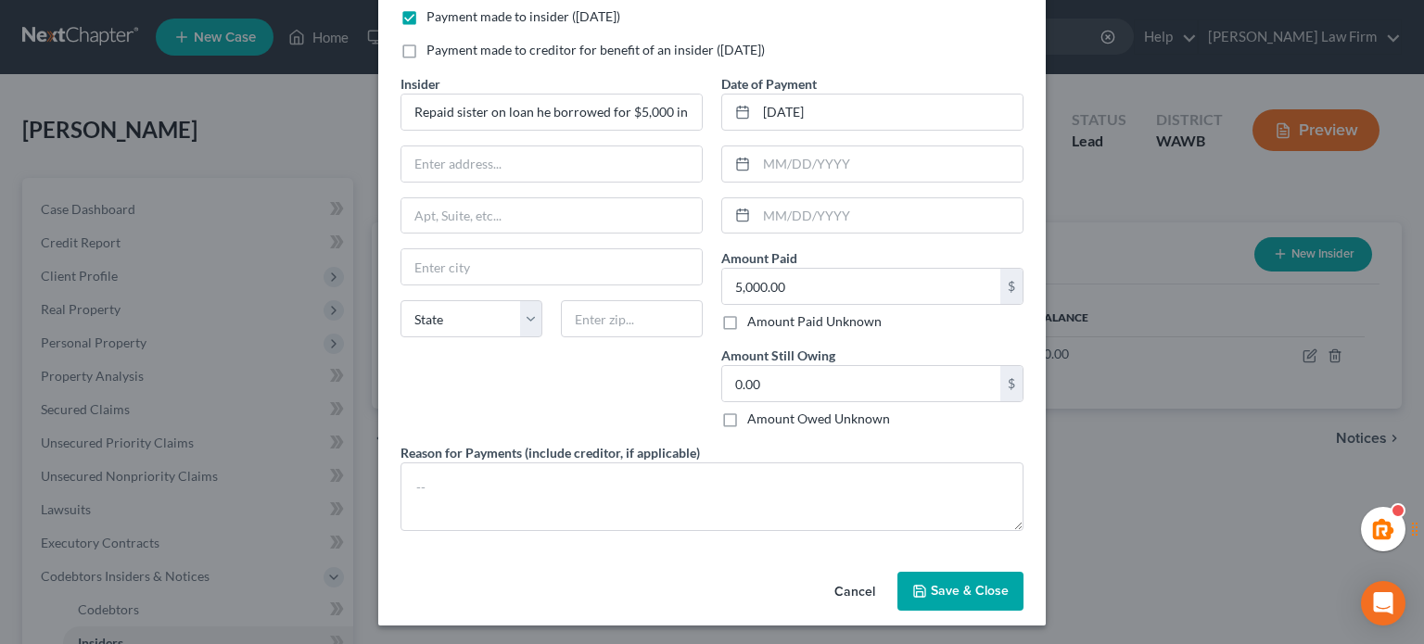
click at [976, 594] on span "Save & Close" at bounding box center [970, 591] width 78 height 16
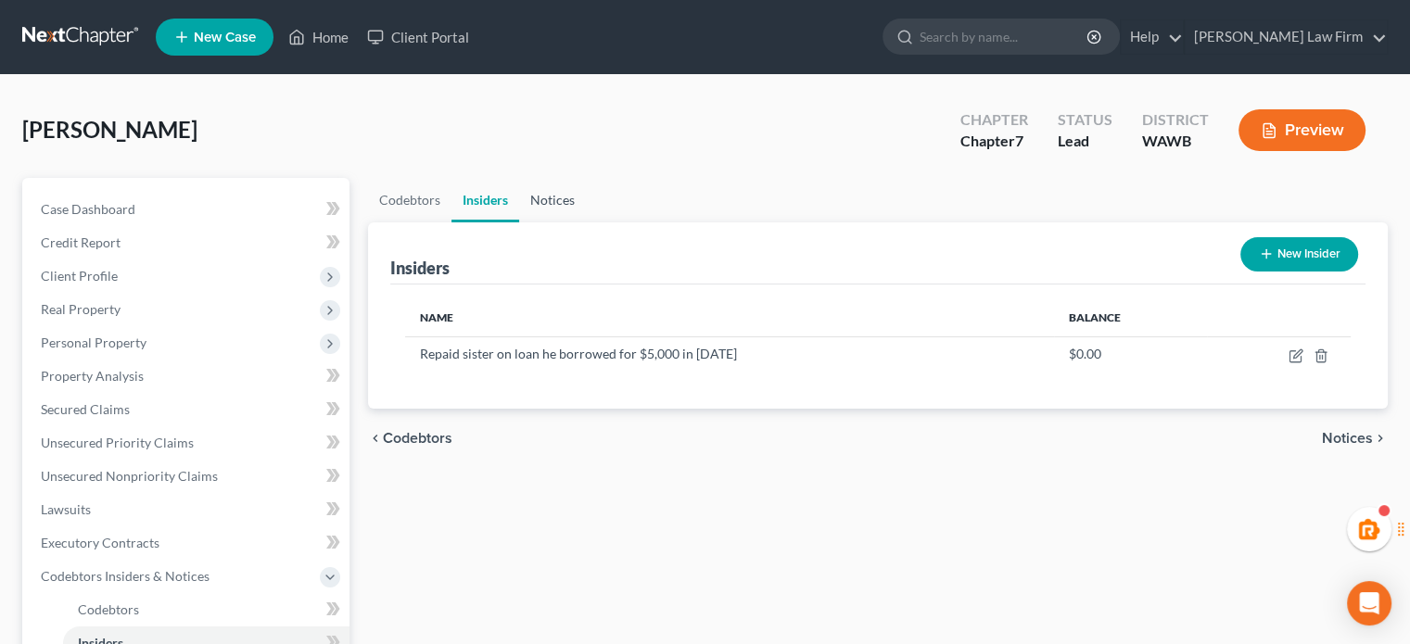
click at [568, 194] on link "Notices" at bounding box center [552, 200] width 67 height 45
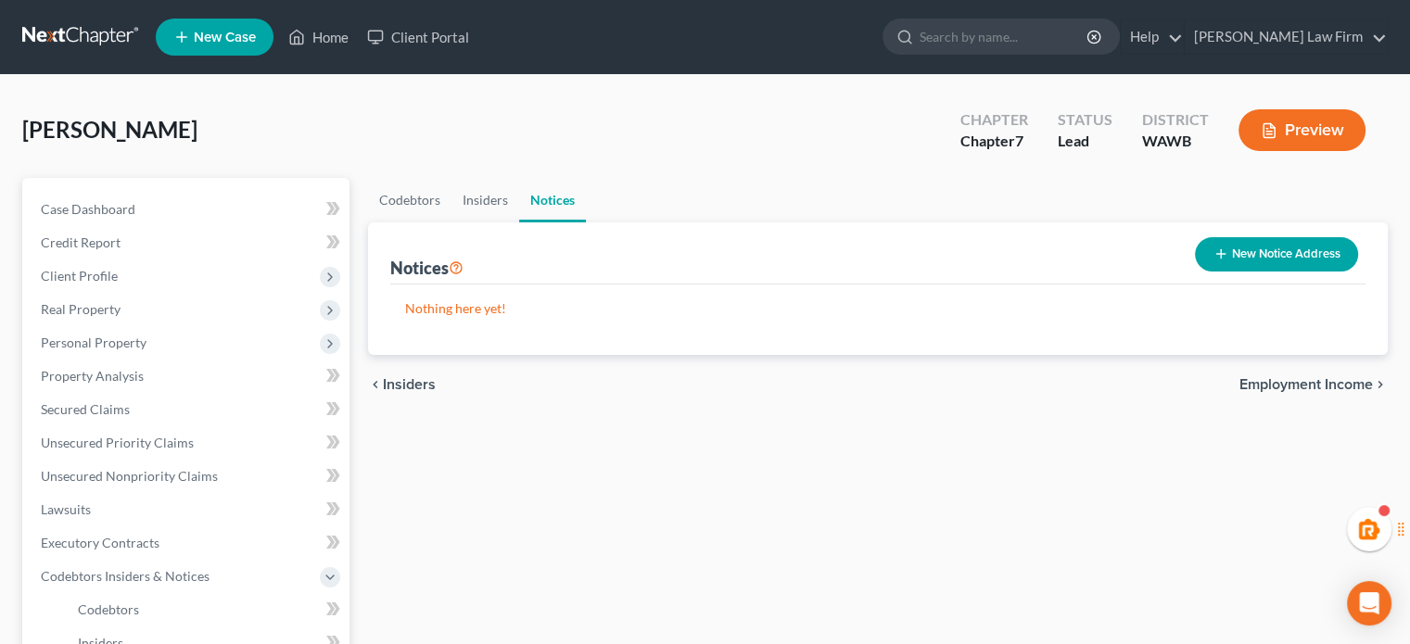
scroll to position [309, 0]
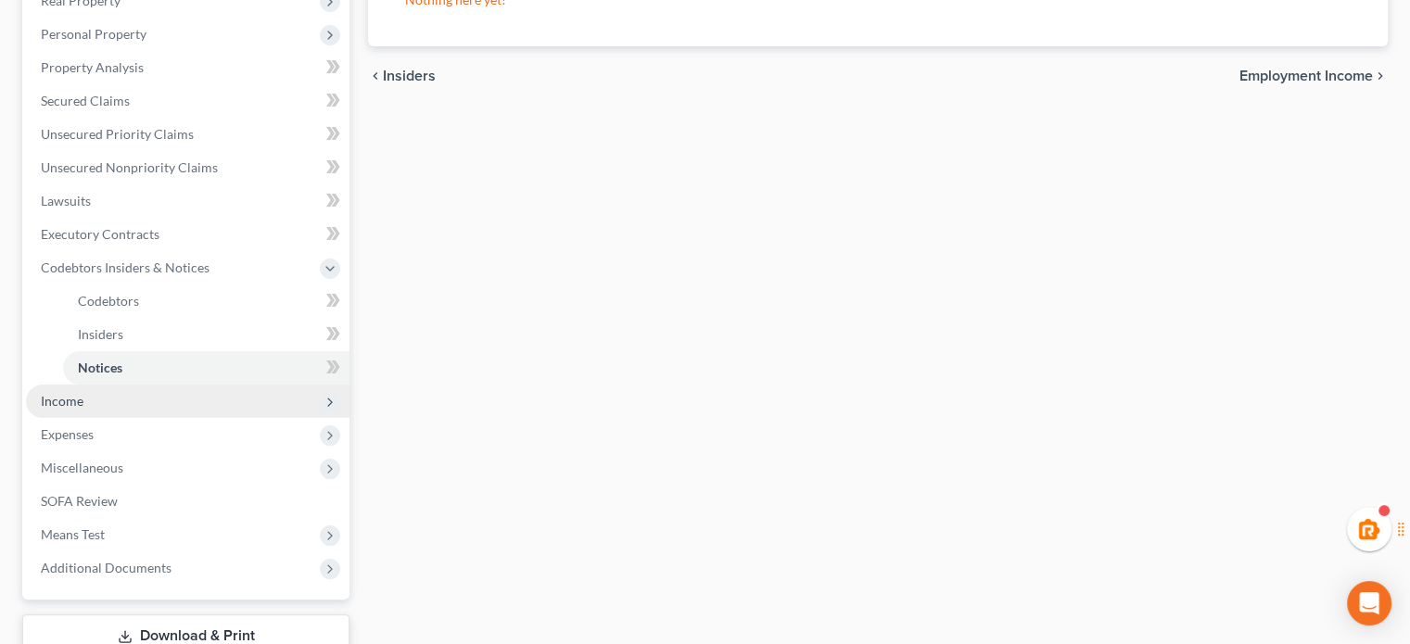
click at [121, 415] on span "Income" at bounding box center [188, 401] width 324 height 33
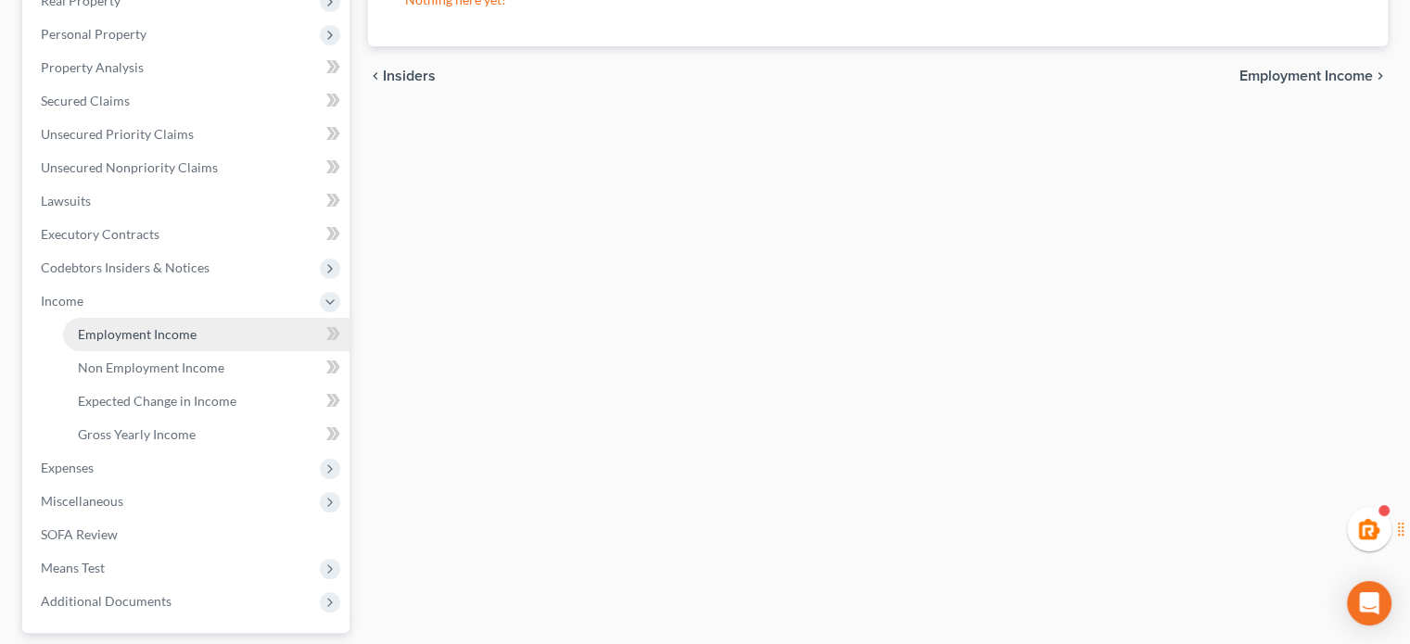
click at [150, 333] on span "Employment Income" at bounding box center [137, 334] width 119 height 16
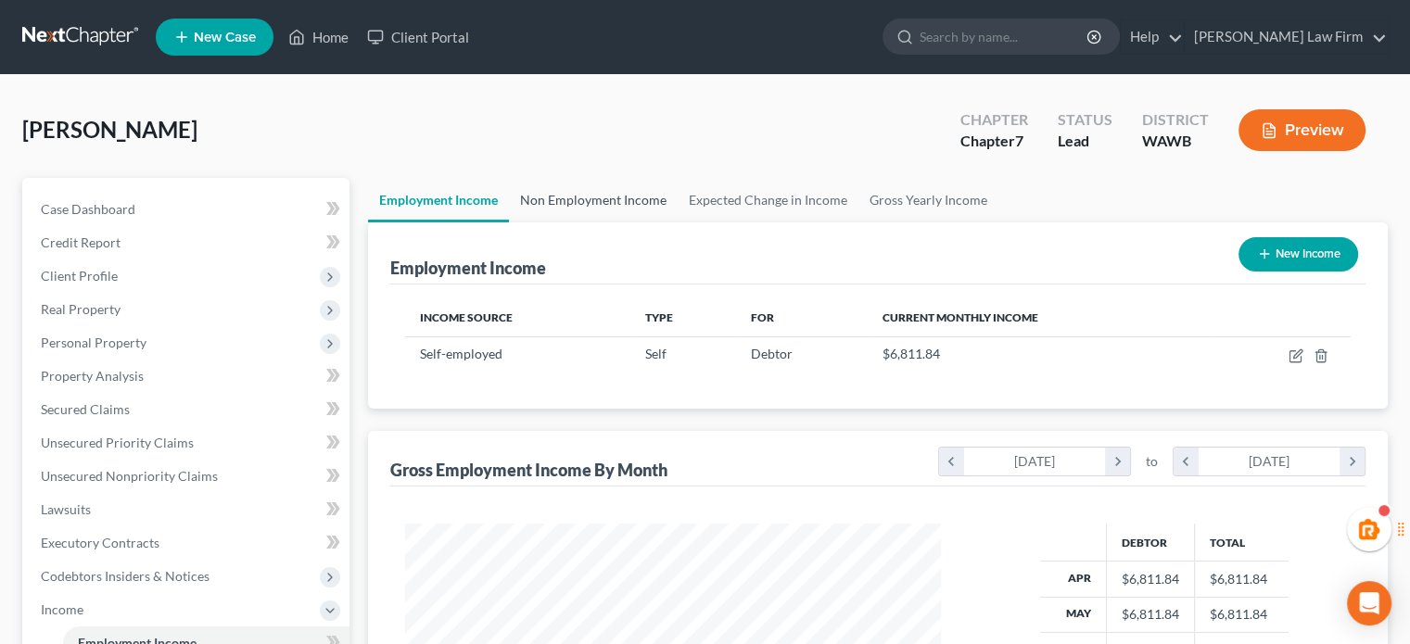
scroll to position [330, 572]
click at [604, 203] on link "Non Employment Income" at bounding box center [593, 200] width 169 height 45
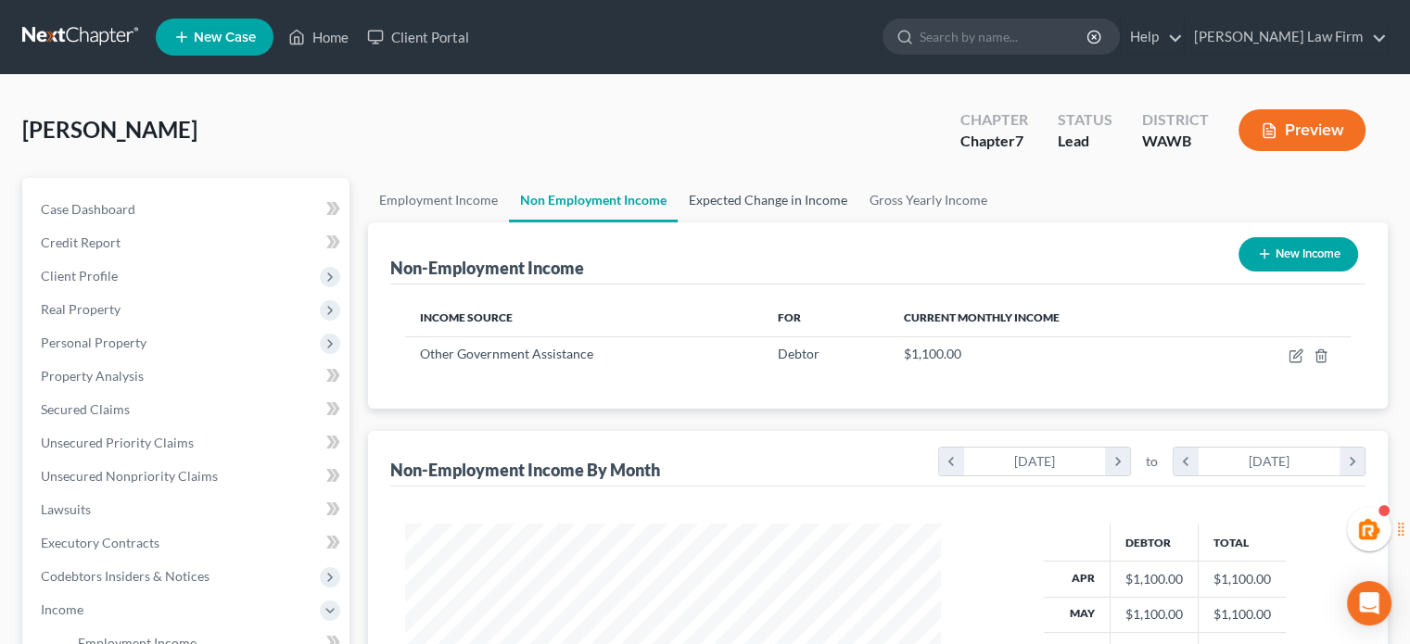
scroll to position [330, 572]
click at [737, 202] on link "Expected Change in Income" at bounding box center [768, 200] width 181 height 45
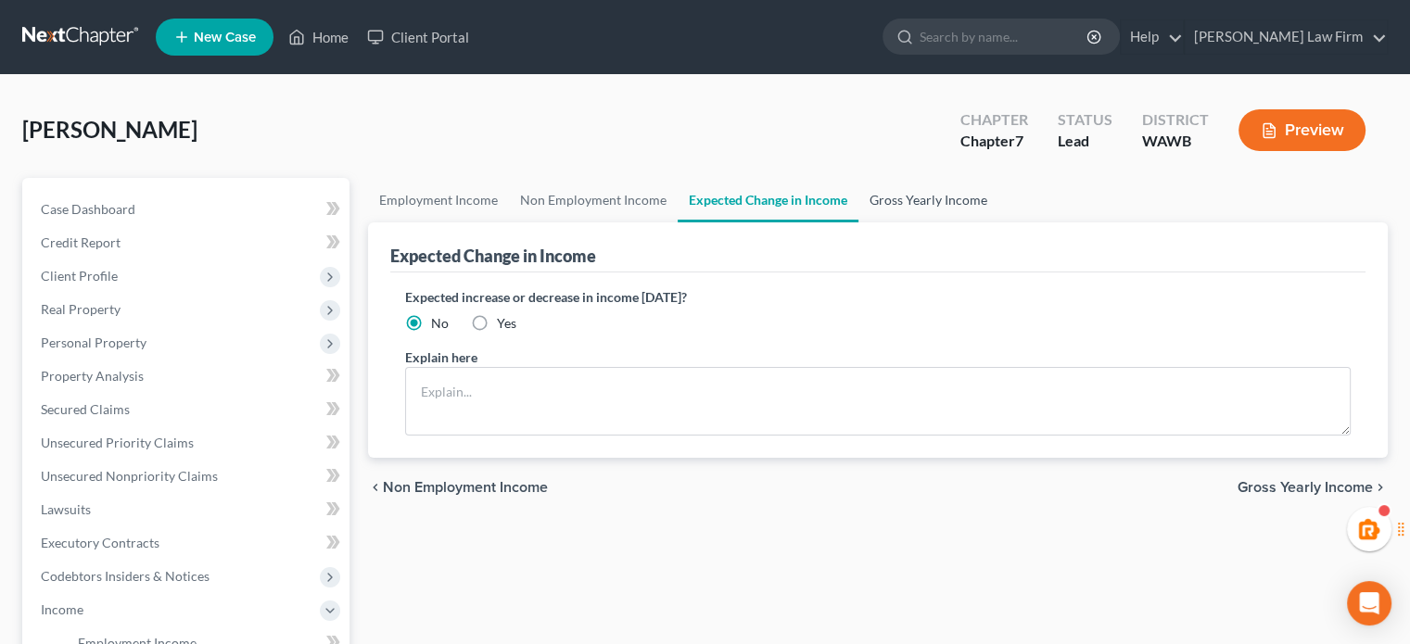
click at [924, 193] on link "Gross Yearly Income" at bounding box center [929, 200] width 140 height 45
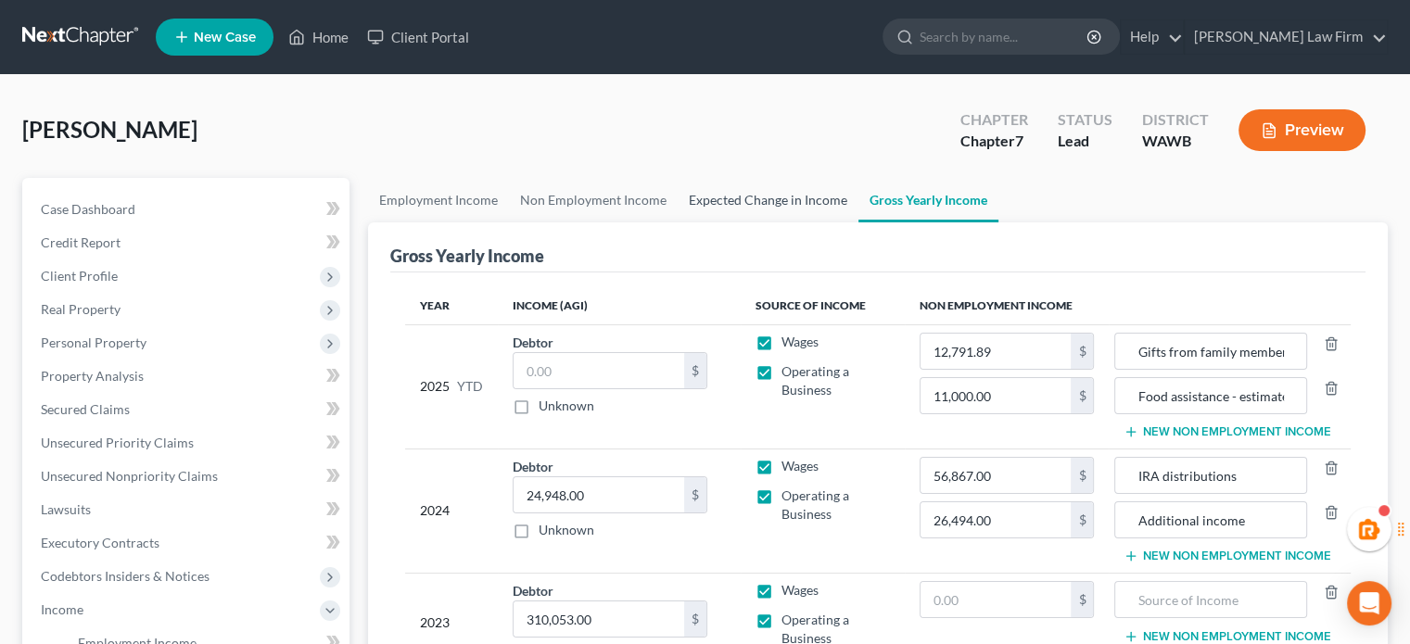
click at [720, 193] on link "Expected Change in Income" at bounding box center [768, 200] width 181 height 45
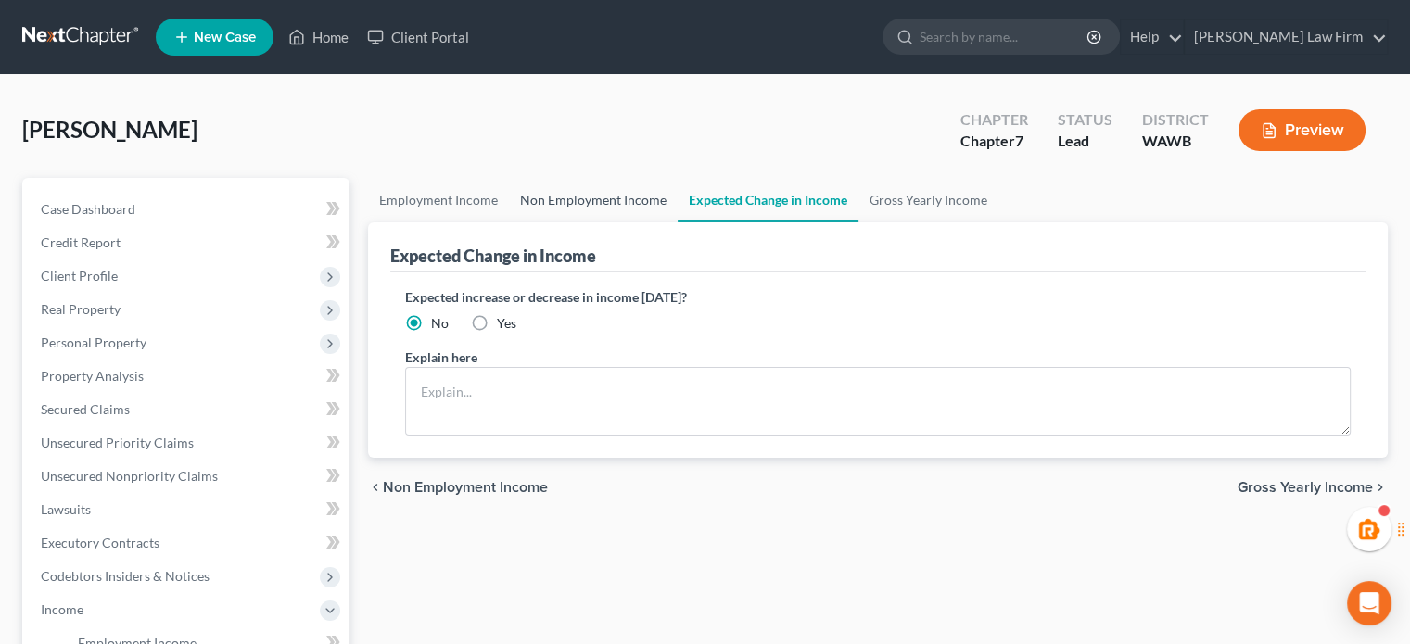
click at [605, 209] on link "Non Employment Income" at bounding box center [593, 200] width 169 height 45
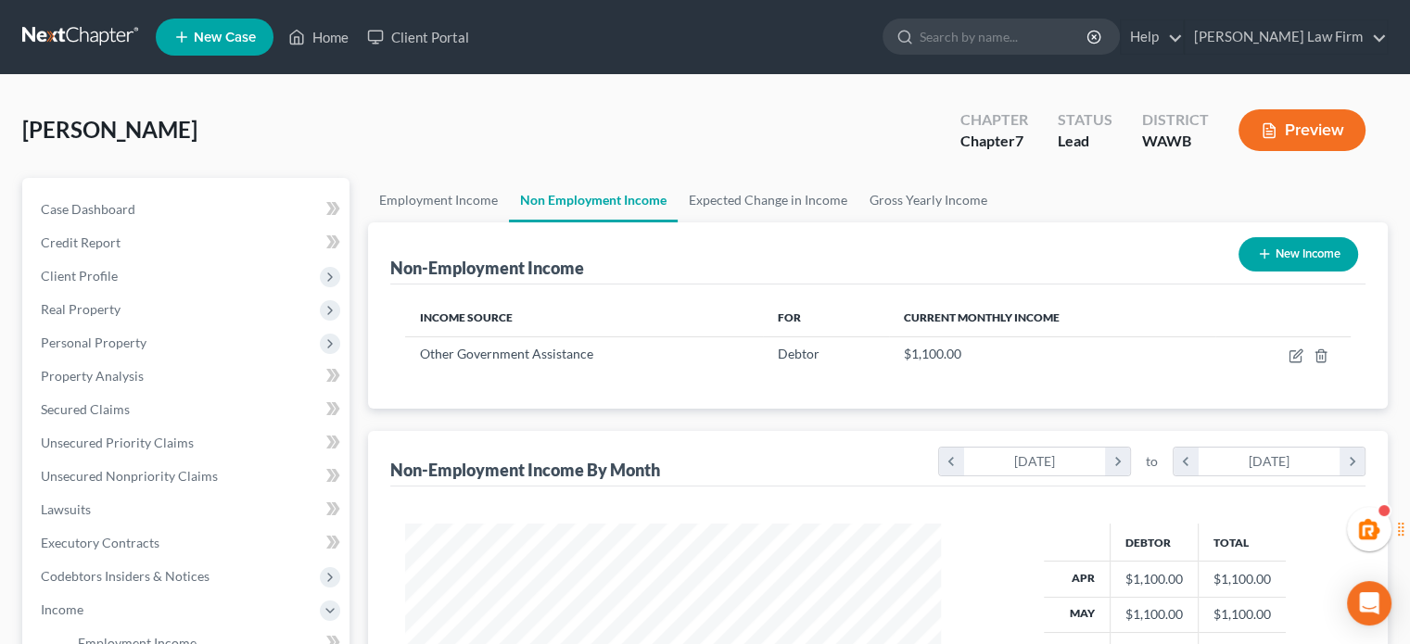
scroll to position [330, 572]
click at [753, 211] on link "Expected Change in Income" at bounding box center [768, 200] width 181 height 45
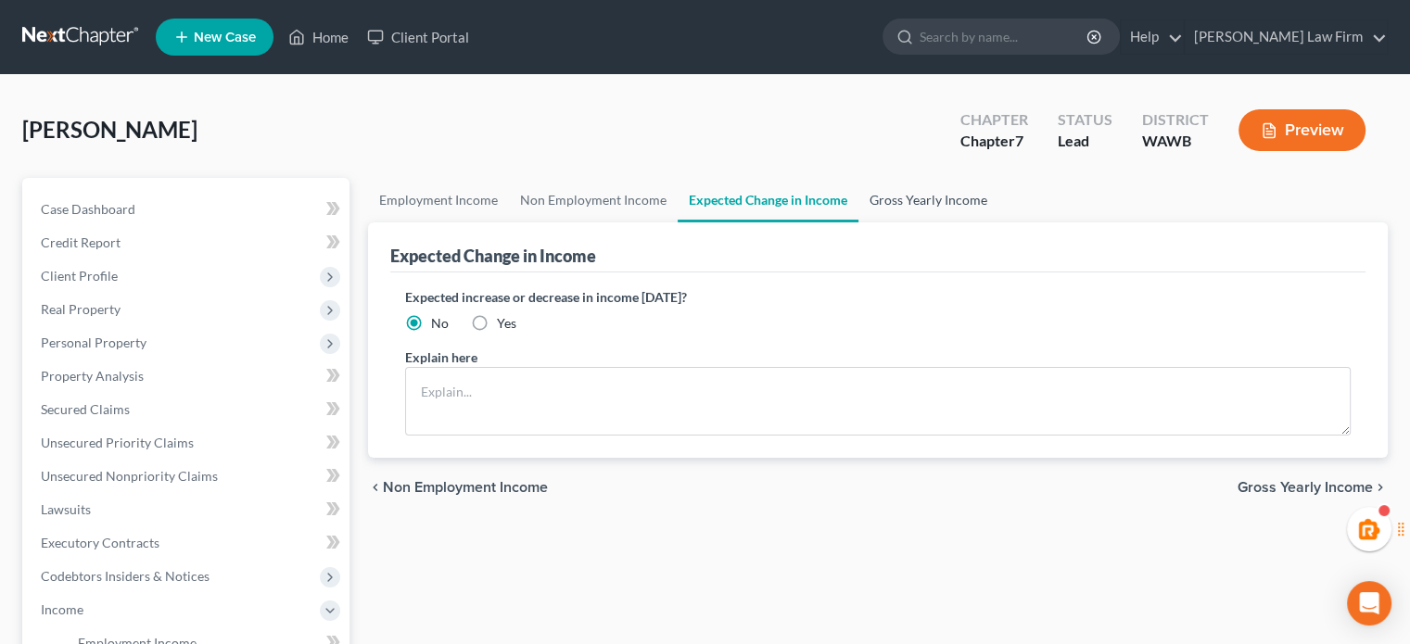
click at [912, 189] on link "Gross Yearly Income" at bounding box center [929, 200] width 140 height 45
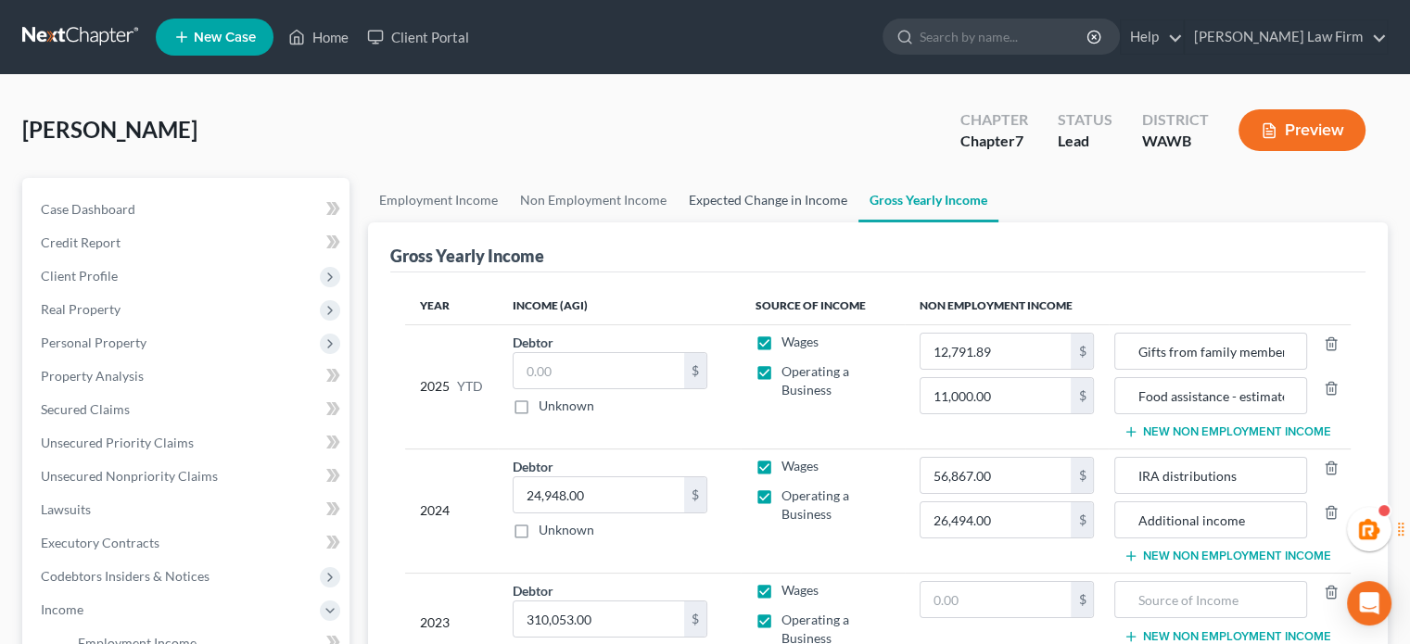
click at [775, 214] on link "Expected Change in Income" at bounding box center [768, 200] width 181 height 45
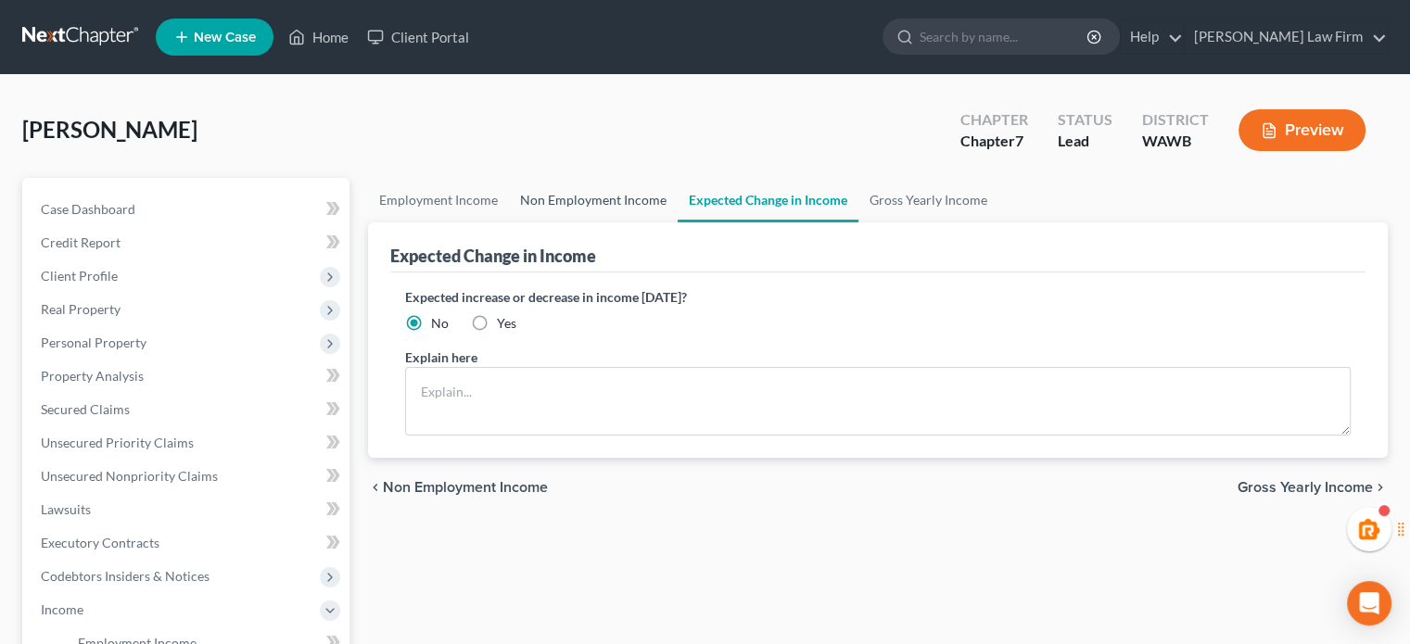
click at [666, 203] on link "Non Employment Income" at bounding box center [593, 200] width 169 height 45
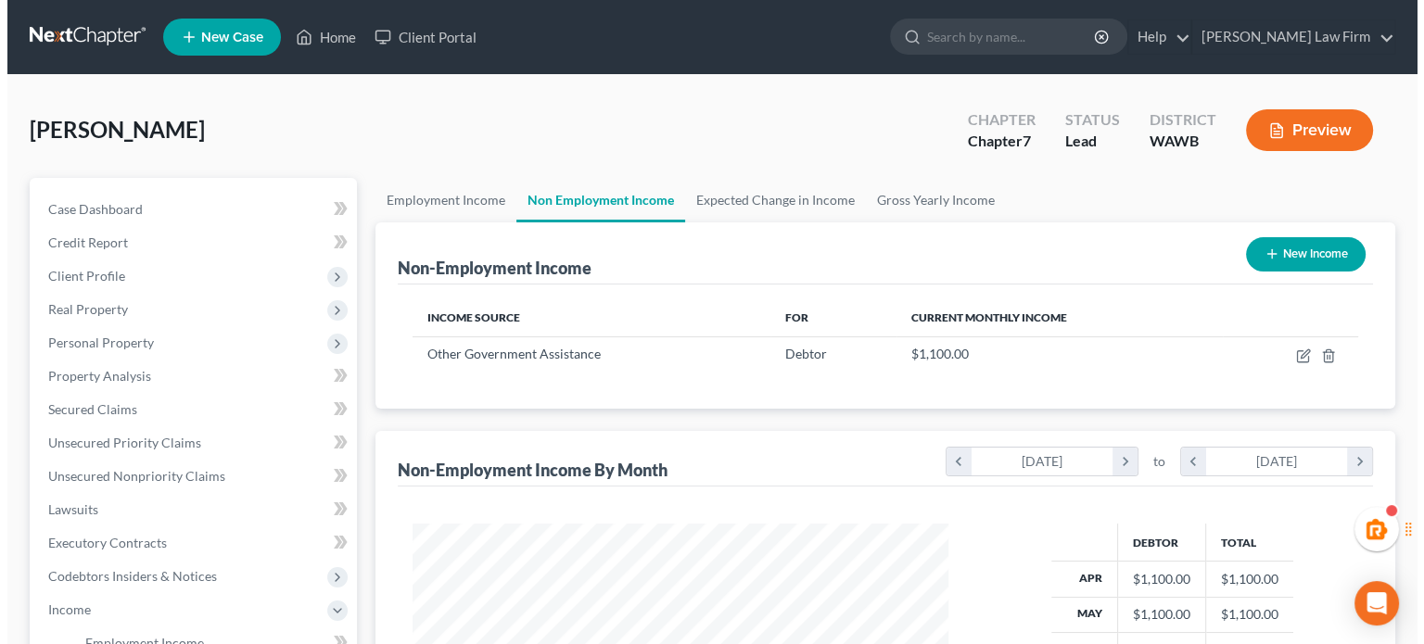
scroll to position [330, 572]
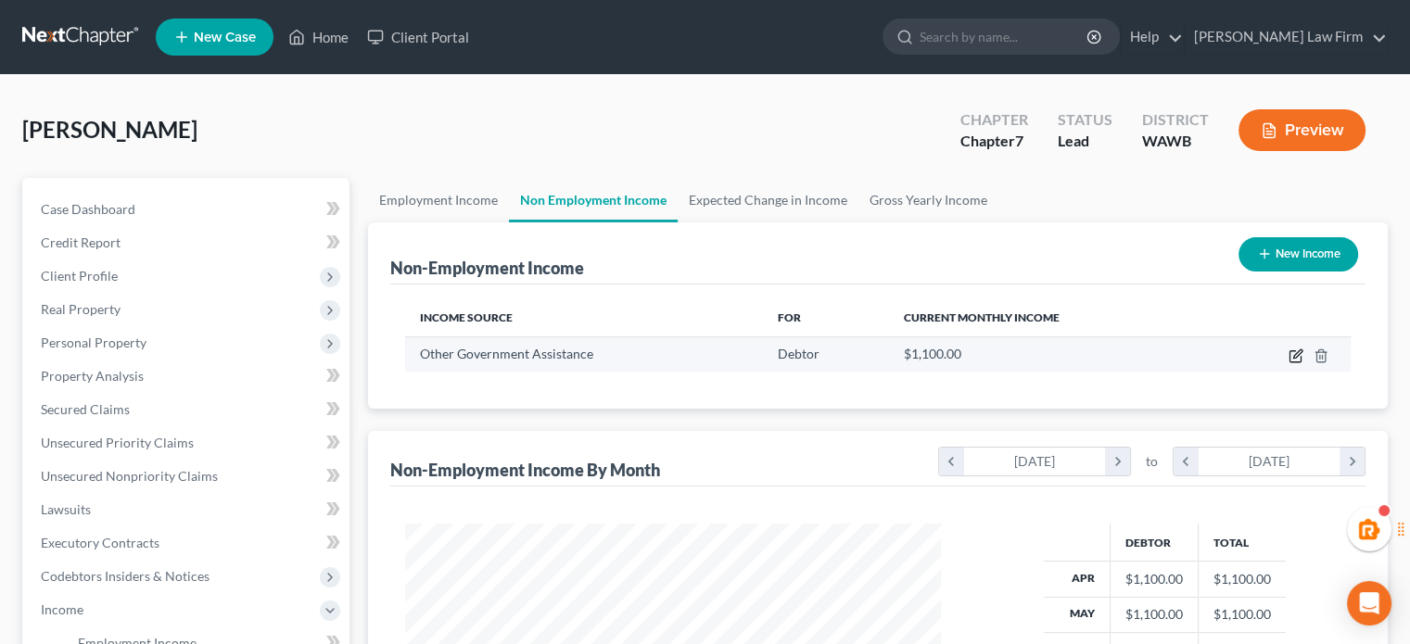
click at [1295, 354] on icon "button" at bounding box center [1298, 354] width 8 height 8
select select "5"
select select "0"
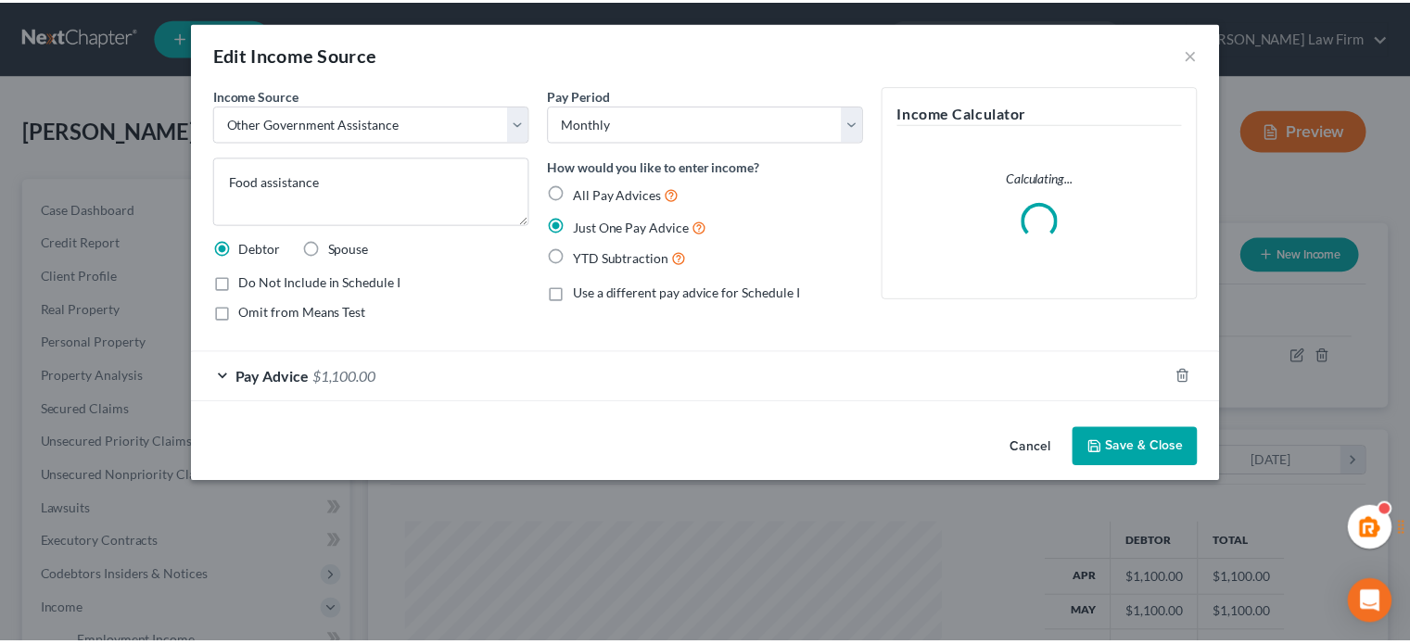
scroll to position [330, 579]
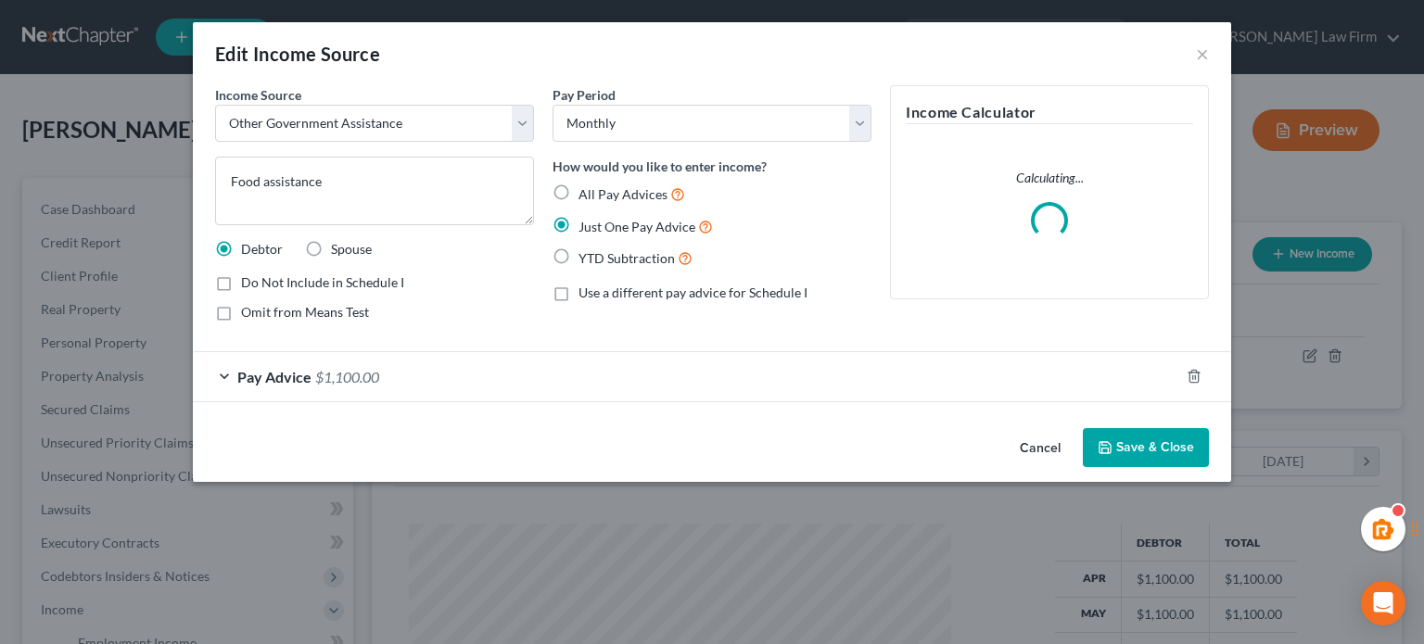
click at [363, 376] on span "$1,100.00" at bounding box center [347, 377] width 64 height 18
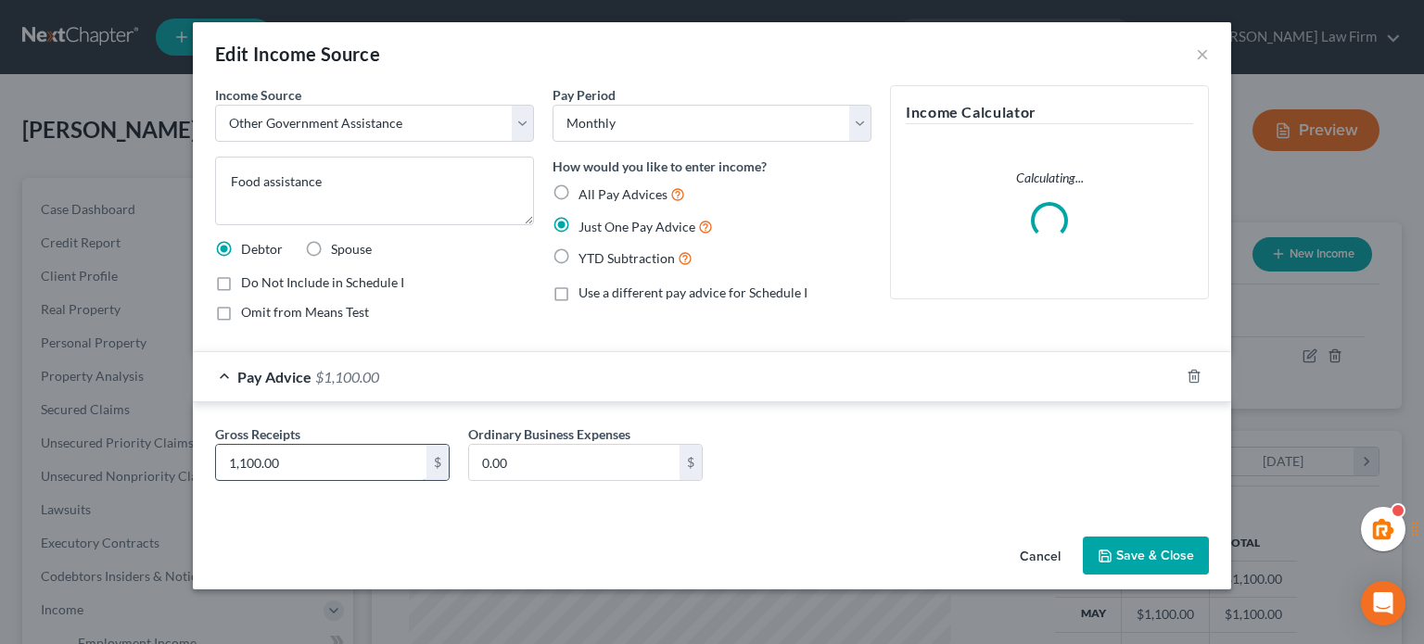
click at [334, 463] on input "1,100.00" at bounding box center [321, 462] width 210 height 35
type input "1,000"
click at [1113, 540] on button "Save & Close" at bounding box center [1146, 556] width 126 height 39
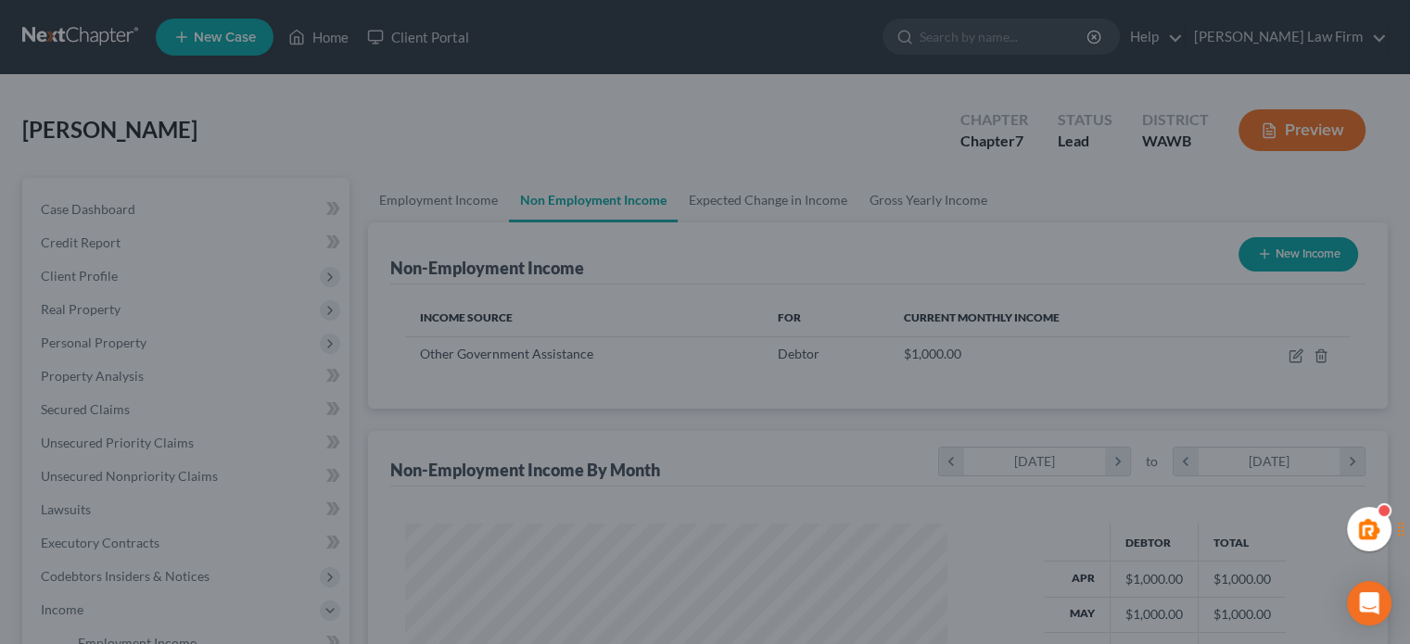
scroll to position [926973, 926730]
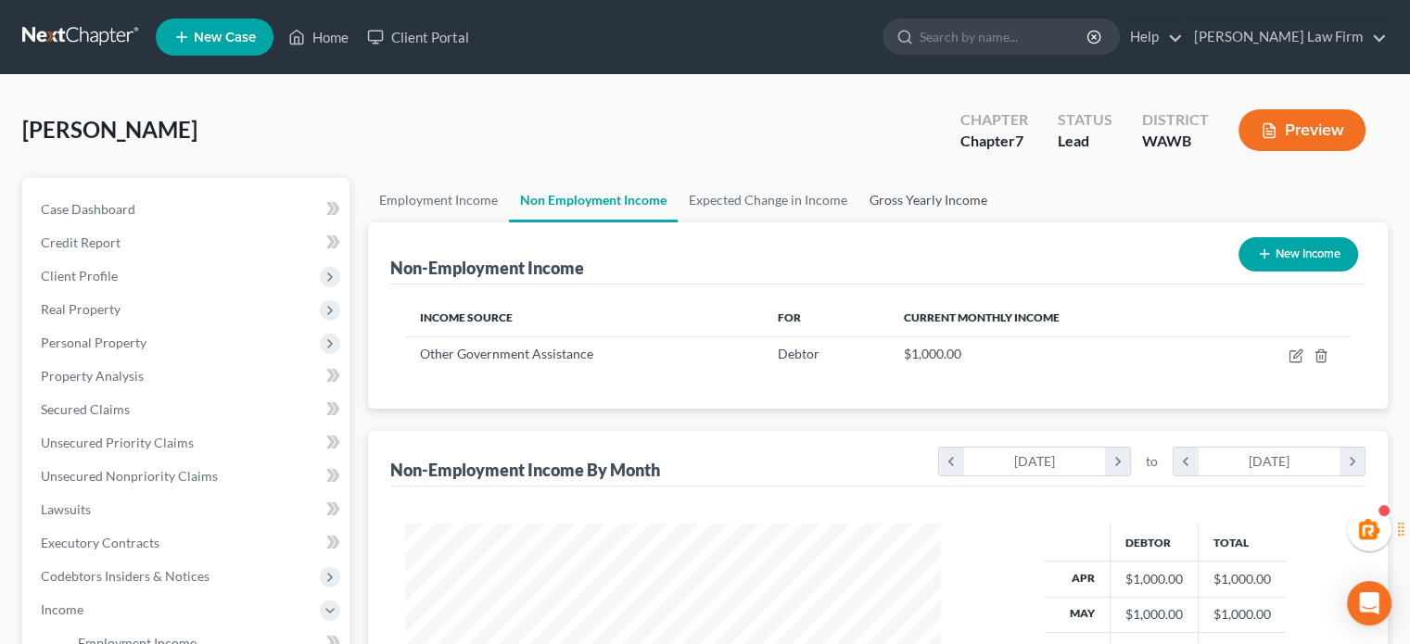
click at [938, 196] on link "Gross Yearly Income" at bounding box center [929, 200] width 140 height 45
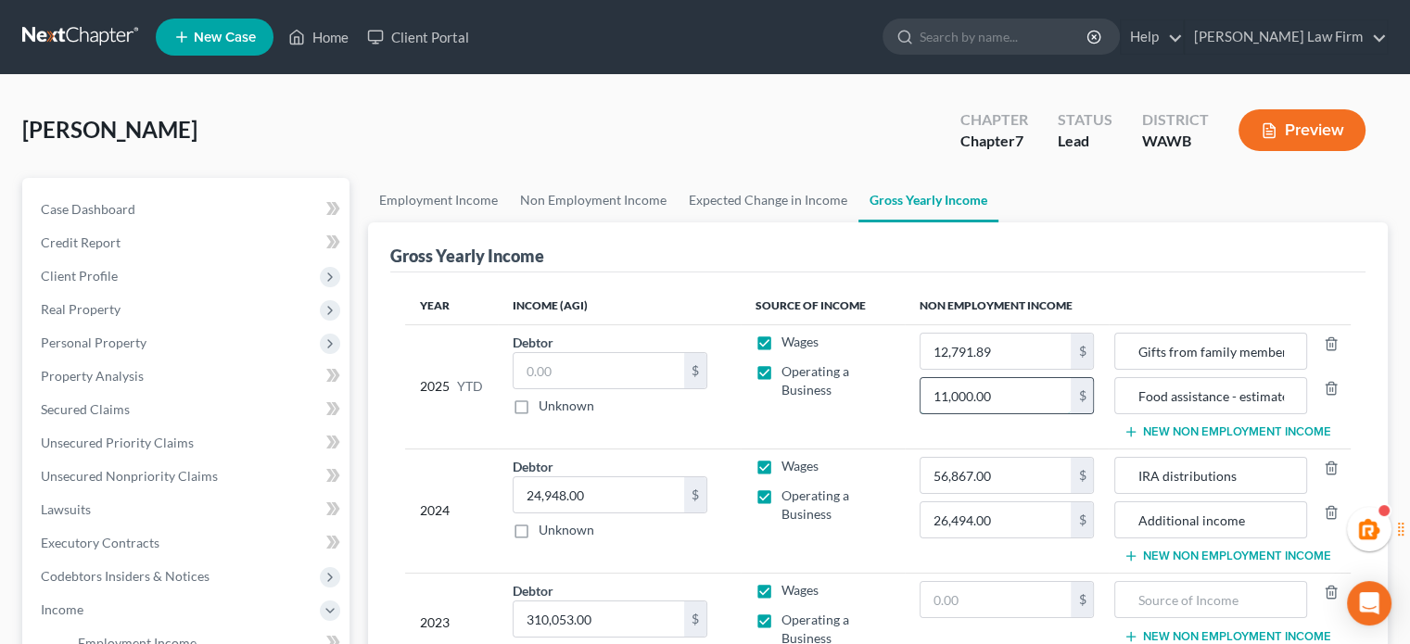
click at [990, 405] on input "11,000.00" at bounding box center [996, 395] width 151 height 35
click at [764, 207] on link "Expected Change in Income" at bounding box center [768, 200] width 181 height 45
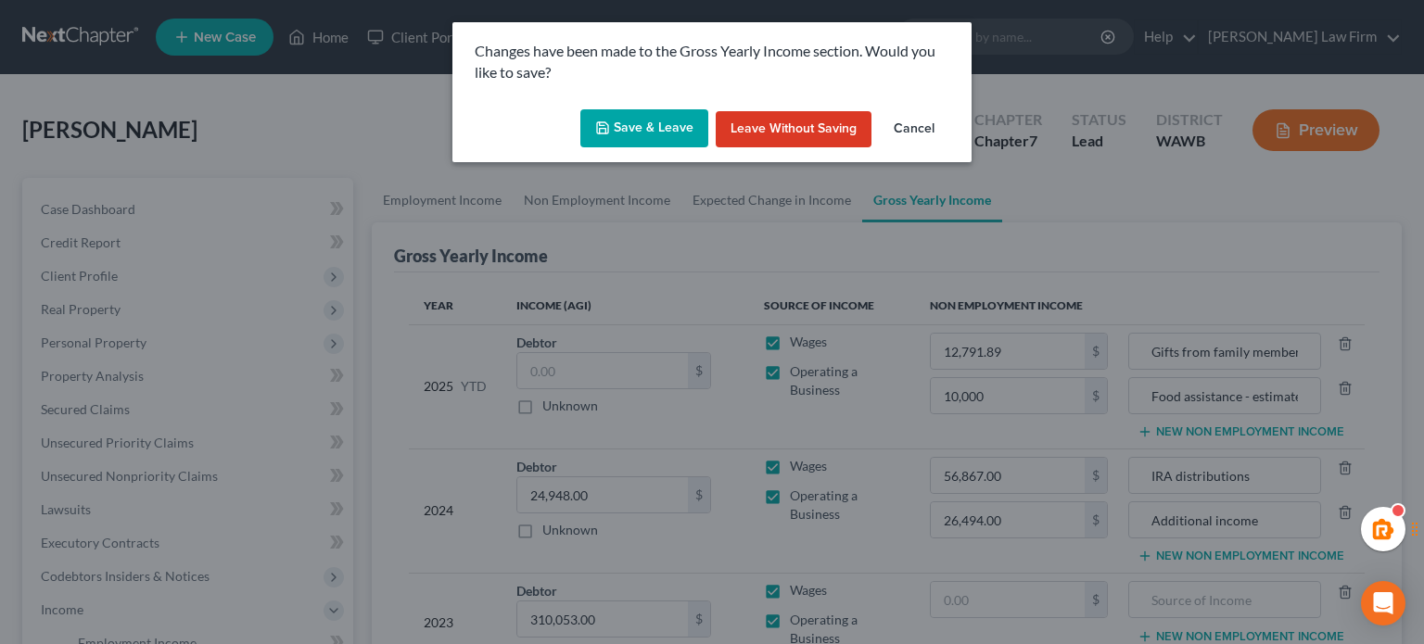
click at [639, 136] on button "Save & Leave" at bounding box center [644, 128] width 128 height 39
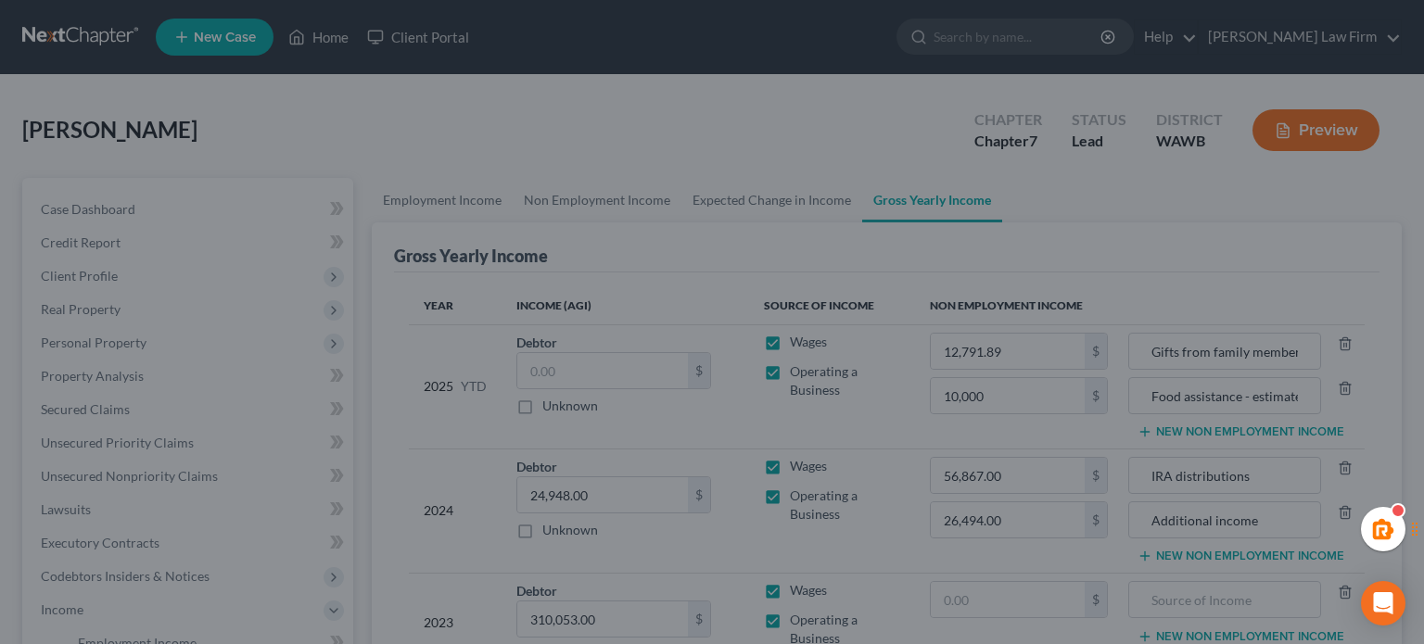
type input "10,000.00"
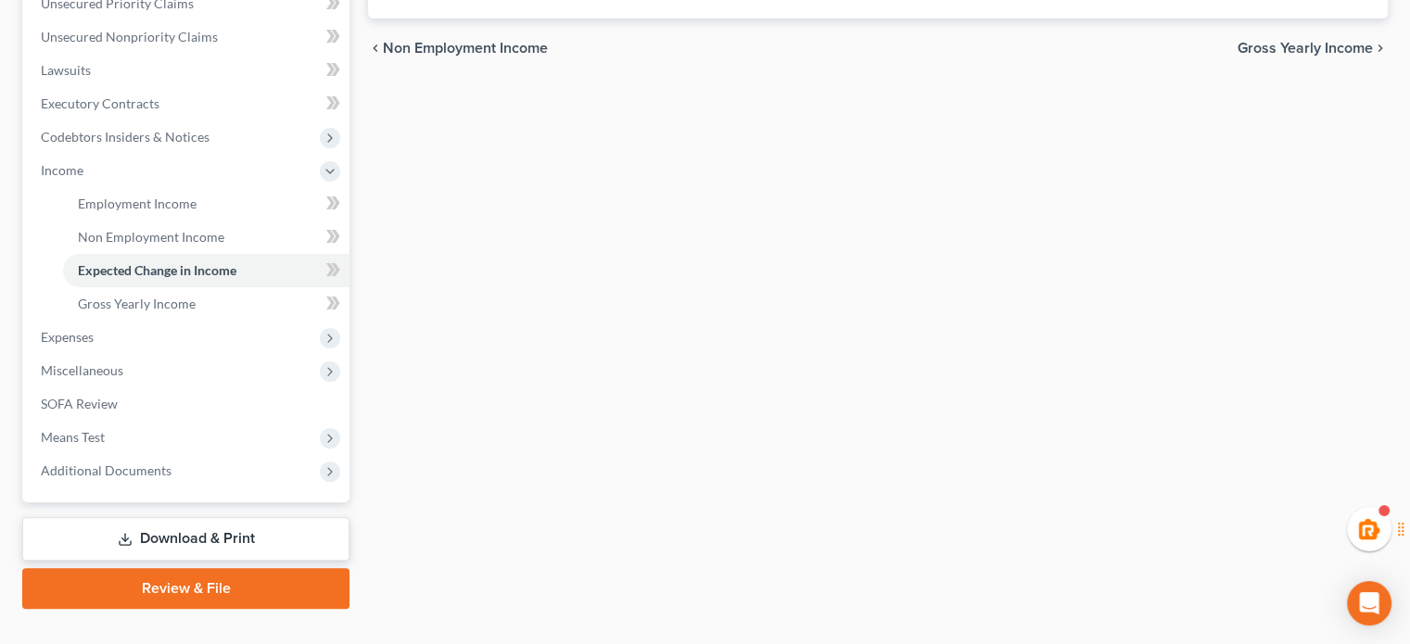
scroll to position [473, 0]
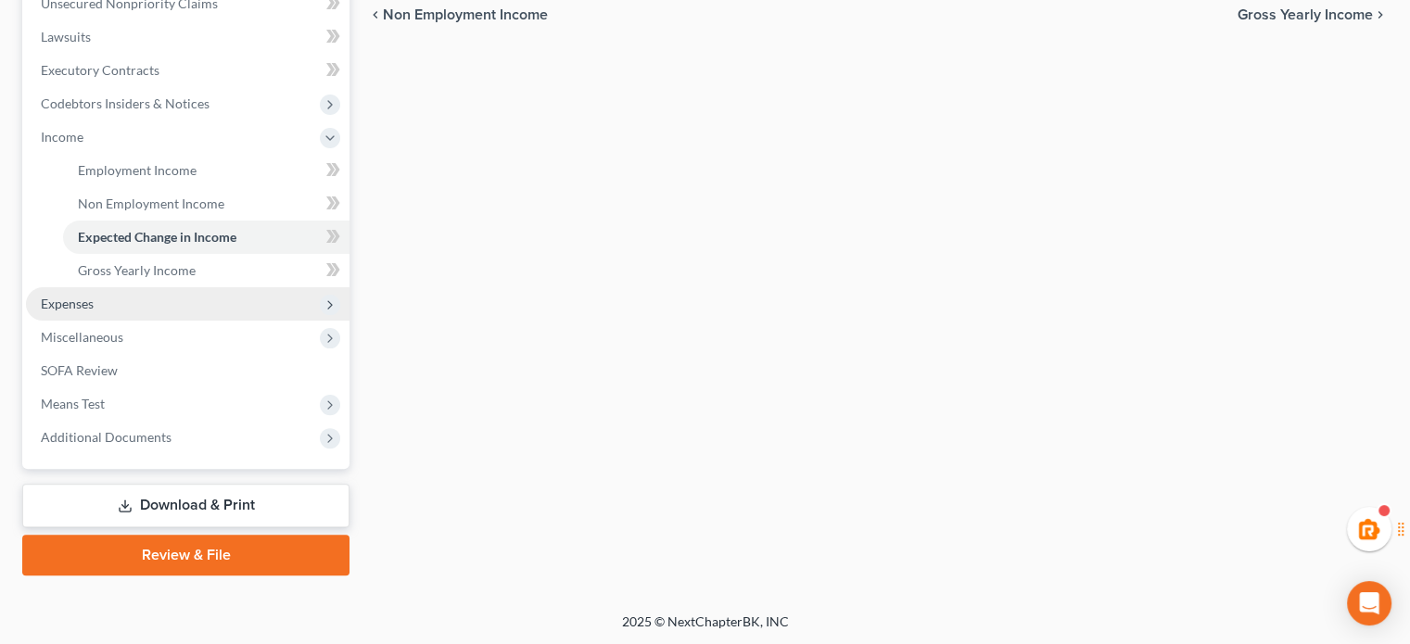
click at [210, 295] on span "Expenses" at bounding box center [188, 303] width 324 height 33
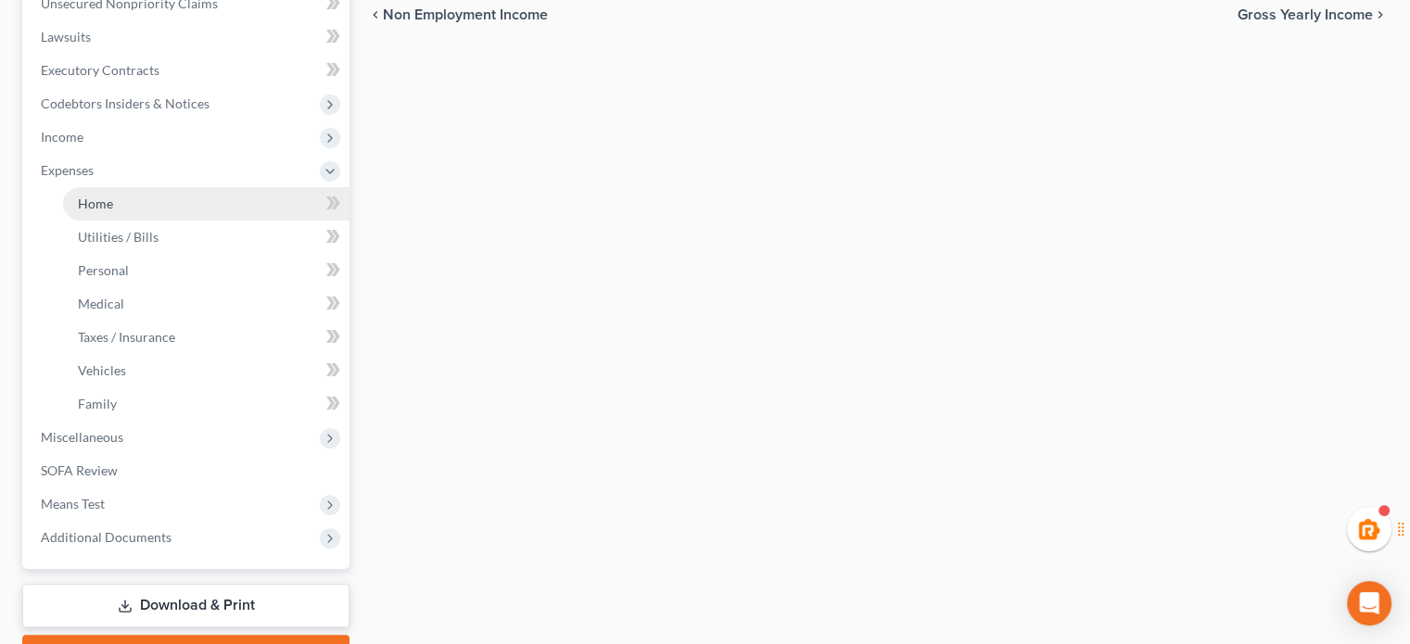
click at [172, 202] on link "Home" at bounding box center [206, 203] width 287 height 33
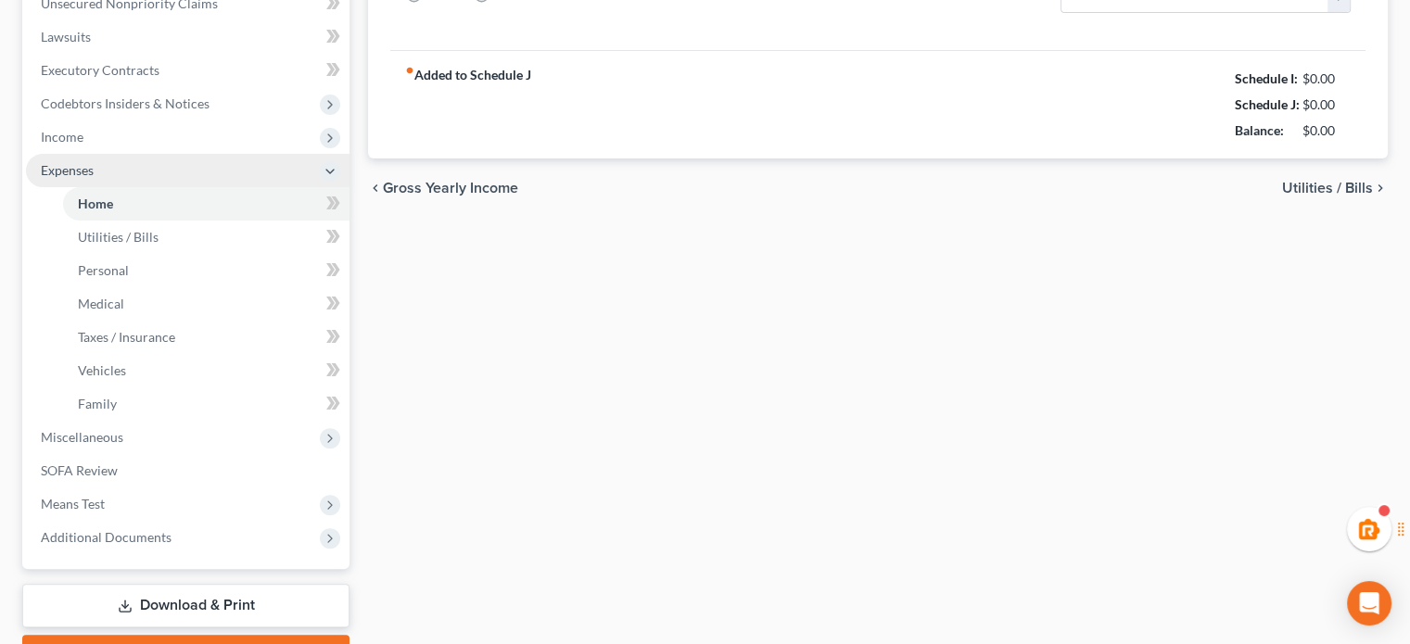
type input "2,803.00"
type input "998.00"
radio input "true"
type input "0.00"
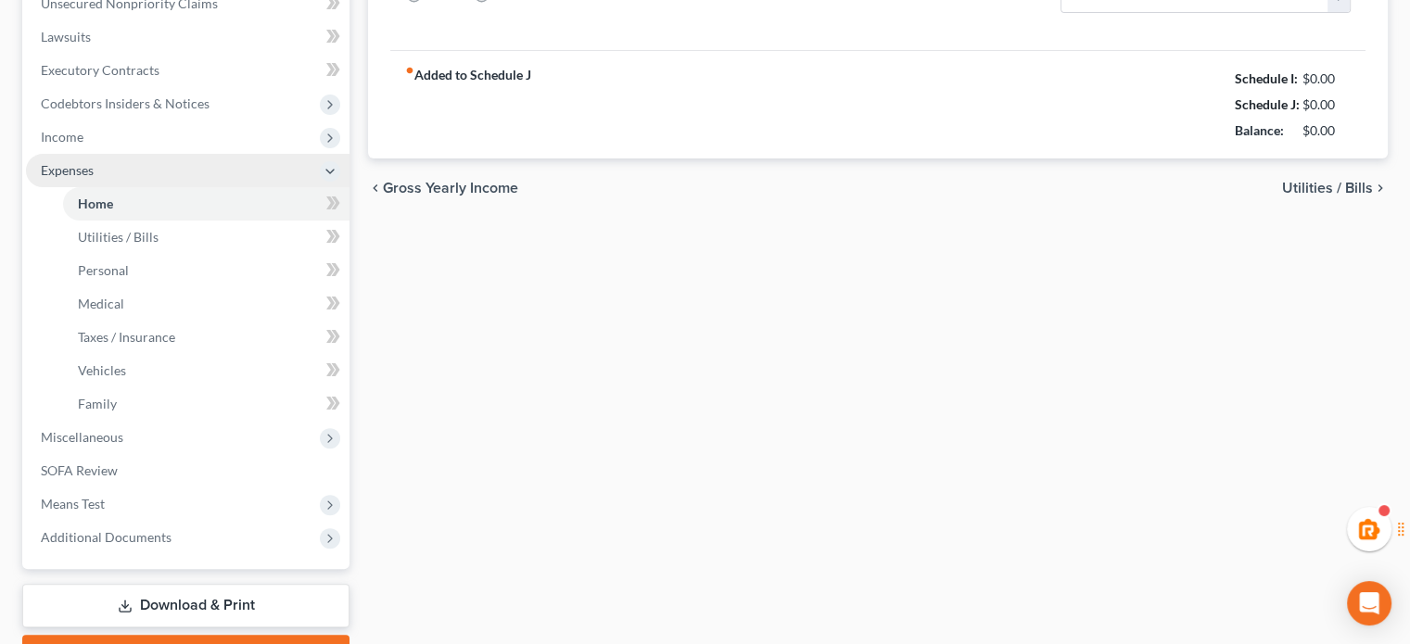
type input "0.00"
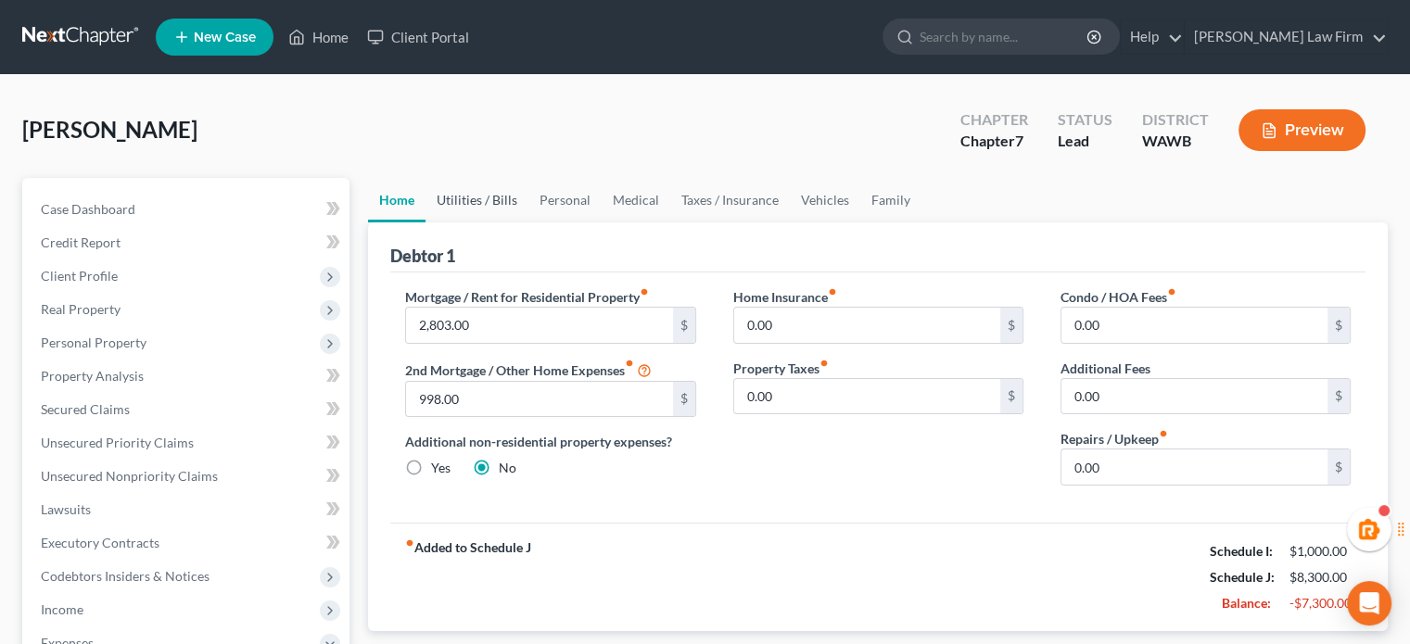
click at [517, 210] on link "Utilities / Bills" at bounding box center [477, 200] width 103 height 45
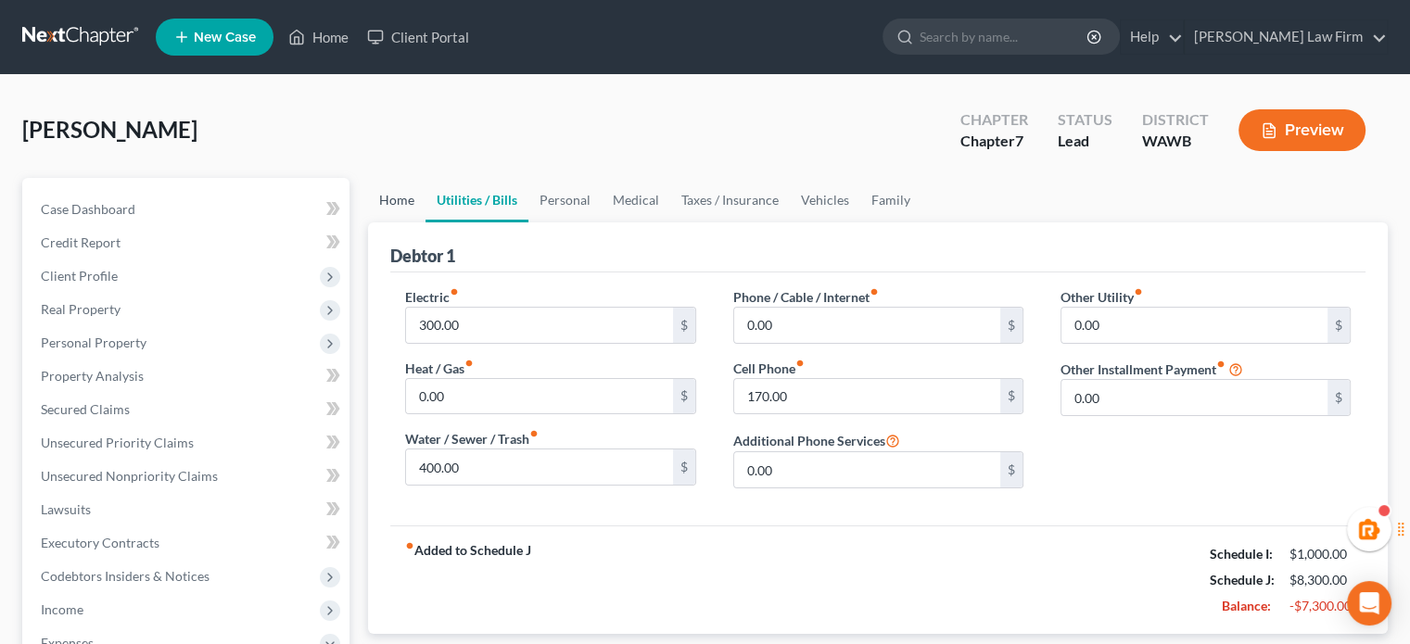
click at [399, 198] on link "Home" at bounding box center [396, 200] width 57 height 45
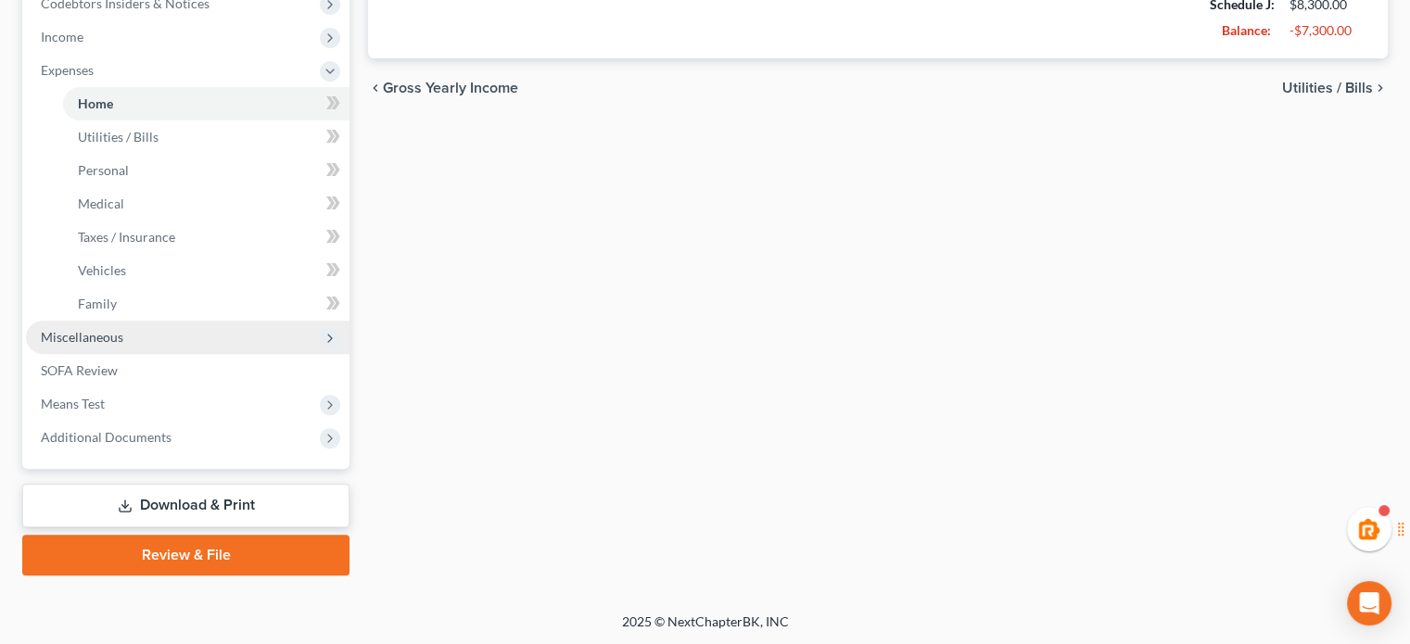
click at [159, 337] on span "Miscellaneous" at bounding box center [188, 337] width 324 height 33
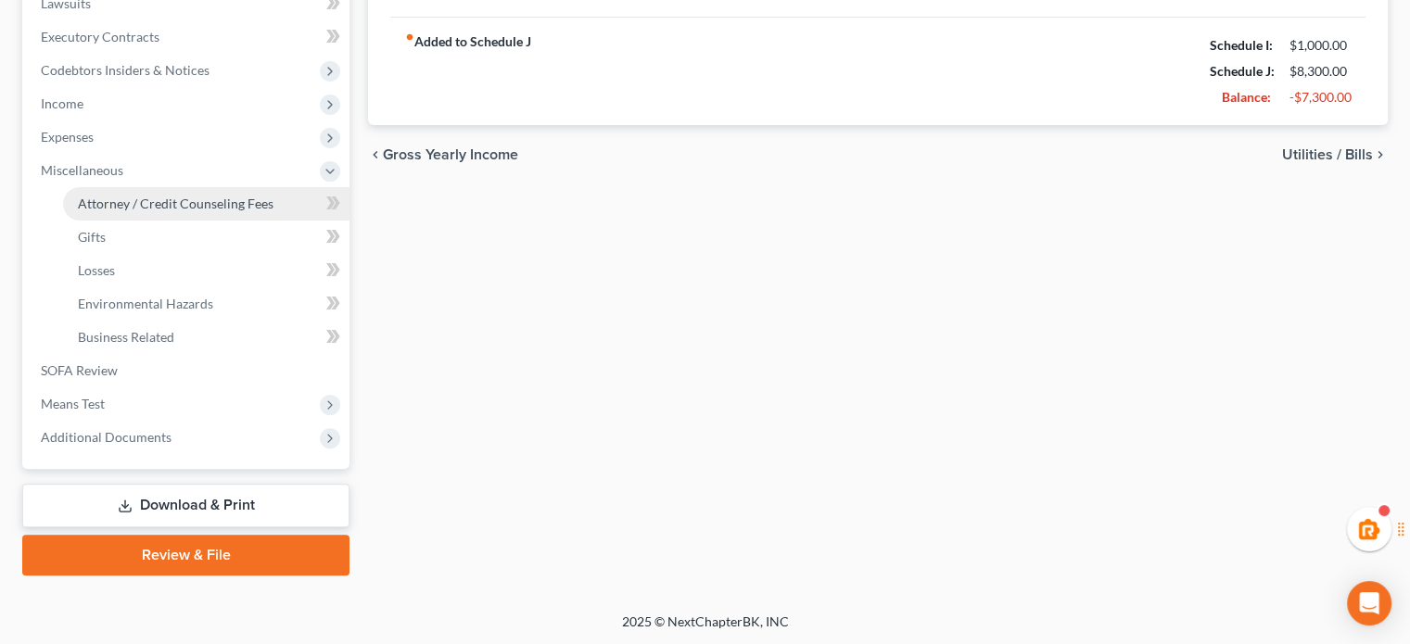
click at [186, 198] on span "Attorney / Credit Counseling Fees" at bounding box center [176, 204] width 196 height 16
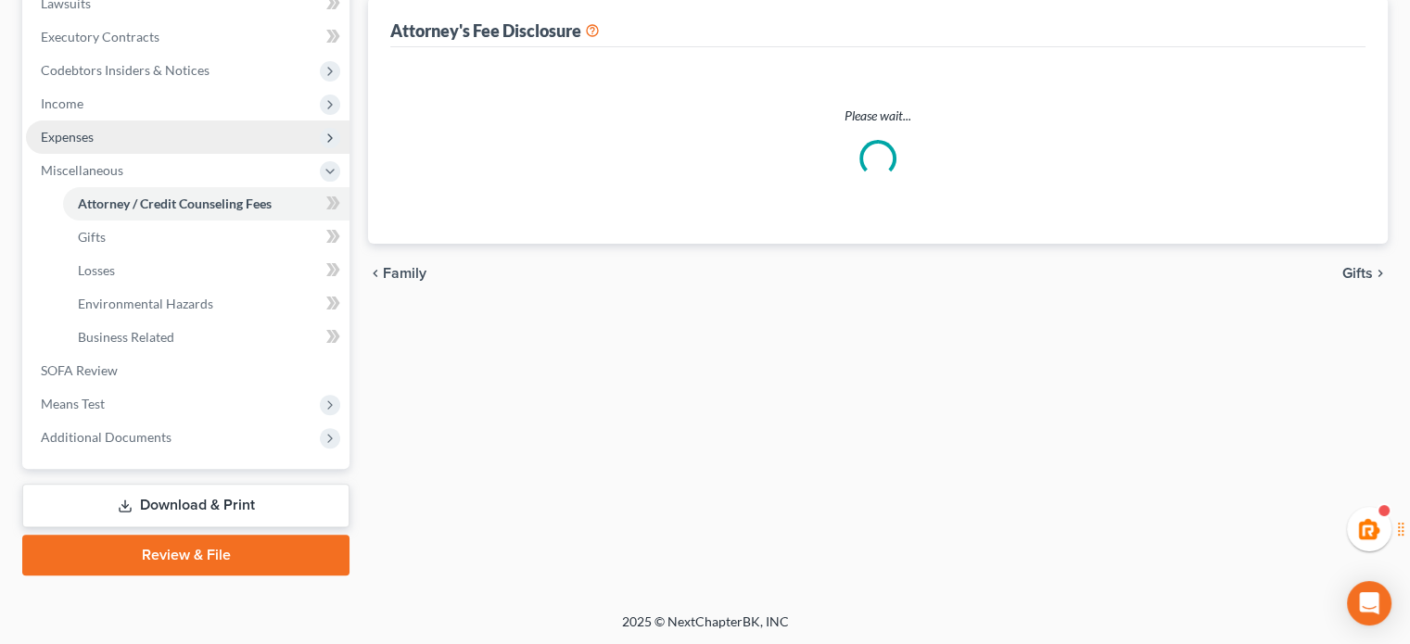
select select "1"
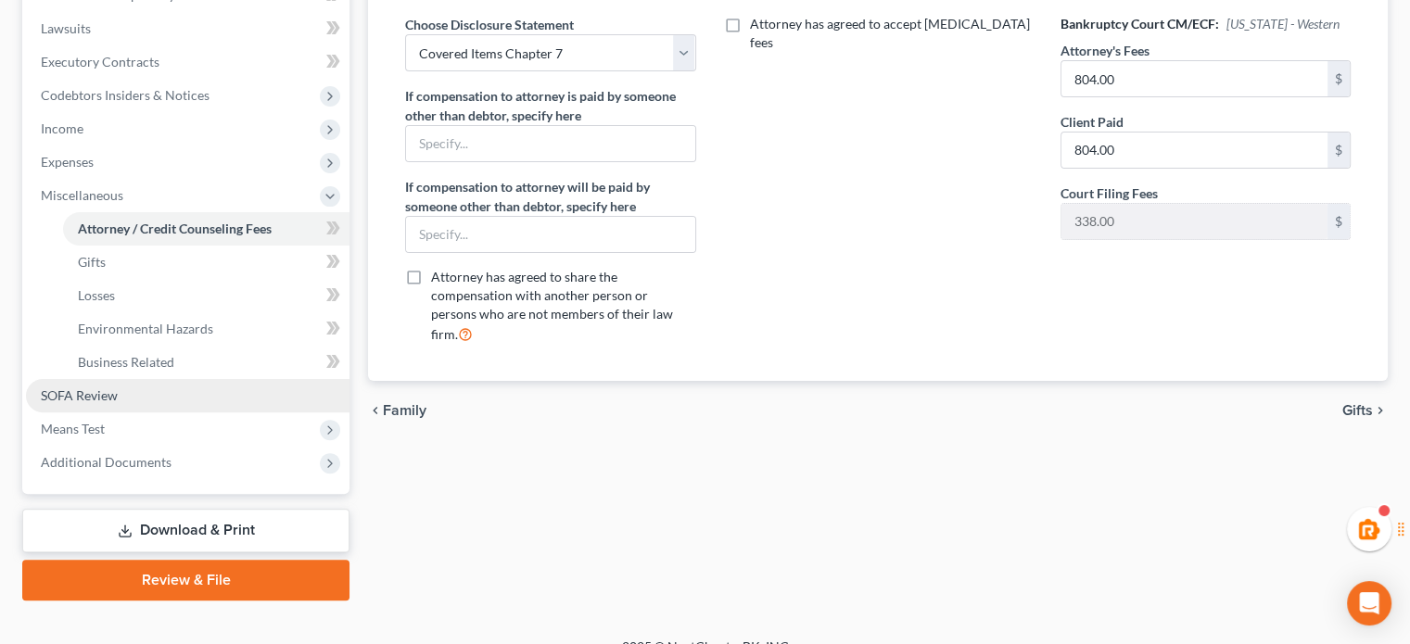
scroll to position [506, 0]
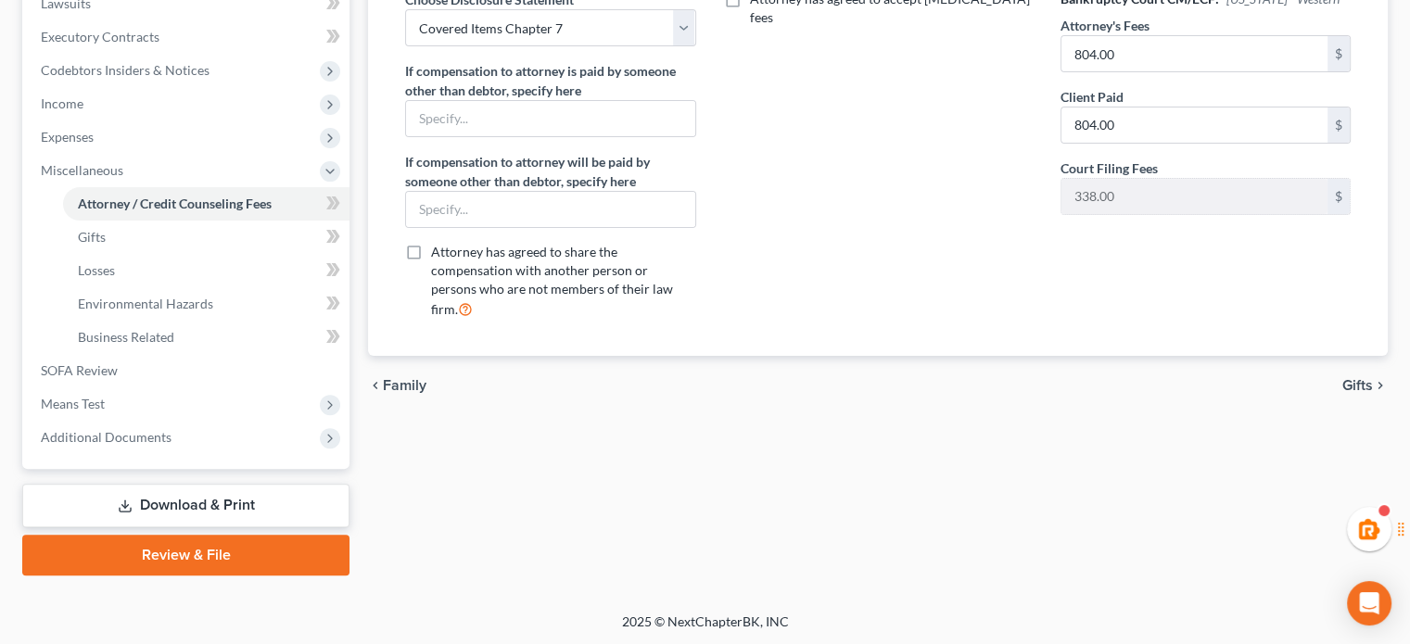
click at [204, 508] on link "Download & Print" at bounding box center [185, 506] width 327 height 44
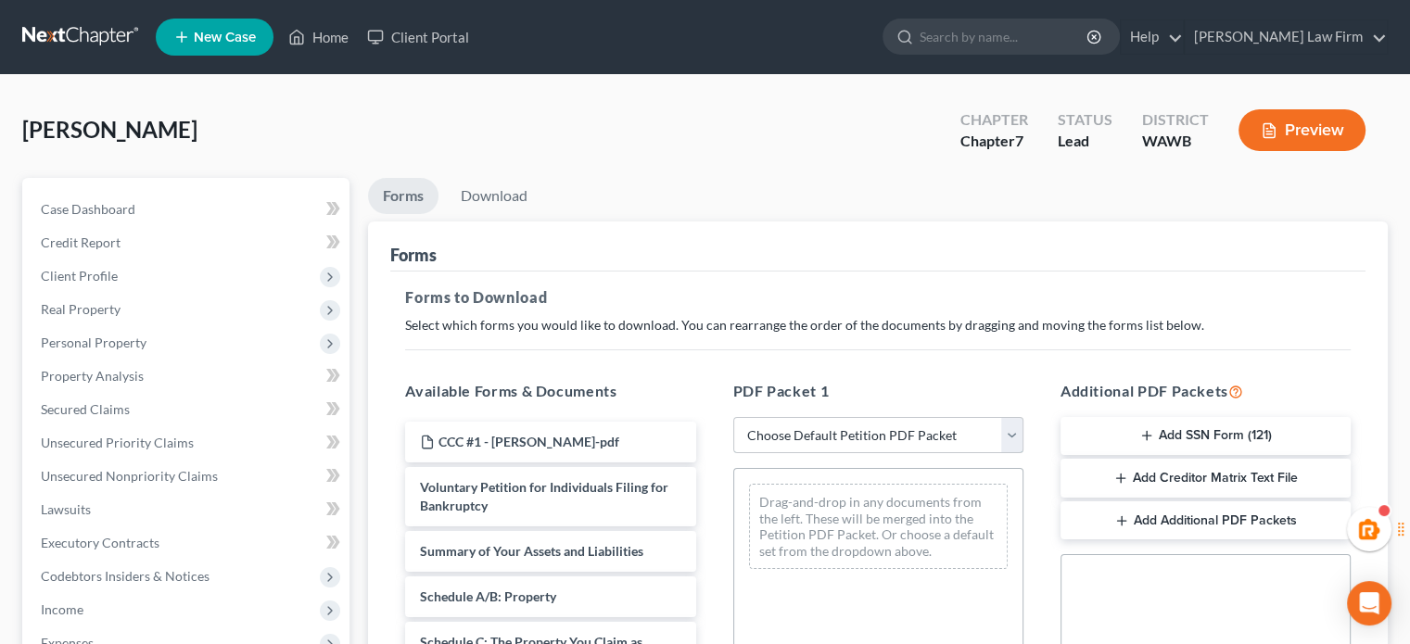
click at [858, 429] on select "Choose Default Petition PDF Packet Complete Bankruptcy Petition (all forms and …" at bounding box center [878, 435] width 290 height 37
select select "0"
click at [733, 417] on select "Choose Default Petition PDF Packet Complete Bankruptcy Petition (all forms and …" at bounding box center [878, 435] width 290 height 37
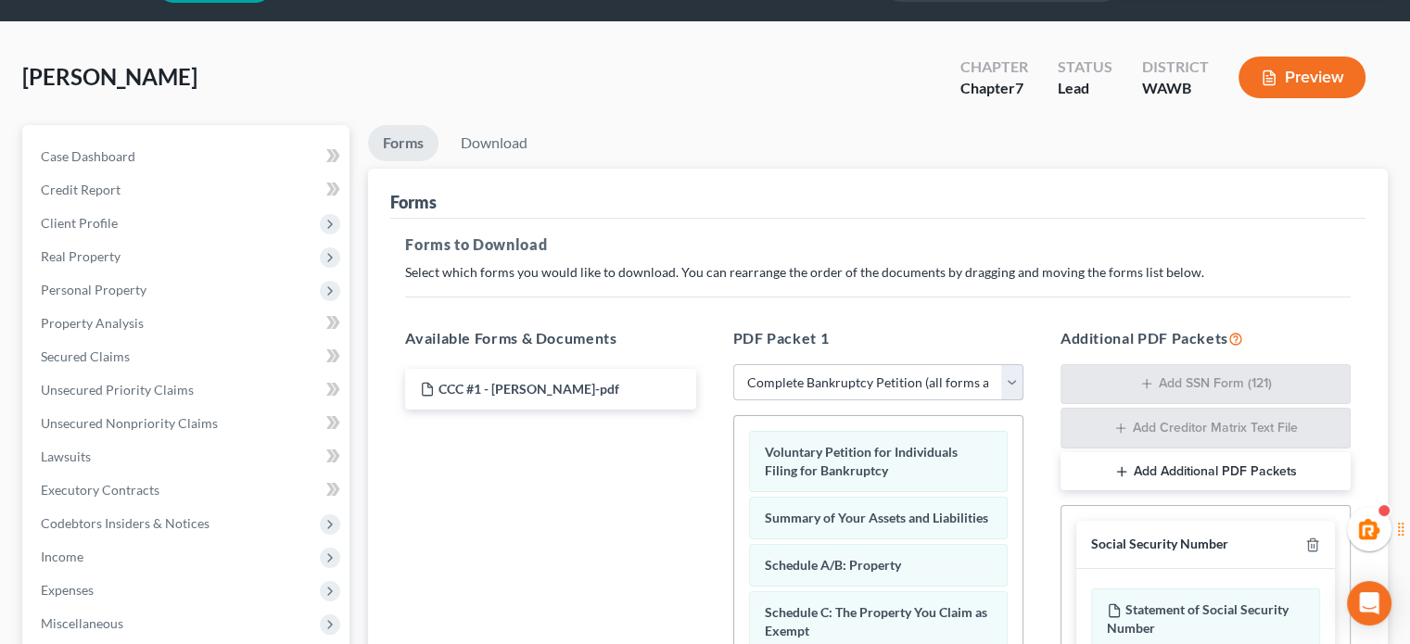
scroll to position [501, 0]
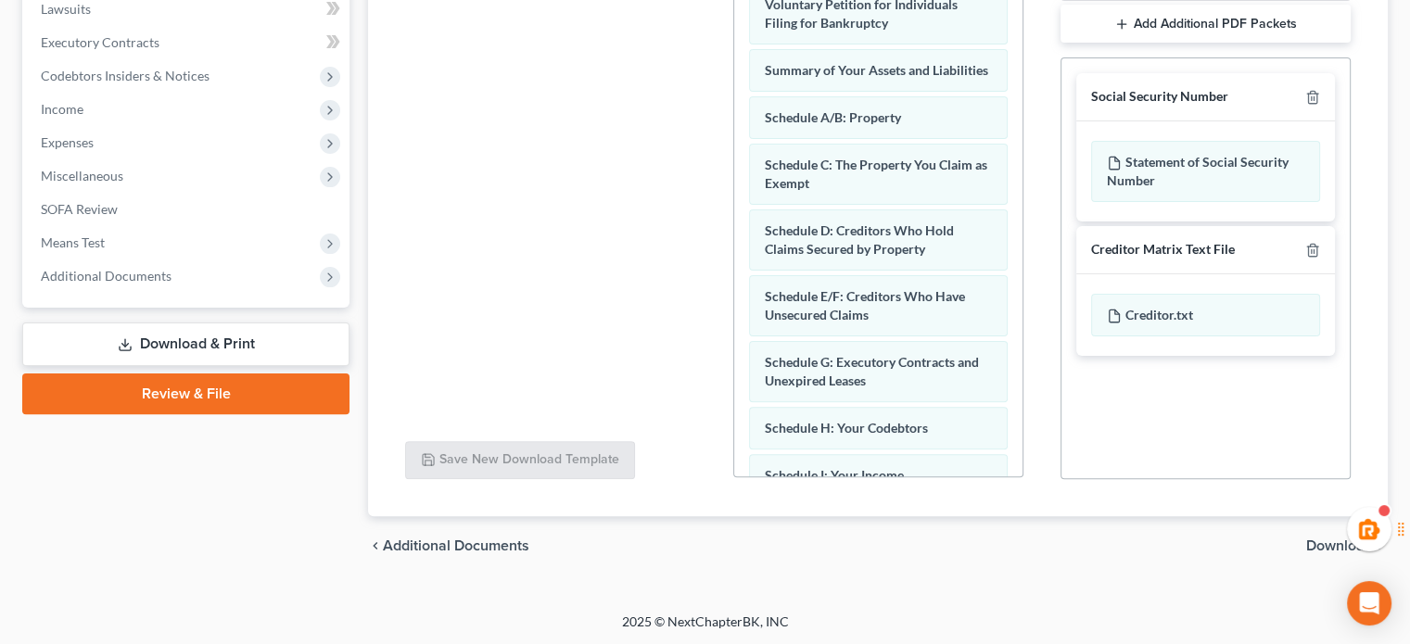
click at [1320, 553] on span "Download" at bounding box center [1340, 546] width 67 height 15
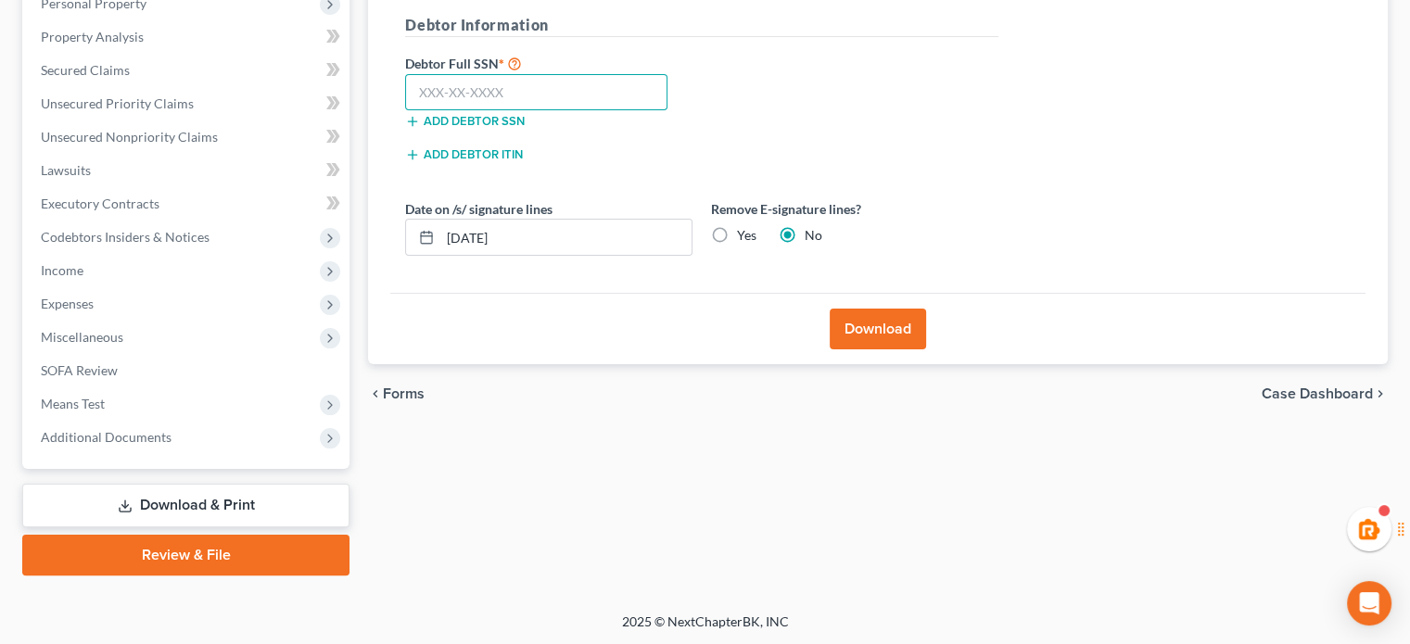
click at [460, 84] on input "text" at bounding box center [536, 92] width 262 height 37
type input "206-70-5872"
click at [896, 331] on button "Download" at bounding box center [878, 329] width 96 height 41
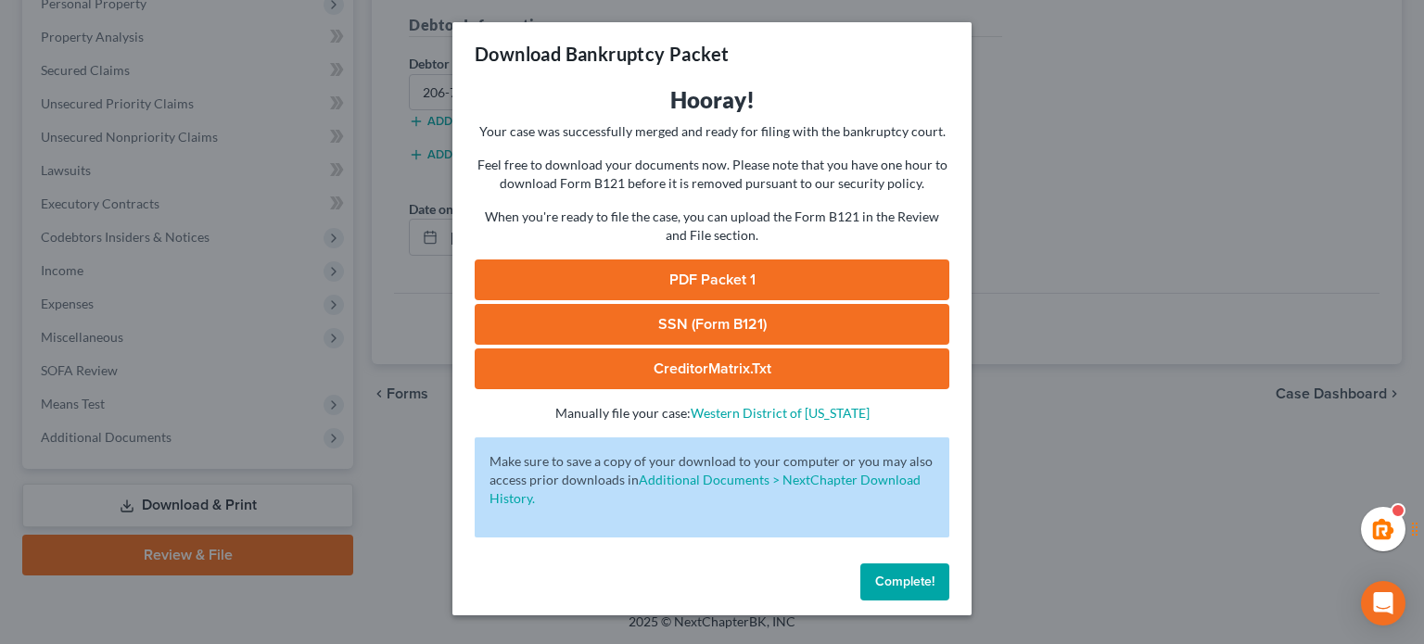
click at [805, 270] on link "PDF Packet 1" at bounding box center [712, 280] width 475 height 41
click at [753, 318] on link "SSN (Form B121)" at bounding box center [712, 324] width 475 height 41
click at [909, 574] on span "Complete!" at bounding box center [904, 582] width 59 height 16
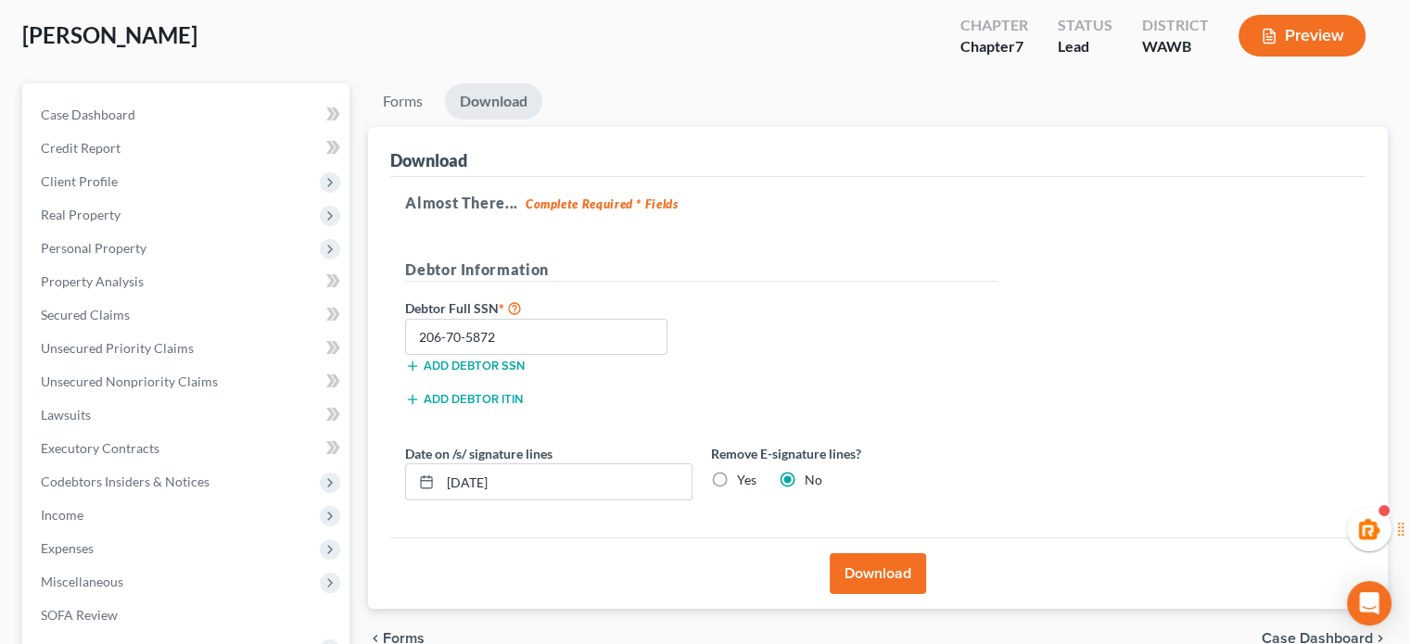
scroll to position [0, 0]
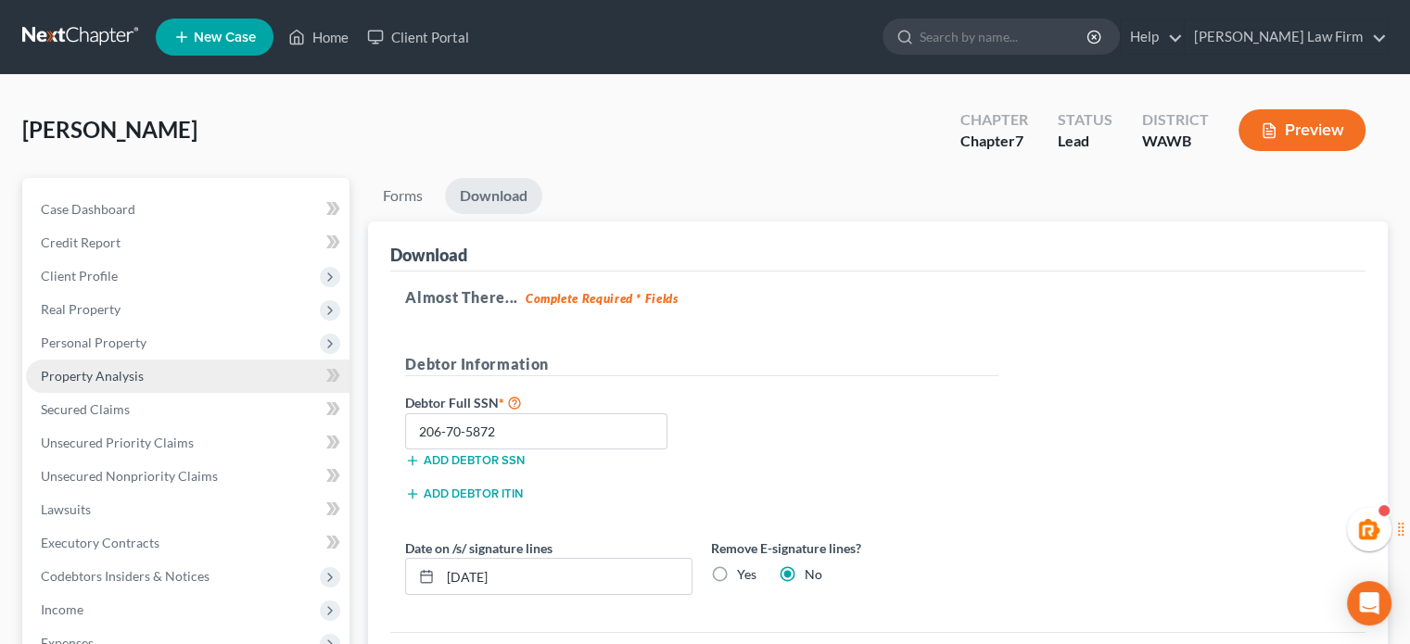
click at [116, 378] on span "Property Analysis" at bounding box center [92, 376] width 103 height 16
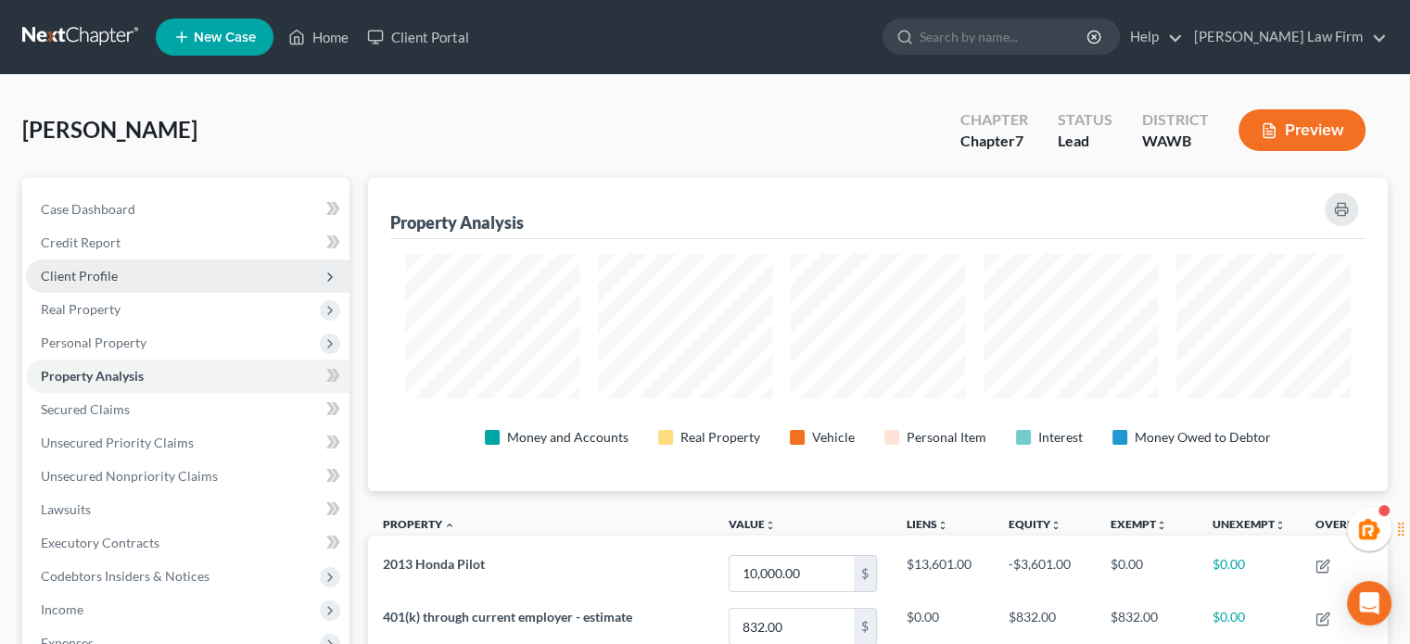
click at [147, 281] on span "Client Profile" at bounding box center [188, 276] width 324 height 33
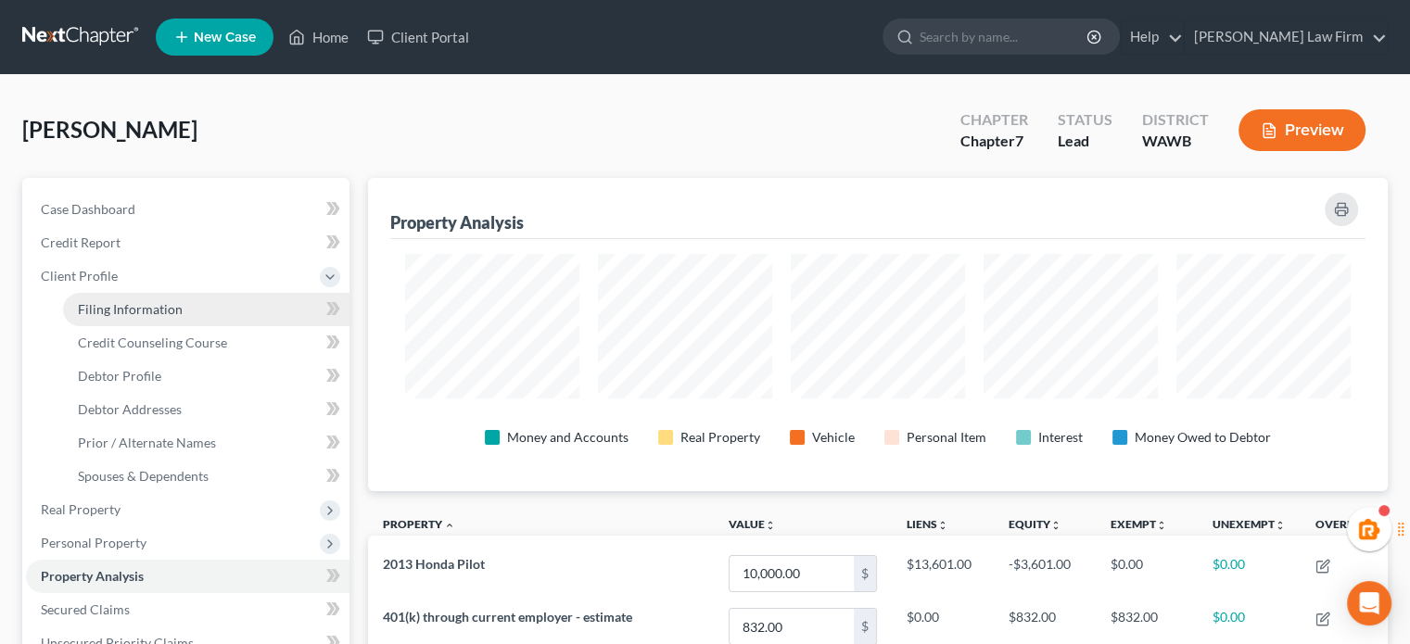
click at [279, 318] on link "Filing Information" at bounding box center [206, 309] width 287 height 33
select select "1"
select select "0"
select select "87"
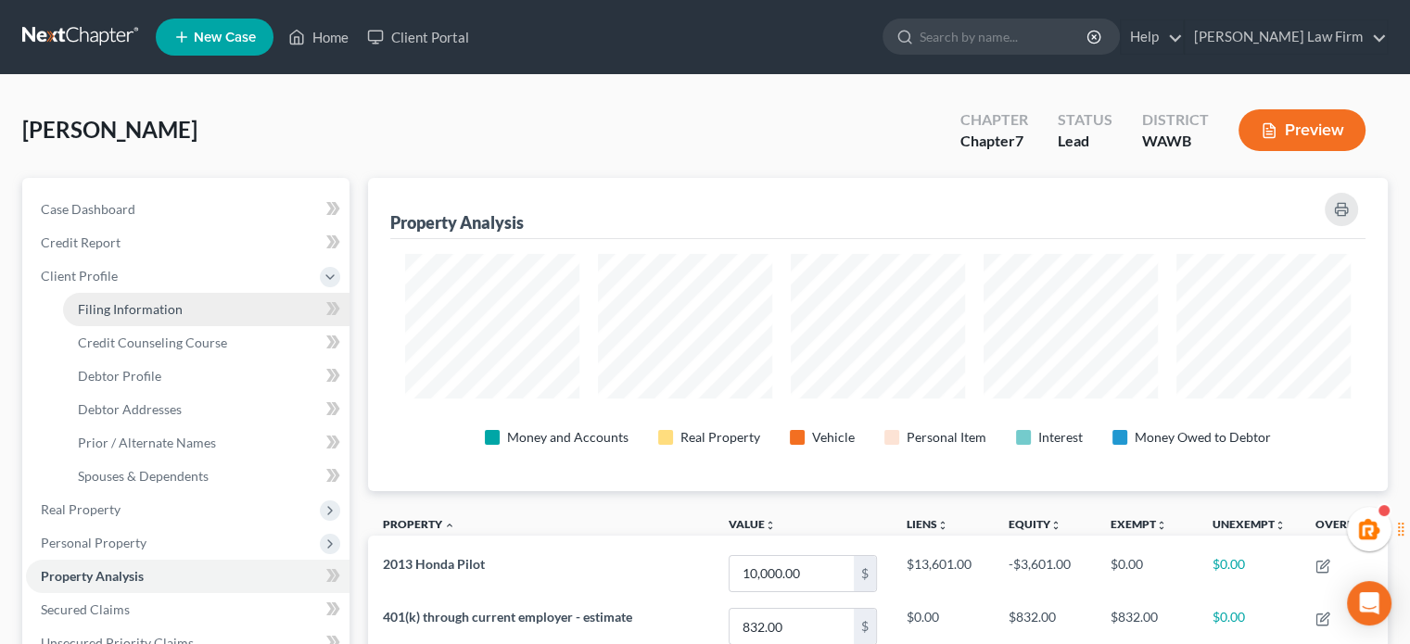
select select "1"
select select "50"
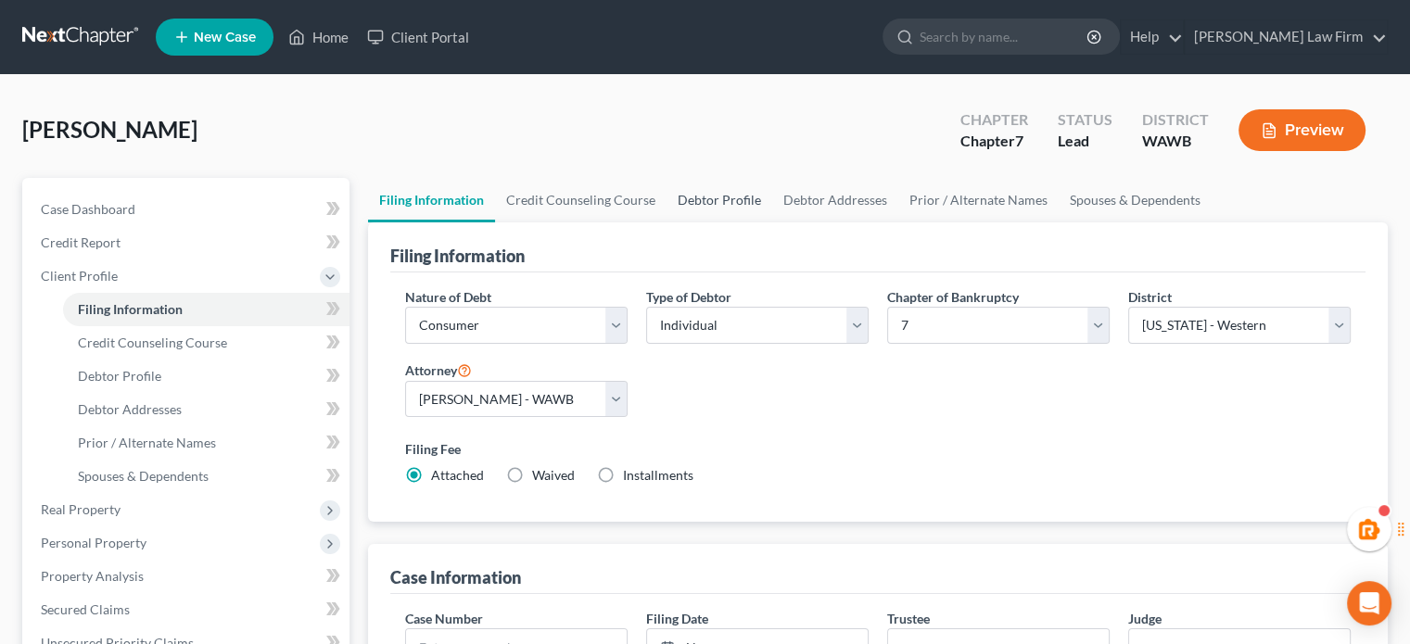
click at [721, 199] on link "Debtor Profile" at bounding box center [720, 200] width 106 height 45
select select "0"
select select "4"
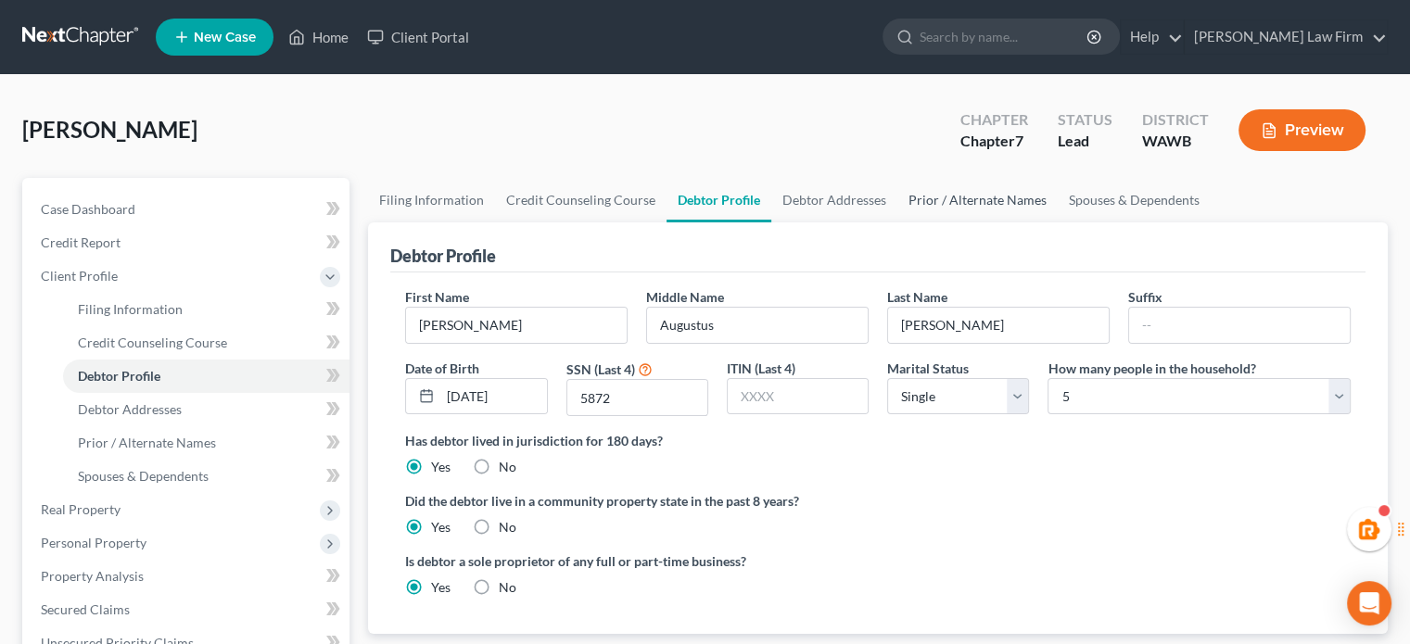
click at [961, 211] on link "Prior / Alternate Names" at bounding box center [978, 200] width 160 height 45
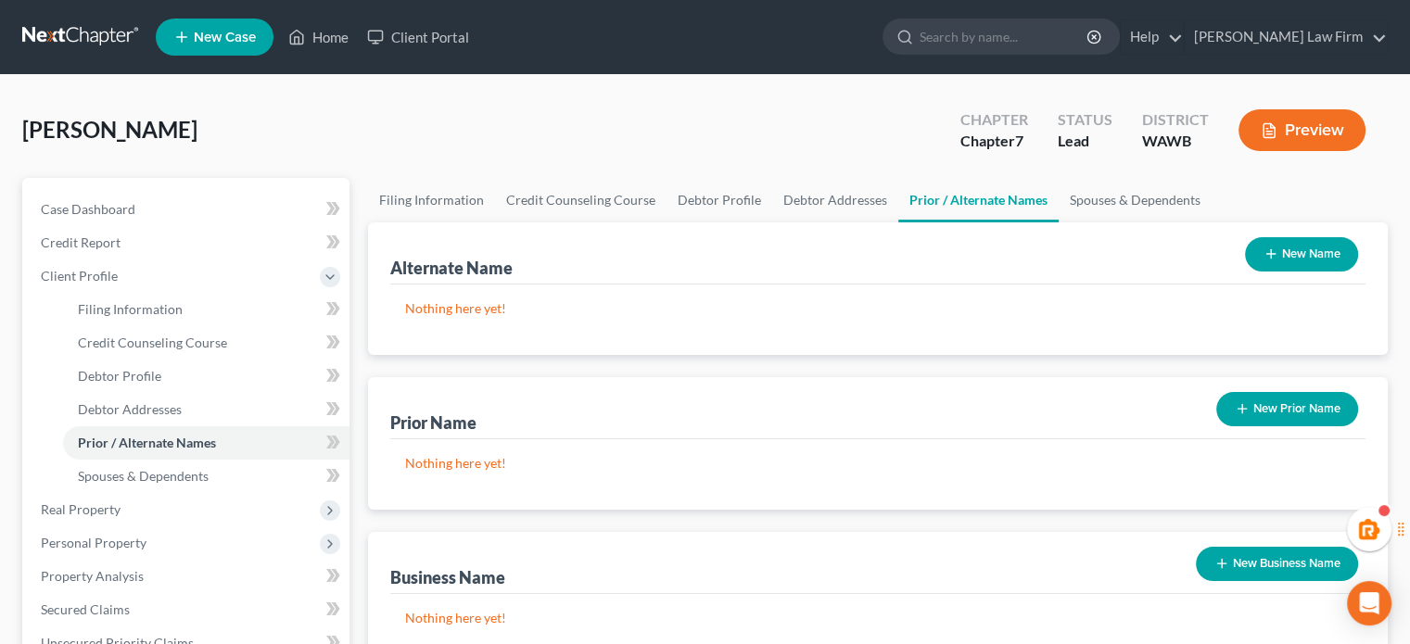
click at [1268, 259] on icon "button" at bounding box center [1271, 254] width 15 height 15
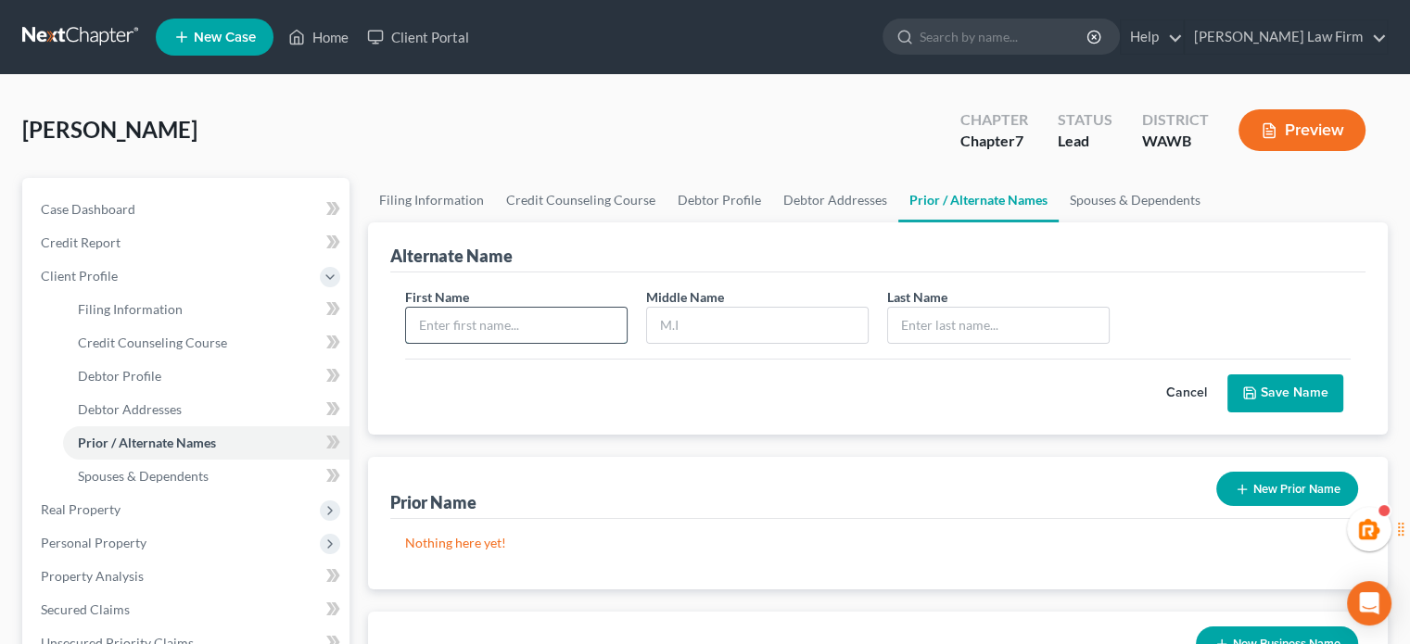
click at [504, 329] on input "text" at bounding box center [516, 325] width 221 height 35
type input "[PERSON_NAME]"
click at [1291, 375] on button "Save Name" at bounding box center [1286, 394] width 116 height 39
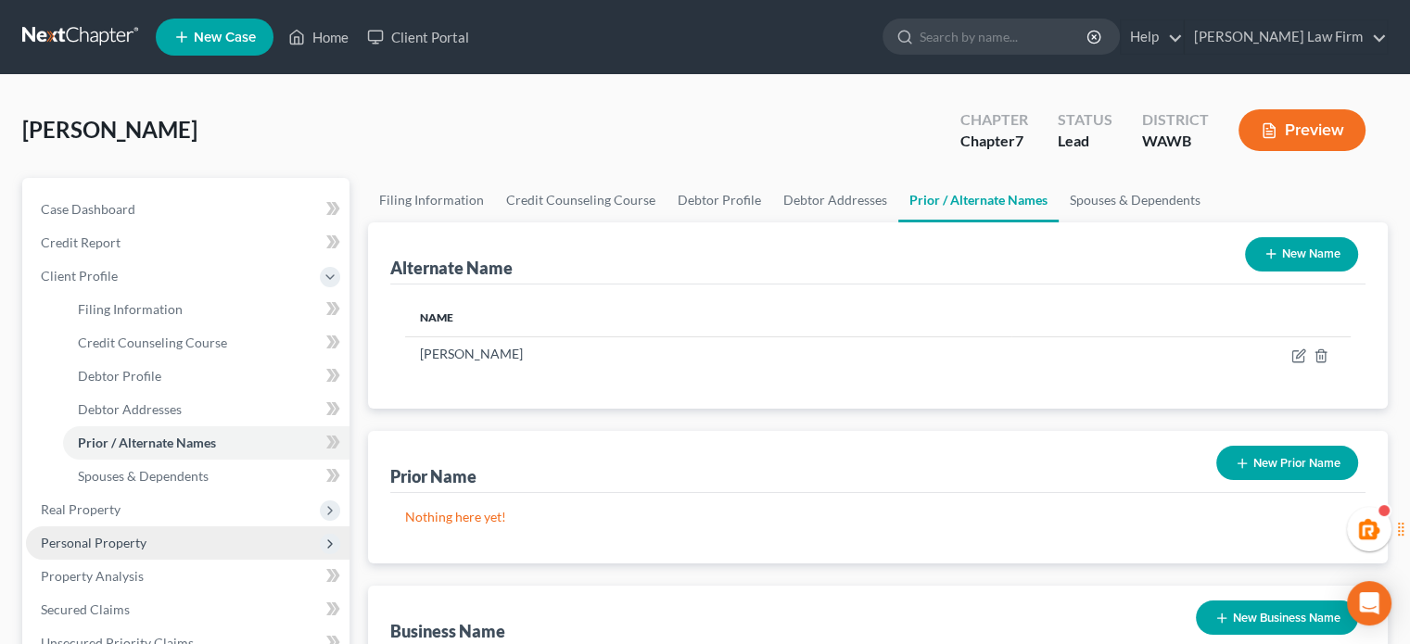
scroll to position [309, 0]
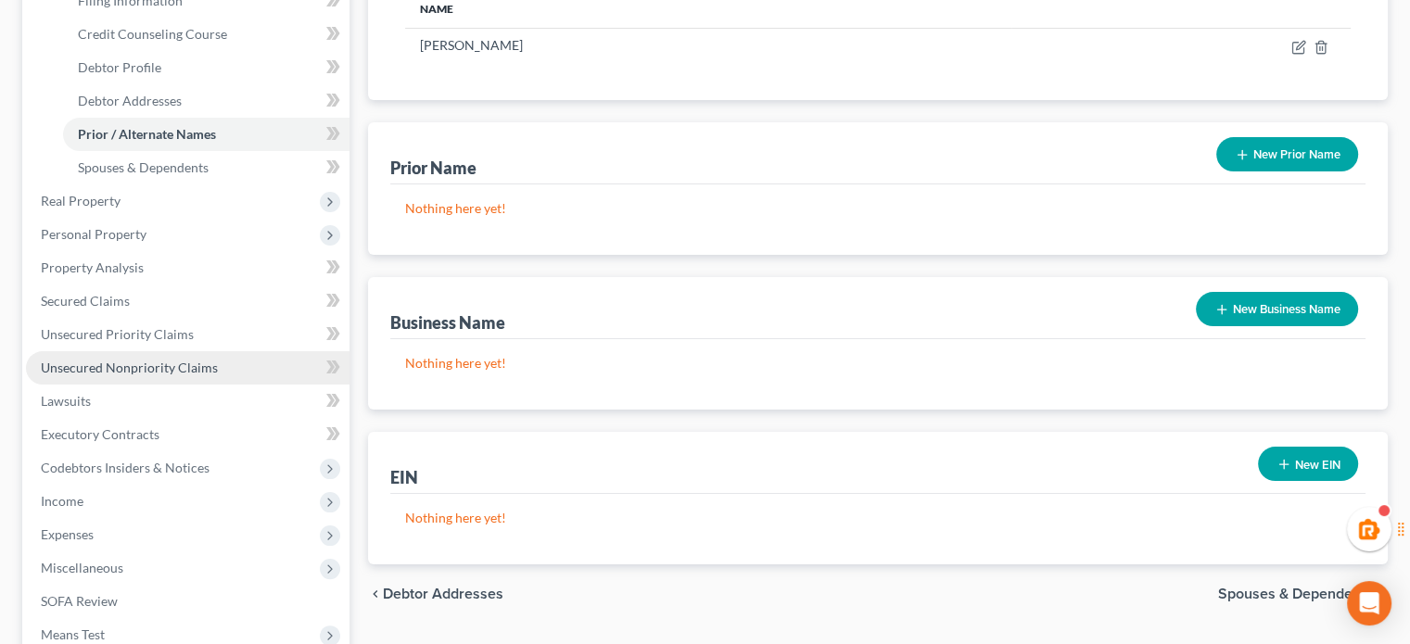
click at [204, 364] on span "Unsecured Nonpriority Claims" at bounding box center [129, 368] width 177 height 16
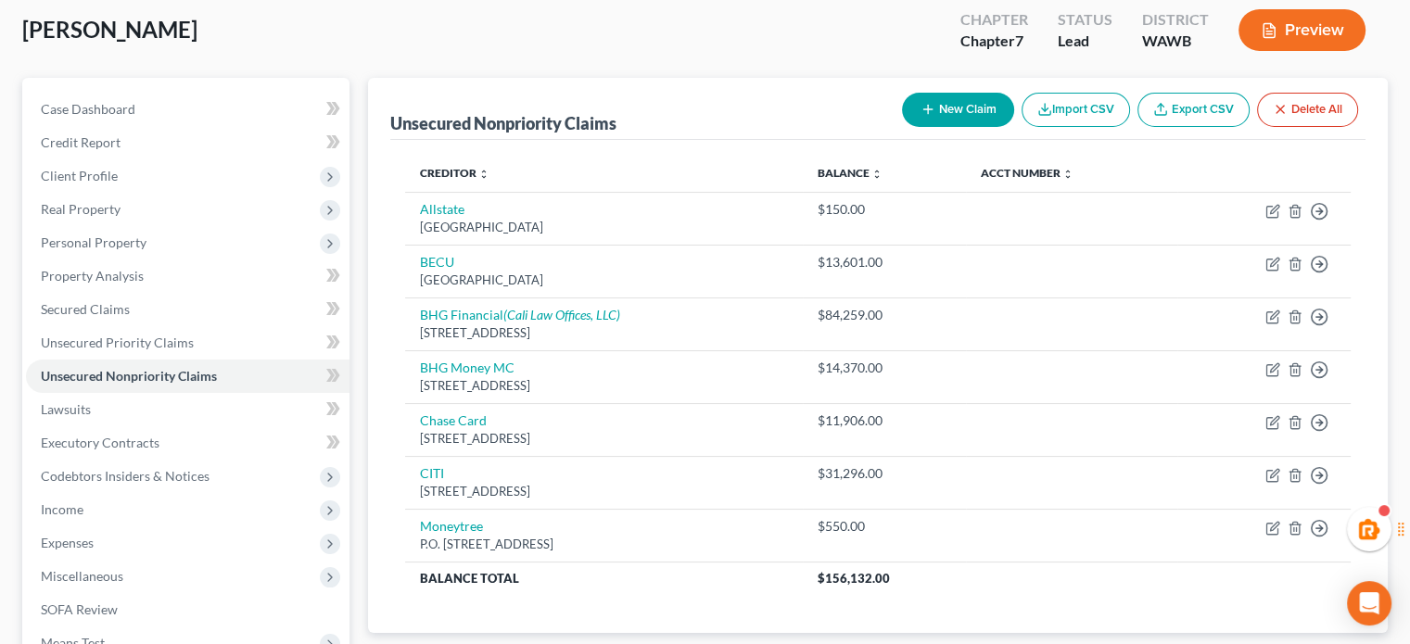
scroll to position [112, 0]
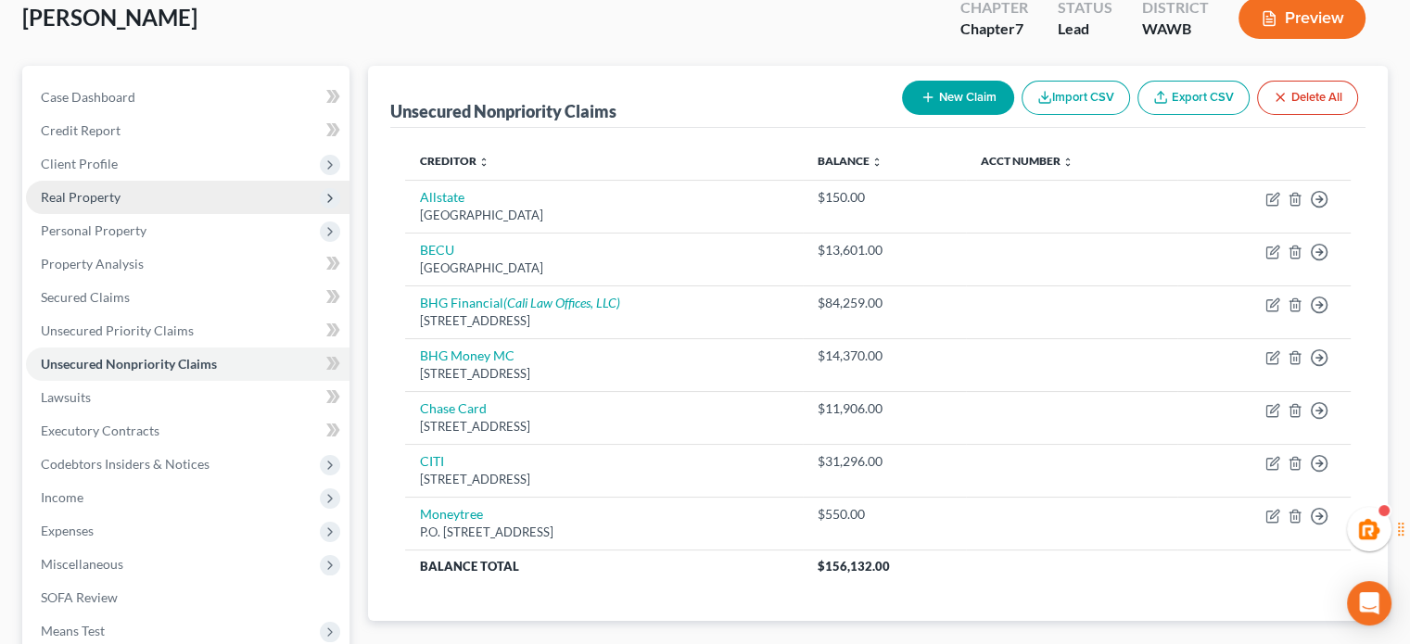
click at [112, 203] on span "Real Property" at bounding box center [81, 197] width 80 height 16
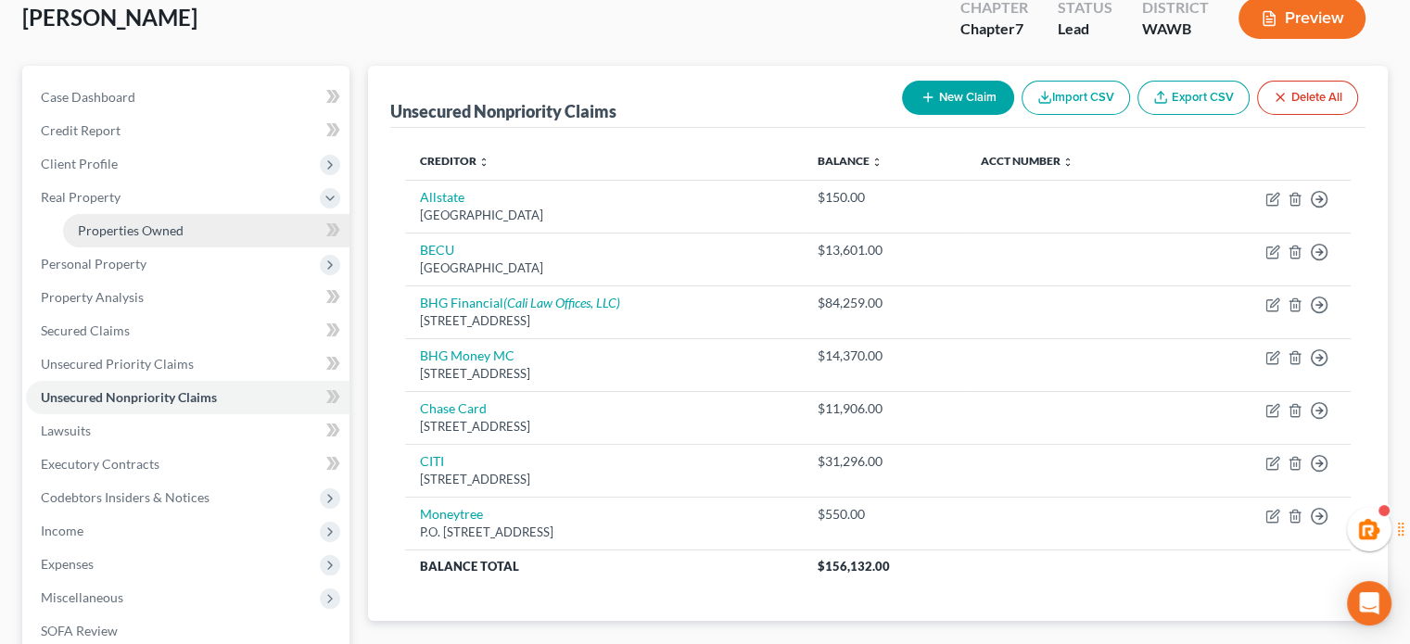
click at [115, 226] on span "Properties Owned" at bounding box center [131, 231] width 106 height 16
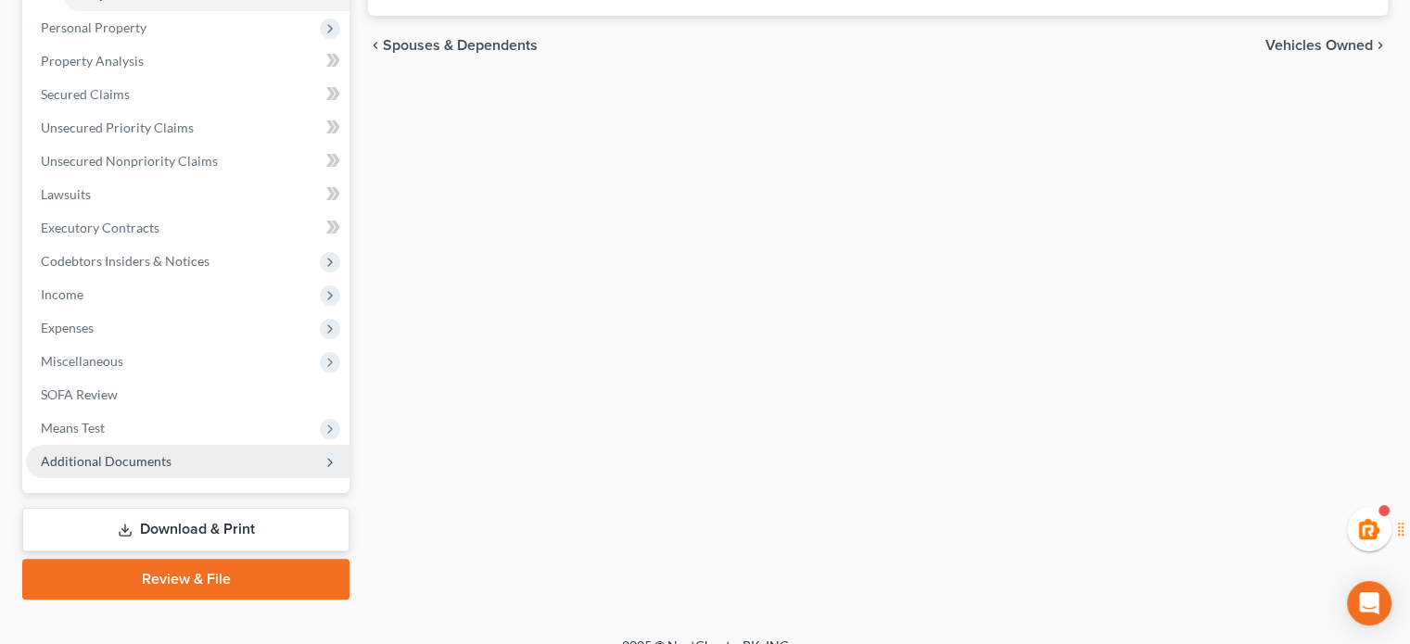
scroll to position [373, 0]
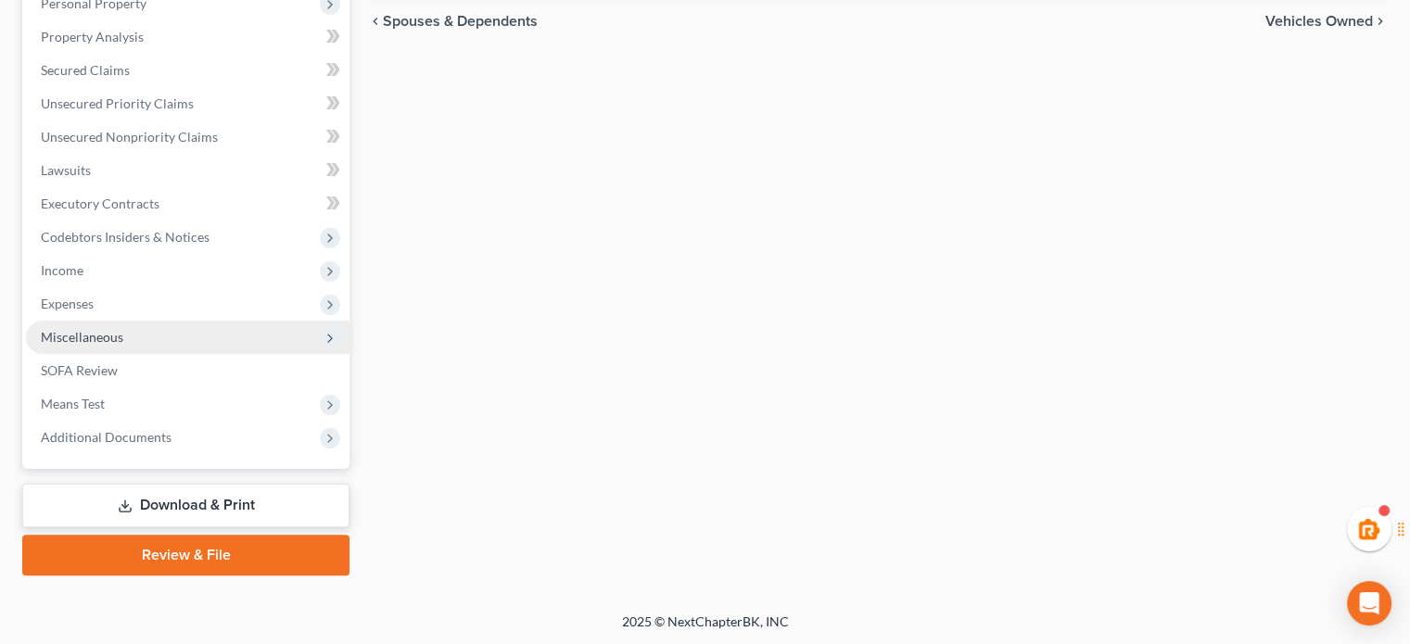
click at [105, 333] on span "Miscellaneous" at bounding box center [82, 337] width 83 height 16
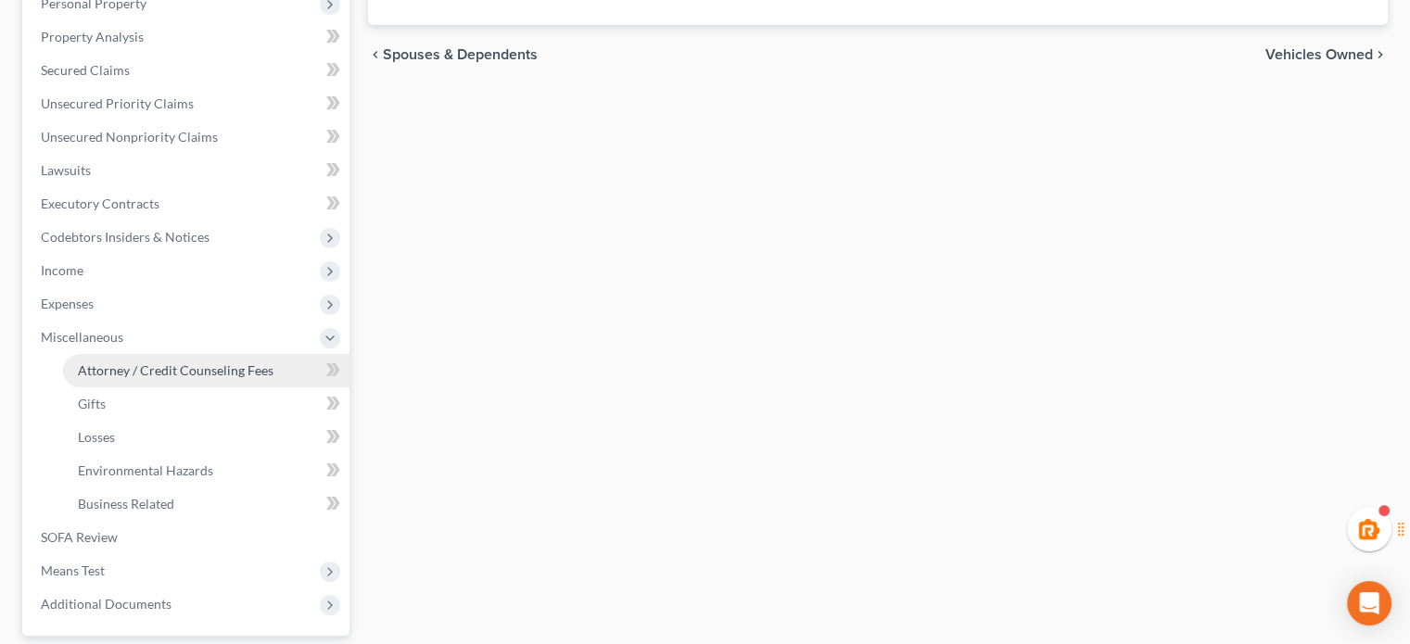
click at [111, 366] on span "Attorney / Credit Counseling Fees" at bounding box center [176, 371] width 196 height 16
select select "1"
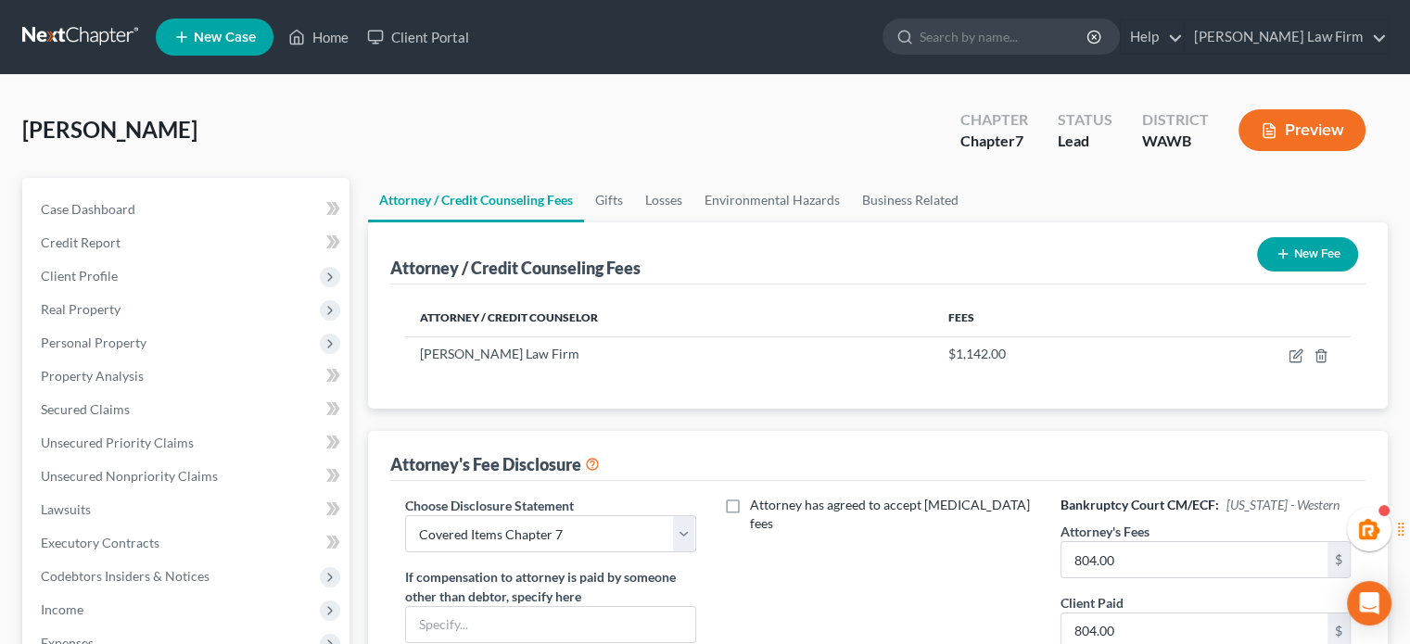
scroll to position [309, 0]
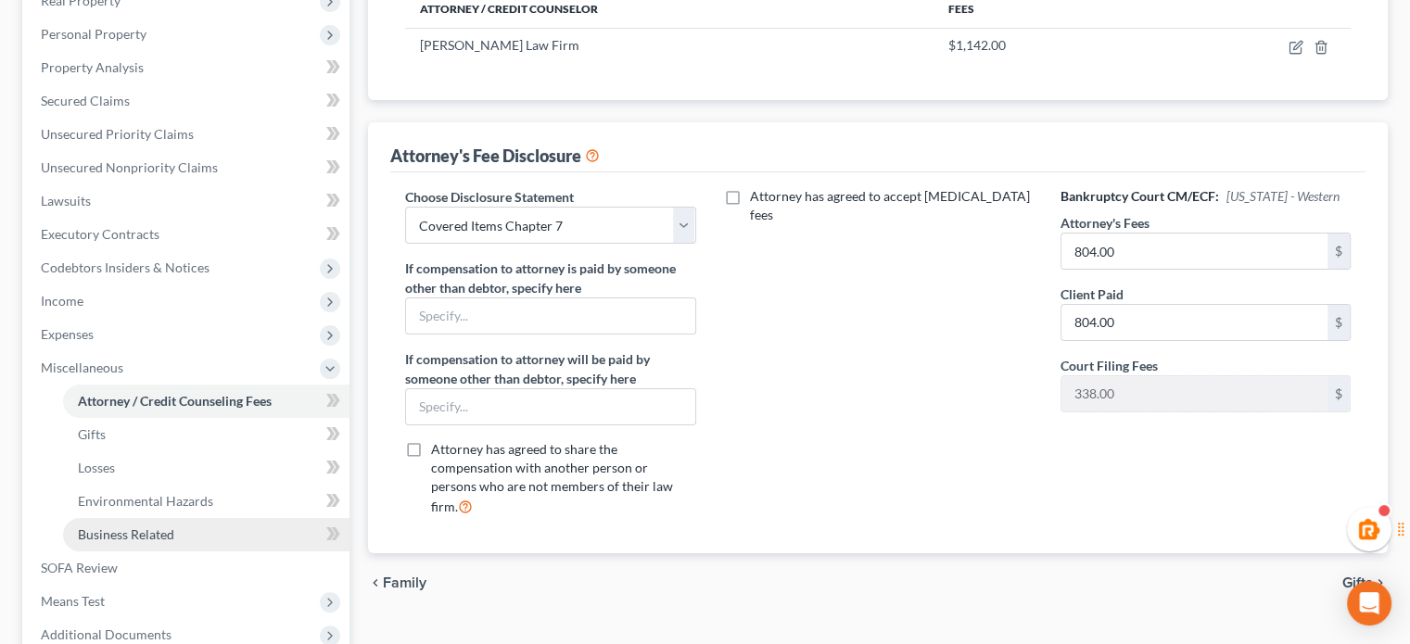
click at [113, 541] on span "Business Related" at bounding box center [126, 535] width 96 height 16
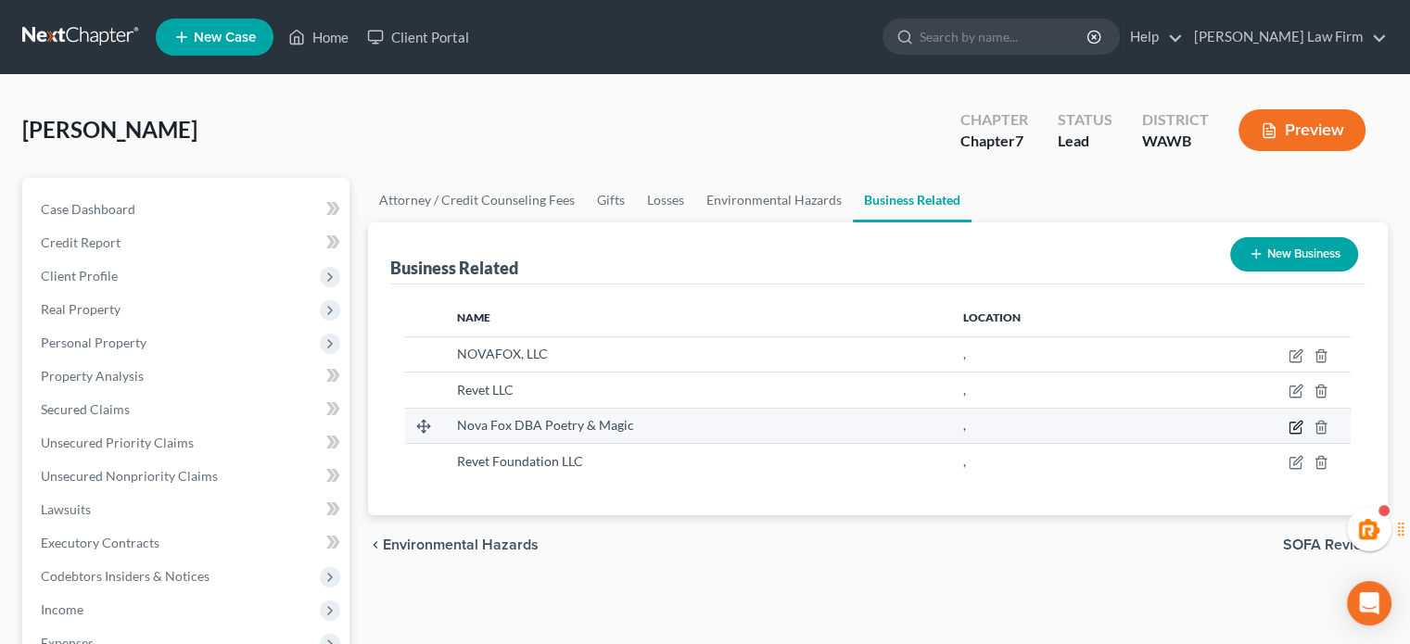
click at [1298, 427] on icon "button" at bounding box center [1296, 427] width 15 height 15
select select "sole_proprietor"
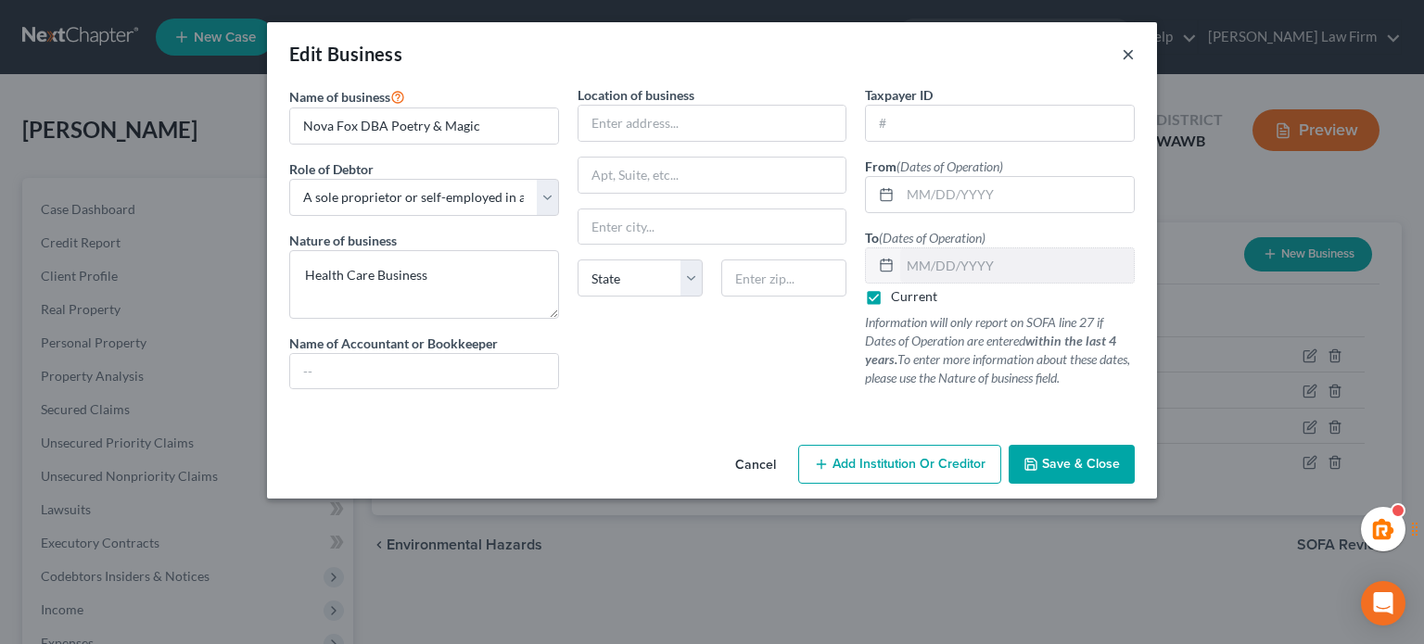
click at [1122, 57] on button "×" at bounding box center [1128, 54] width 13 height 22
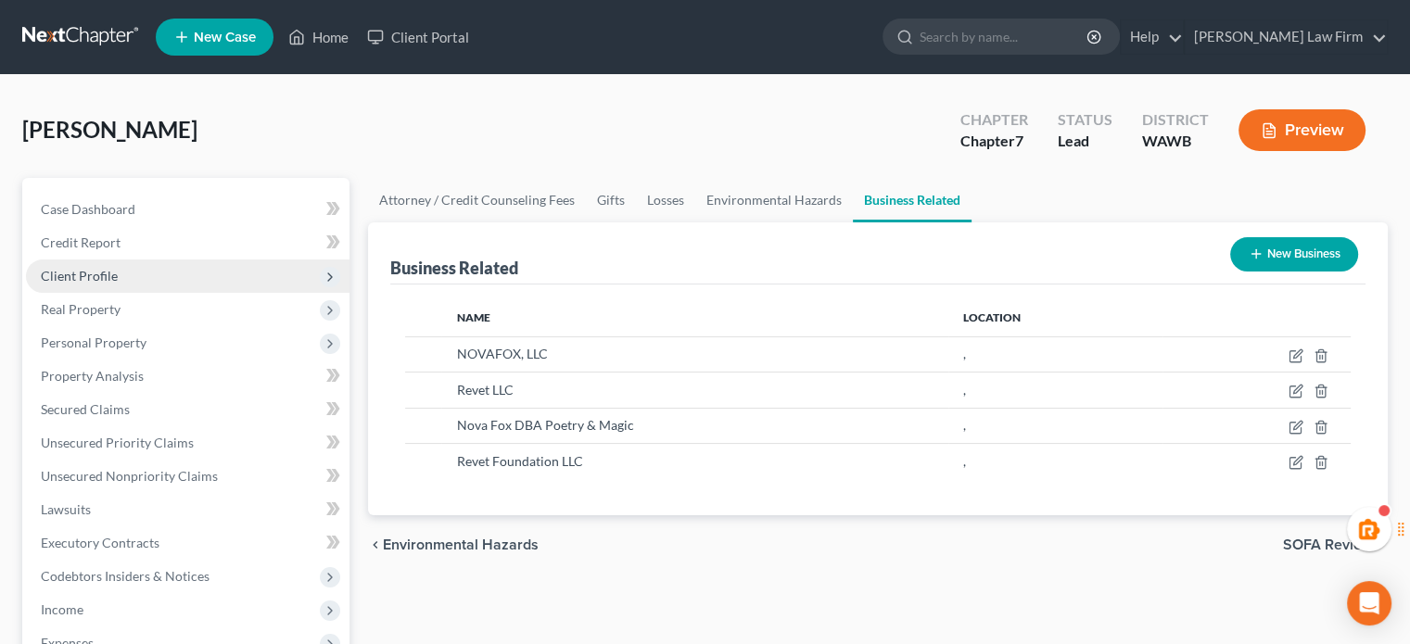
click at [137, 268] on span "Client Profile" at bounding box center [188, 276] width 324 height 33
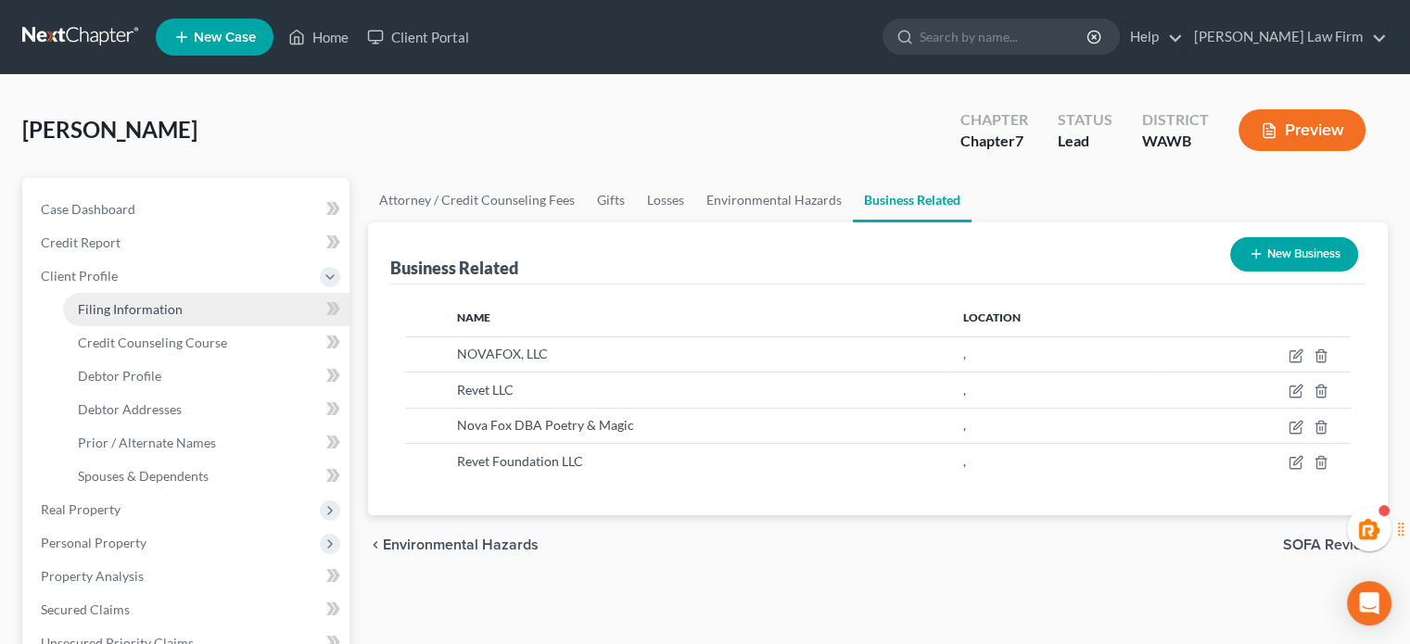
click at [137, 321] on link "Filing Information" at bounding box center [206, 309] width 287 height 33
select select "1"
select select "0"
select select "87"
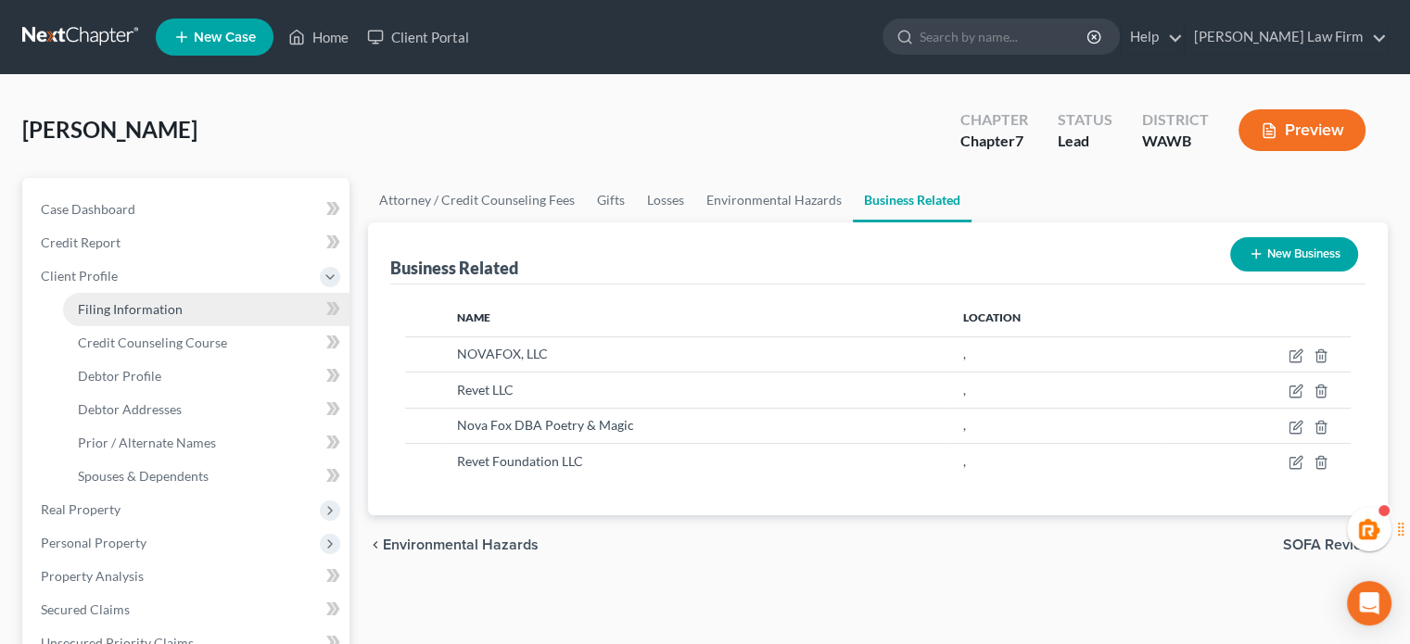
select select "1"
select select "50"
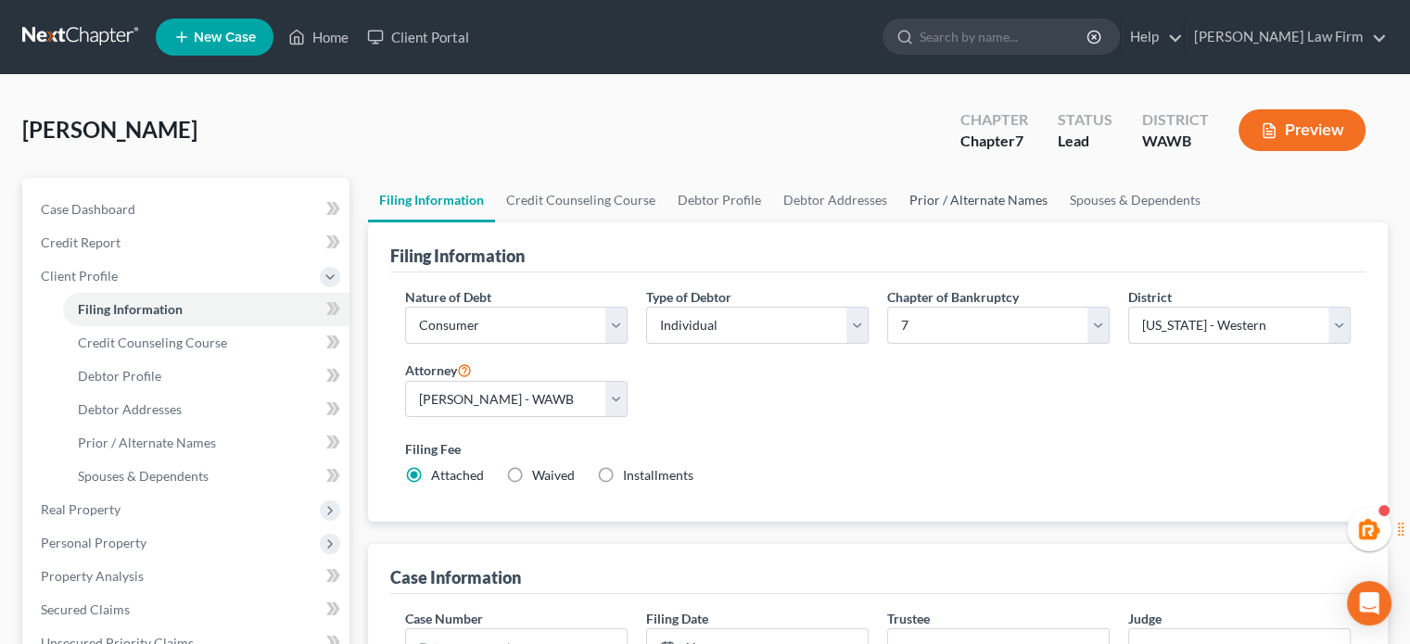
click at [1001, 205] on link "Prior / Alternate Names" at bounding box center [979, 200] width 160 height 45
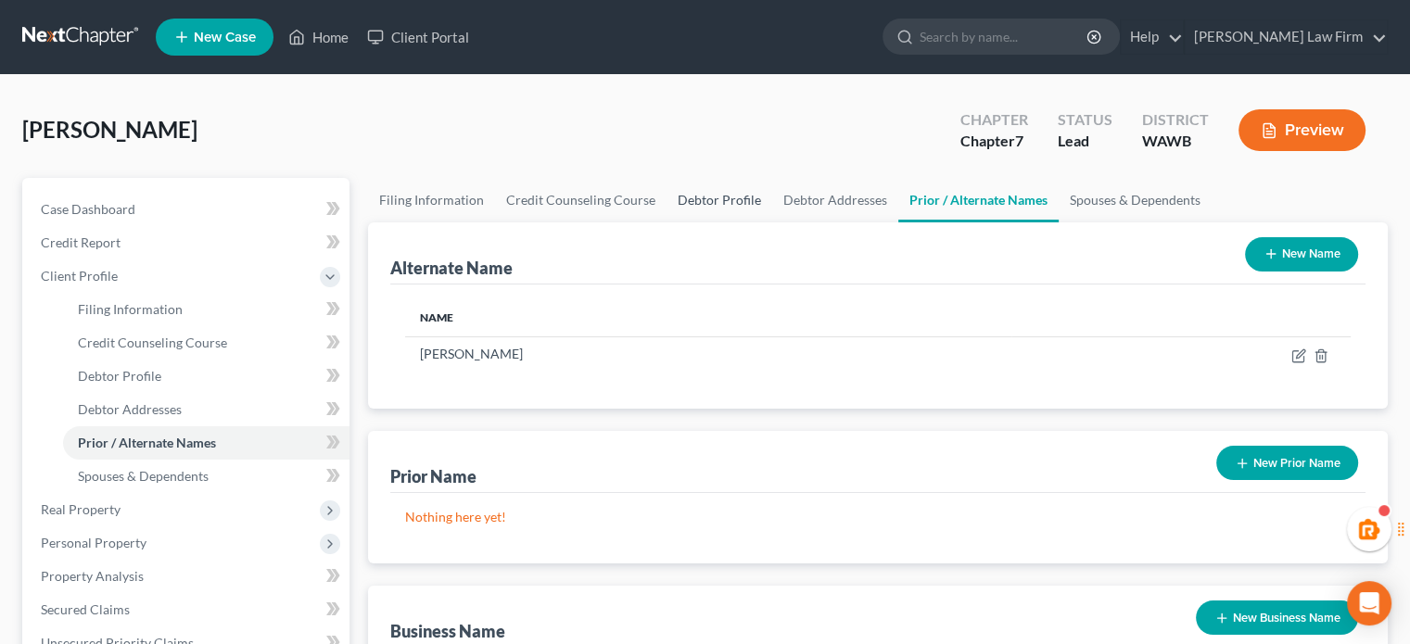
click at [746, 190] on link "Debtor Profile" at bounding box center [720, 200] width 106 height 45
select select "0"
select select "4"
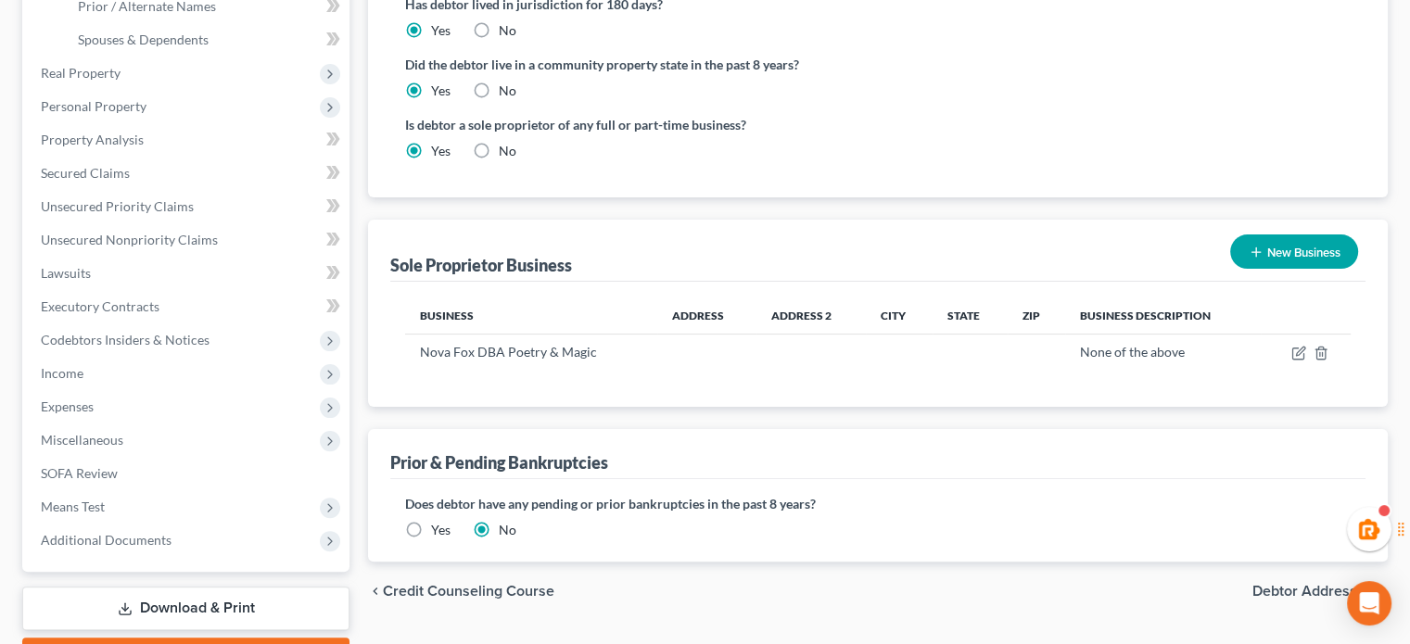
scroll to position [540, 0]
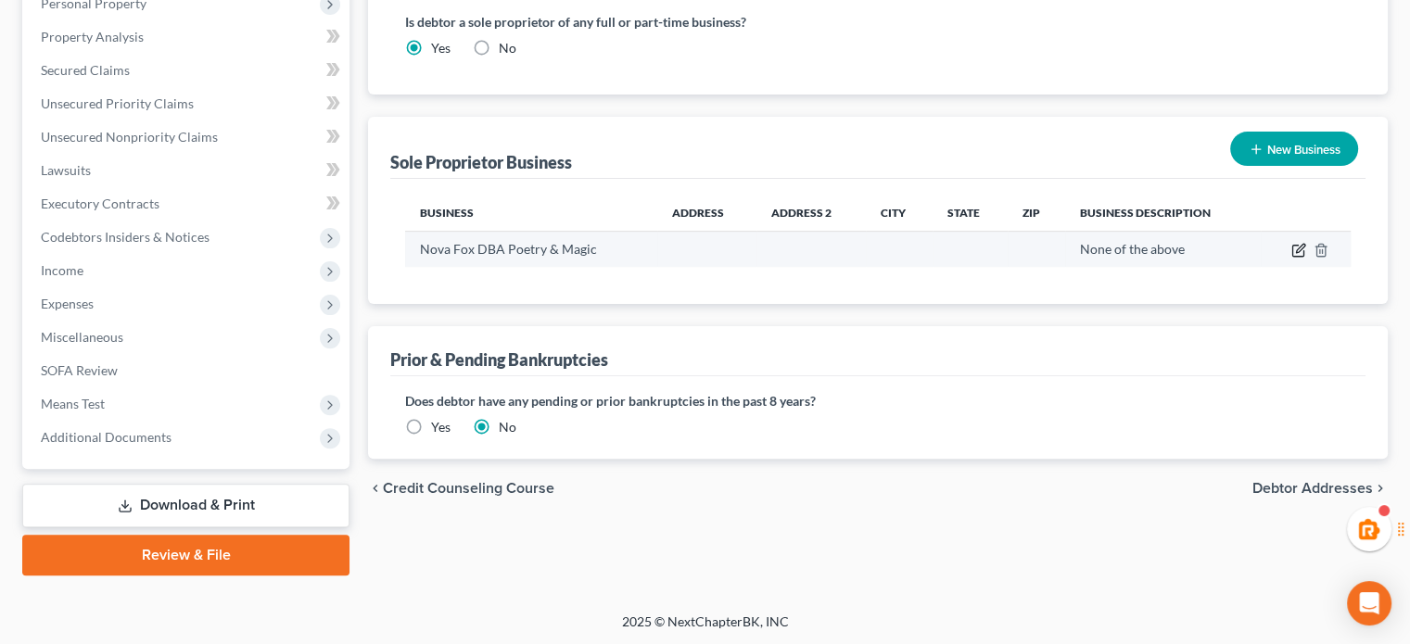
click at [1295, 249] on icon "button" at bounding box center [1299, 250] width 15 height 15
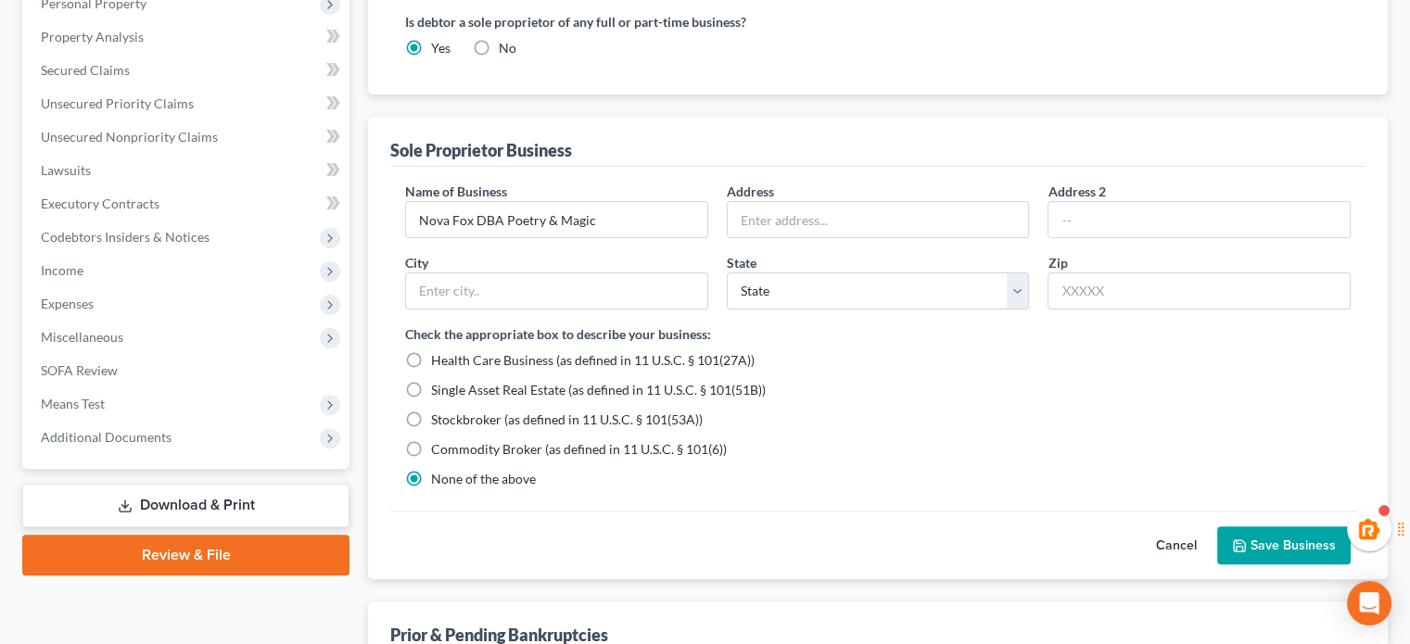
click at [431, 470] on label "None of the above" at bounding box center [483, 479] width 105 height 19
click at [439, 470] on input "None of the above" at bounding box center [445, 476] width 12 height 12
click at [431, 440] on label "Commodity Broker (as defined in 11 U.S.C. § 101(6))" at bounding box center [579, 449] width 296 height 19
click at [439, 440] on input "Commodity Broker (as defined in 11 U.S.C. § 101(6))" at bounding box center [445, 446] width 12 height 12
radio input "true"
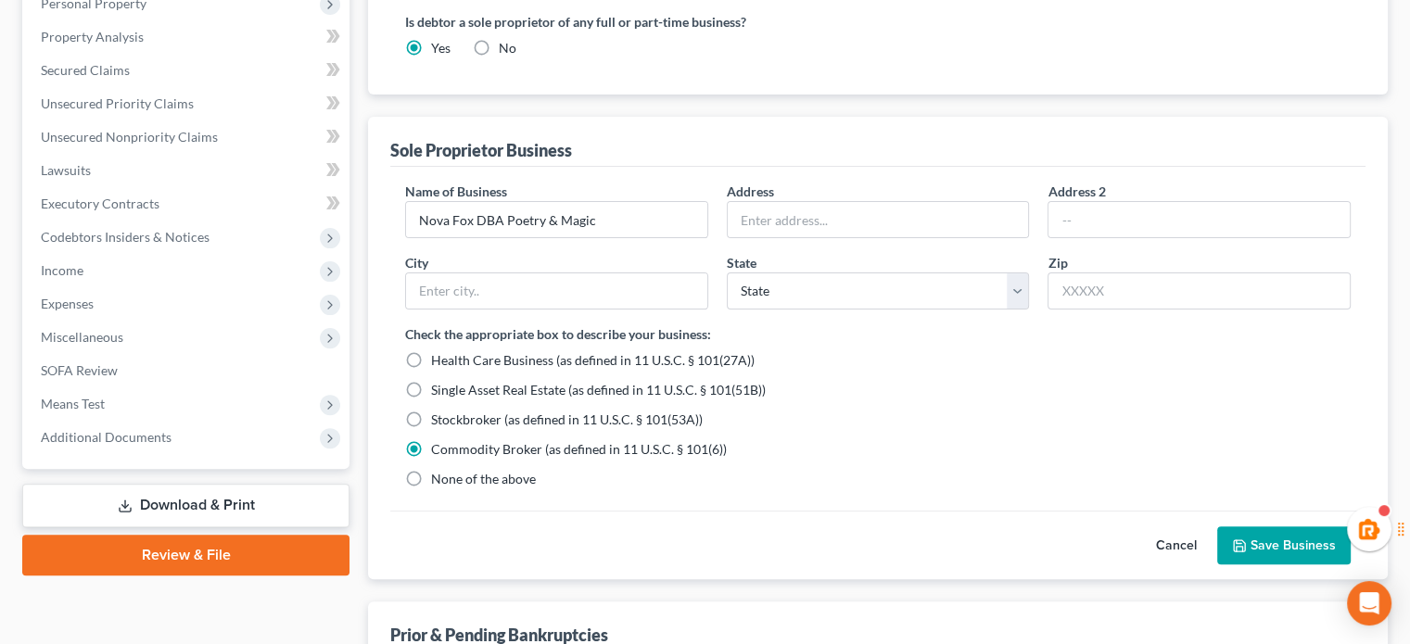
click at [431, 478] on label "None of the above" at bounding box center [483, 479] width 105 height 19
click at [439, 478] on input "None of the above" at bounding box center [445, 476] width 12 height 12
radio input "true"
radio input "false"
click at [1303, 539] on button "Save Business" at bounding box center [1285, 546] width 134 height 39
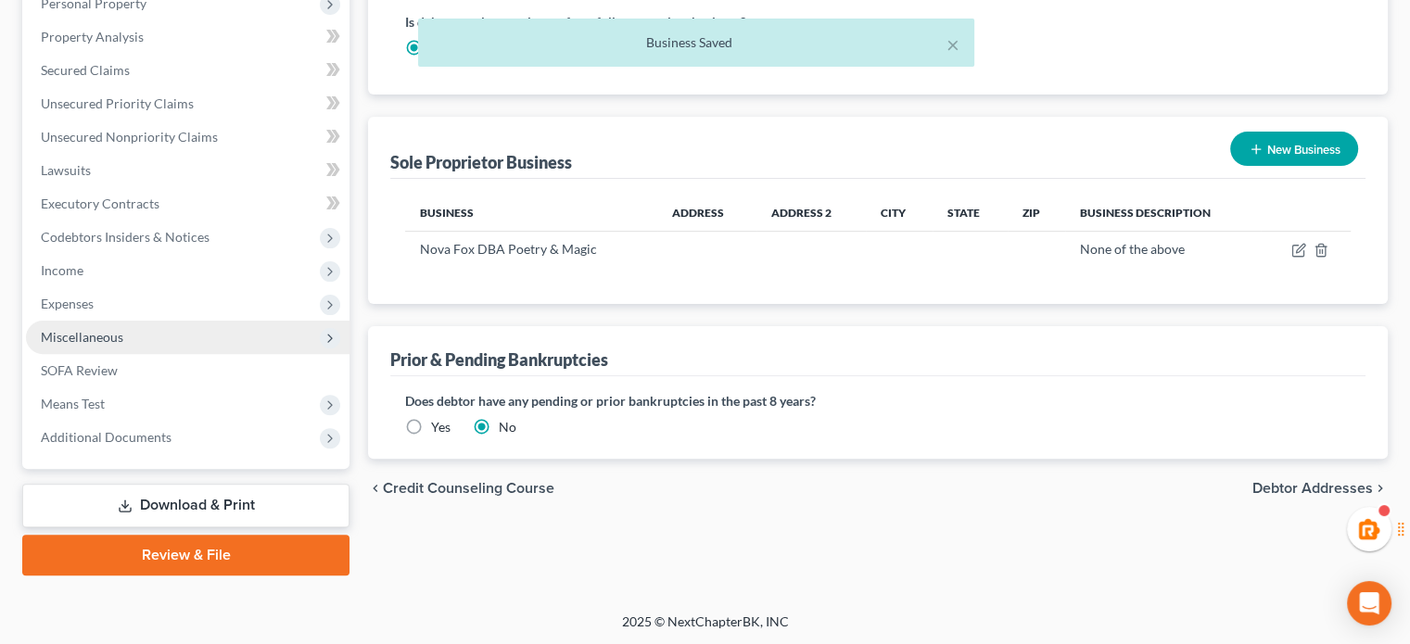
click at [117, 327] on span "Miscellaneous" at bounding box center [188, 337] width 324 height 33
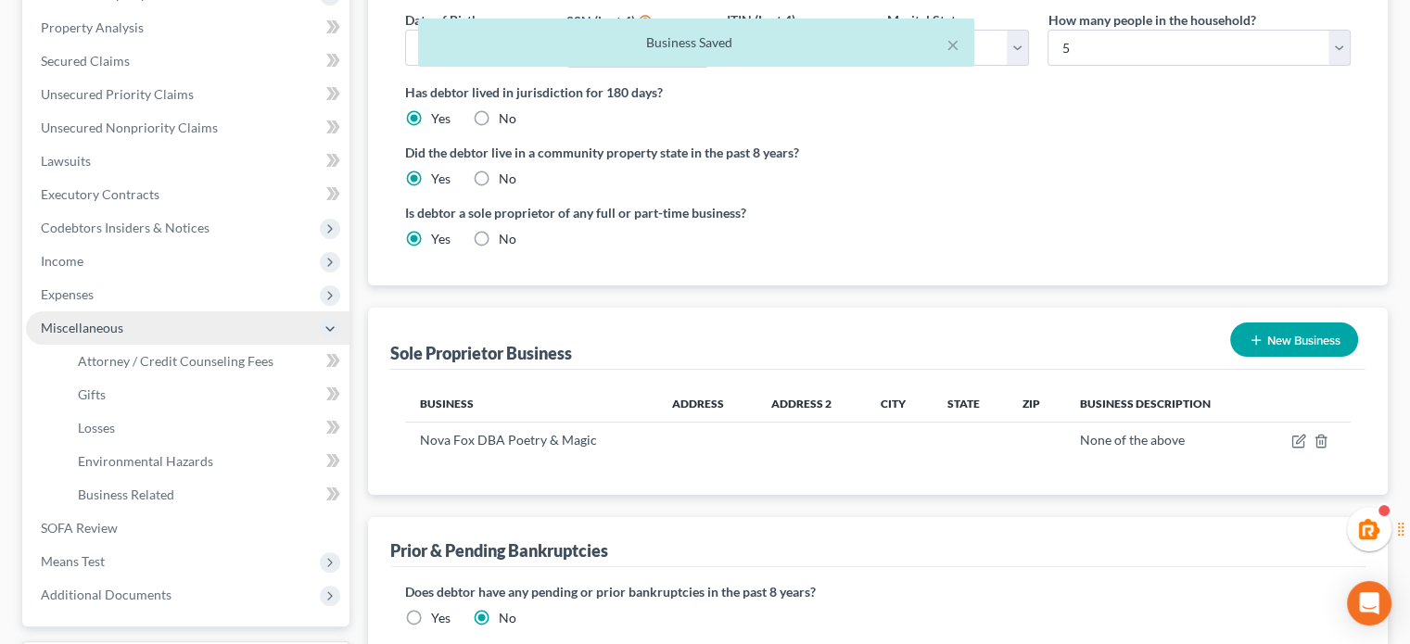
scroll to position [339, 0]
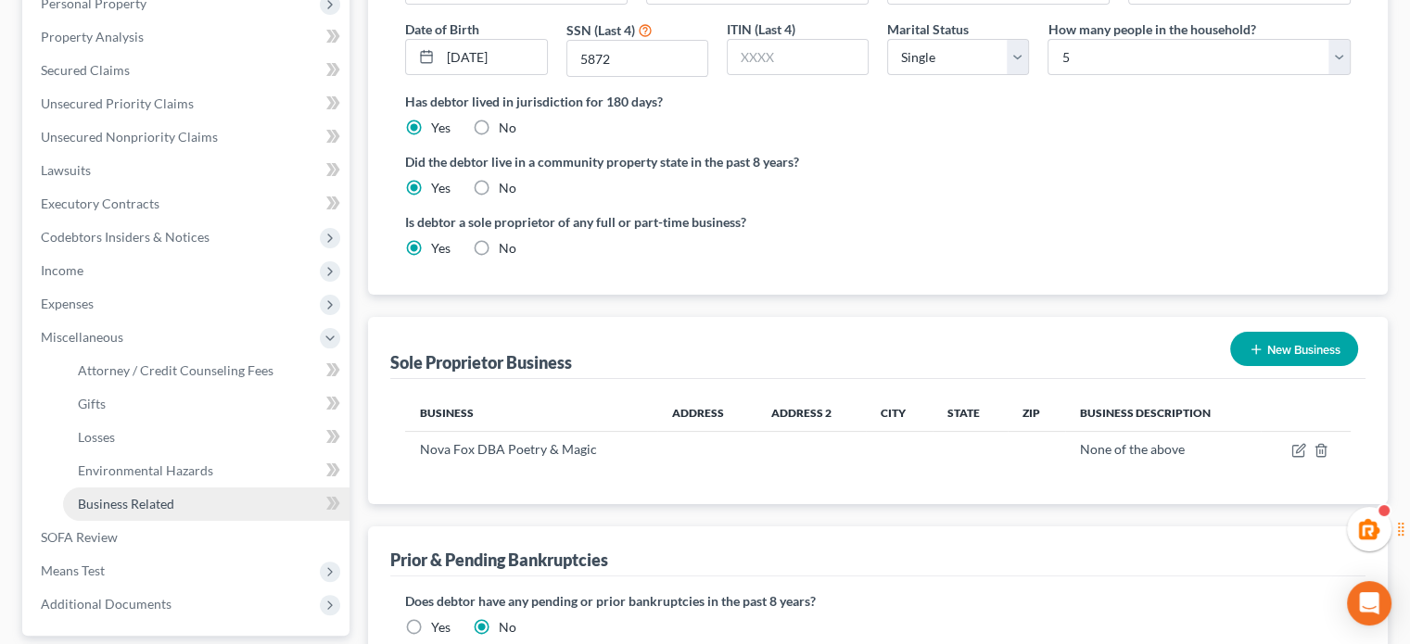
click at [146, 507] on span "Business Related" at bounding box center [126, 504] width 96 height 16
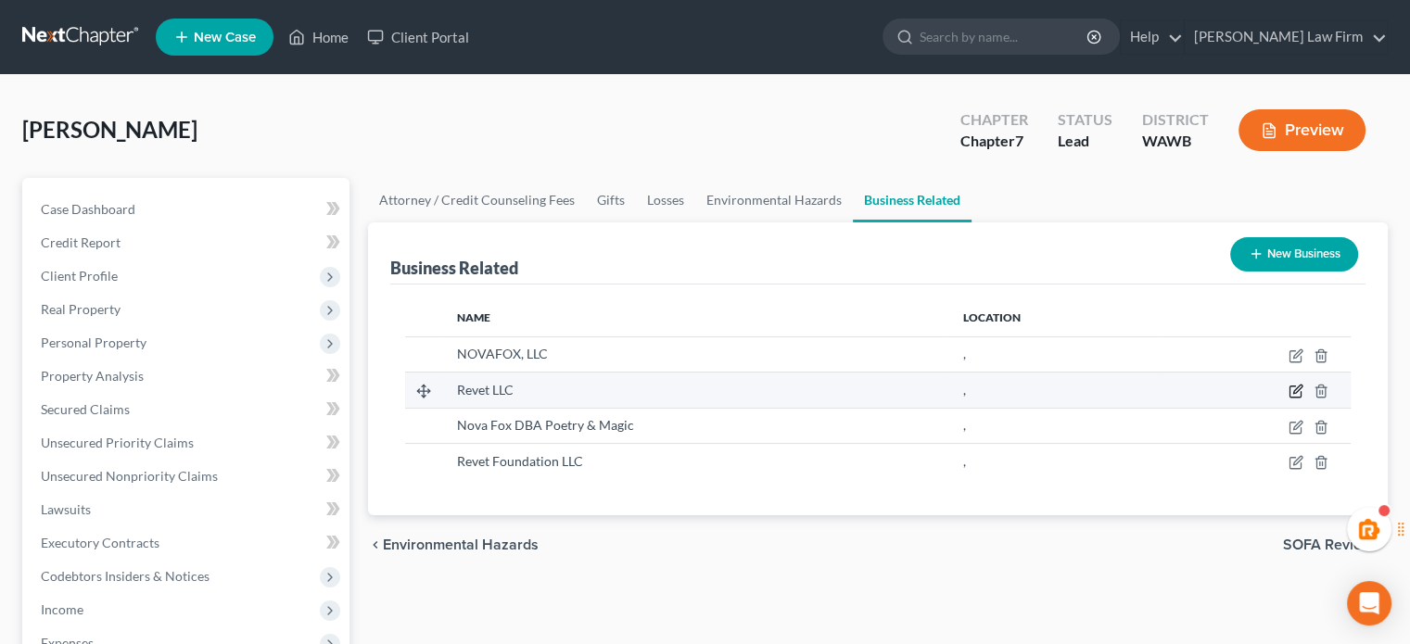
click at [1291, 389] on icon "button" at bounding box center [1296, 391] width 15 height 15
select select "member"
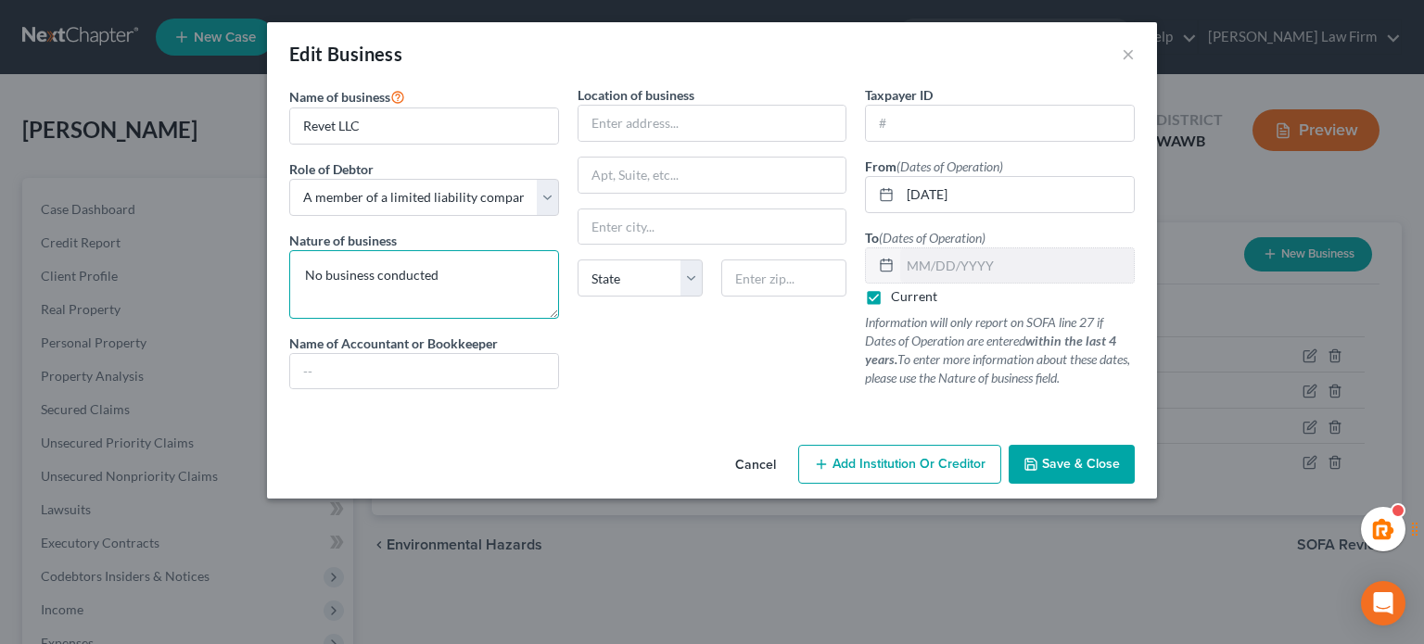
drag, startPoint x: 463, startPoint y: 270, endPoint x: 0, endPoint y: 226, distance: 464.8
click at [0, 226] on div "Edit Business × Name of business * Revet LLC Role of Debtor * Select A member o…" at bounding box center [712, 322] width 1424 height 644
click at [1132, 55] on button "×" at bounding box center [1128, 54] width 13 height 22
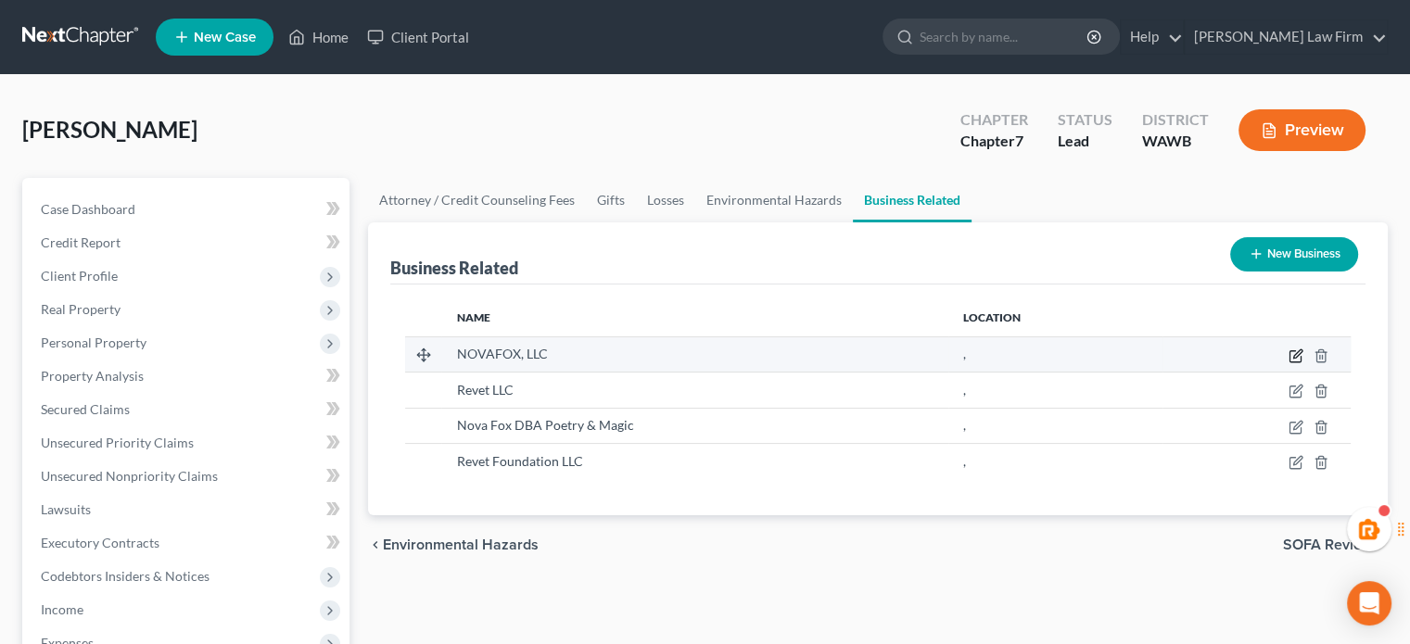
click at [1289, 351] on icon "button" at bounding box center [1296, 356] width 15 height 15
select select "member"
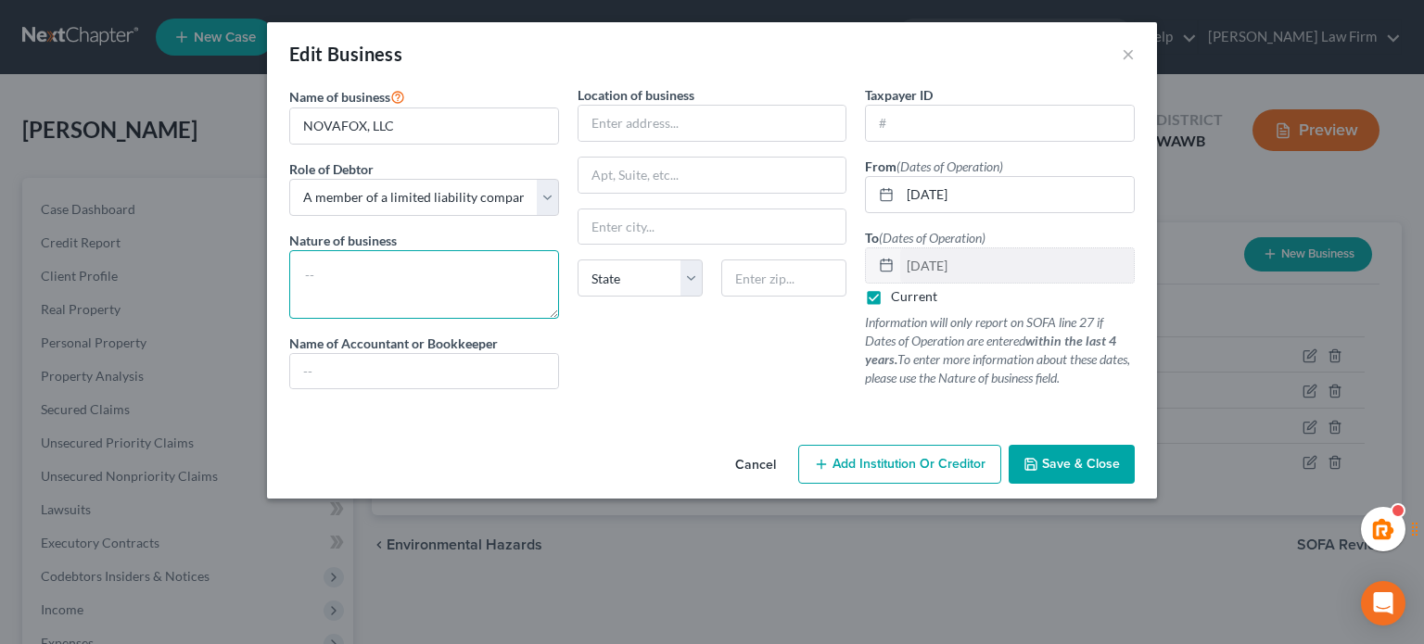
click at [456, 264] on textarea at bounding box center [424, 284] width 270 height 69
paste textarea "No business conducted"
click at [374, 270] on textarea "No business conducted" at bounding box center [424, 284] width 270 height 69
type textarea "No business conducted"
drag, startPoint x: 379, startPoint y: 267, endPoint x: 475, endPoint y: 363, distance: 135.1
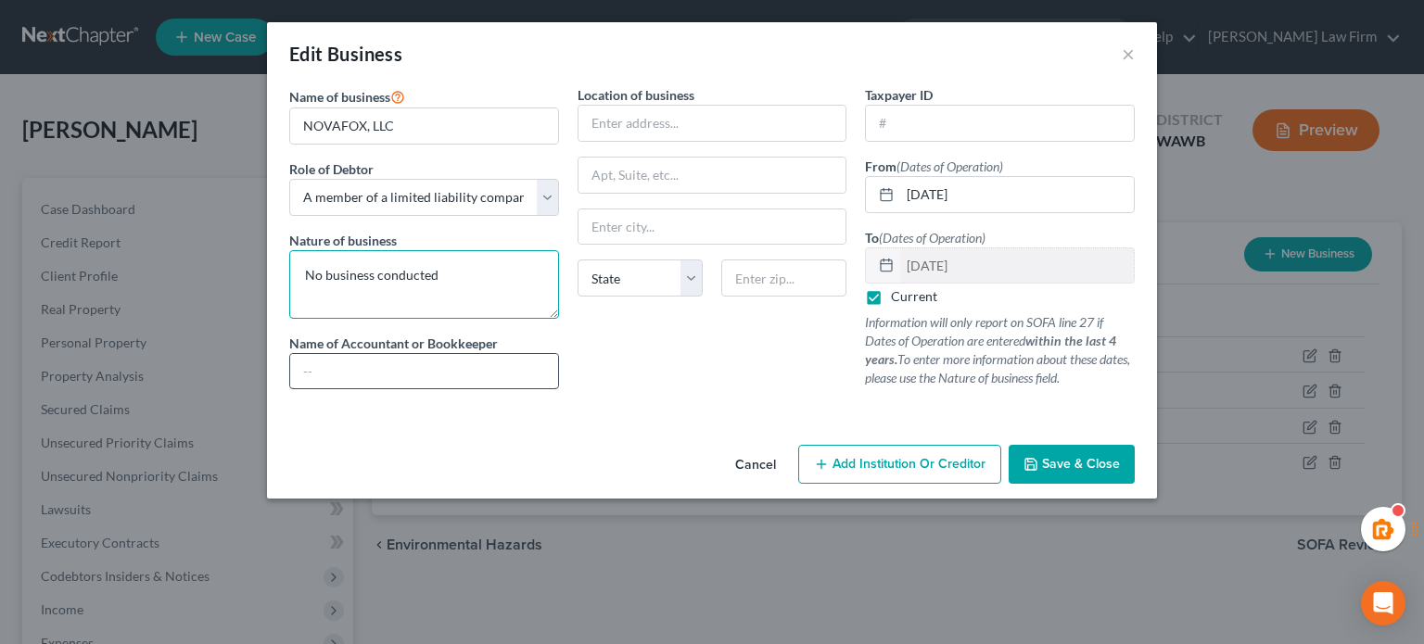
click at [0, 242] on div "Edit Business × Name of business * NOVAFOX, LLC Role of Debtor * Select A membe…" at bounding box center [712, 322] width 1424 height 644
type textarea "Consulting"
click at [1115, 448] on button "Save & Close" at bounding box center [1072, 464] width 126 height 39
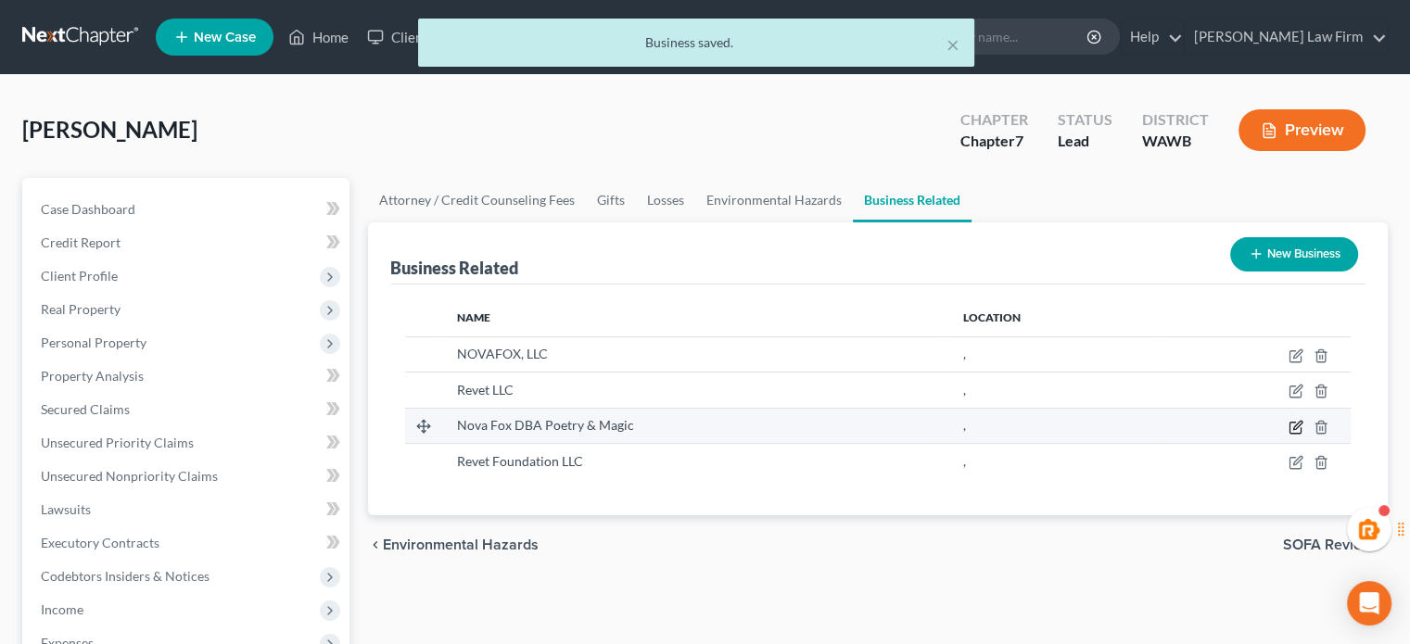
click at [1293, 422] on icon "button" at bounding box center [1296, 427] width 15 height 15
select select "sole_proprietor"
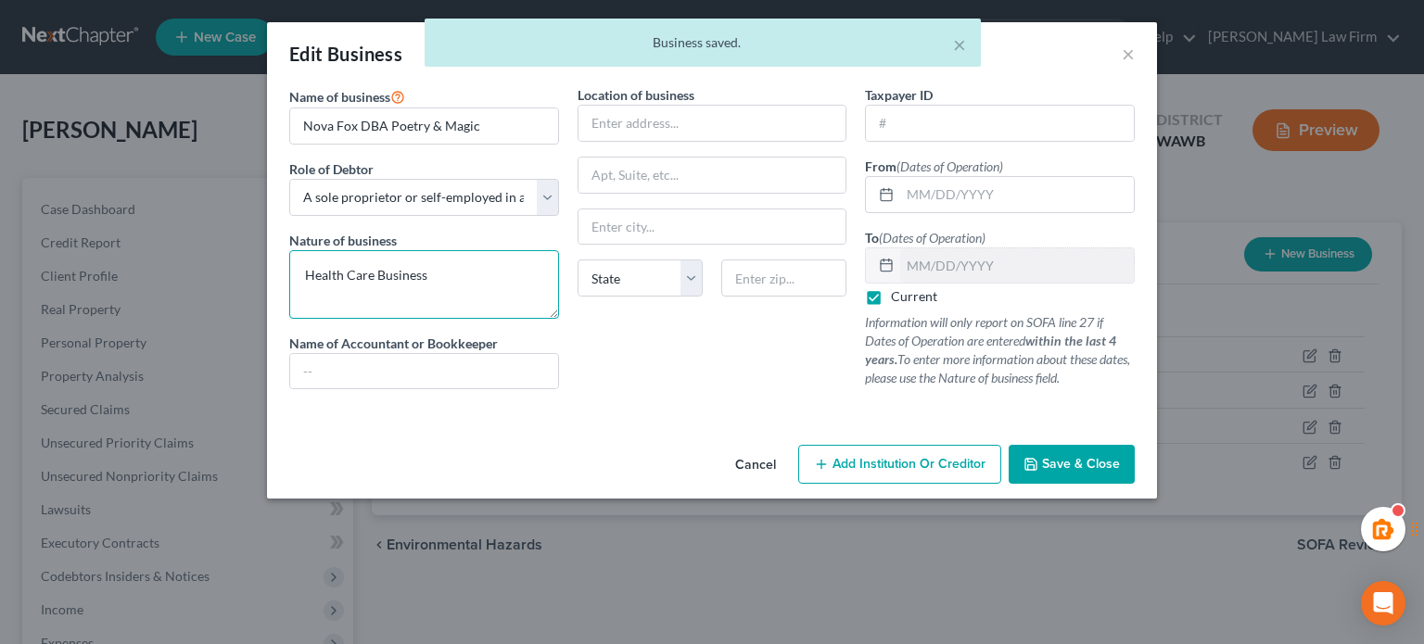
drag, startPoint x: 472, startPoint y: 288, endPoint x: 180, endPoint y: 295, distance: 292.2
click at [180, 295] on div "Edit Business × Name of business * Nova Fox DBA Poetry & Magic Role of Debtor *…" at bounding box center [712, 322] width 1424 height 644
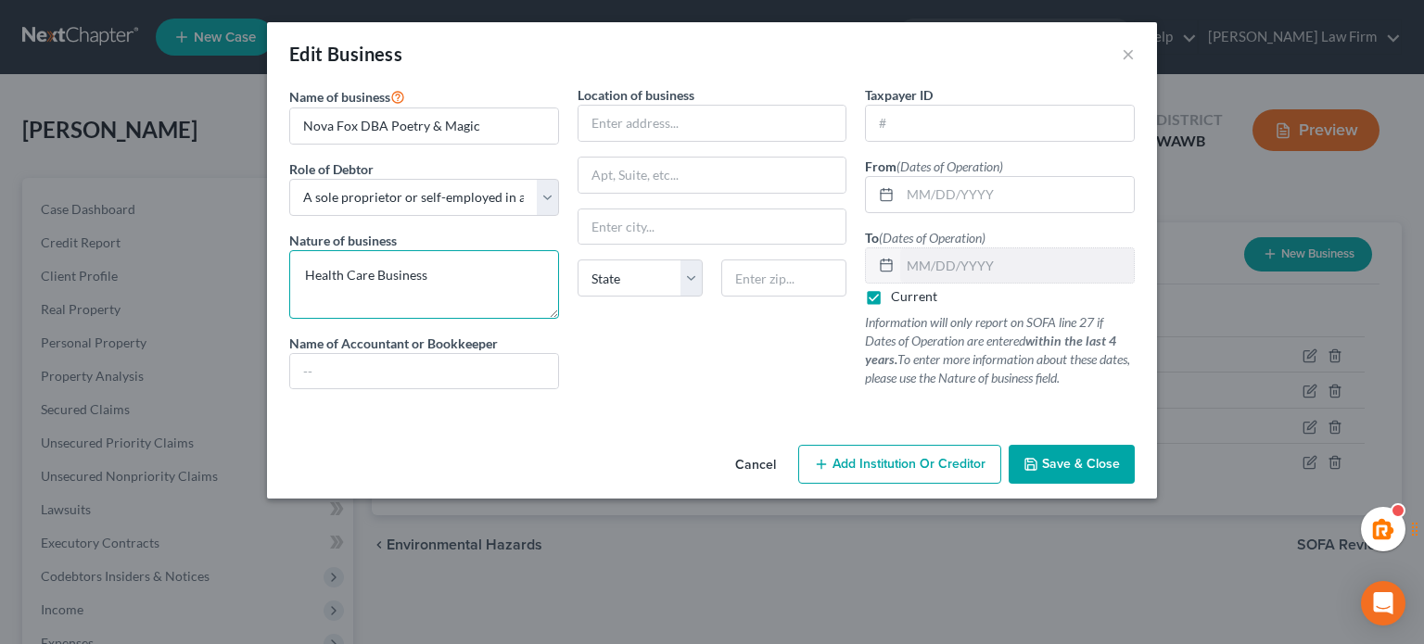
paste textarea "No business conducted"
type textarea "No business conducted"
click at [1040, 449] on button "Save & Close" at bounding box center [1072, 464] width 126 height 39
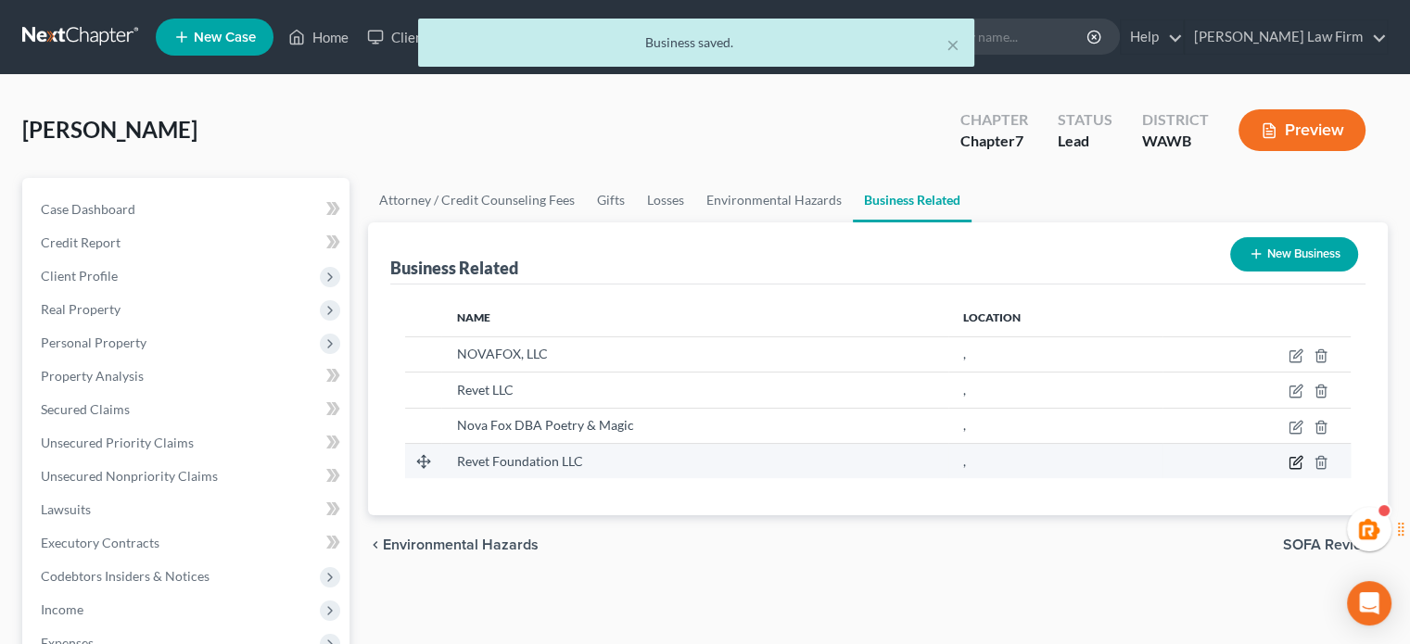
click at [1300, 458] on icon "button" at bounding box center [1296, 462] width 15 height 15
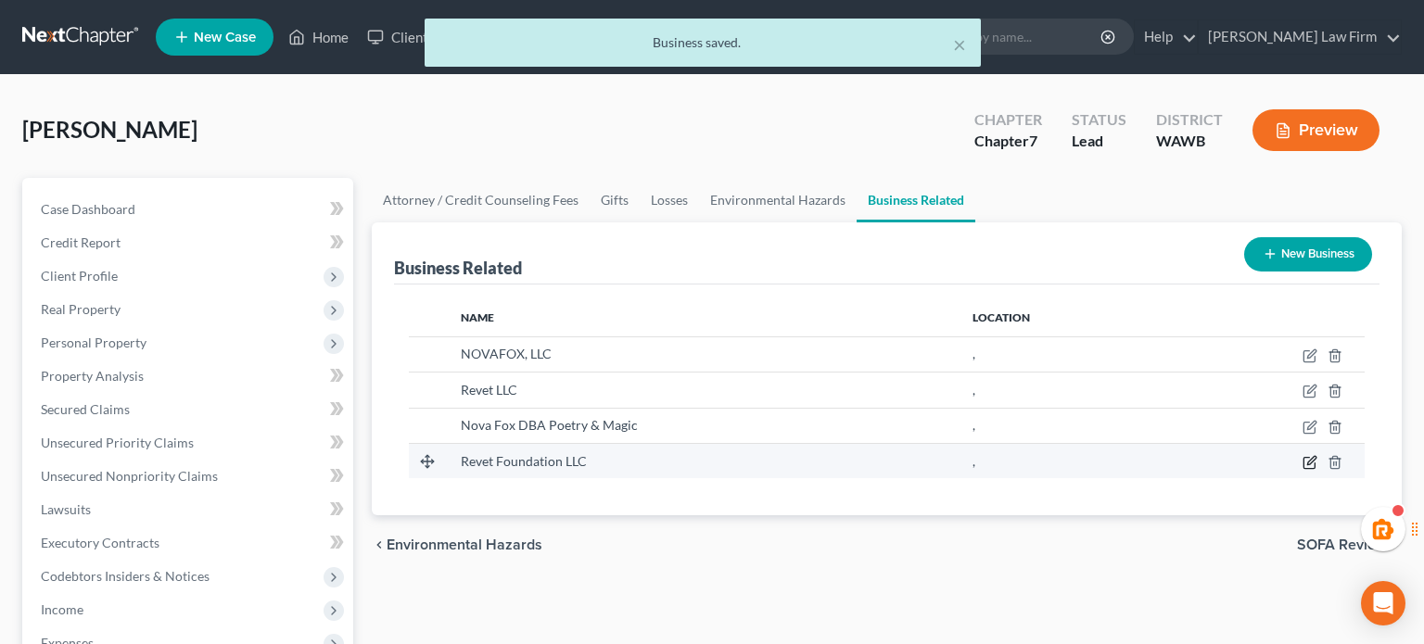
select select "member"
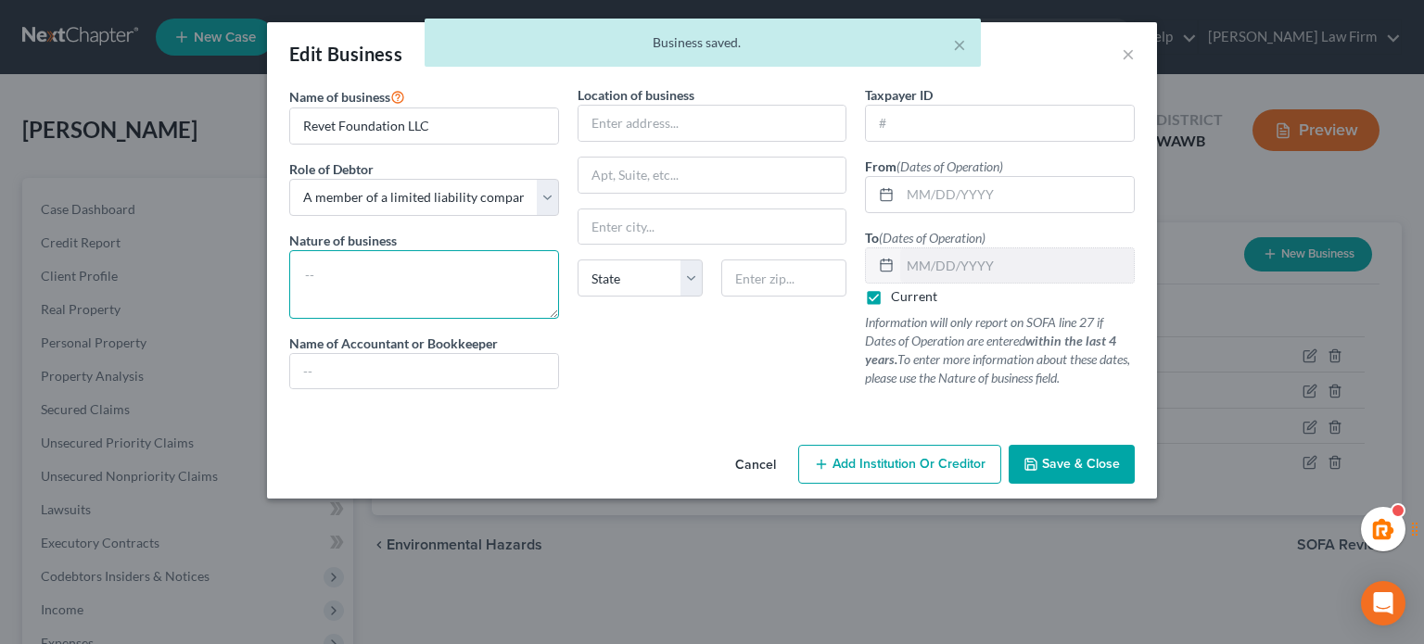
click at [495, 280] on textarea at bounding box center [424, 284] width 270 height 69
paste textarea "No business conducted"
type textarea "No business conducted"
click at [1119, 458] on span "Save & Close" at bounding box center [1081, 464] width 78 height 16
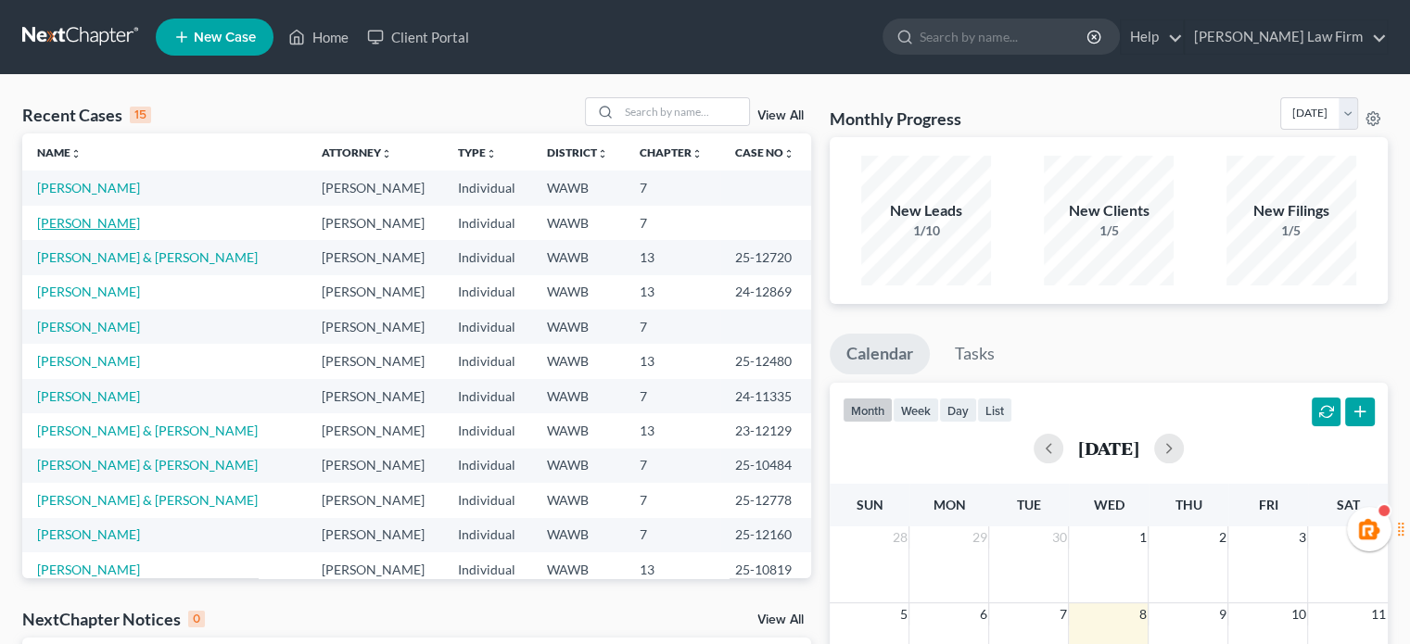
click at [47, 227] on link "[PERSON_NAME]" at bounding box center [88, 223] width 103 height 16
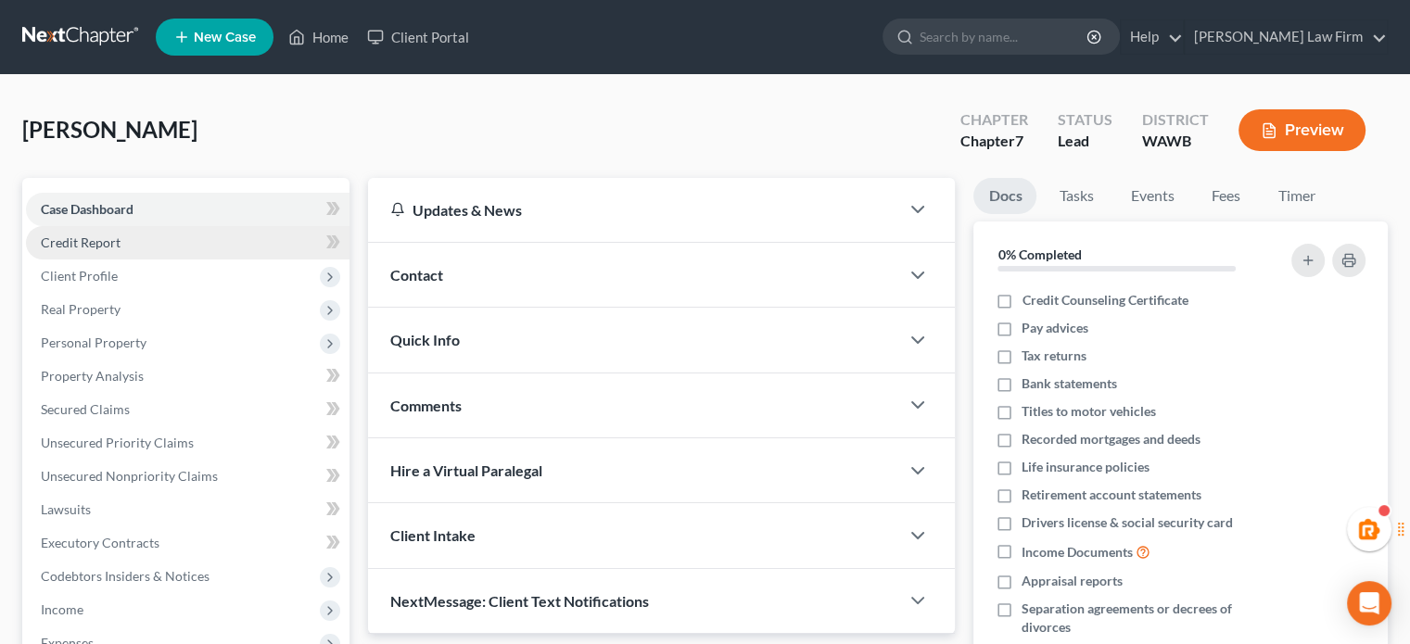
click at [78, 258] on link "Credit Report" at bounding box center [188, 242] width 324 height 33
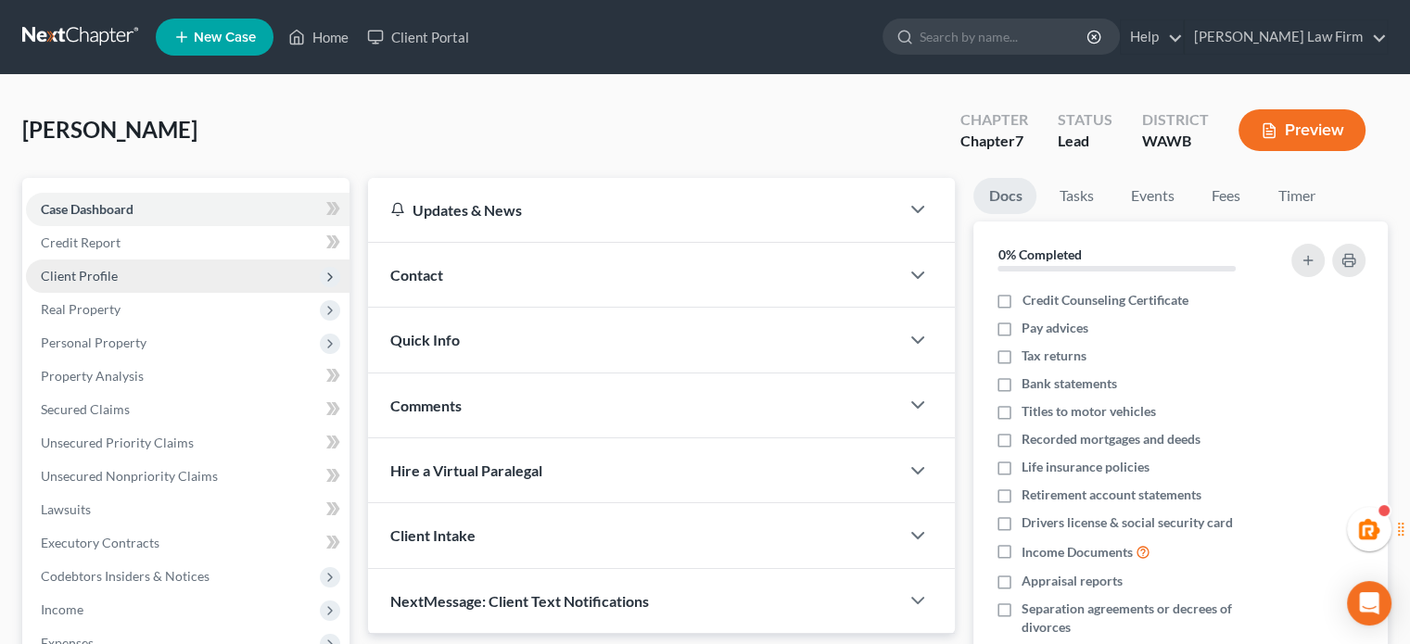
click at [111, 287] on span "Client Profile" at bounding box center [188, 276] width 324 height 33
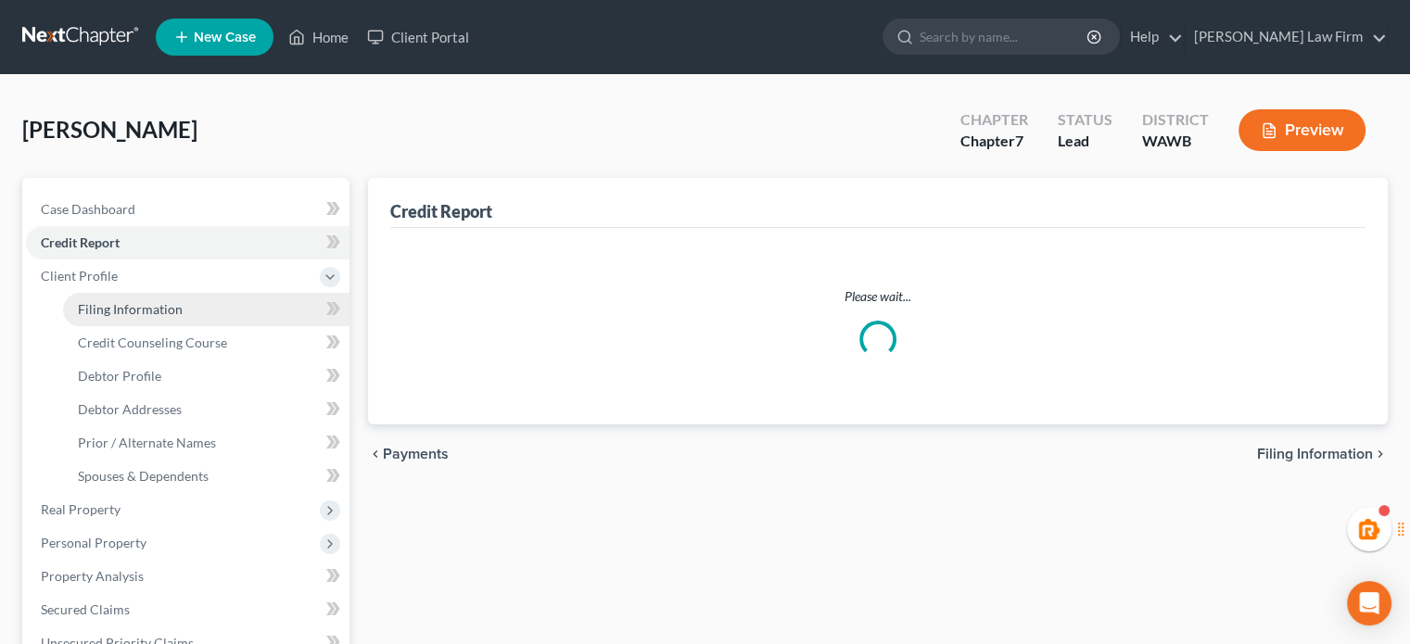
click at [108, 300] on link "Filing Information" at bounding box center [206, 309] width 287 height 33
select select "1"
select select "0"
select select "50"
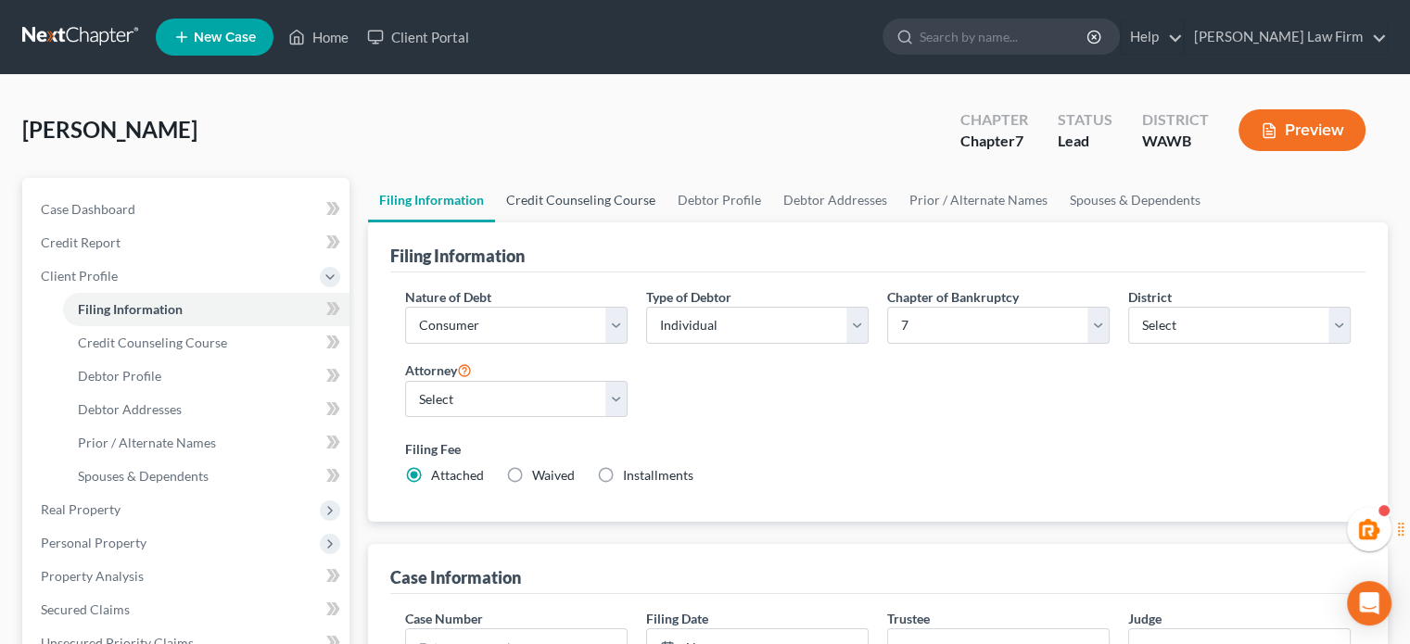
drag, startPoint x: 594, startPoint y: 198, endPoint x: 623, endPoint y: 199, distance: 28.8
click at [594, 198] on link "Credit Counseling Course" at bounding box center [581, 200] width 172 height 45
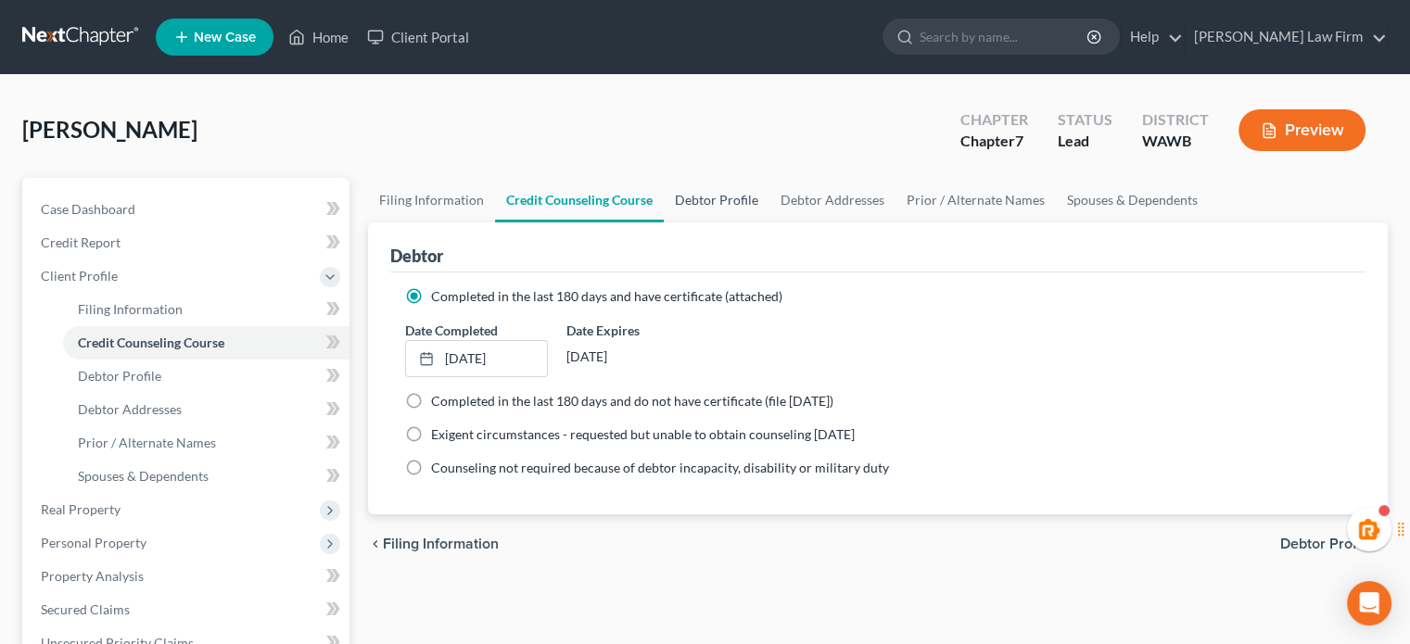
click at [711, 204] on link "Debtor Profile" at bounding box center [717, 200] width 106 height 45
select select "0"
select select "4"
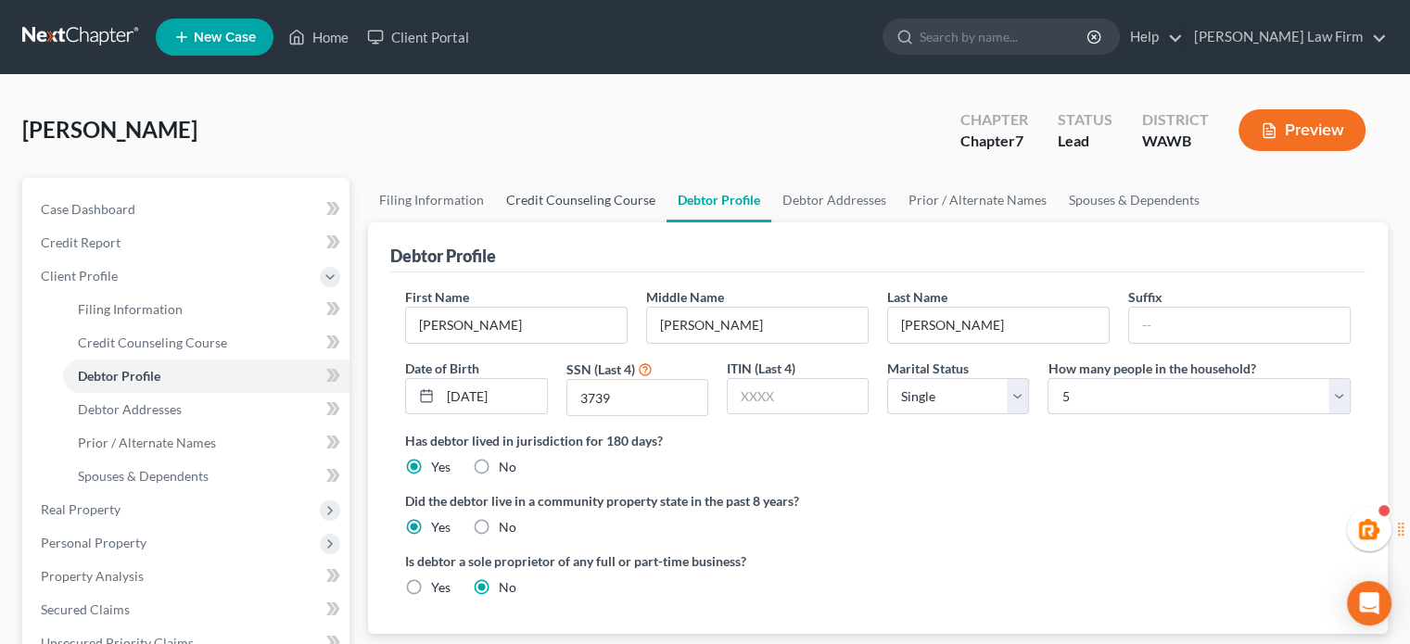
click at [576, 214] on link "Credit Counseling Course" at bounding box center [581, 200] width 172 height 45
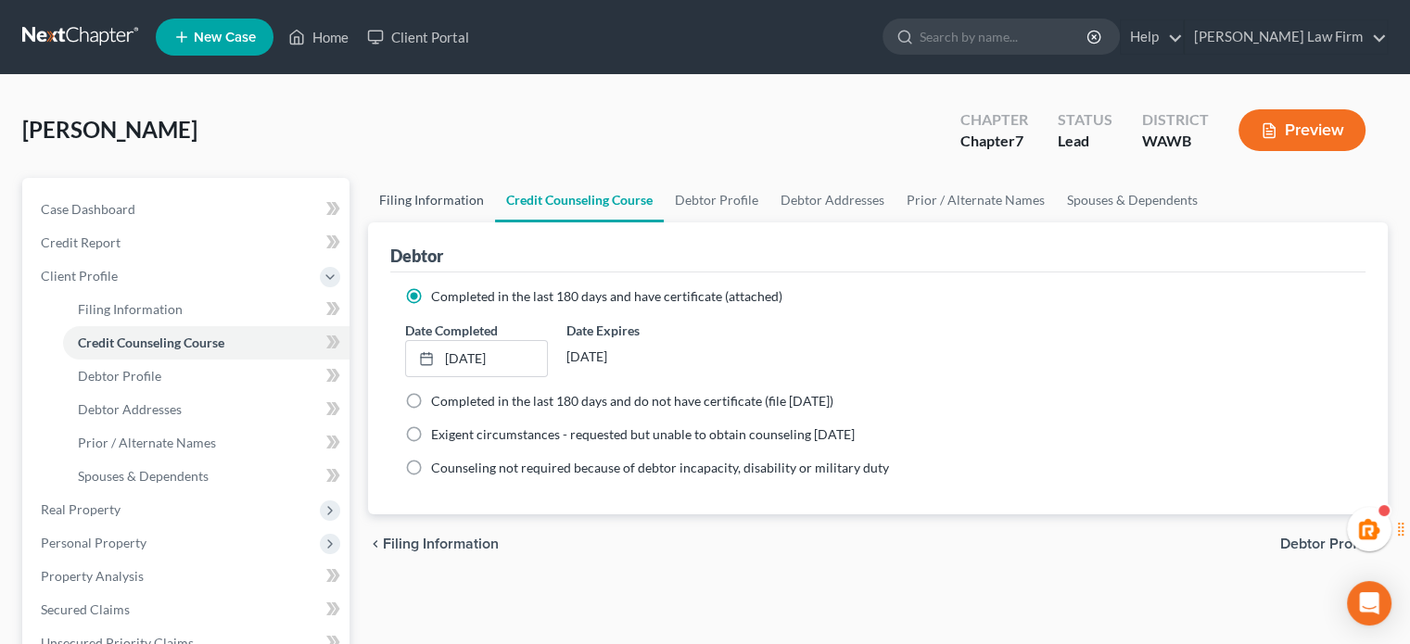
click at [434, 210] on link "Filing Information" at bounding box center [431, 200] width 127 height 45
select select "1"
select select "0"
select select "87"
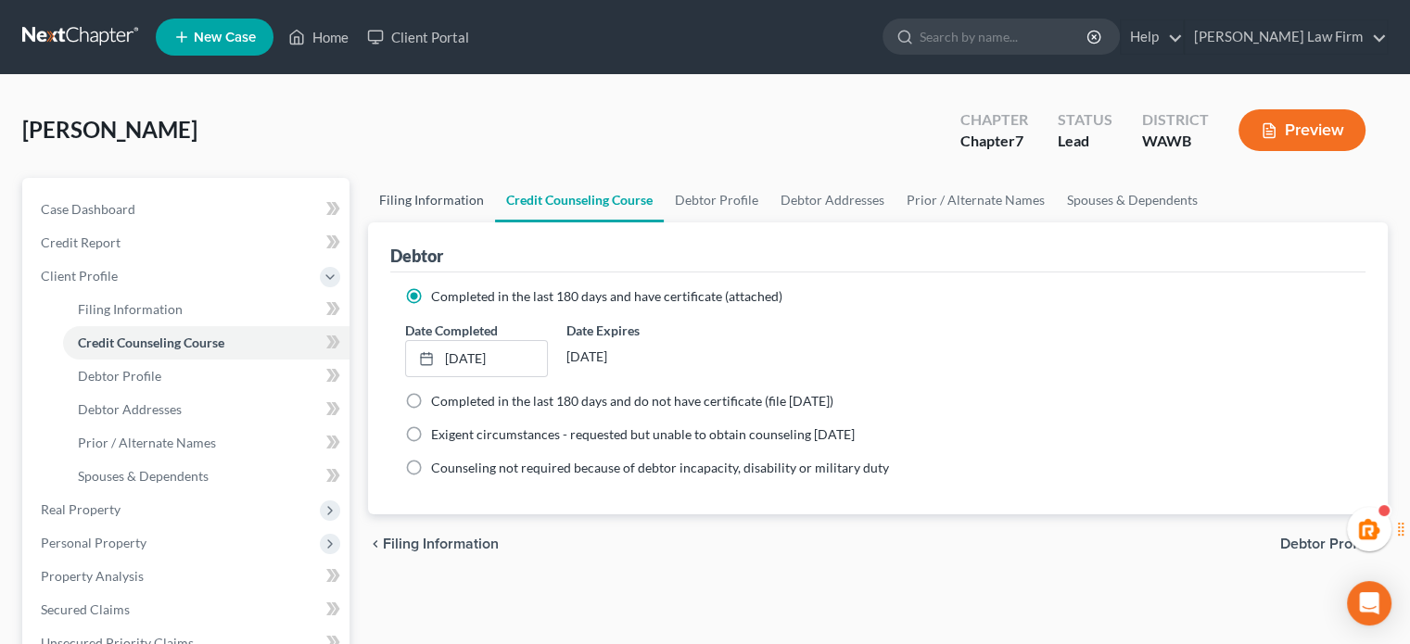
select select "1"
select select "50"
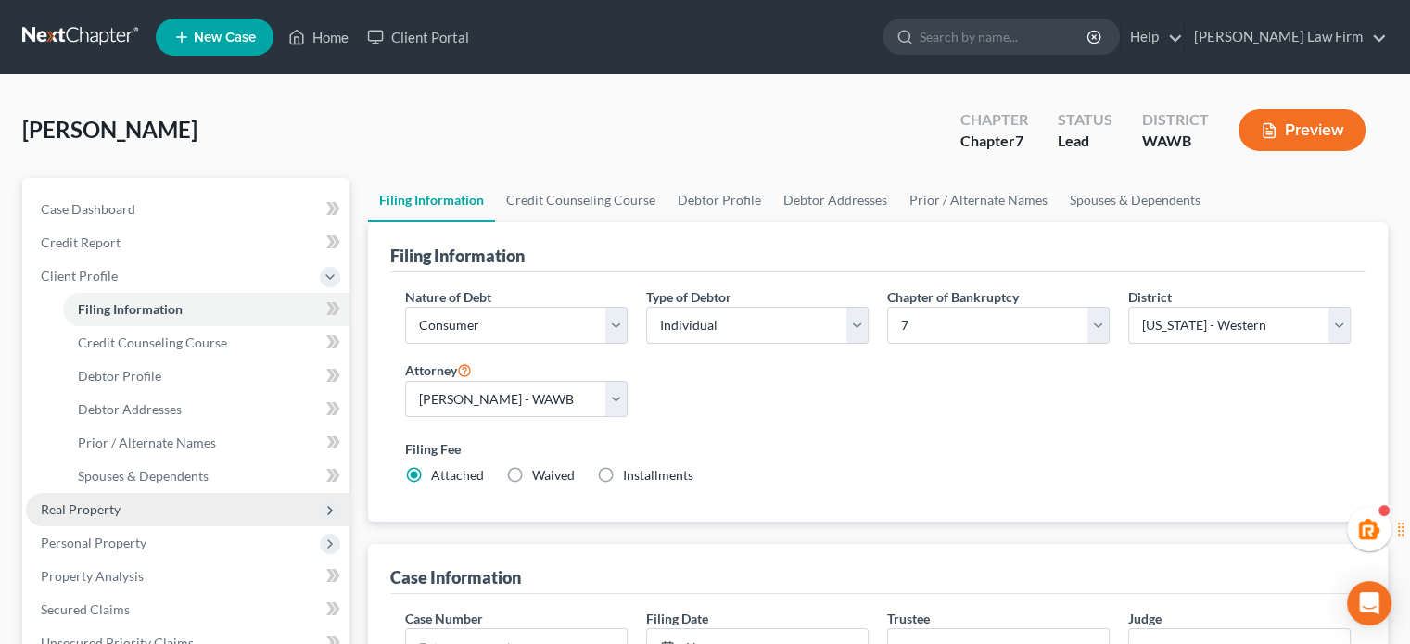
click at [93, 510] on span "Real Property" at bounding box center [81, 510] width 80 height 16
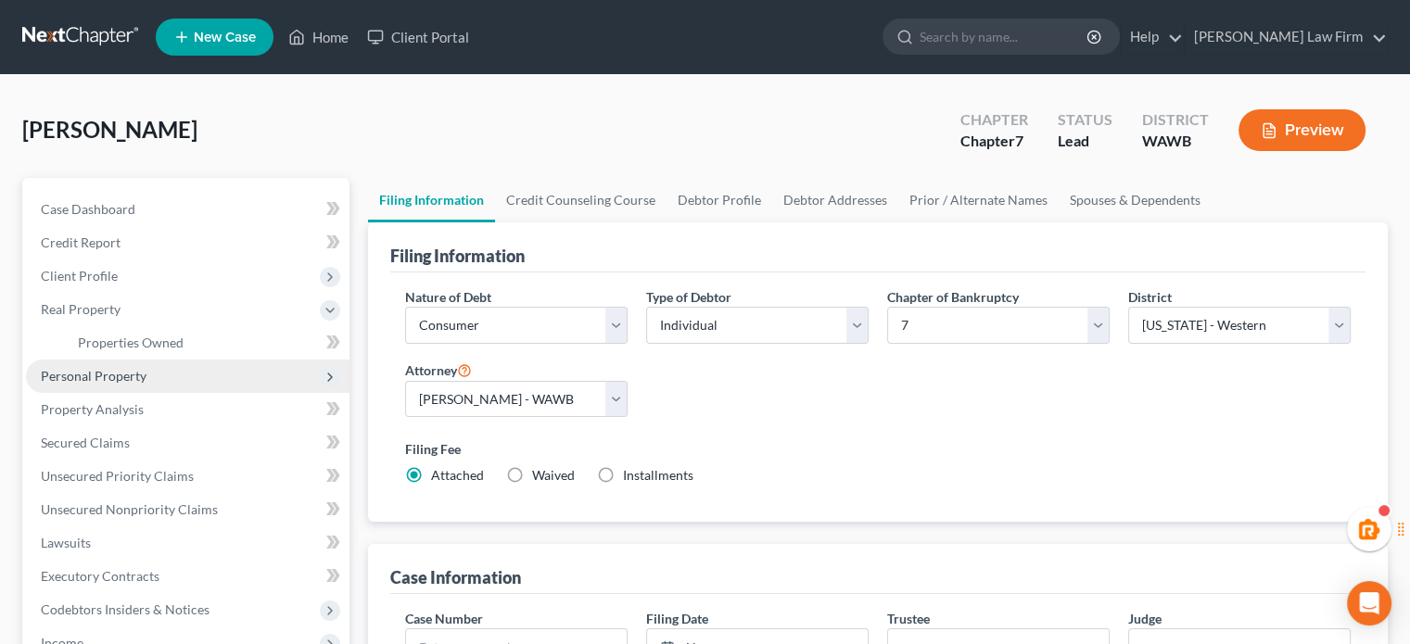
click at [102, 378] on span "Personal Property" at bounding box center [94, 376] width 106 height 16
click at [113, 377] on span "Vehicles Owned" at bounding box center [124, 376] width 93 height 16
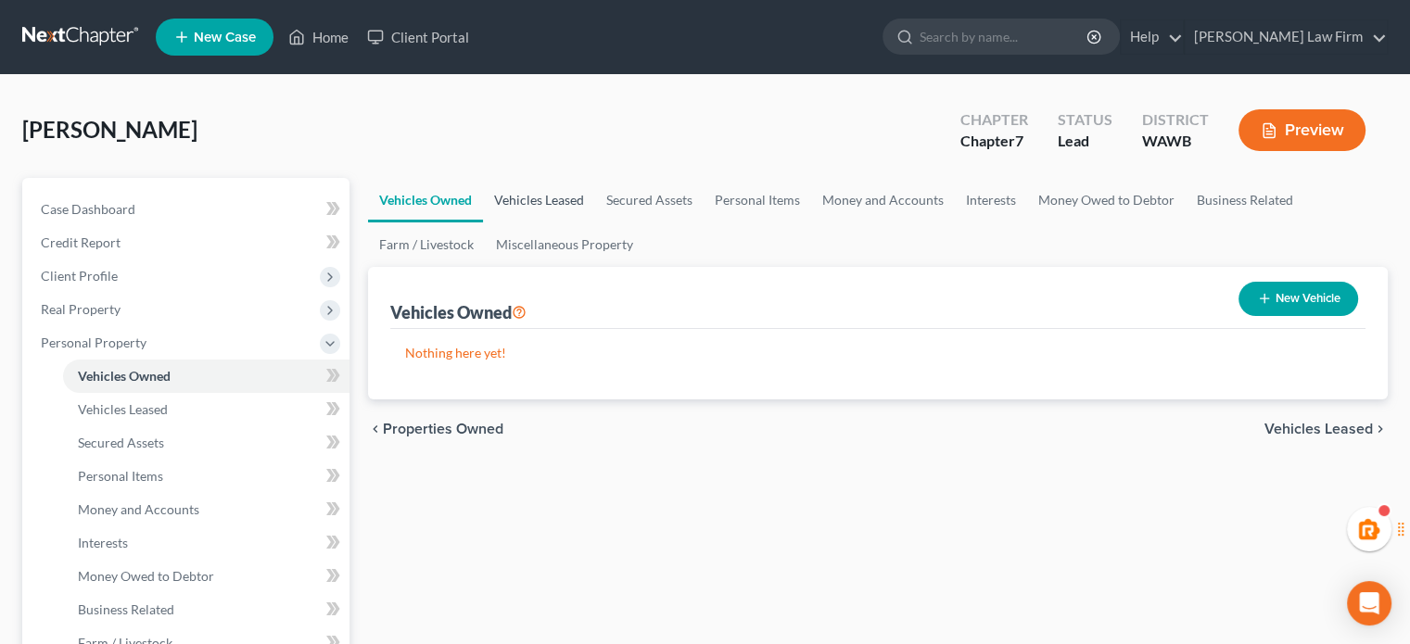
click at [548, 210] on link "Vehicles Leased" at bounding box center [539, 200] width 112 height 45
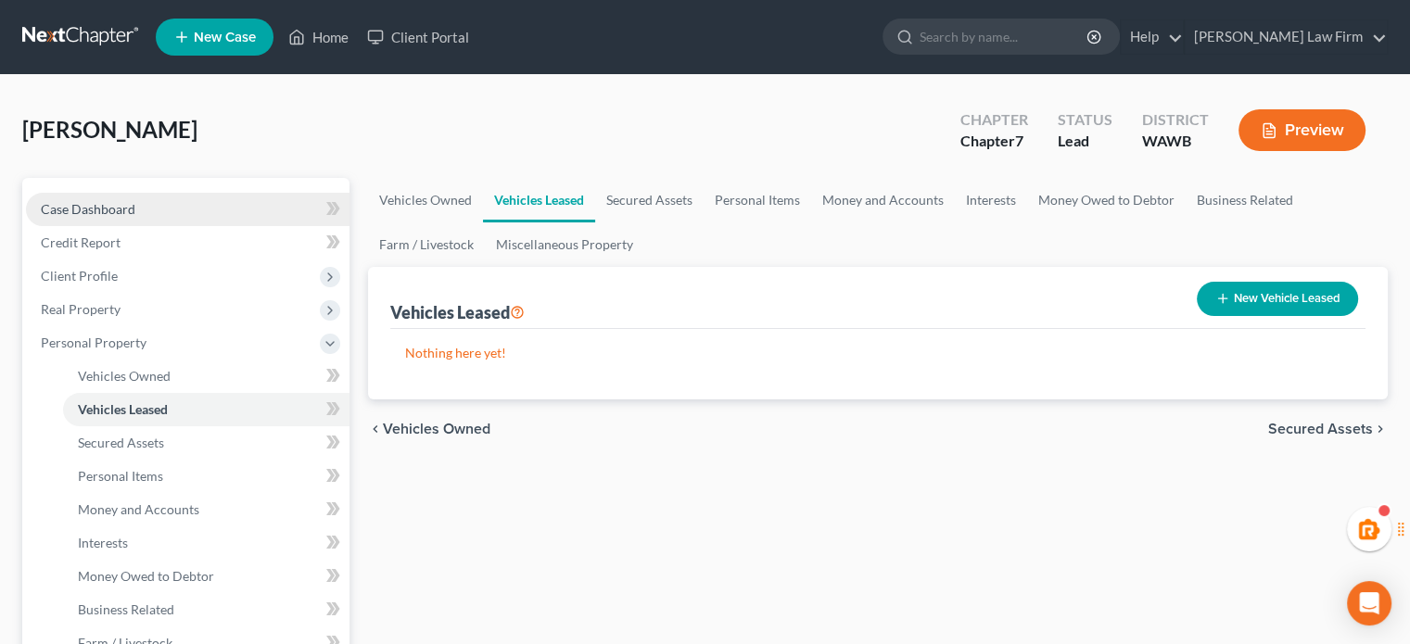
click at [156, 210] on link "Case Dashboard" at bounding box center [188, 209] width 324 height 33
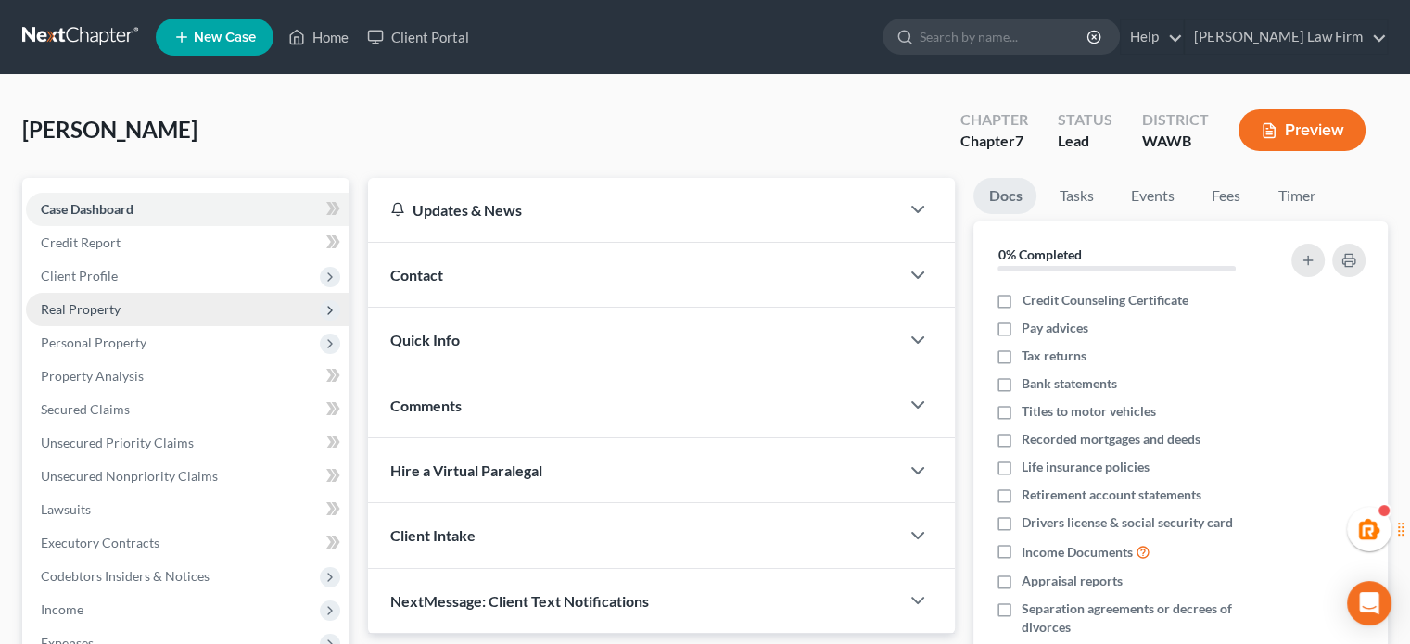
click at [203, 321] on span "Real Property" at bounding box center [188, 309] width 324 height 33
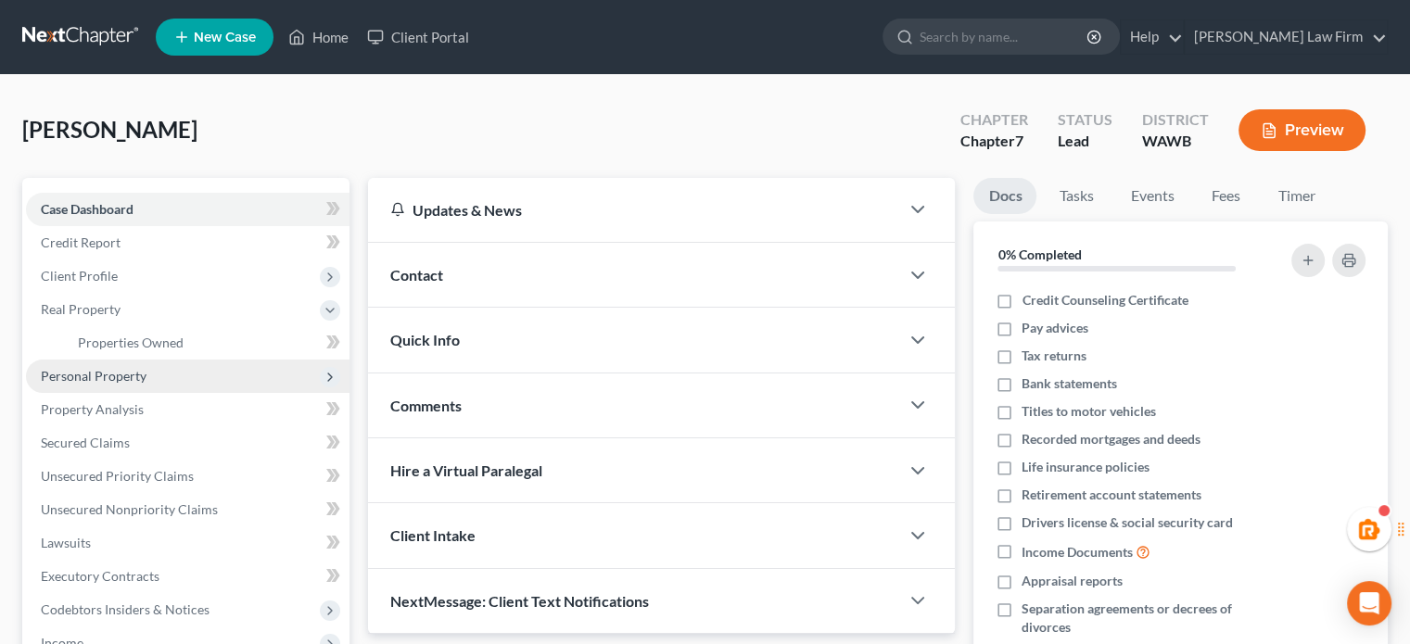
click at [162, 360] on span "Personal Property" at bounding box center [188, 376] width 324 height 33
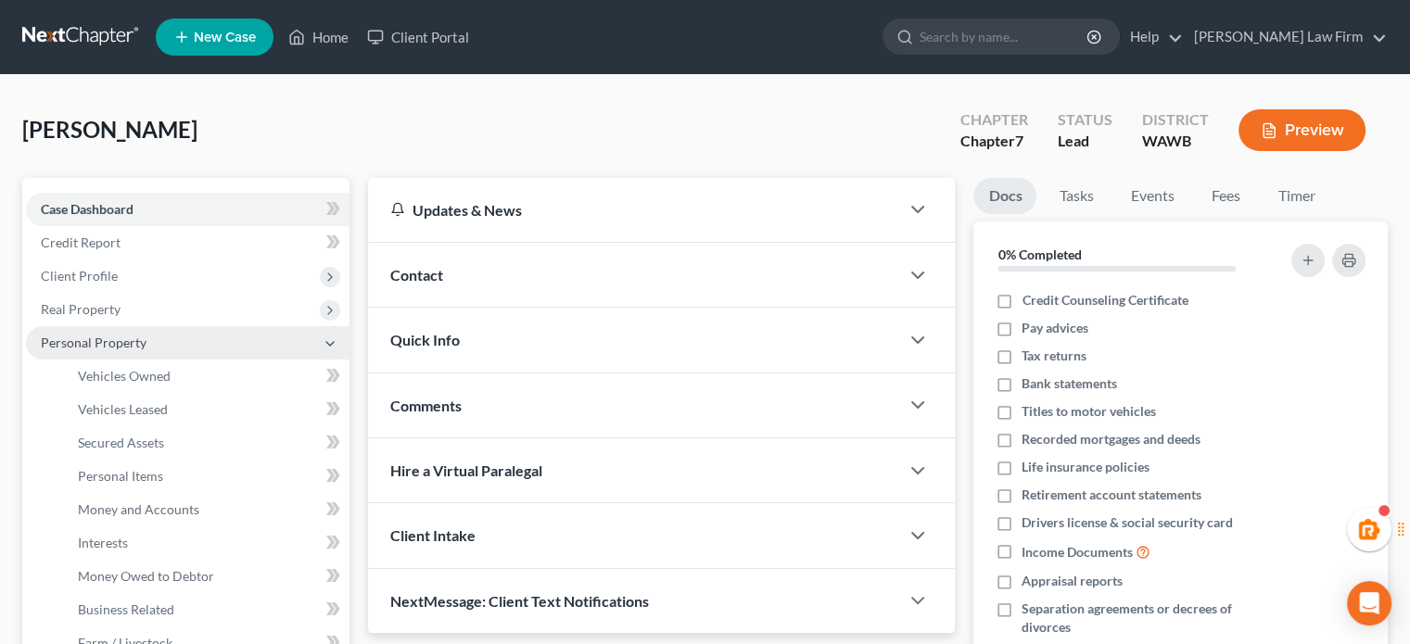
click at [161, 339] on span "Personal Property" at bounding box center [188, 342] width 324 height 33
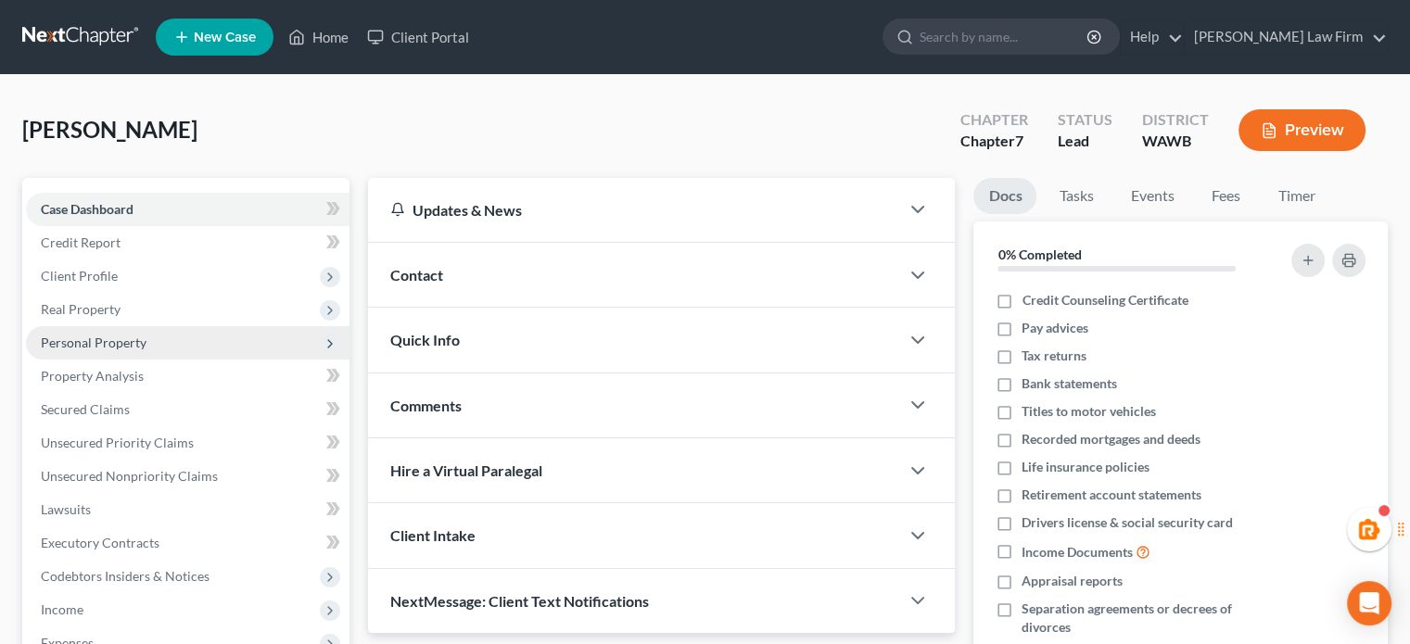
click at [161, 326] on span "Personal Property" at bounding box center [188, 342] width 324 height 33
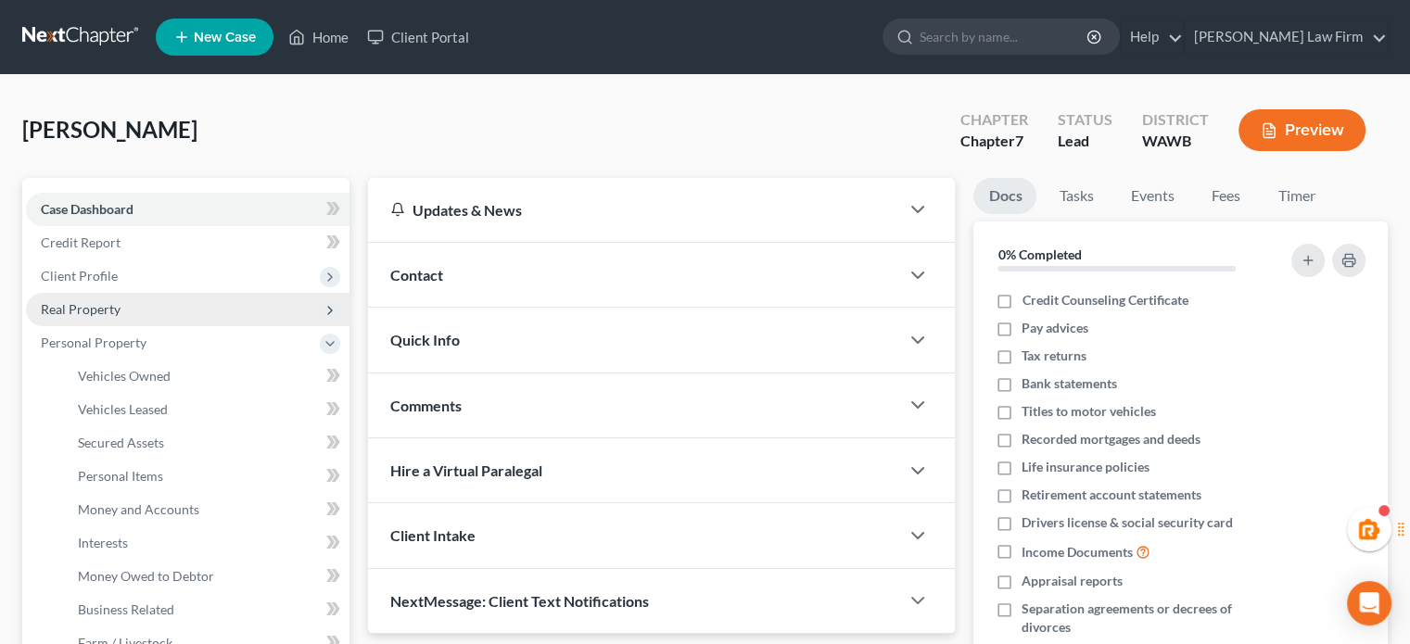
click at [157, 313] on span "Real Property" at bounding box center [188, 309] width 324 height 33
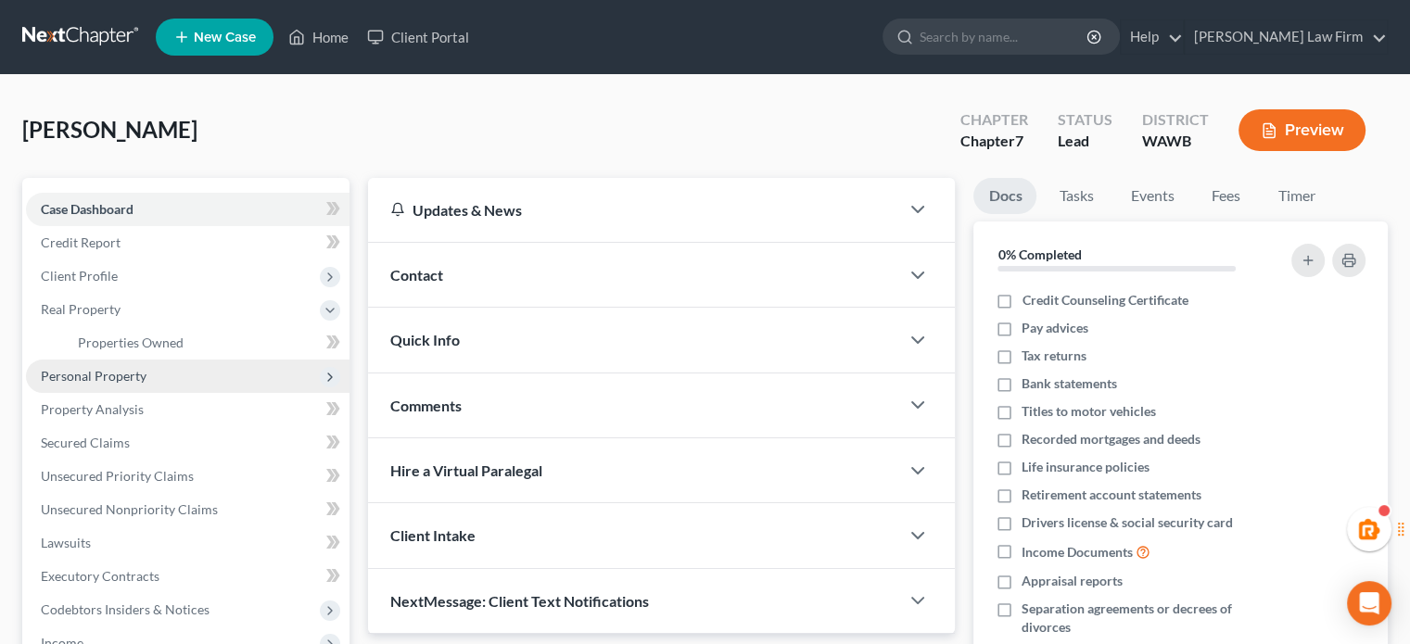
click at [159, 364] on span "Personal Property" at bounding box center [188, 376] width 324 height 33
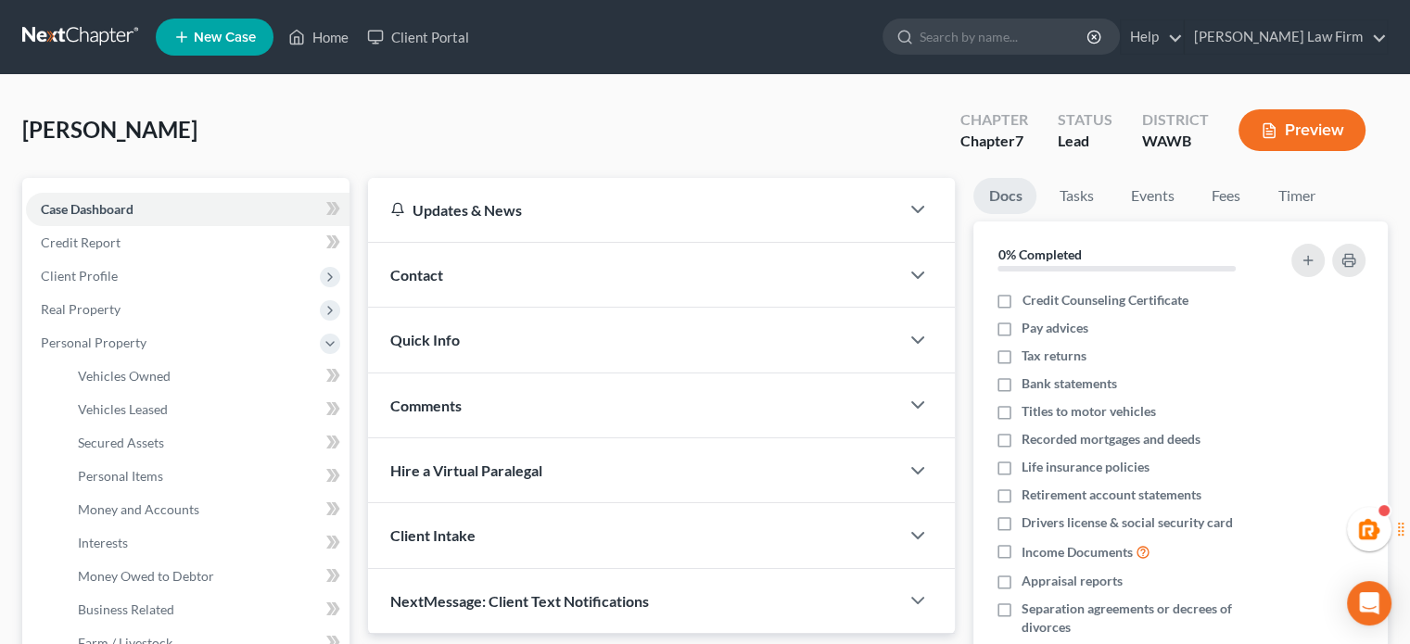
click at [160, 308] on span "Real Property" at bounding box center [188, 309] width 324 height 33
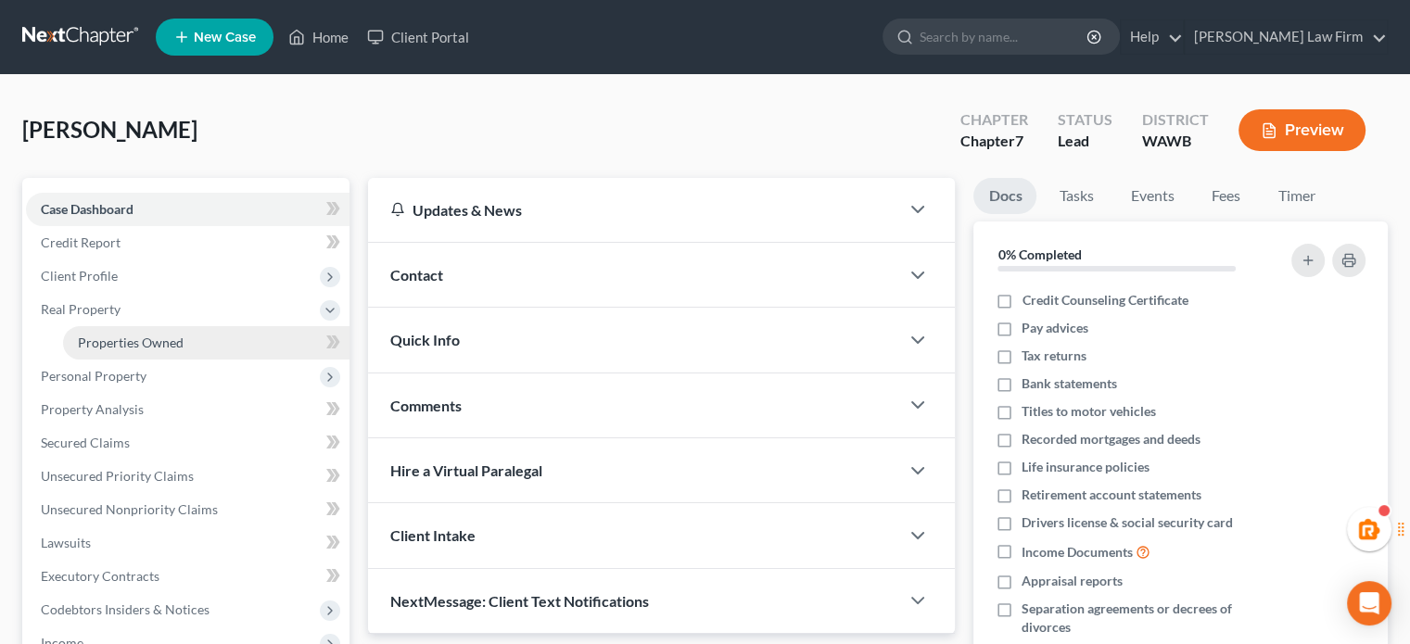
click at [163, 355] on link "Properties Owned" at bounding box center [206, 342] width 287 height 33
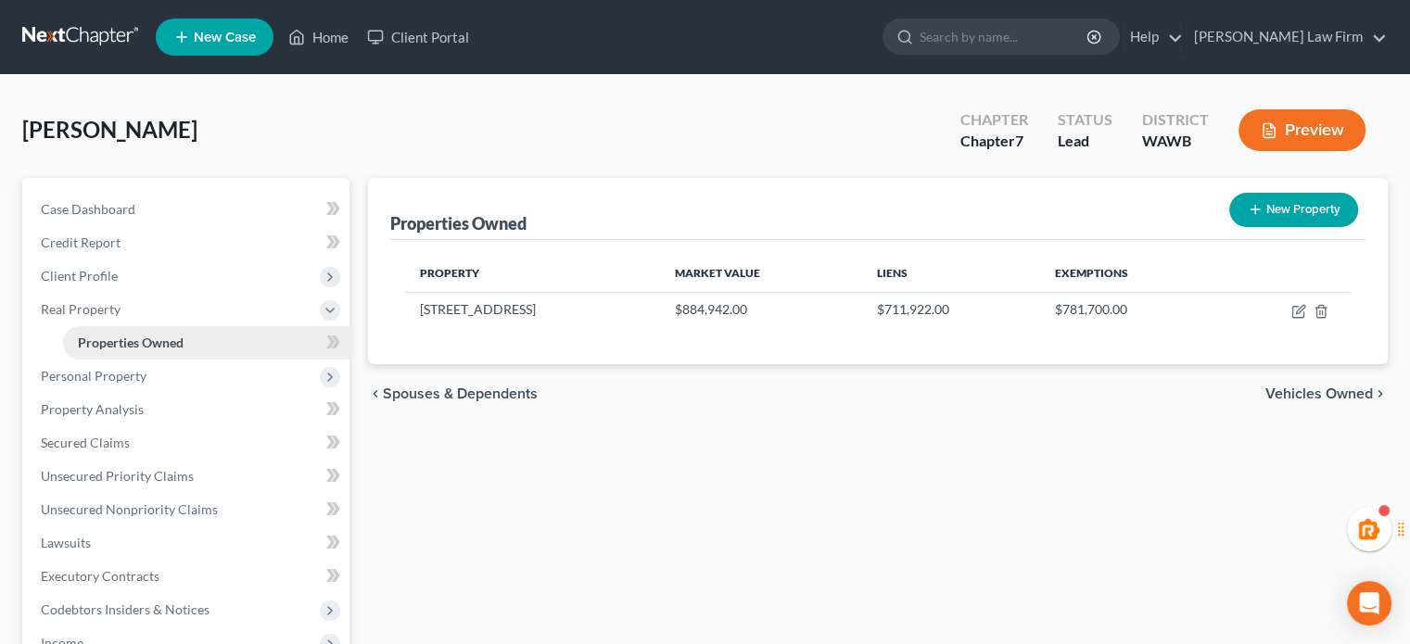
drag, startPoint x: 89, startPoint y: 382, endPoint x: 70, endPoint y: 333, distance: 52.9
click at [82, 360] on span "Personal Property" at bounding box center [188, 376] width 324 height 33
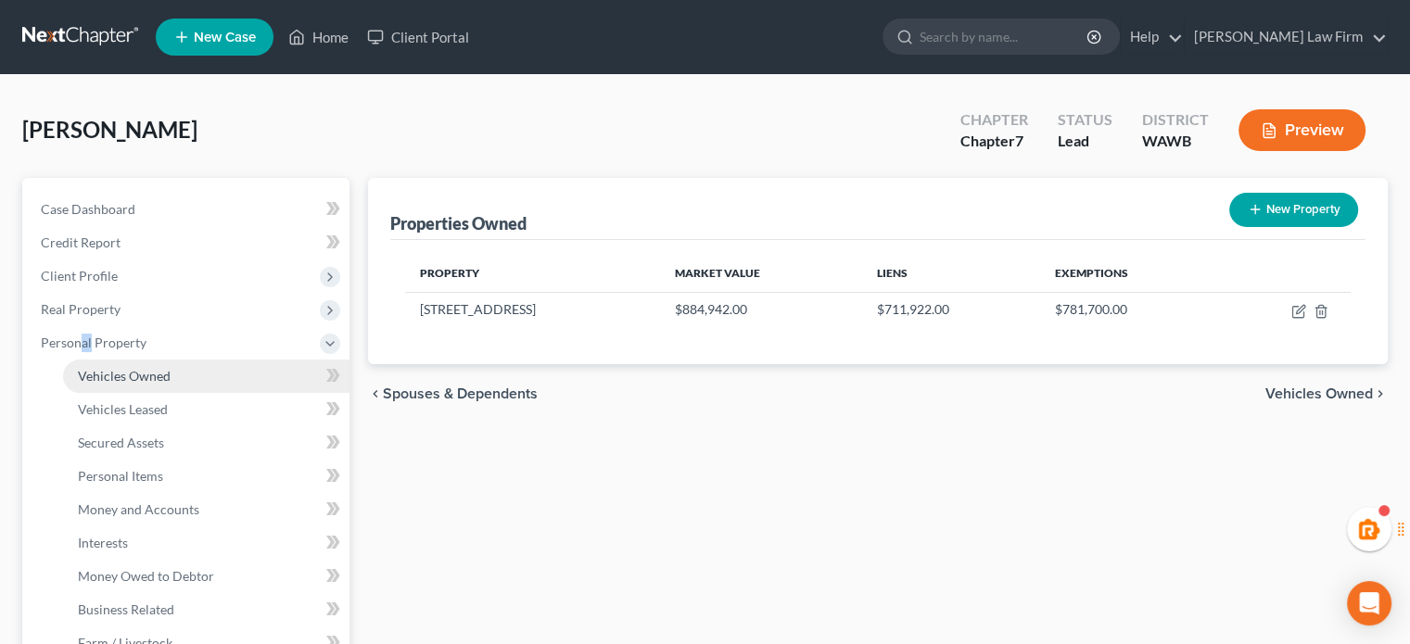
click at [175, 388] on link "Vehicles Owned" at bounding box center [206, 376] width 287 height 33
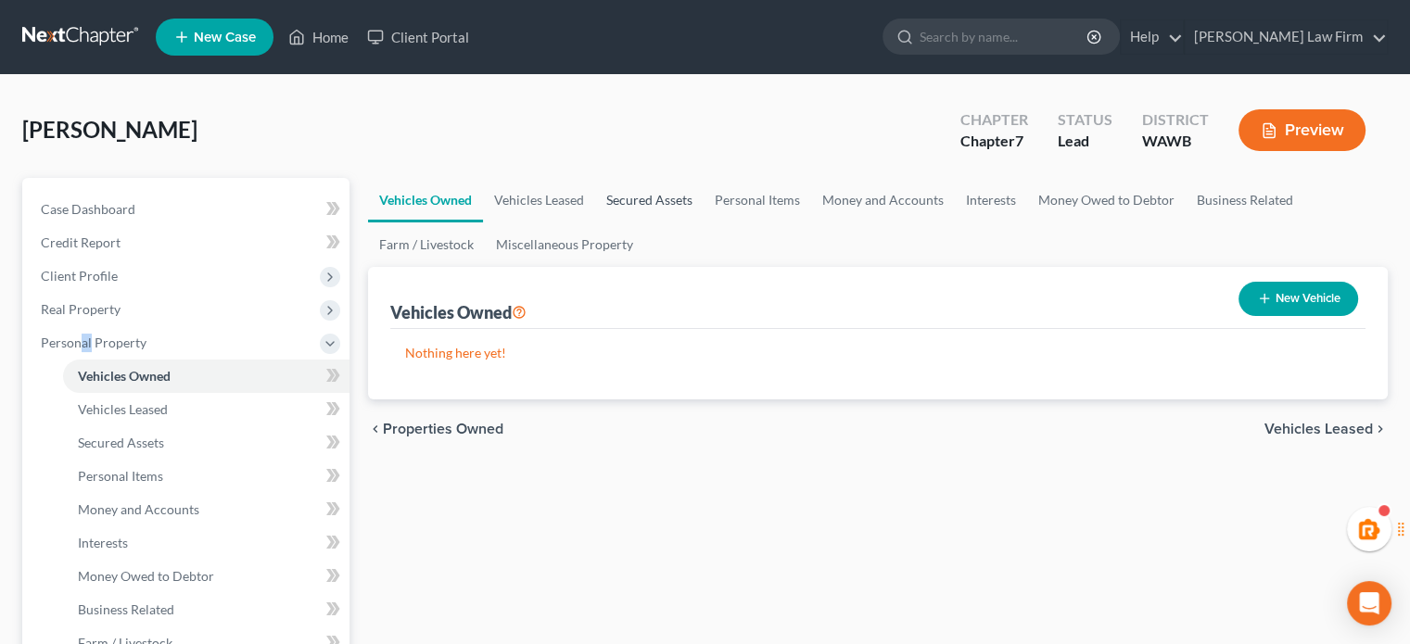
click at [628, 220] on link "Secured Assets" at bounding box center [649, 200] width 108 height 45
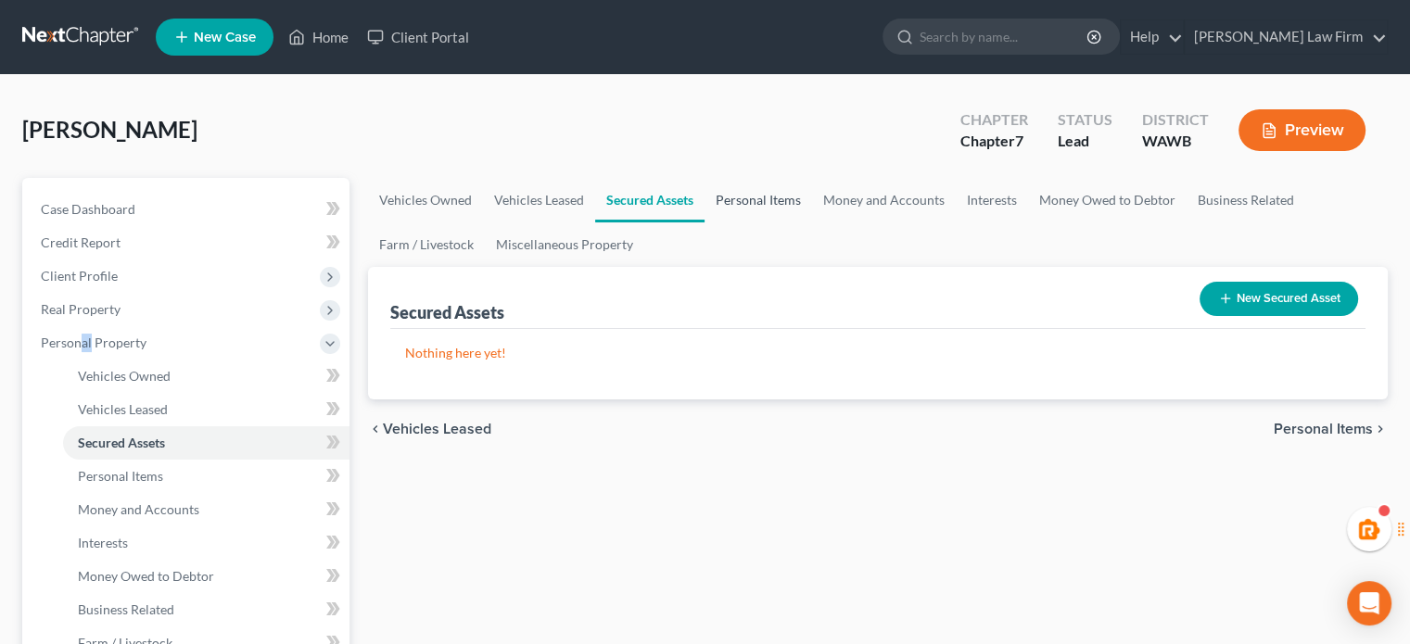
click at [737, 196] on link "Personal Items" at bounding box center [759, 200] width 108 height 45
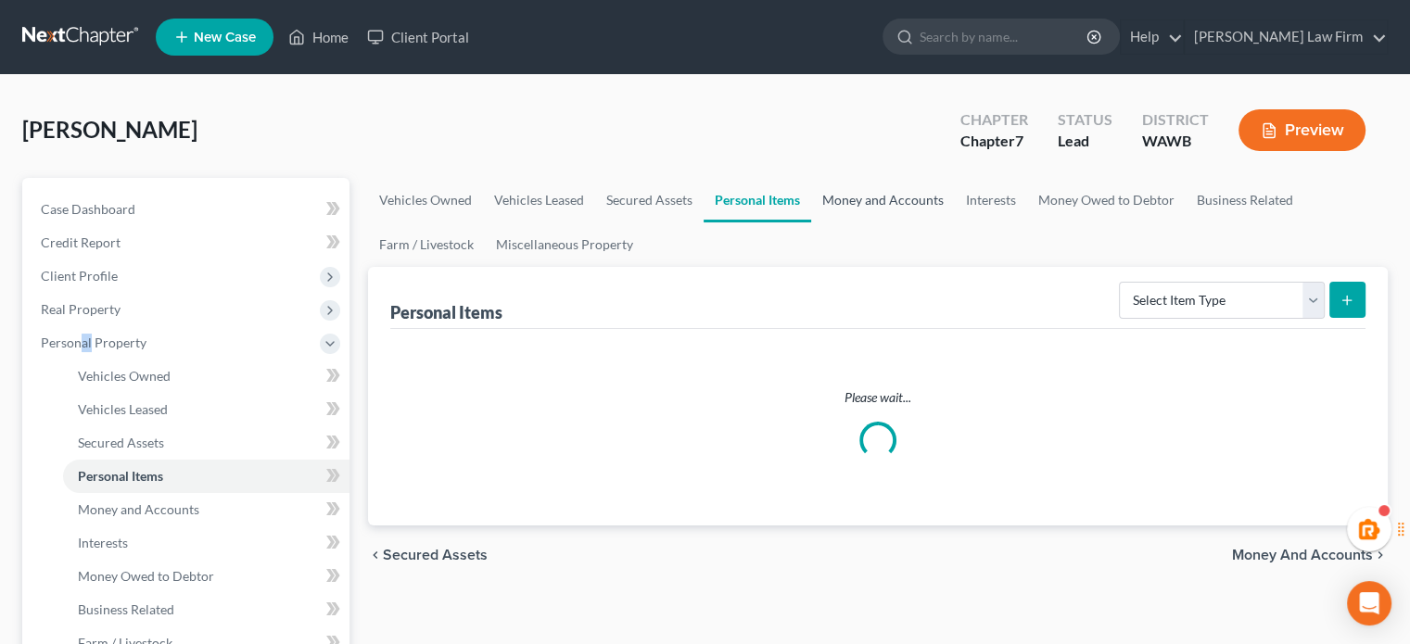
click at [900, 201] on link "Money and Accounts" at bounding box center [883, 200] width 144 height 45
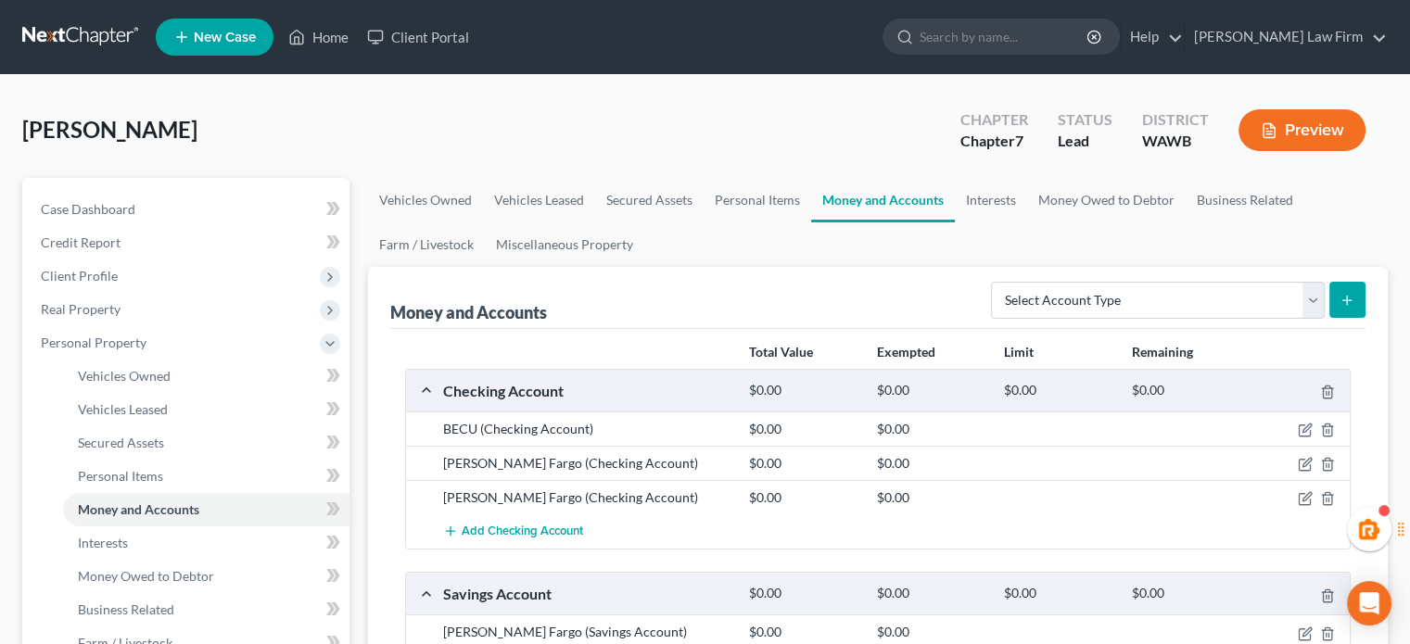
click at [693, 279] on div "Money and Accounts Select Account Type Brokerage Cash on Hand Certificates of D…" at bounding box center [878, 298] width 976 height 62
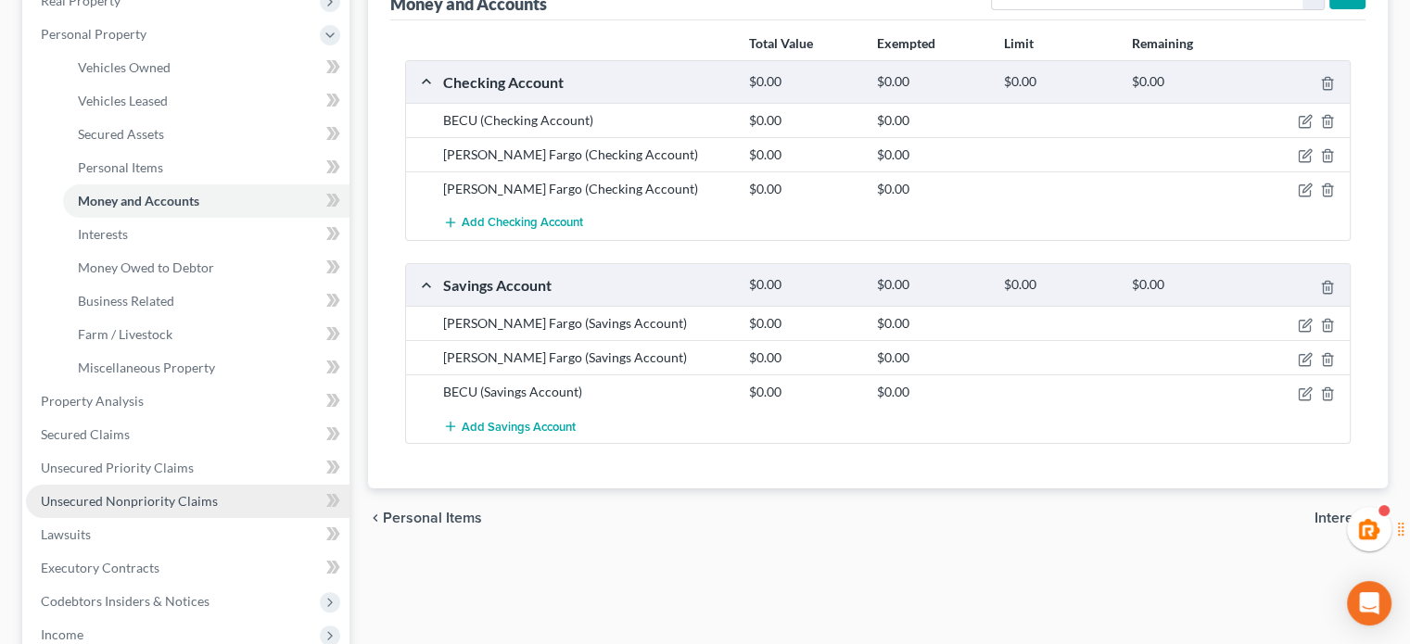
click at [136, 500] on span "Unsecured Nonpriority Claims" at bounding box center [129, 501] width 177 height 16
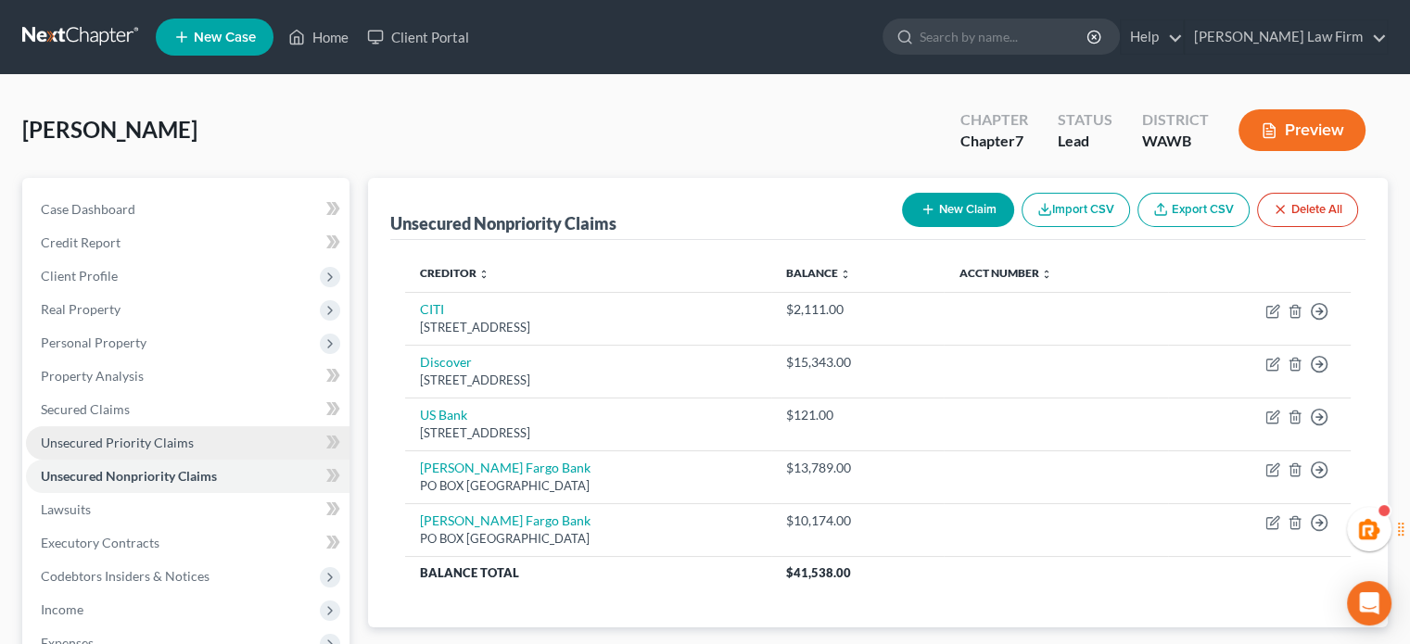
click at [165, 442] on span "Unsecured Priority Claims" at bounding box center [117, 443] width 153 height 16
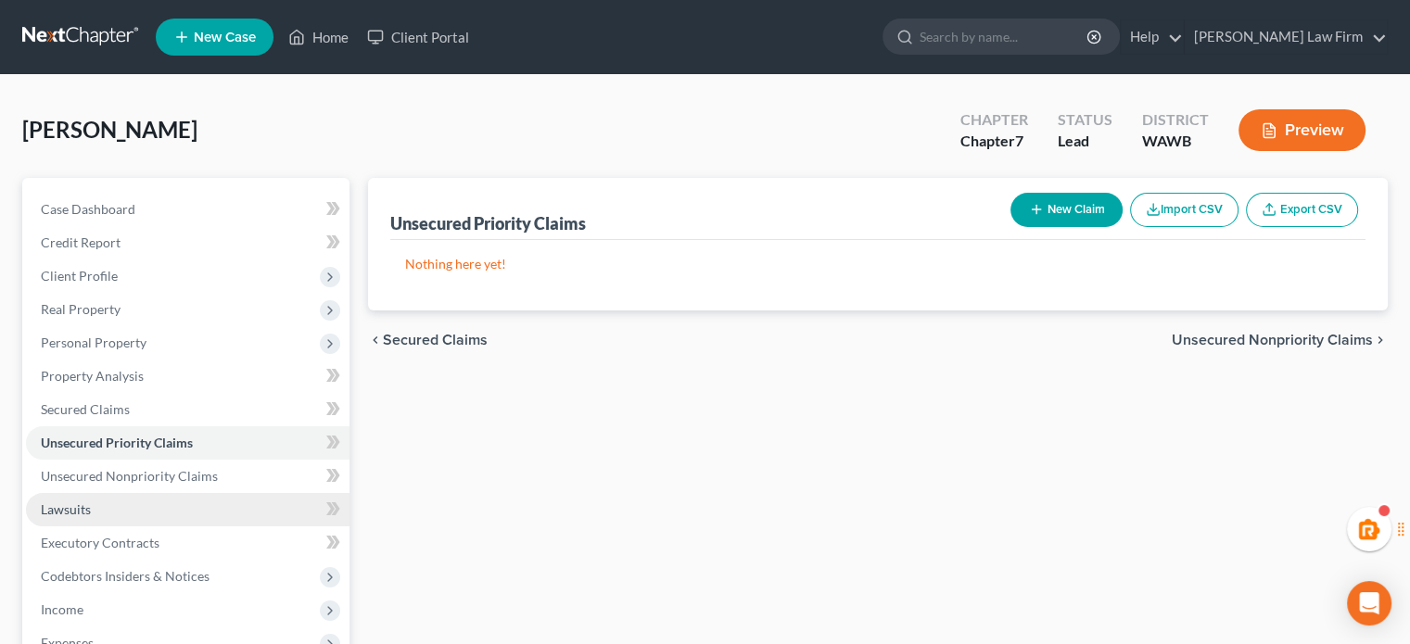
click at [131, 497] on link "Lawsuits" at bounding box center [188, 509] width 324 height 33
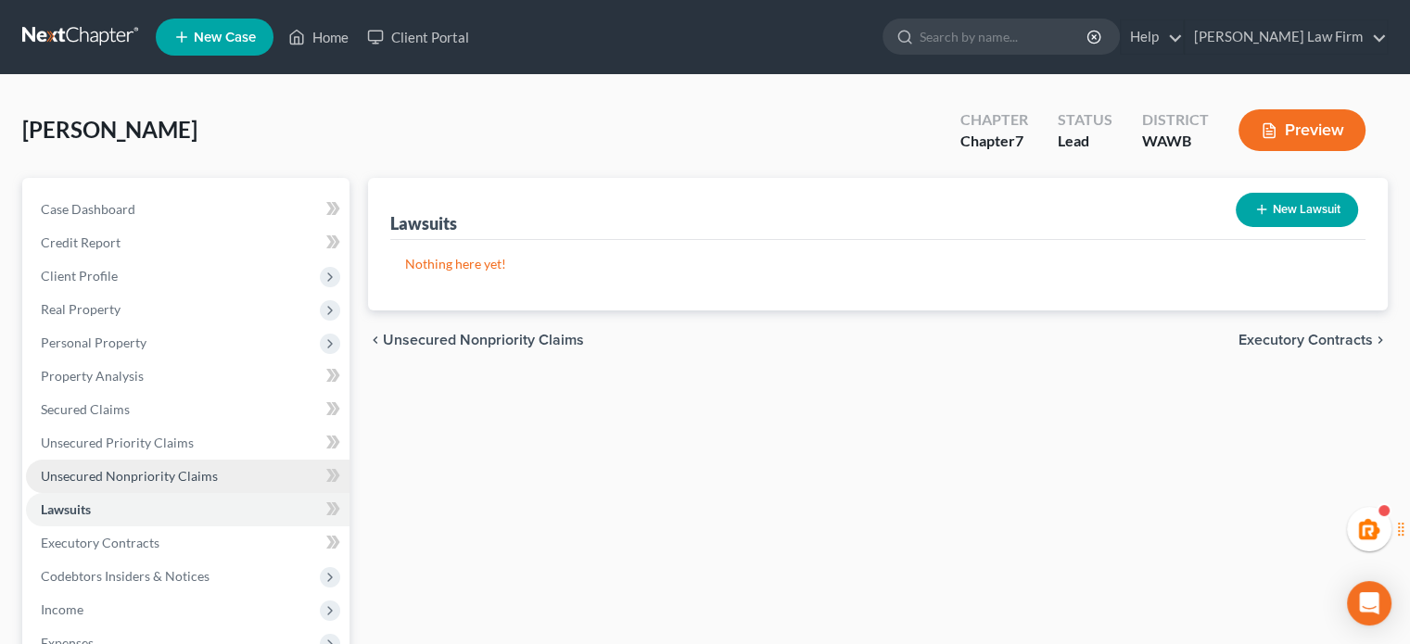
click at [134, 472] on span "Unsecured Nonpriority Claims" at bounding box center [129, 476] width 177 height 16
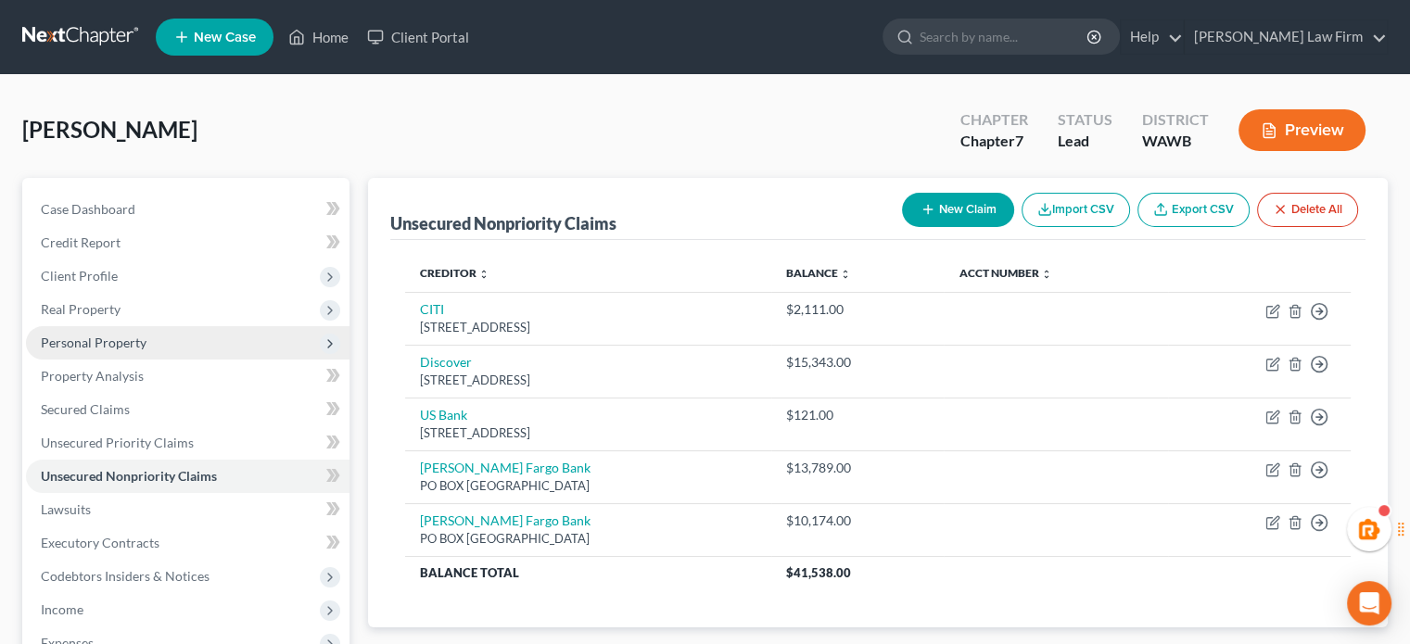
click at [109, 337] on span "Personal Property" at bounding box center [94, 343] width 106 height 16
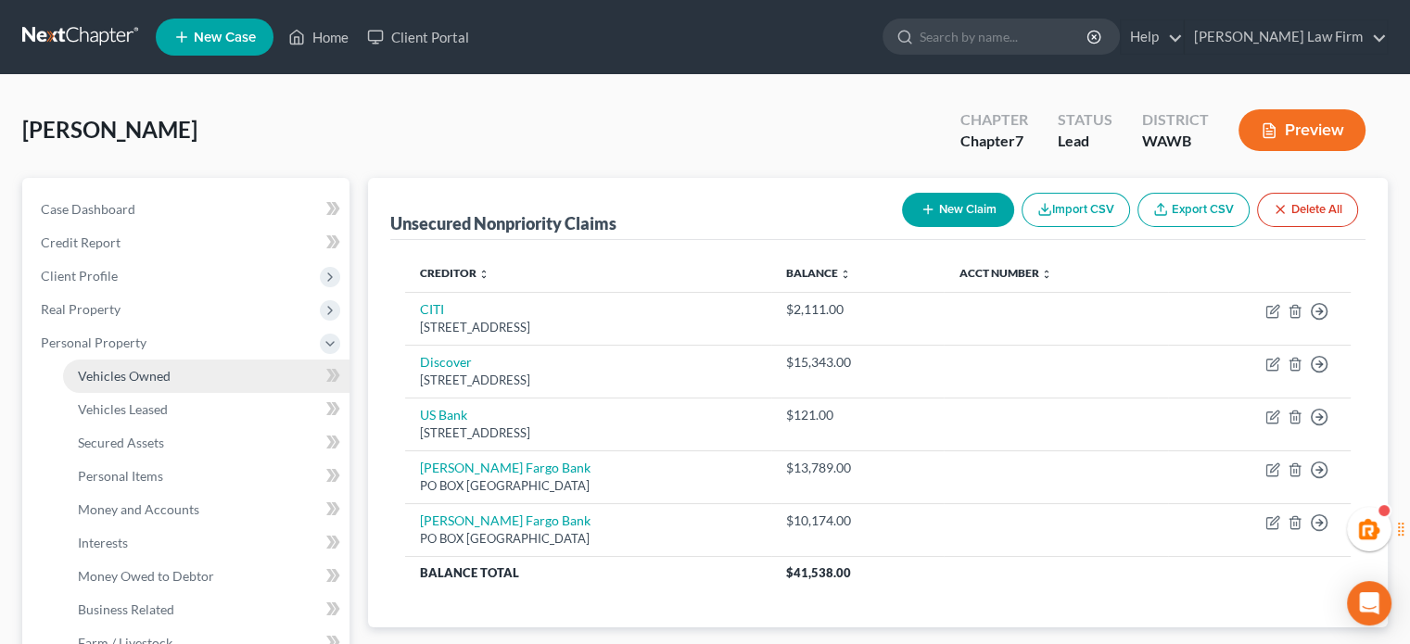
click at [108, 385] on link "Vehicles Owned" at bounding box center [206, 376] width 287 height 33
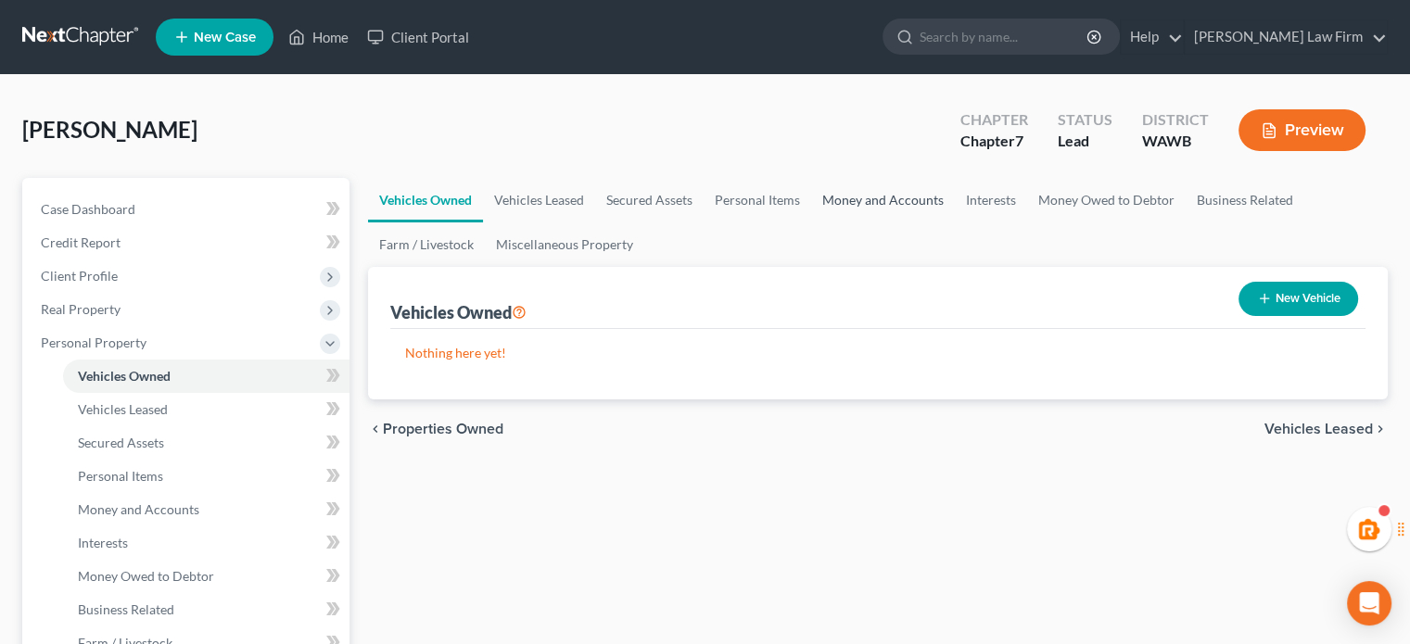
click at [867, 197] on link "Money and Accounts" at bounding box center [883, 200] width 144 height 45
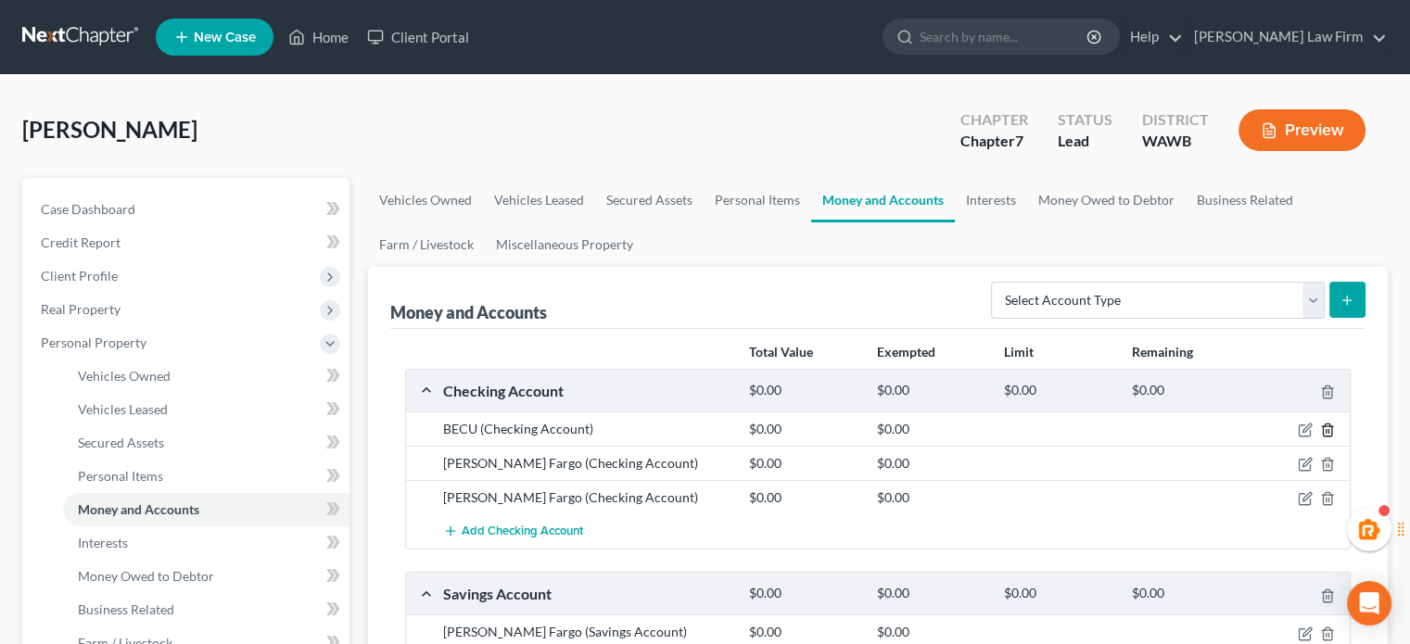
click at [1333, 429] on icon "button" at bounding box center [1327, 430] width 15 height 15
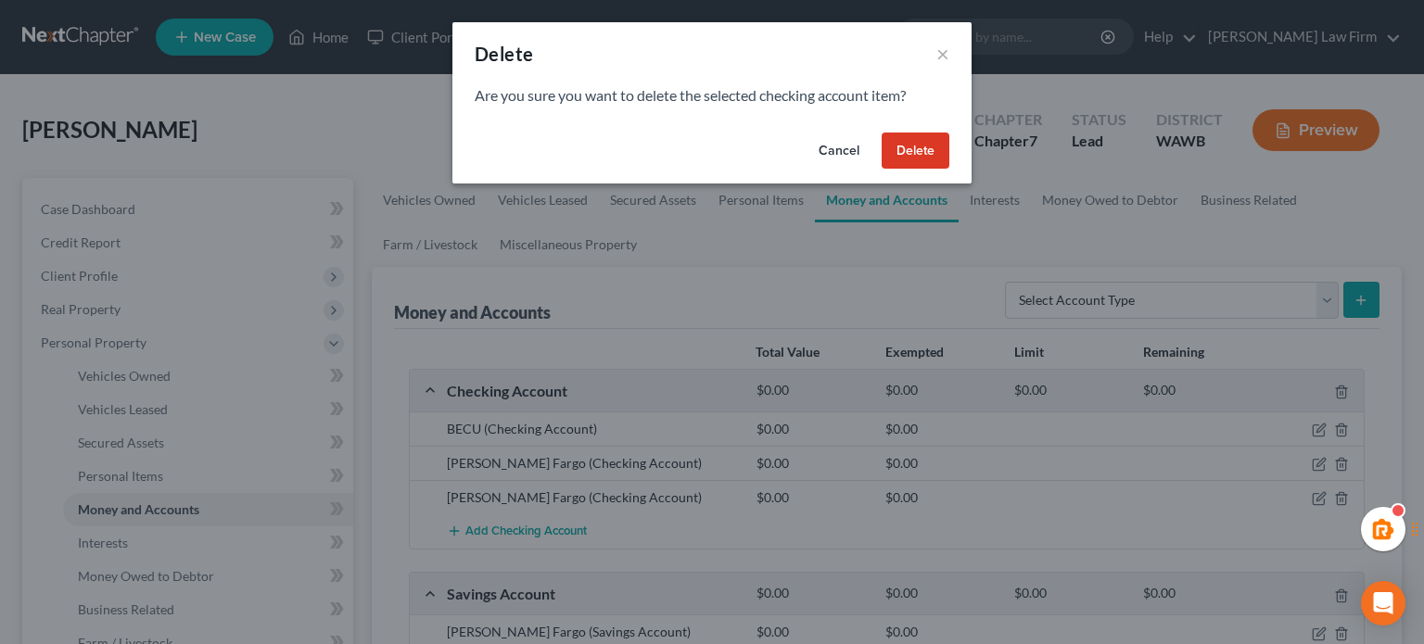
click at [905, 147] on button "Delete" at bounding box center [916, 151] width 68 height 37
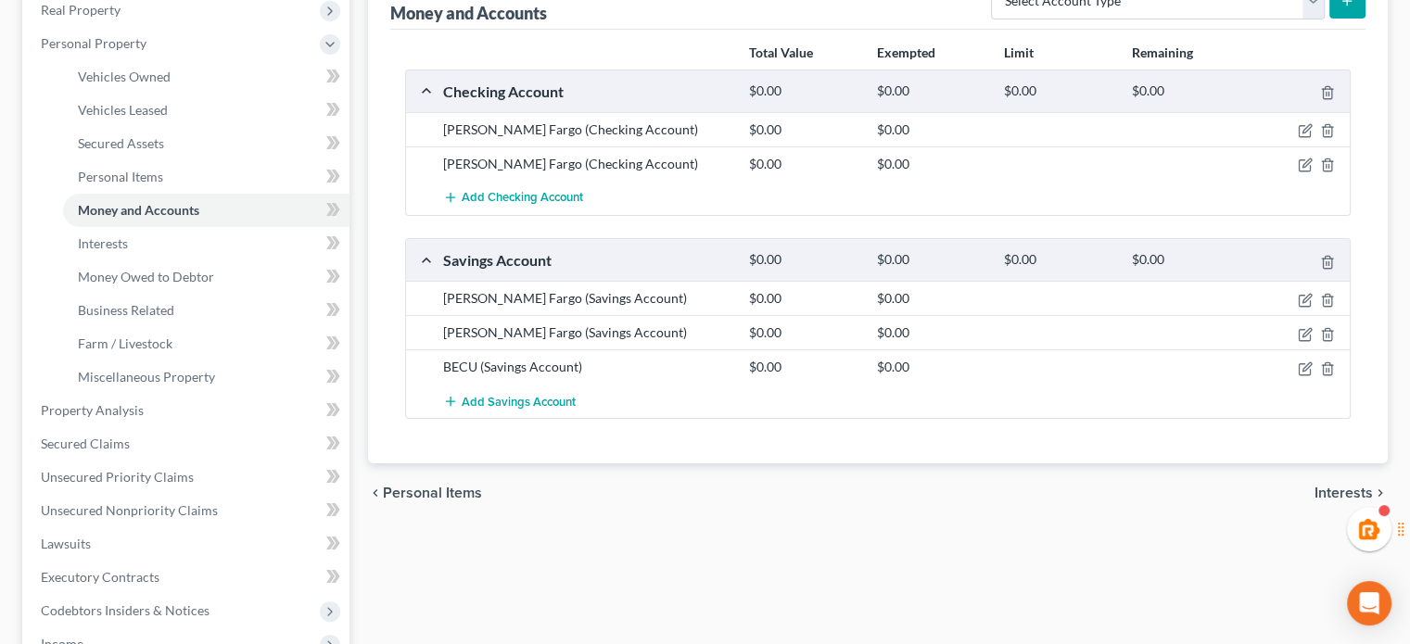
scroll to position [309, 0]
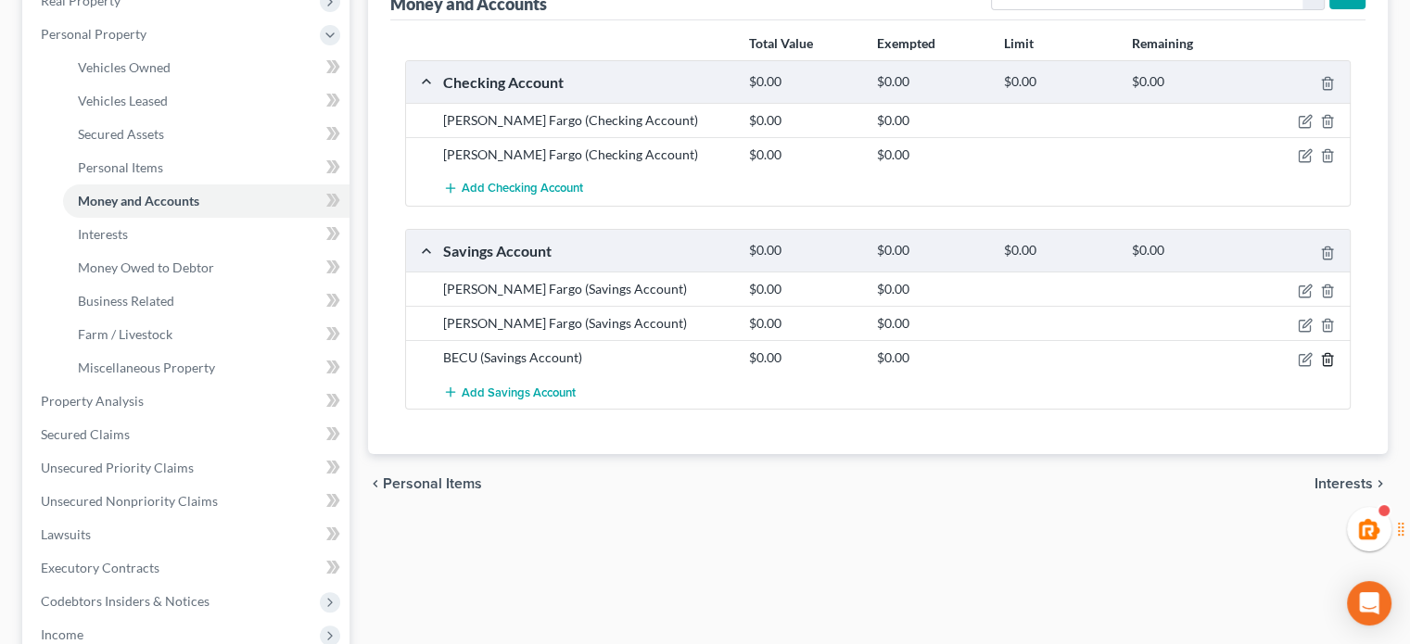
click at [1324, 359] on icon "button" at bounding box center [1327, 359] width 8 height 12
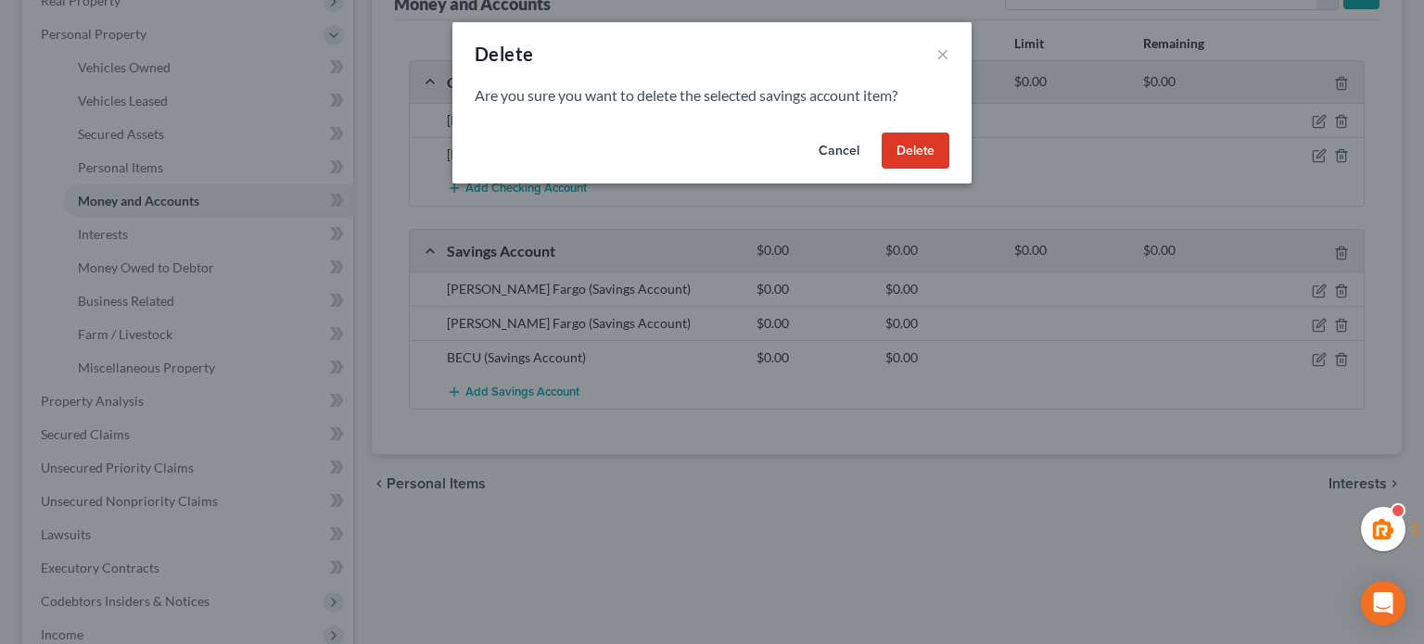
click at [905, 156] on button "Delete" at bounding box center [916, 151] width 68 height 37
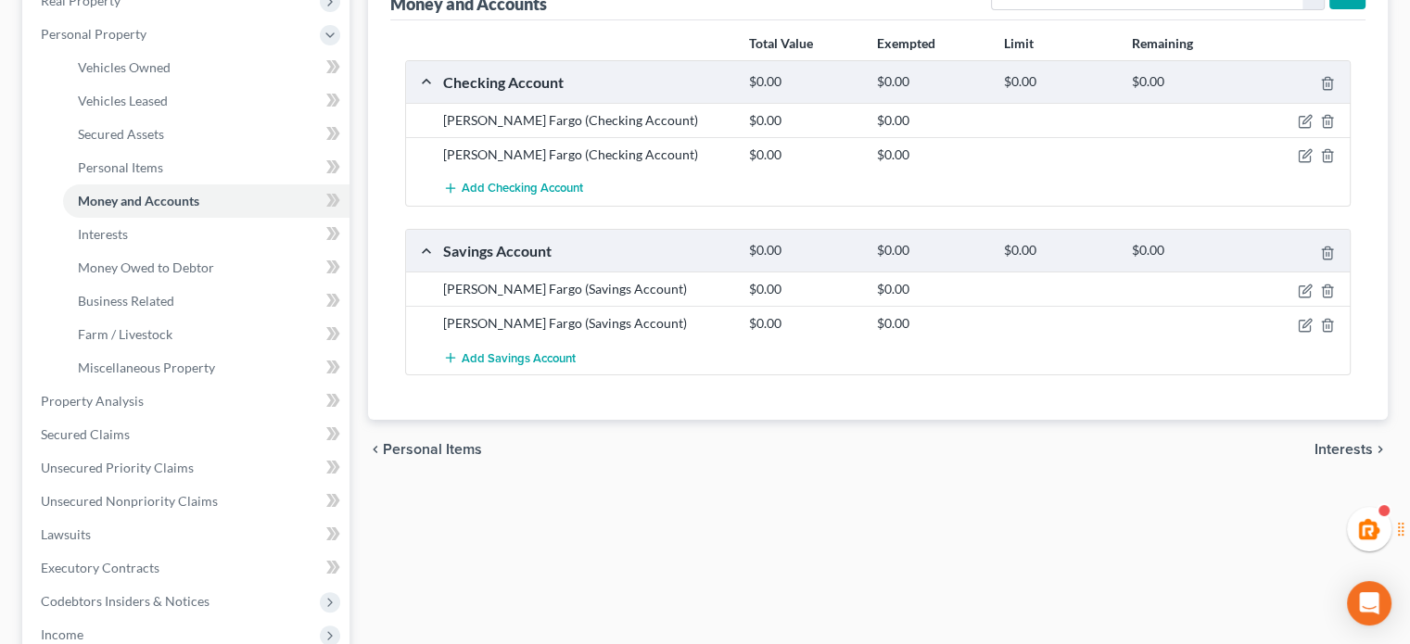
scroll to position [0, 0]
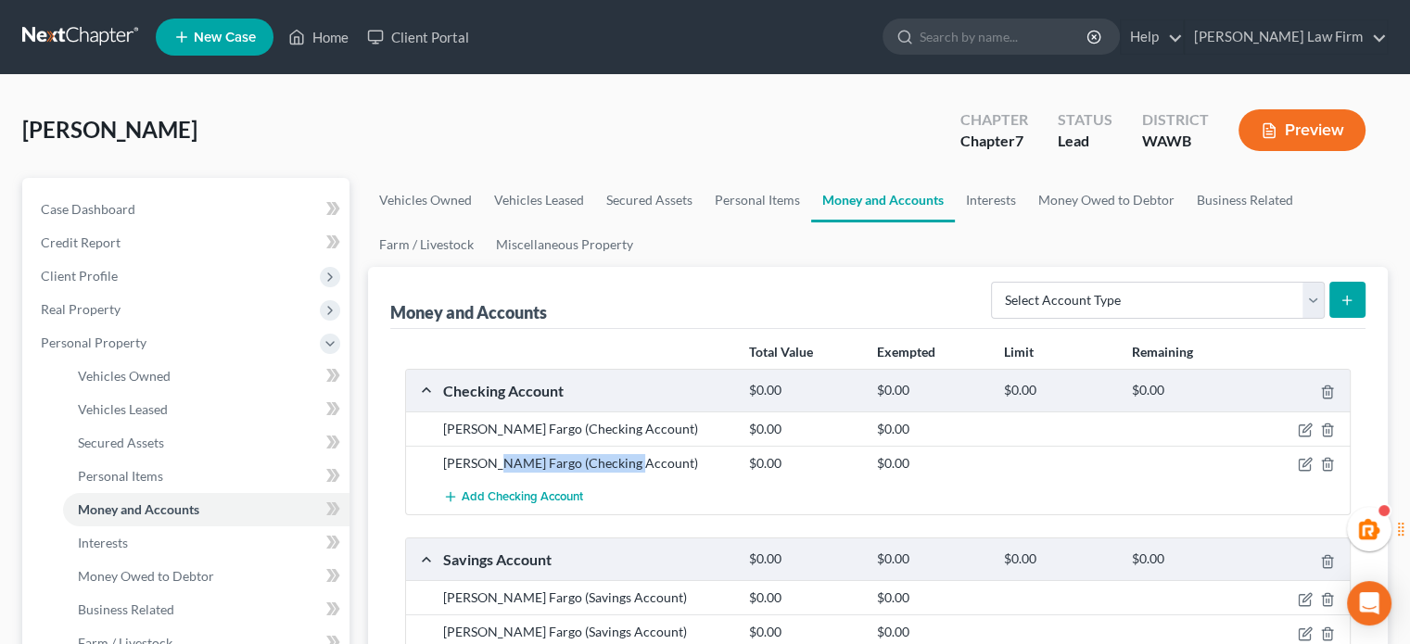
drag, startPoint x: 624, startPoint y: 468, endPoint x: 468, endPoint y: 463, distance: 155.9
click at [493, 470] on div "Wells Fargo (Checking Account)" at bounding box center [587, 463] width 306 height 19
click at [459, 463] on div "Wells Fargo (Checking Account)" at bounding box center [587, 463] width 306 height 19
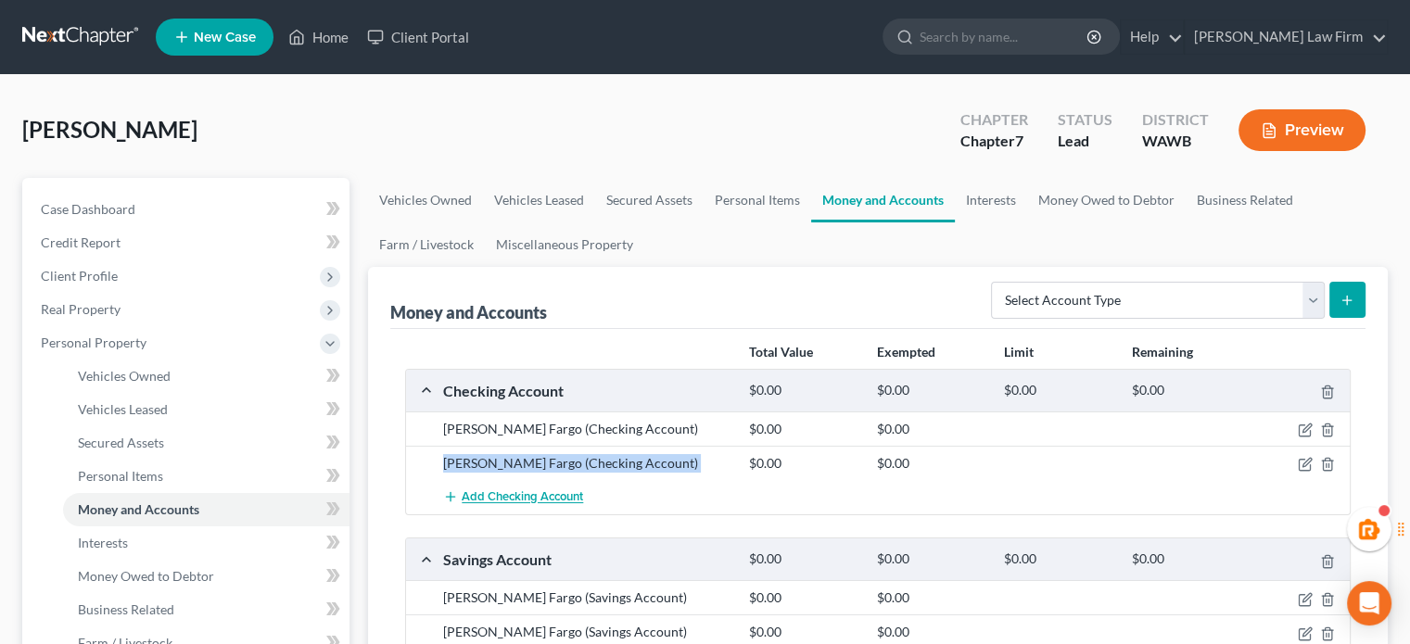
copy div "Wells Fargo (Checking Account)"
click at [562, 504] on span "Add Checking Account" at bounding box center [522, 498] width 121 height 15
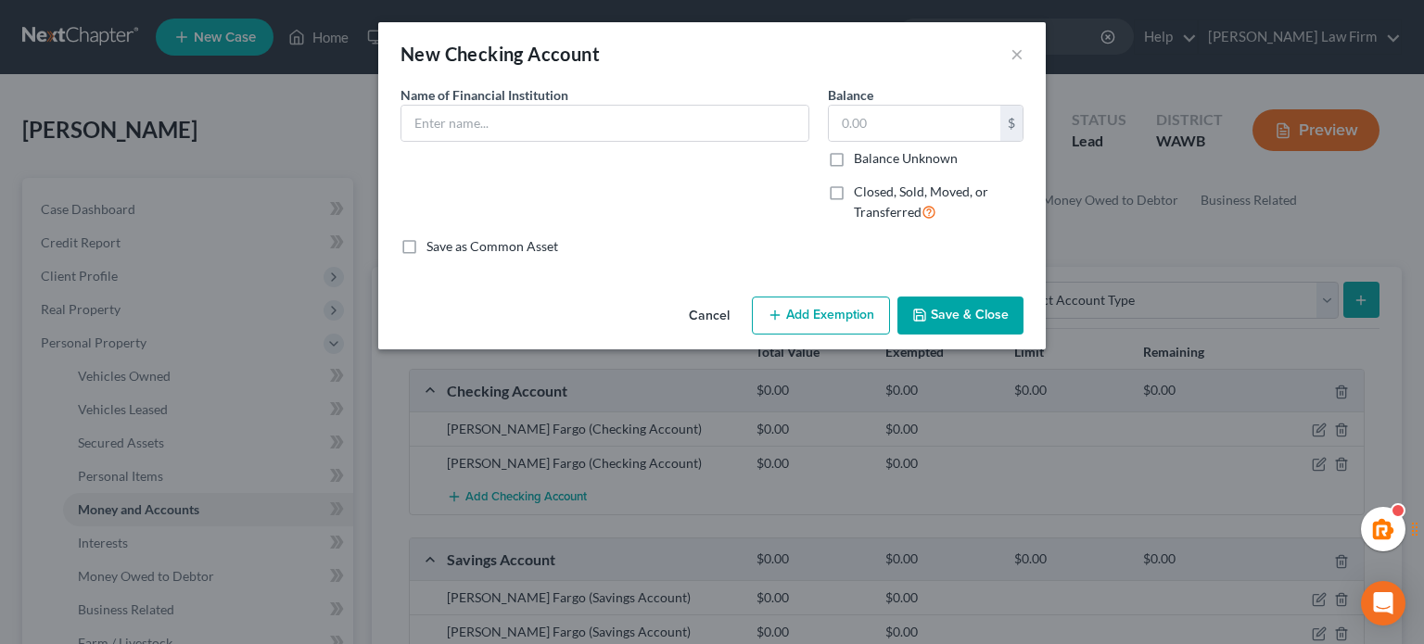
click at [612, 143] on div "Name of Financial Institution *" at bounding box center [604, 161] width 427 height 152
click at [624, 120] on input "text" at bounding box center [605, 123] width 407 height 35
paste input "Wells Fargo (Checking Account)"
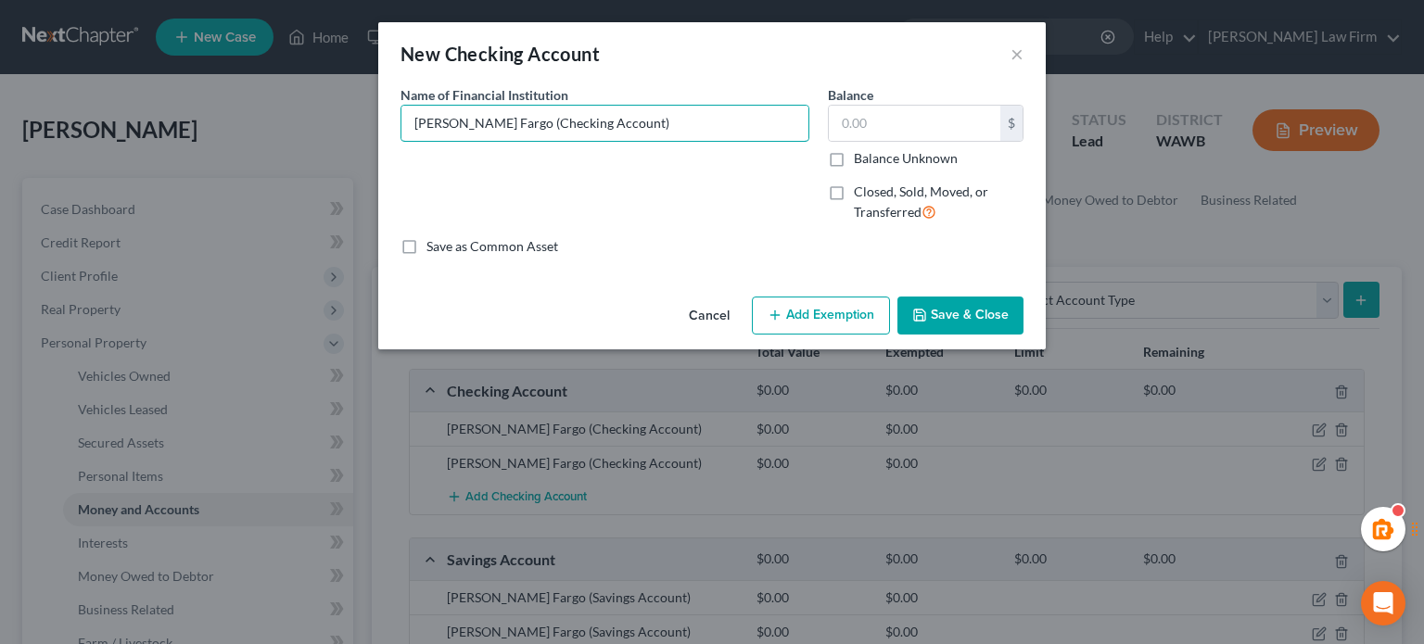
type input "Wells Fargo (Checking Account)"
click at [956, 316] on button "Save & Close" at bounding box center [961, 316] width 126 height 39
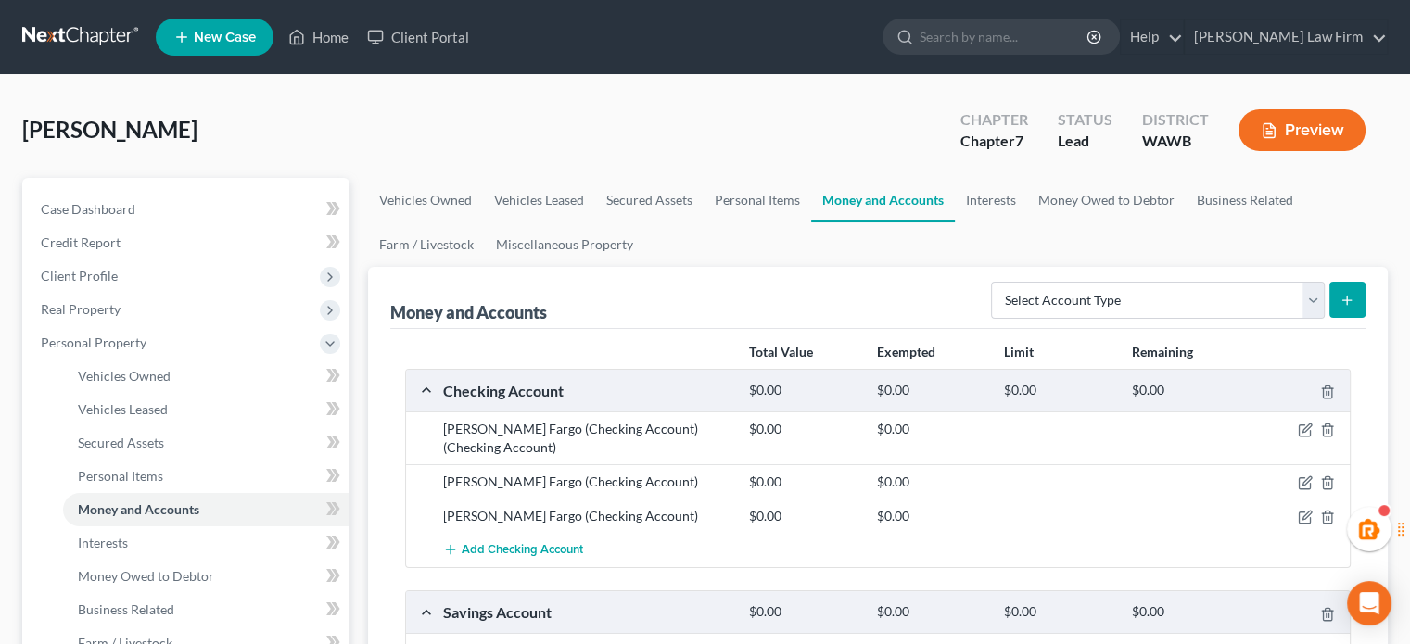
scroll to position [309, 0]
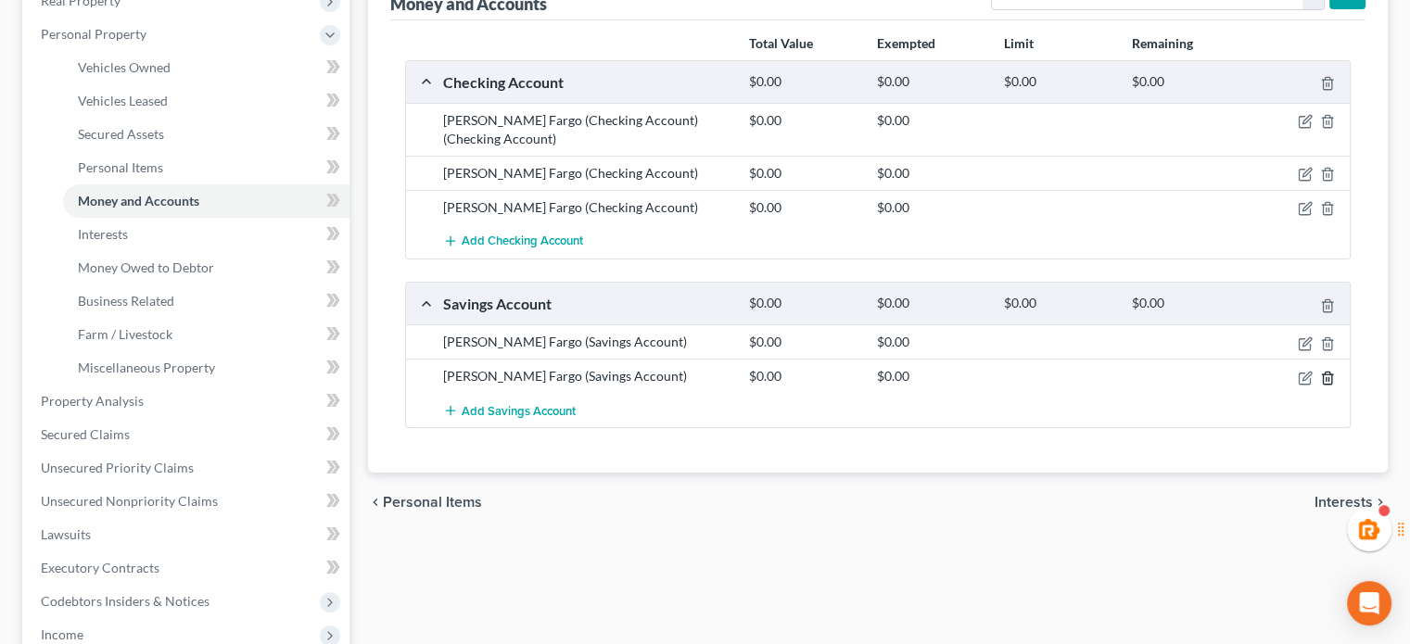
click at [1325, 378] on icon "button" at bounding box center [1327, 378] width 15 height 15
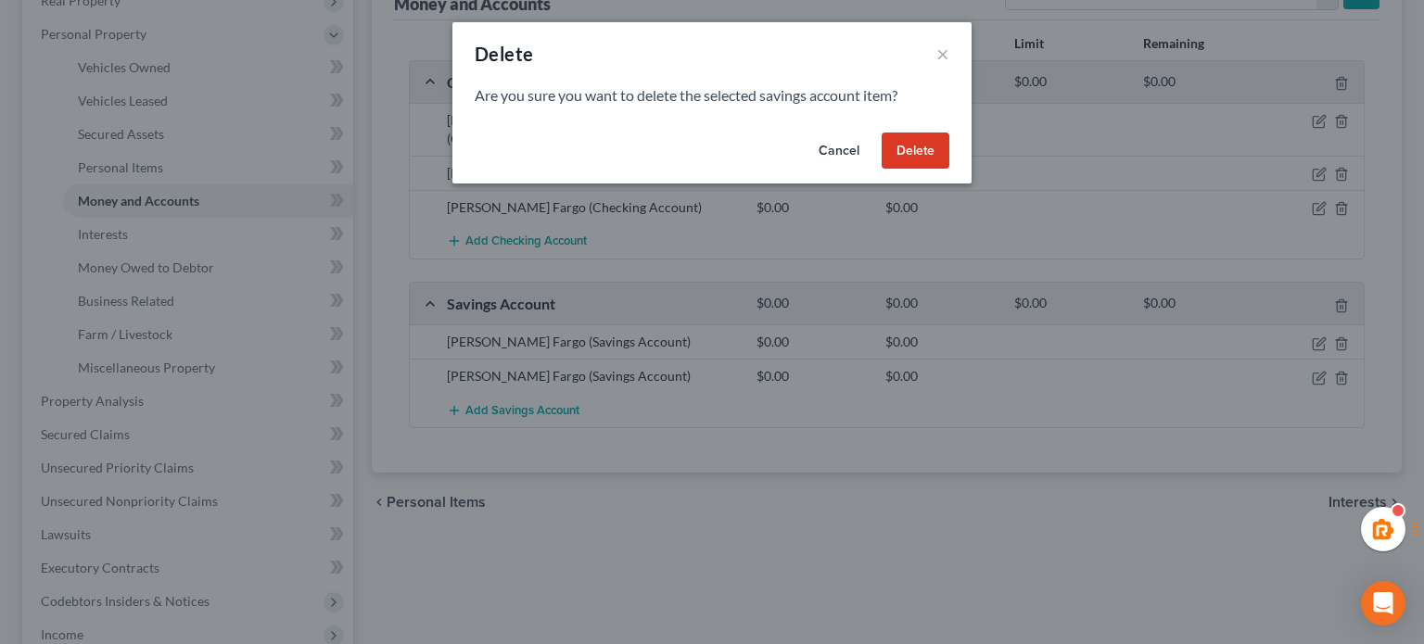
click at [912, 159] on button "Delete" at bounding box center [916, 151] width 68 height 37
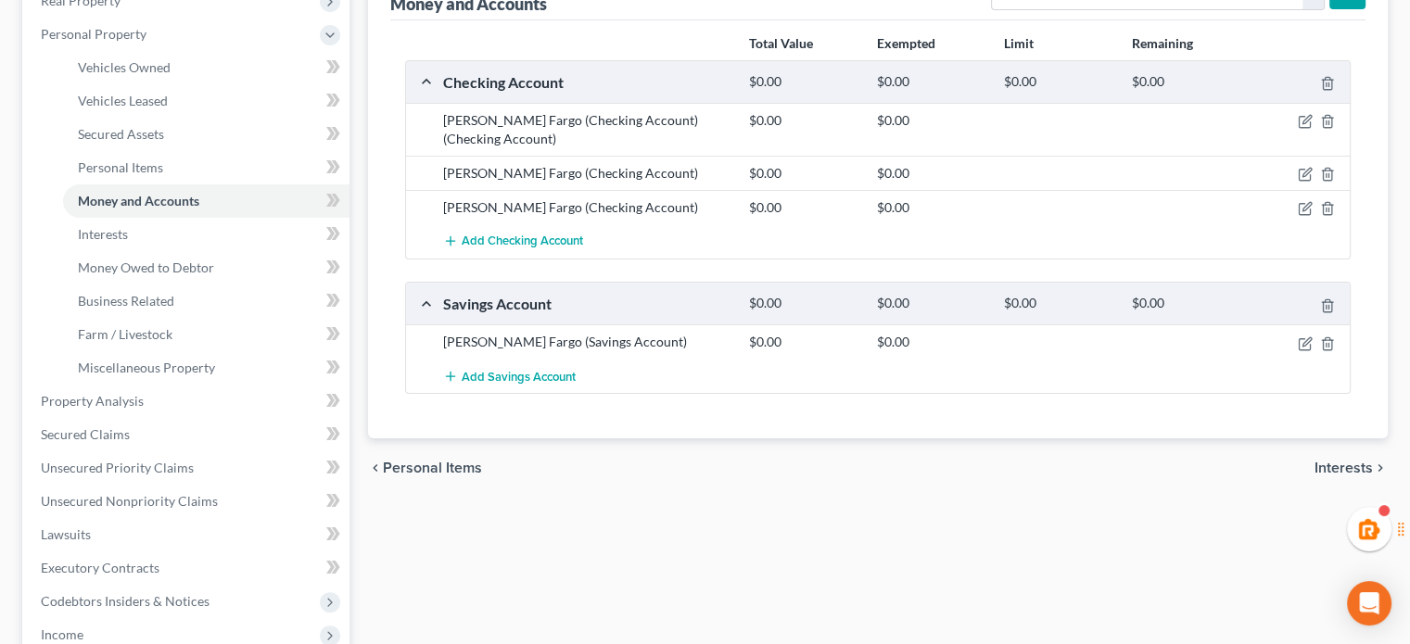
scroll to position [0, 0]
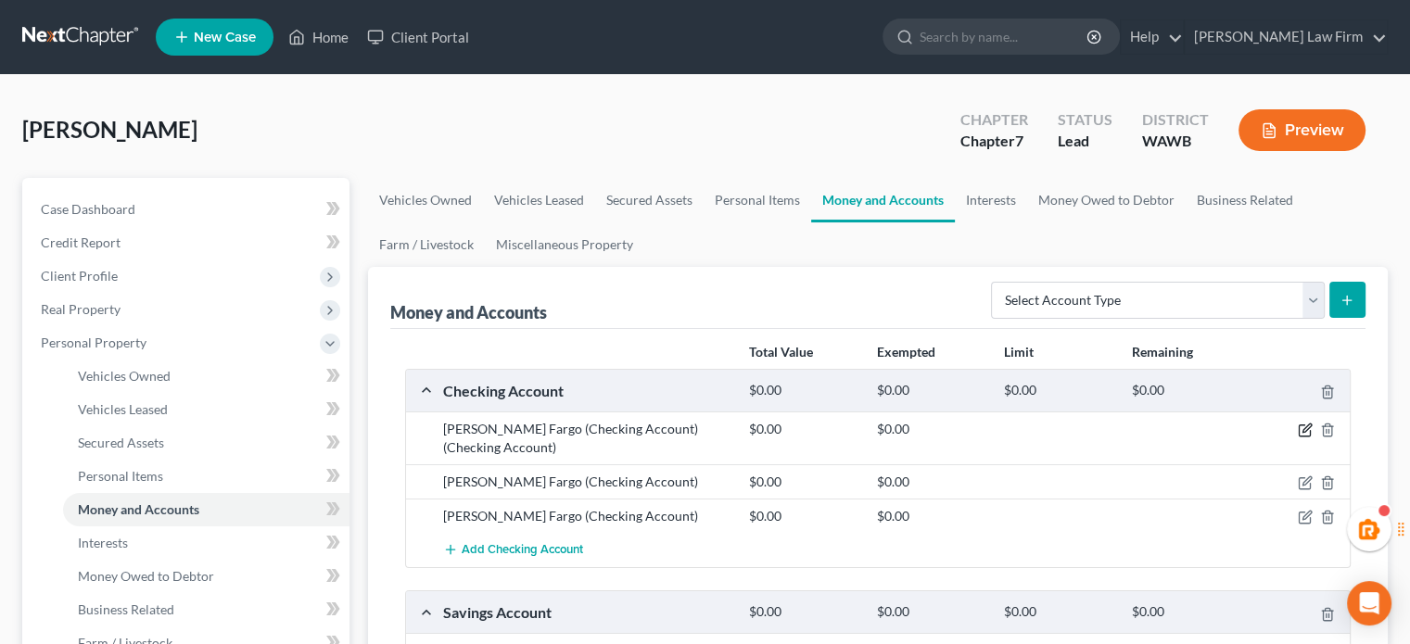
click at [1306, 426] on icon "button" at bounding box center [1307, 429] width 8 height 8
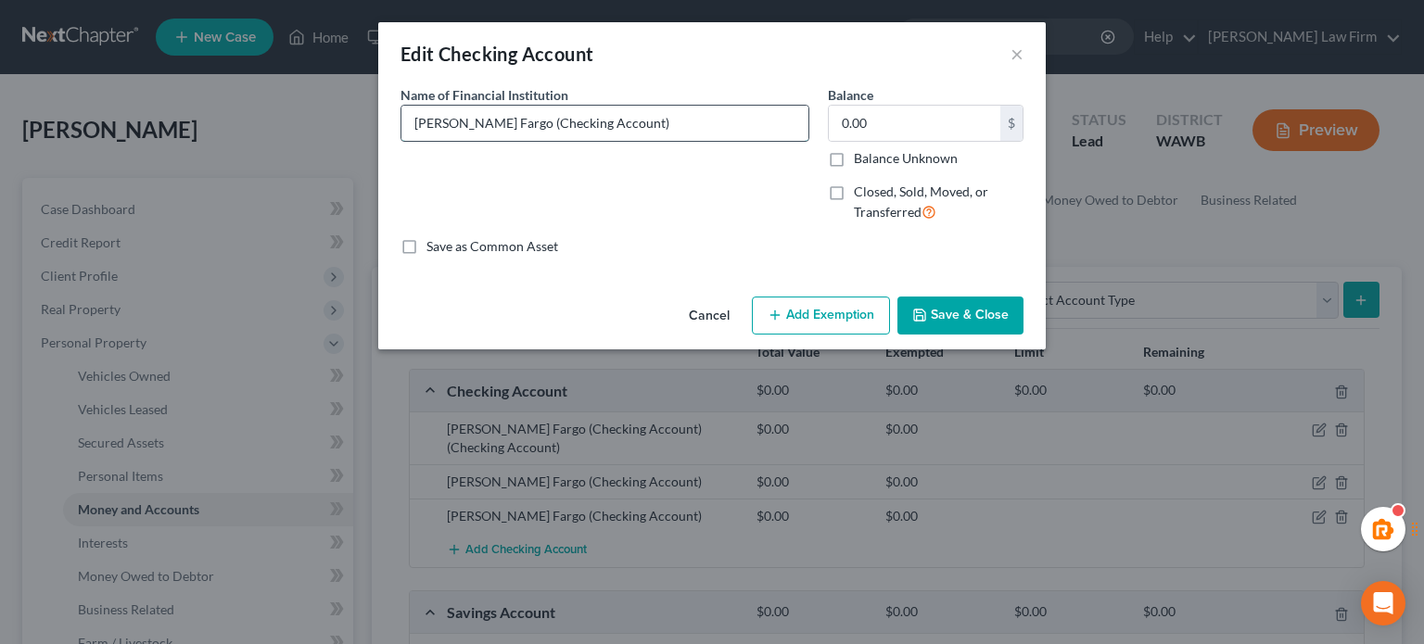
click at [490, 121] on input "Wells Fargo (Checking Account)" at bounding box center [605, 123] width 407 height 35
type input "Wells Fargo ( 3 Checking Accounts)"
click at [994, 325] on button "Save & Close" at bounding box center [961, 316] width 126 height 39
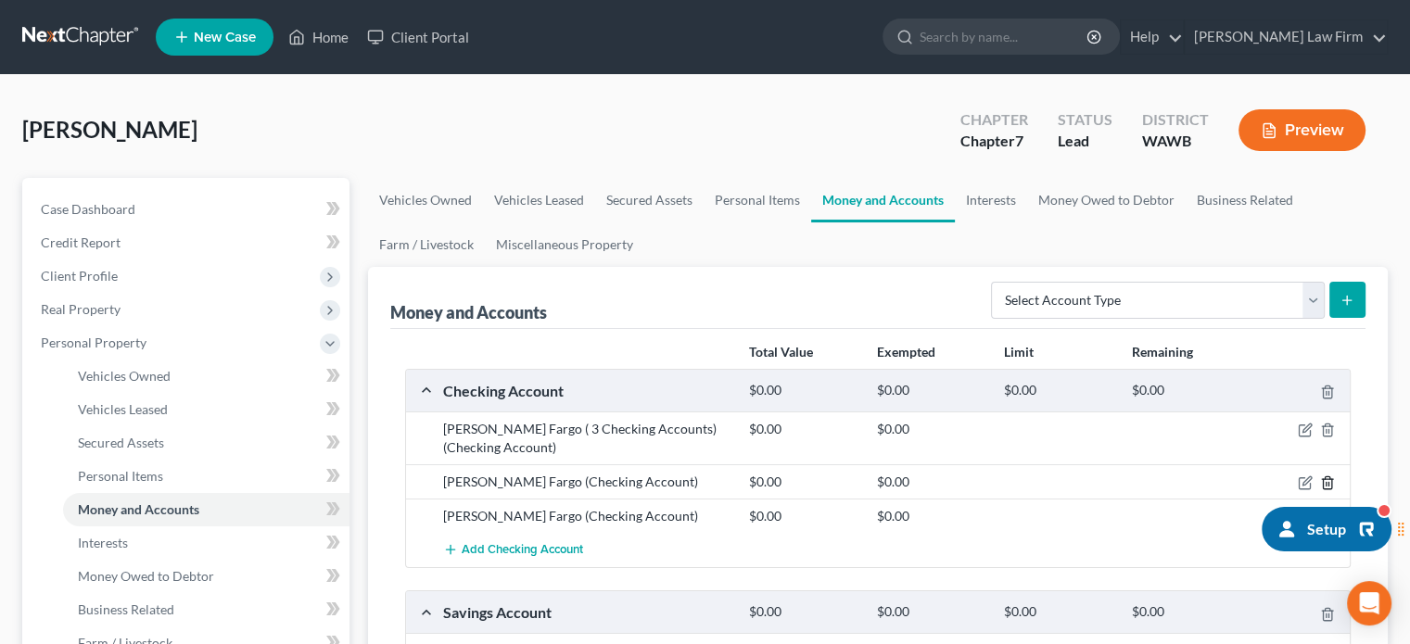
click at [1327, 483] on line "button" at bounding box center [1327, 485] width 0 height 4
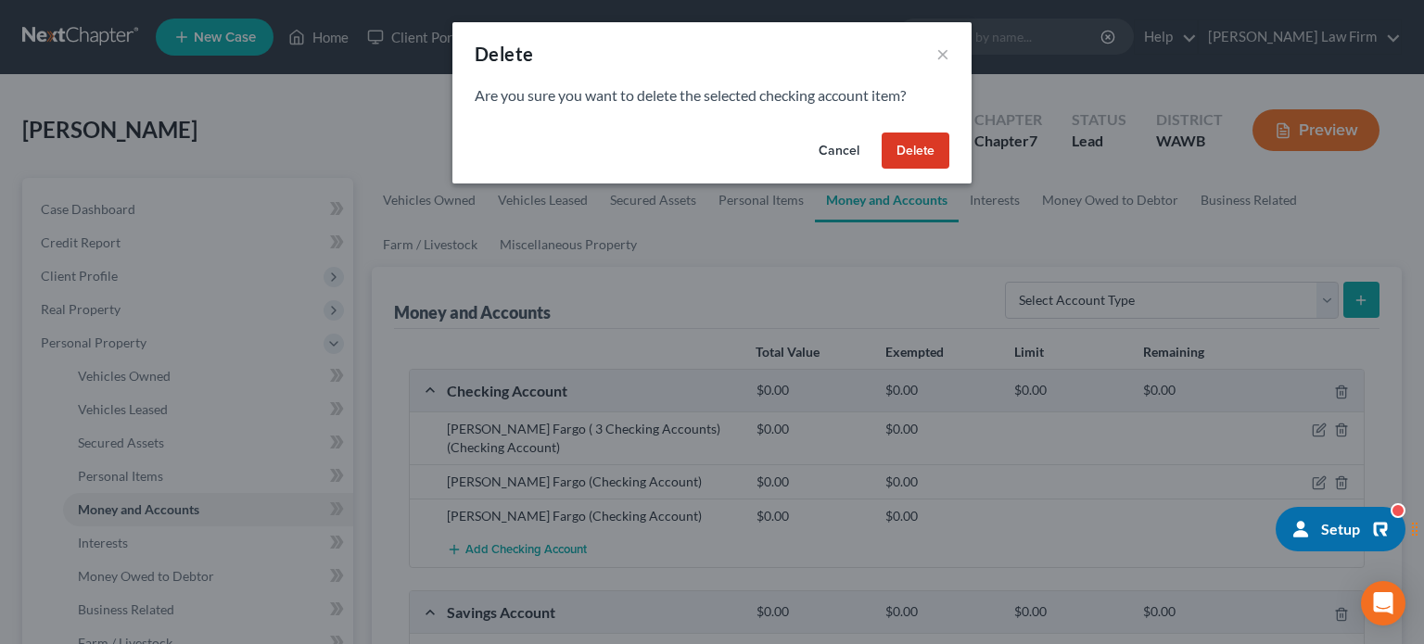
click at [914, 153] on button "Delete" at bounding box center [916, 151] width 68 height 37
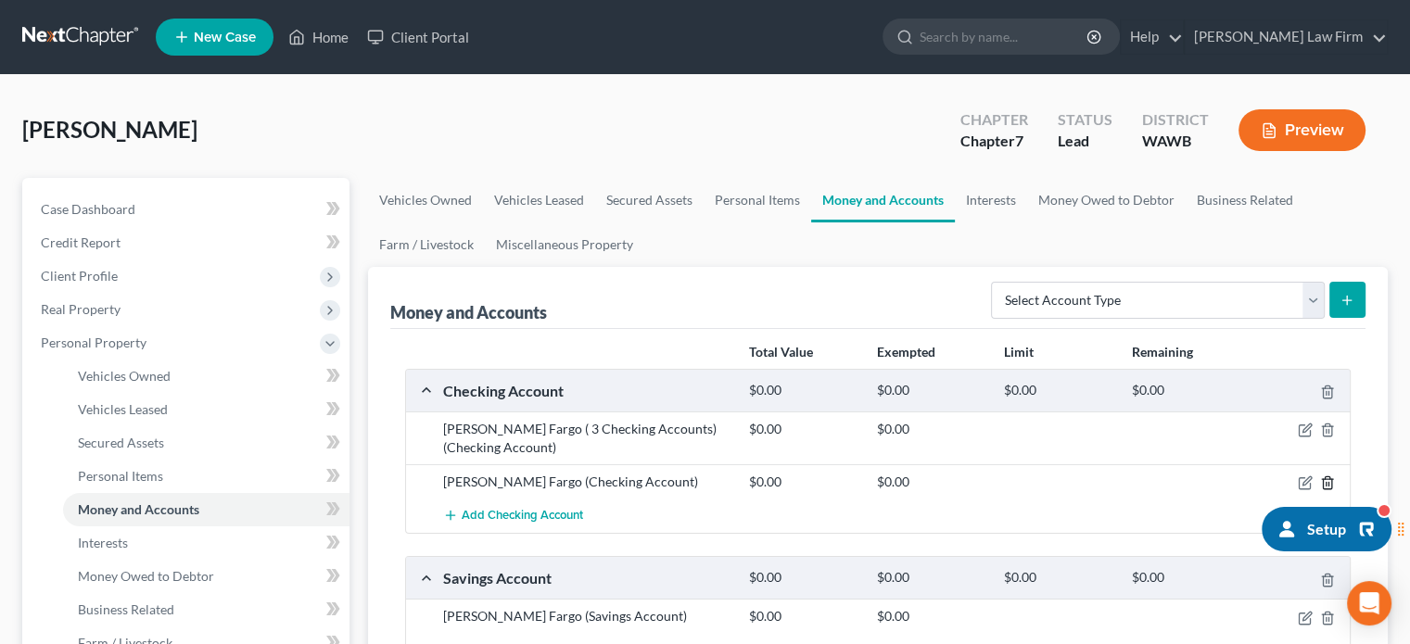
click at [1328, 477] on icon "button" at bounding box center [1327, 483] width 15 height 15
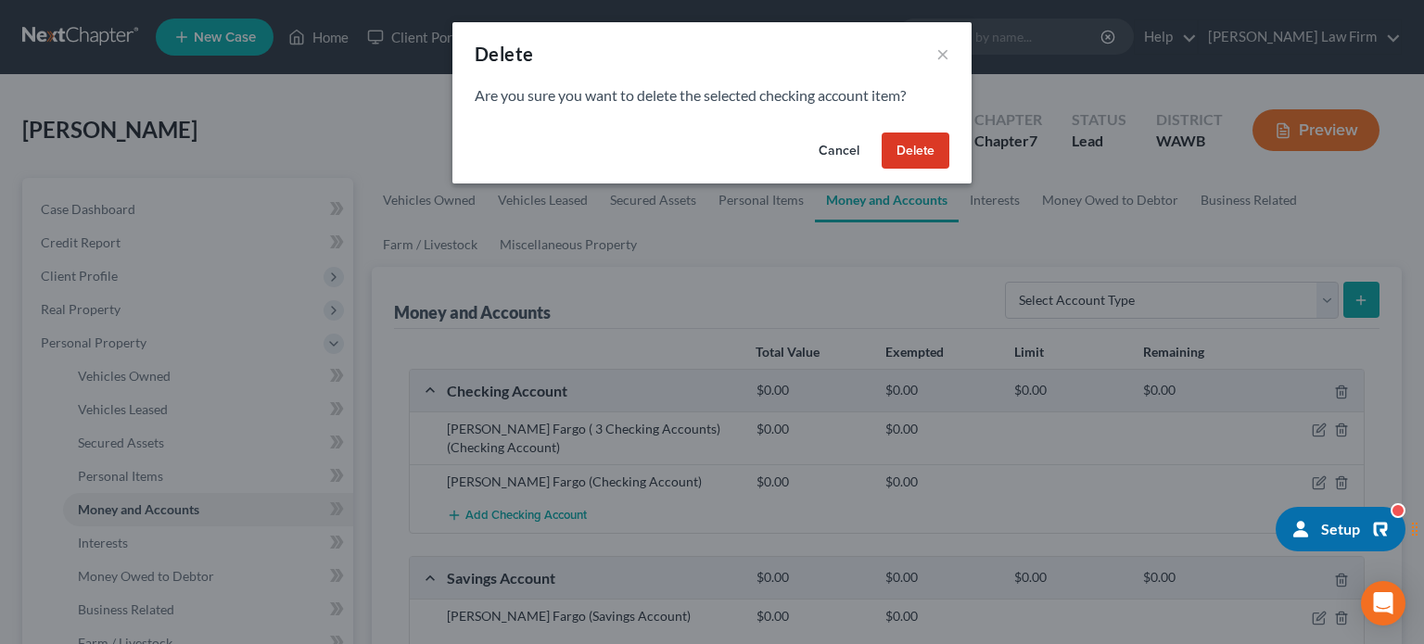
click at [930, 159] on button "Delete" at bounding box center [916, 151] width 68 height 37
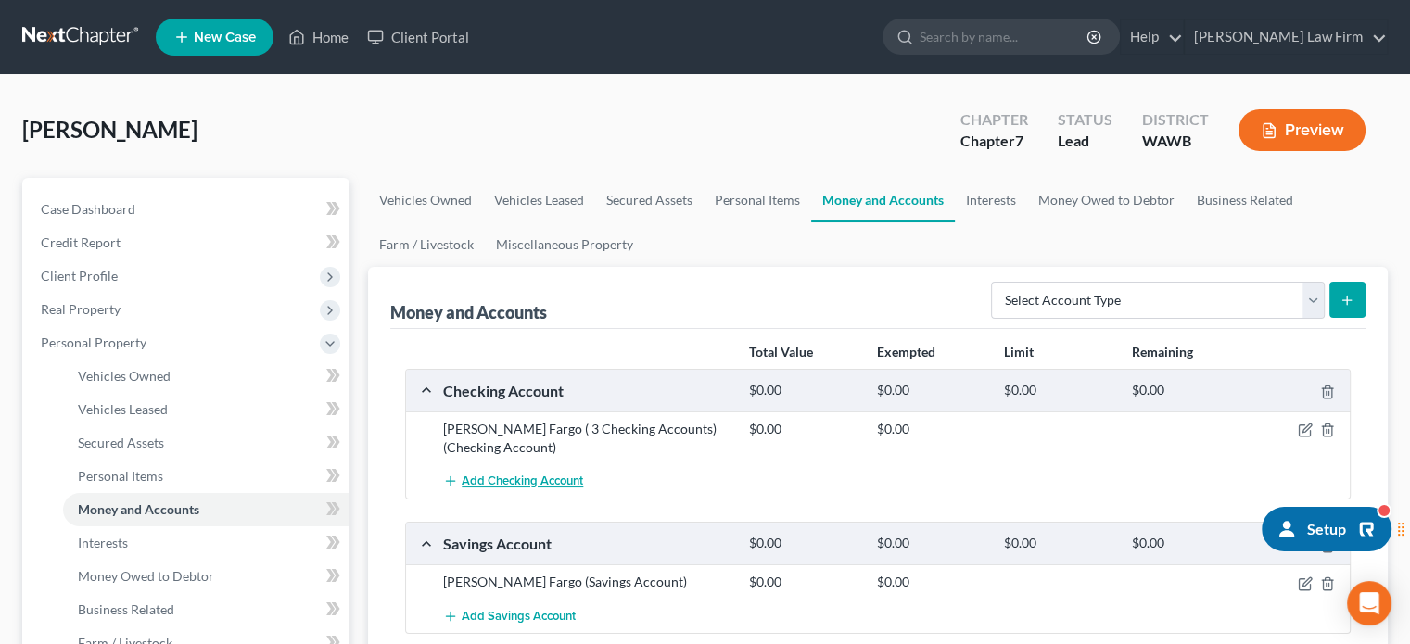
click at [545, 472] on button "Add Checking Account" at bounding box center [513, 482] width 140 height 34
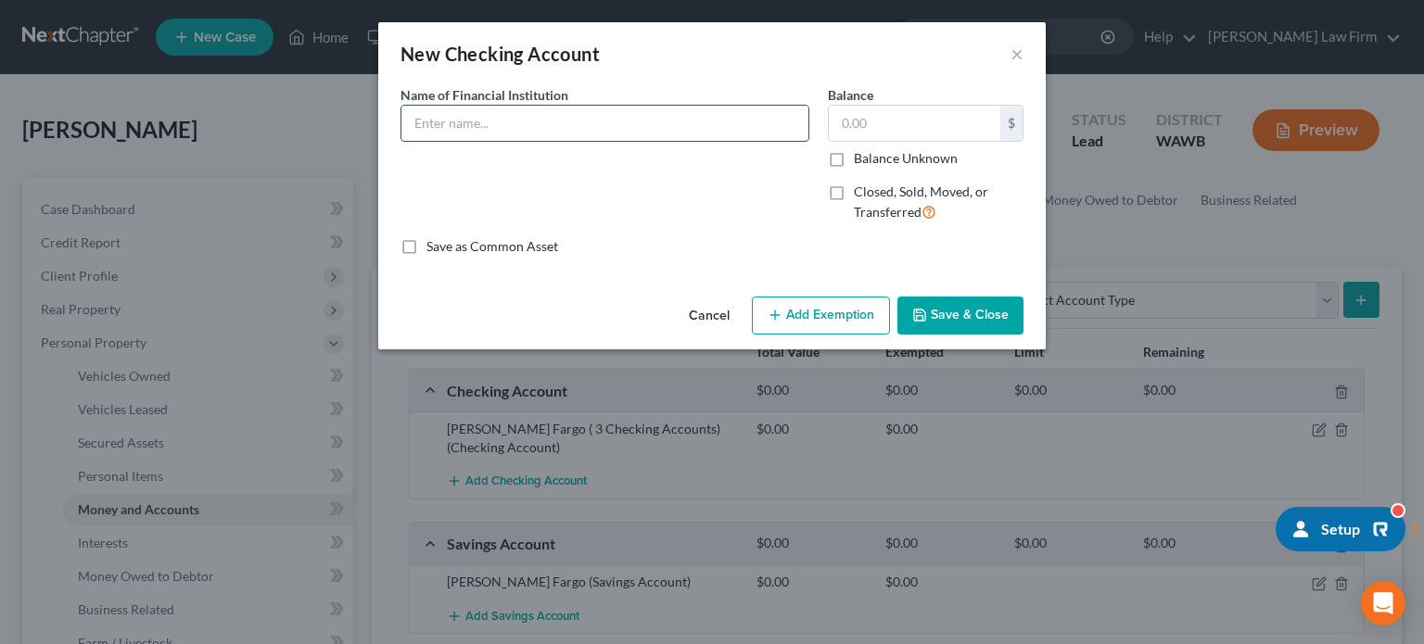
drag, startPoint x: 501, startPoint y: 106, endPoint x: 510, endPoint y: 115, distance: 13.1
click at [501, 106] on input "text" at bounding box center [605, 123] width 407 height 35
drag, startPoint x: 501, startPoint y: 125, endPoint x: 338, endPoint y: 135, distance: 162.6
click at [323, 140] on div "New Checking Account × An exemption set must first be selected from the Filing …" at bounding box center [712, 322] width 1424 height 644
type input "Discover Bank"
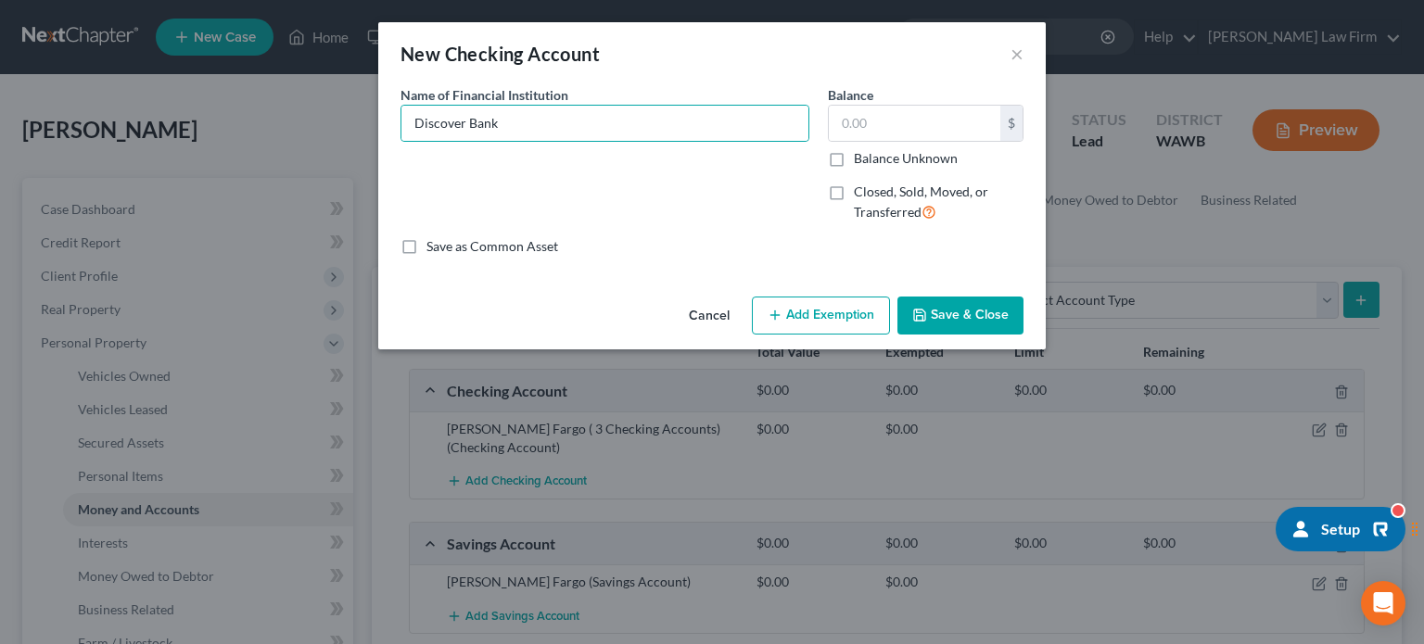
click at [988, 304] on button "Save & Close" at bounding box center [961, 316] width 126 height 39
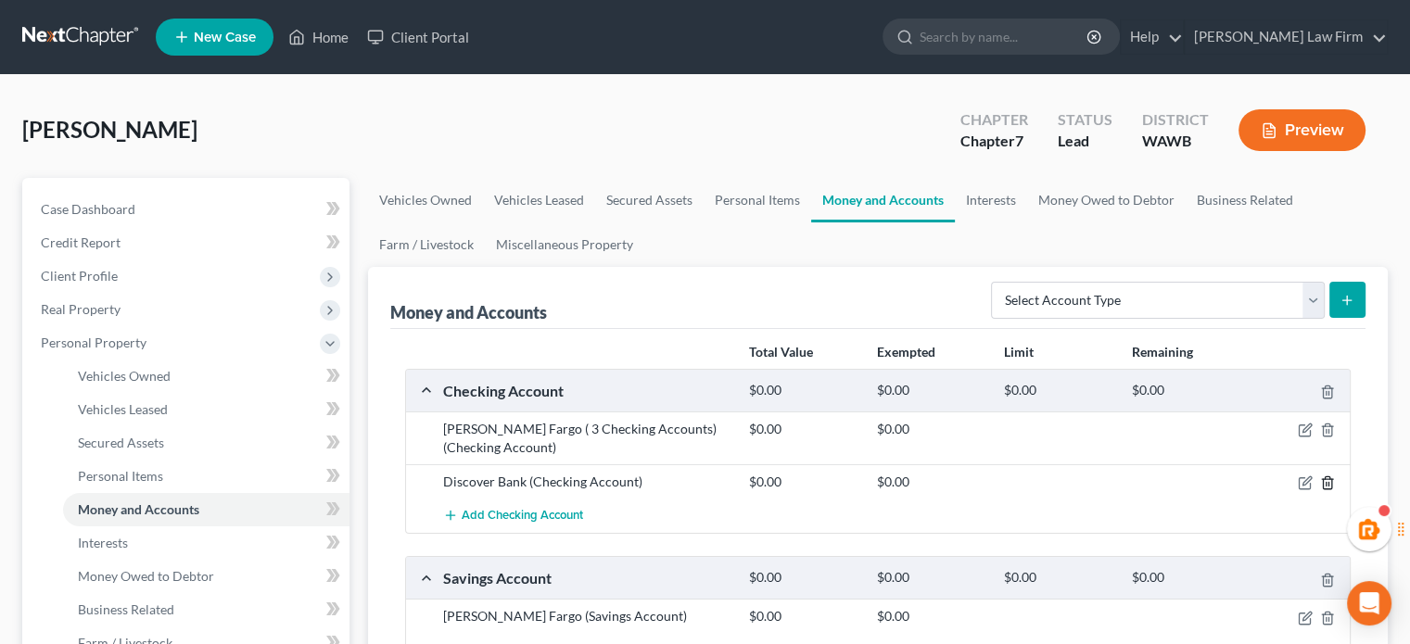
click at [1328, 489] on icon "button" at bounding box center [1327, 483] width 15 height 15
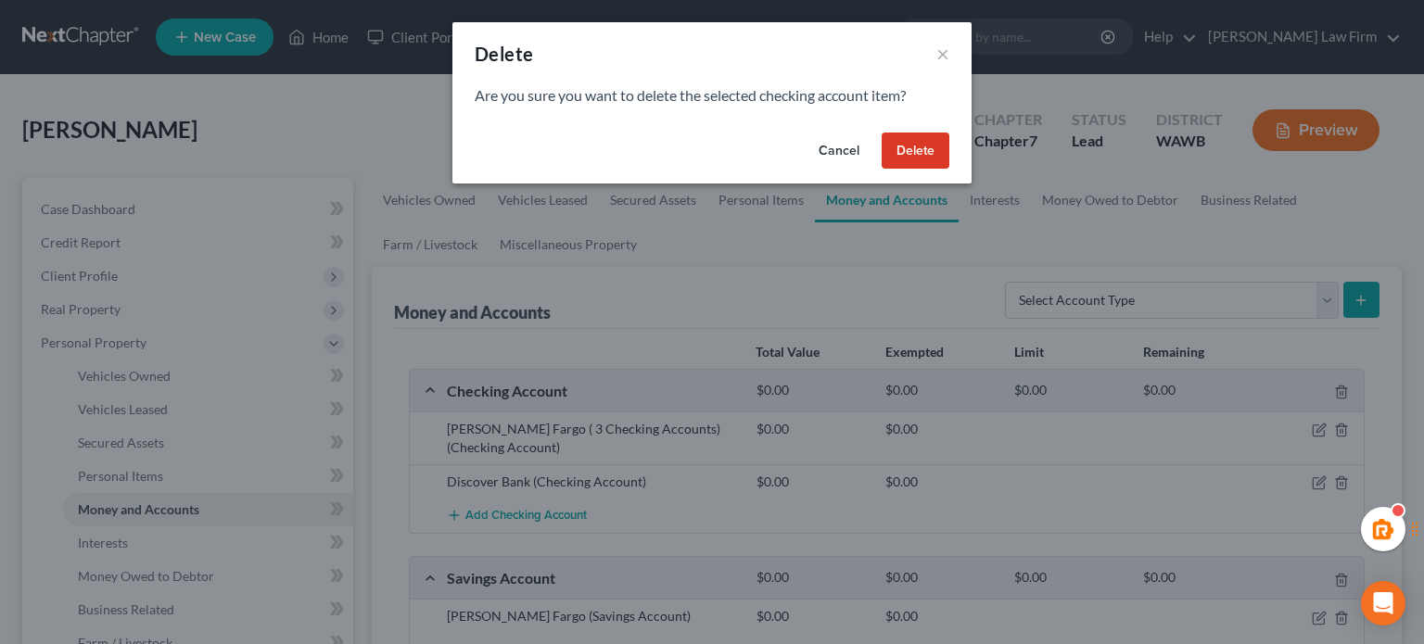
click at [901, 137] on button "Delete" at bounding box center [916, 151] width 68 height 37
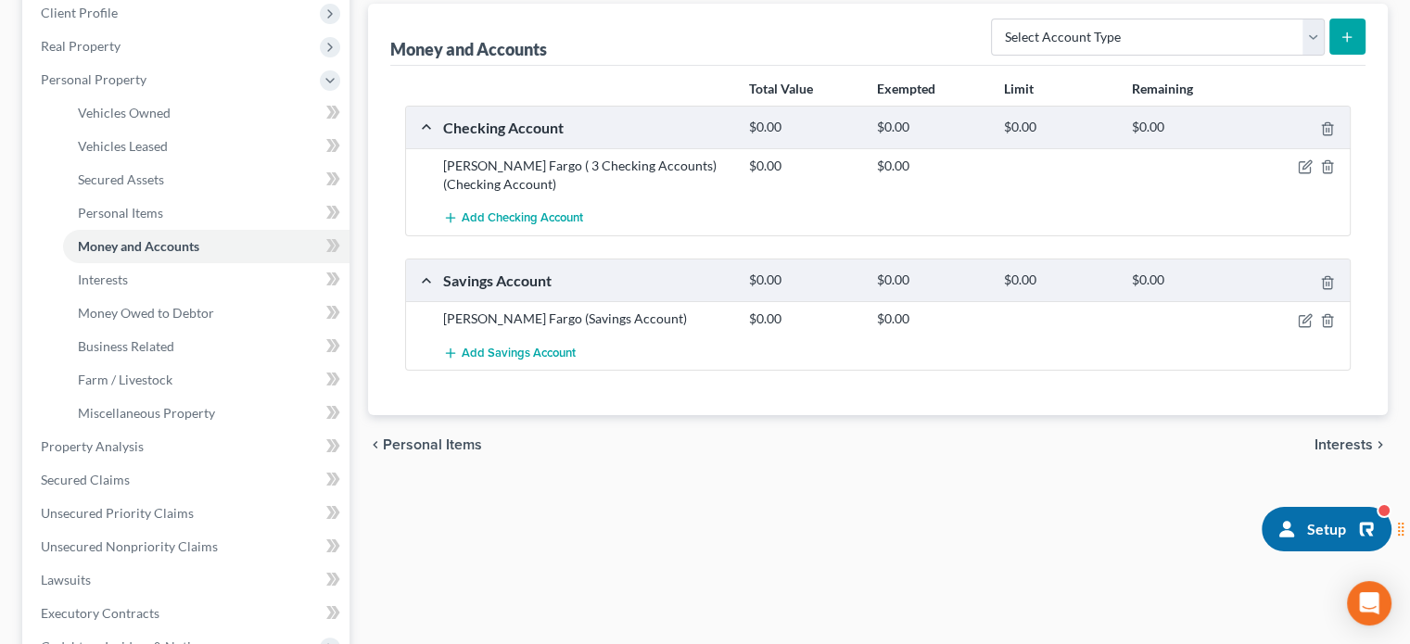
scroll to position [167, 0]
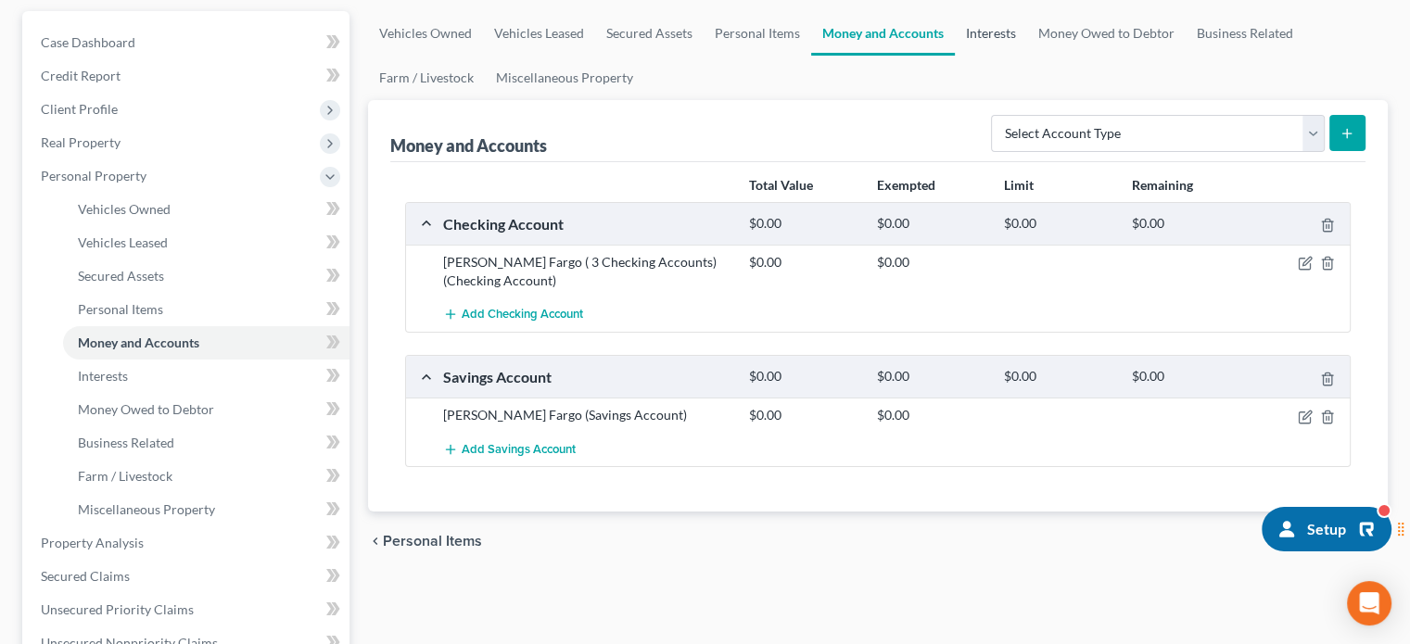
click at [969, 25] on link "Interests" at bounding box center [991, 33] width 72 height 45
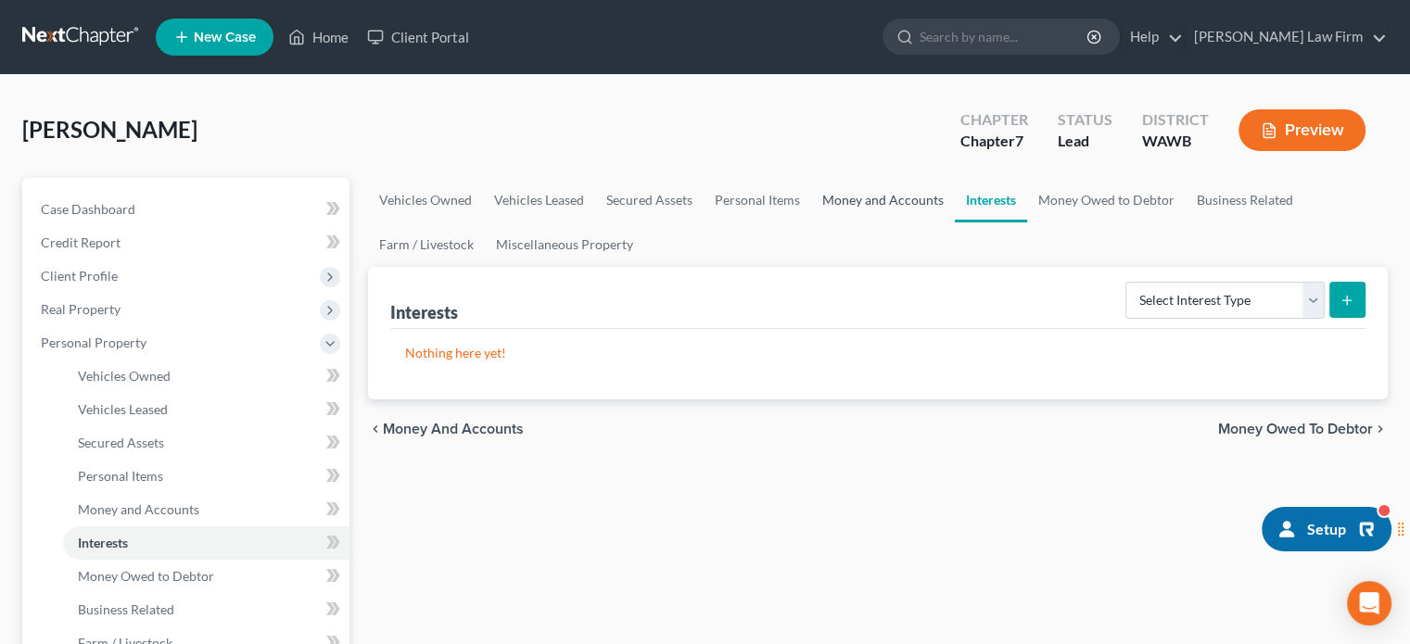
click at [872, 192] on link "Money and Accounts" at bounding box center [883, 200] width 144 height 45
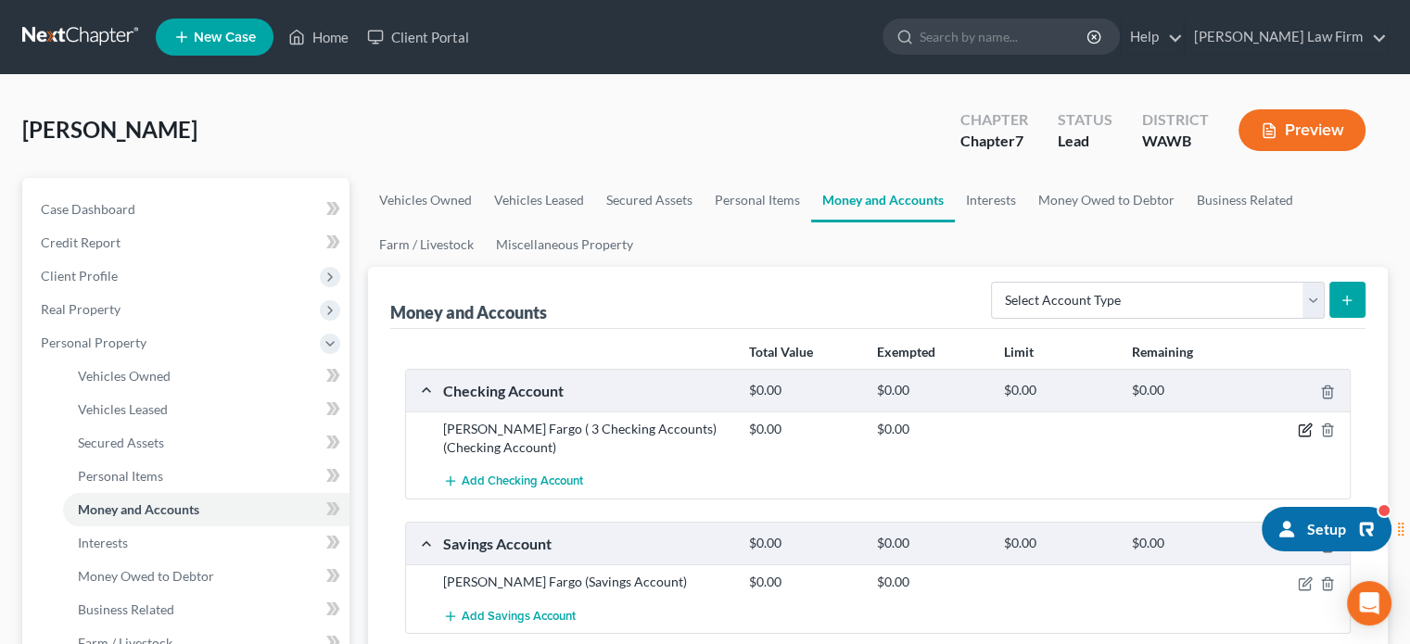
click at [1306, 427] on icon "button" at bounding box center [1307, 429] width 8 height 8
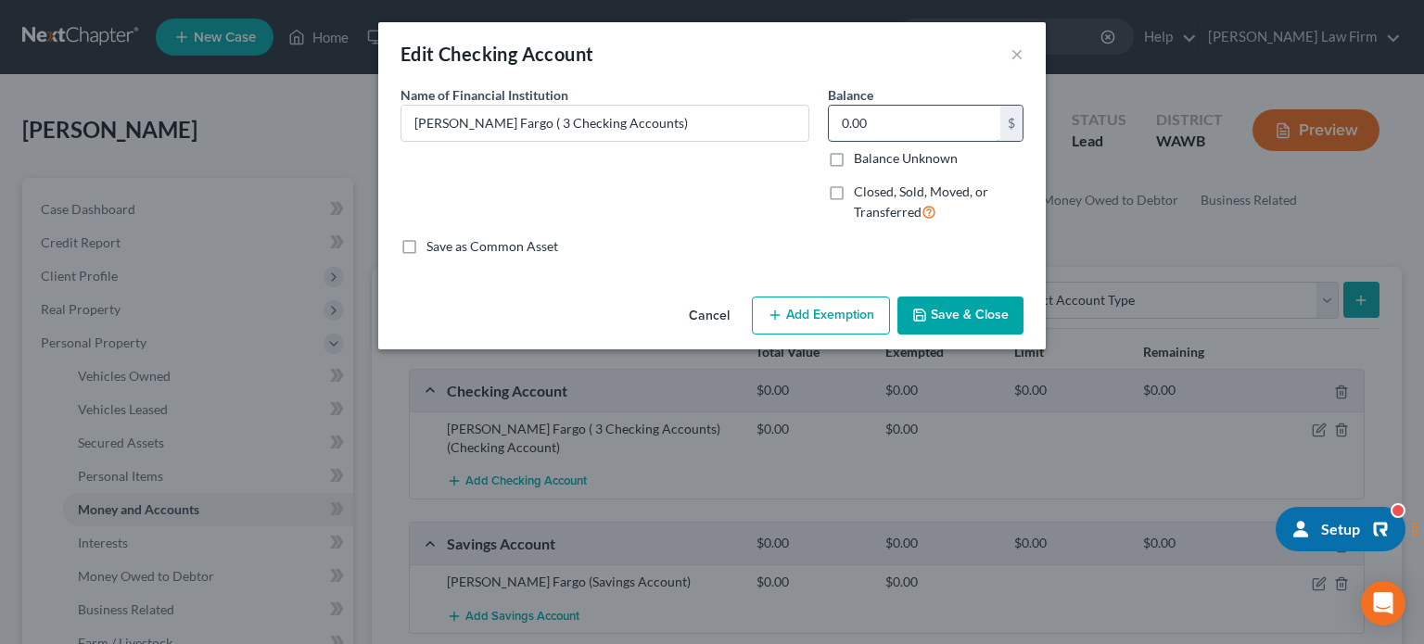
click at [919, 121] on input "0.00" at bounding box center [915, 123] width 172 height 35
type input "1,000"
click at [951, 303] on button "Save & Close" at bounding box center [961, 316] width 126 height 39
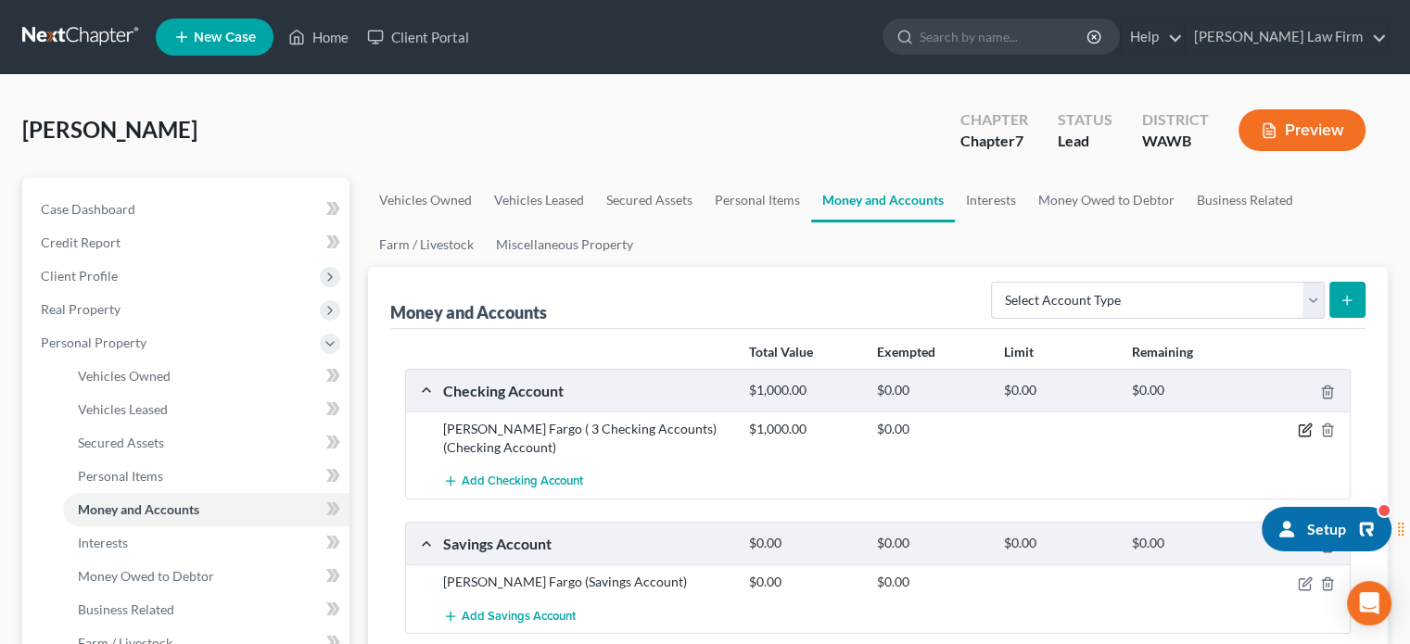
click at [1303, 432] on icon "button" at bounding box center [1305, 430] width 15 height 15
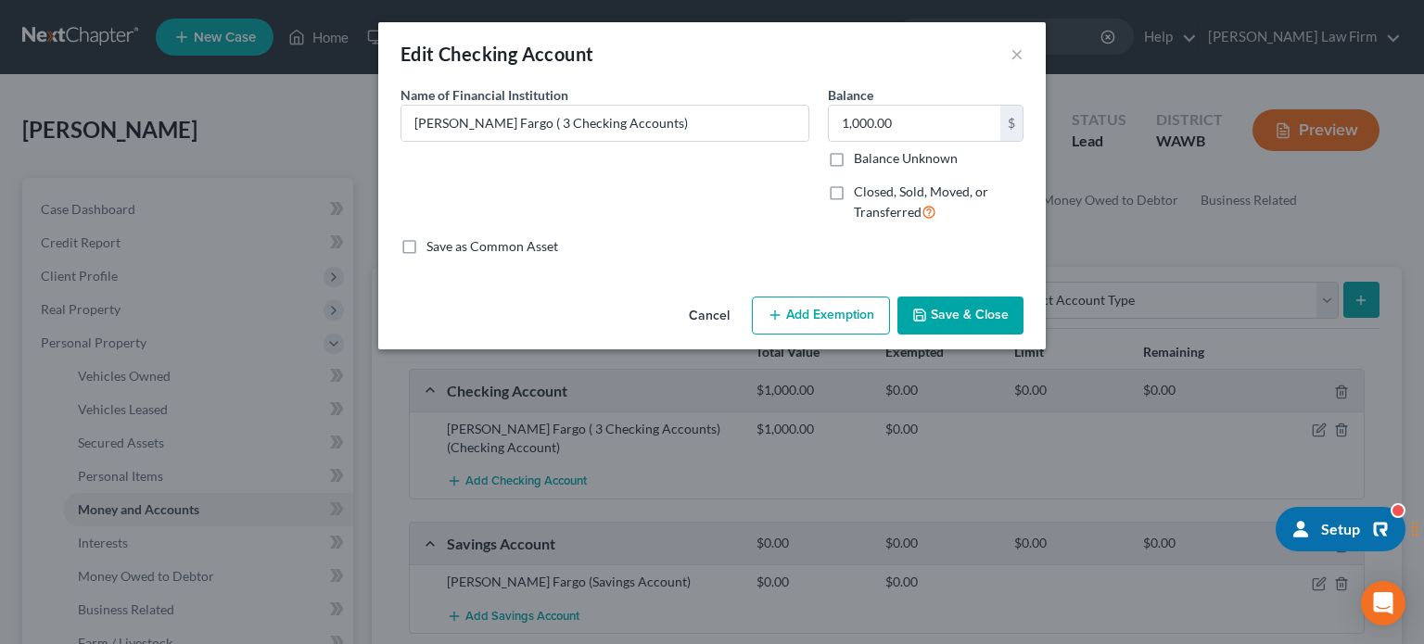
click at [806, 340] on div "Cancel Add Exemption Save & Close" at bounding box center [712, 319] width 668 height 61
click at [806, 331] on button "Add Exemption" at bounding box center [821, 316] width 138 height 39
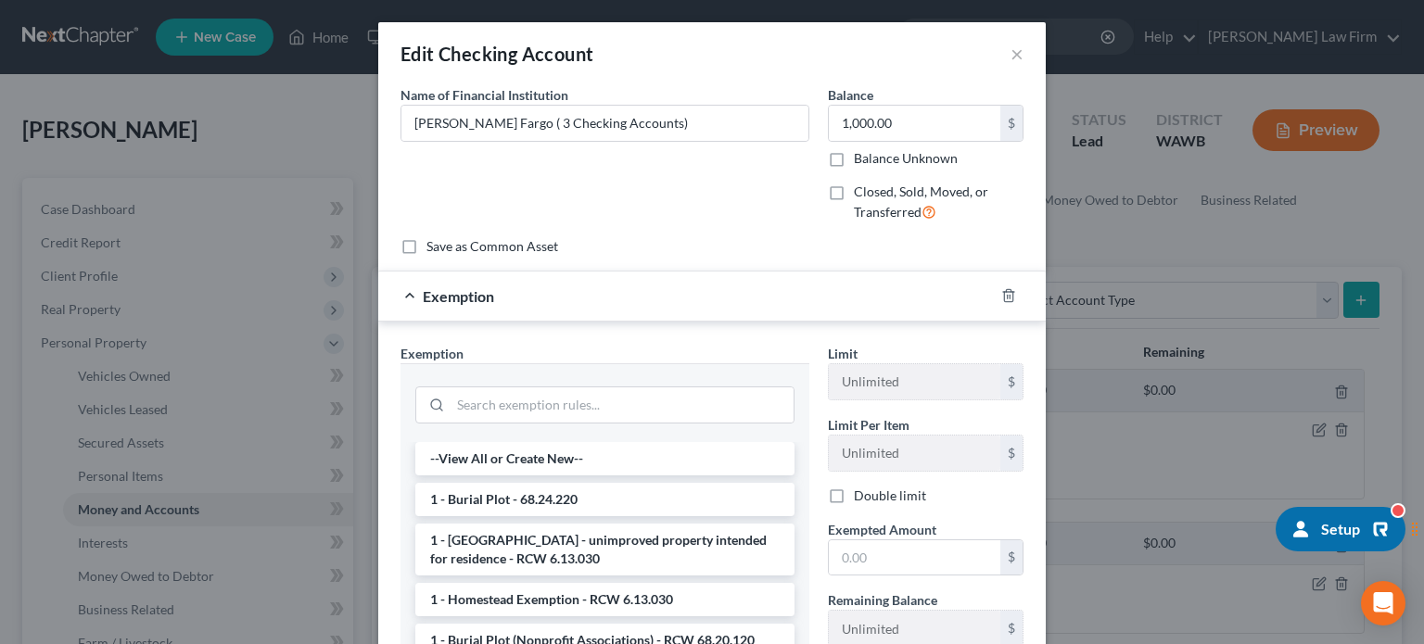
click at [489, 383] on div at bounding box center [604, 403] width 379 height 48
click at [489, 393] on input "search" at bounding box center [622, 405] width 343 height 35
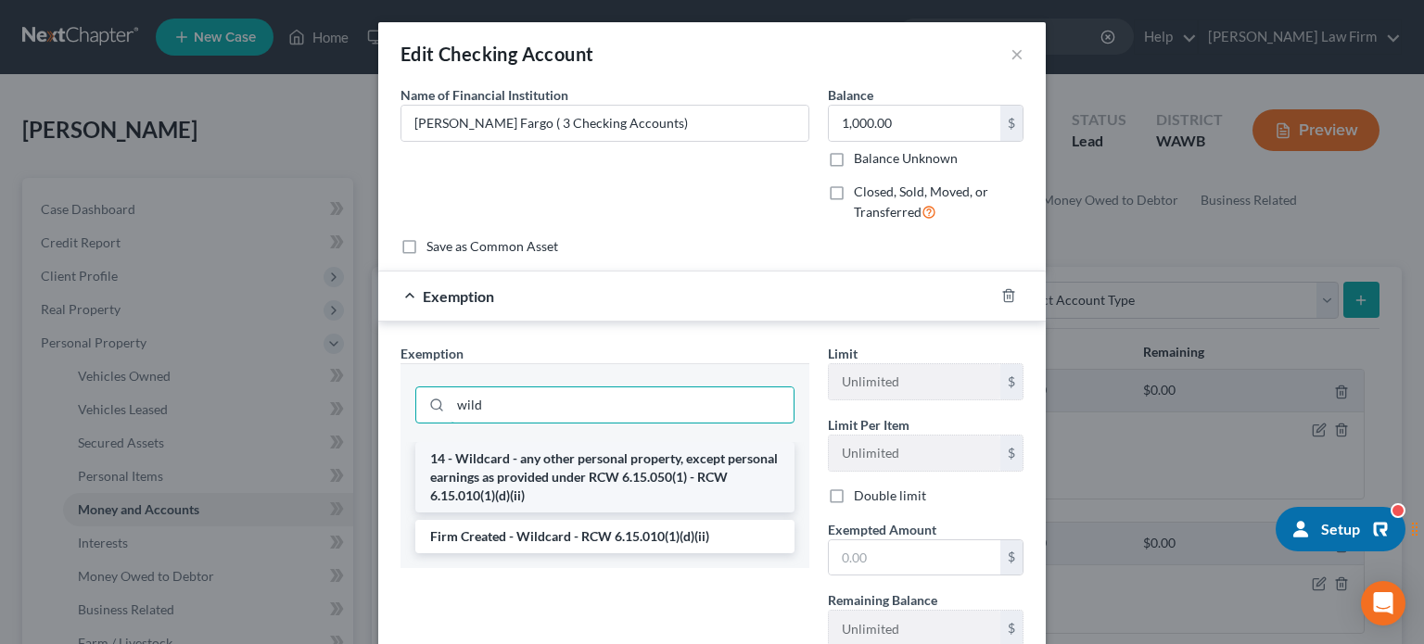
type input "wild"
click at [588, 480] on li "14 - Wildcard - any other personal property, except personal earnings as provid…" at bounding box center [604, 477] width 379 height 70
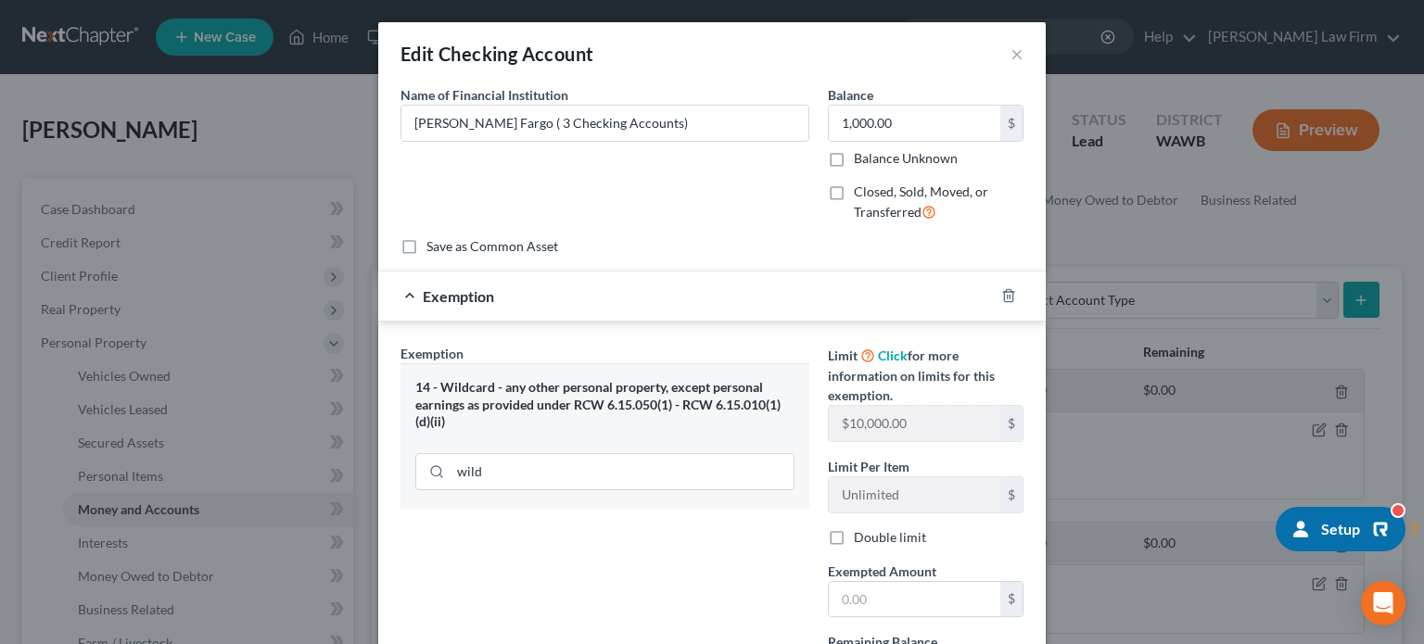
click at [952, 563] on div "Exempted Amount * $" at bounding box center [926, 590] width 214 height 57
click at [946, 596] on input "text" at bounding box center [915, 599] width 172 height 35
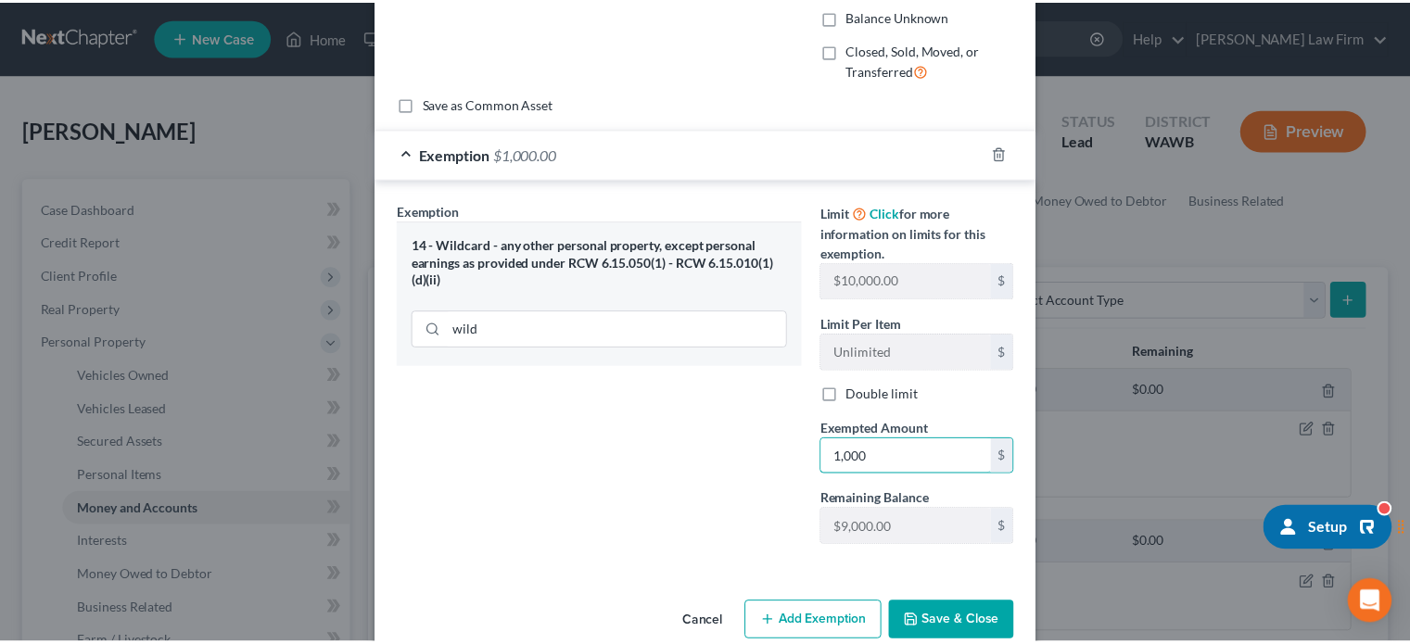
scroll to position [174, 0]
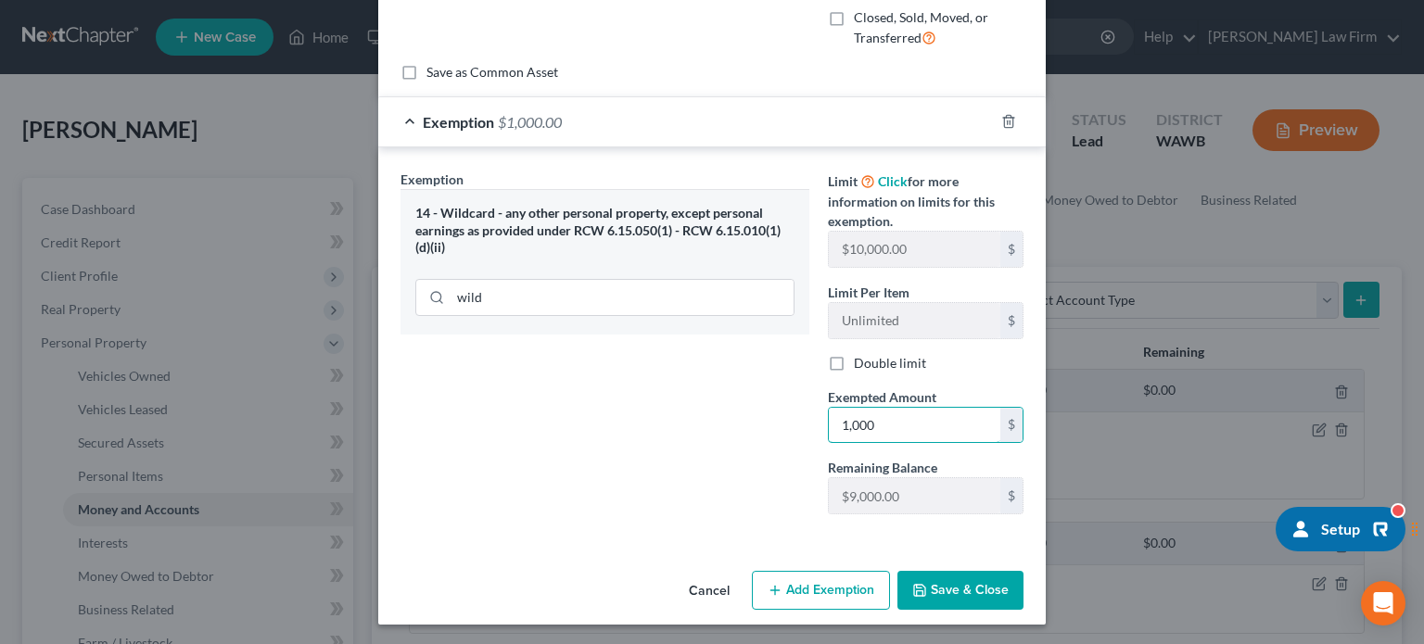
type input "1,000"
click at [986, 604] on button "Save & Close" at bounding box center [961, 590] width 126 height 39
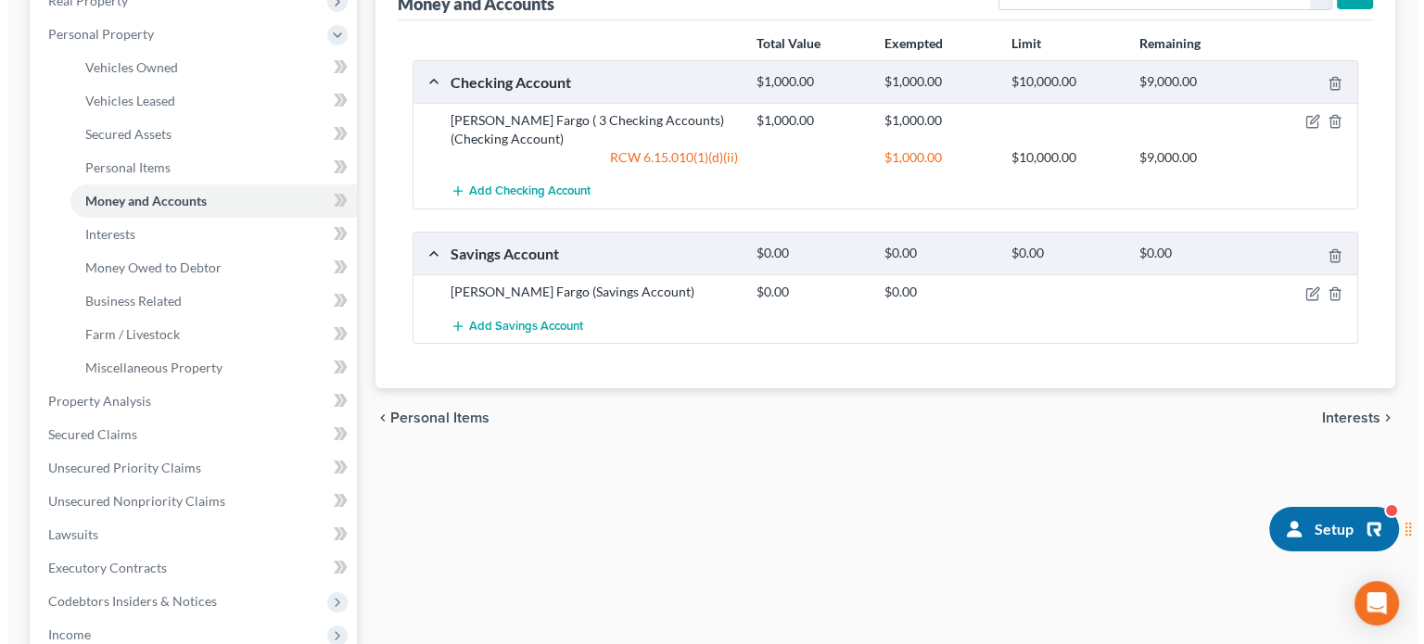
scroll to position [0, 0]
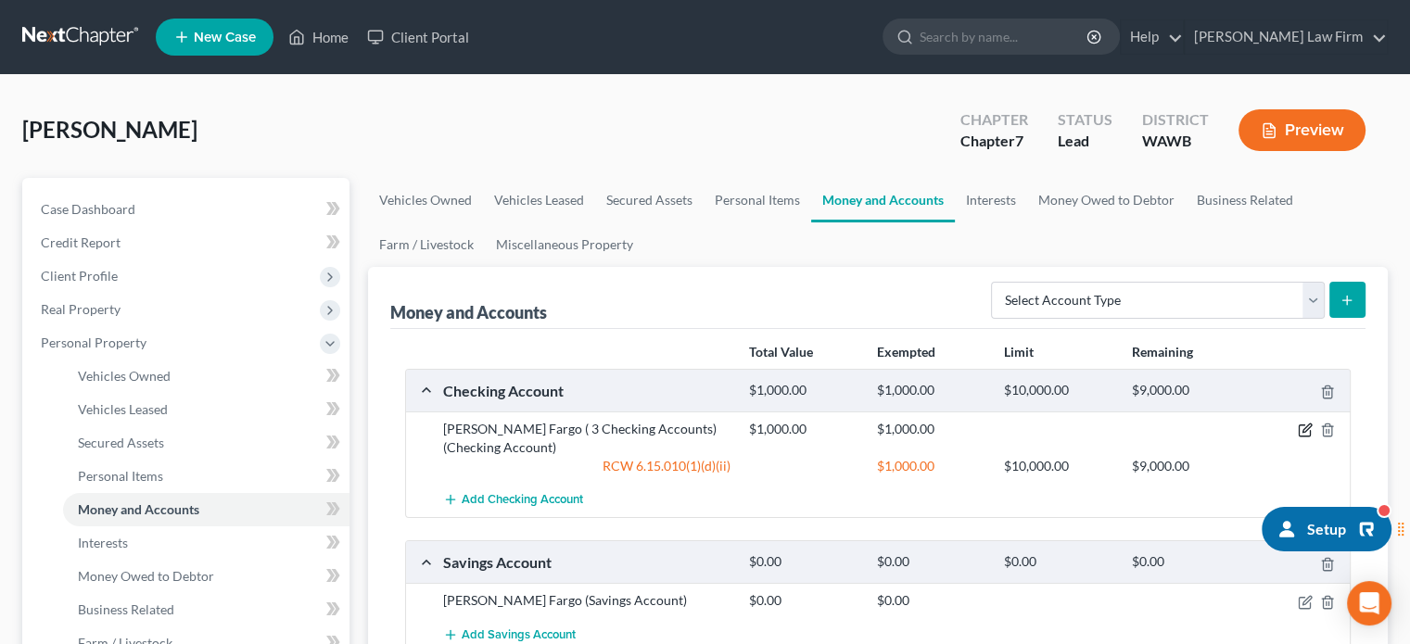
click at [1302, 423] on icon "button" at bounding box center [1305, 430] width 15 height 15
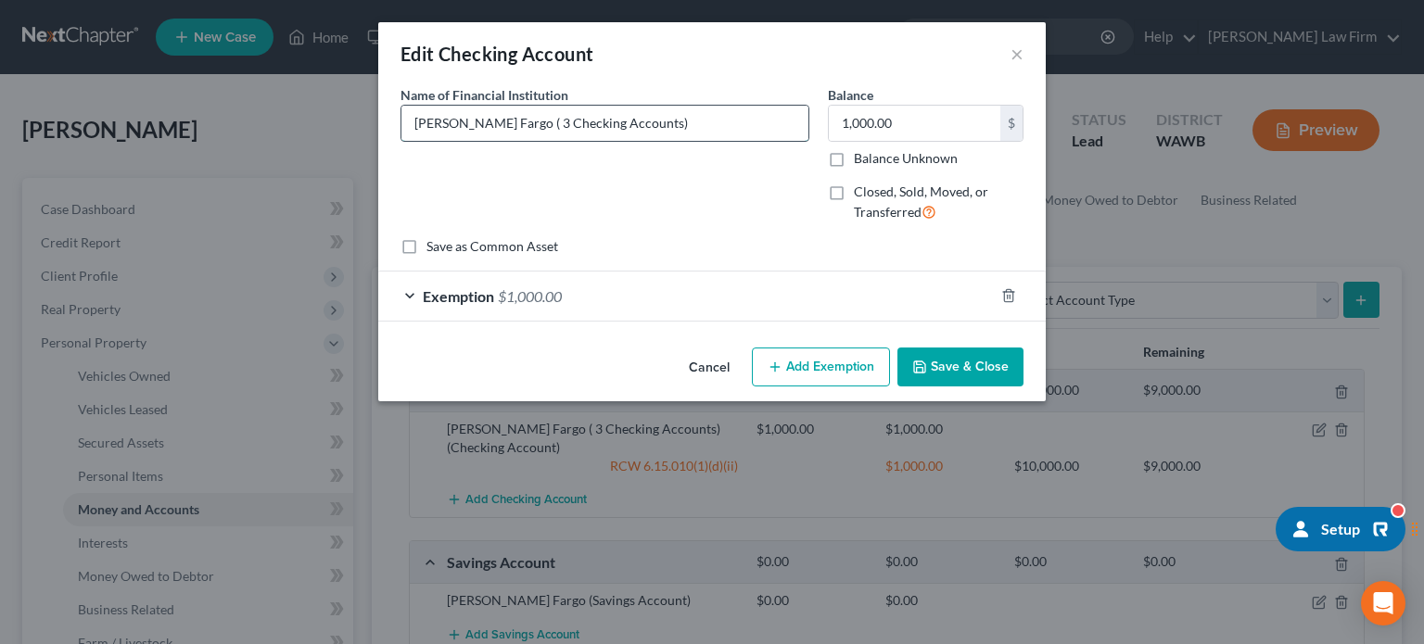
click at [502, 125] on input "Wells Fargo ( 3 Checking Accounts)" at bounding box center [605, 123] width 407 height 35
type input "Wells Fargo ( 2 Checking Accounts)"
click at [950, 102] on div "Balance 1,000.00 $ Balance Unknown Balance Undetermined 1,000.00 $ Balance Unkn…" at bounding box center [926, 126] width 196 height 83
click at [951, 107] on input "1,000.00" at bounding box center [915, 123] width 172 height 35
type input "109"
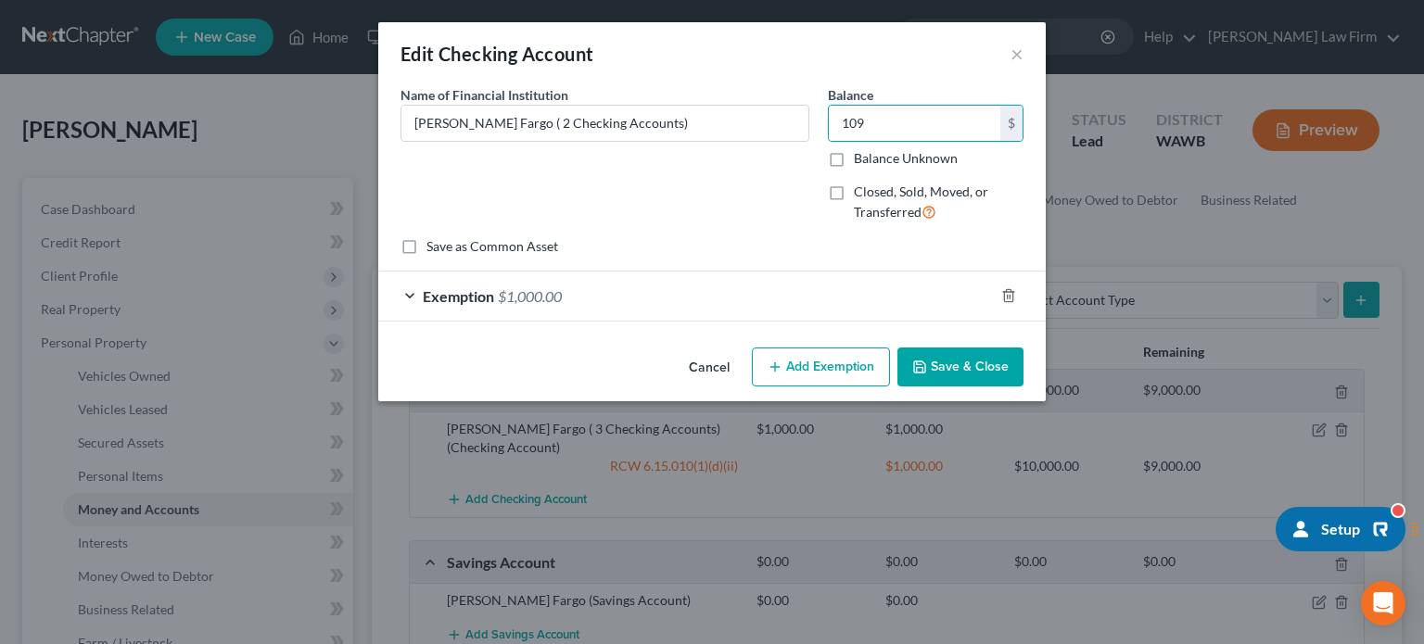
click at [754, 314] on div "Exemption $1,000.00" at bounding box center [686, 296] width 616 height 49
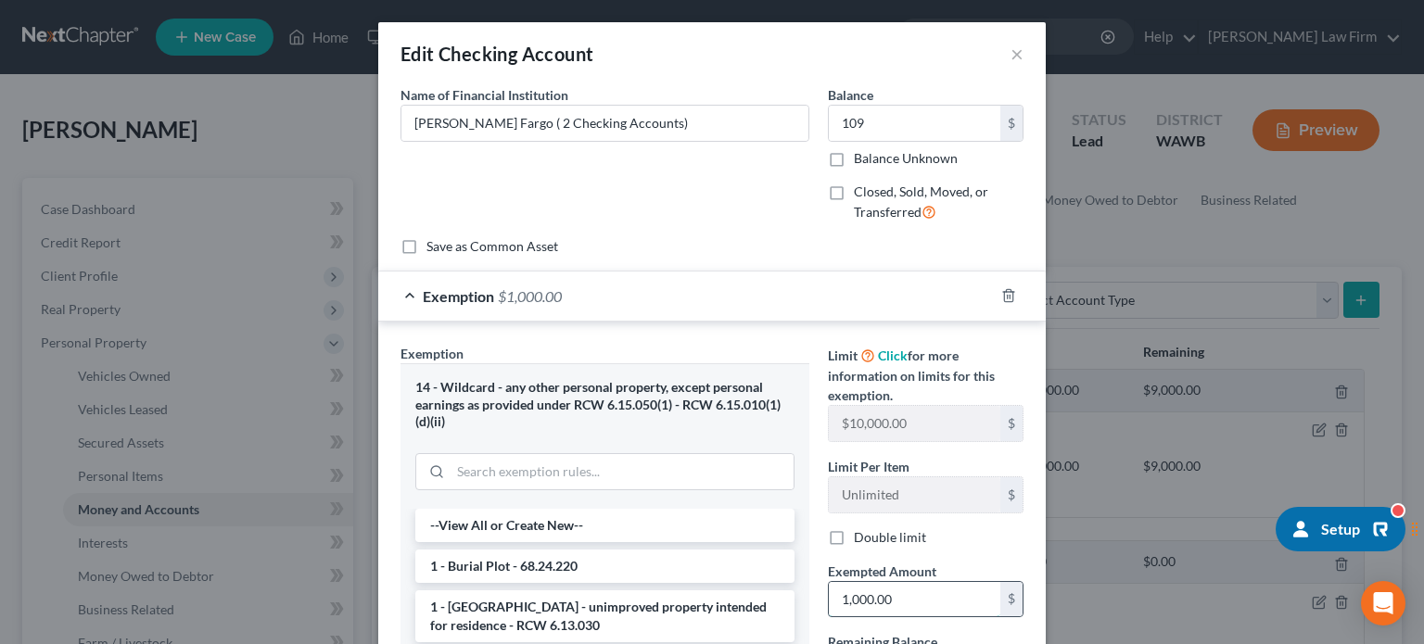
click at [857, 607] on input "1,000.00" at bounding box center [915, 599] width 172 height 35
type input "109"
click at [781, 212] on div "Name of Financial Institution * Wells Fargo ( 2 Checking Accounts)" at bounding box center [604, 161] width 427 height 152
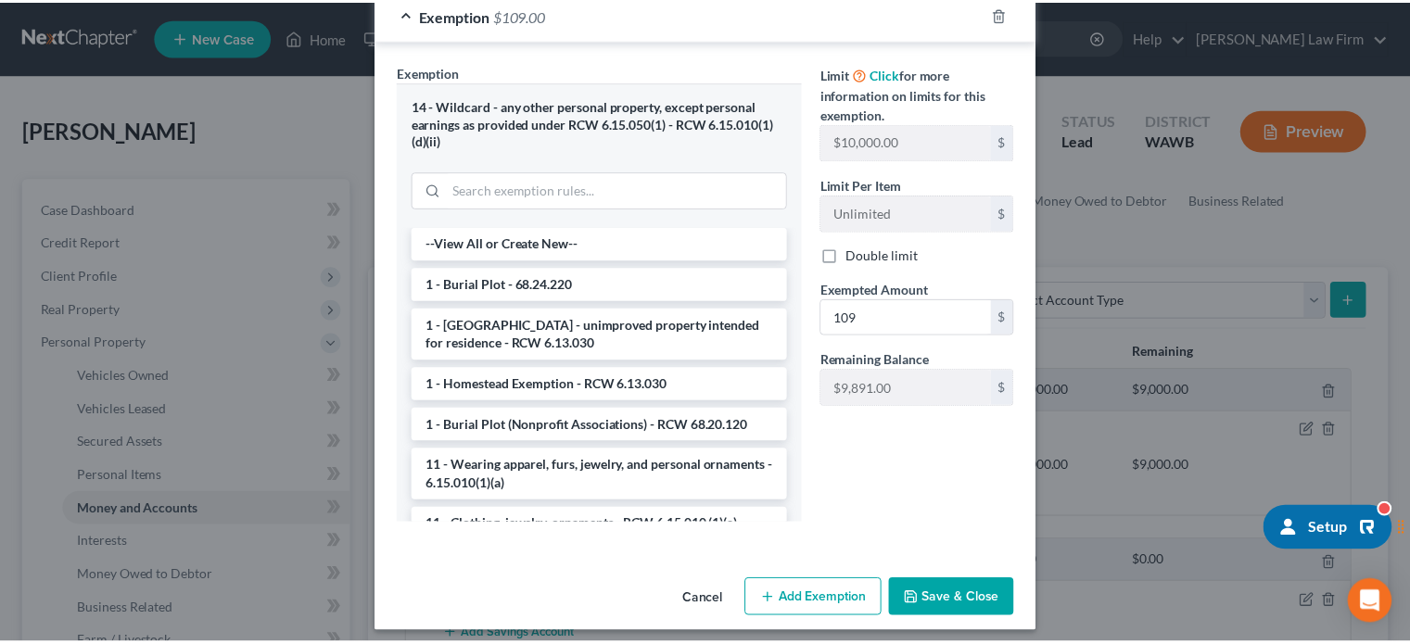
scroll to position [291, 0]
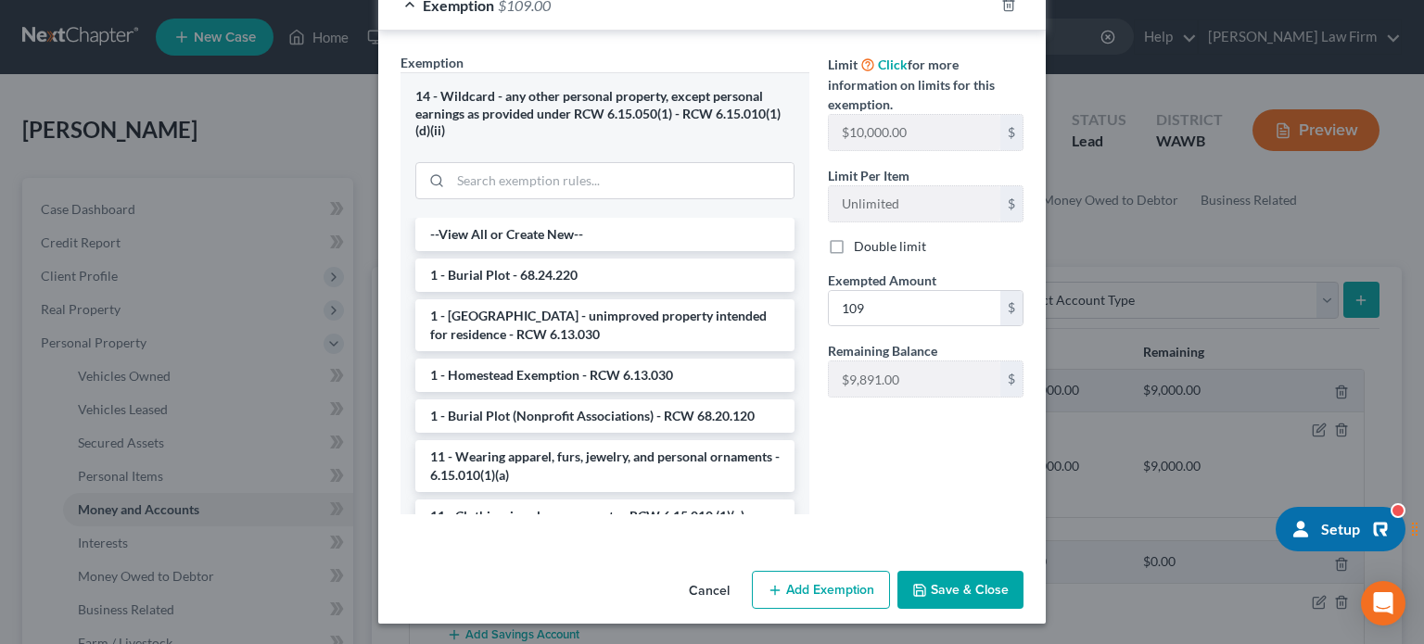
click at [959, 599] on button "Save & Close" at bounding box center [961, 590] width 126 height 39
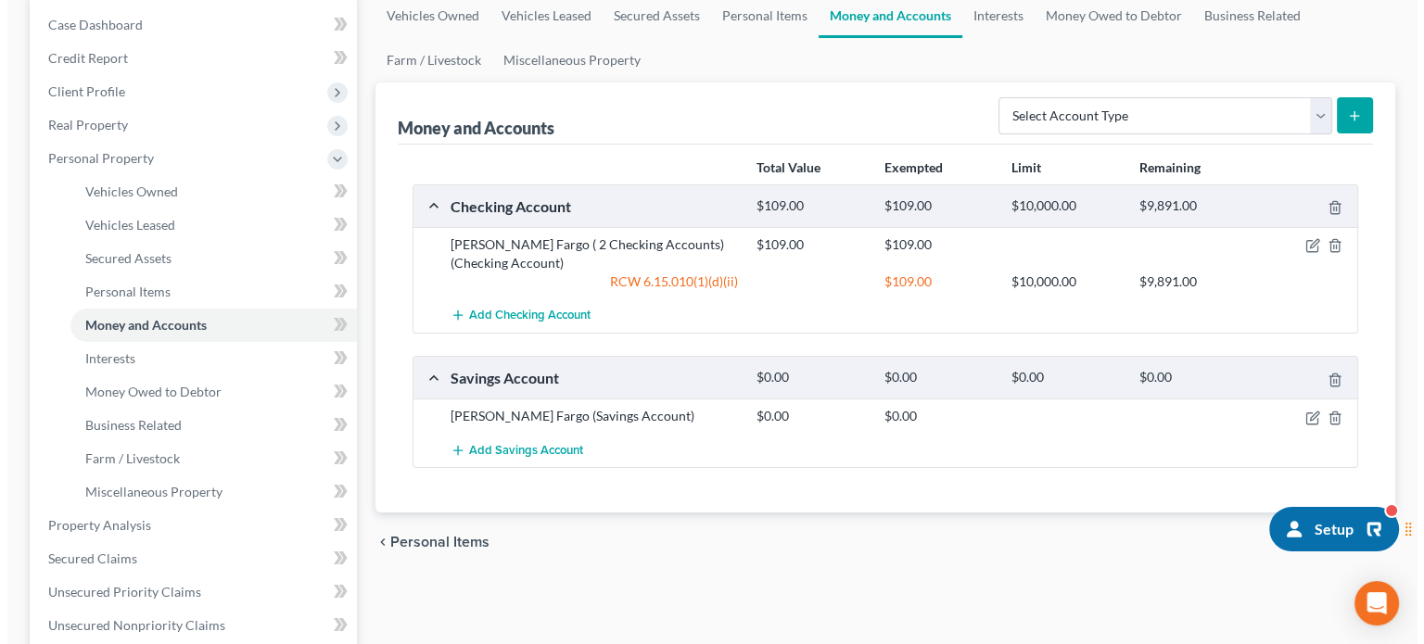
scroll to position [171, 0]
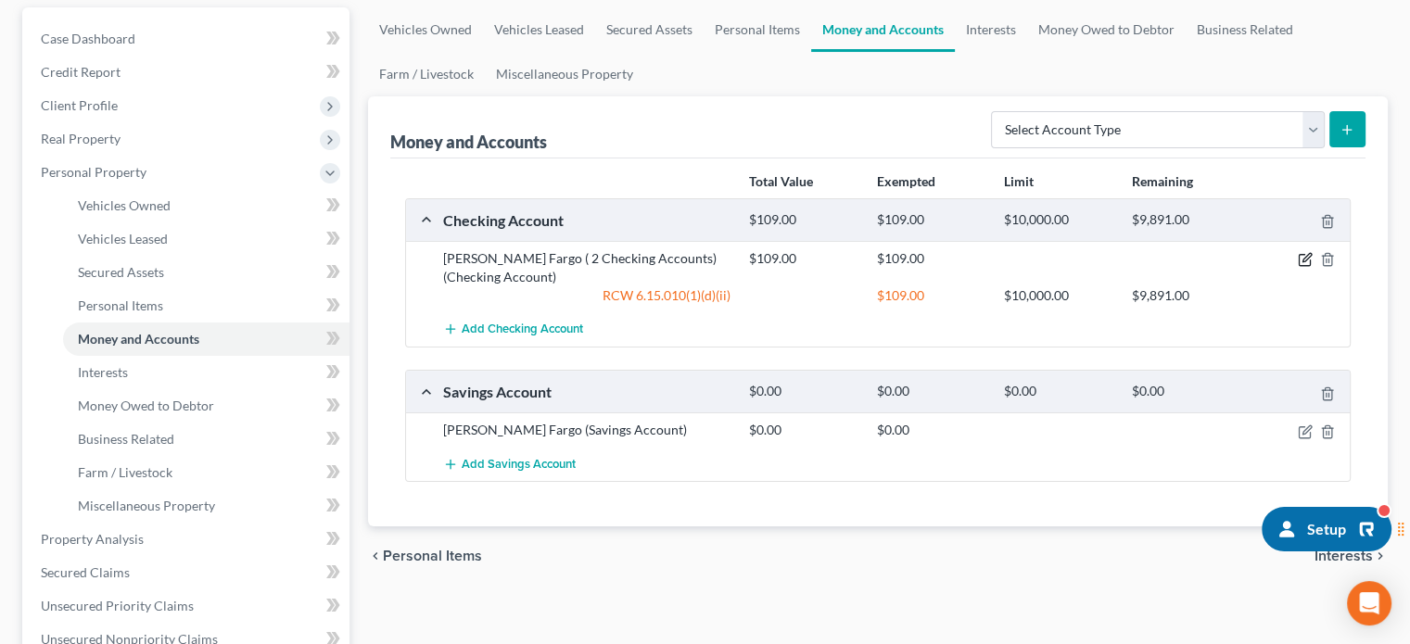
click at [1302, 258] on icon "button" at bounding box center [1305, 259] width 15 height 15
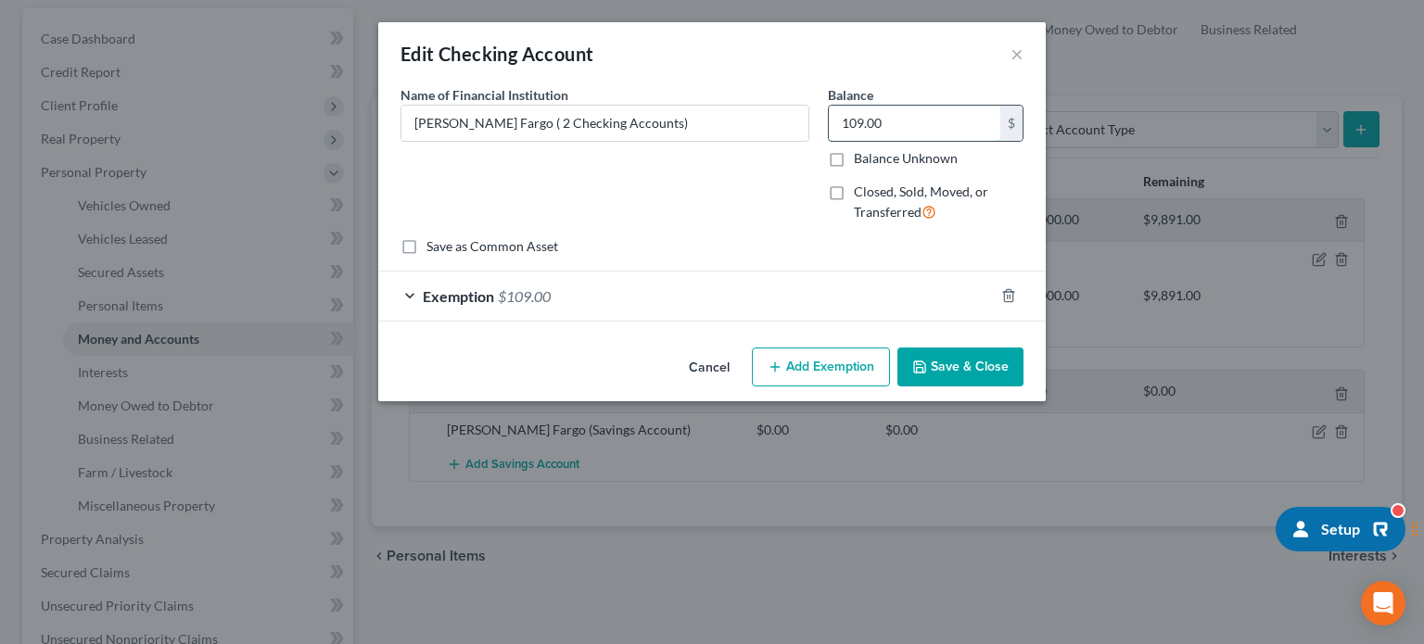
click at [961, 121] on input "109.00" at bounding box center [915, 123] width 172 height 35
type input "371"
click at [938, 300] on div "Exemption $109.00" at bounding box center [686, 296] width 616 height 49
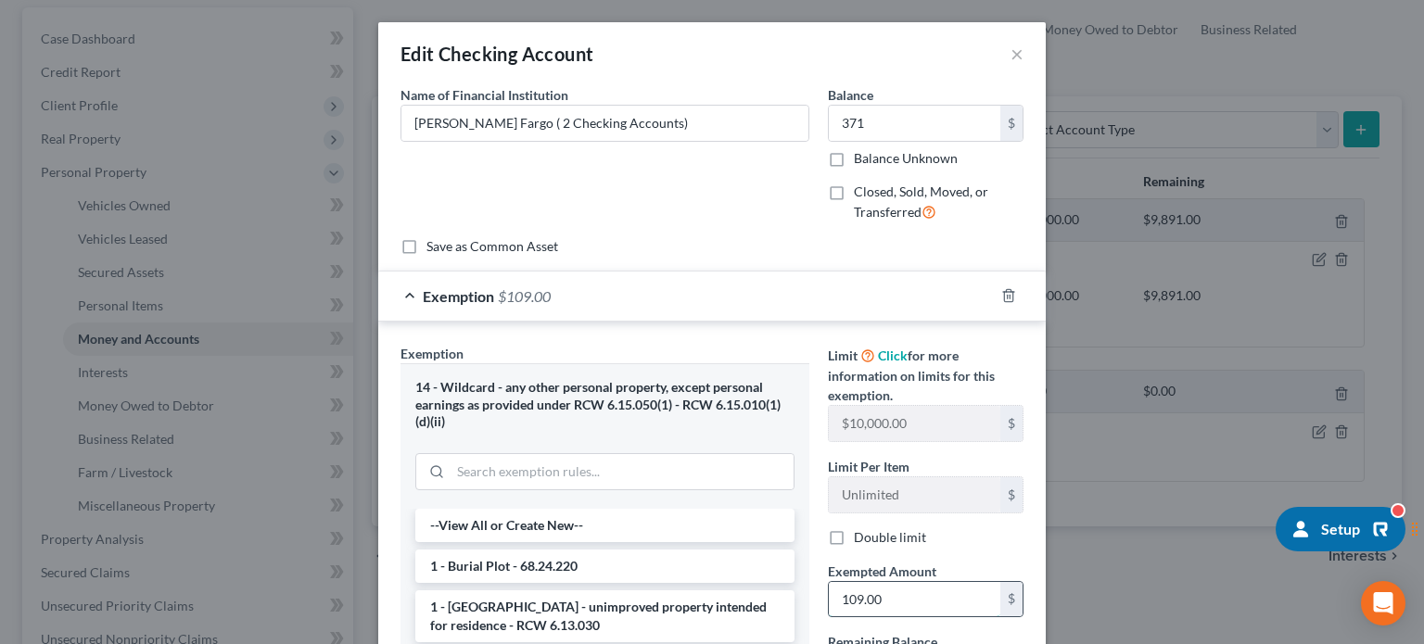
click at [904, 589] on input "109.00" at bounding box center [915, 599] width 172 height 35
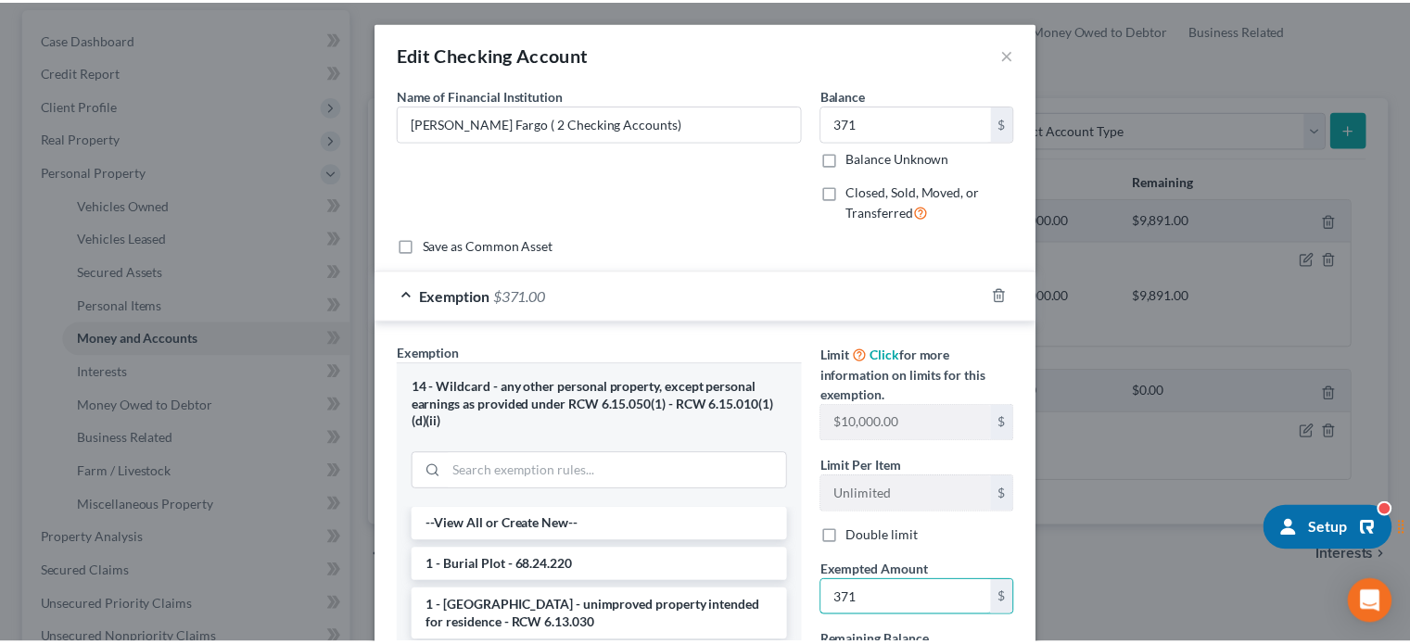
scroll to position [291, 0]
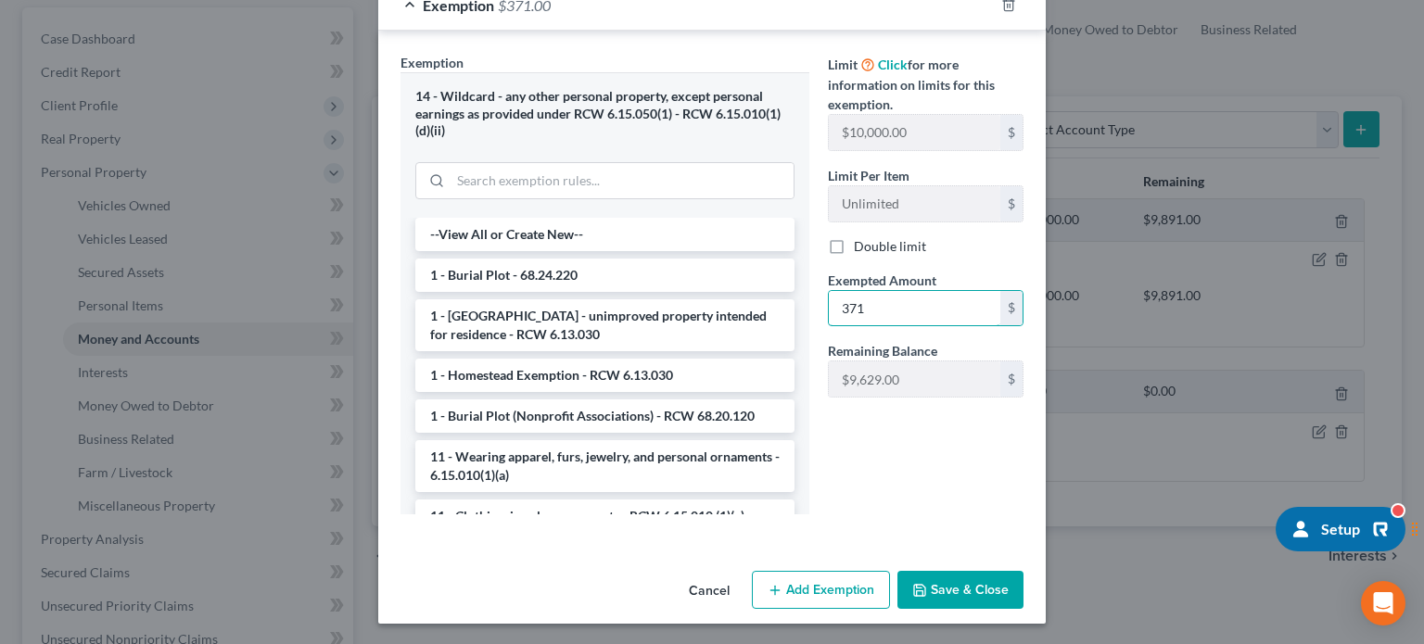
type input "371"
click at [916, 578] on button "Save & Close" at bounding box center [961, 590] width 126 height 39
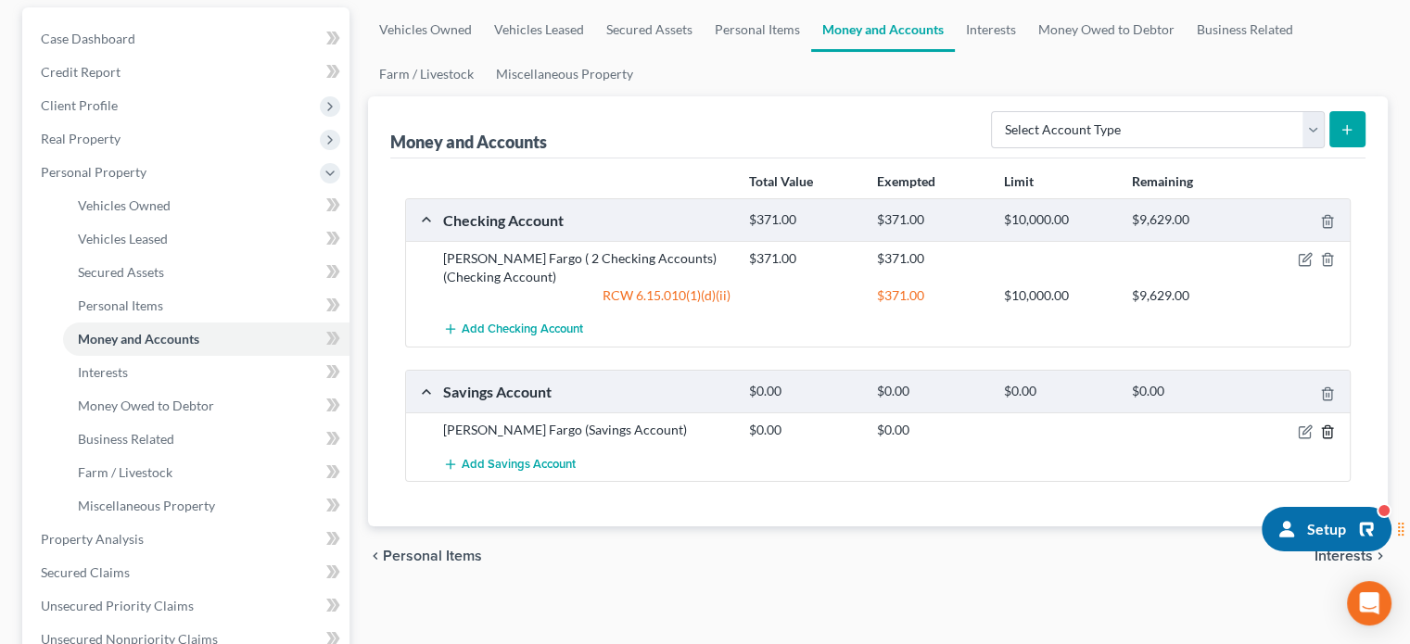
click at [1329, 428] on polyline "button" at bounding box center [1327, 428] width 11 height 0
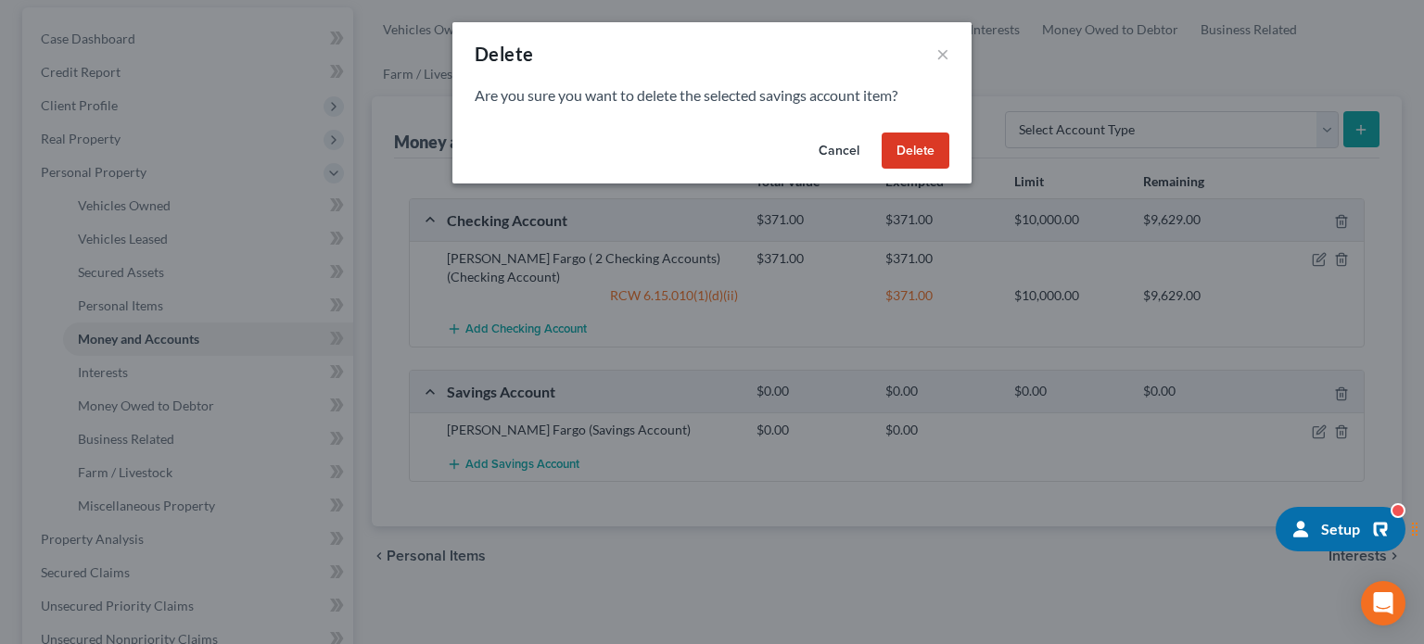
click at [918, 133] on button "Delete" at bounding box center [916, 151] width 68 height 37
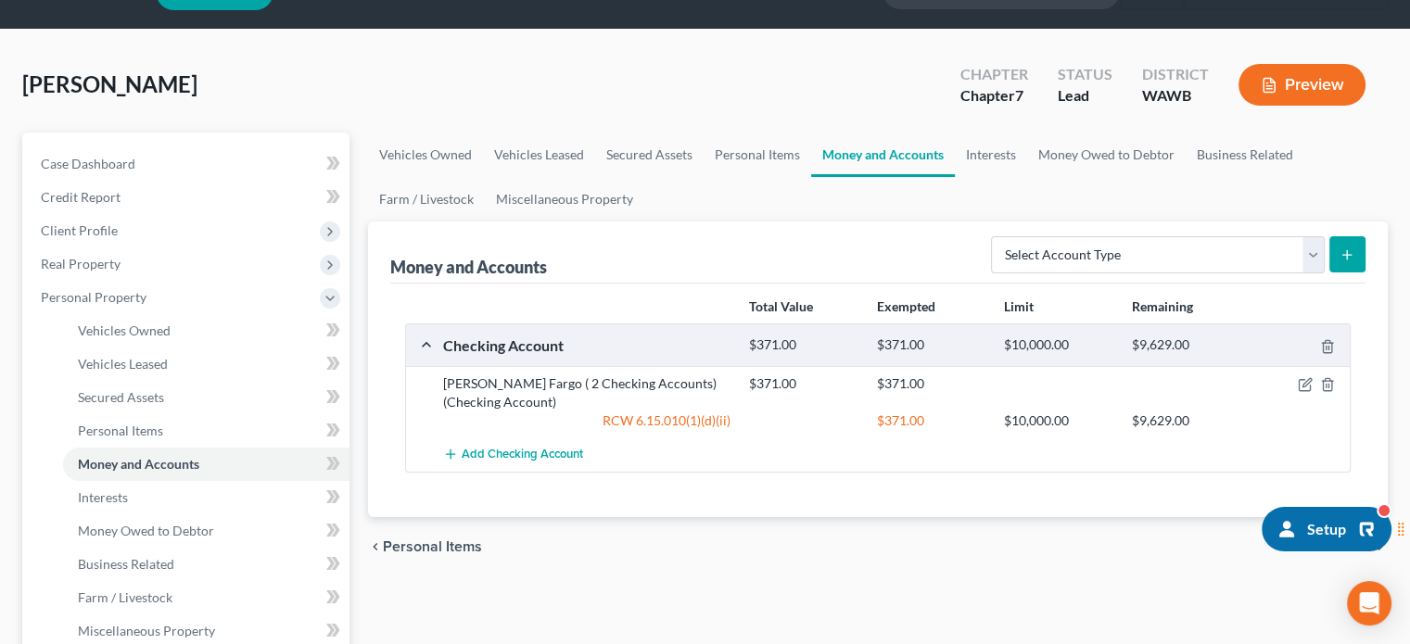
scroll to position [0, 0]
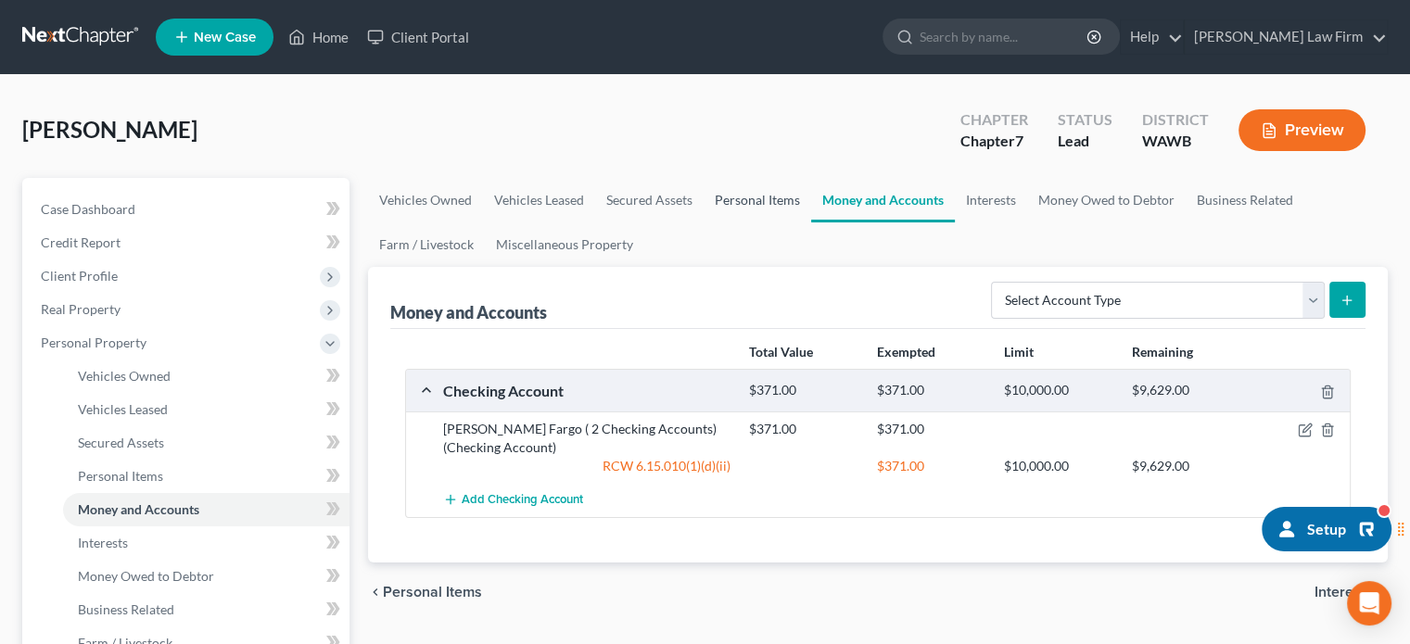
click at [749, 203] on link "Personal Items" at bounding box center [758, 200] width 108 height 45
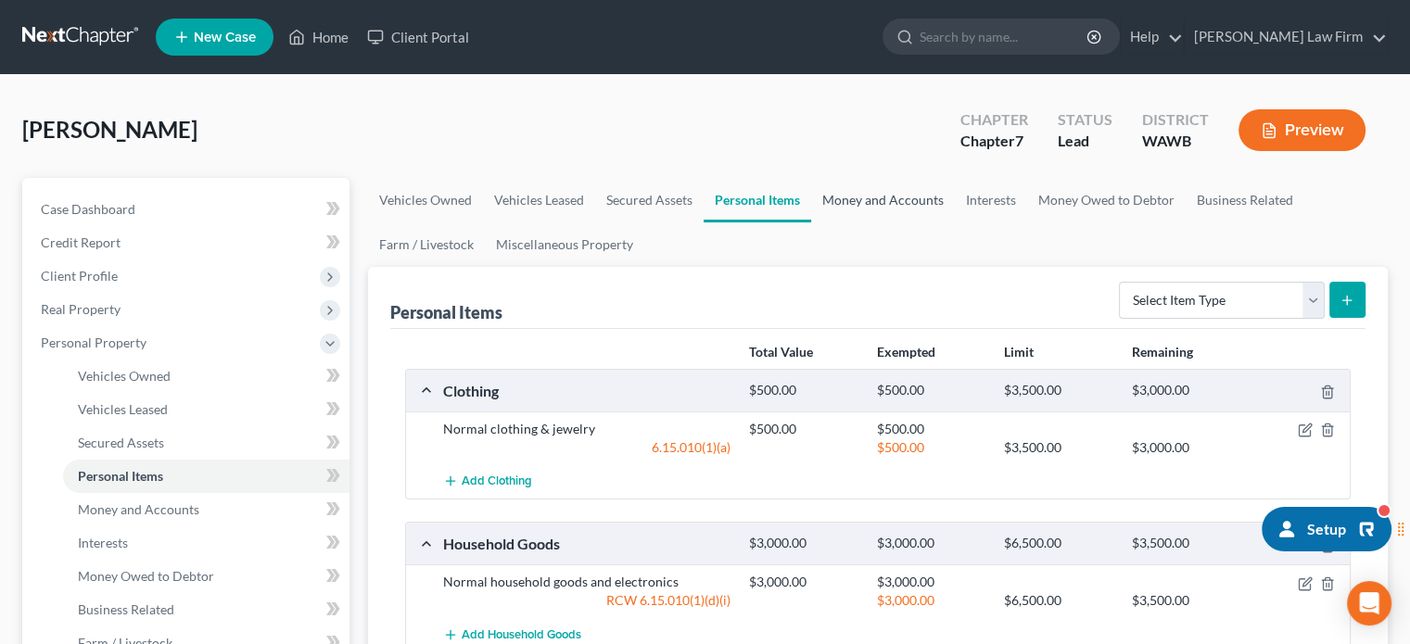
click at [883, 204] on link "Money and Accounts" at bounding box center [883, 200] width 144 height 45
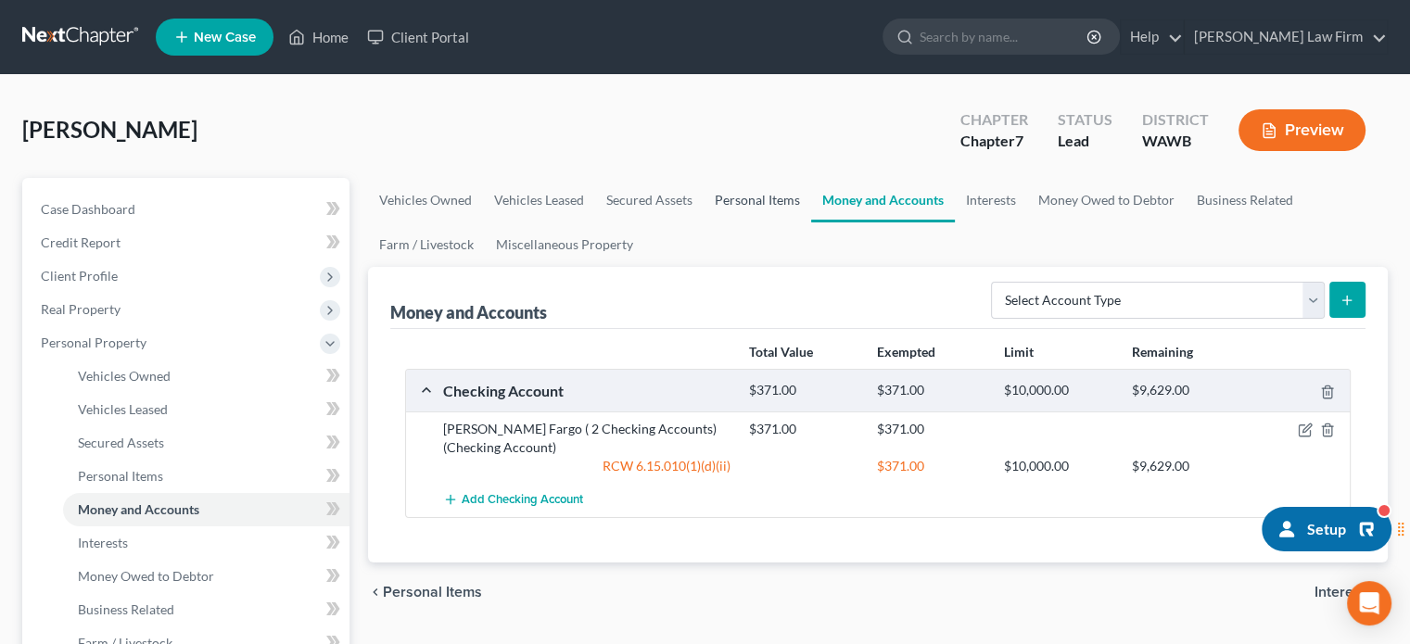
click at [774, 203] on link "Personal Items" at bounding box center [758, 200] width 108 height 45
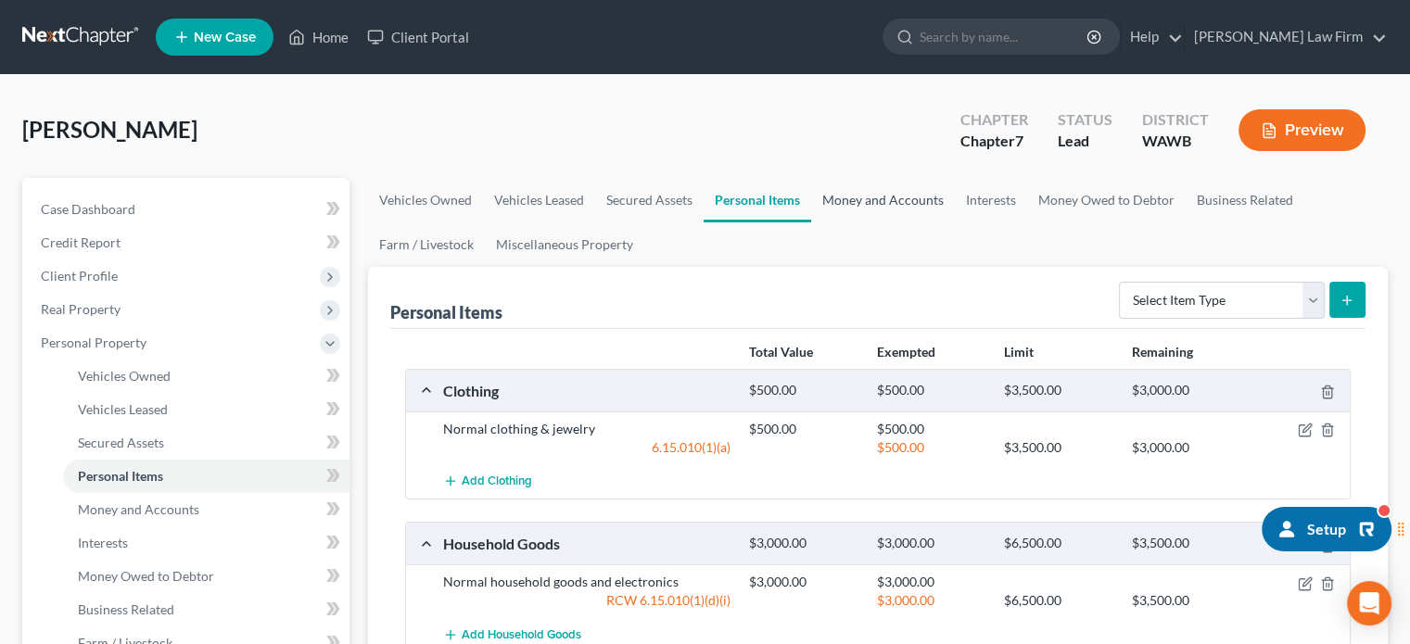
click at [912, 205] on link "Money and Accounts" at bounding box center [883, 200] width 144 height 45
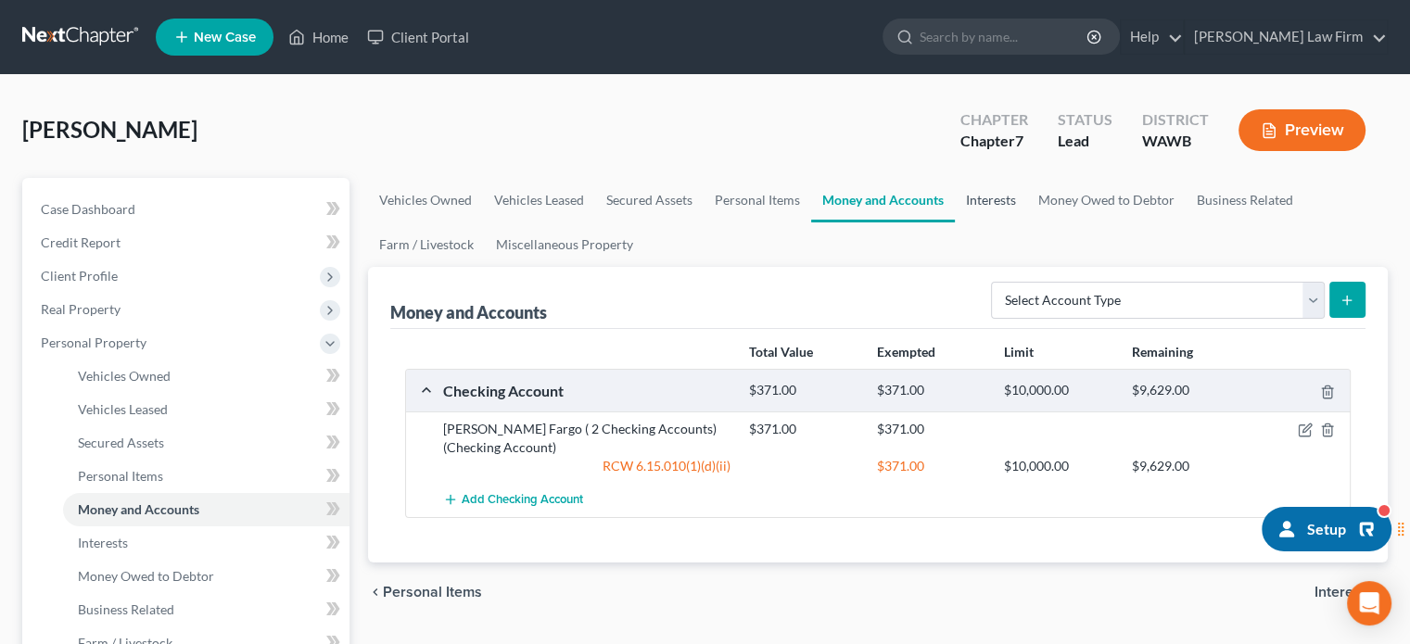
click at [976, 199] on link "Interests" at bounding box center [991, 200] width 72 height 45
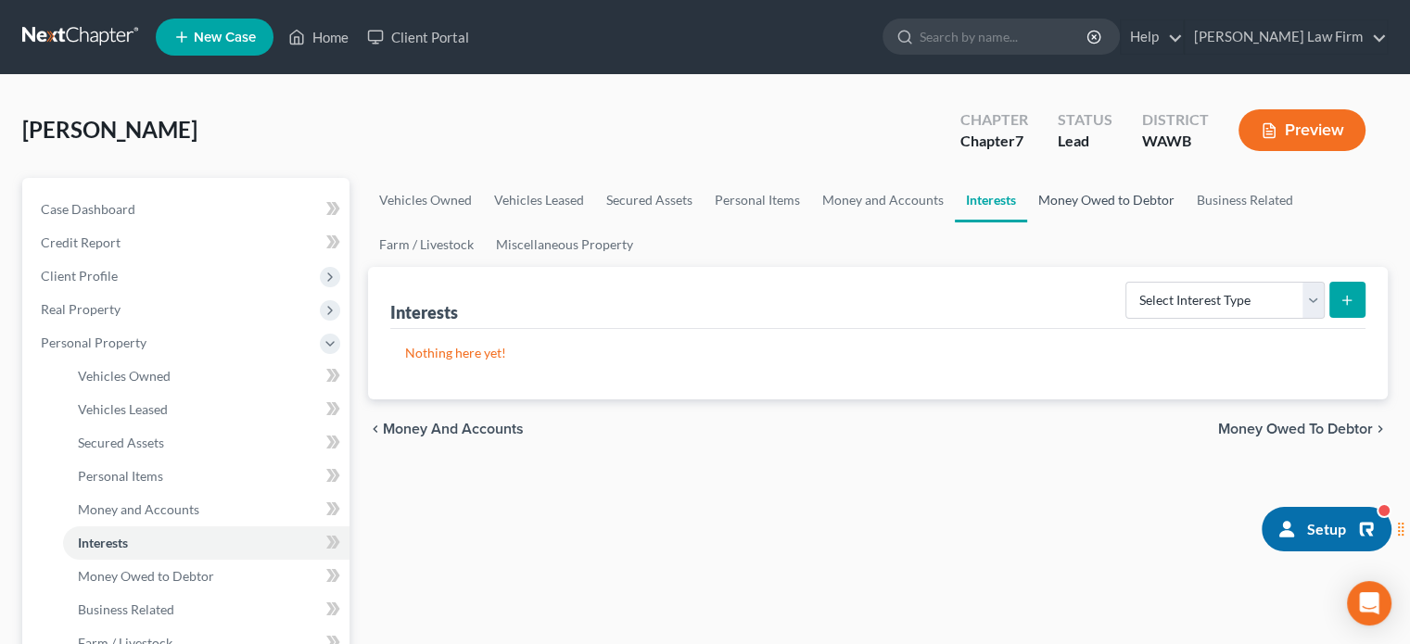
click at [1129, 208] on link "Money Owed to Debtor" at bounding box center [1106, 200] width 159 height 45
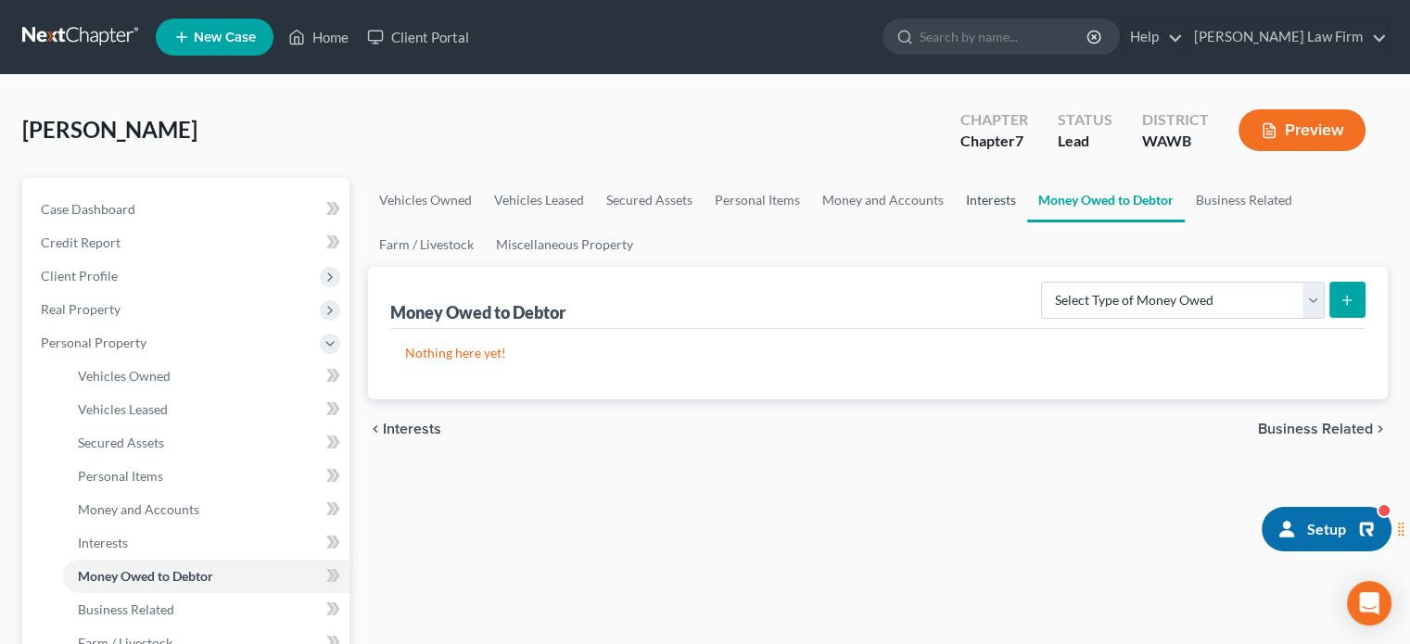
click at [1011, 210] on link "Interests" at bounding box center [991, 200] width 72 height 45
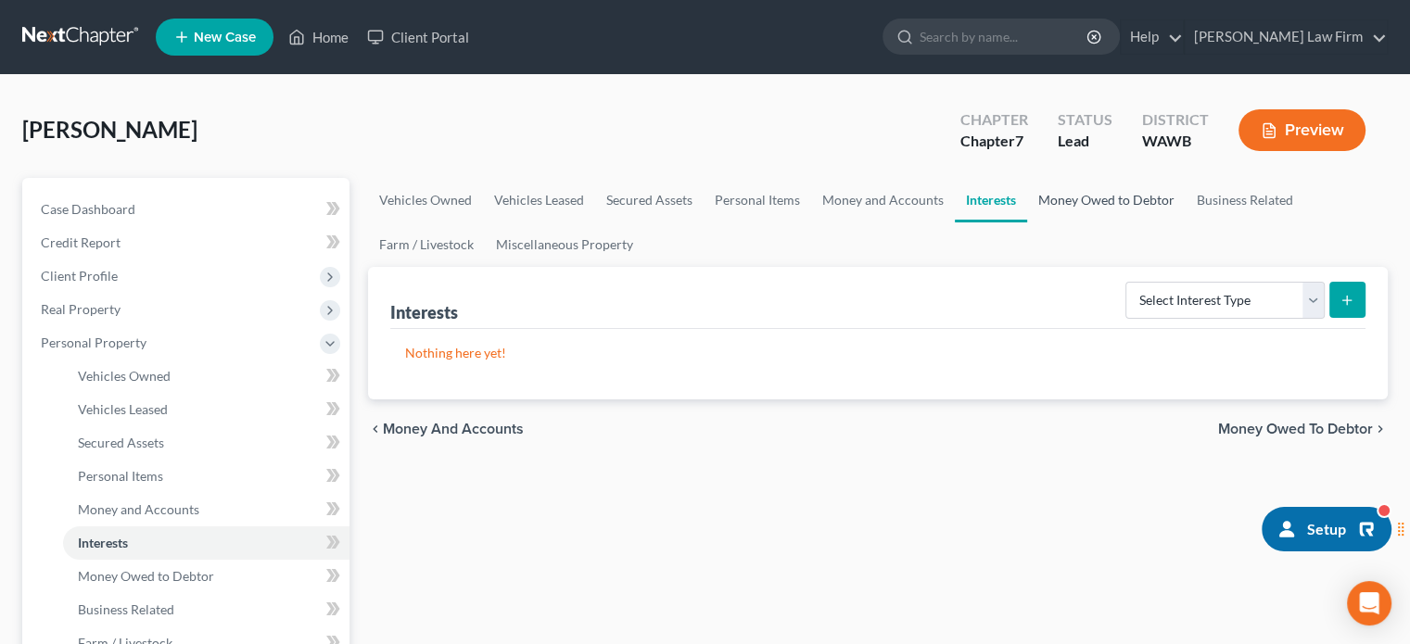
click at [1128, 218] on link "Money Owed to Debtor" at bounding box center [1106, 200] width 159 height 45
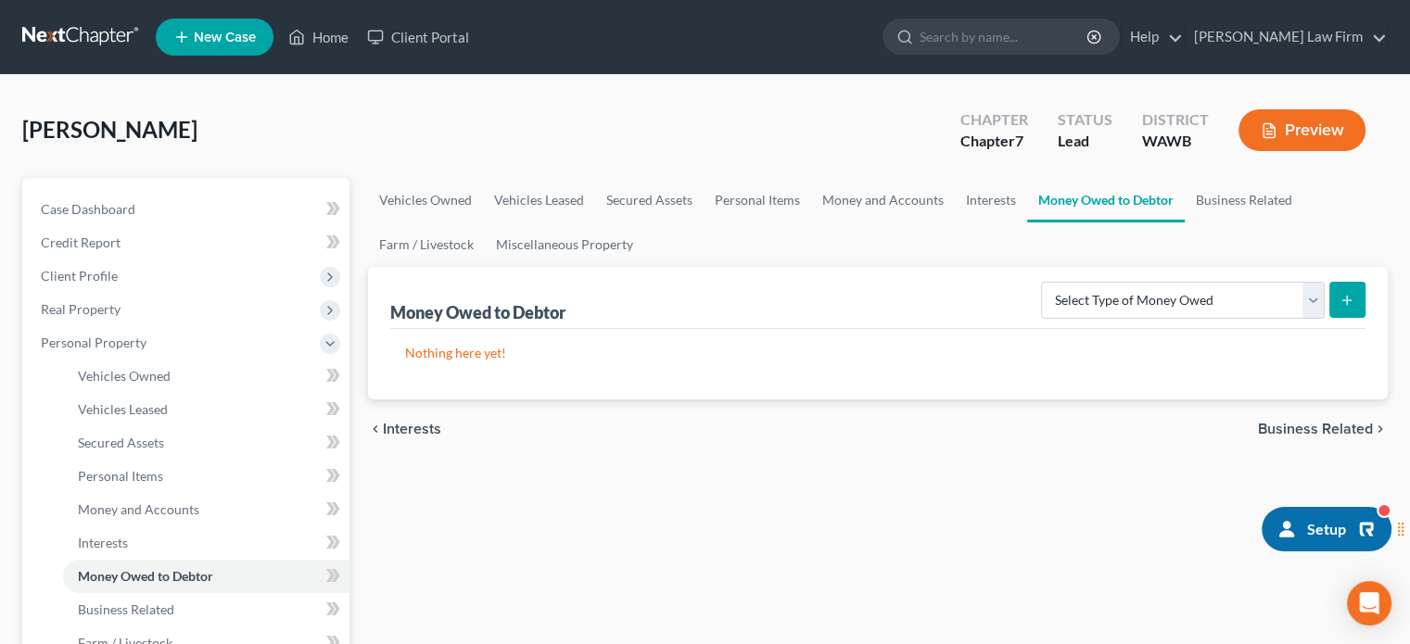
click at [979, 222] on ul "Vehicles Owned Vehicles Leased Secured Assets Personal Items Money and Accounts…" at bounding box center [878, 222] width 1020 height 89
click at [1020, 206] on link "Interests" at bounding box center [991, 200] width 72 height 45
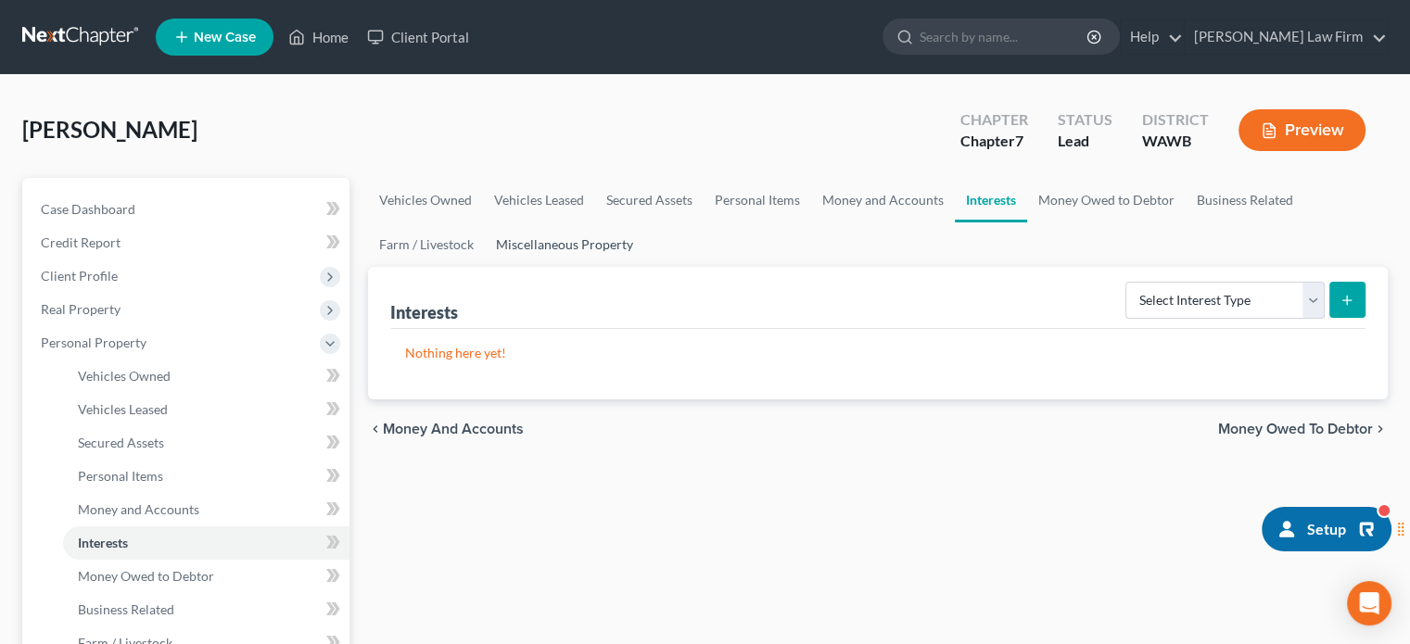
click at [525, 233] on link "Miscellaneous Property" at bounding box center [564, 245] width 159 height 45
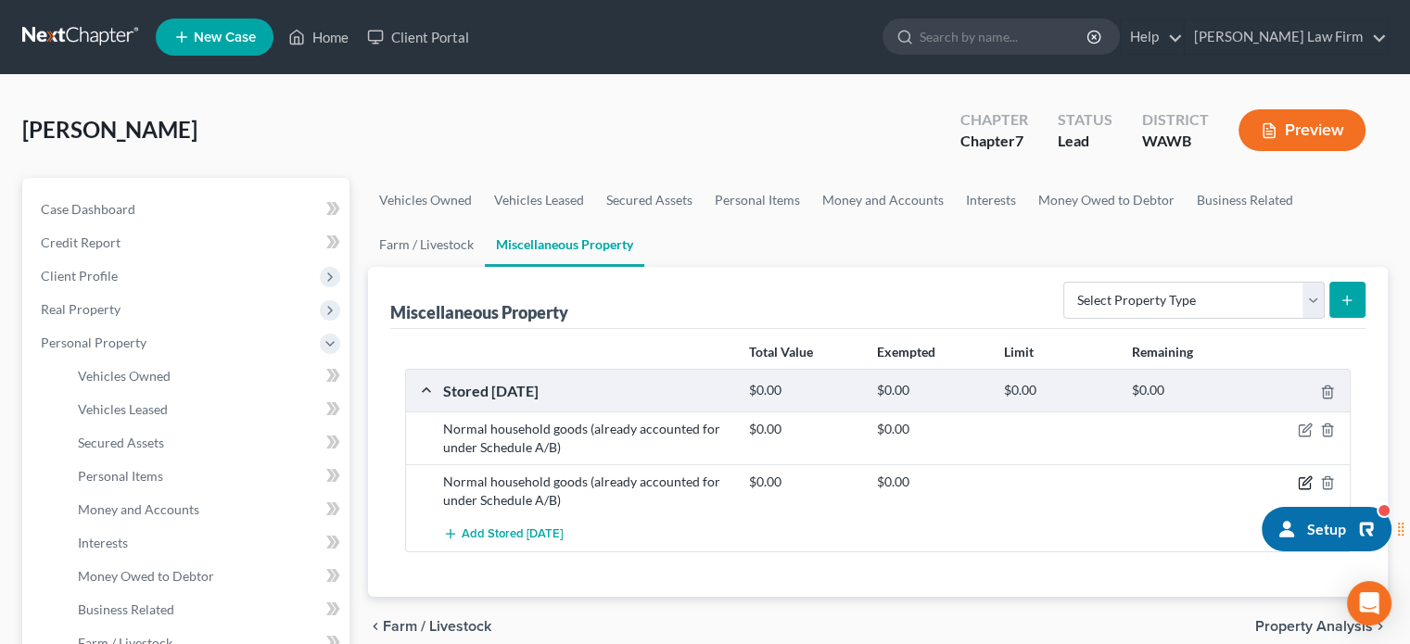
click at [1309, 484] on icon "button" at bounding box center [1304, 483] width 11 height 11
select select "50"
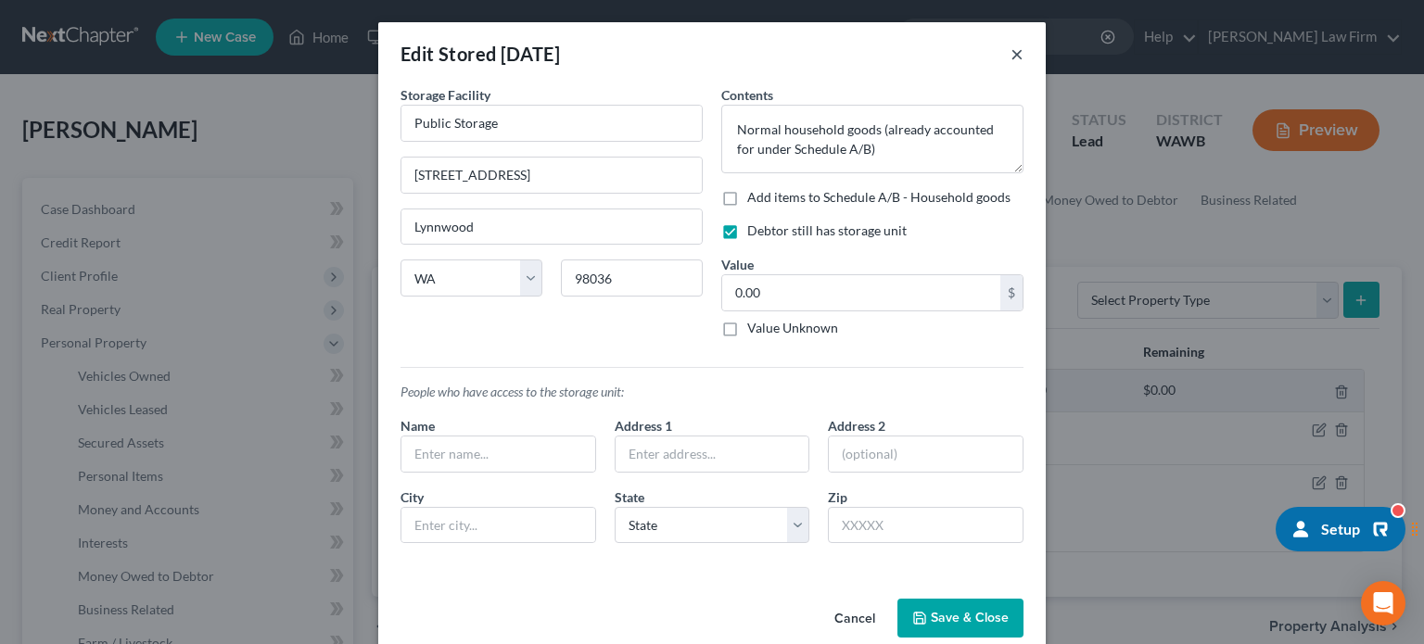
click at [1011, 52] on button "×" at bounding box center [1017, 54] width 13 height 22
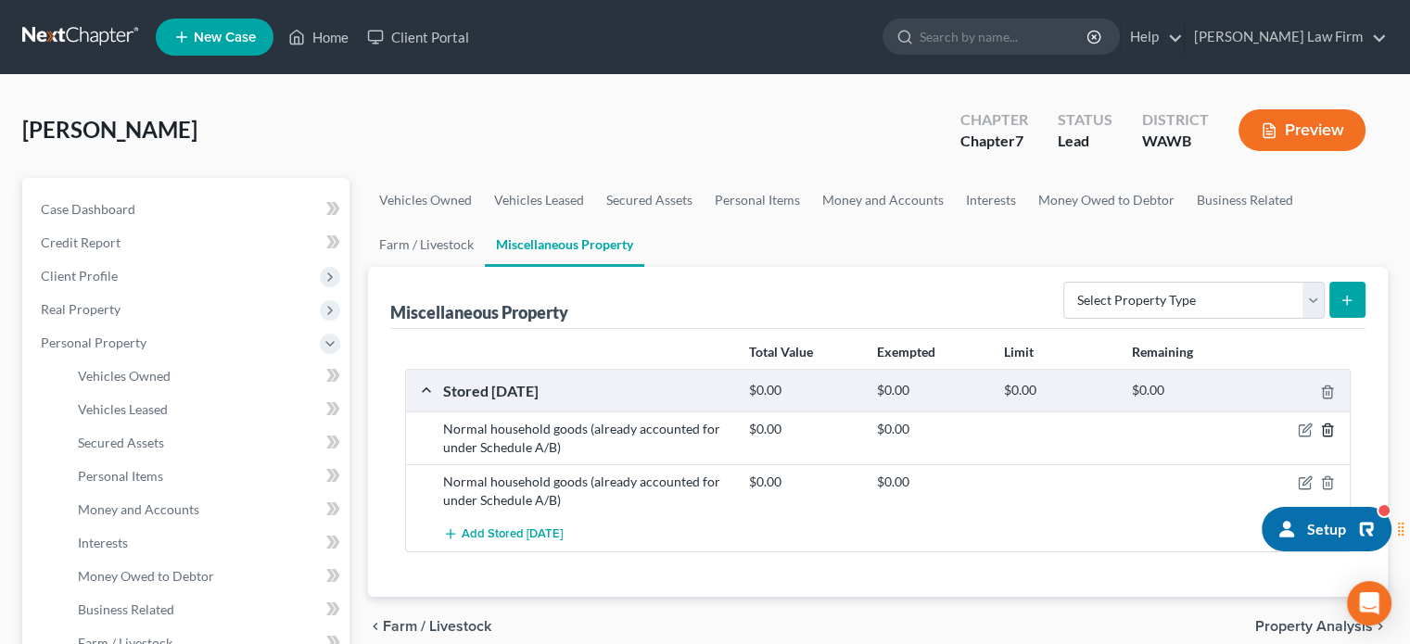
click at [1325, 428] on icon "button" at bounding box center [1327, 430] width 15 height 15
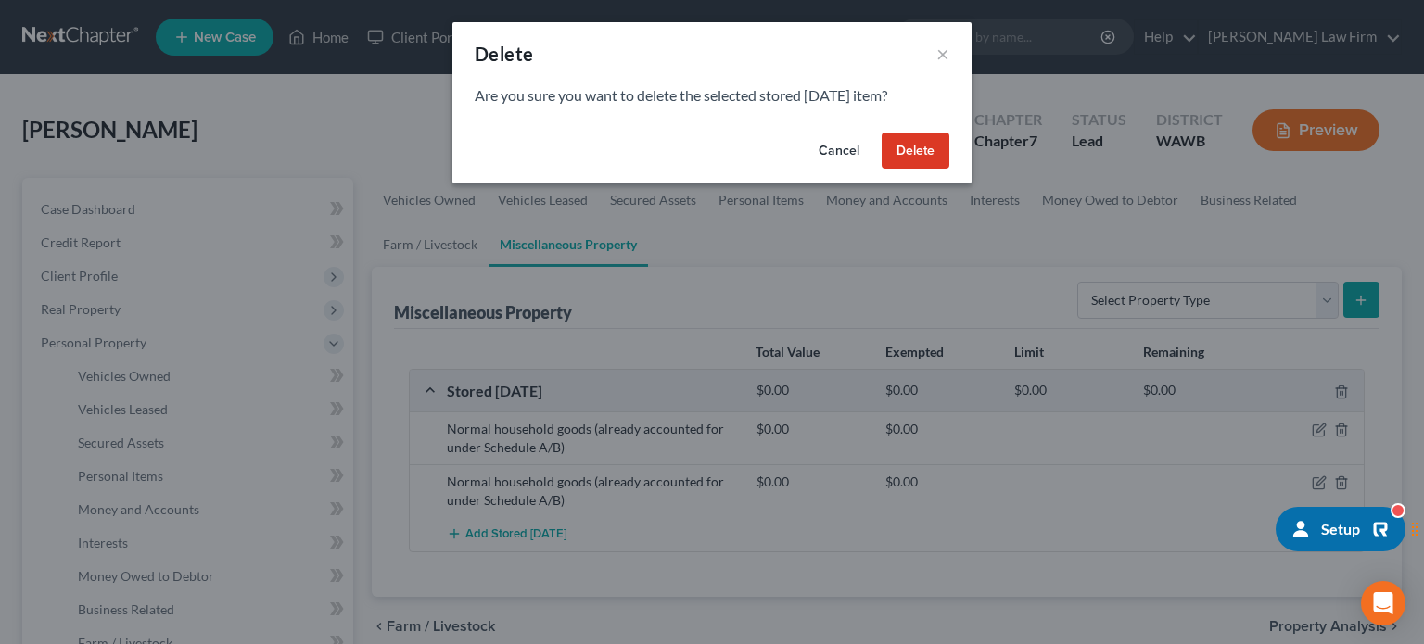
click at [903, 147] on button "Delete" at bounding box center [916, 151] width 68 height 37
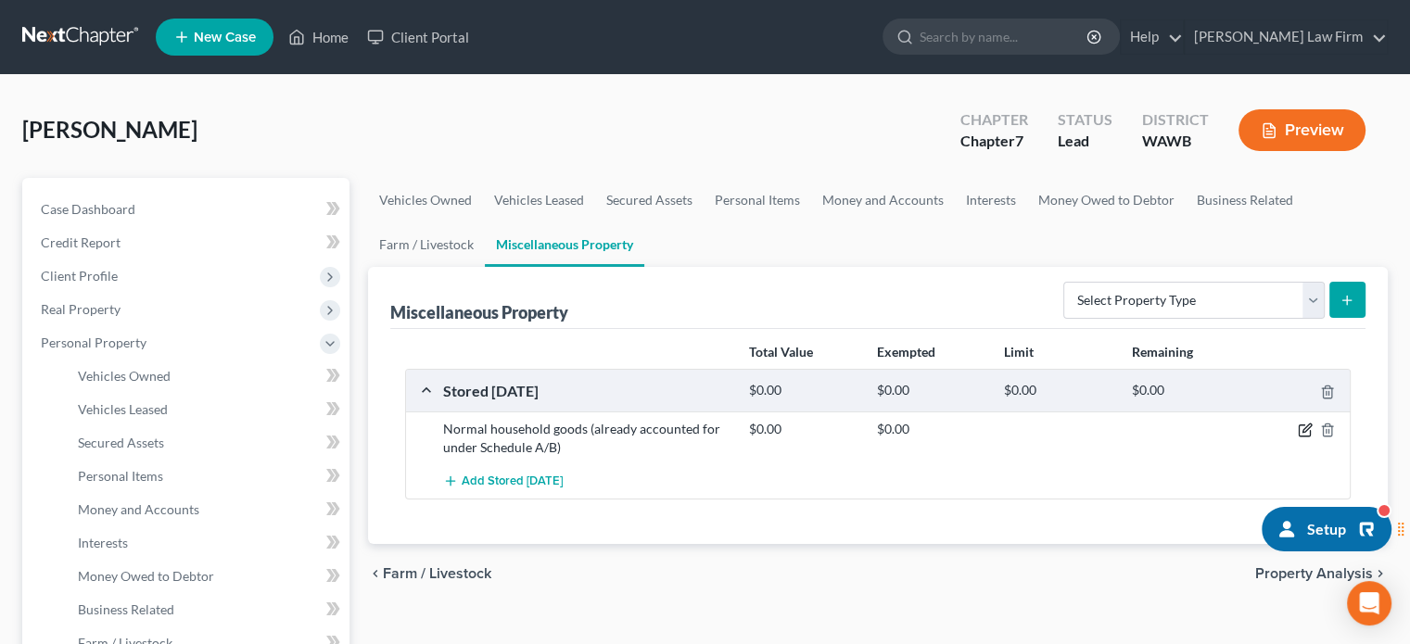
click at [1308, 428] on icon "button" at bounding box center [1307, 429] width 8 height 8
select select "50"
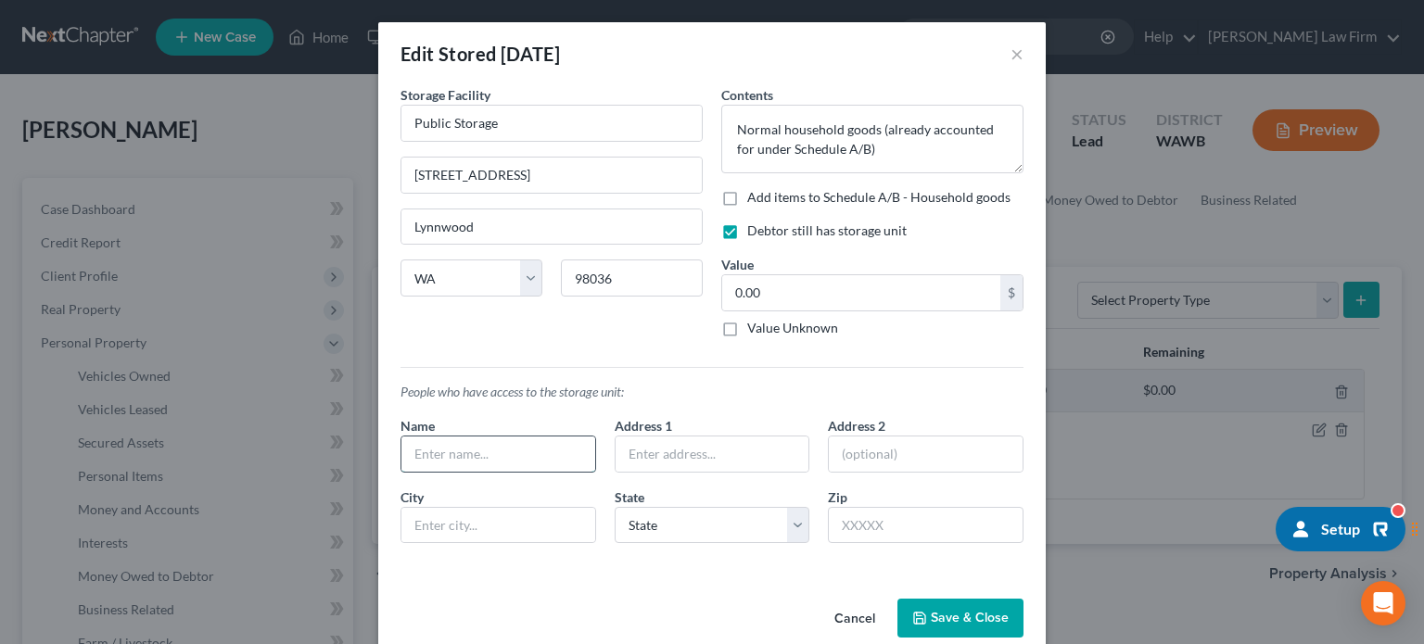
click at [447, 455] on input "text" at bounding box center [499, 454] width 194 height 35
type input "Matthew Grisafi"
click at [930, 619] on button "Save & Close" at bounding box center [961, 618] width 126 height 39
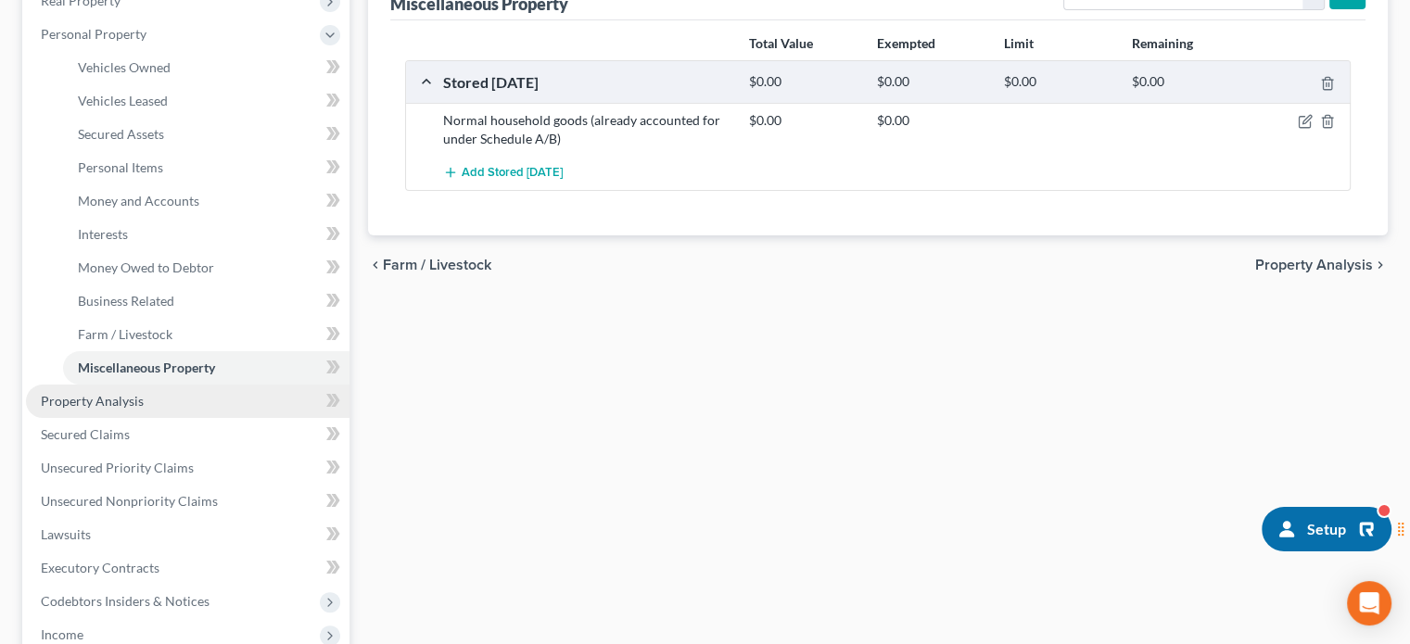
click at [219, 392] on link "Property Analysis" at bounding box center [188, 401] width 324 height 33
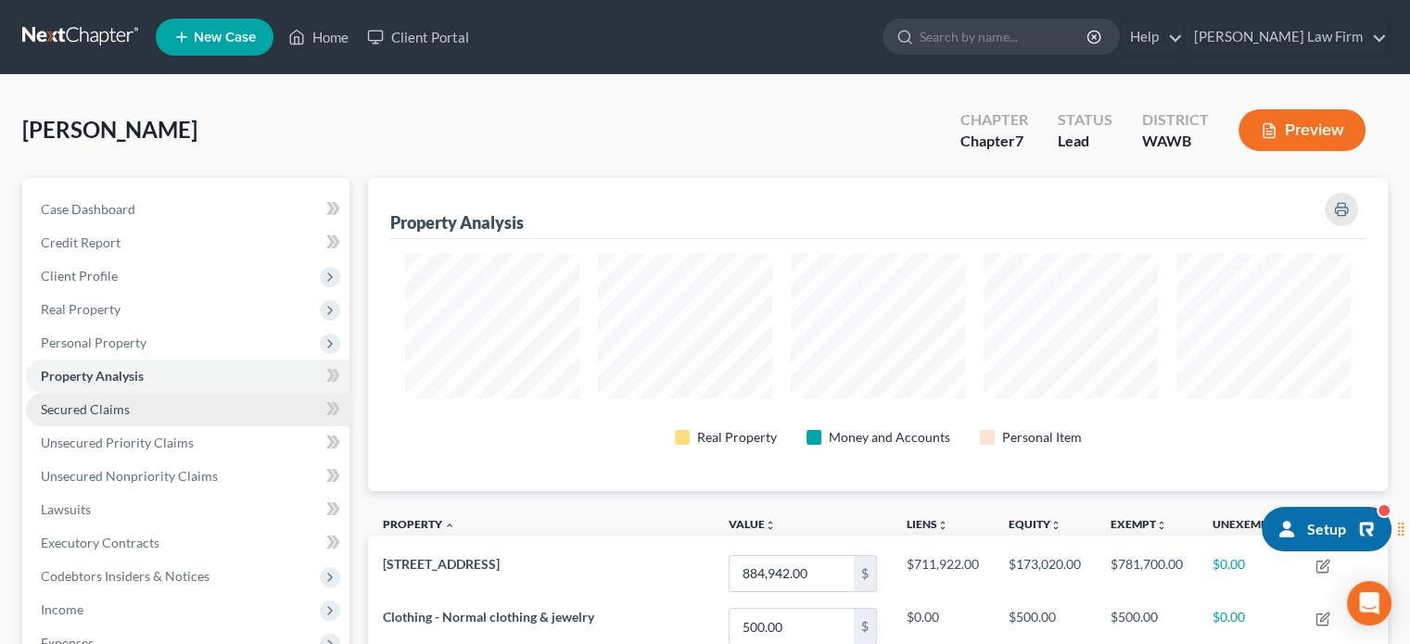
click at [91, 407] on span "Secured Claims" at bounding box center [85, 410] width 89 height 16
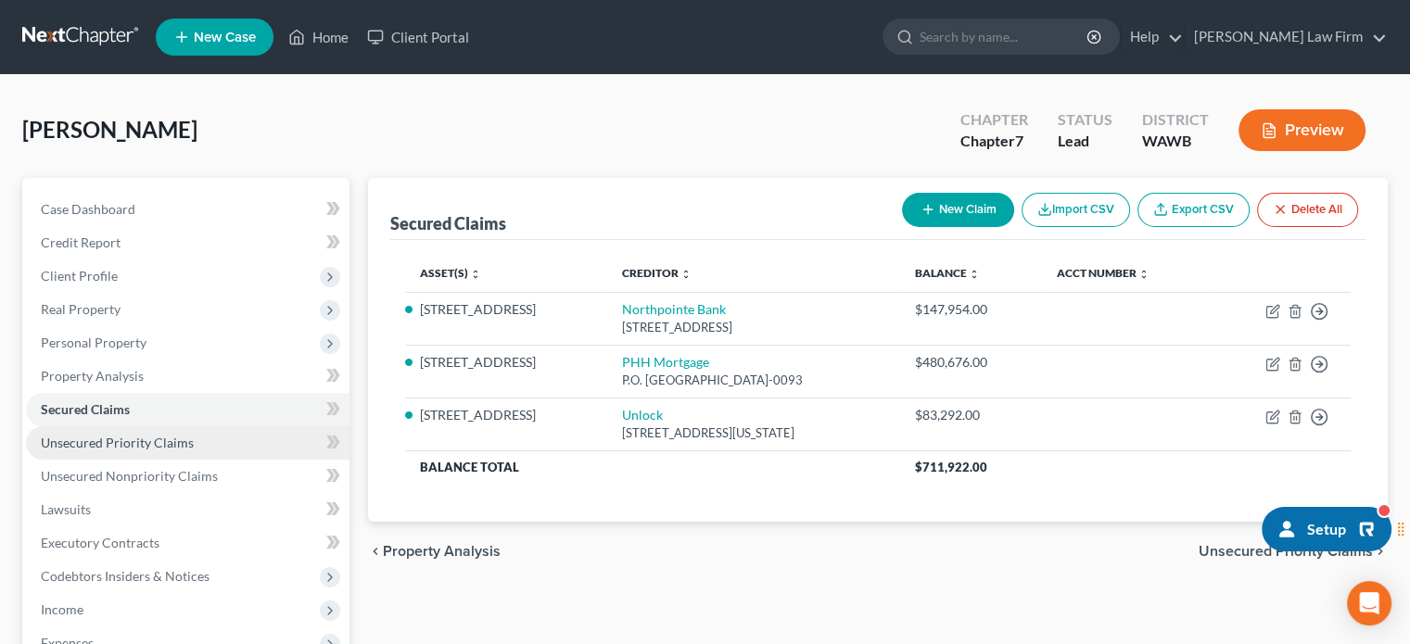
click at [134, 440] on span "Unsecured Priority Claims" at bounding box center [117, 443] width 153 height 16
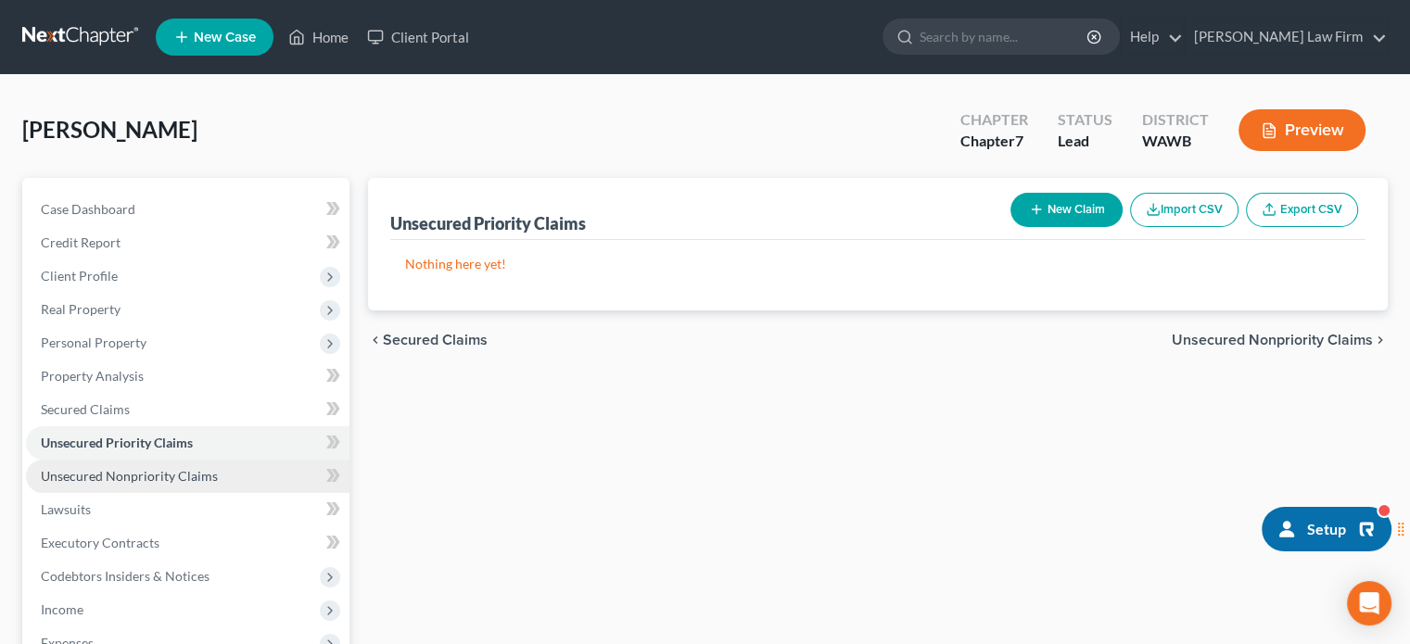
click at [139, 466] on link "Unsecured Nonpriority Claims" at bounding box center [188, 476] width 324 height 33
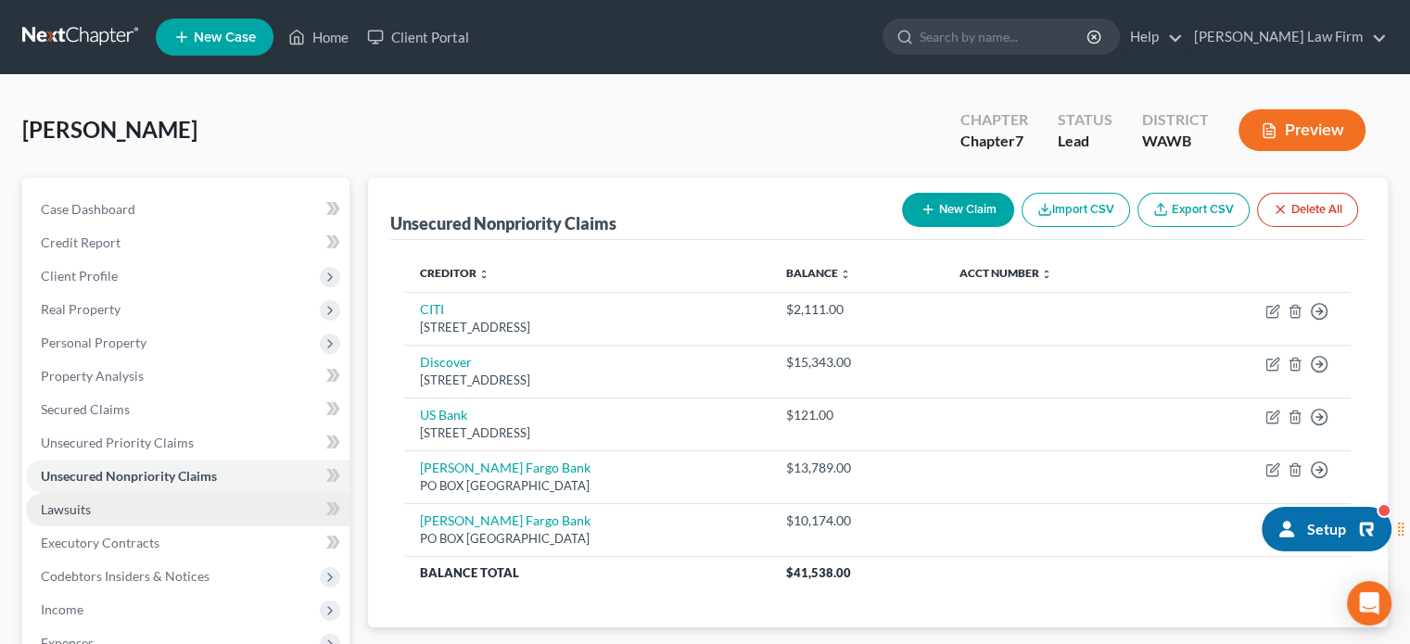
click at [91, 500] on link "Lawsuits" at bounding box center [188, 509] width 324 height 33
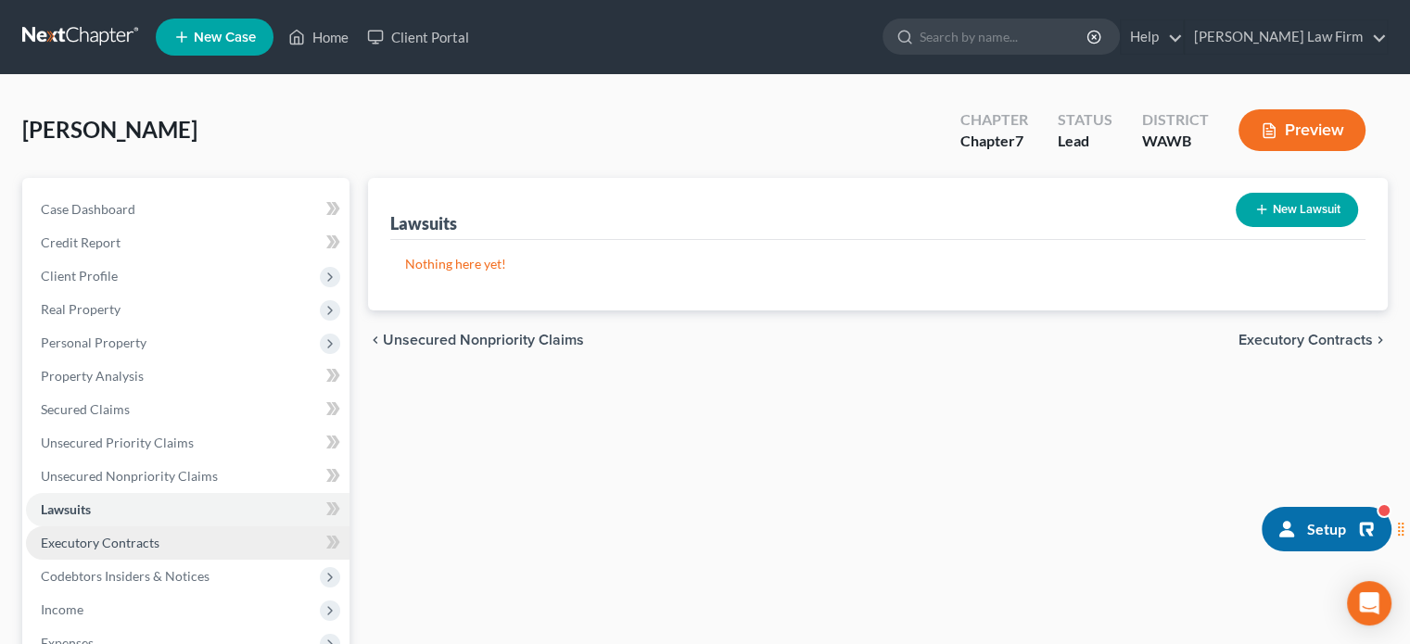
click at [98, 529] on link "Executory Contracts" at bounding box center [188, 543] width 324 height 33
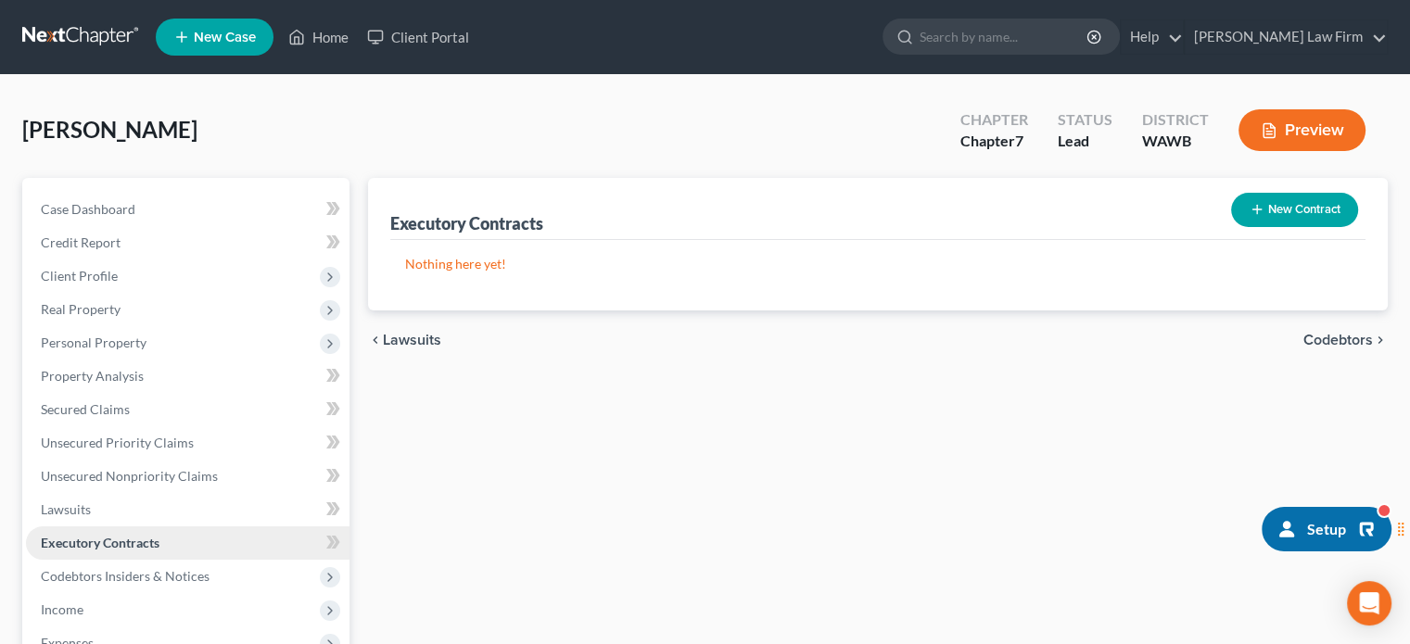
scroll to position [309, 0]
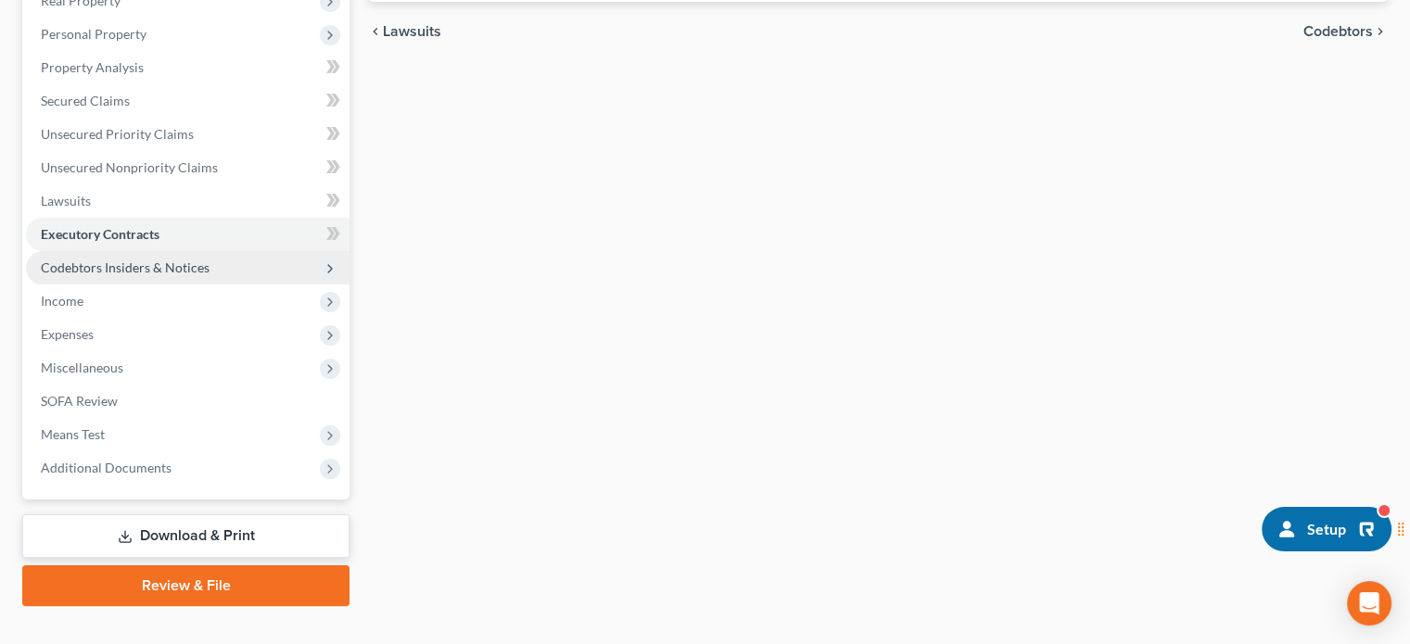
click at [163, 266] on span "Codebtors Insiders & Notices" at bounding box center [125, 268] width 169 height 16
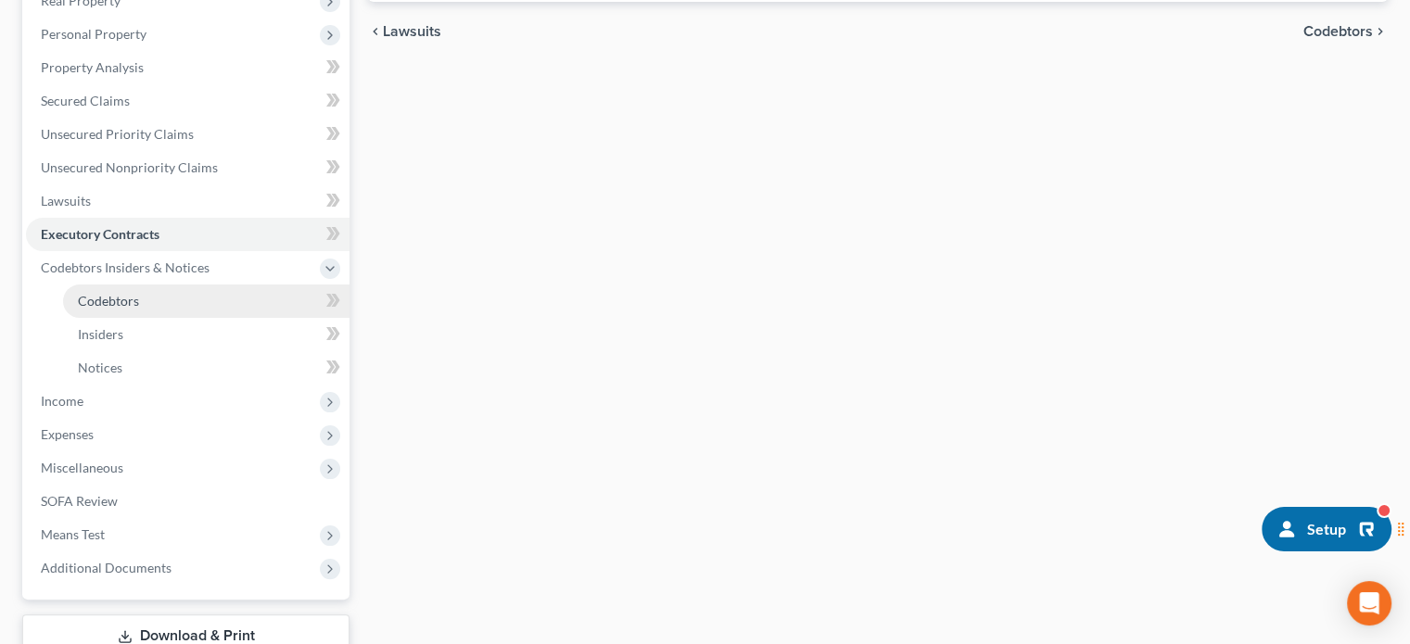
click at [159, 285] on link "Codebtors" at bounding box center [206, 301] width 287 height 33
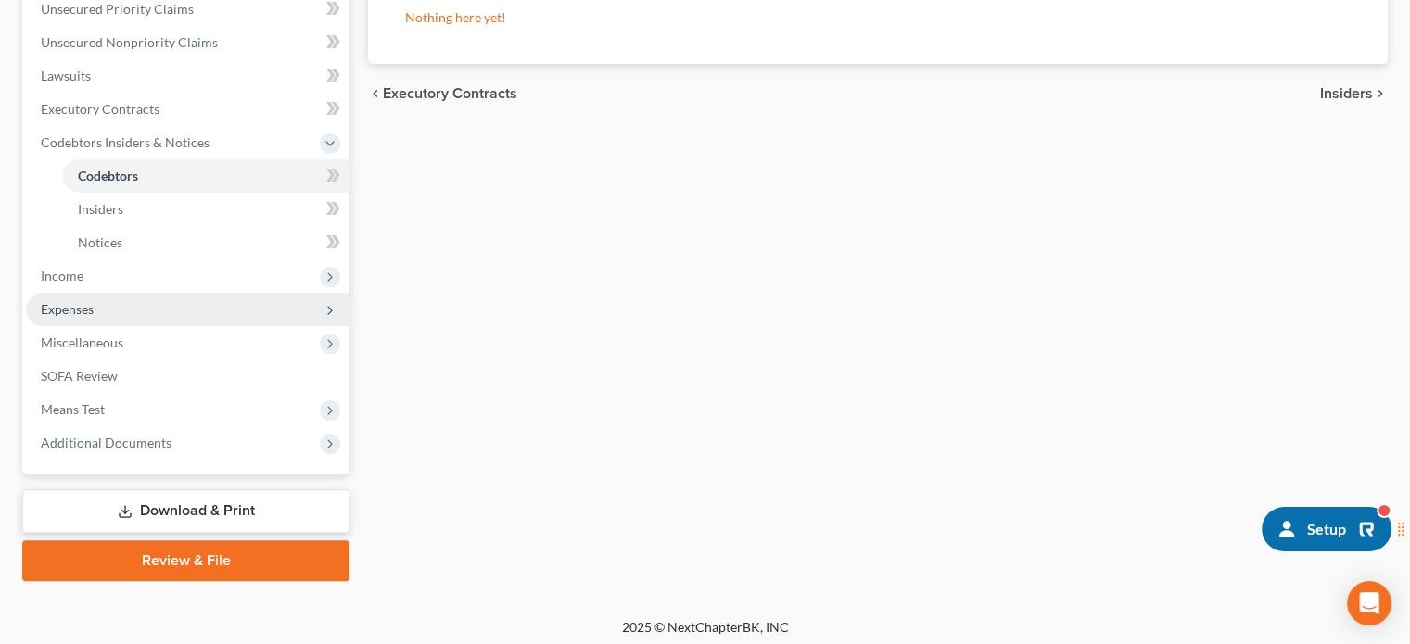
scroll to position [440, 0]
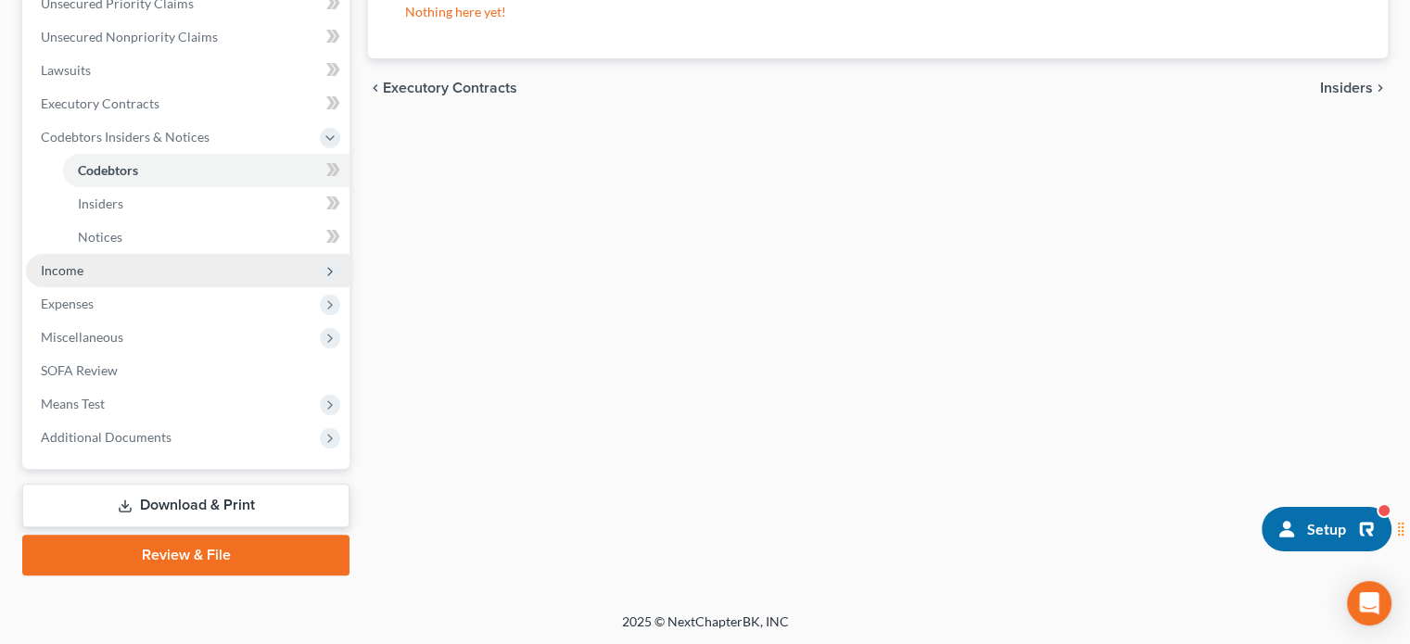
click at [71, 270] on span "Income" at bounding box center [62, 270] width 43 height 16
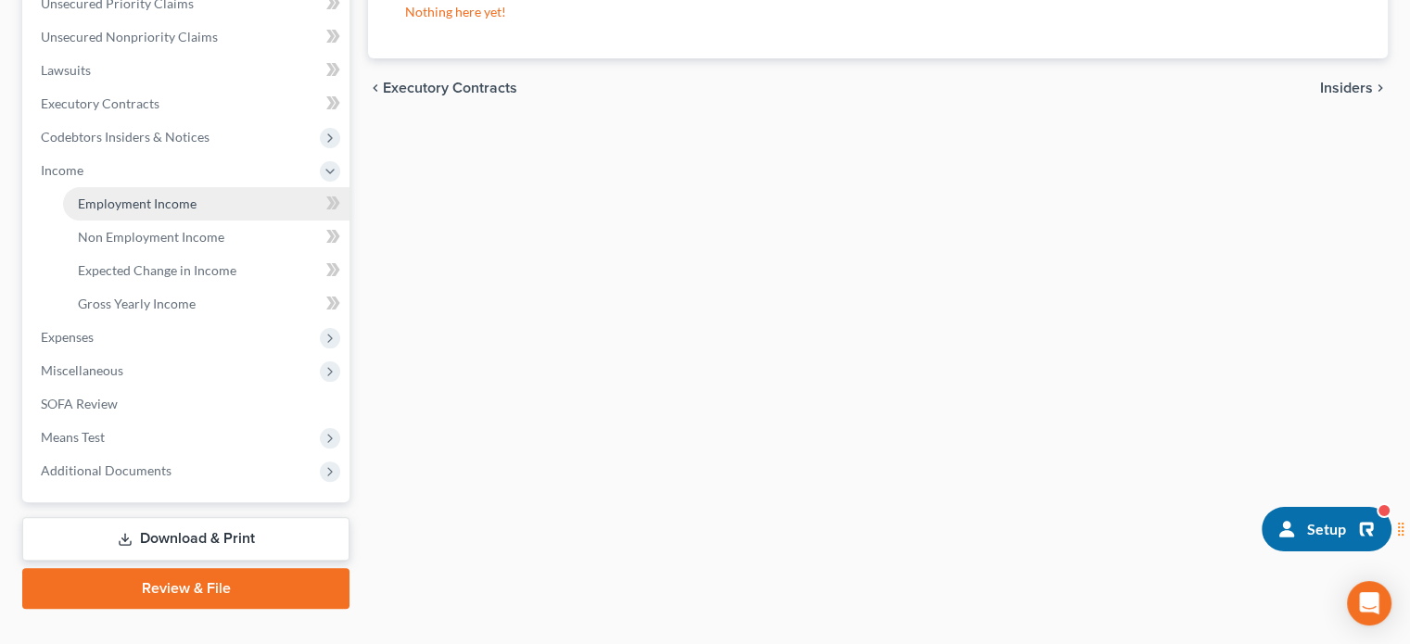
click at [141, 187] on link "Employment Income" at bounding box center [206, 203] width 287 height 33
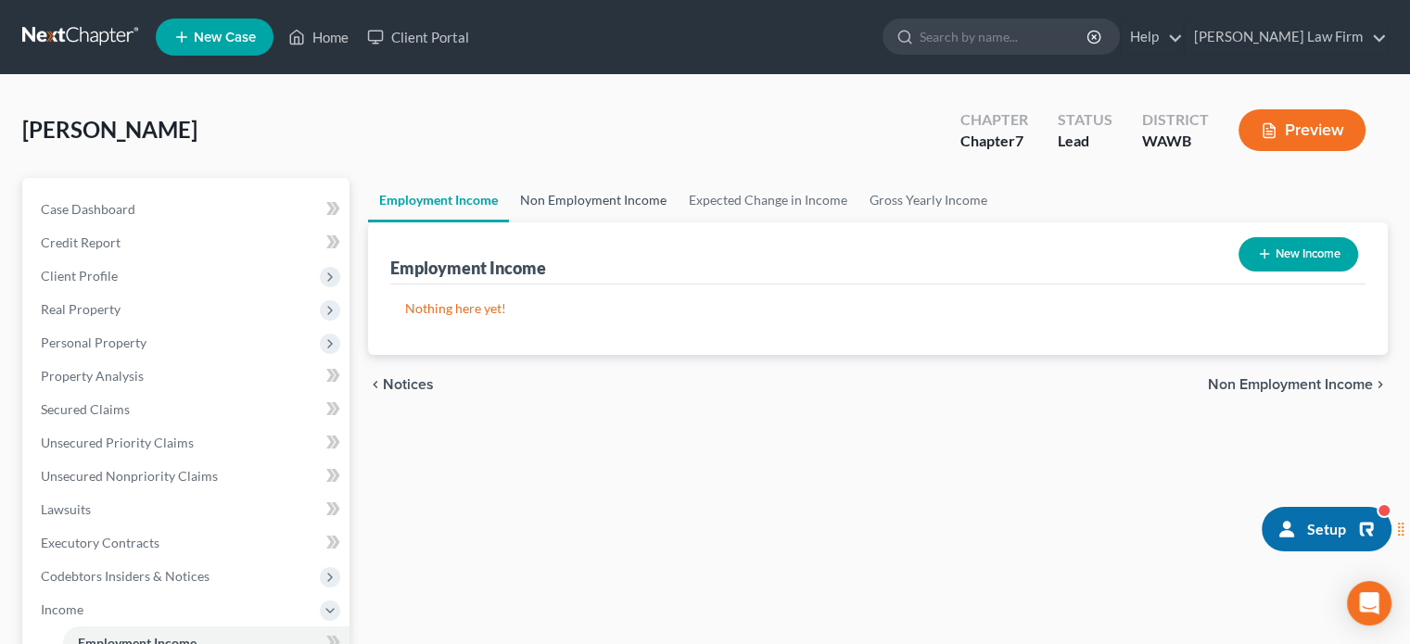
click at [589, 216] on link "Non Employment Income" at bounding box center [593, 200] width 169 height 45
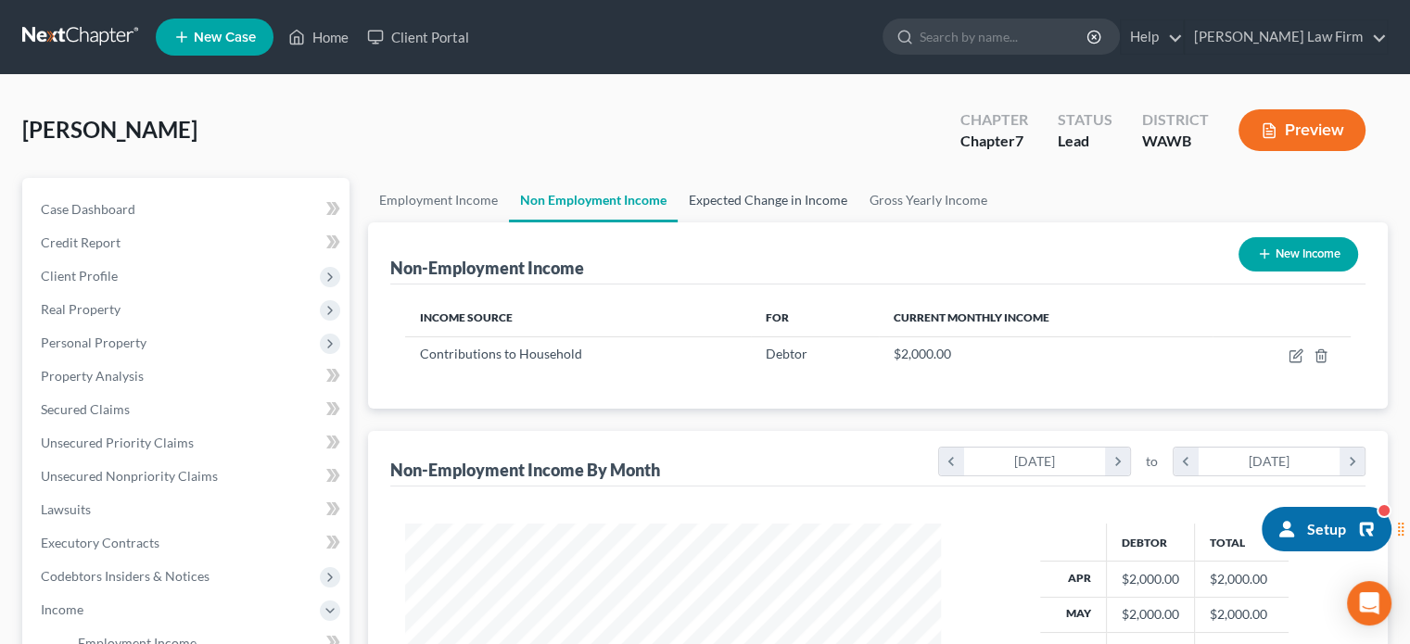
scroll to position [330, 572]
click at [734, 207] on link "Expected Change in Income" at bounding box center [768, 200] width 181 height 45
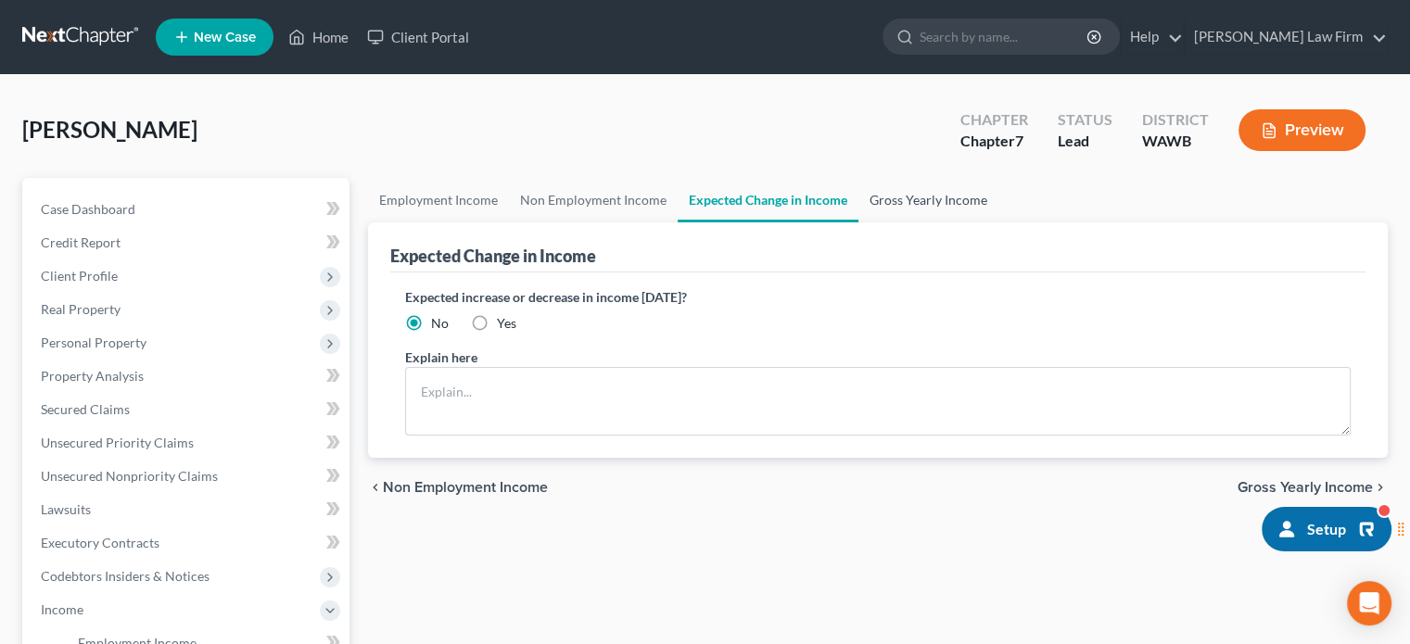
click at [970, 198] on link "Gross Yearly Income" at bounding box center [929, 200] width 140 height 45
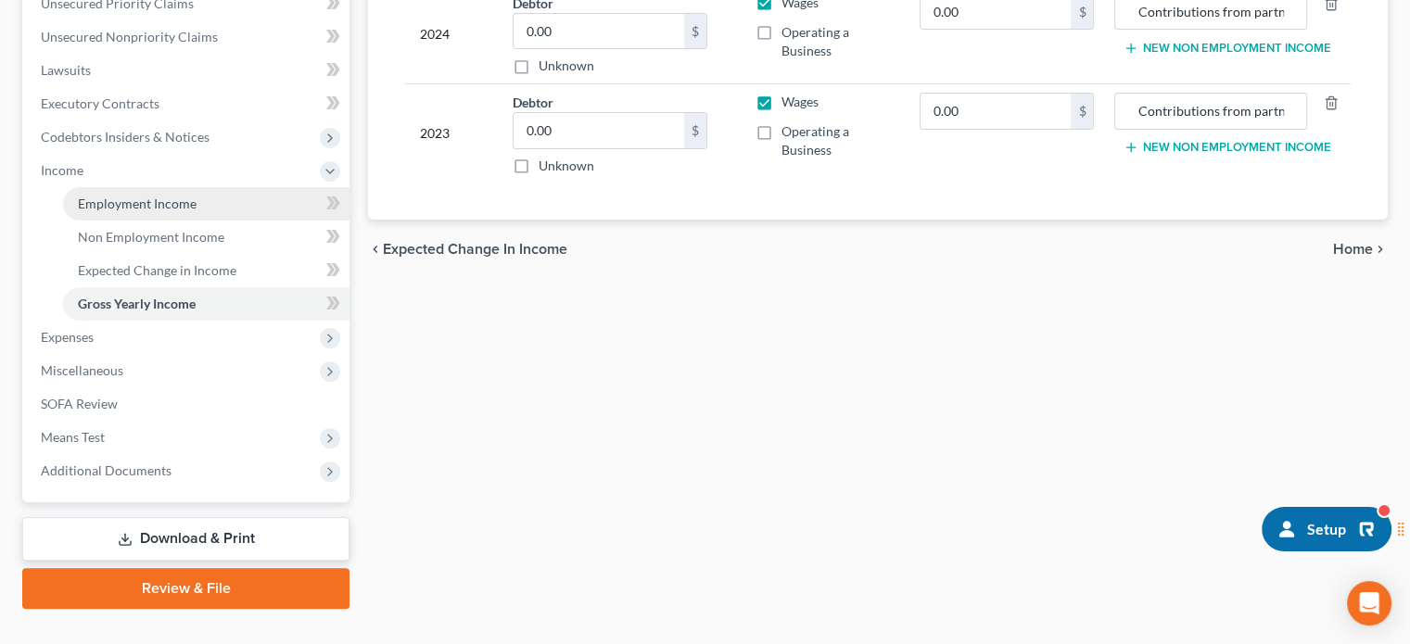
scroll to position [473, 0]
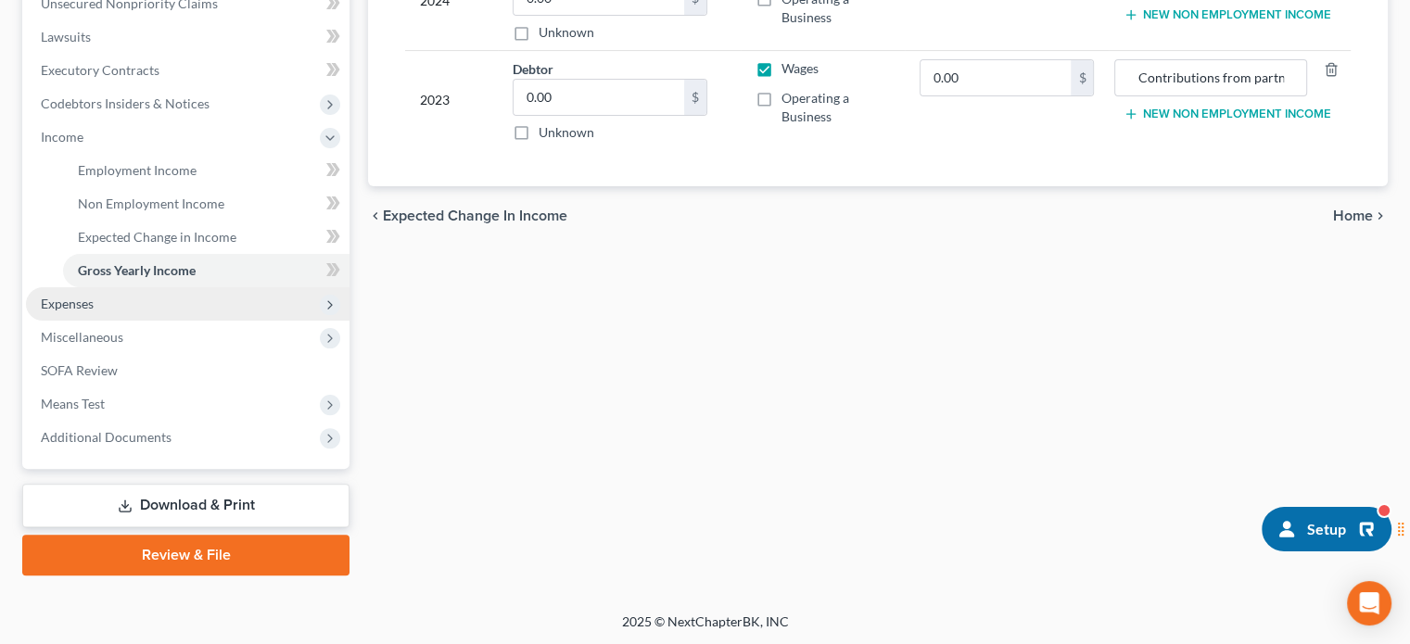
click at [120, 303] on span "Expenses" at bounding box center [188, 303] width 324 height 33
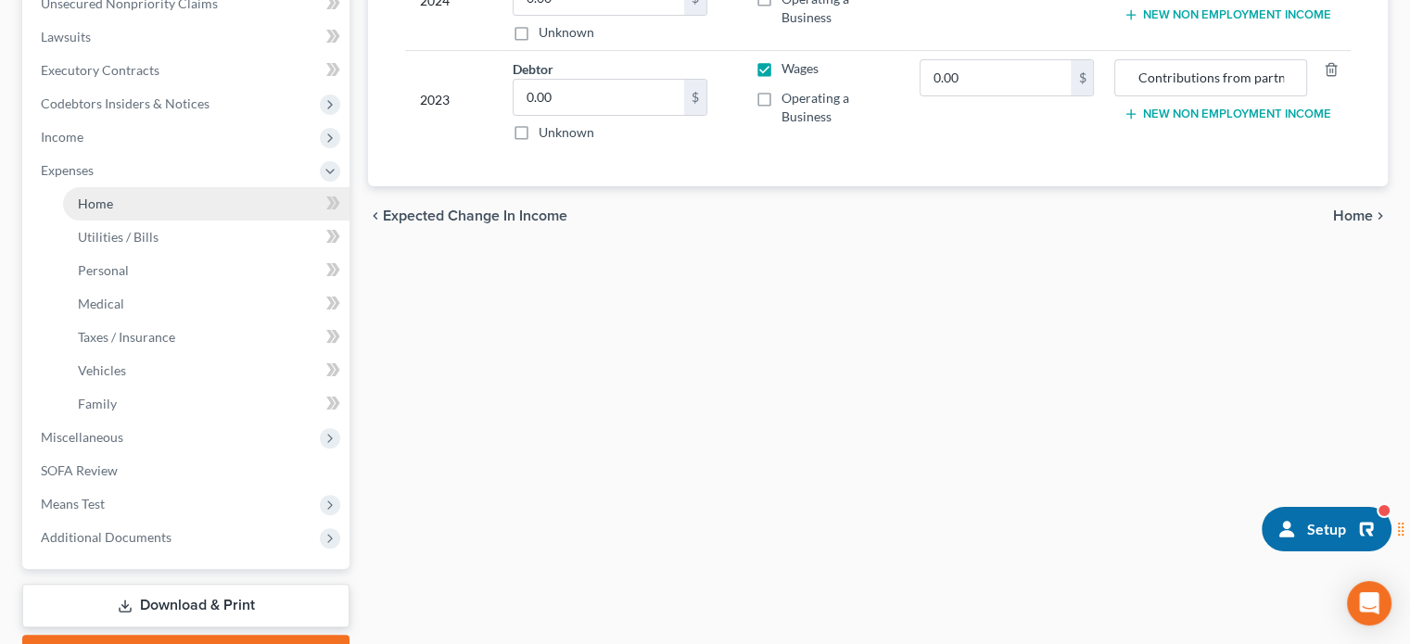
click at [145, 214] on link "Home" at bounding box center [206, 203] width 287 height 33
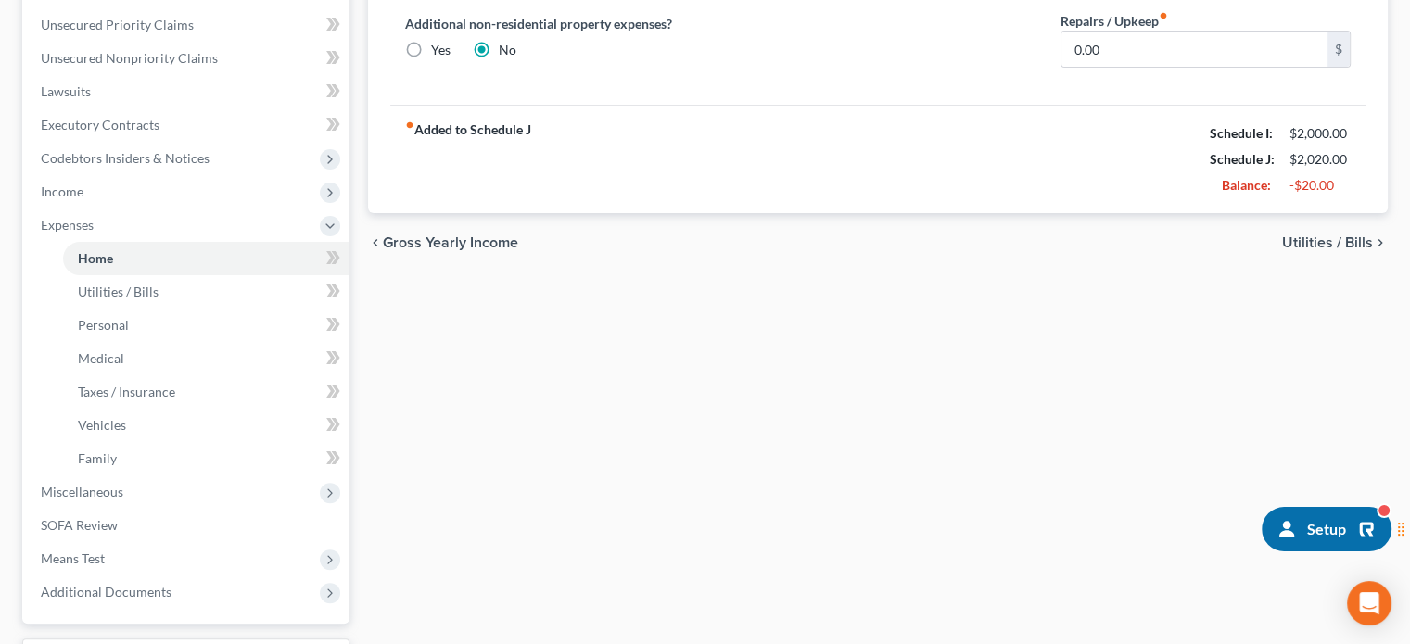
scroll to position [573, 0]
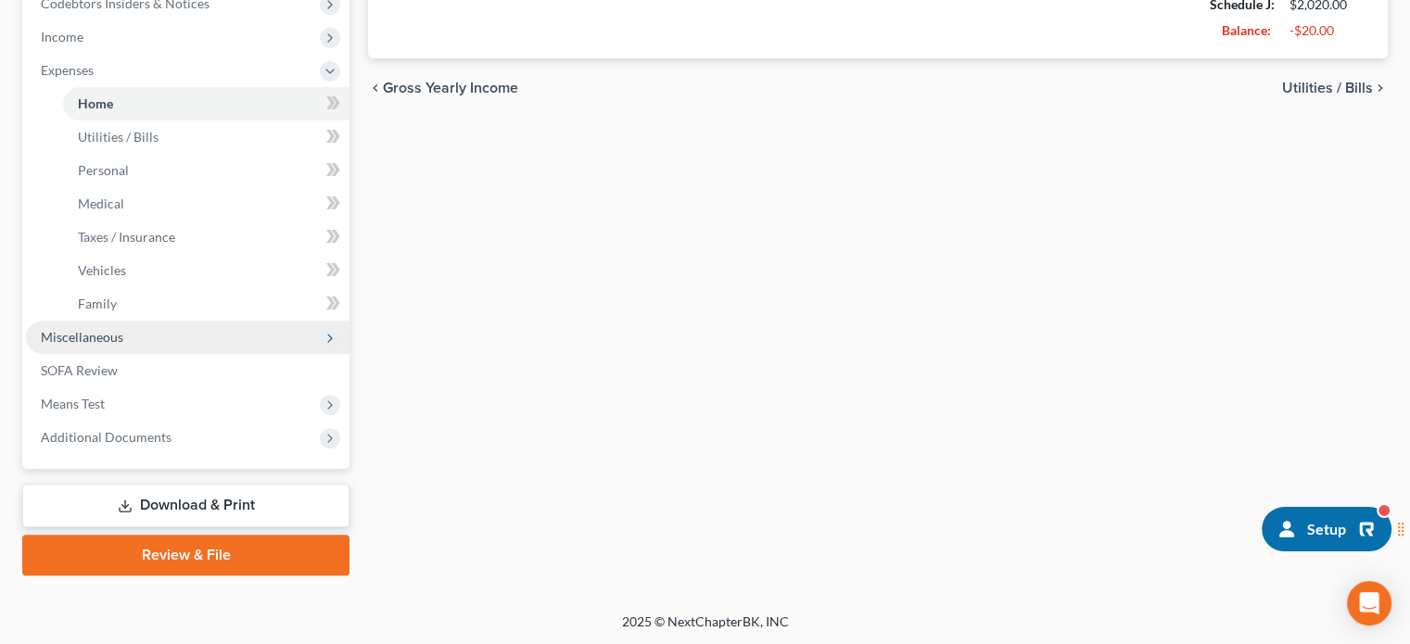
click at [83, 338] on span "Miscellaneous" at bounding box center [82, 337] width 83 height 16
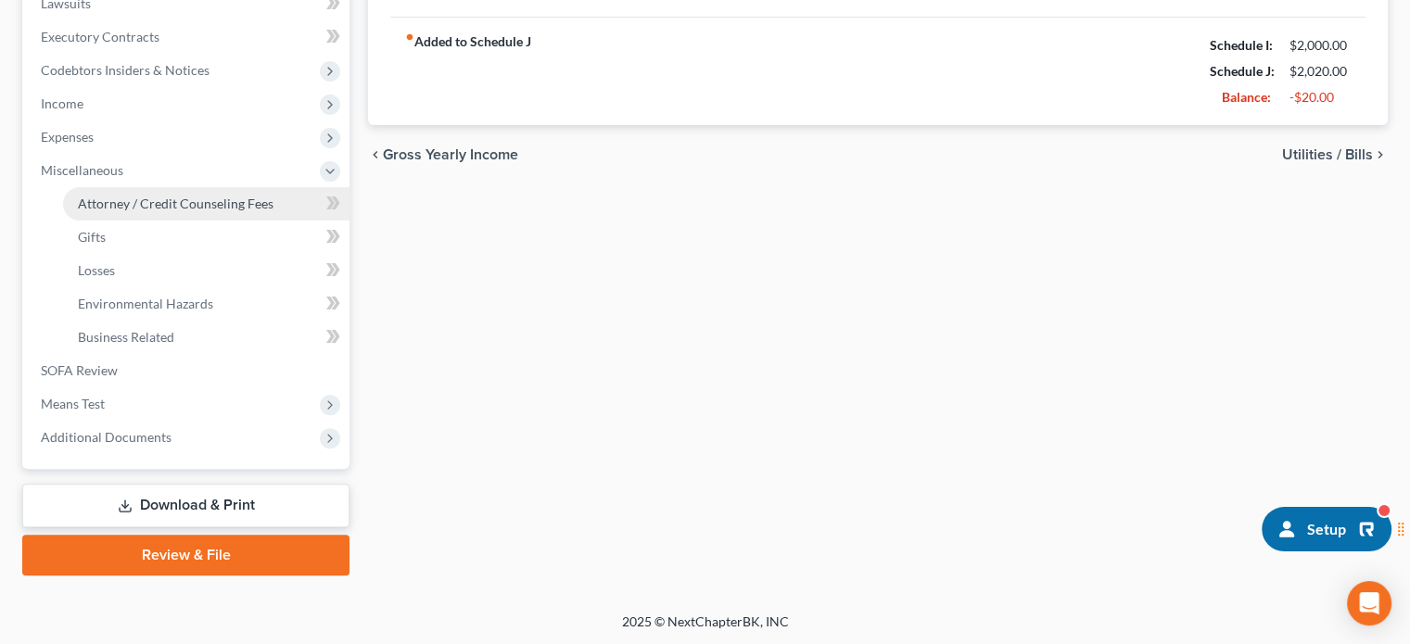
click at [154, 203] on span "Attorney / Credit Counseling Fees" at bounding box center [176, 204] width 196 height 16
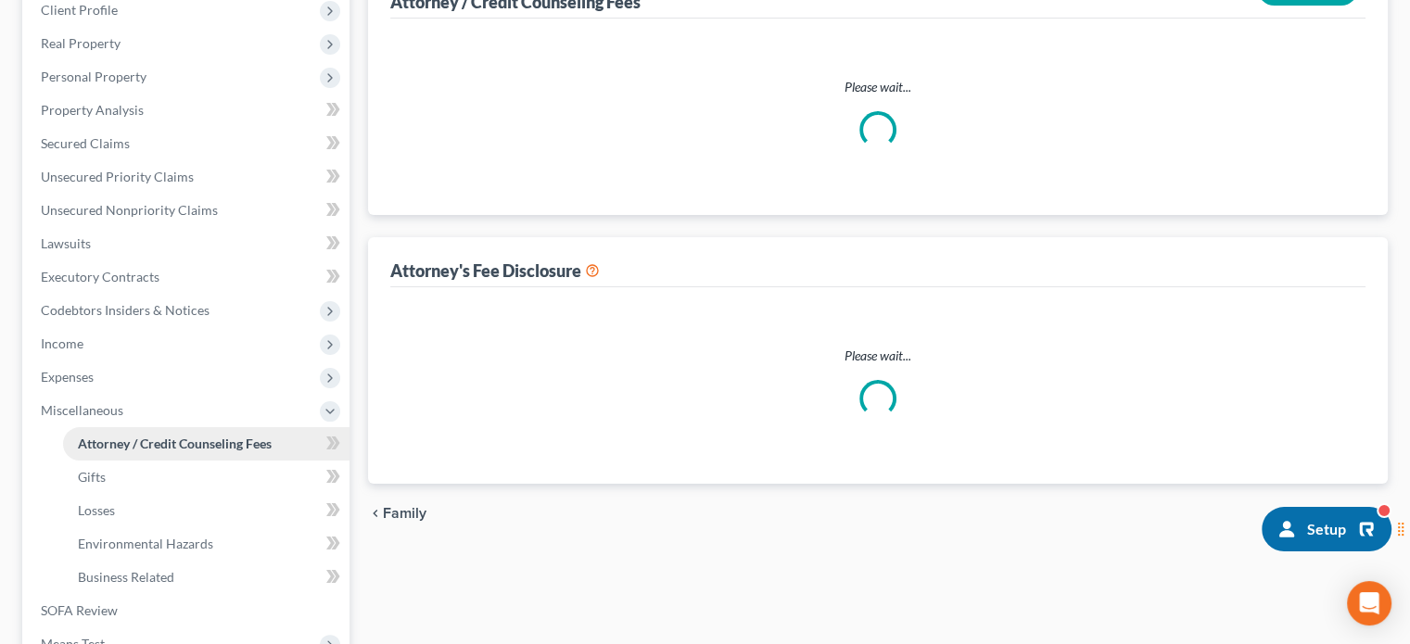
select select "1"
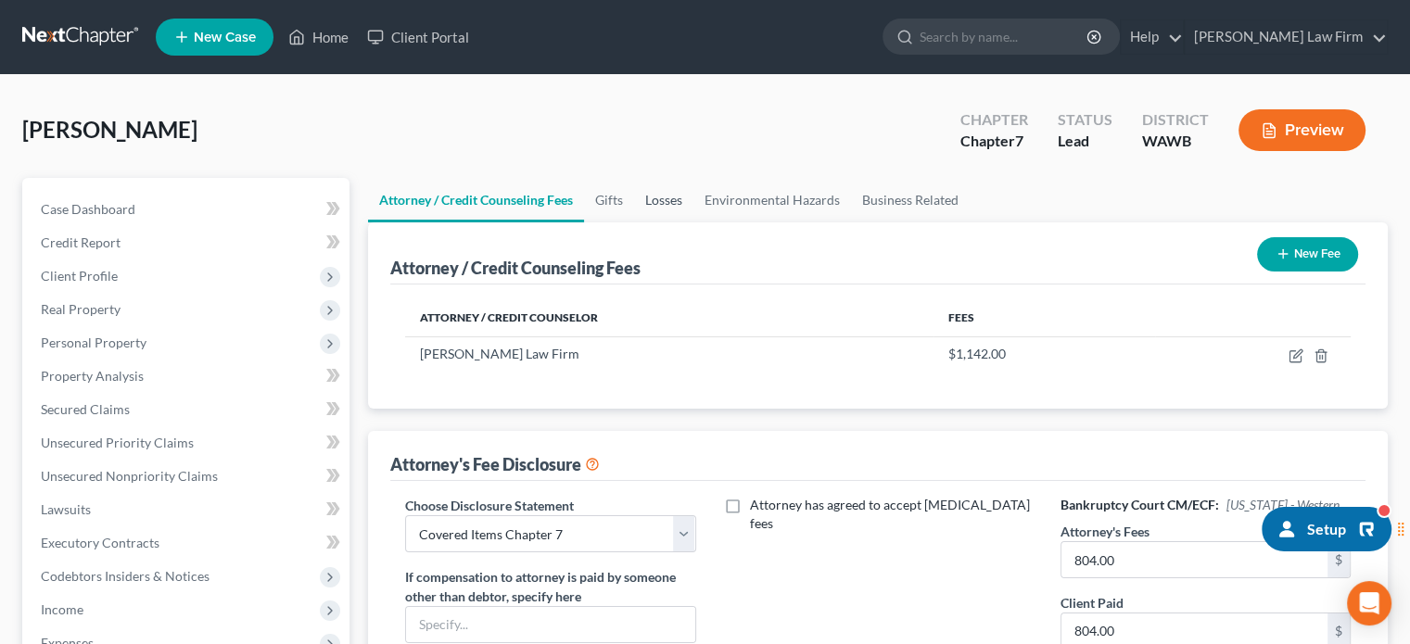
click at [637, 199] on link "Losses" at bounding box center [663, 200] width 59 height 45
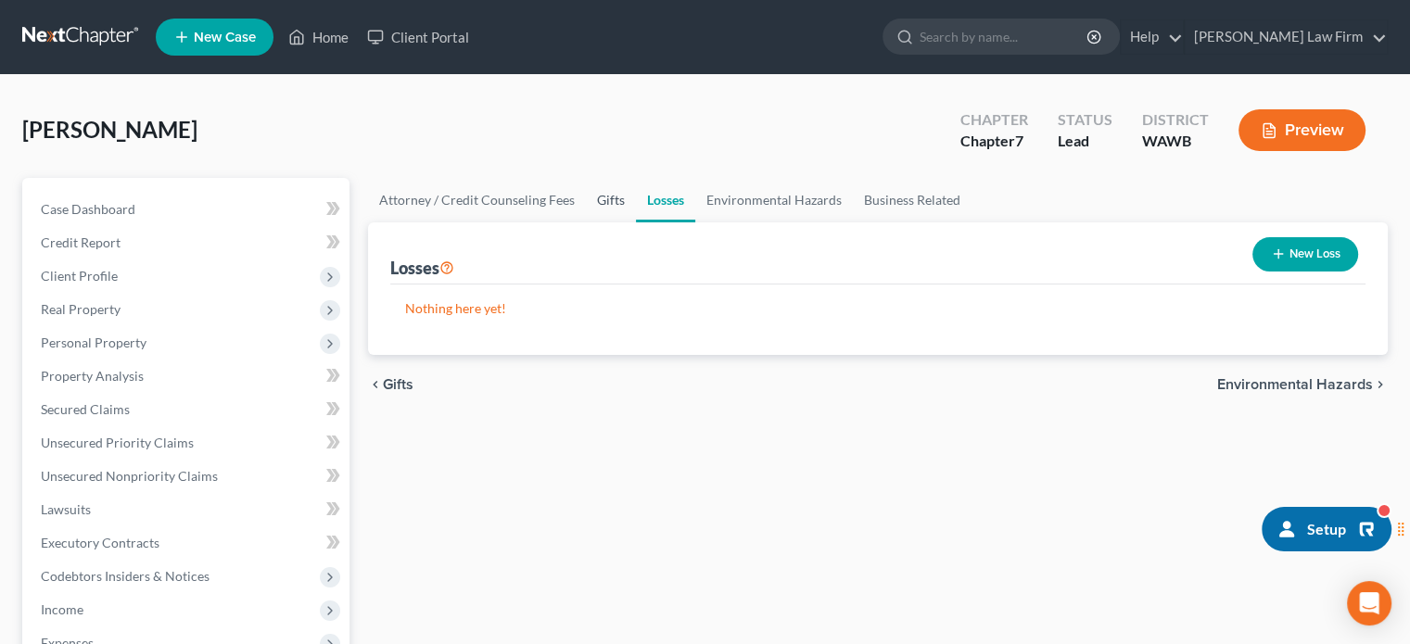
click at [591, 196] on link "Gifts" at bounding box center [611, 200] width 50 height 45
click at [516, 198] on link "Attorney / Credit Counseling Fees" at bounding box center [477, 200] width 218 height 45
select select "1"
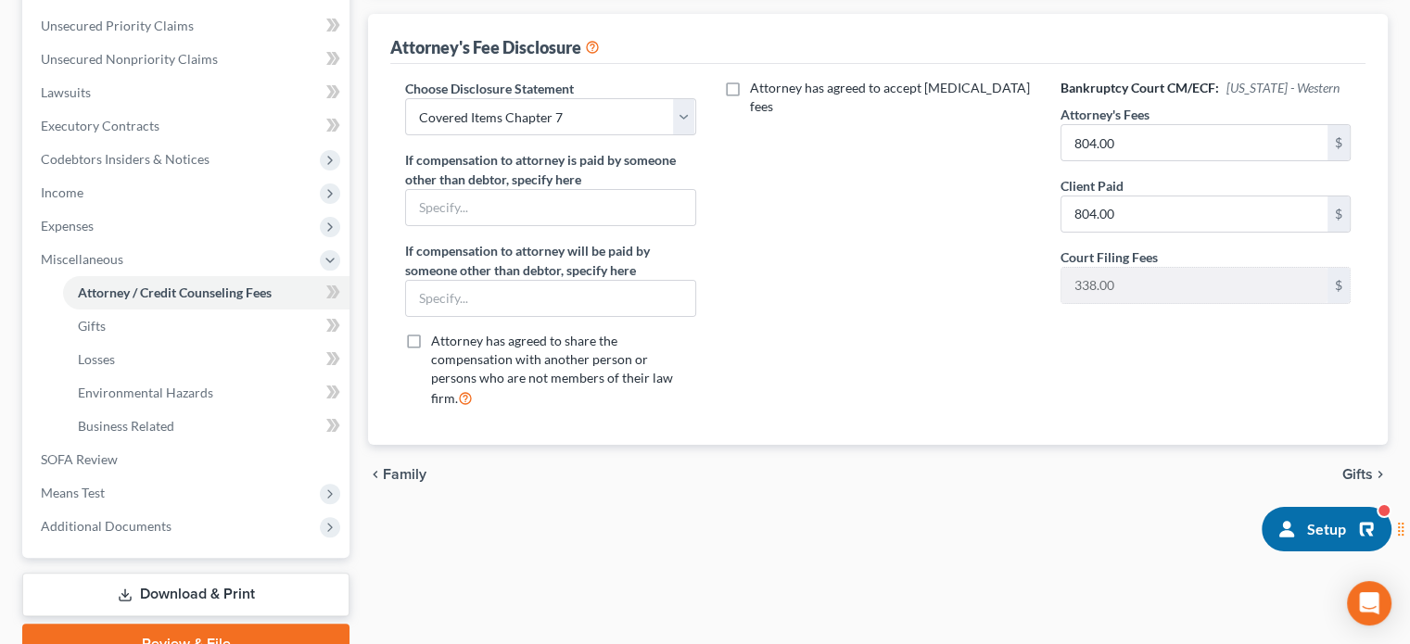
scroll to position [506, 0]
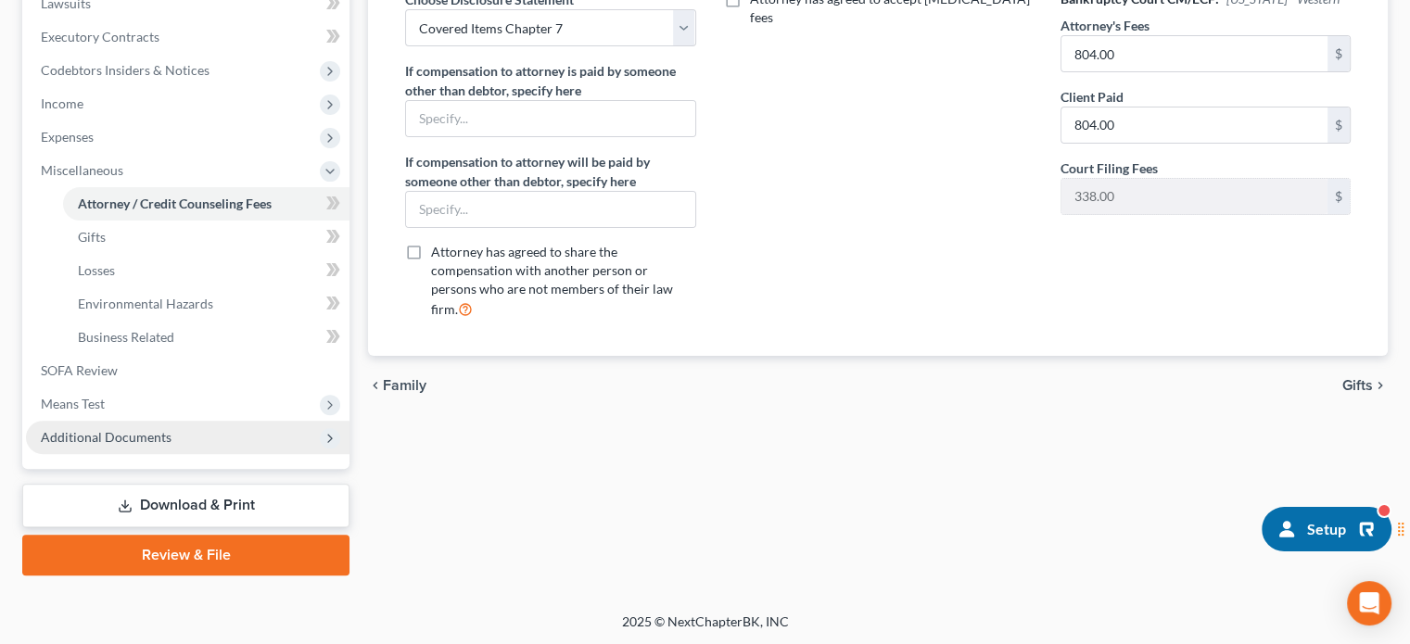
click at [104, 441] on span "Additional Documents" at bounding box center [106, 437] width 131 height 16
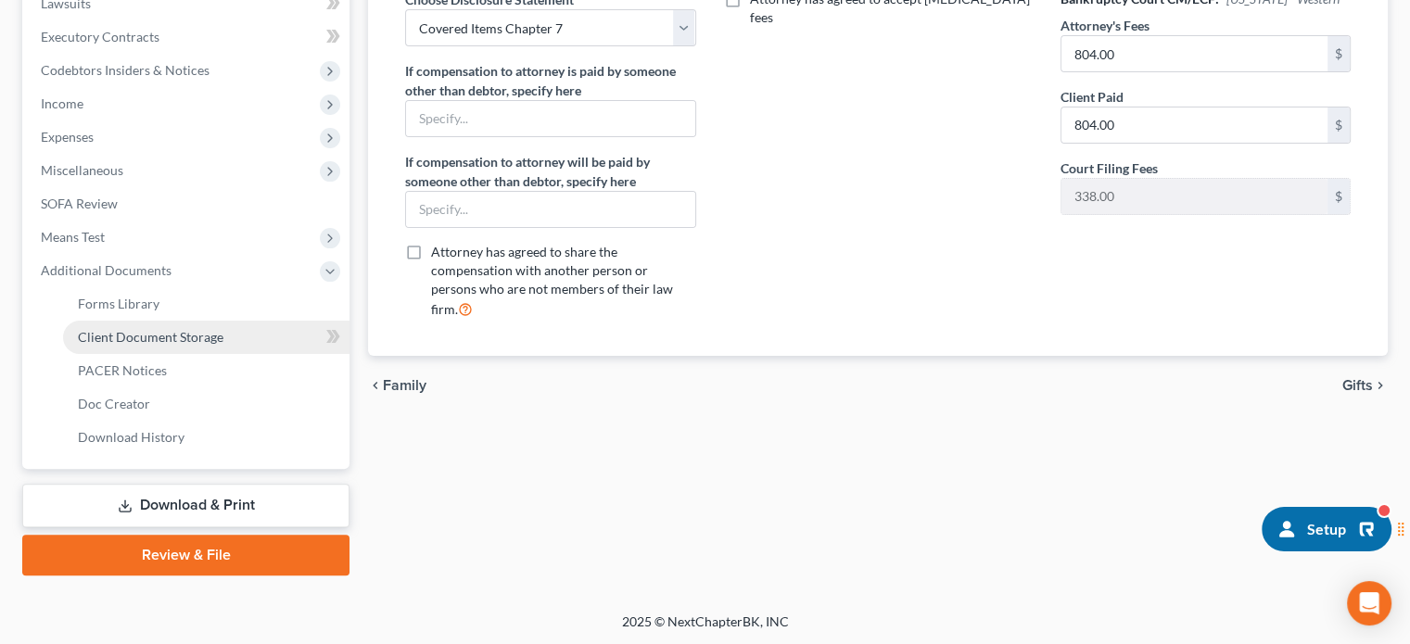
click at [184, 329] on span "Client Document Storage" at bounding box center [151, 337] width 146 height 16
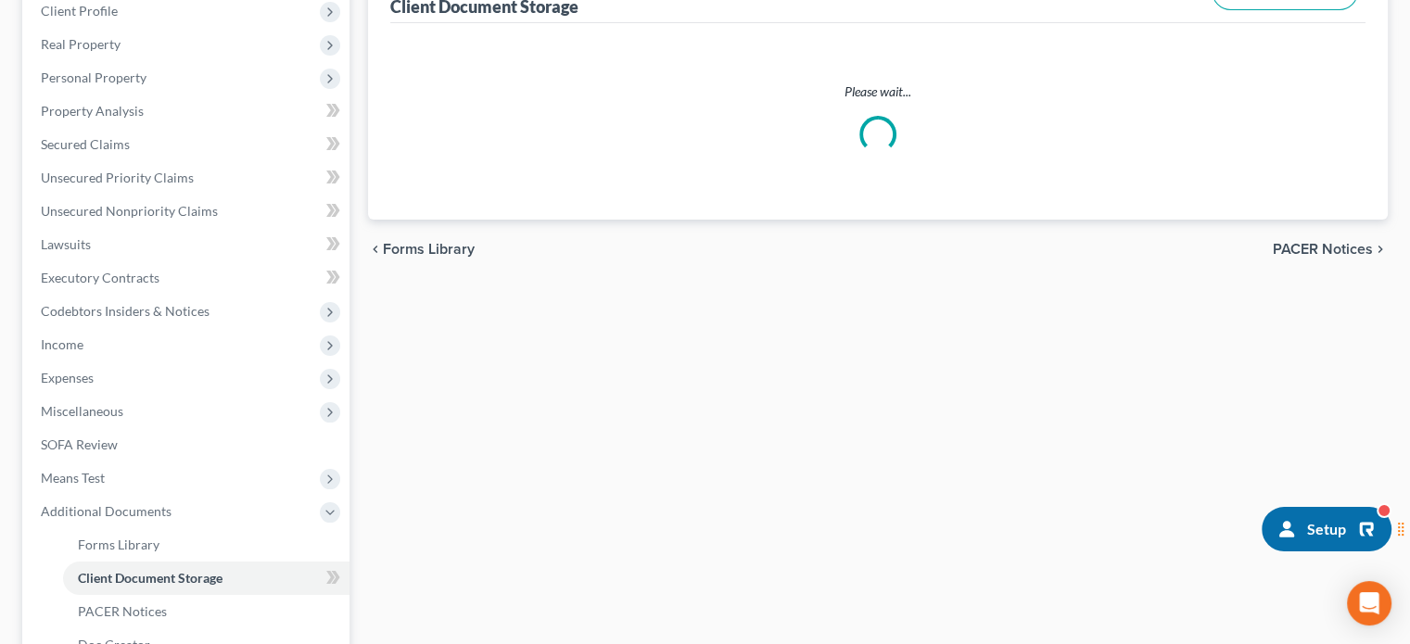
scroll to position [15, 0]
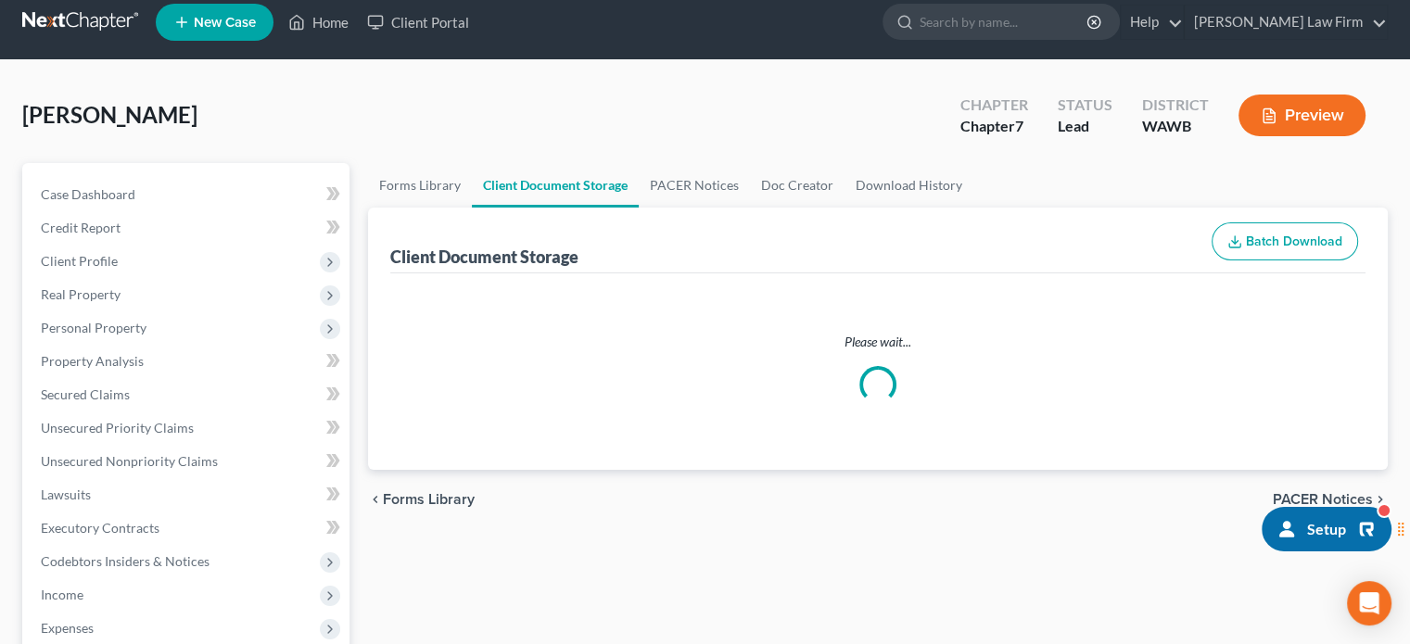
select select "0"
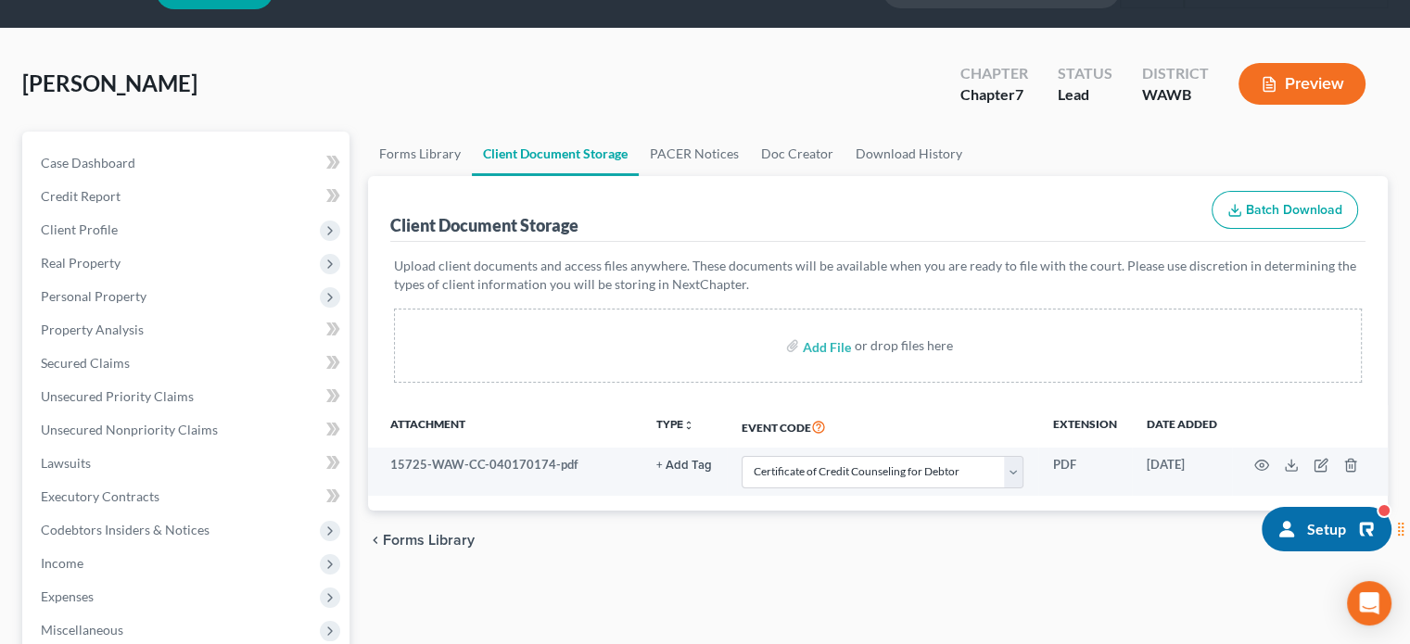
scroll to position [0, 0]
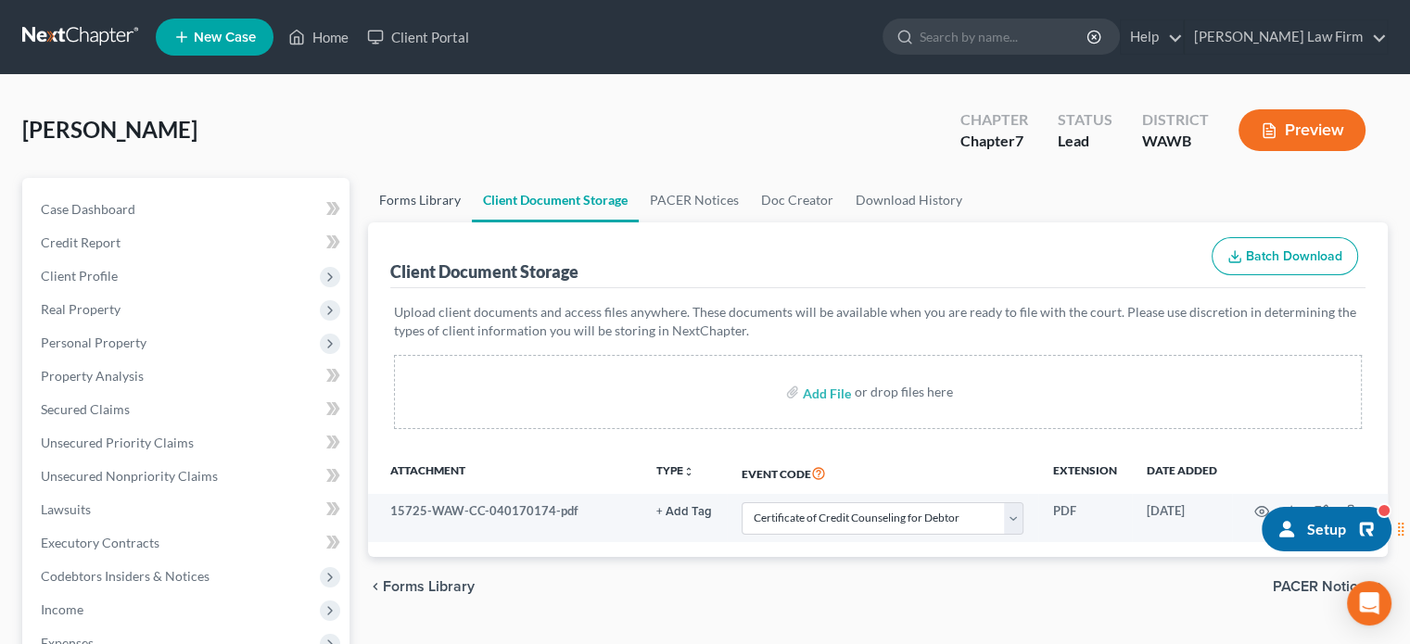
click at [399, 208] on link "Forms Library" at bounding box center [420, 200] width 104 height 45
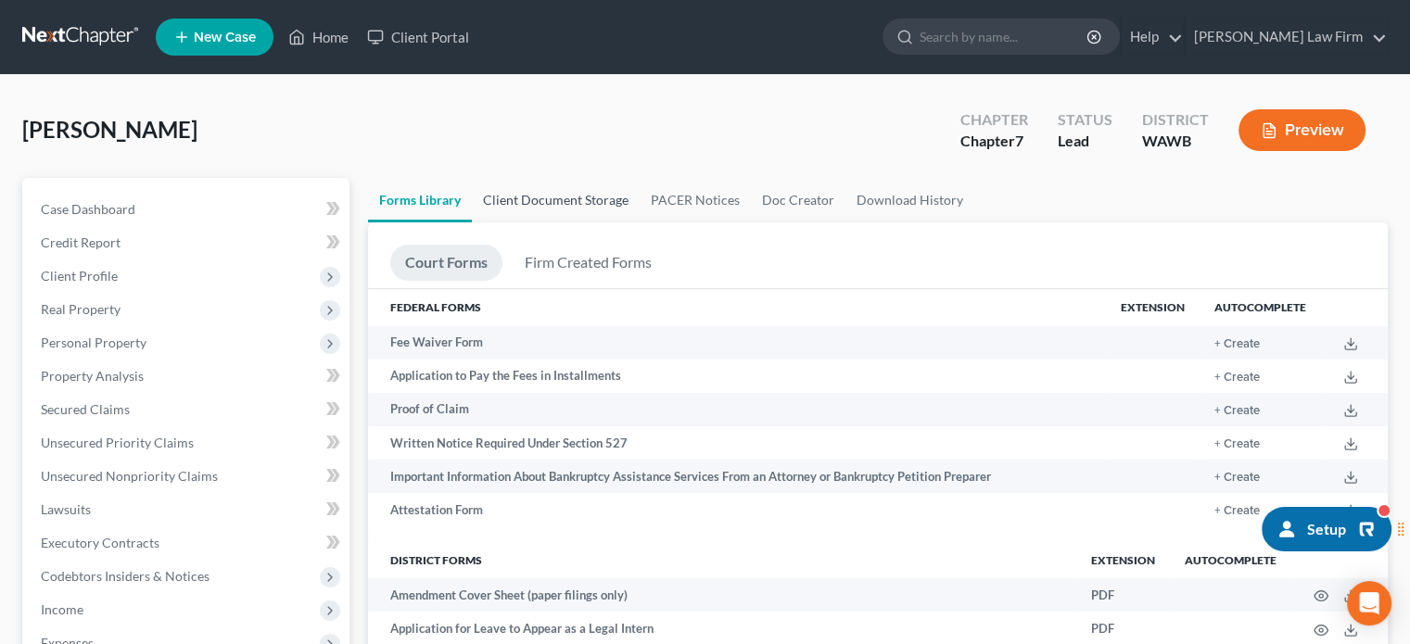
click at [593, 201] on link "Client Document Storage" at bounding box center [556, 200] width 168 height 45
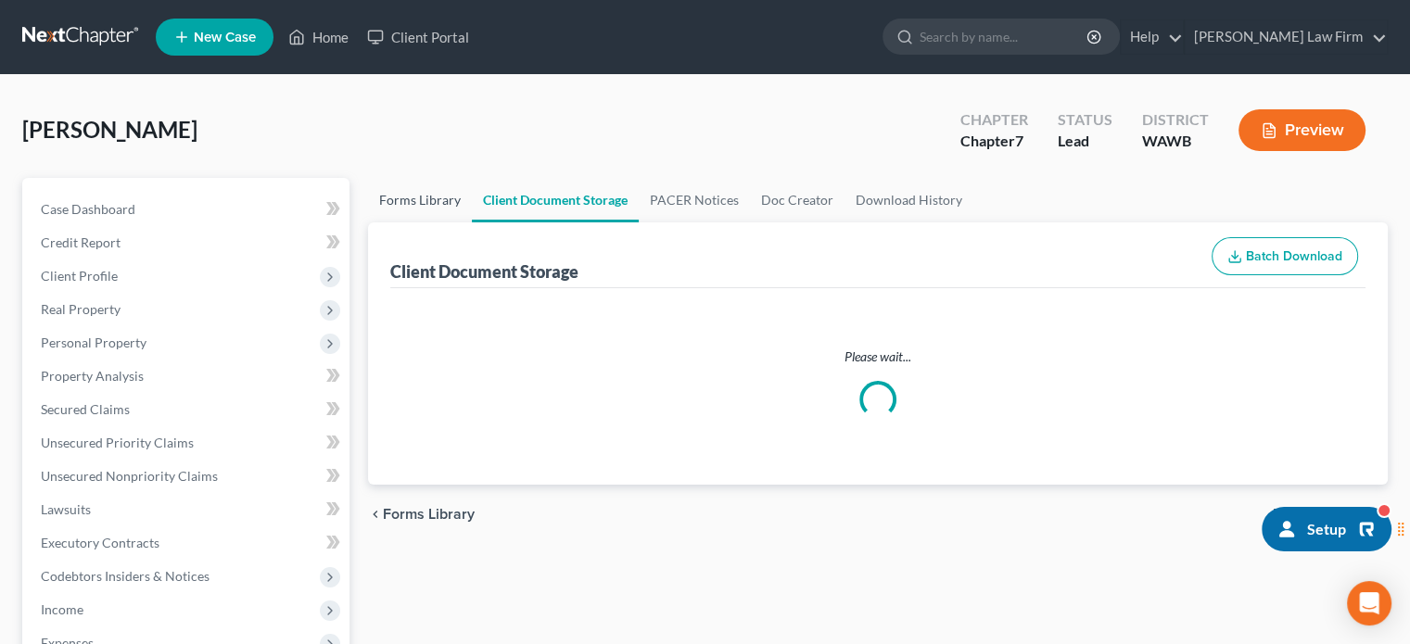
select select "0"
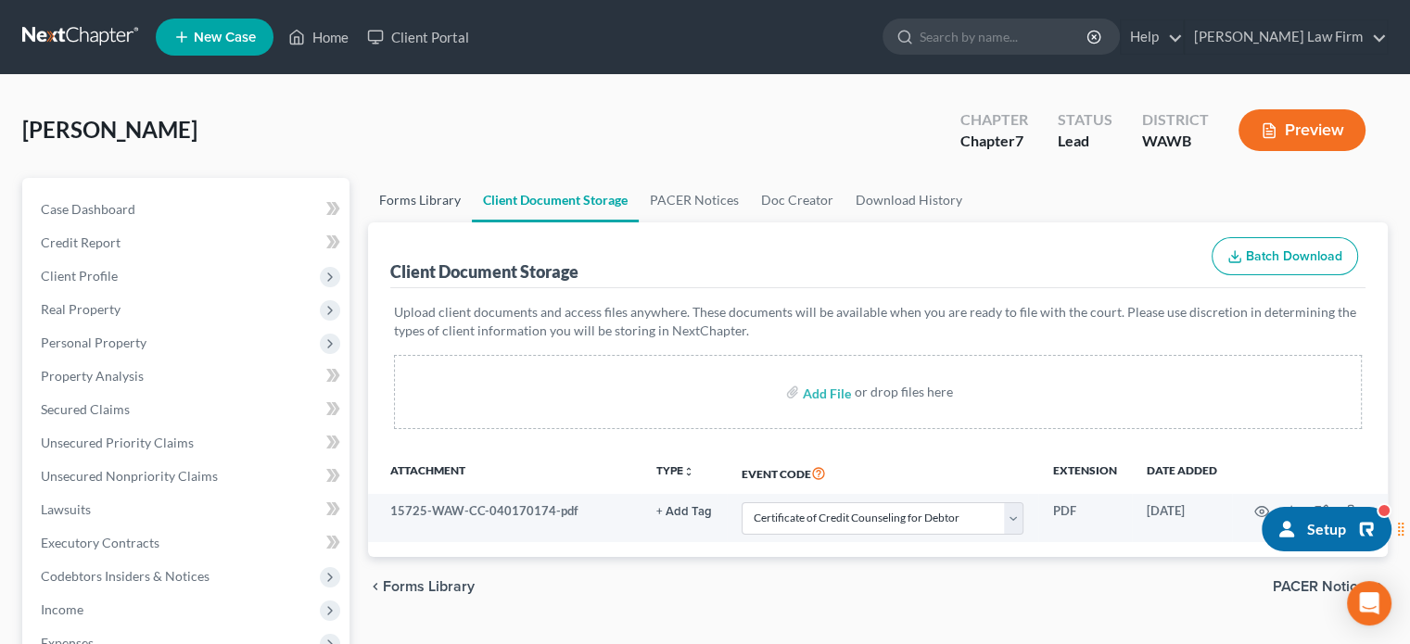
click at [407, 209] on link "Forms Library" at bounding box center [420, 200] width 104 height 45
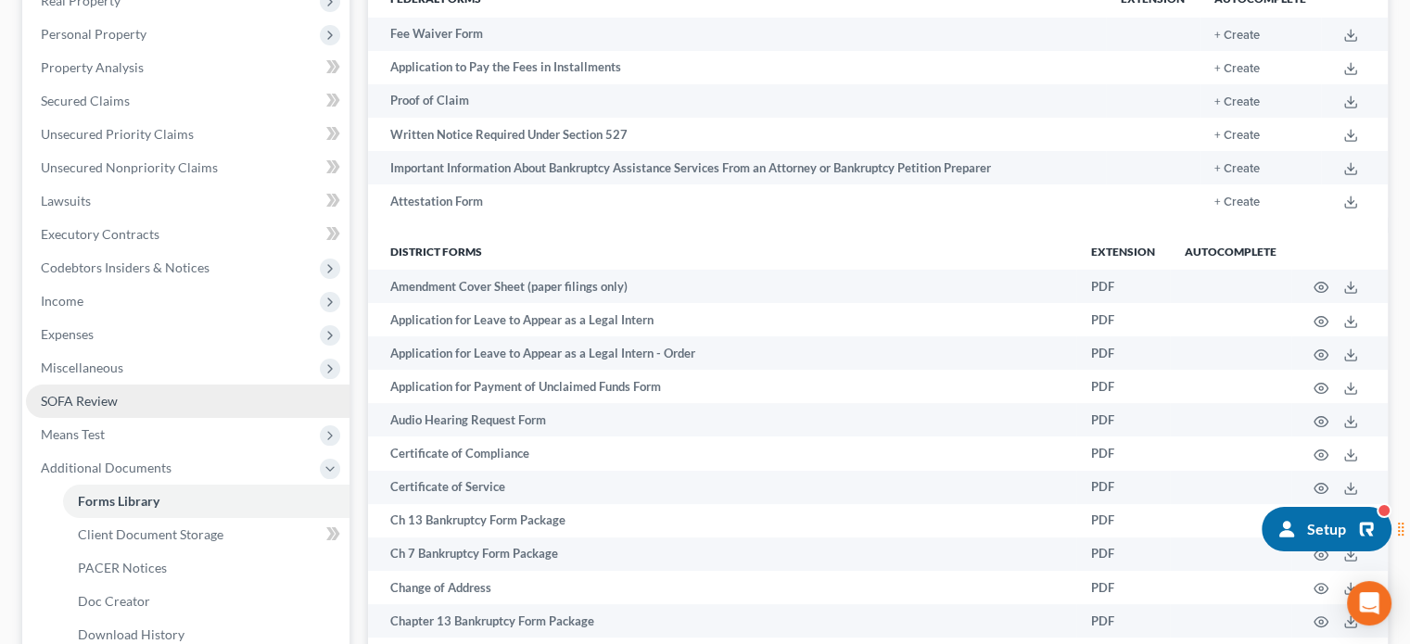
scroll to position [618, 0]
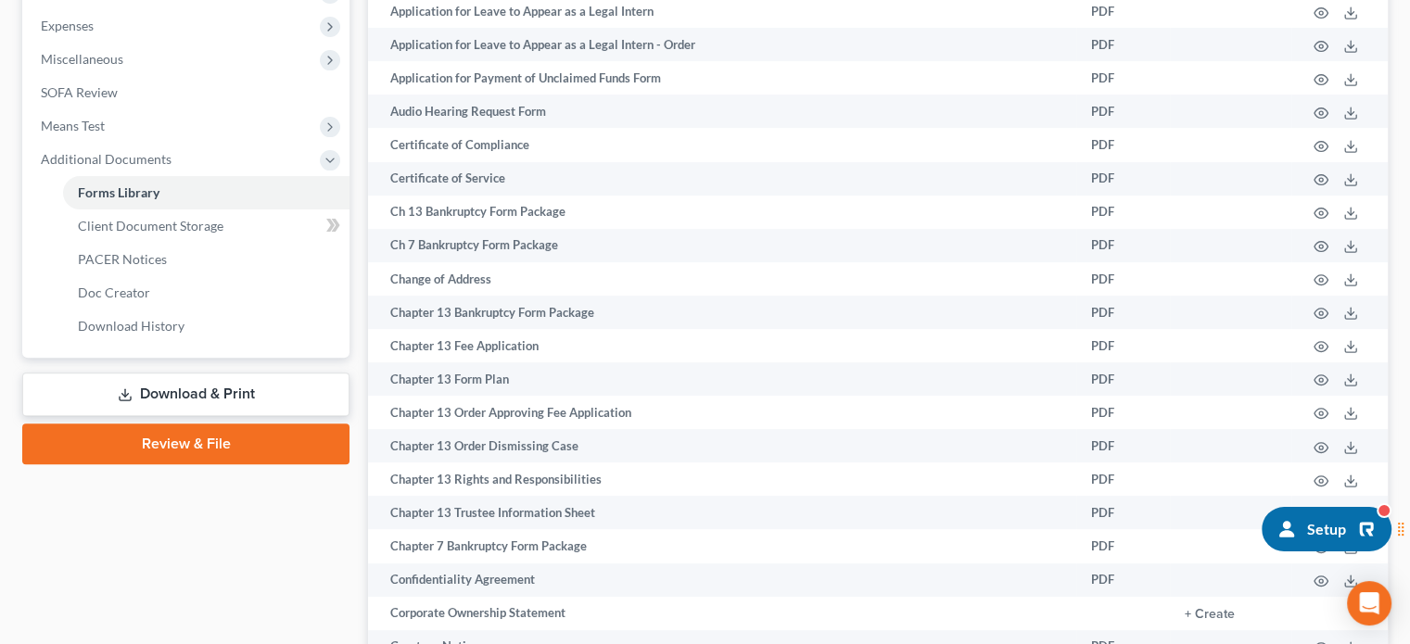
click at [177, 396] on link "Download & Print" at bounding box center [185, 395] width 327 height 44
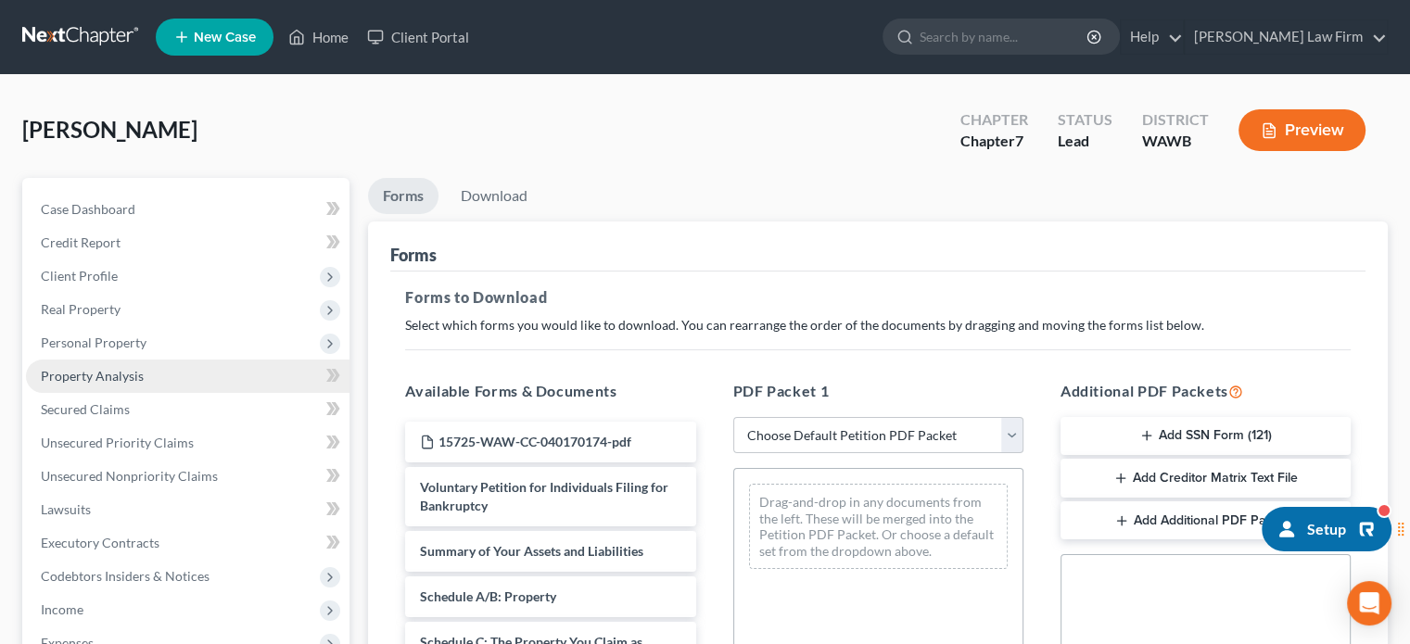
click at [93, 377] on span "Property Analysis" at bounding box center [92, 376] width 103 height 16
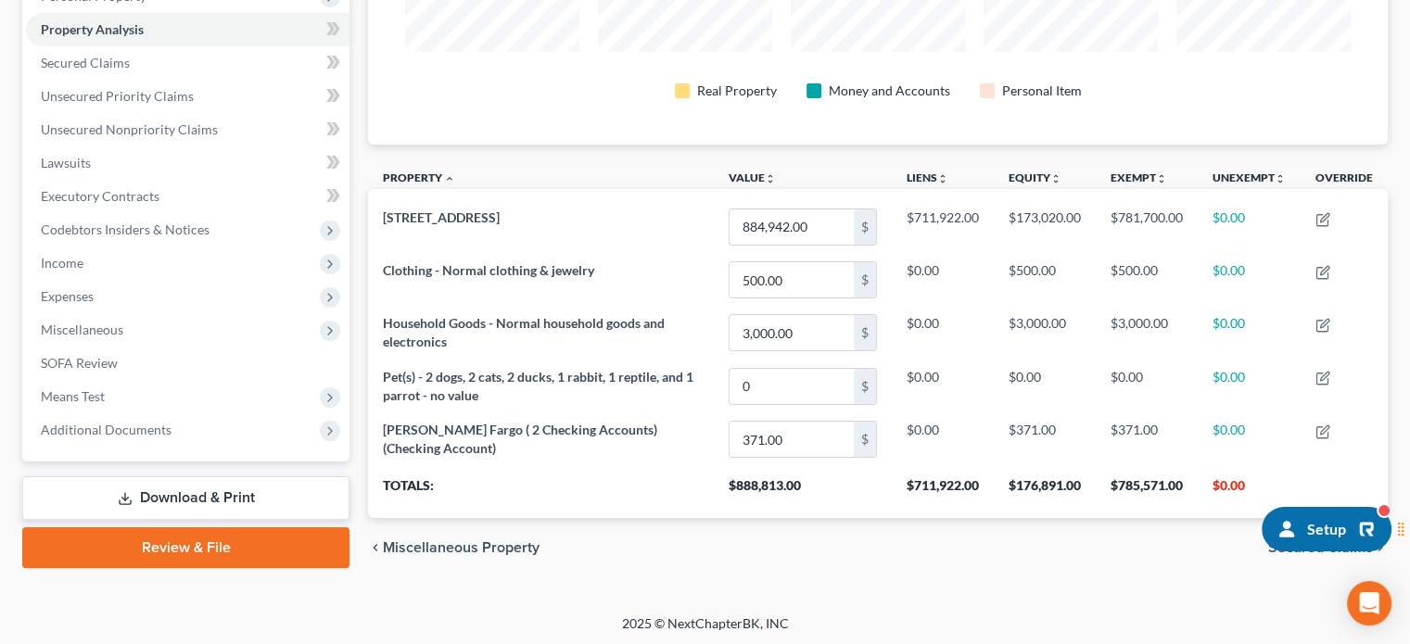
scroll to position [926991, 926284]
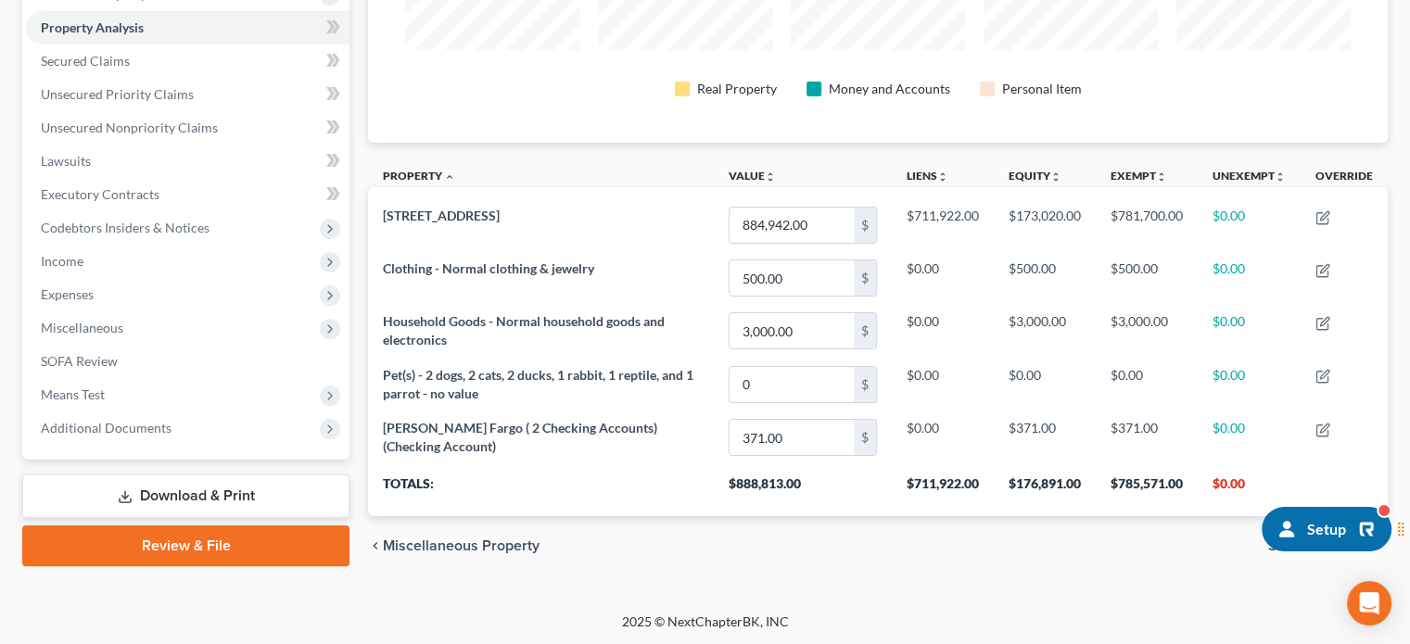
click at [172, 501] on link "Download & Print" at bounding box center [185, 497] width 327 height 44
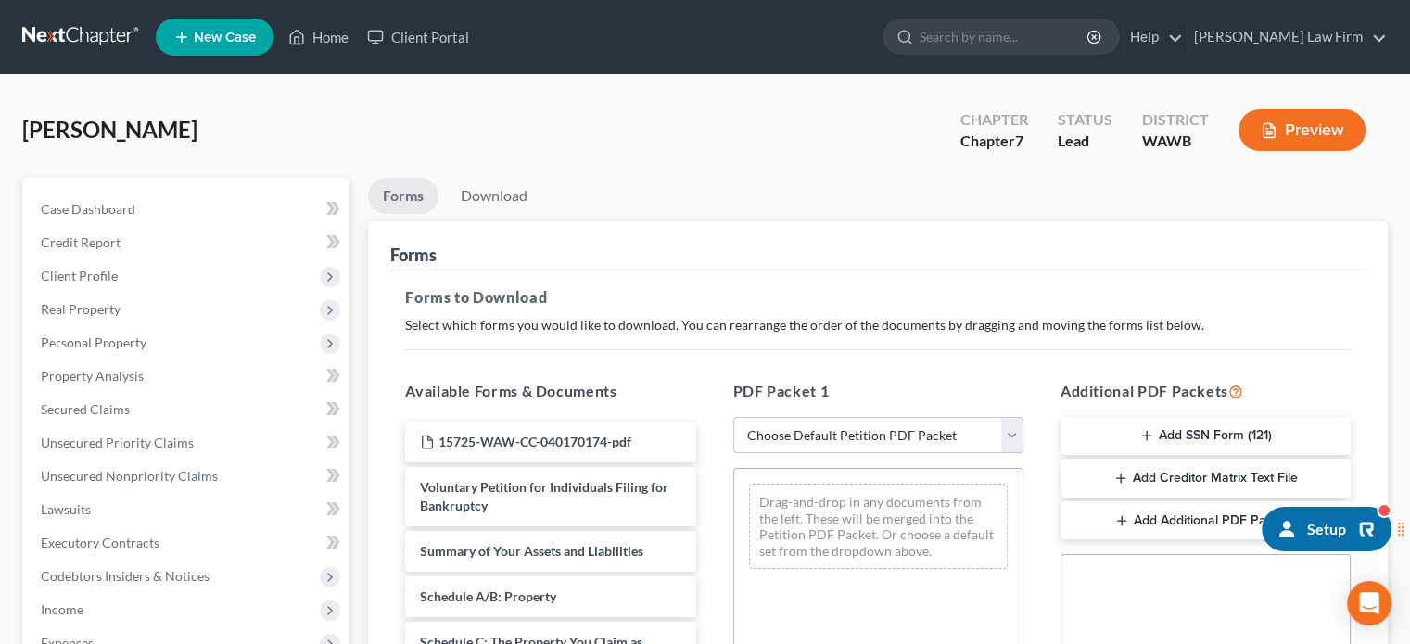
drag, startPoint x: 842, startPoint y: 428, endPoint x: 836, endPoint y: 448, distance: 20.3
click at [839, 439] on select "Choose Default Petition PDF Packet Complete Bankruptcy Petition (all forms and …" at bounding box center [878, 435] width 290 height 37
select select "0"
click at [733, 417] on select "Choose Default Petition PDF Packet Complete Bankruptcy Petition (all forms and …" at bounding box center [878, 435] width 290 height 37
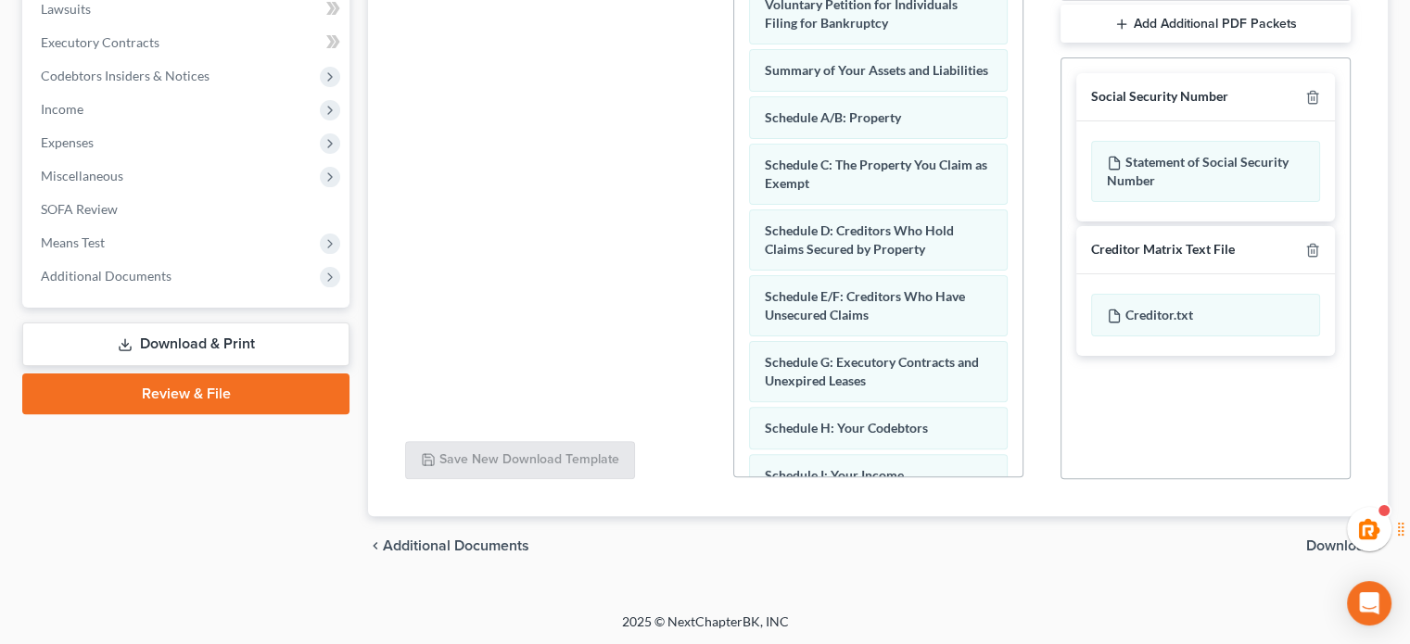
click at [1312, 549] on span "Download" at bounding box center [1340, 546] width 67 height 15
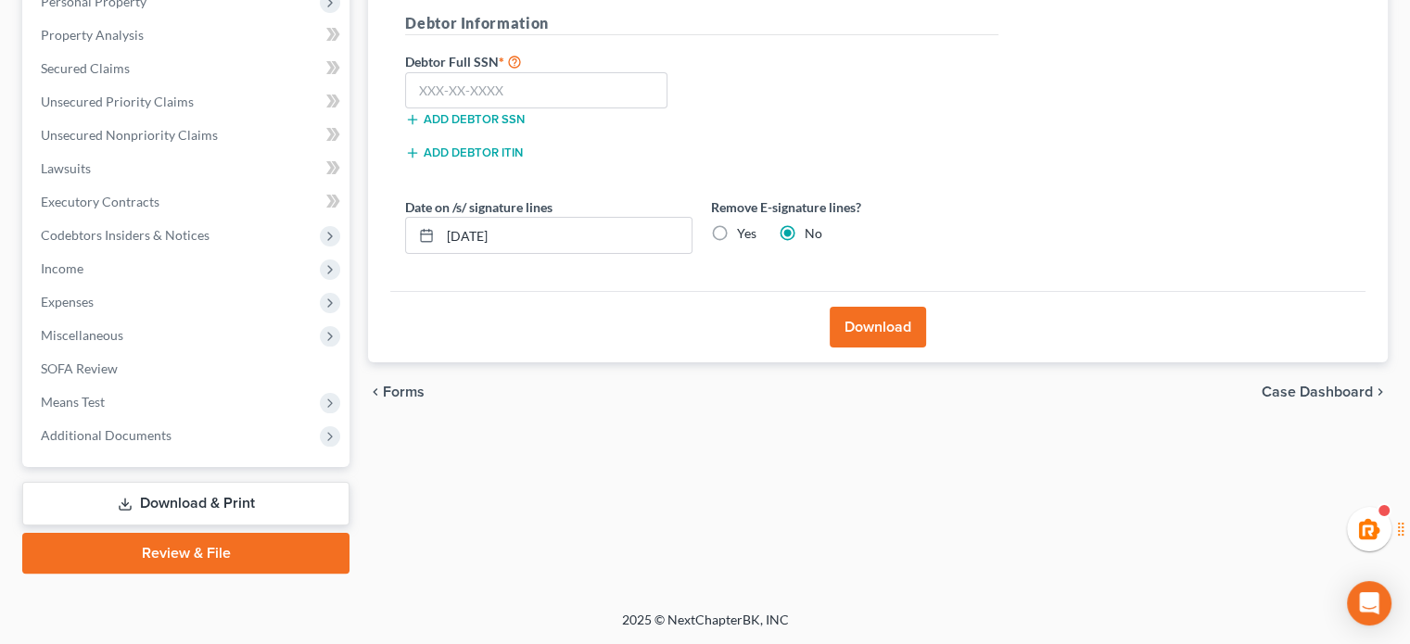
scroll to position [339, 0]
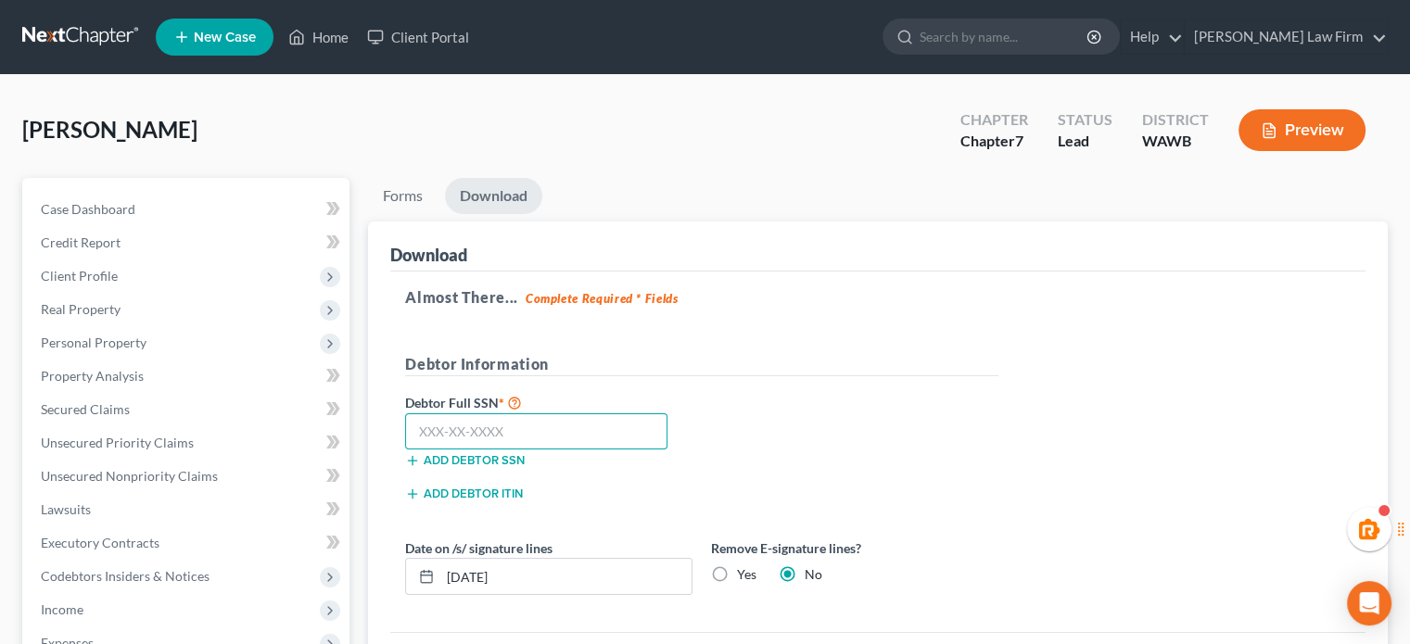
click at [584, 429] on input "text" at bounding box center [536, 432] width 262 height 37
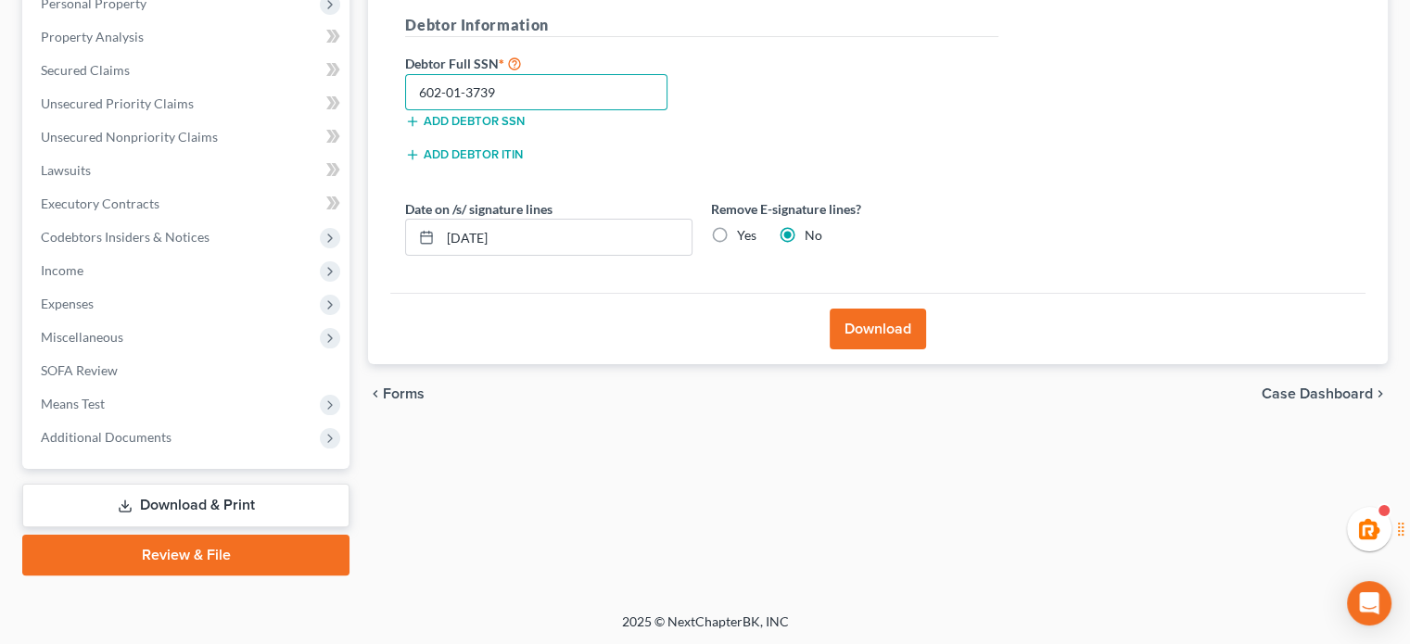
type input "602-01-3739"
click at [902, 339] on button "Download" at bounding box center [878, 329] width 96 height 41
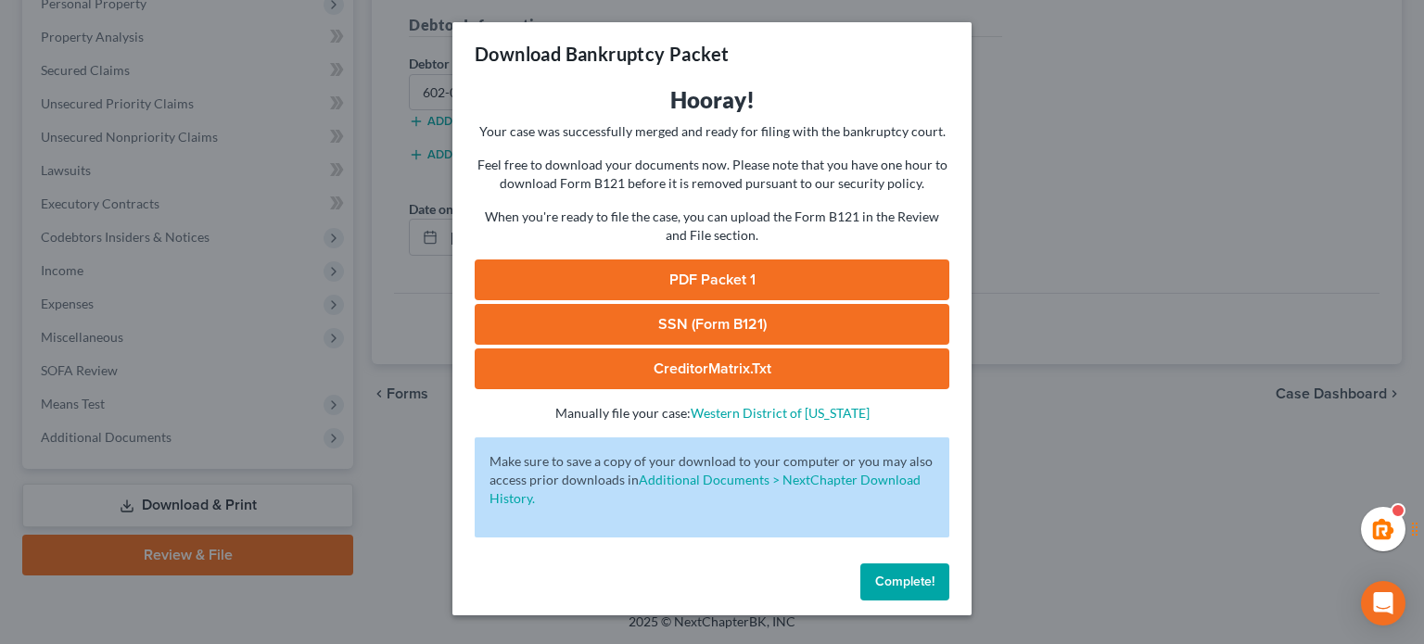
click at [731, 262] on link "PDF Packet 1" at bounding box center [712, 280] width 475 height 41
click at [794, 314] on link "SSN (Form B121)" at bounding box center [712, 324] width 475 height 41
click at [901, 577] on span "Complete!" at bounding box center [904, 582] width 59 height 16
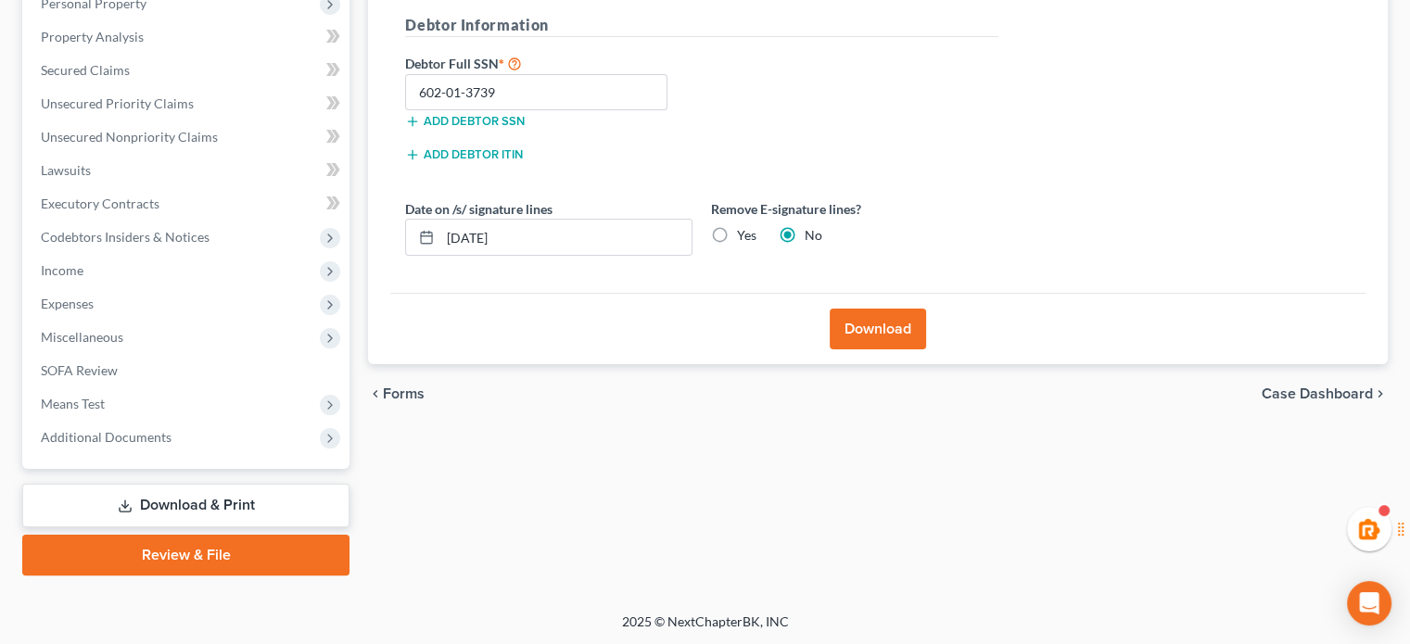
scroll to position [0, 0]
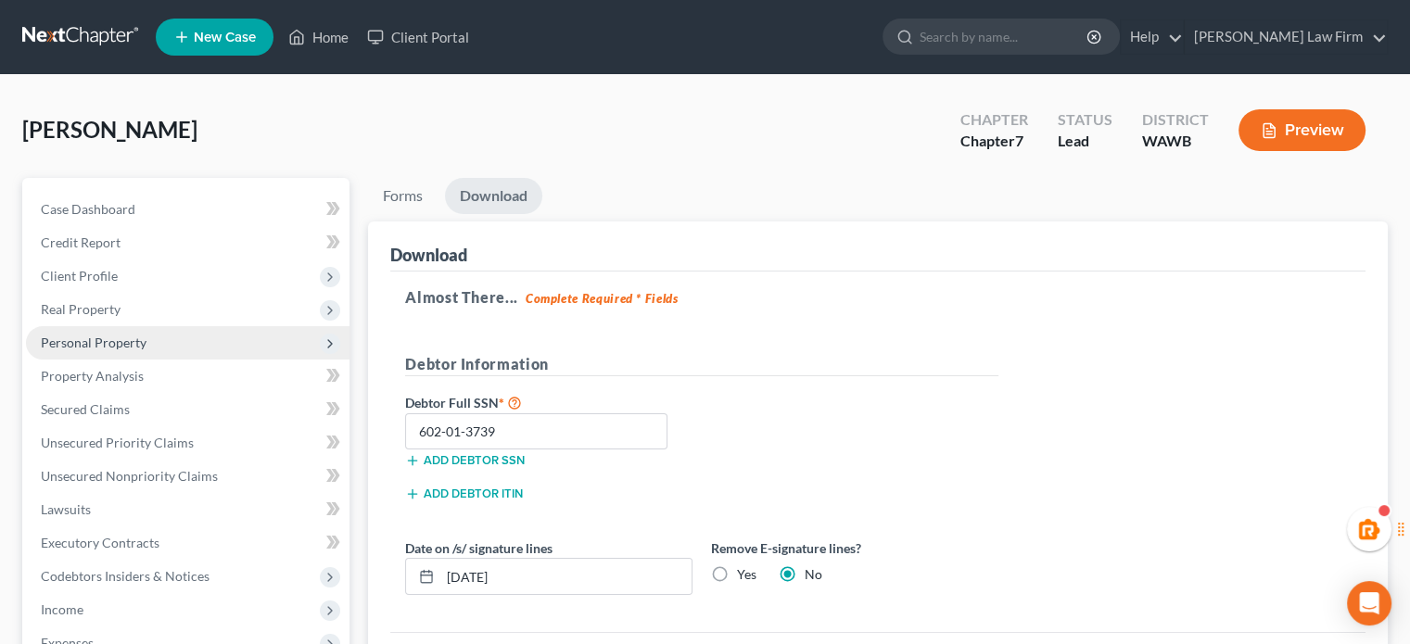
click at [149, 353] on span "Personal Property" at bounding box center [188, 342] width 324 height 33
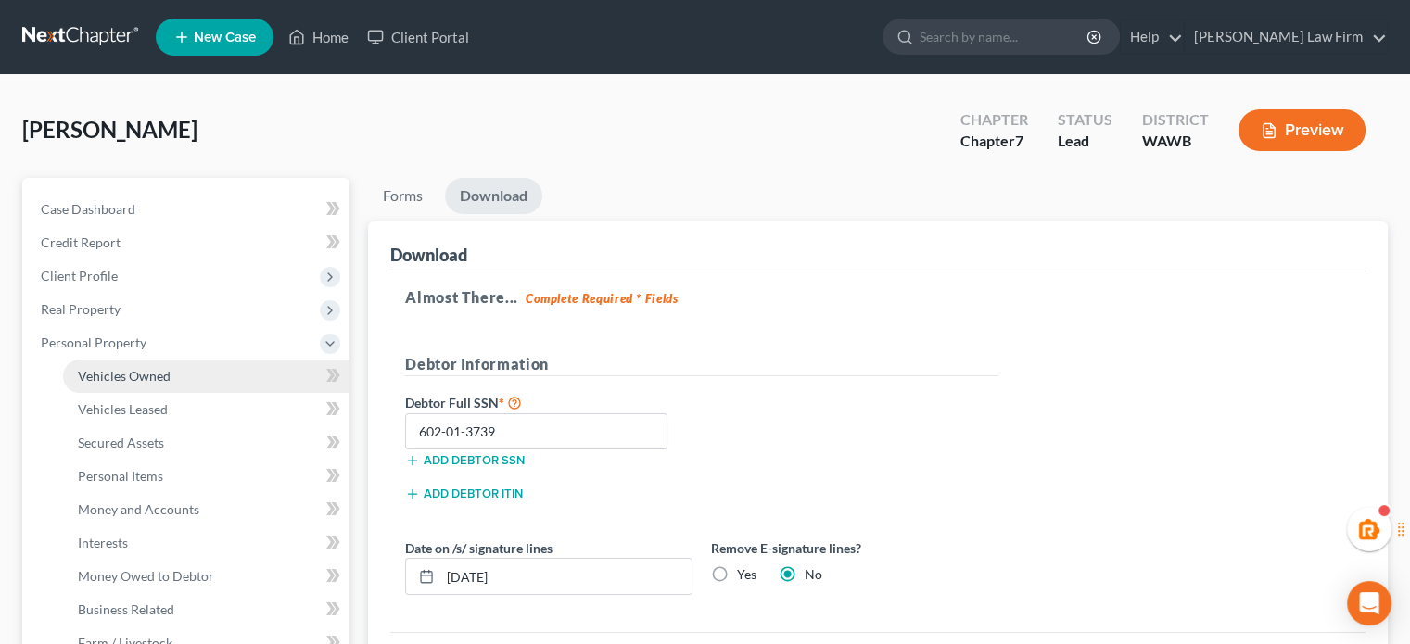
click at [149, 370] on span "Vehicles Owned" at bounding box center [124, 376] width 93 height 16
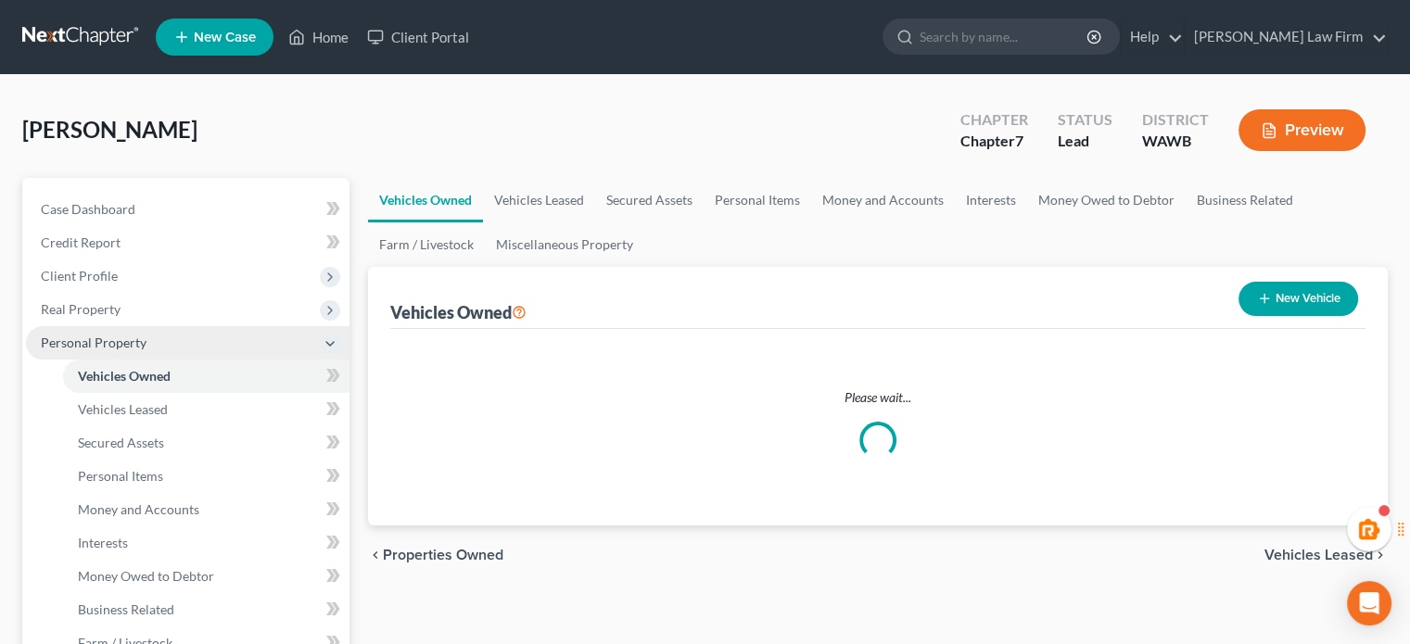
click at [147, 346] on span "Personal Property" at bounding box center [188, 342] width 324 height 33
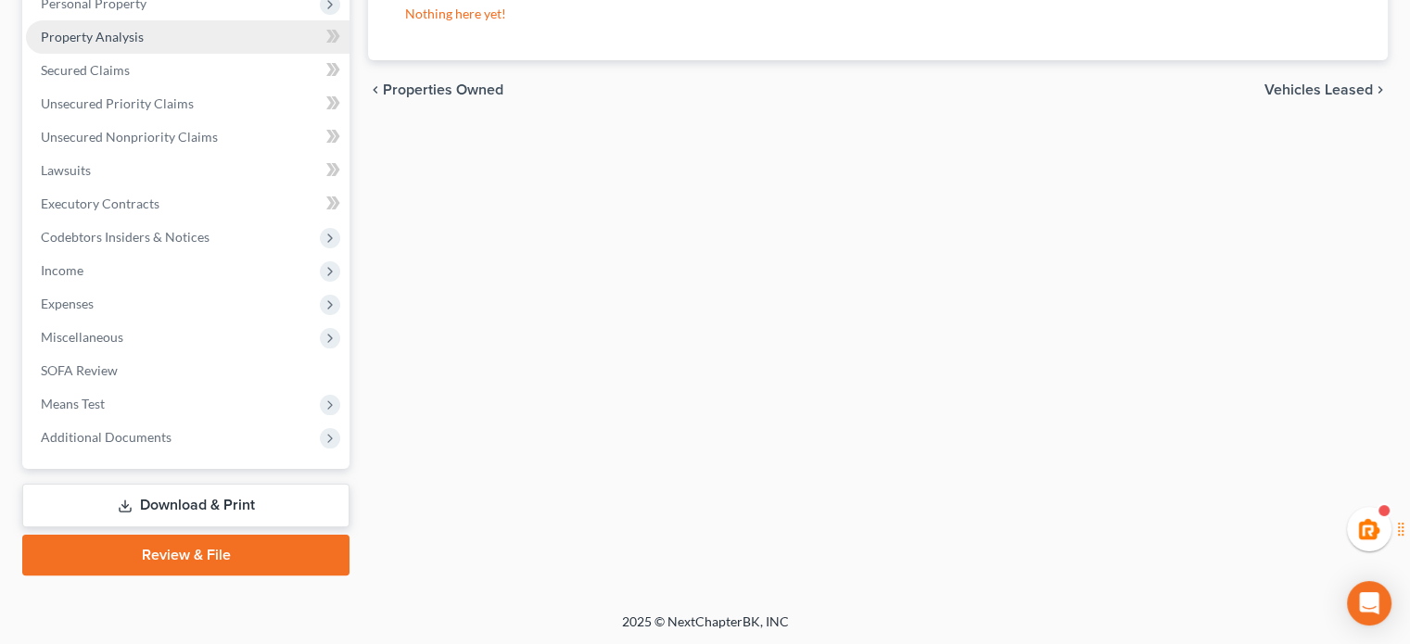
click at [147, 20] on link "Property Analysis" at bounding box center [188, 36] width 324 height 33
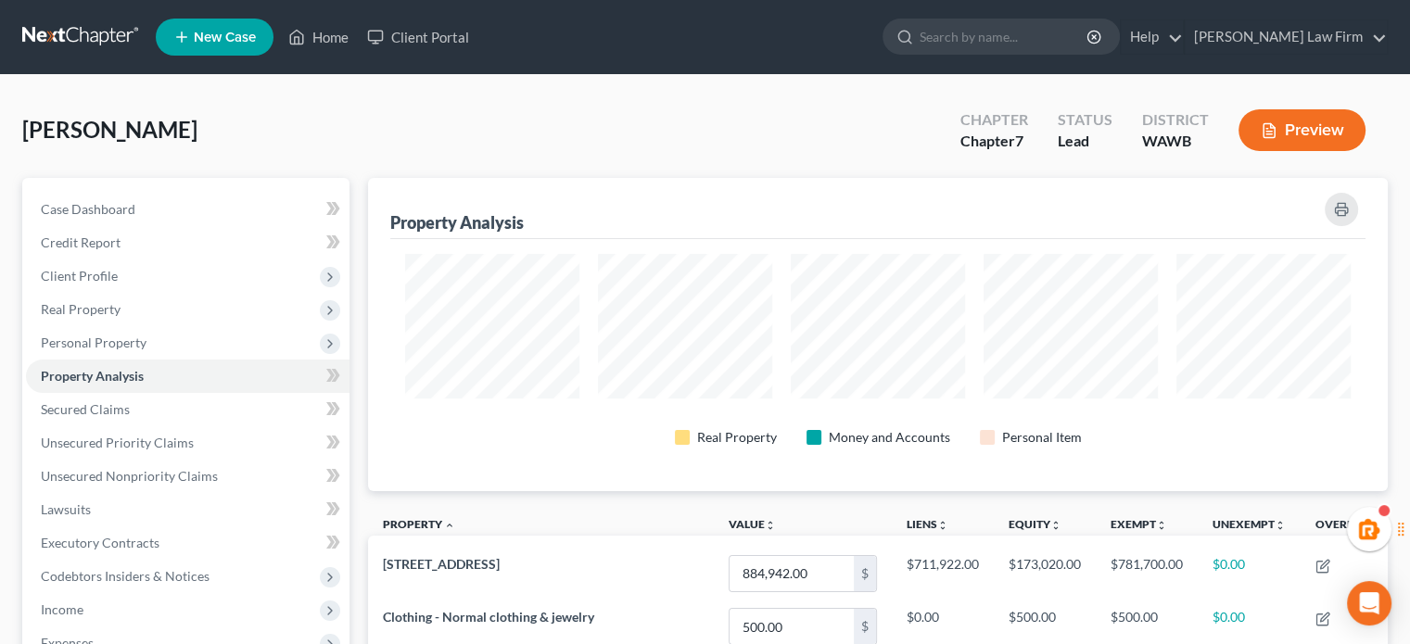
click at [88, 139] on span "[PERSON_NAME]" at bounding box center [109, 129] width 175 height 27
click at [102, 136] on span "[PERSON_NAME]" at bounding box center [109, 129] width 175 height 27
click at [103, 316] on span "Real Property" at bounding box center [81, 309] width 80 height 16
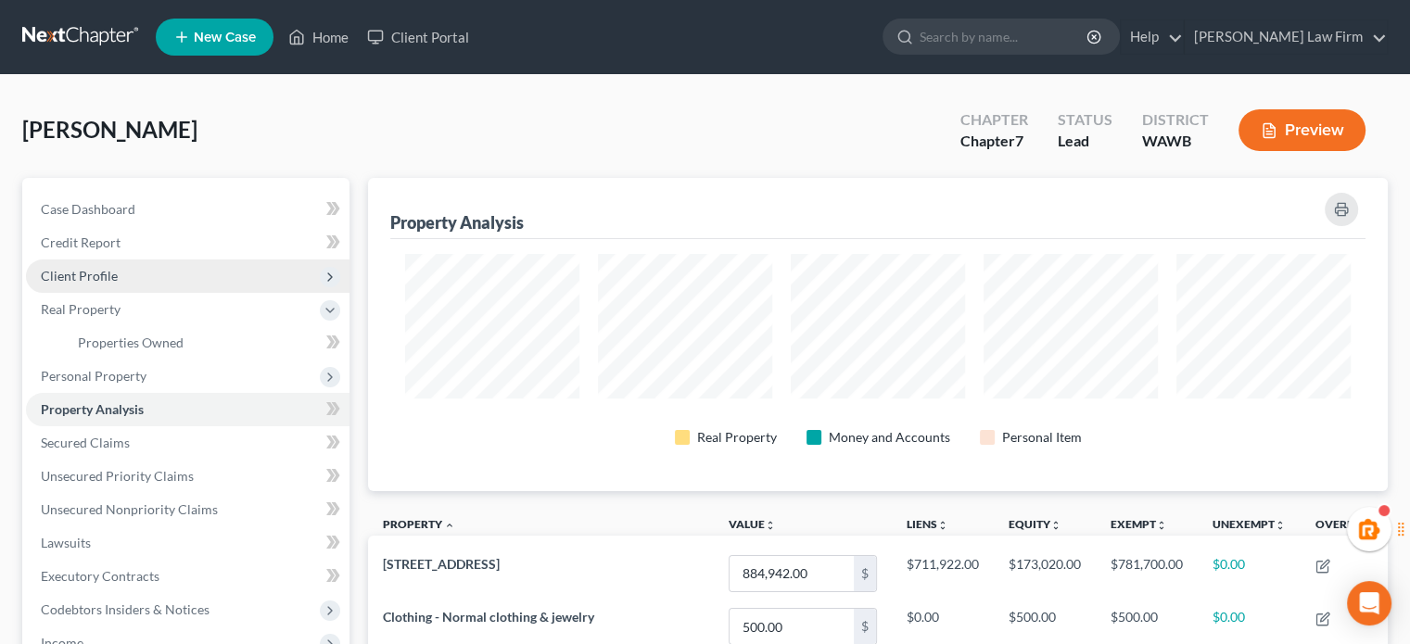
click at [126, 287] on span "Client Profile" at bounding box center [188, 276] width 324 height 33
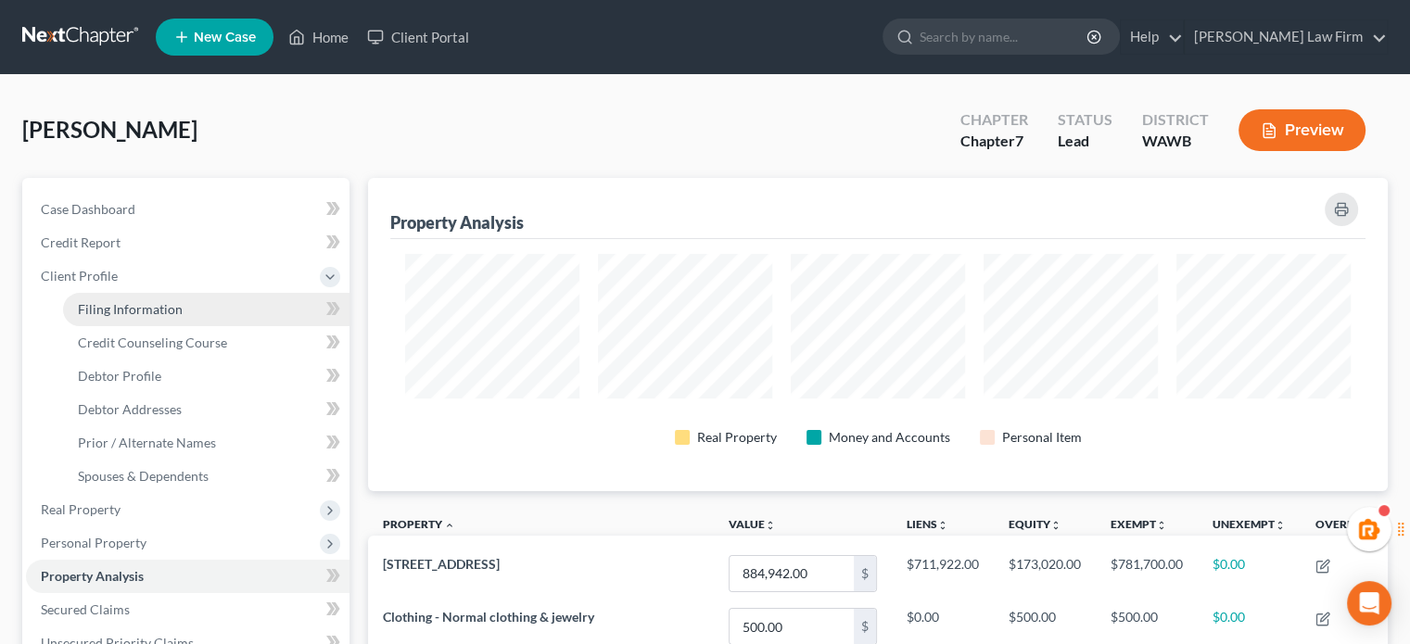
click at [133, 320] on link "Filing Information" at bounding box center [206, 309] width 287 height 33
select select "1"
select select "0"
select select "87"
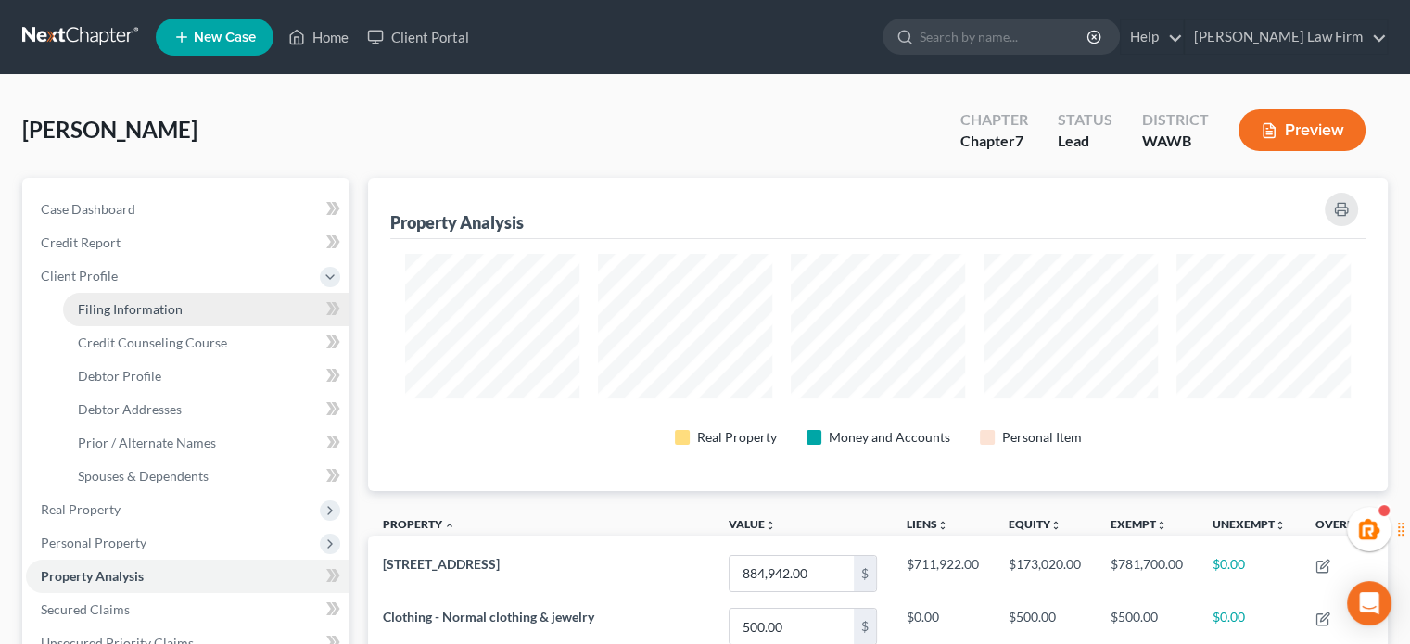
select select "1"
select select "50"
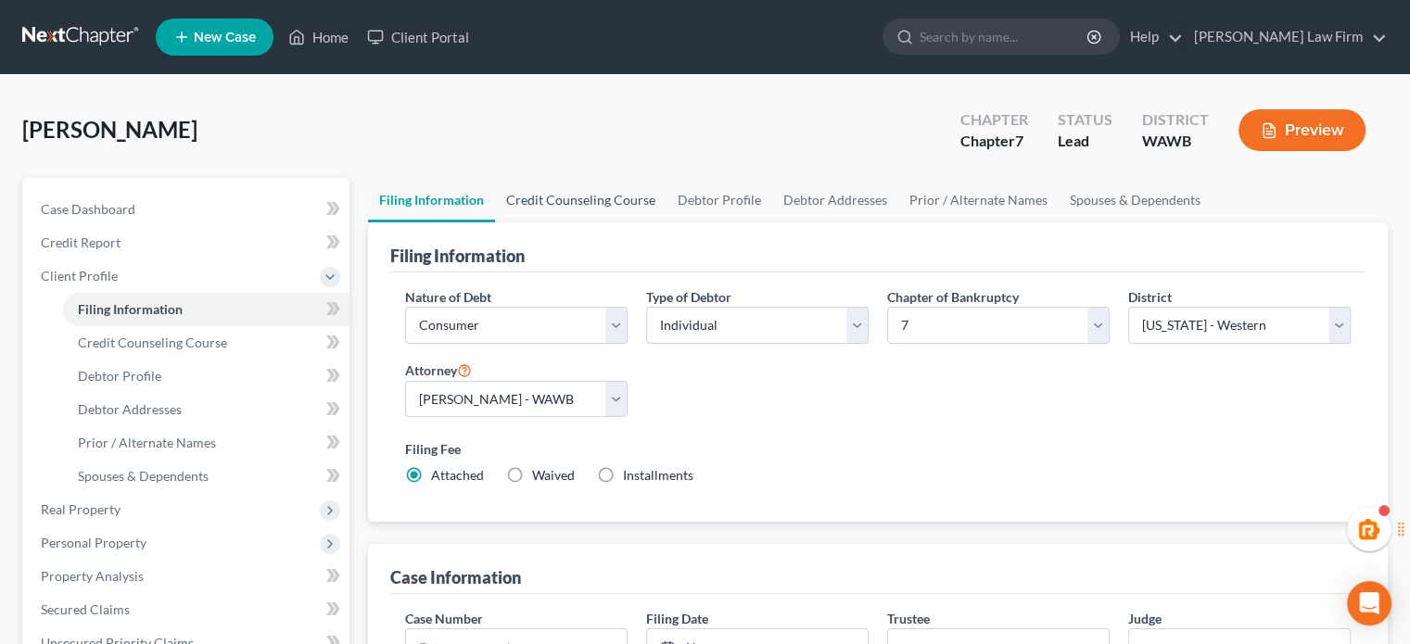
click at [630, 207] on link "Credit Counseling Course" at bounding box center [581, 200] width 172 height 45
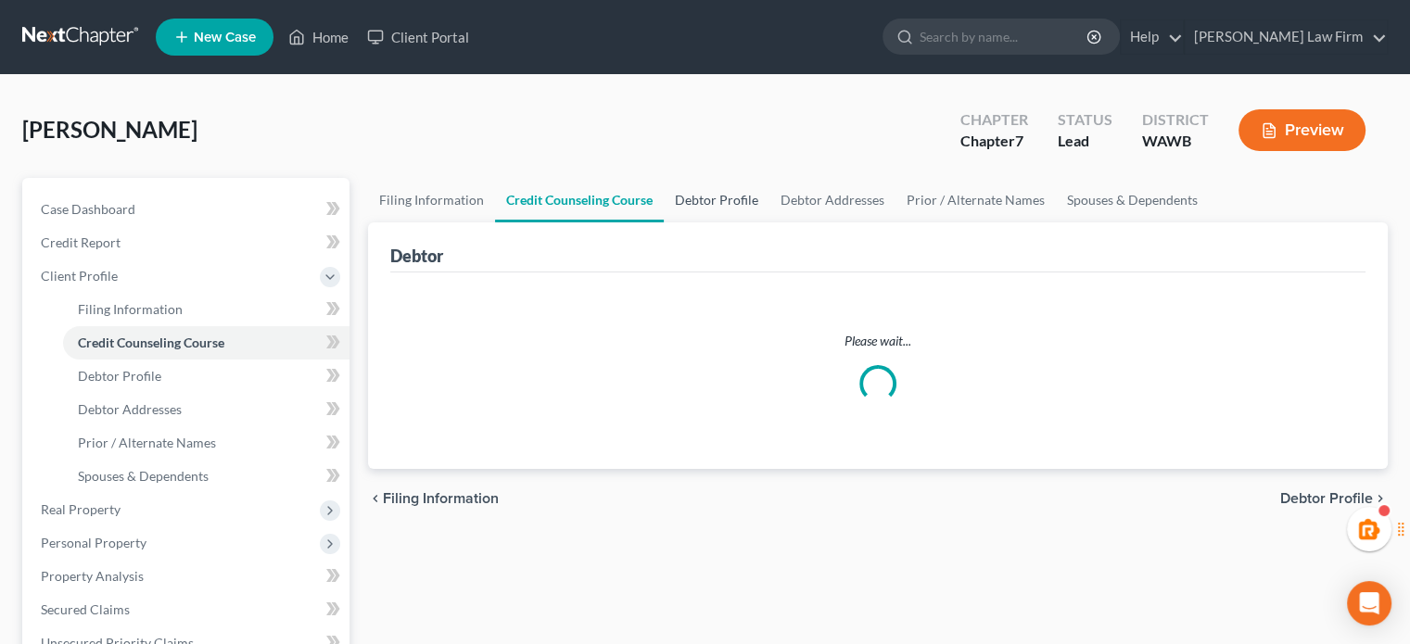
click at [717, 198] on link "Debtor Profile" at bounding box center [717, 200] width 106 height 45
select select "0"
select select "4"
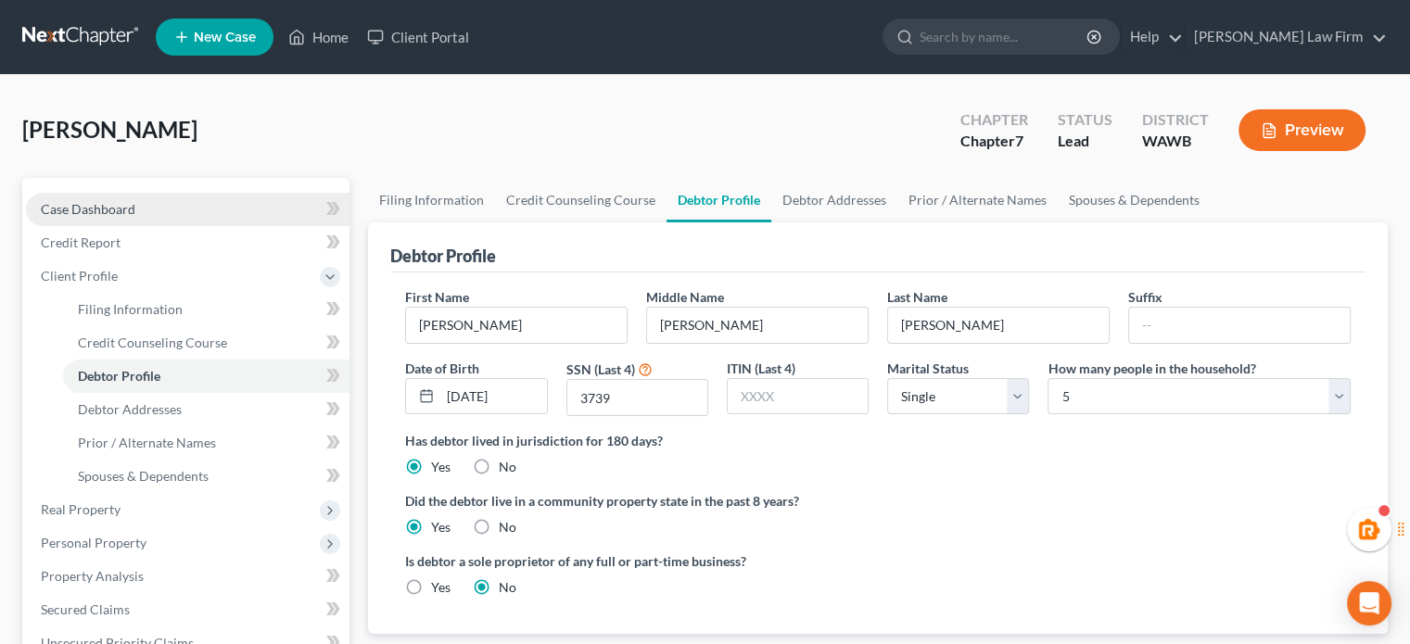
click at [193, 209] on link "Case Dashboard" at bounding box center [188, 209] width 324 height 33
